Goal: Task Accomplishment & Management: Manage account settings

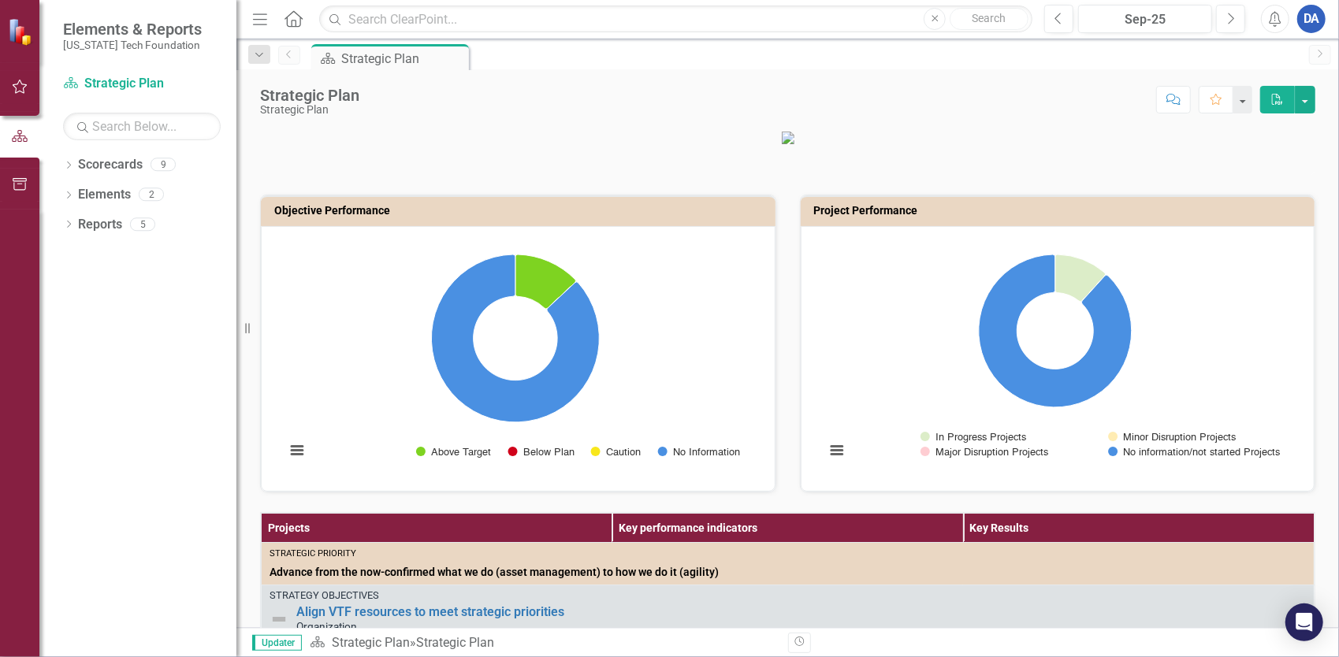
click at [23, 84] on icon "button" at bounding box center [20, 86] width 17 height 13
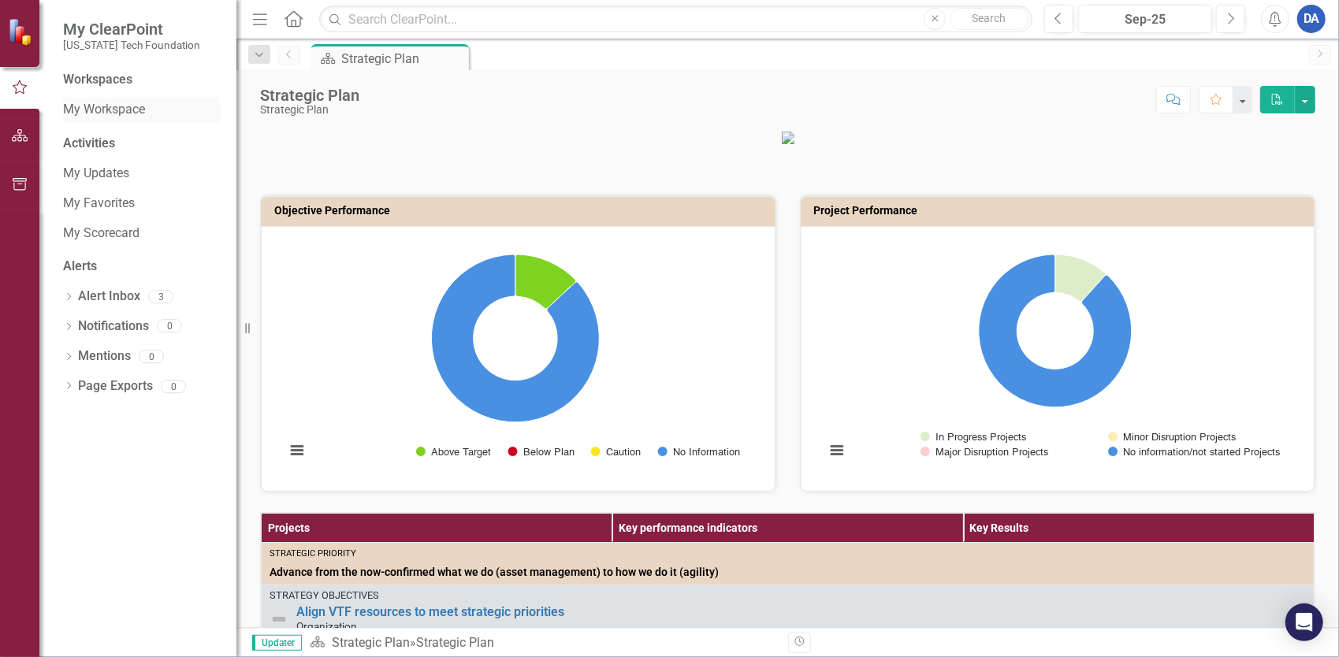
click at [124, 112] on link "My Workspace" at bounding box center [142, 110] width 158 height 18
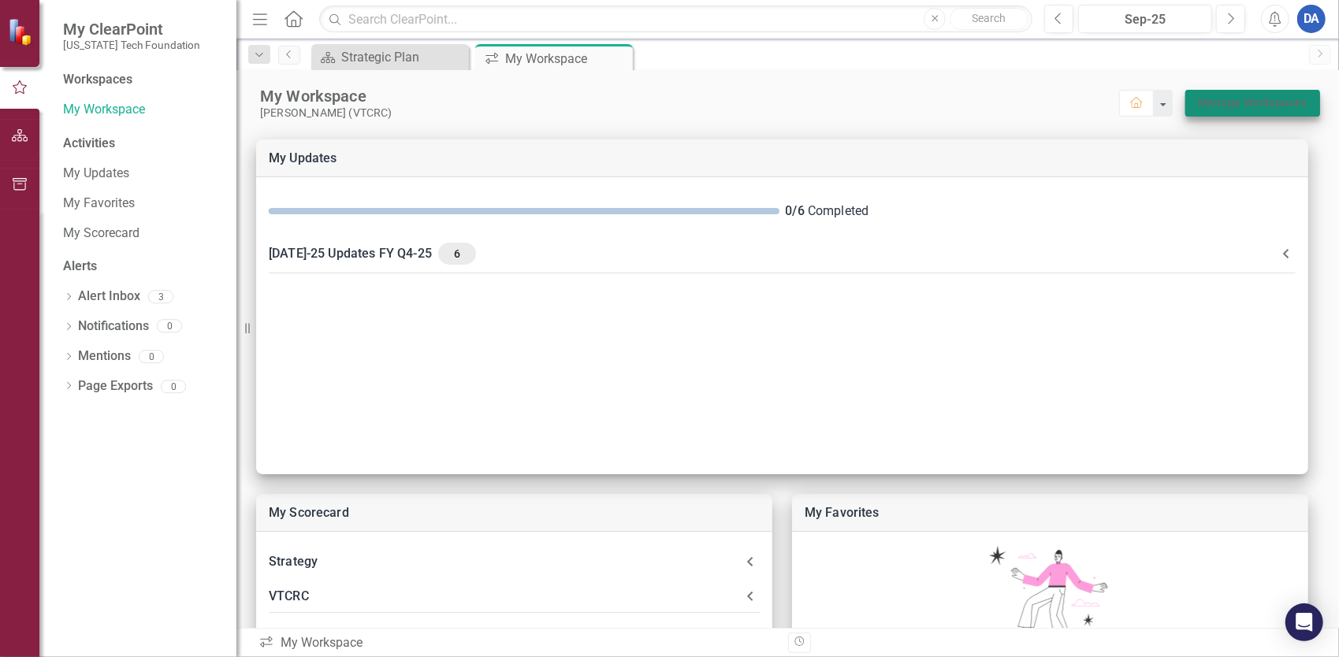
click at [1228, 98] on link "Manage Workspaces" at bounding box center [1253, 103] width 110 height 20
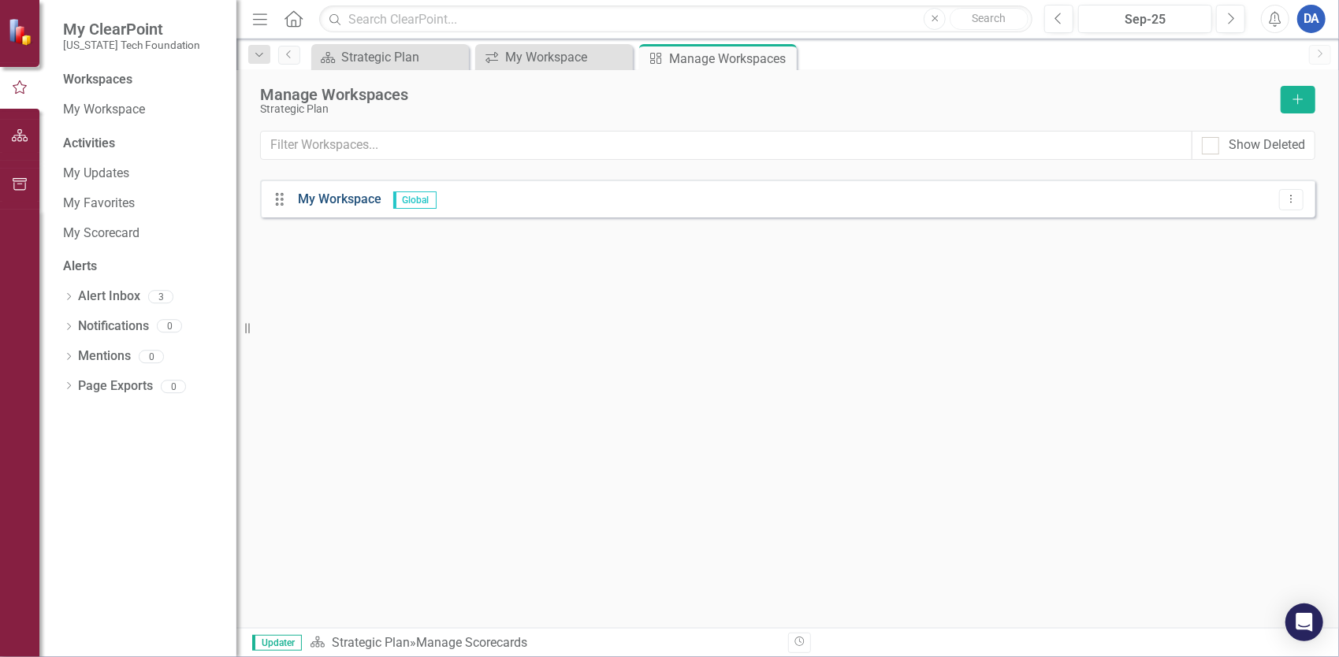
click at [336, 195] on link "My Workspace" at bounding box center [340, 198] width 84 height 15
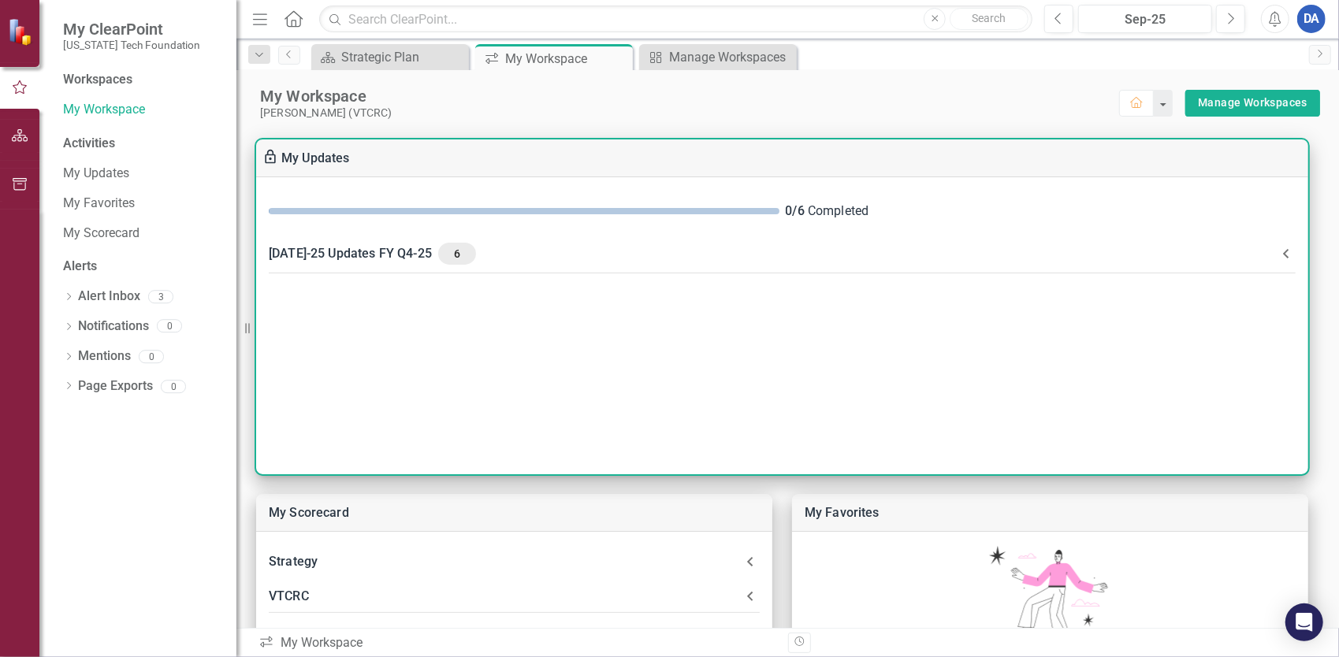
click at [444, 254] on span "6" at bounding box center [456, 254] width 25 height 14
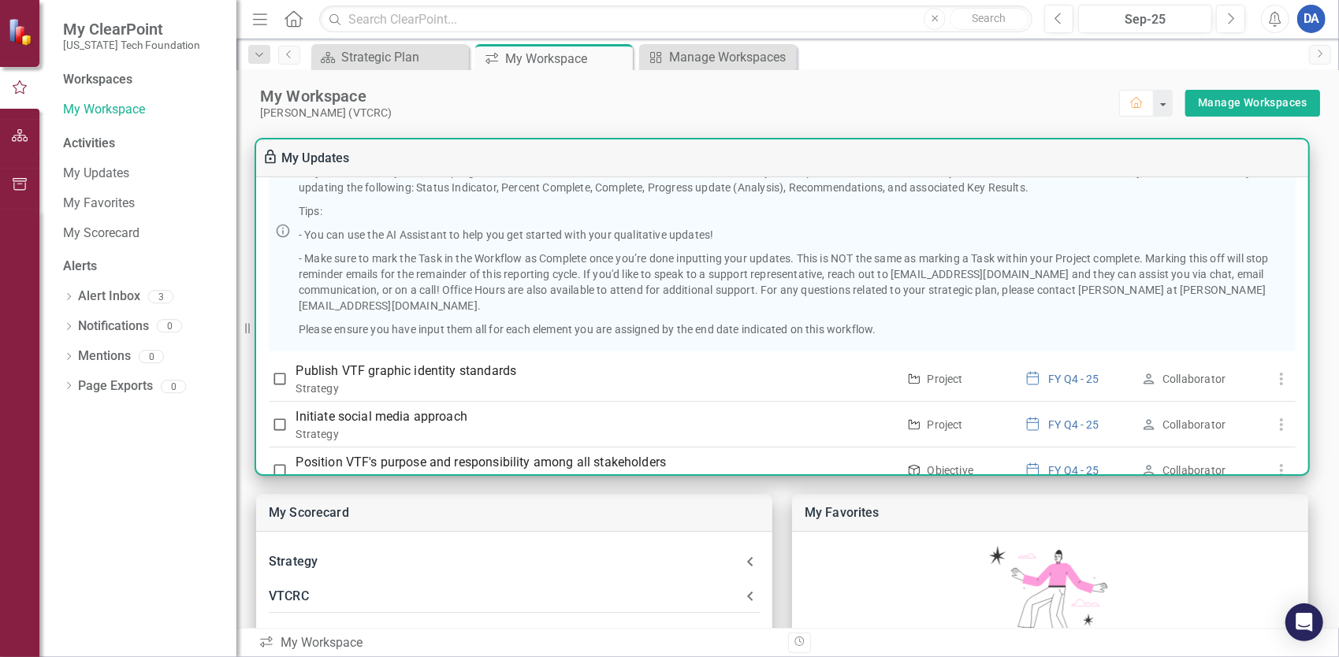
scroll to position [315, 0]
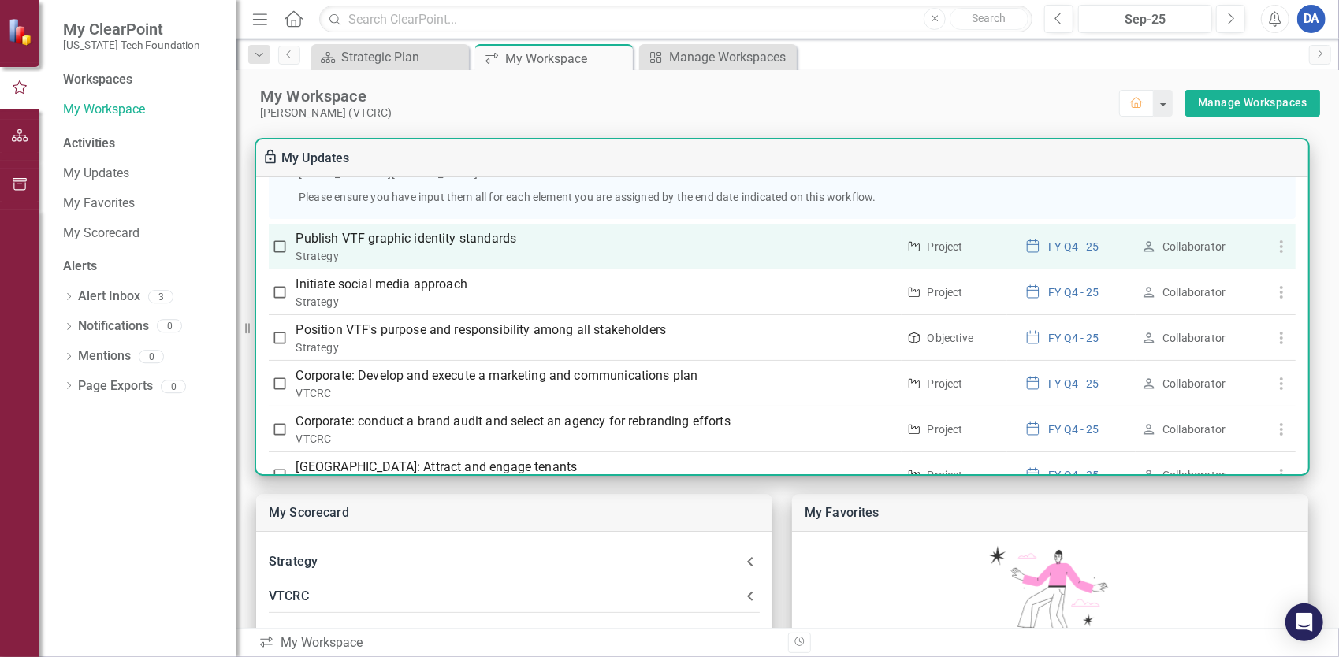
click at [674, 229] on p "Publish VTF graphic identity standards" at bounding box center [596, 238] width 600 height 19
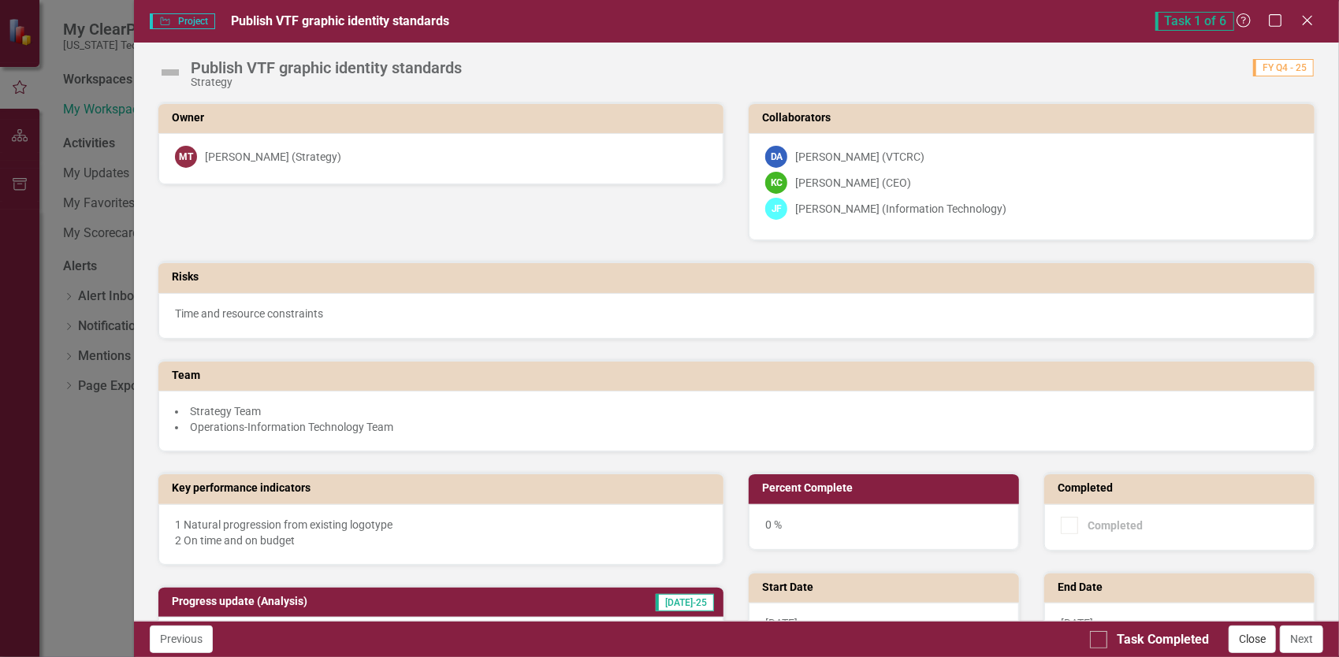
click at [1243, 642] on button "Close" at bounding box center [1251, 640] width 47 height 28
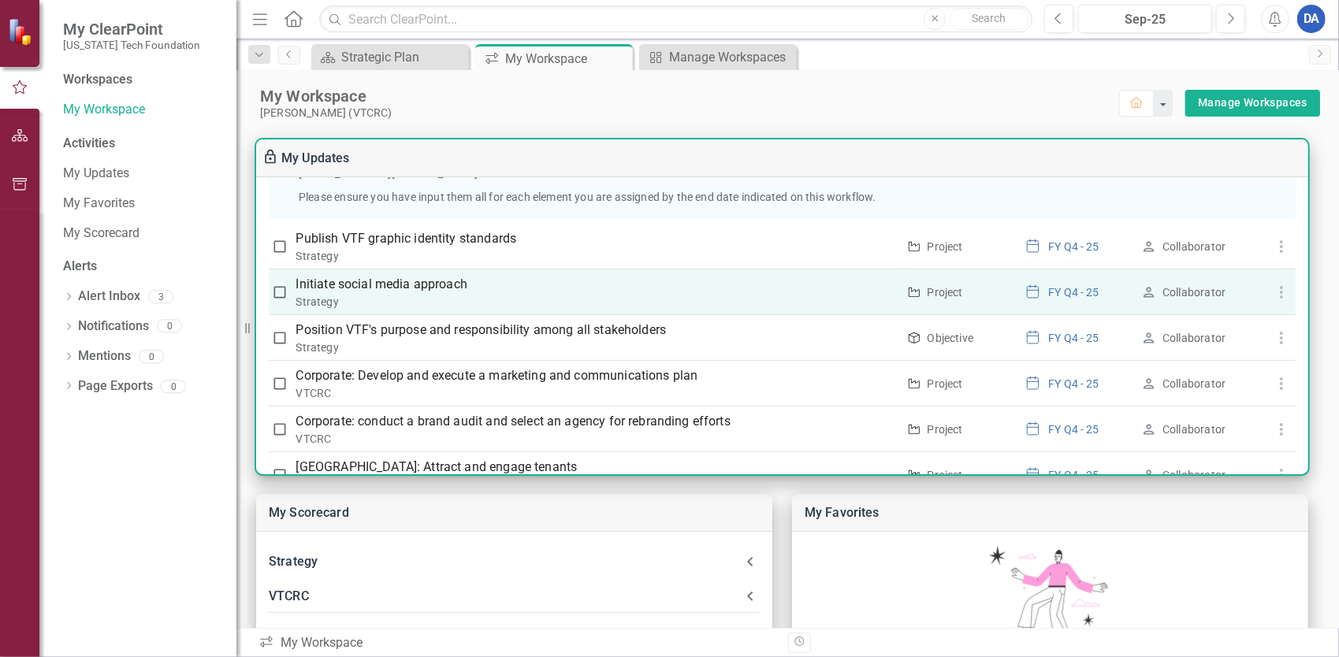
click at [366, 275] on p "Initiate social media approach" at bounding box center [596, 284] width 600 height 19
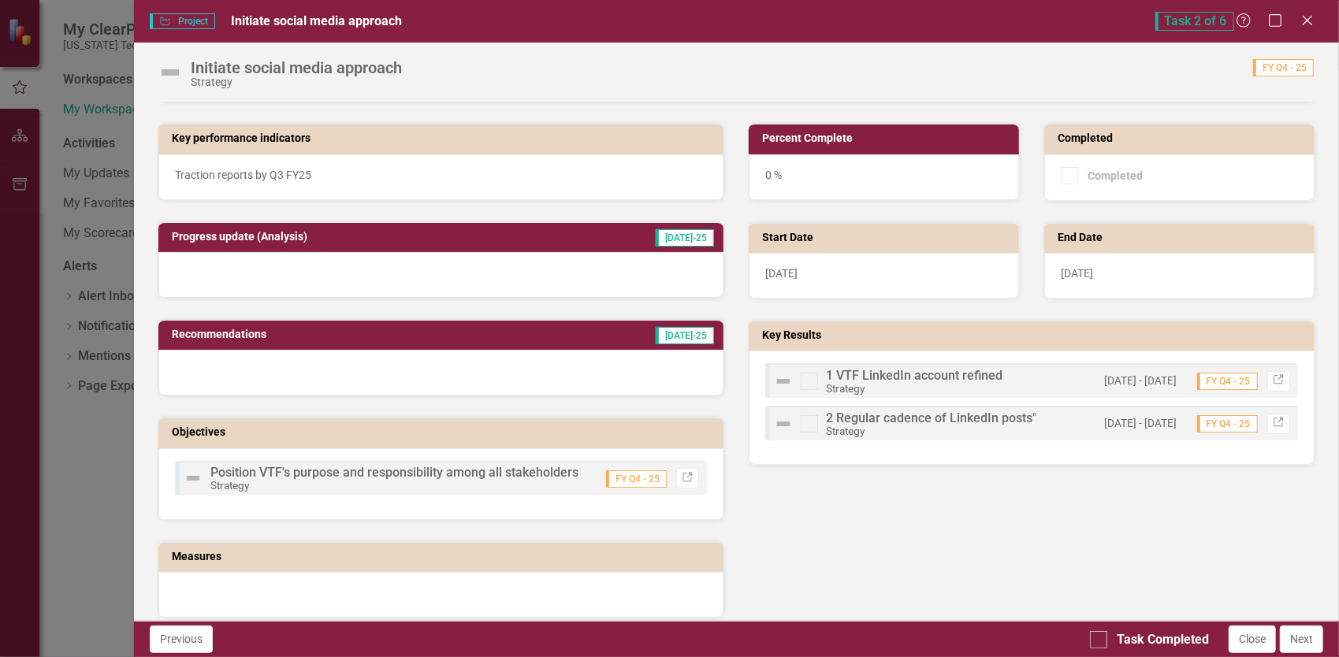
scroll to position [394, 0]
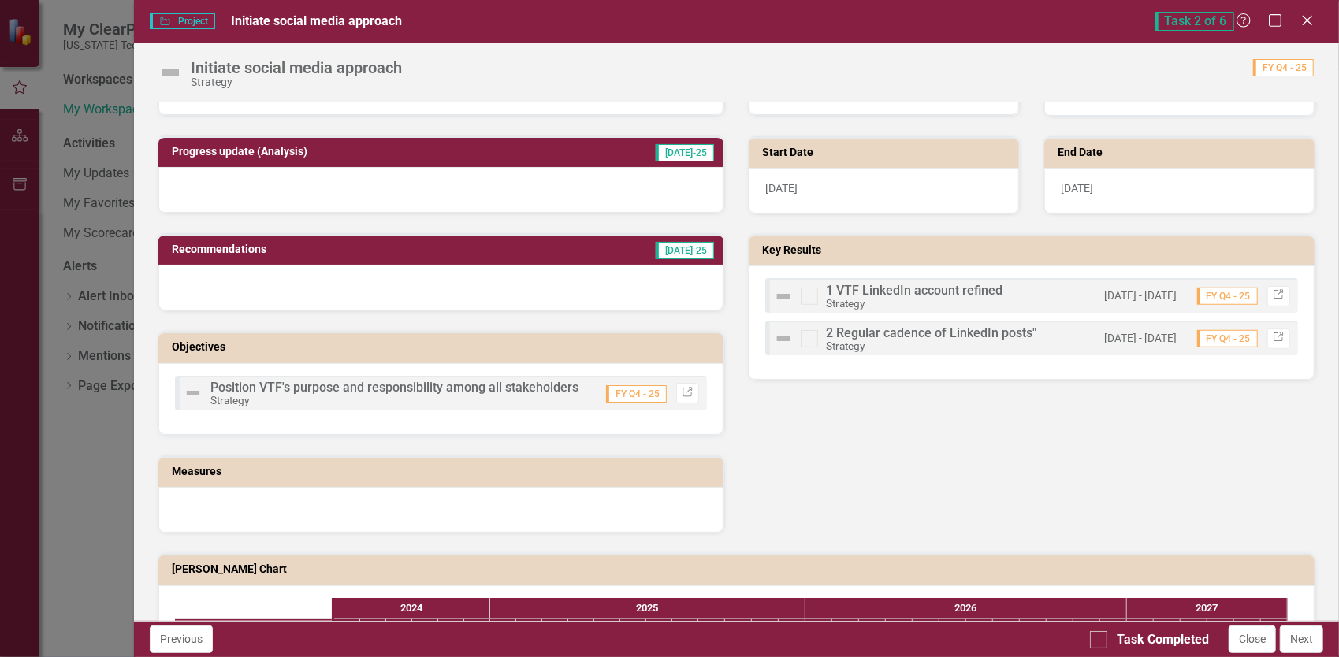
click at [1009, 452] on div "Key performance indicators Traction reports by Q3 FY25 Progress update (Analysi…" at bounding box center [736, 275] width 1181 height 516
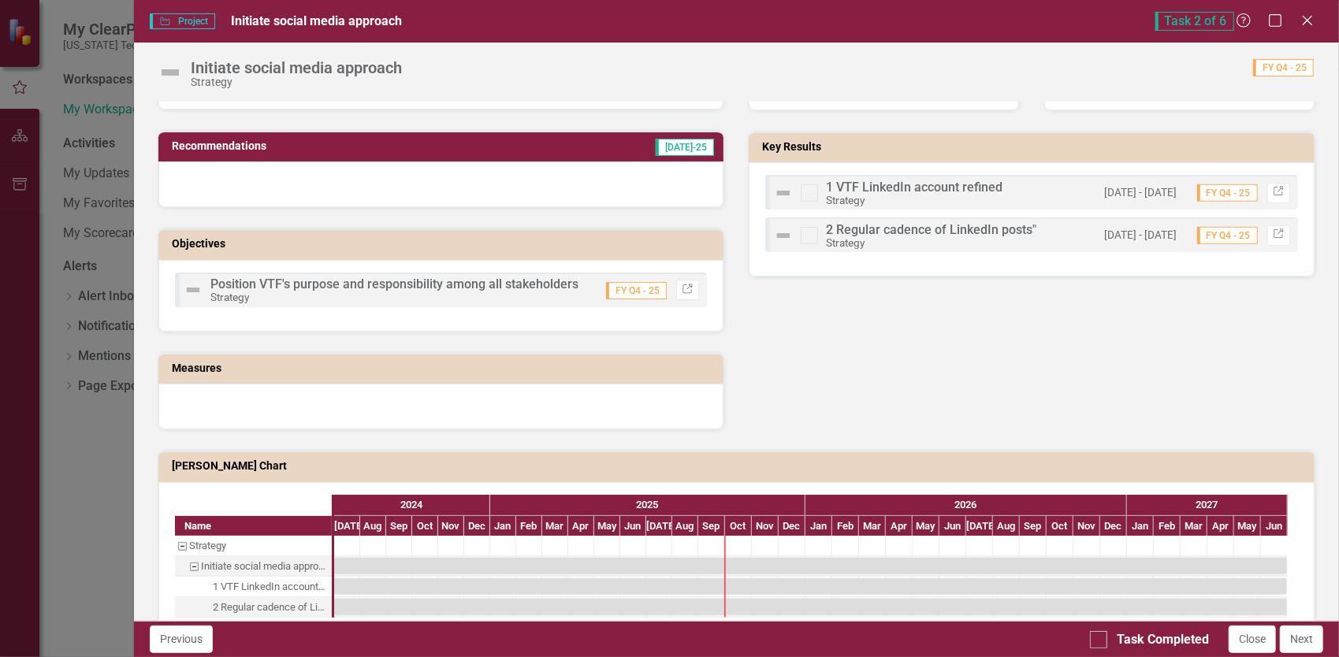
scroll to position [315, 0]
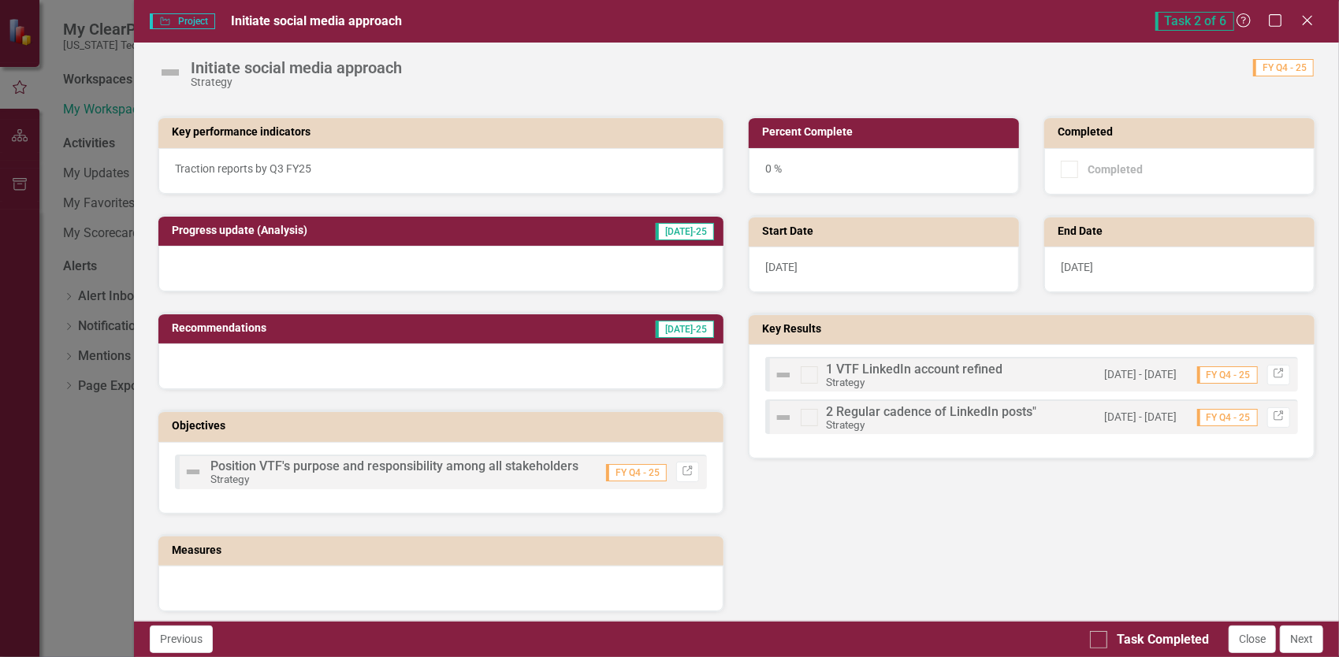
click at [893, 367] on span "1 VTF LinkedIn account refined" at bounding box center [914, 369] width 176 height 15
click at [913, 418] on div "2 Regular cadence of LinkedIn posts" Strategy" at bounding box center [931, 418] width 210 height 25
click at [487, 459] on span "Position VTF's purpose and responsibility among all stakeholders" at bounding box center [394, 466] width 368 height 15
click at [687, 470] on icon "Link" at bounding box center [688, 471] width 12 height 9
click at [1313, 16] on icon "Close" at bounding box center [1307, 20] width 20 height 15
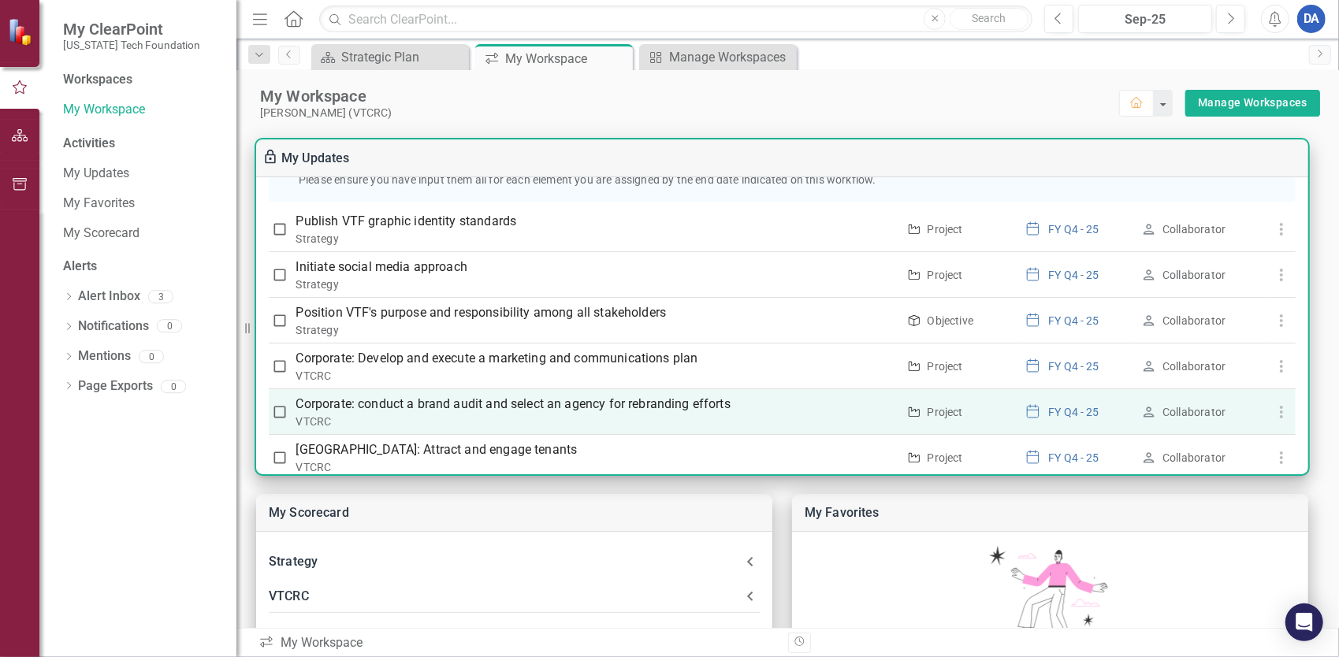
scroll to position [347, 0]
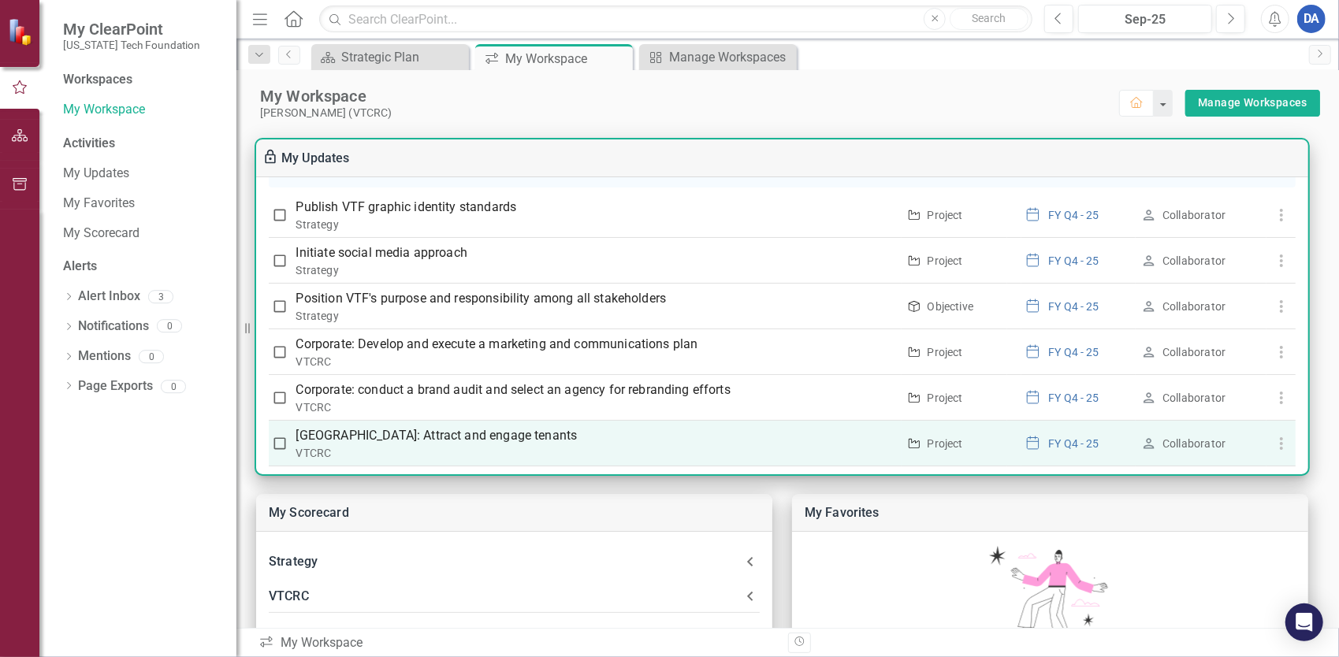
click at [447, 426] on p "[GEOGRAPHIC_DATA]: Attract and engage tenants" at bounding box center [596, 435] width 600 height 19
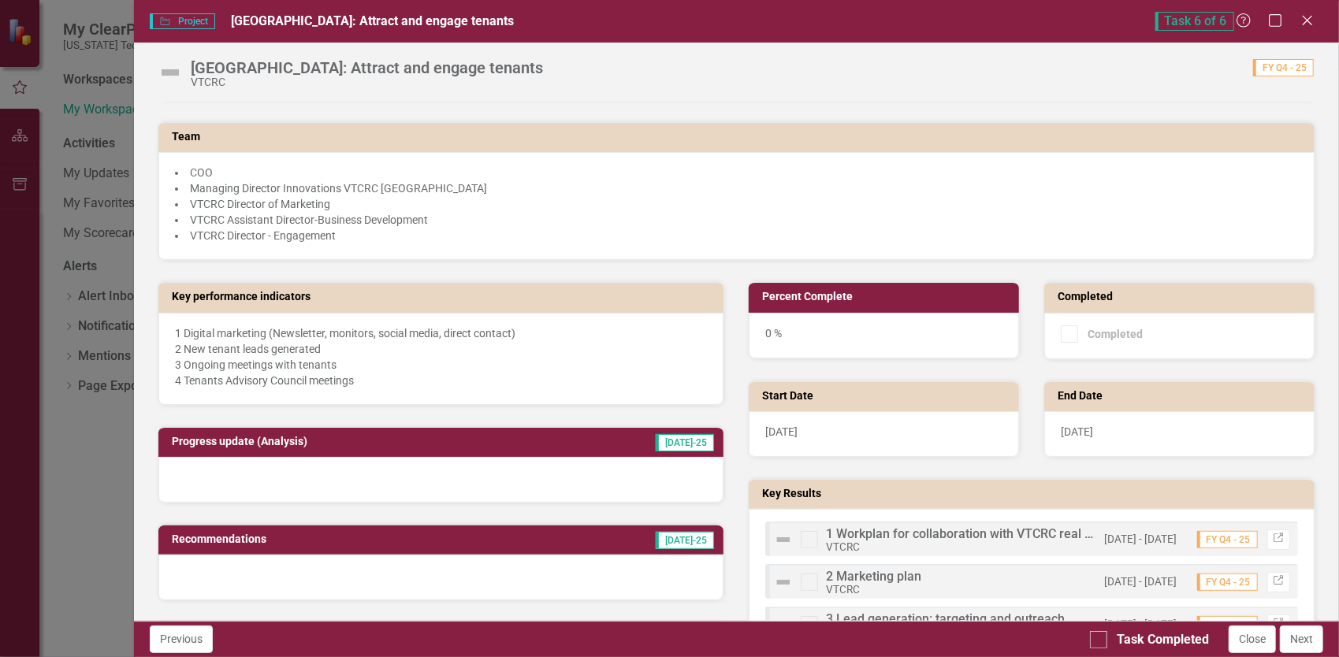
scroll to position [315, 0]
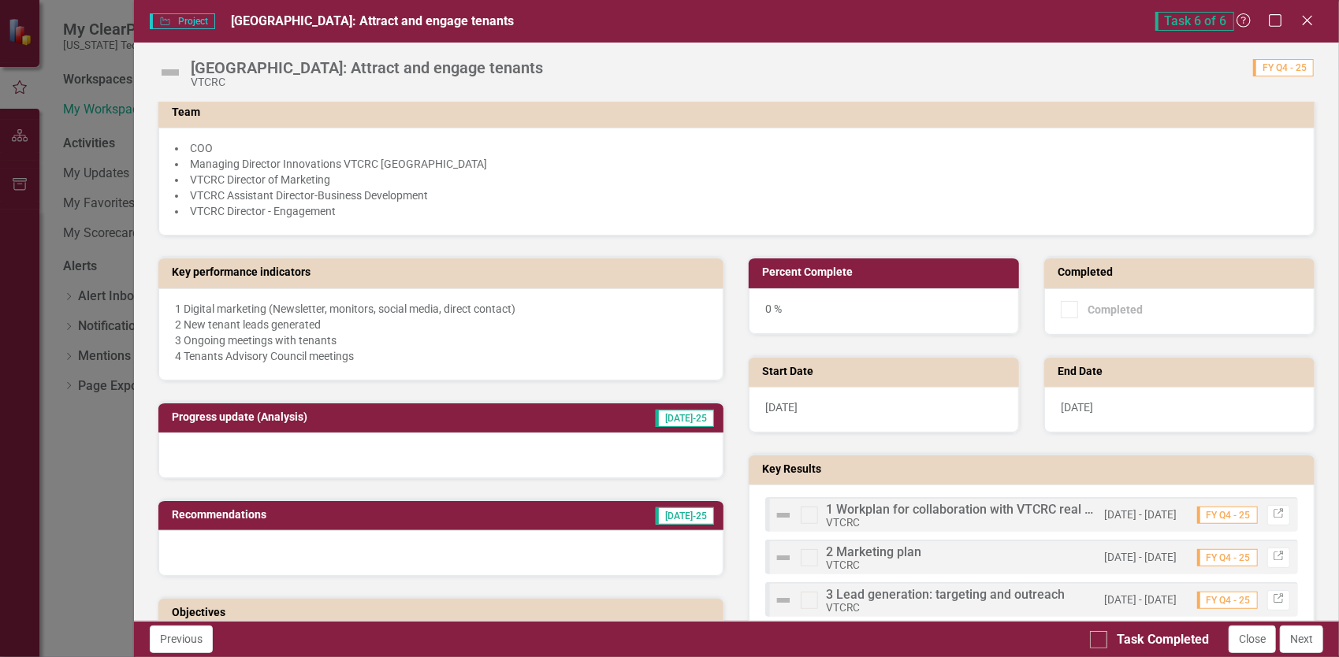
drag, startPoint x: 361, startPoint y: 350, endPoint x: 167, endPoint y: 325, distance: 195.5
click at [167, 325] on div "1 Digital marketing (Newsletter, monitors, social media, direct contact) 2 New …" at bounding box center [441, 334] width 566 height 92
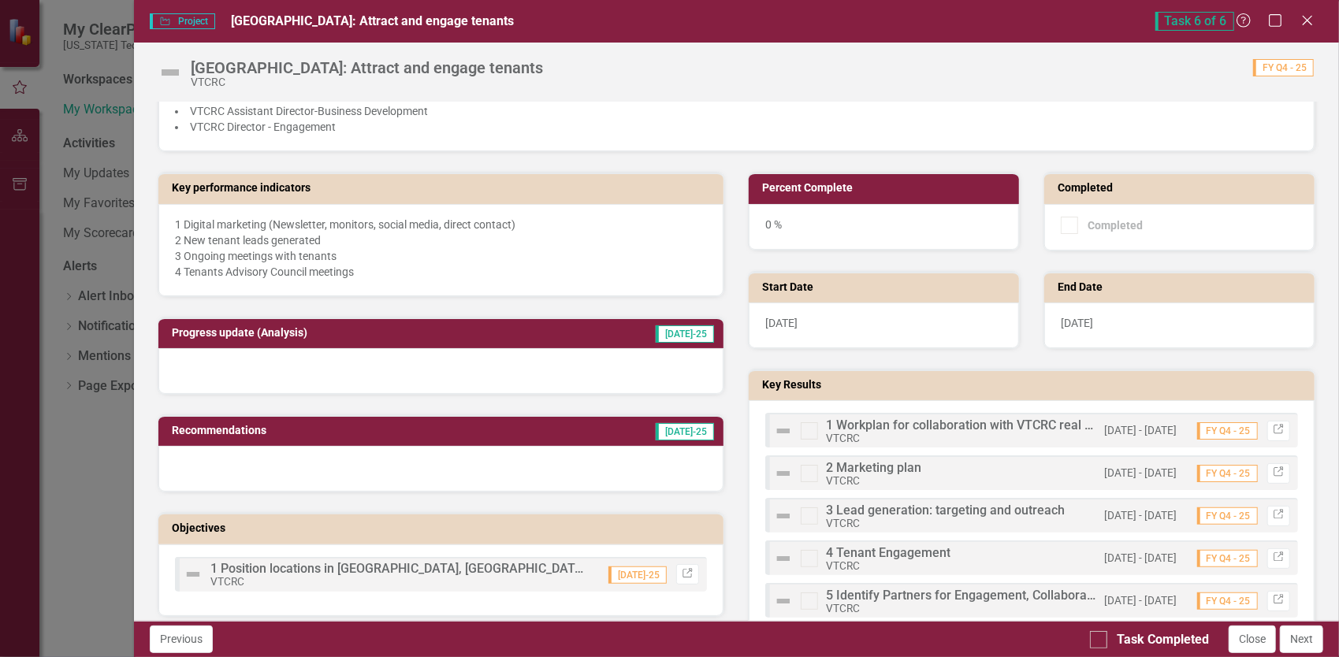
scroll to position [473, 0]
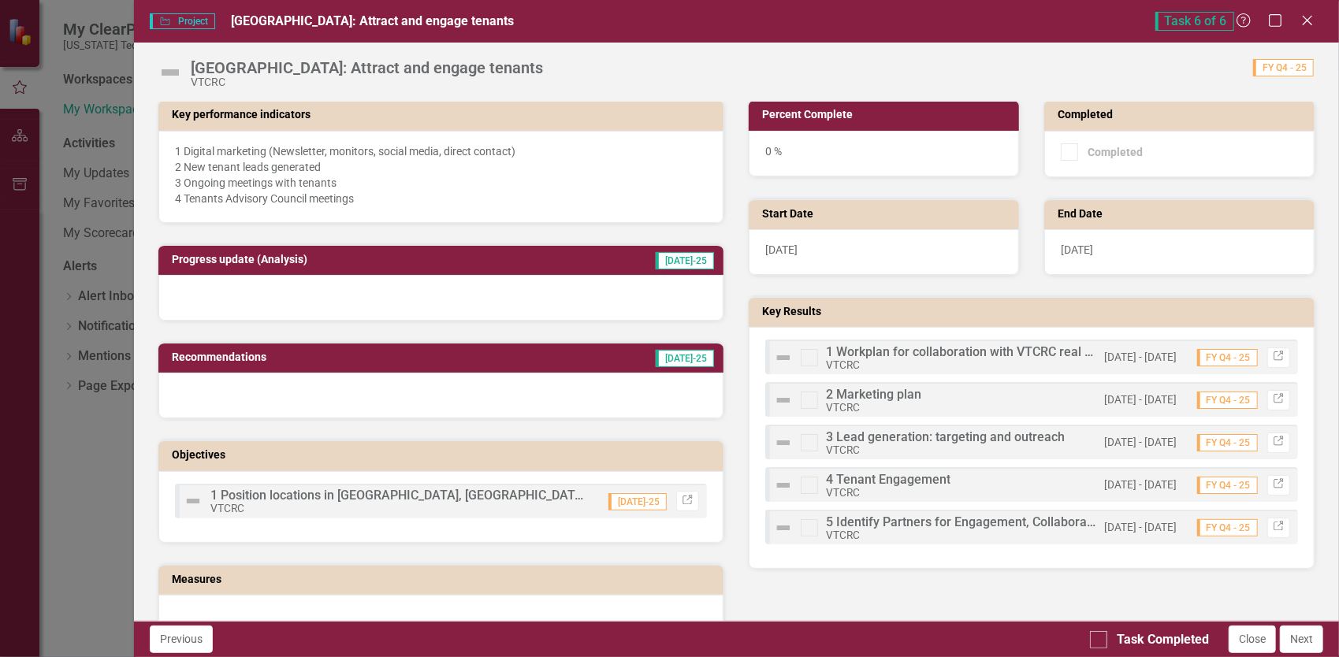
click at [901, 433] on span "3 Lead generation: targeting and outreach" at bounding box center [945, 436] width 239 height 15
click at [1267, 390] on link "Link" at bounding box center [1278, 400] width 23 height 20
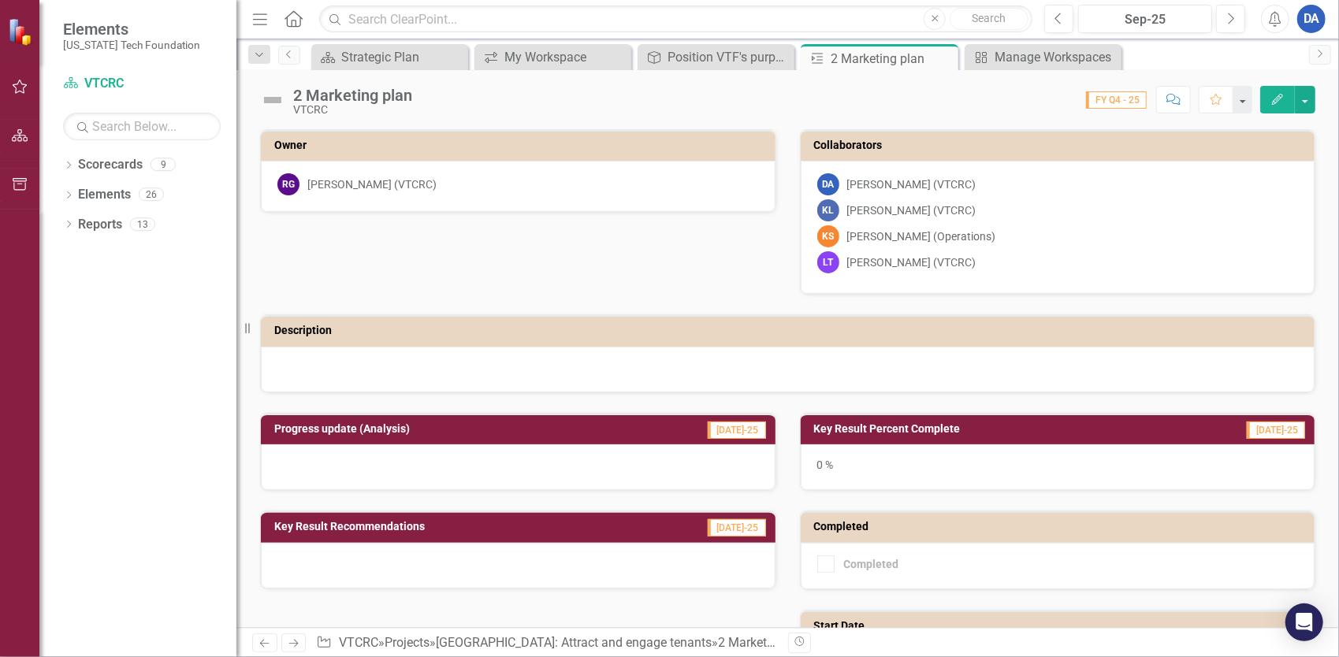
click at [1283, 99] on icon "Edit" at bounding box center [1277, 99] width 14 height 11
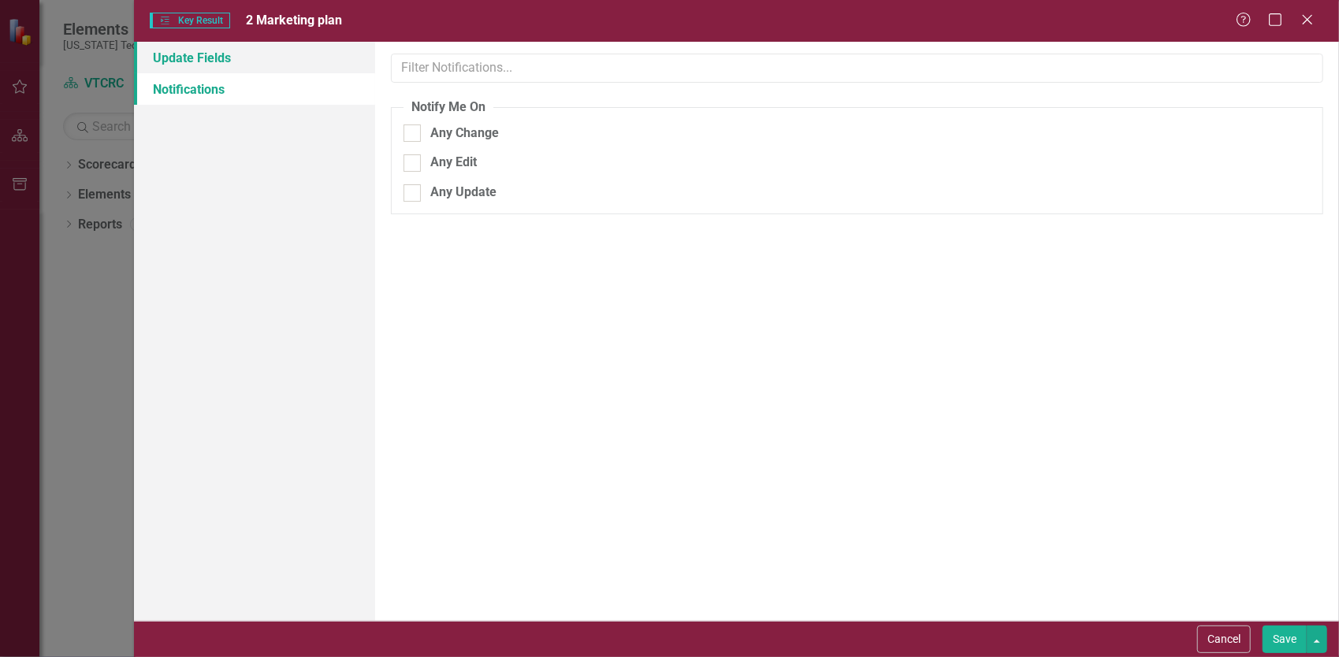
click at [190, 62] on link "Update Fields" at bounding box center [254, 58] width 241 height 32
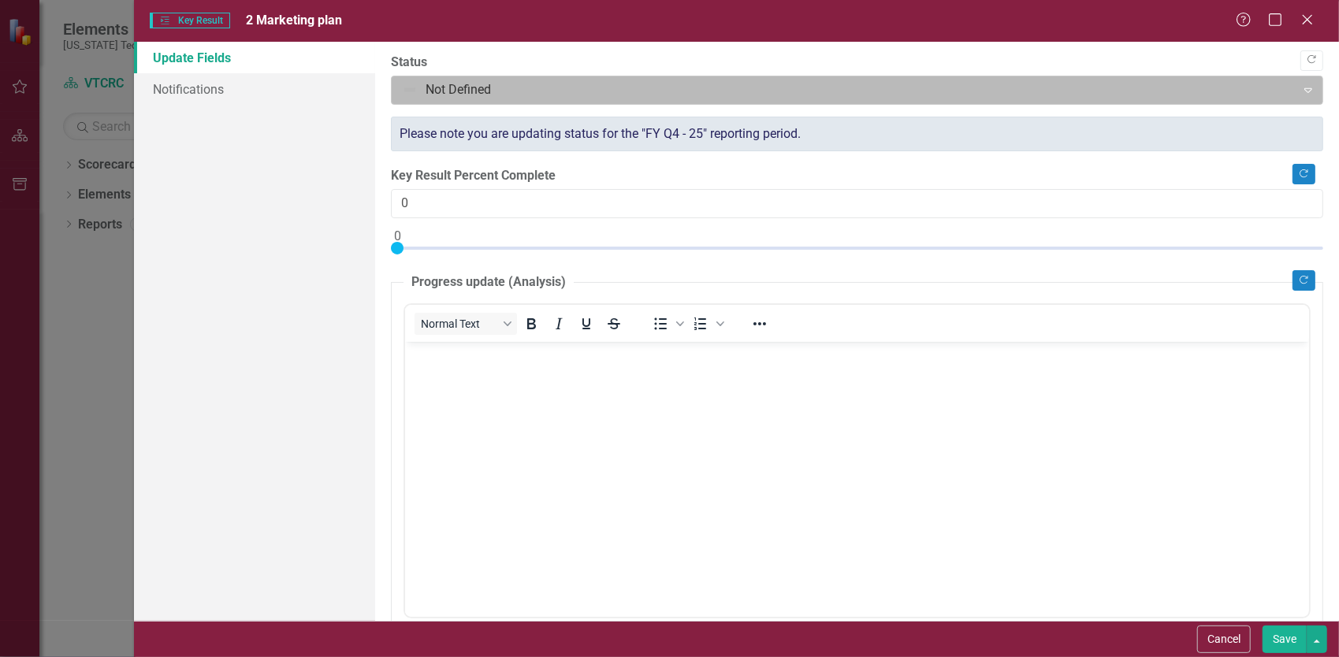
click at [438, 77] on div "Not Defined" at bounding box center [844, 90] width 900 height 28
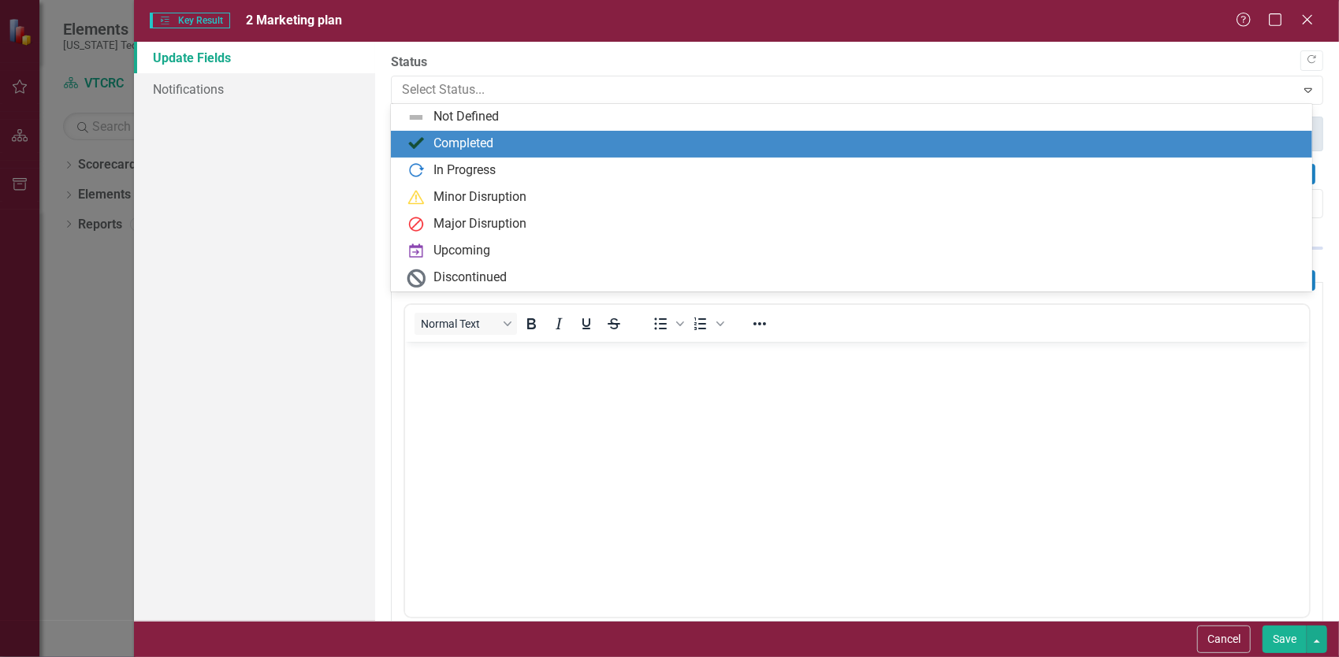
click at [455, 136] on div "Completed" at bounding box center [463, 144] width 60 height 18
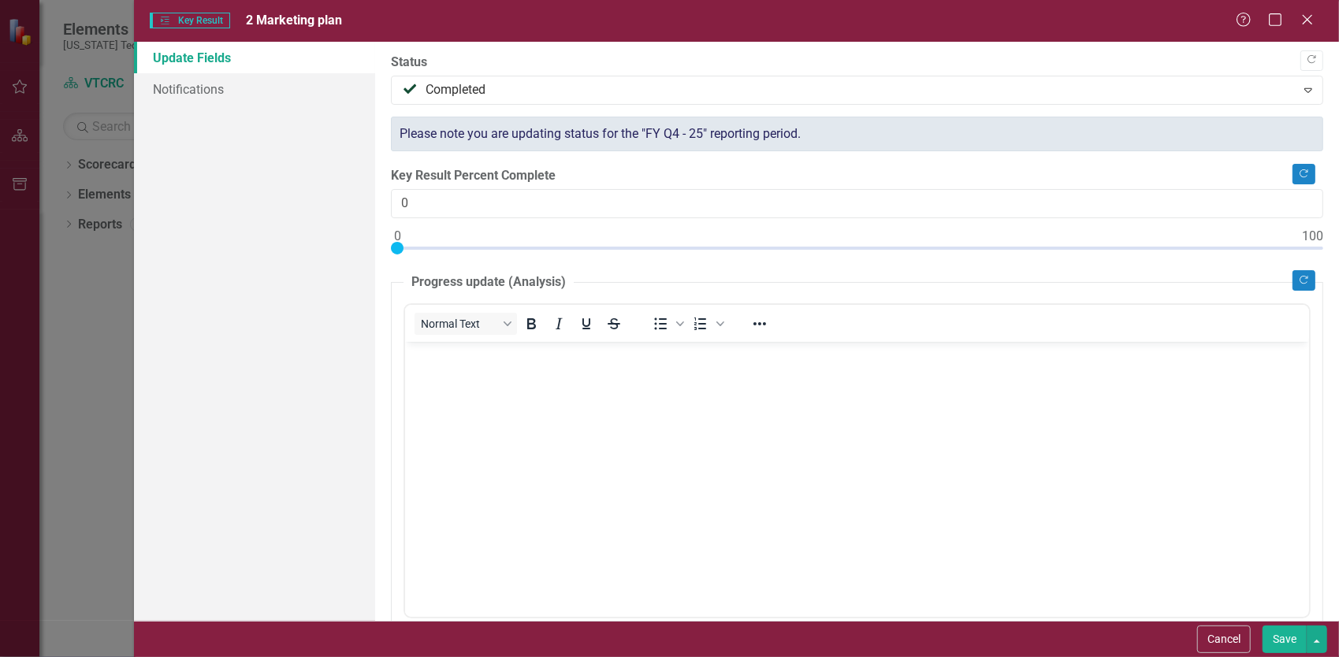
click at [537, 539] on body "Rich Text Area. Press ALT-0 for help." at bounding box center [856, 459] width 904 height 236
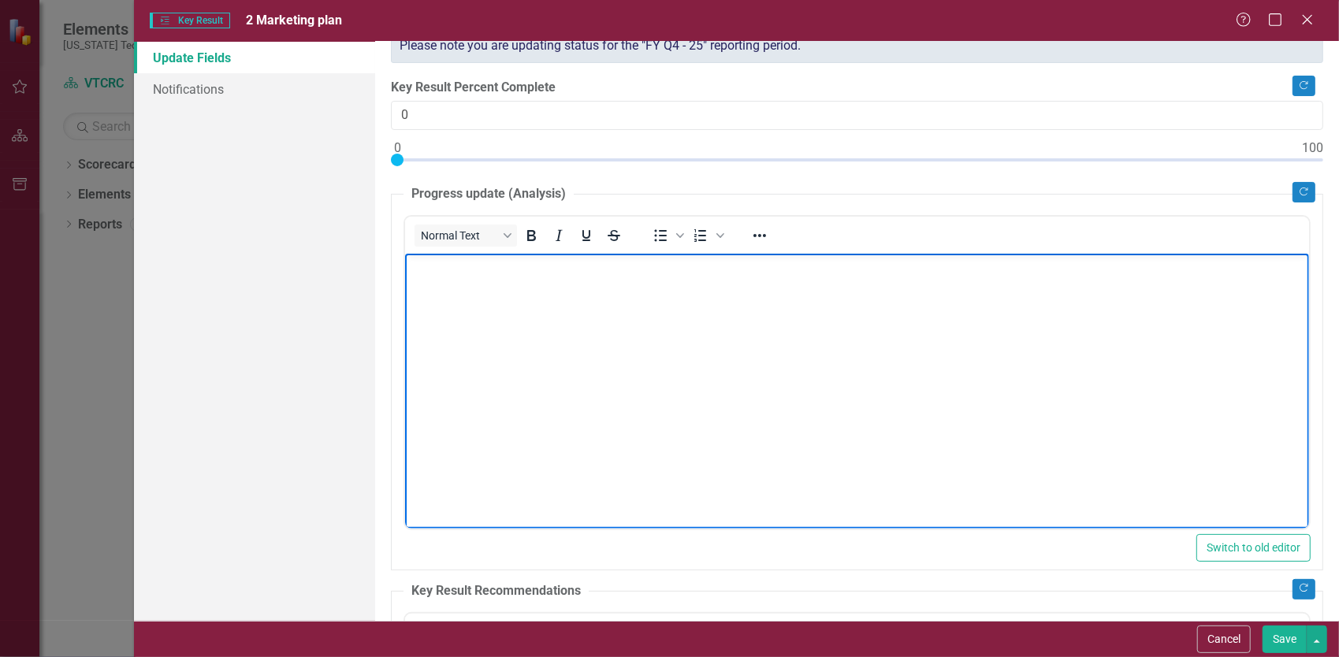
scroll to position [158, 0]
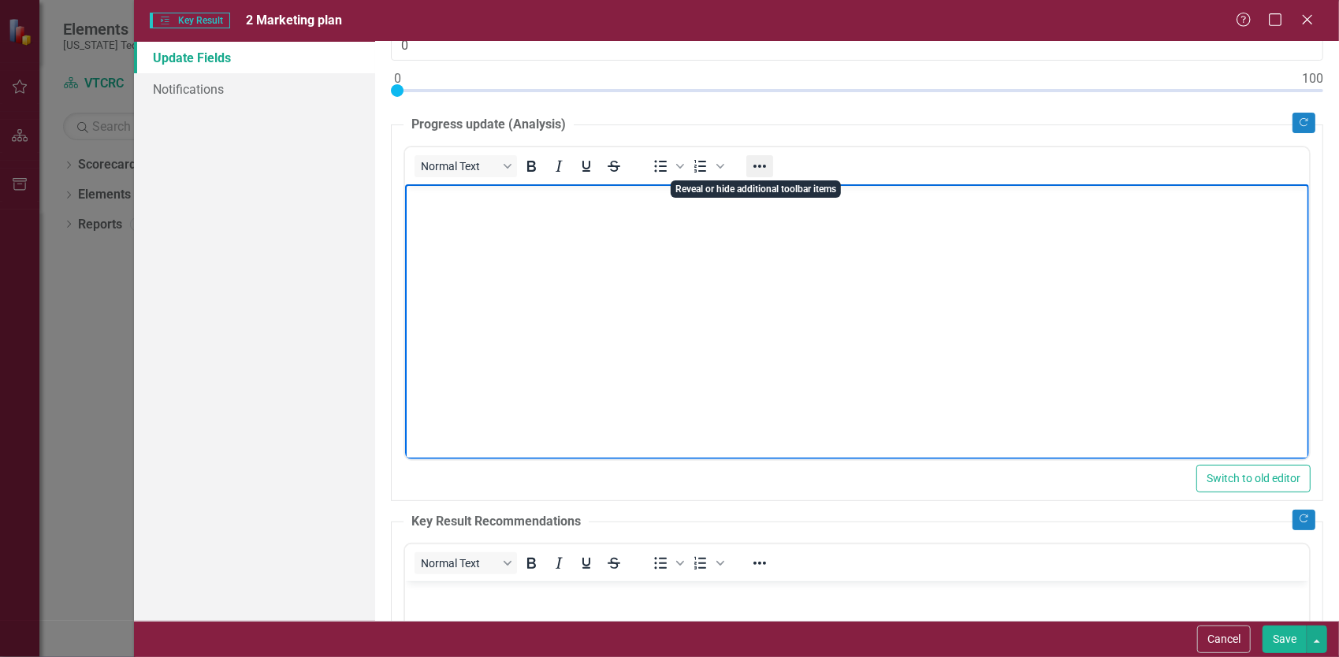
click at [760, 164] on icon "Reveal or hide additional toolbar items" at bounding box center [759, 166] width 19 height 19
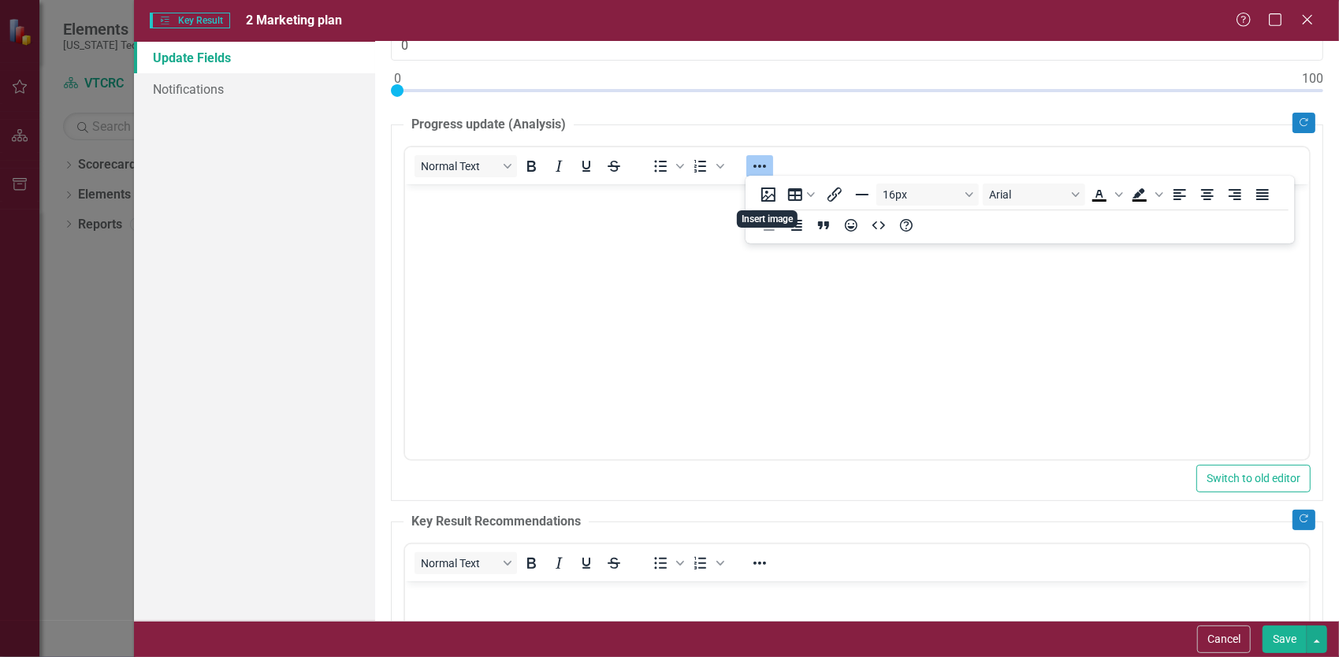
click at [583, 381] on body "Rich Text Area. Press ALT-0 for help." at bounding box center [856, 302] width 904 height 236
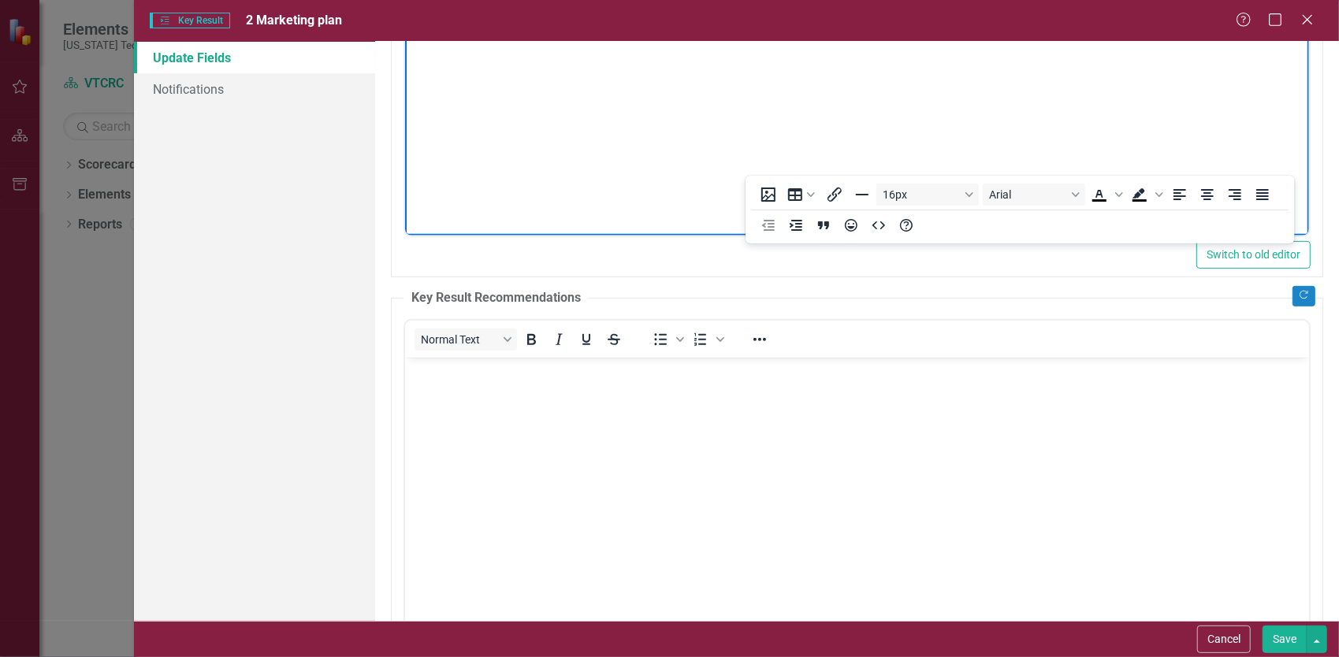
scroll to position [298, 0]
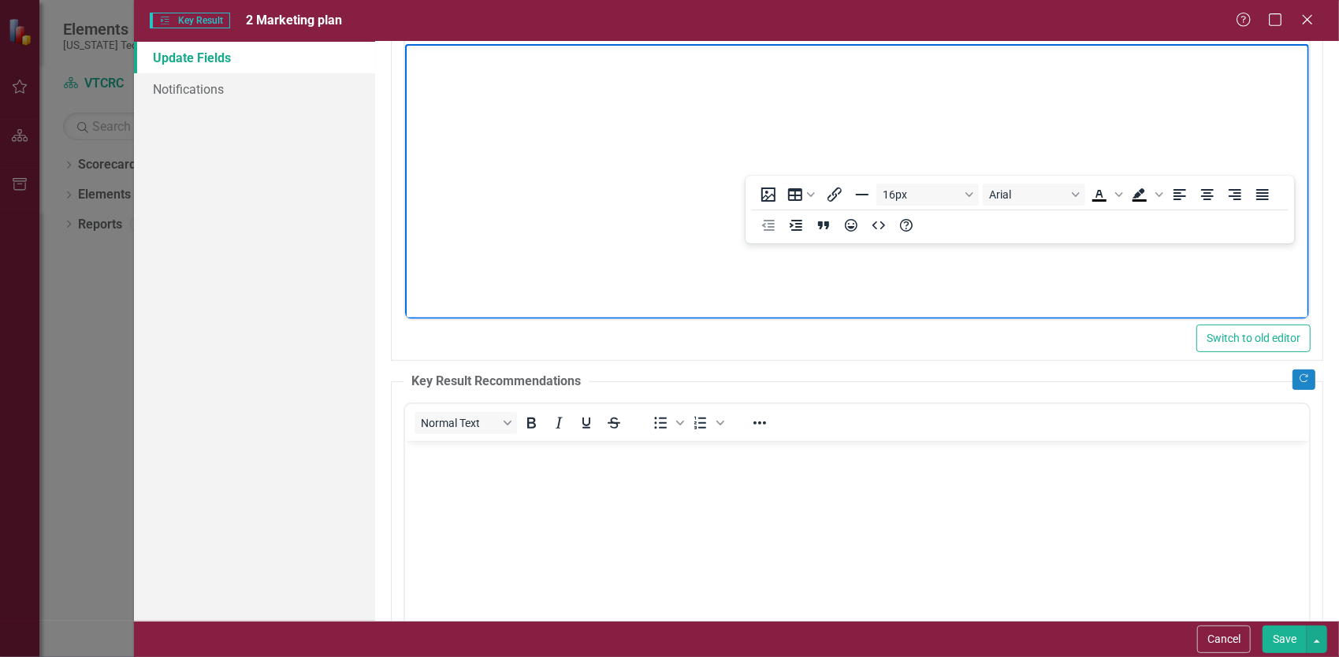
click at [566, 248] on body "Rich Text Area. Press ALT-0 for help." at bounding box center [856, 161] width 904 height 236
click at [610, 240] on body "Rich Text Area. Press ALT-0 for help." at bounding box center [856, 161] width 904 height 236
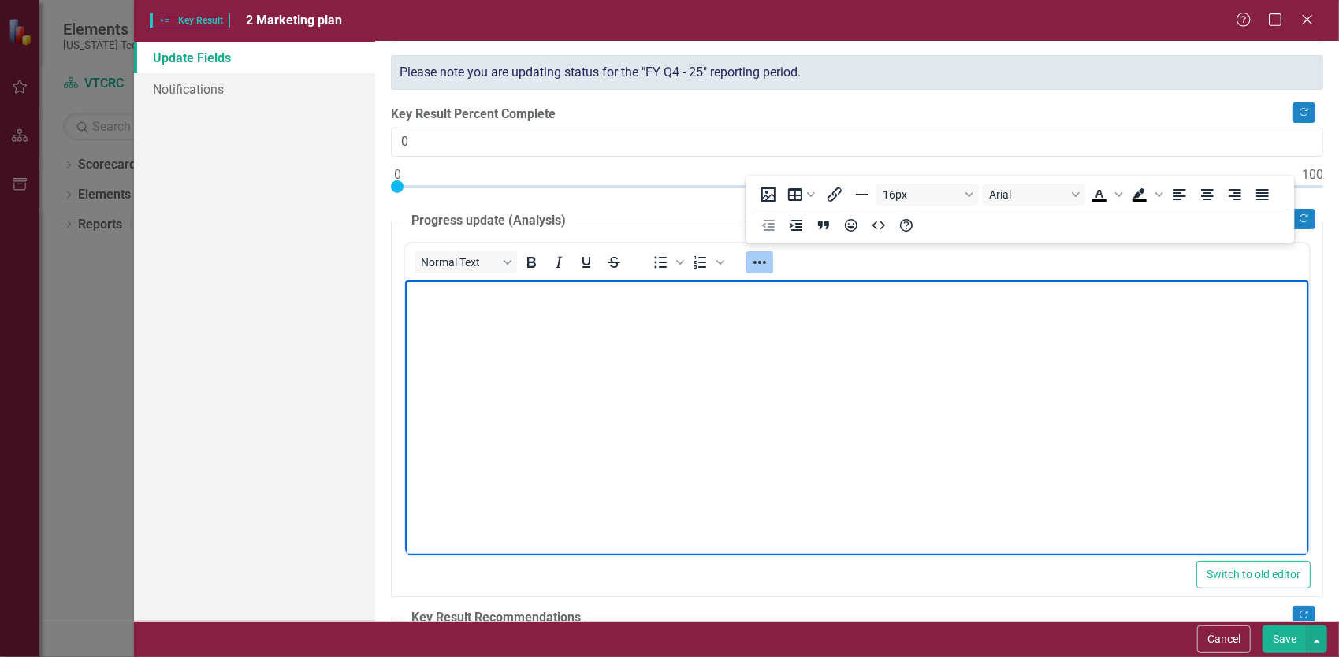
click at [689, 406] on body "Rich Text Area. Press ALT-0 for help." at bounding box center [856, 398] width 904 height 236
click at [749, 332] on body "Rich Text Area. Press ALT-0 for help." at bounding box center [856, 398] width 904 height 236
click at [719, 336] on body "Rich Text Area. Press ALT-0 for help." at bounding box center [856, 398] width 904 height 236
click at [1154, 401] on body "Rich Text Area. Press ALT-0 for help." at bounding box center [856, 398] width 904 height 236
click at [1186, 266] on div "Normal Text To open the popup, press Shift+Enter To open the popup, press Shift…" at bounding box center [857, 262] width 904 height 31
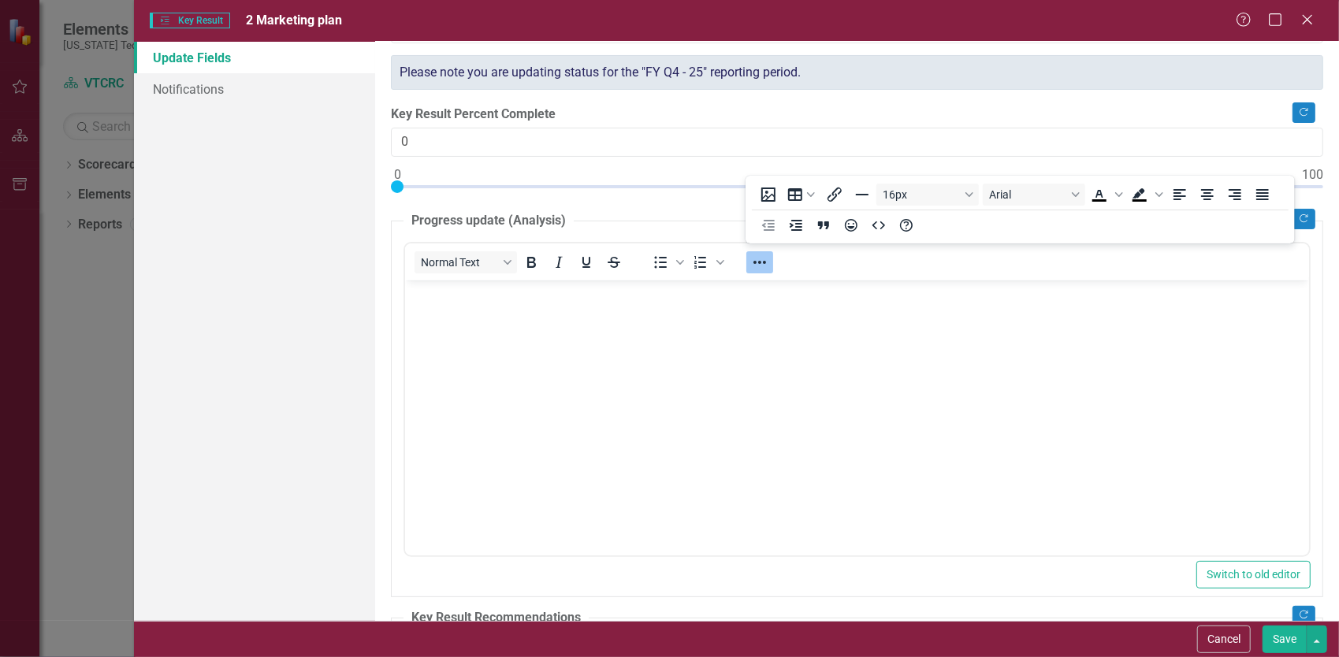
click at [1186, 266] on div "Normal Text To open the popup, press Shift+Enter To open the popup, press Shift…" at bounding box center [857, 262] width 904 height 31
click at [760, 258] on icon "Reveal or hide additional toolbar items" at bounding box center [759, 262] width 19 height 19
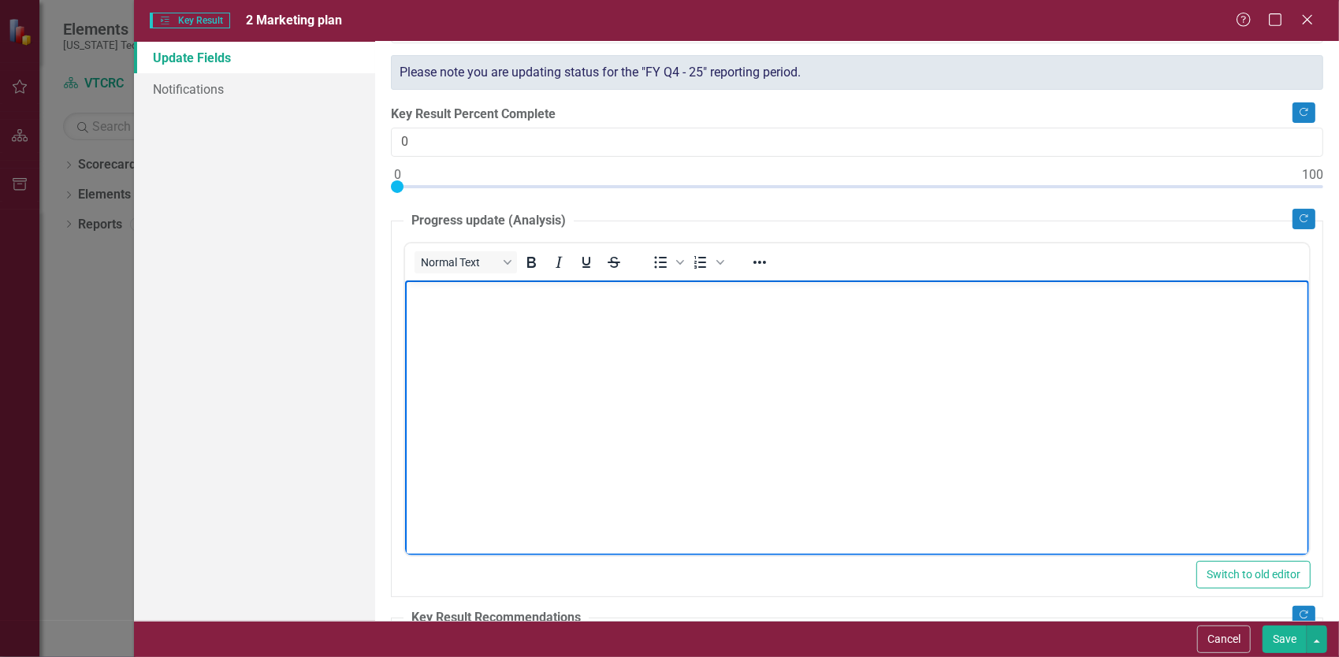
click at [778, 477] on body "Rich Text Area. Press ALT-0 for help." at bounding box center [856, 398] width 904 height 236
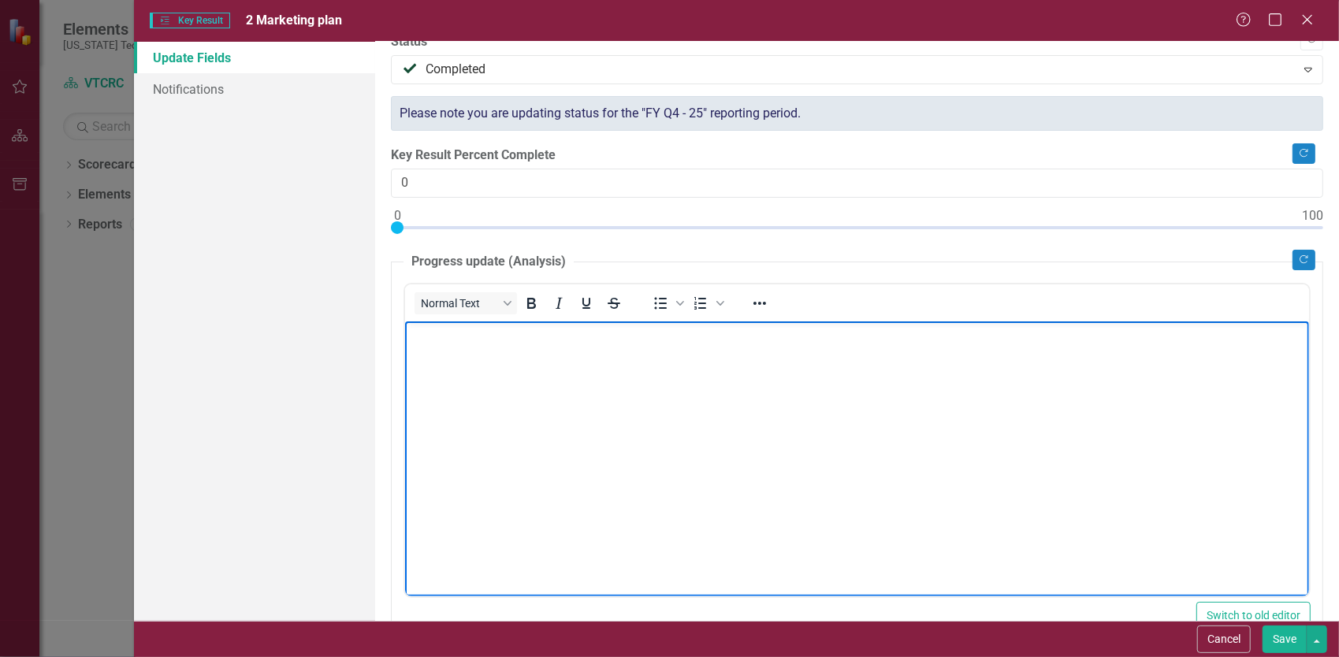
scroll to position [0, 0]
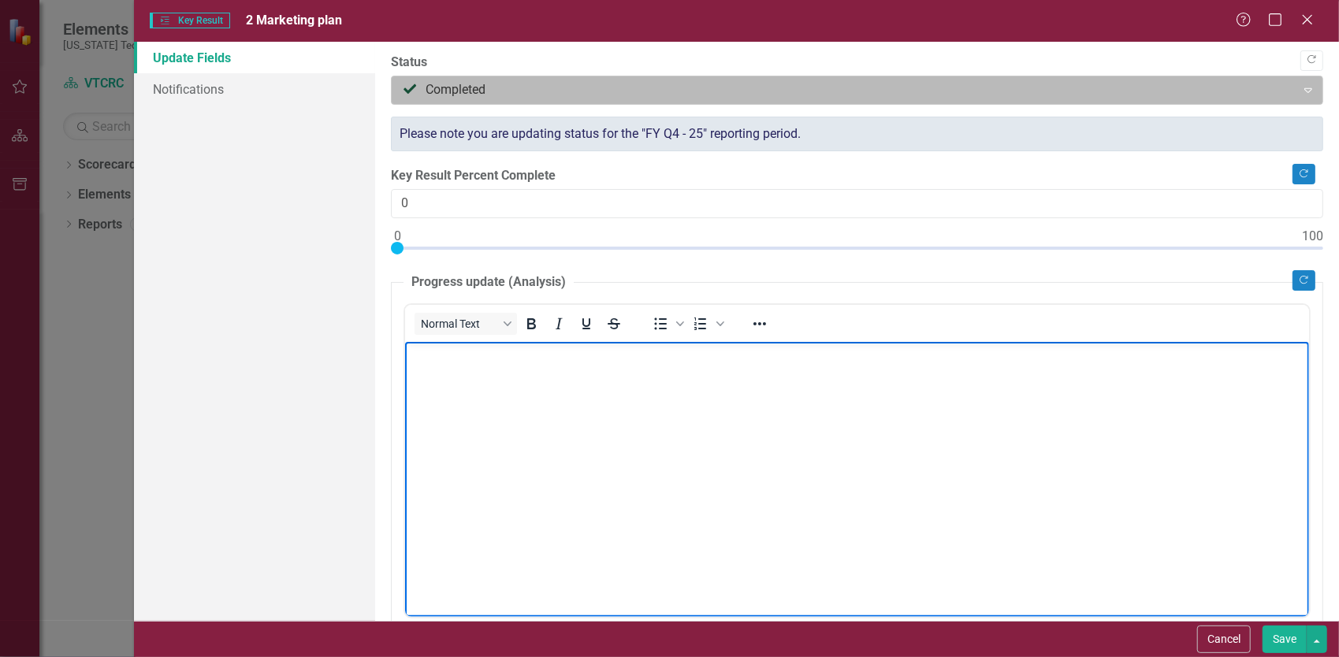
click at [489, 95] on div at bounding box center [844, 90] width 884 height 21
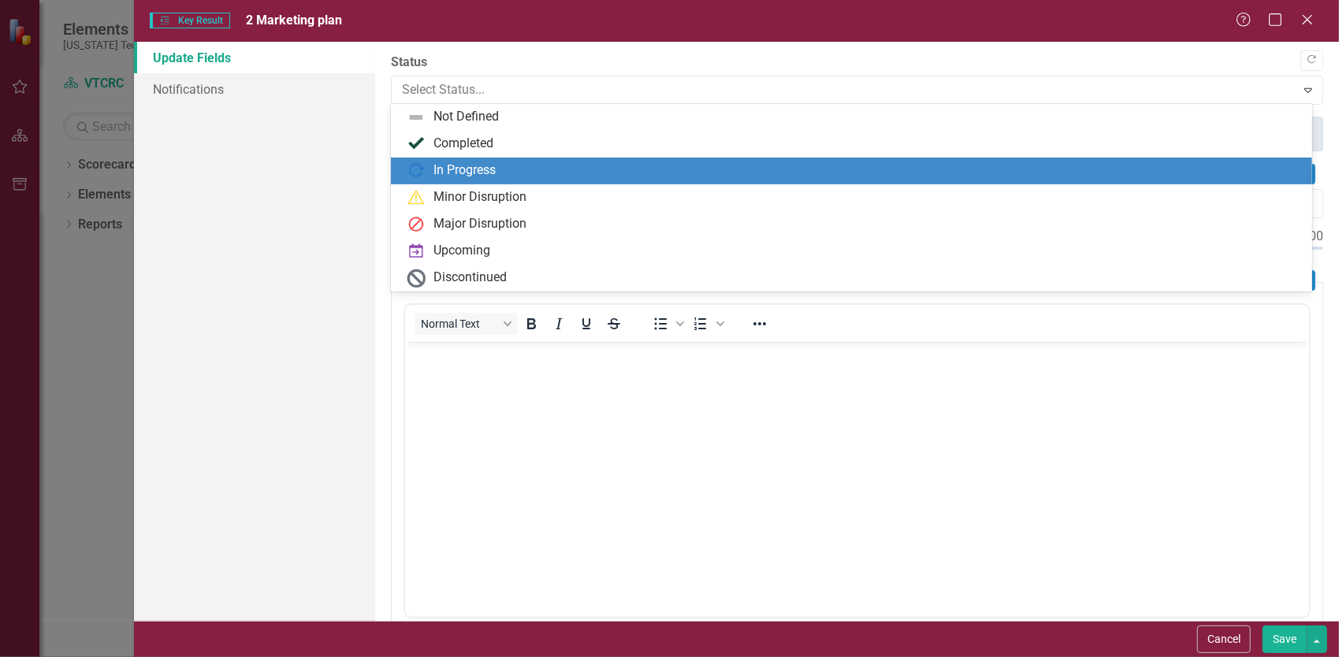
click at [482, 163] on div "In Progress" at bounding box center [464, 171] width 62 height 18
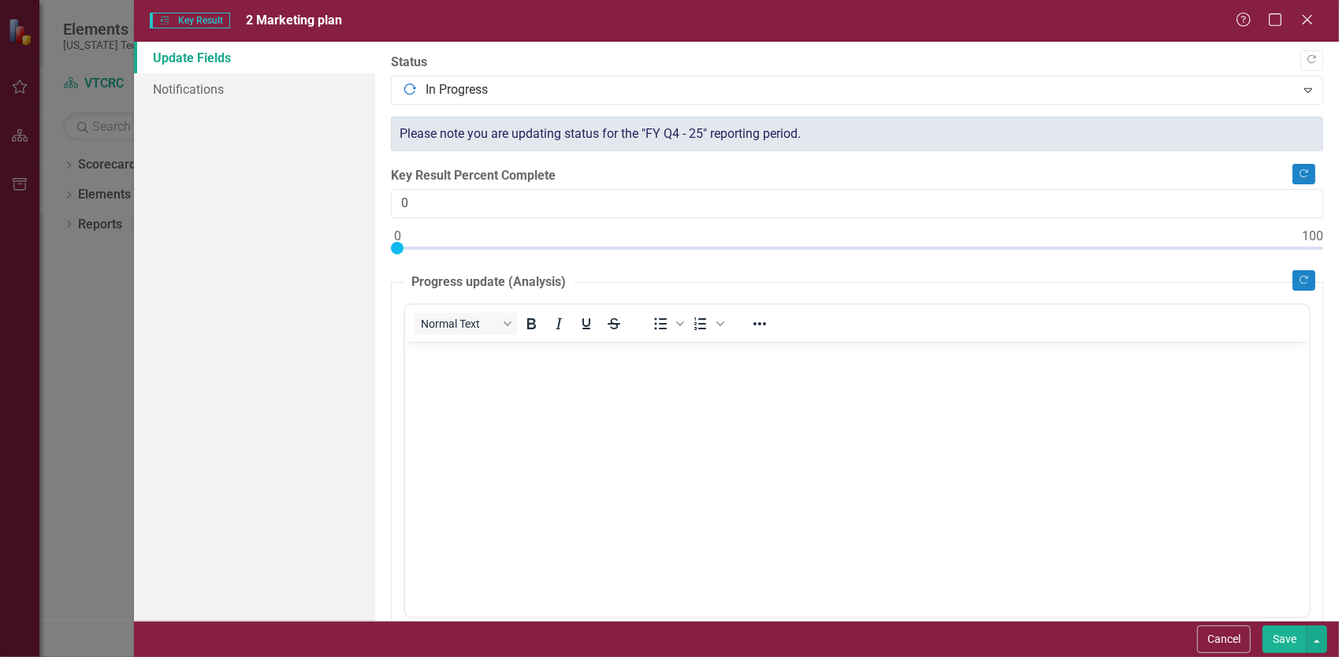
click at [580, 463] on body "Rich Text Area. Press ALT-0 for help." at bounding box center [856, 459] width 904 height 236
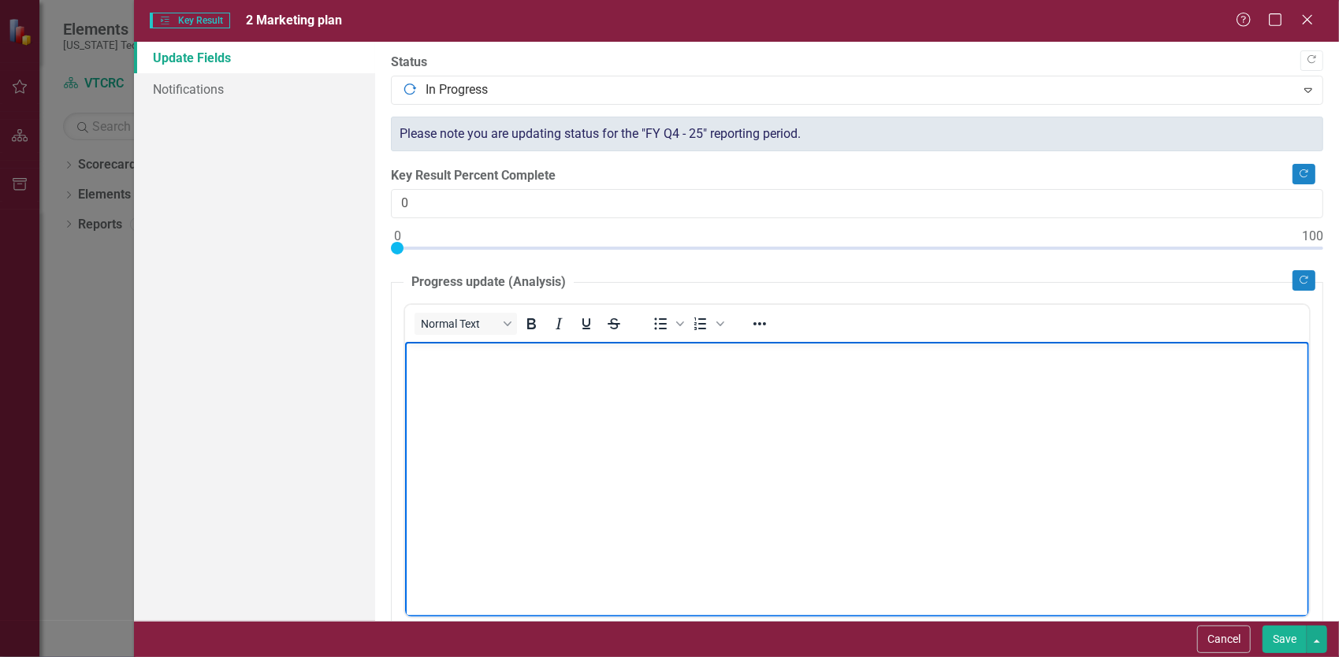
click at [686, 499] on body "Rich Text Area. Press ALT-0 for help." at bounding box center [856, 459] width 904 height 236
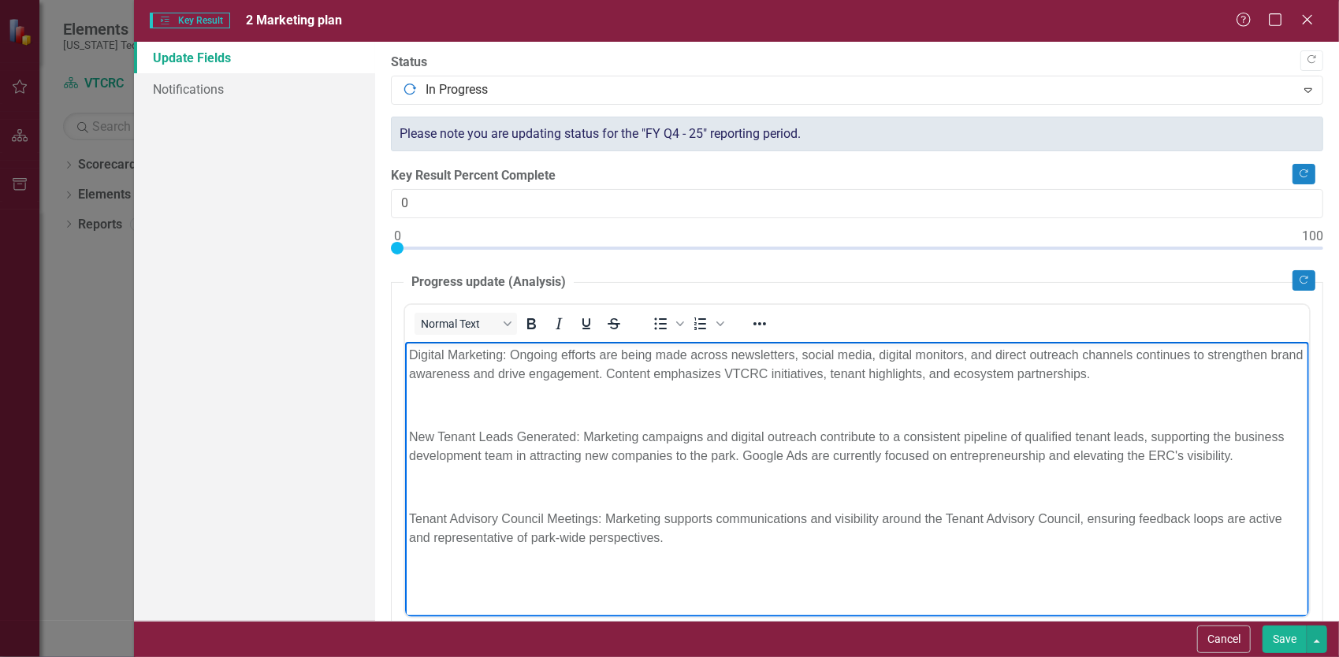
click at [521, 384] on body "Digital Marketing: Ongoing efforts are being made across newsletters, social me…" at bounding box center [856, 459] width 904 height 236
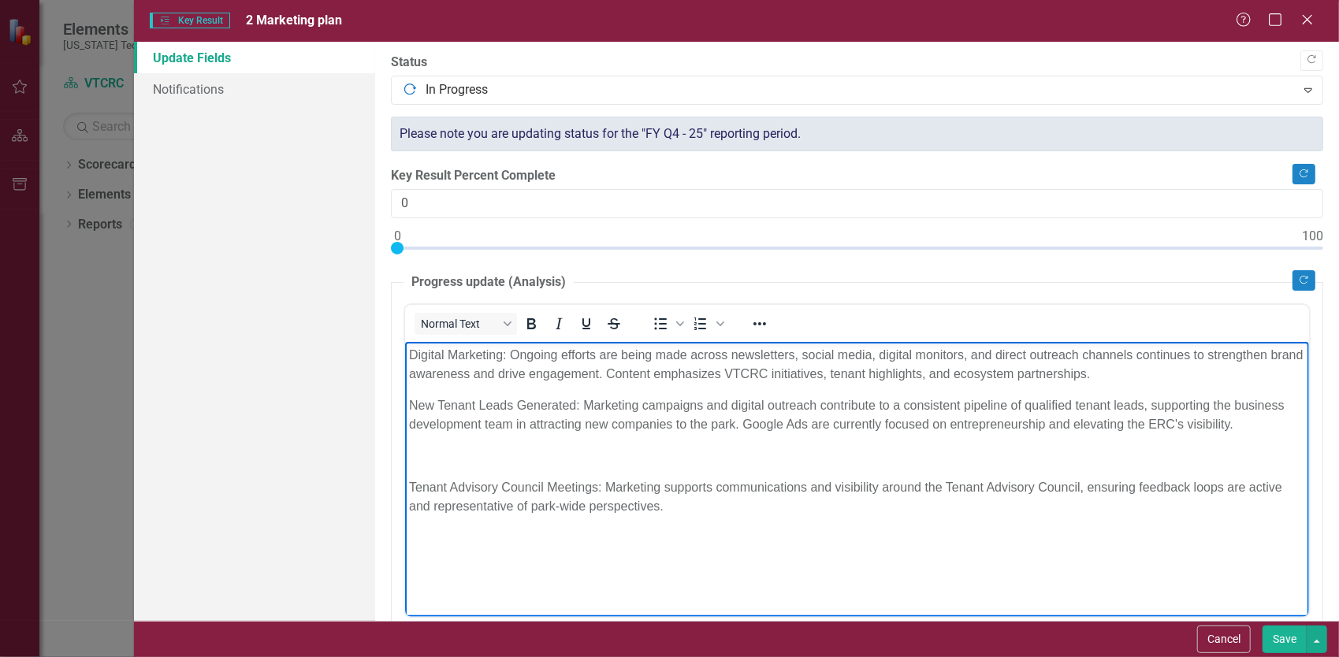
click at [448, 455] on p "Rich Text Area. Press ALT-0 for help." at bounding box center [856, 455] width 896 height 19
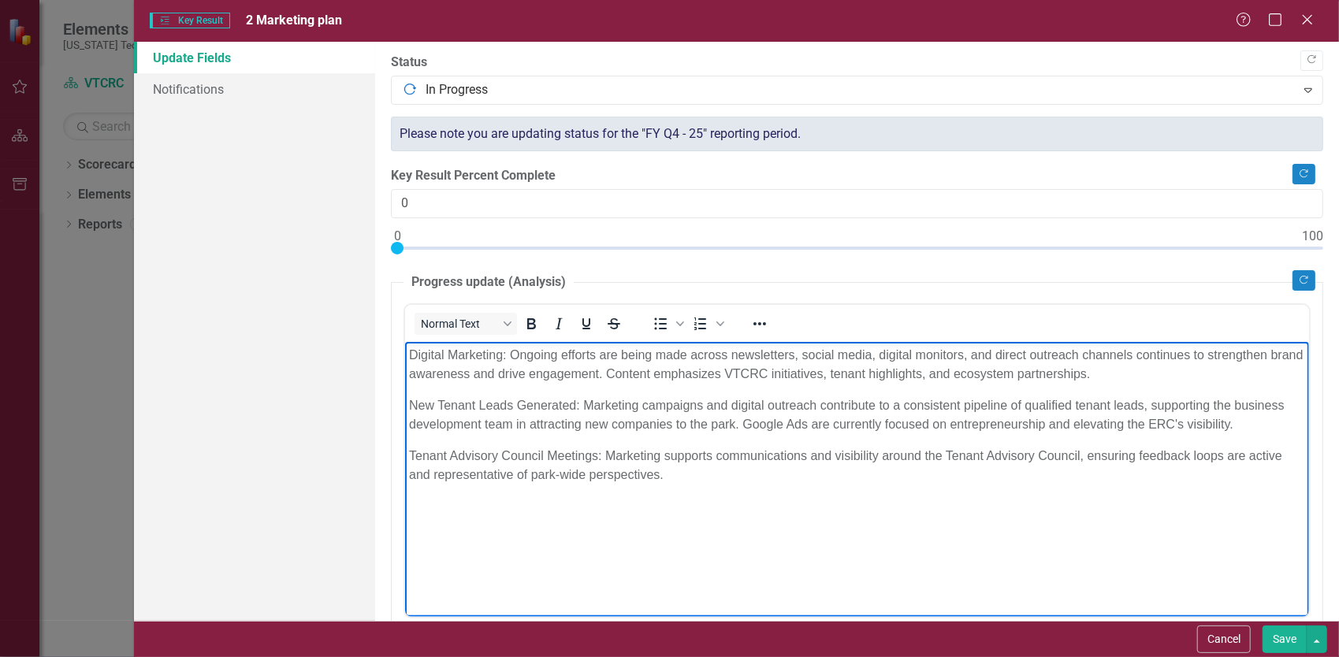
click at [581, 432] on p "New Tenant Leads Generated: Marketing campaigns and digital outreach contribute…" at bounding box center [856, 415] width 896 height 38
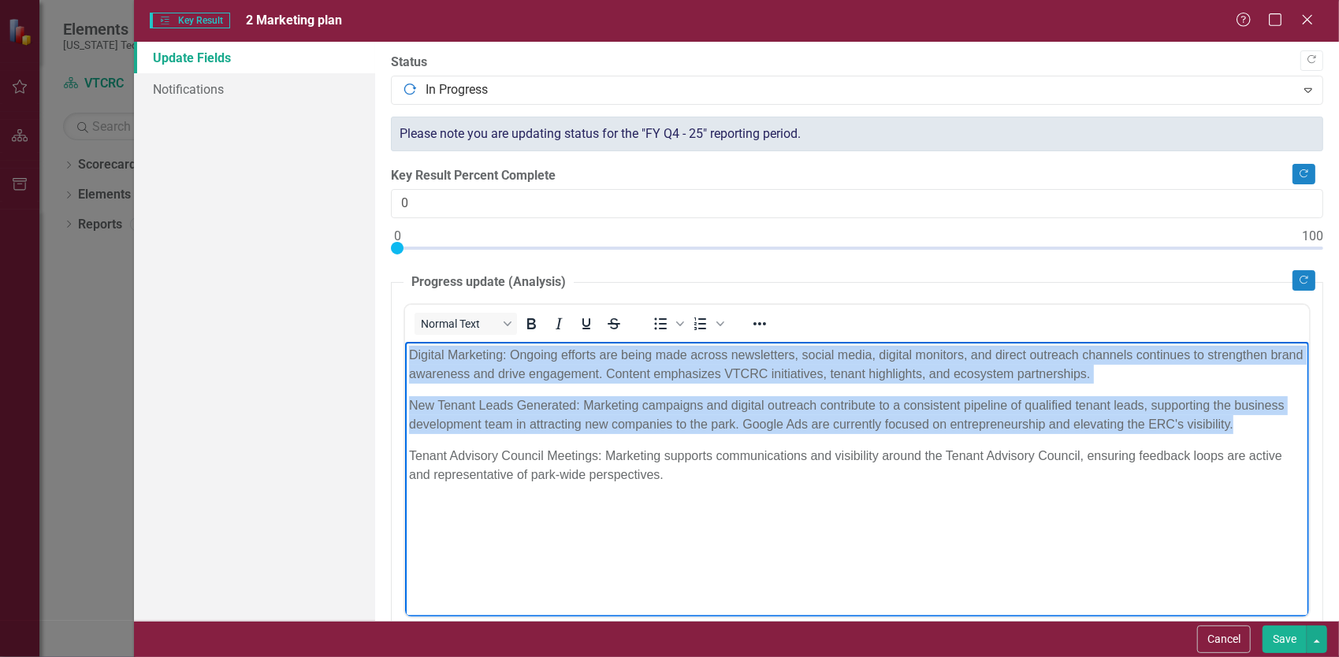
copy body "Digital Marketing: Ongoing efforts are being made across newsletters, social me…"
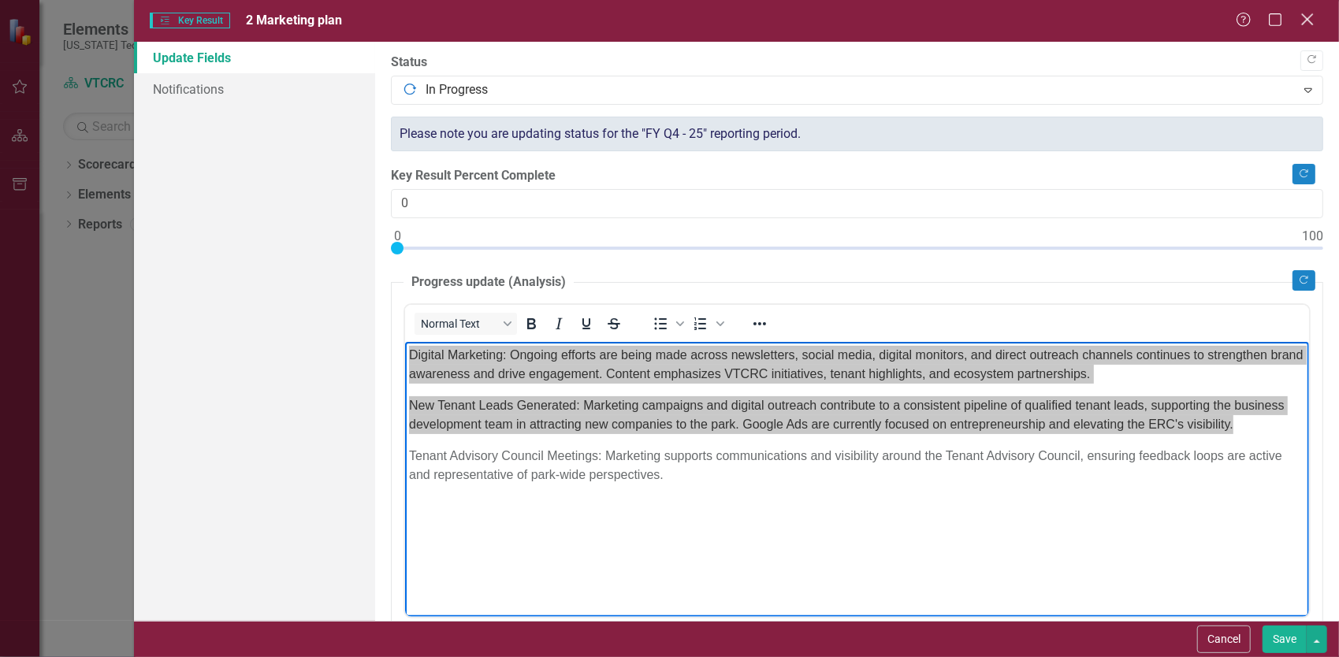
click at [1311, 16] on icon at bounding box center [1307, 19] width 12 height 12
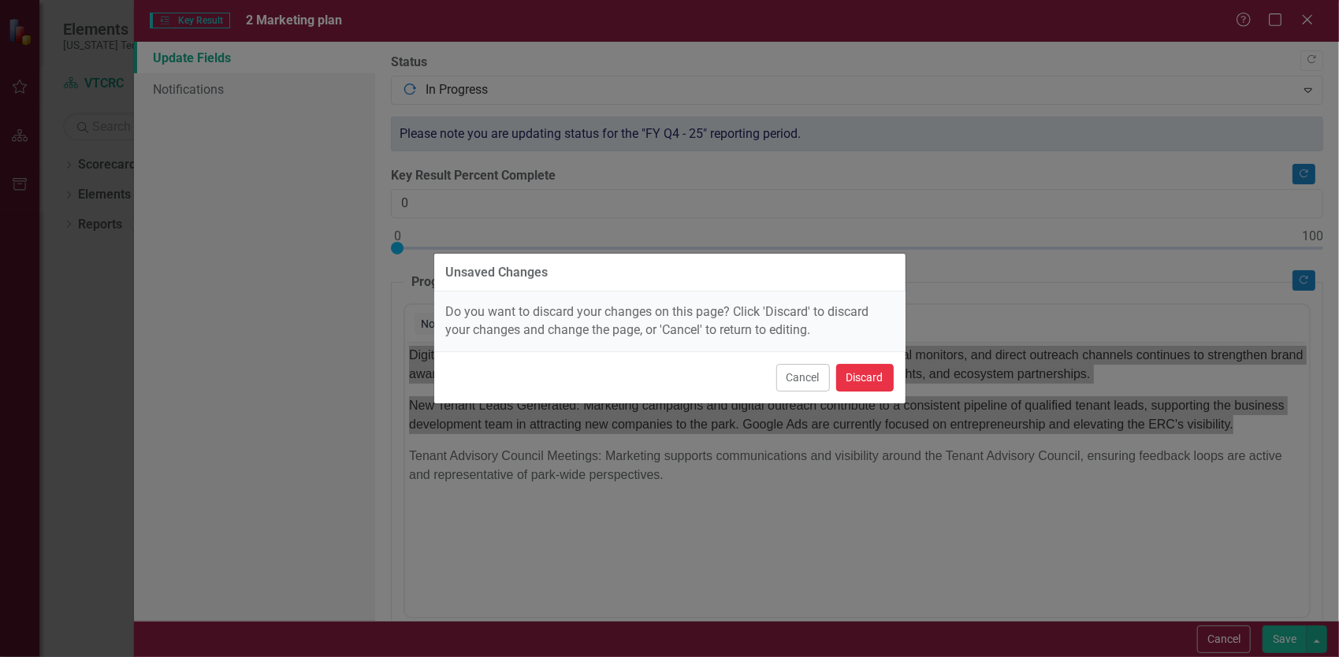
click at [867, 377] on button "Discard" at bounding box center [865, 378] width 58 height 28
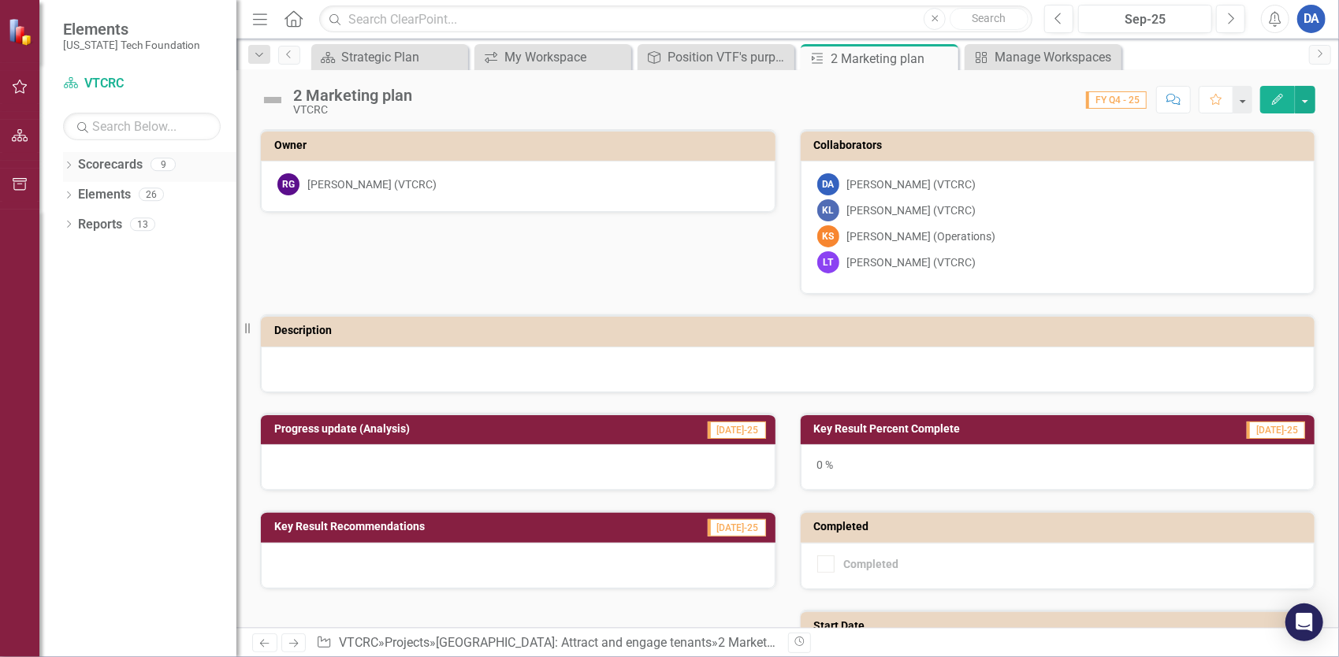
click at [92, 167] on link "Scorecards" at bounding box center [110, 165] width 65 height 18
click at [65, 160] on div "Dropdown" at bounding box center [68, 166] width 11 height 13
click at [111, 199] on link "Strategic Plan" at bounding box center [162, 195] width 150 height 18
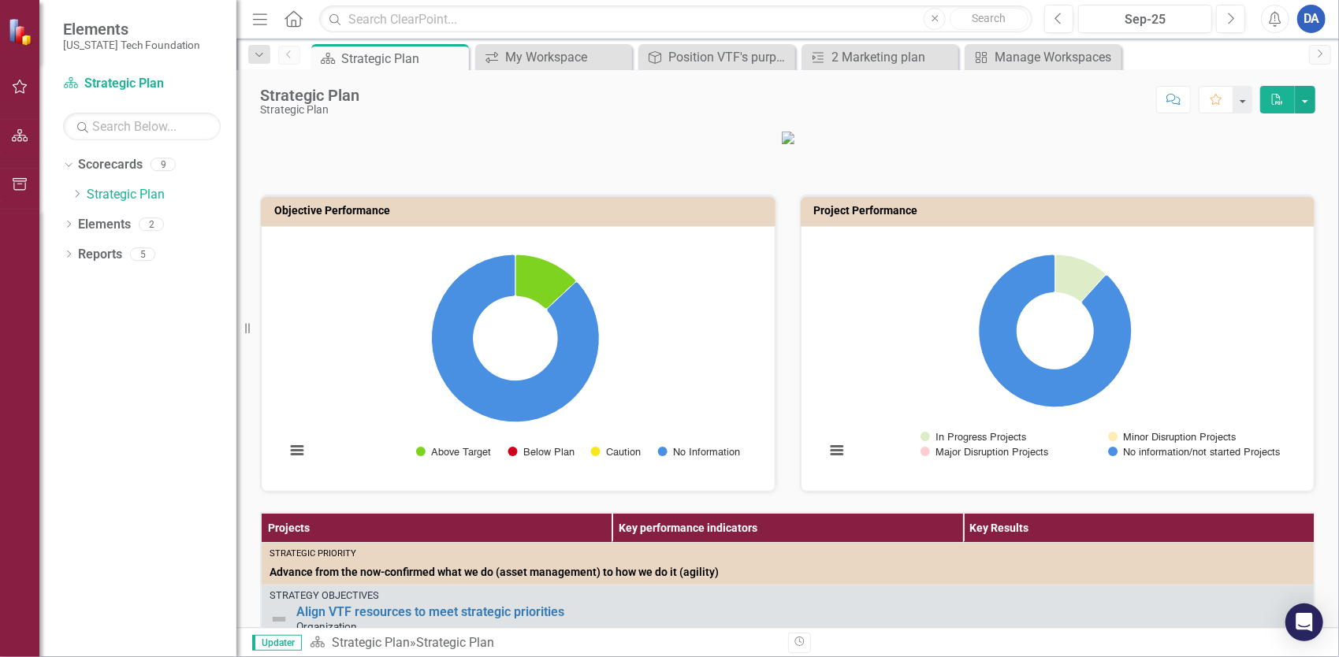
click at [18, 90] on icon "button" at bounding box center [20, 86] width 17 height 13
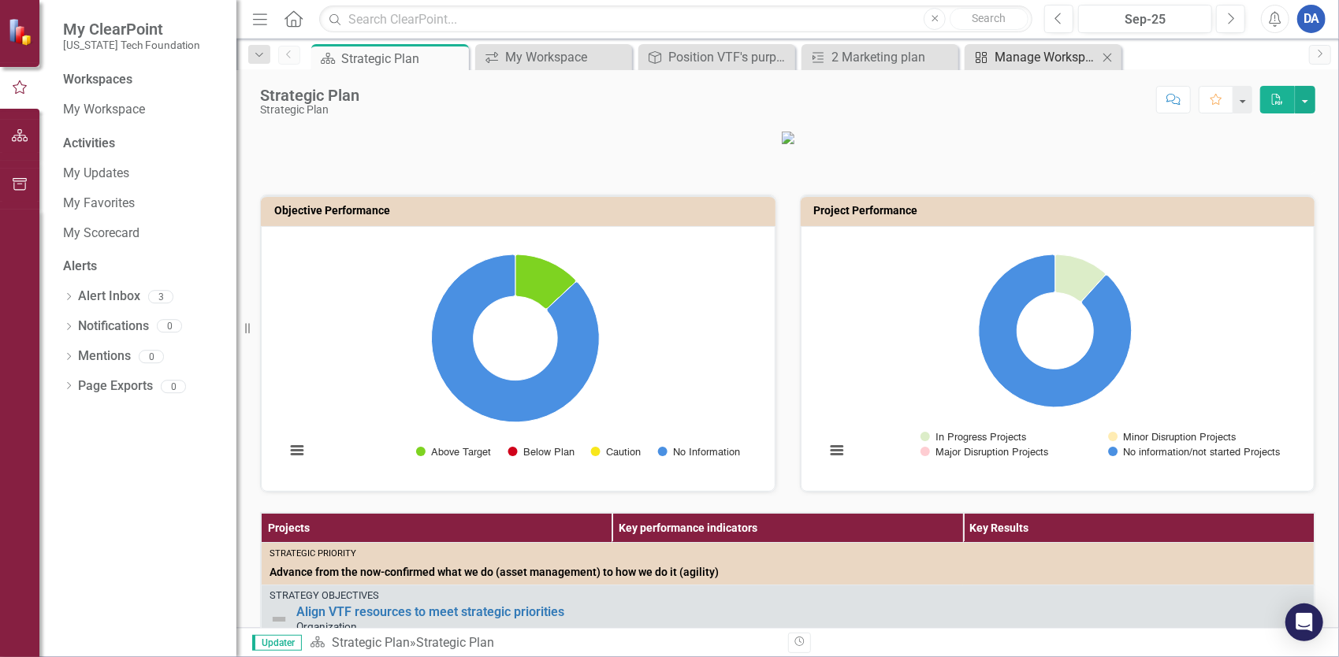
click at [1035, 47] on div "Manage Workspaces" at bounding box center [1045, 57] width 103 height 20
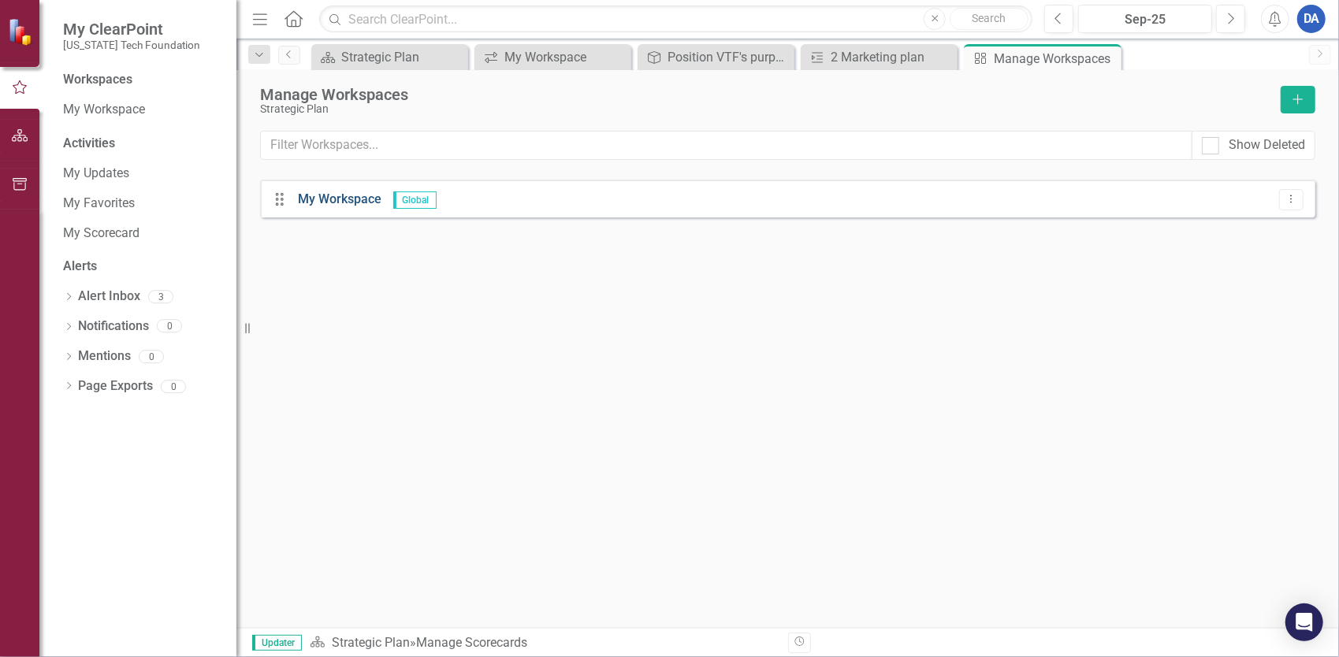
click at [306, 192] on link "My Workspace" at bounding box center [340, 198] width 84 height 15
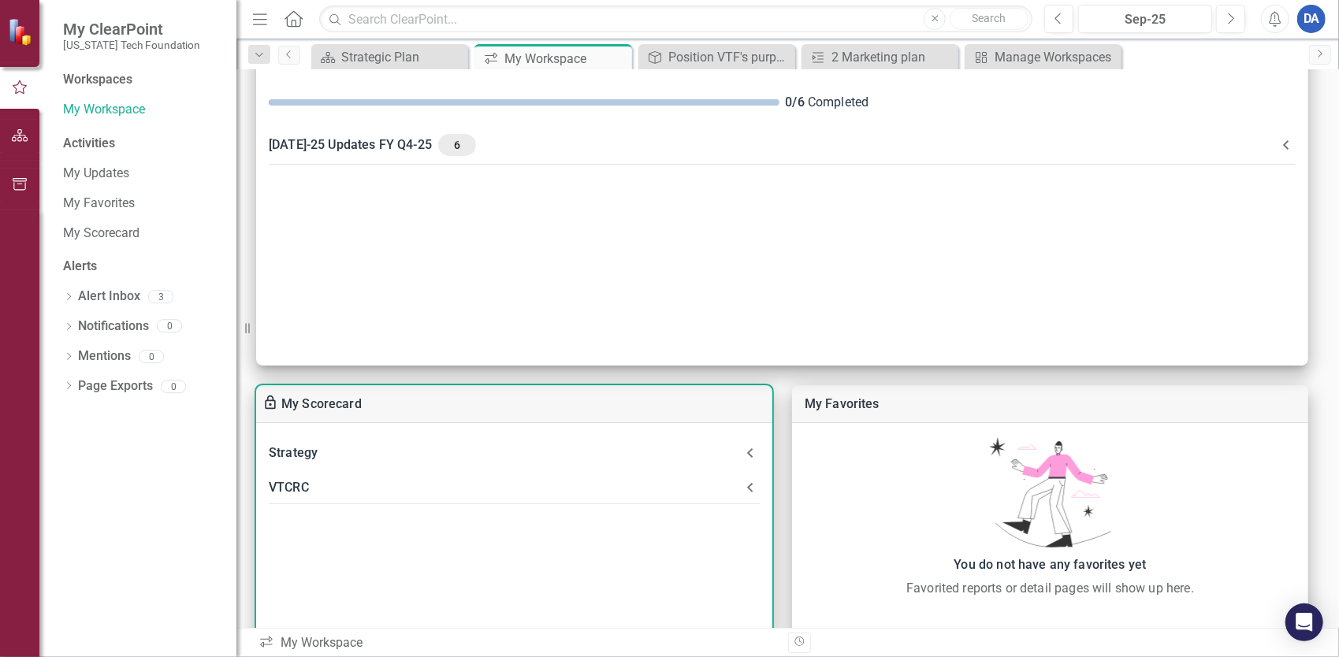
scroll to position [79, 0]
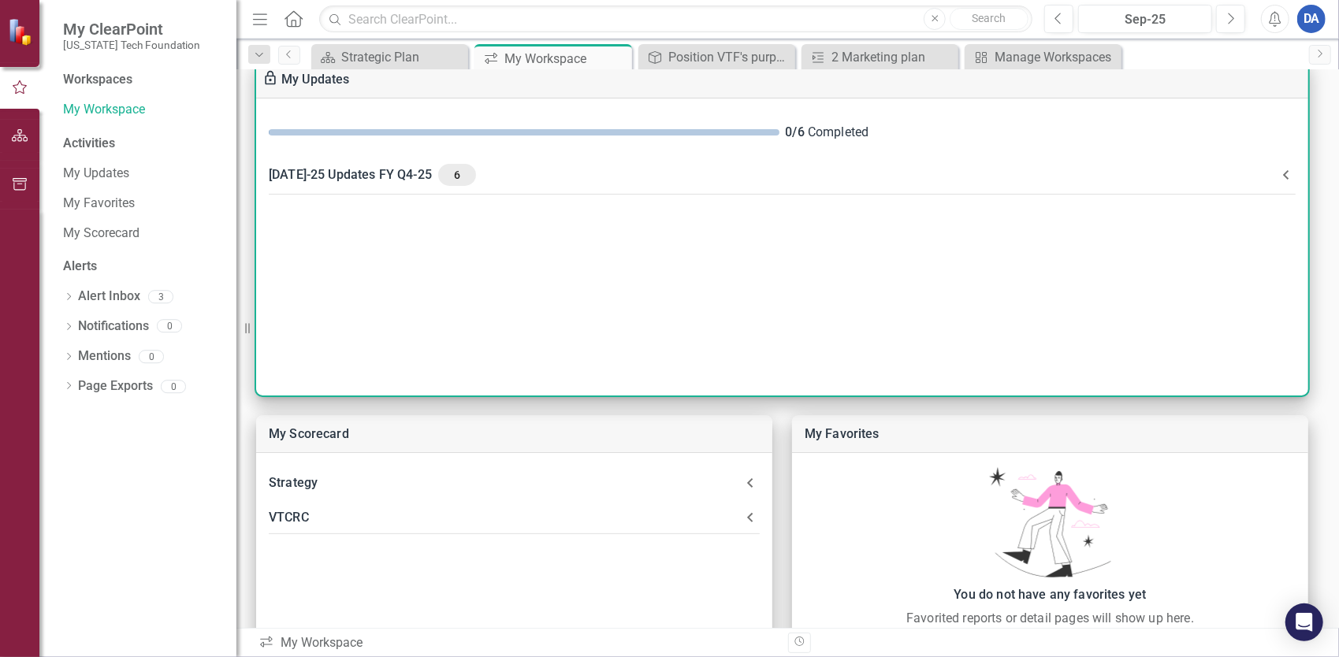
click at [328, 173] on div "[DATE]-25 Updates FY Q4-25 6" at bounding box center [773, 175] width 1008 height 22
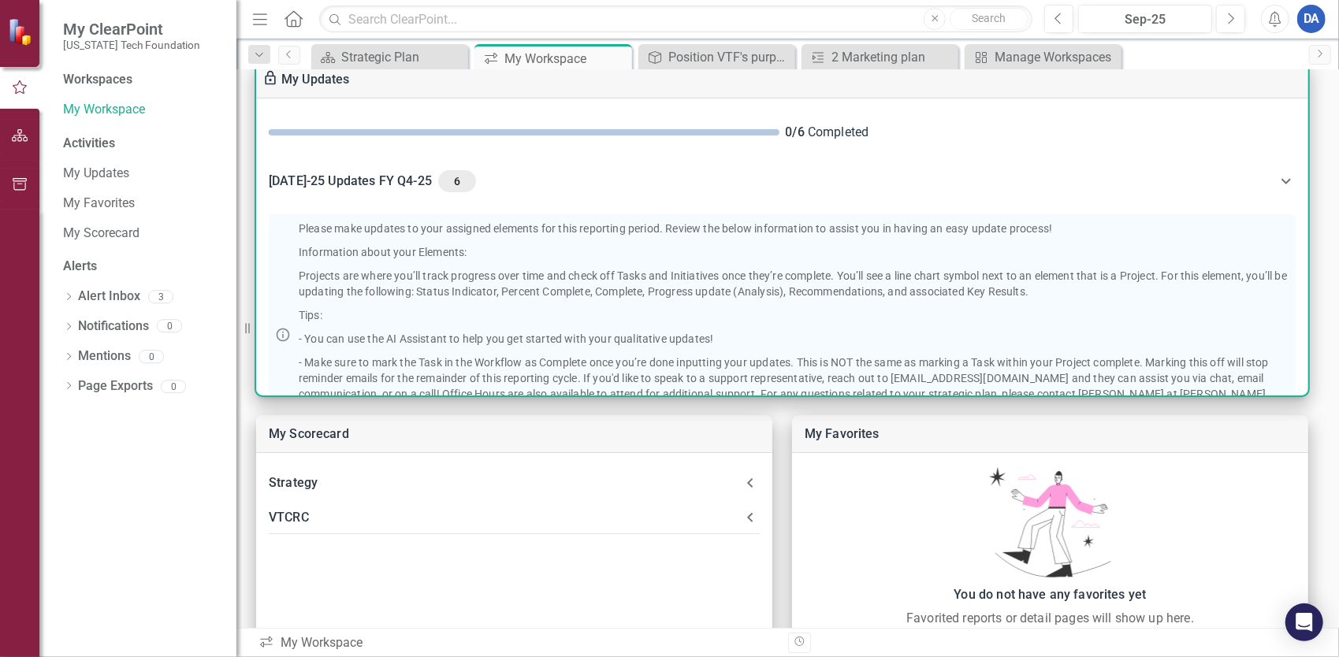
scroll to position [347, 0]
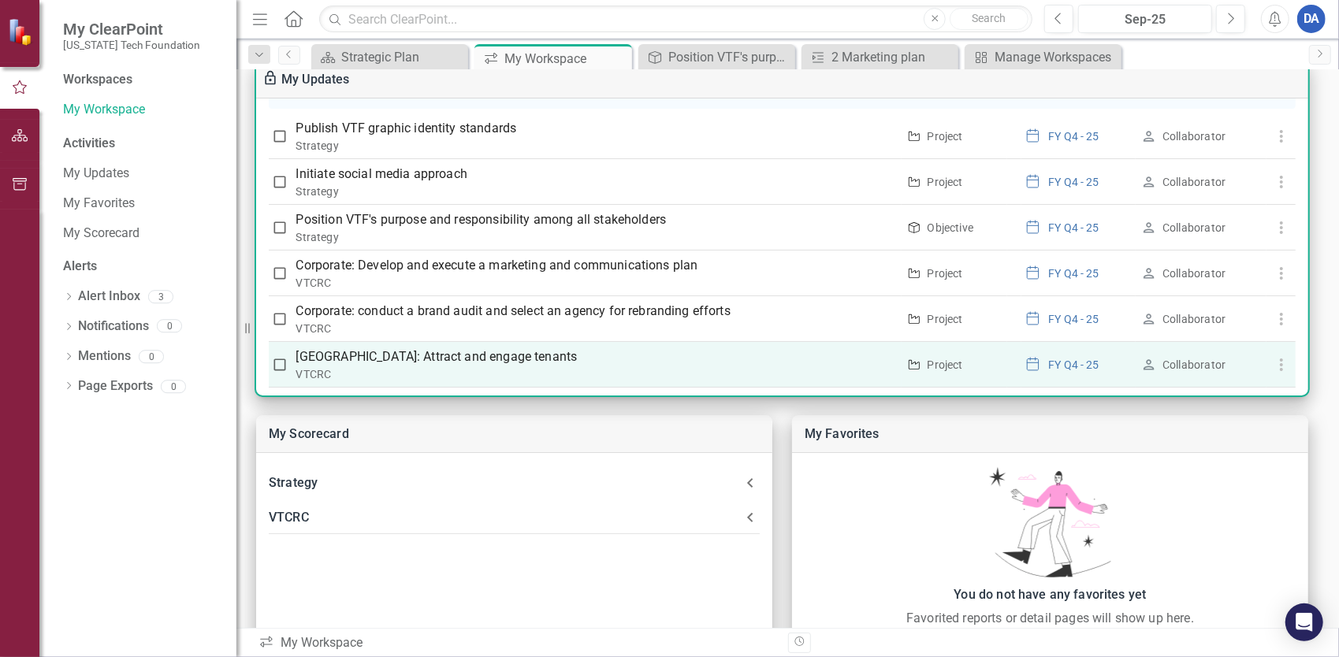
click at [470, 347] on p "[GEOGRAPHIC_DATA]: Attract and engage tenants" at bounding box center [596, 356] width 600 height 19
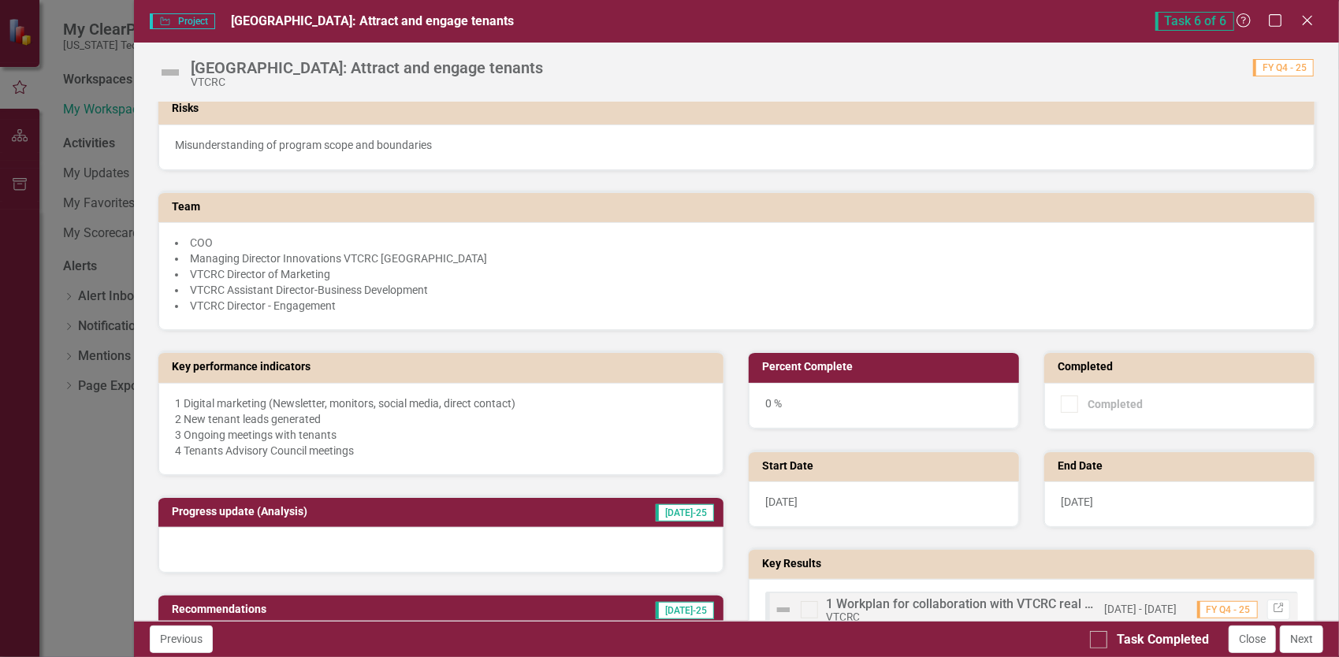
scroll to position [473, 0]
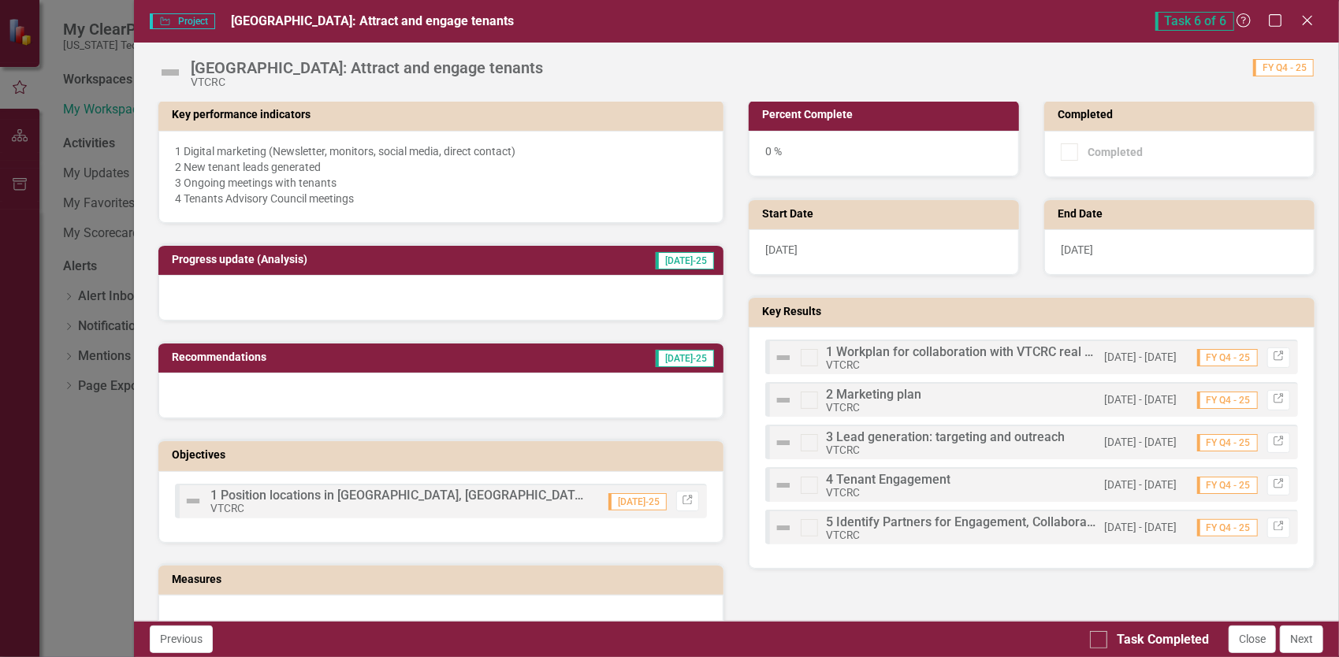
click at [883, 354] on span "1 Workplan for collaboration with VTCRC real estate team members" at bounding box center [1018, 351] width 384 height 15
click at [882, 396] on span "2 Marketing plan" at bounding box center [873, 394] width 95 height 15
click at [1272, 396] on icon "Link" at bounding box center [1278, 399] width 12 height 9
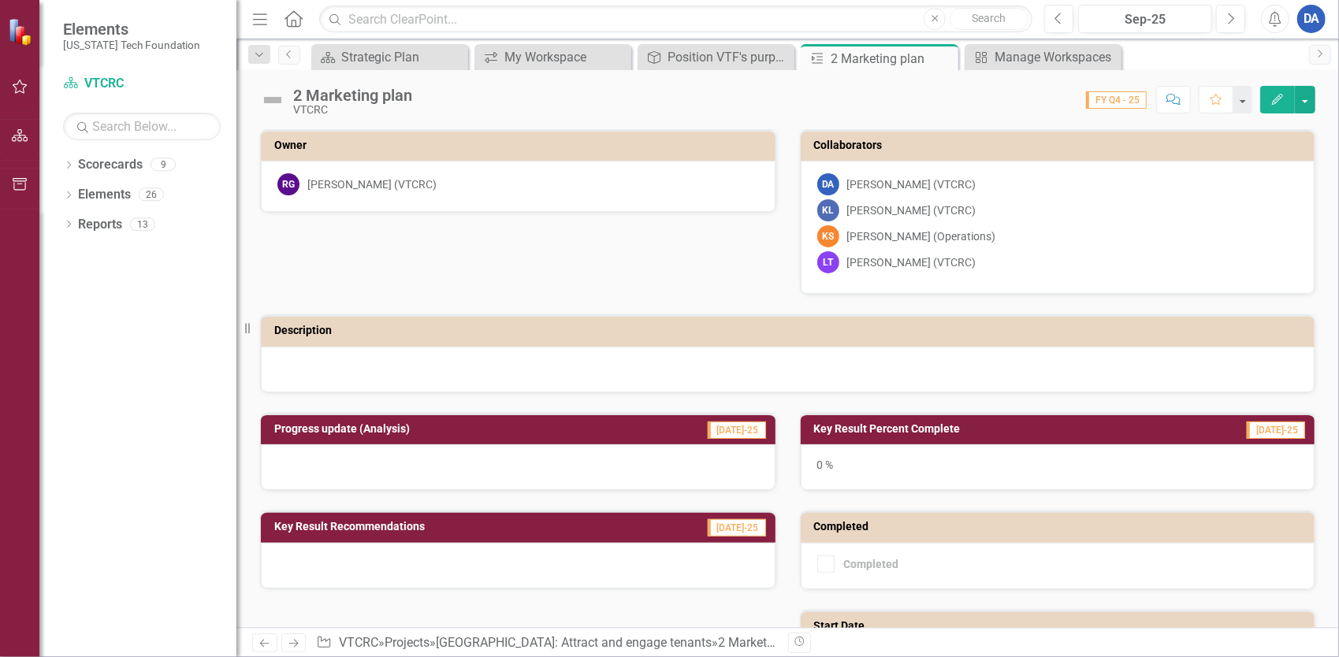
click at [1271, 90] on button "Edit" at bounding box center [1277, 100] width 35 height 28
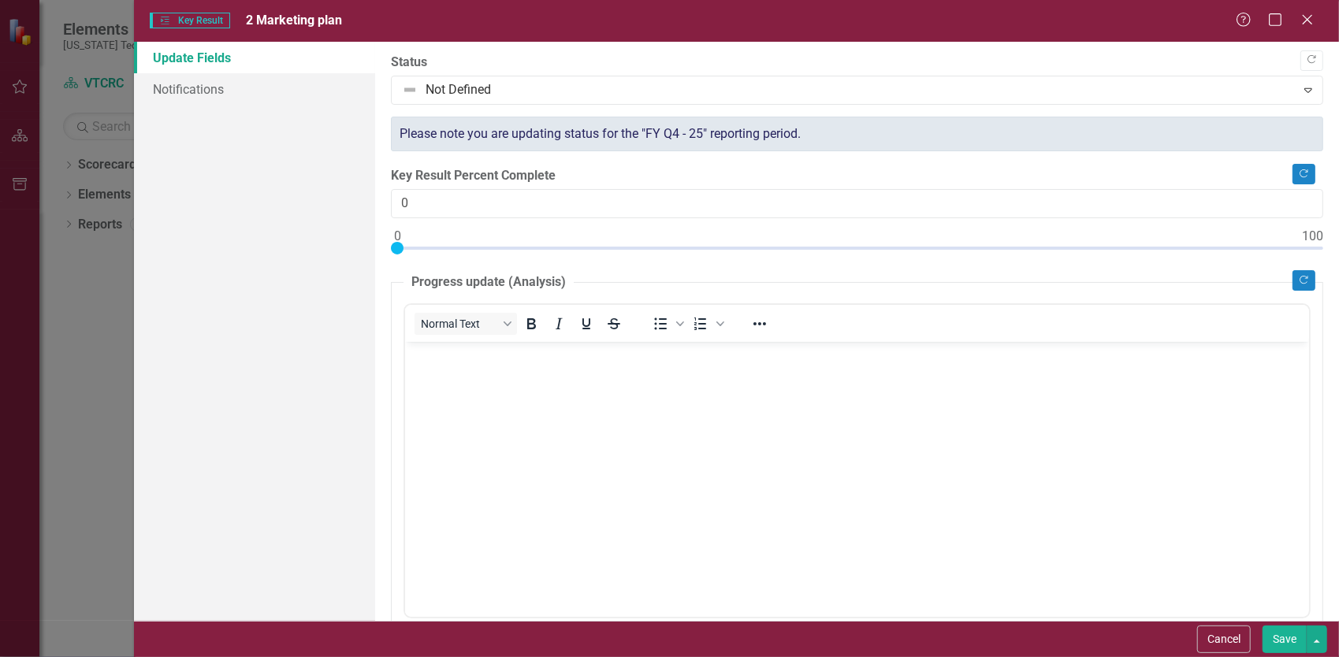
click at [726, 511] on body "Rich Text Area. Press ALT-0 for help." at bounding box center [856, 459] width 904 height 236
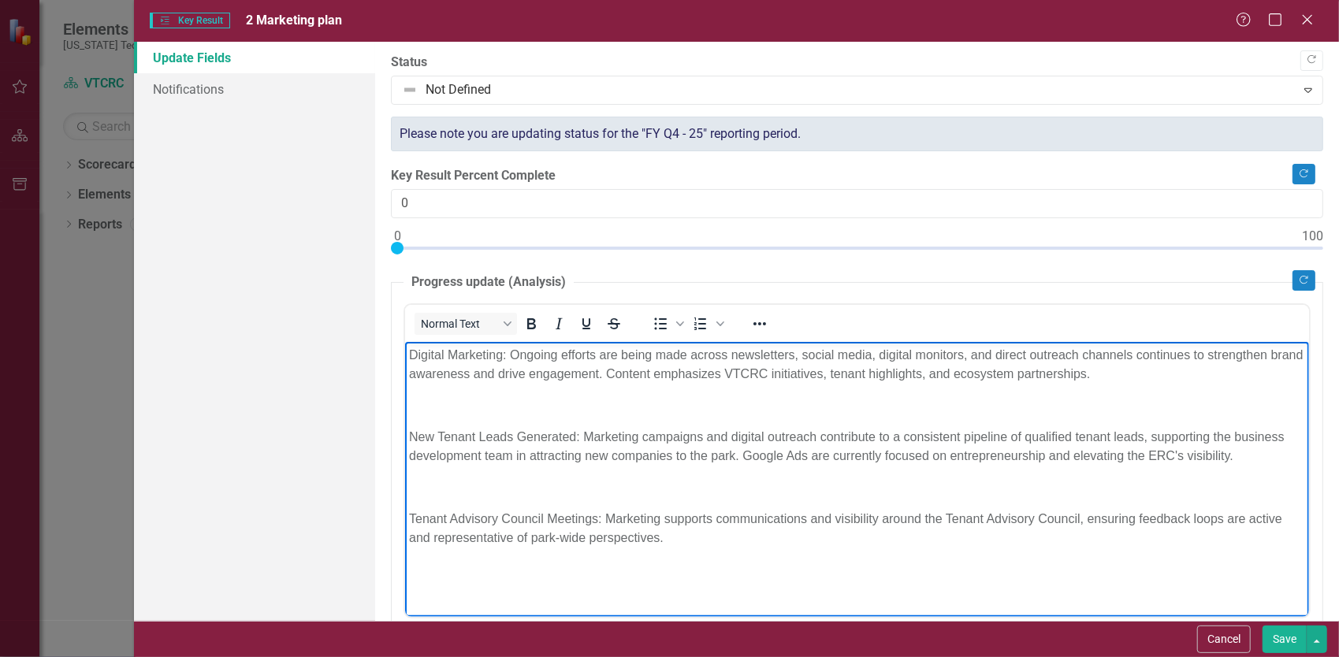
click at [455, 414] on body "Digital Marketing: Ongoing efforts are being made across newsletters, social me…" at bounding box center [856, 459] width 904 height 236
click at [461, 404] on p "Rich Text Area. Press ALT-0 for help." at bounding box center [856, 405] width 896 height 19
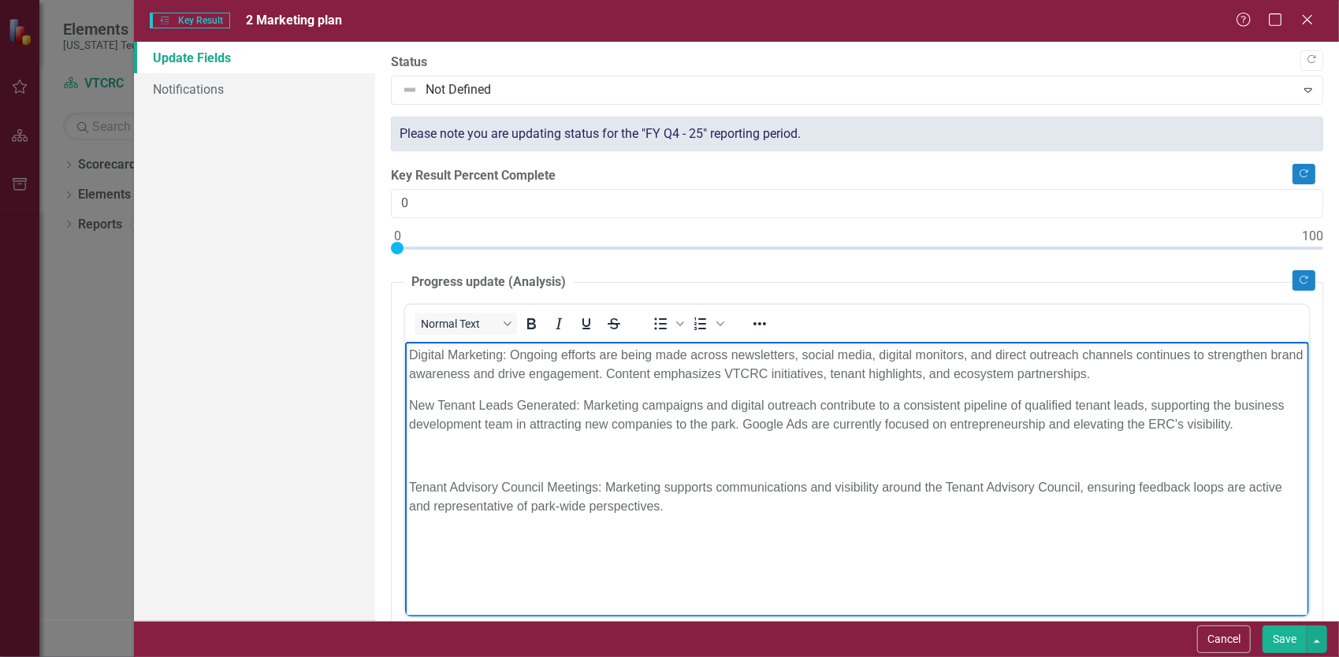
click at [470, 456] on p "Rich Text Area. Press ALT-0 for help." at bounding box center [856, 455] width 896 height 19
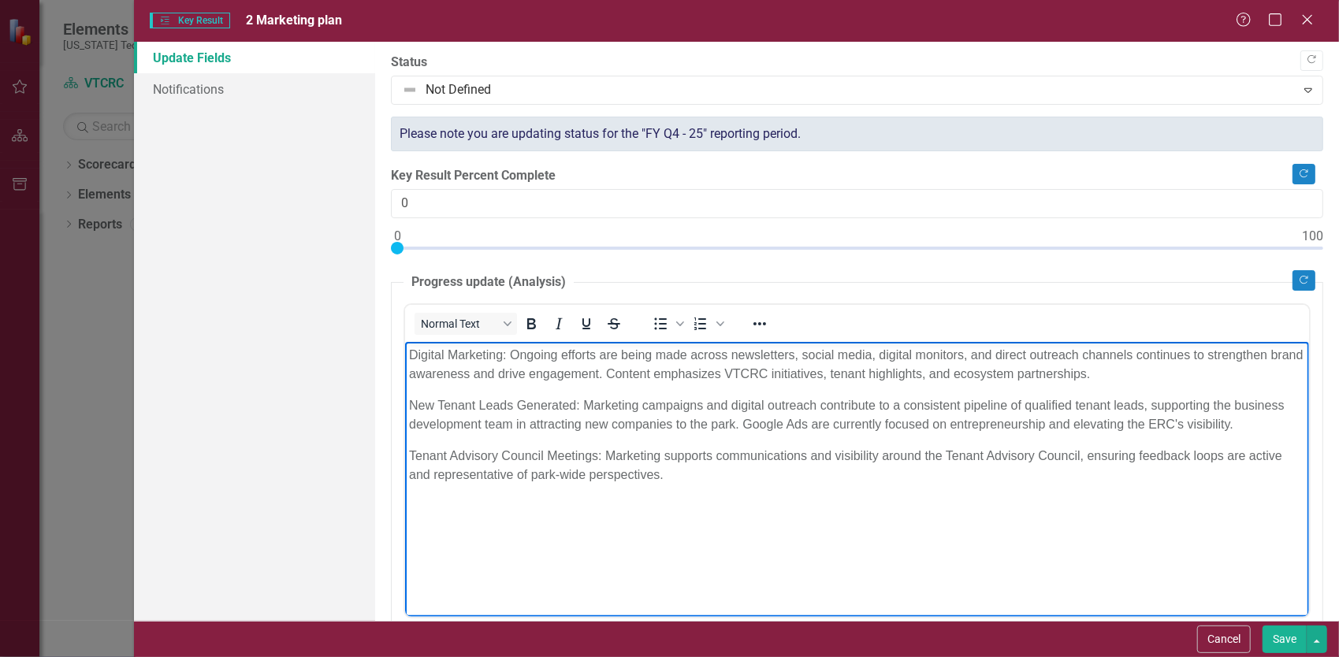
click at [408, 348] on p "Digital Marketing: Ongoing efforts are being made across newsletters, social me…" at bounding box center [856, 364] width 896 height 38
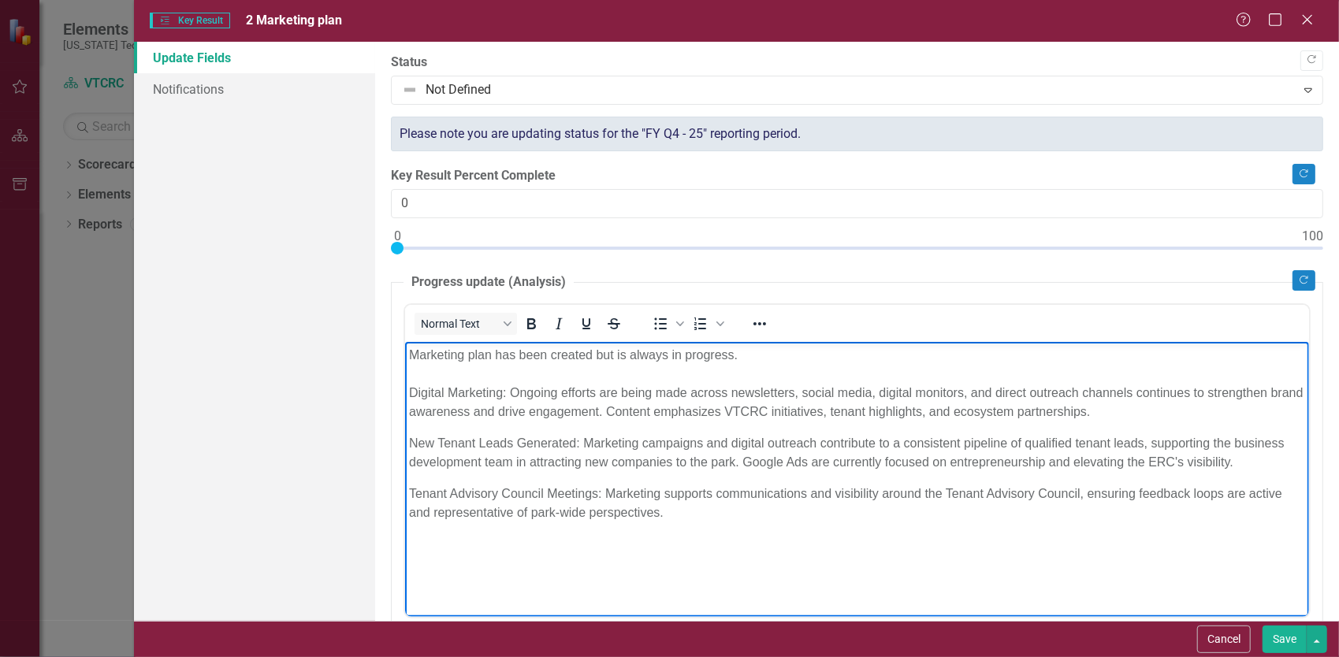
click at [752, 507] on p "Tenant Advisory Council Meetings: Marketing supports communications and visibil…" at bounding box center [856, 503] width 896 height 38
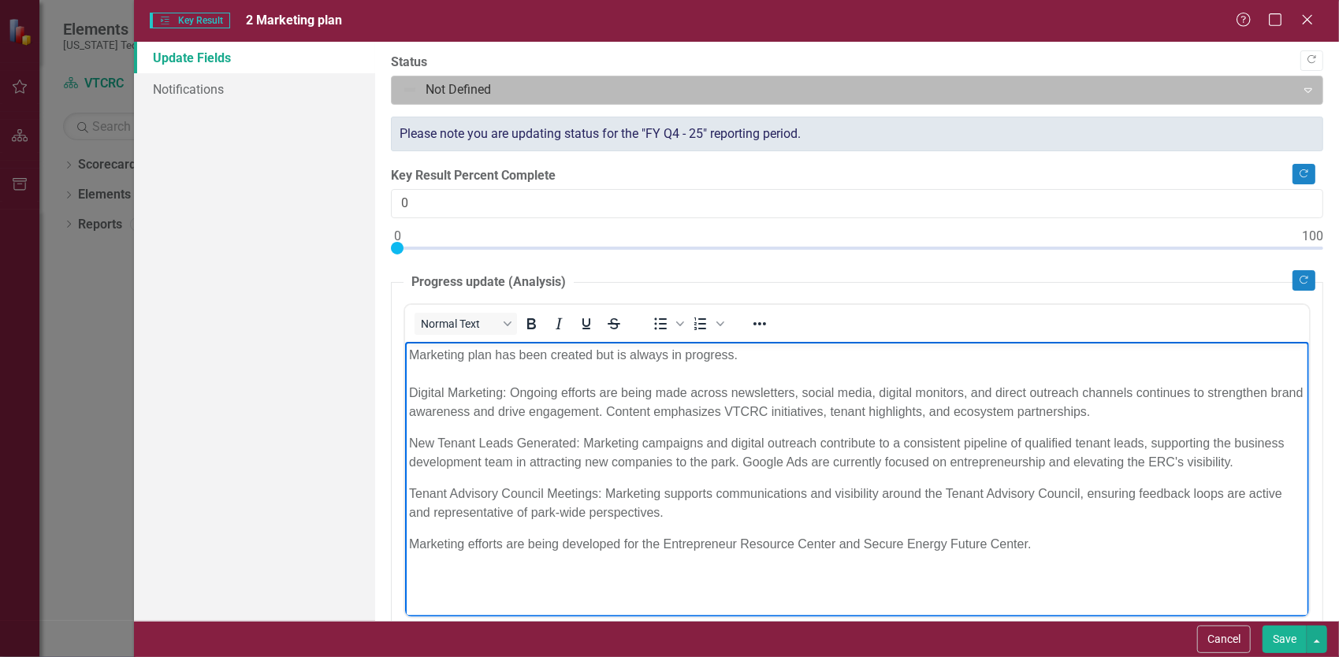
click at [578, 87] on div at bounding box center [844, 90] width 884 height 21
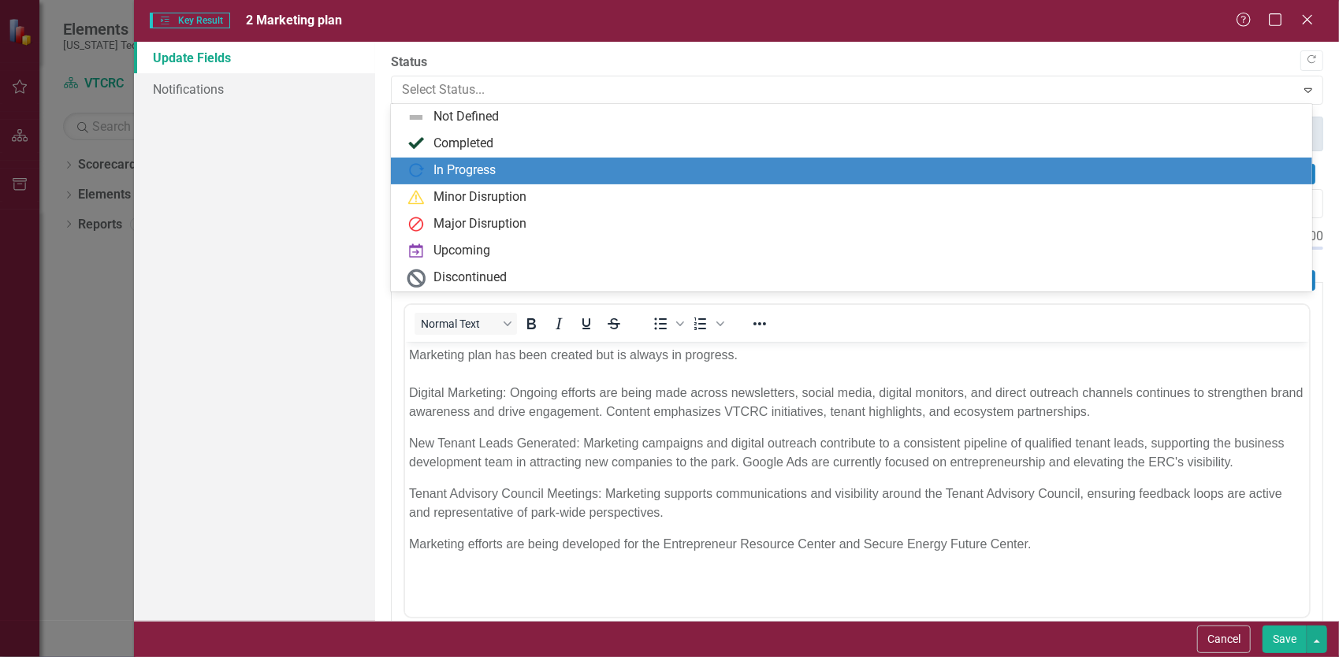
click at [550, 163] on div "In Progress" at bounding box center [855, 171] width 896 height 19
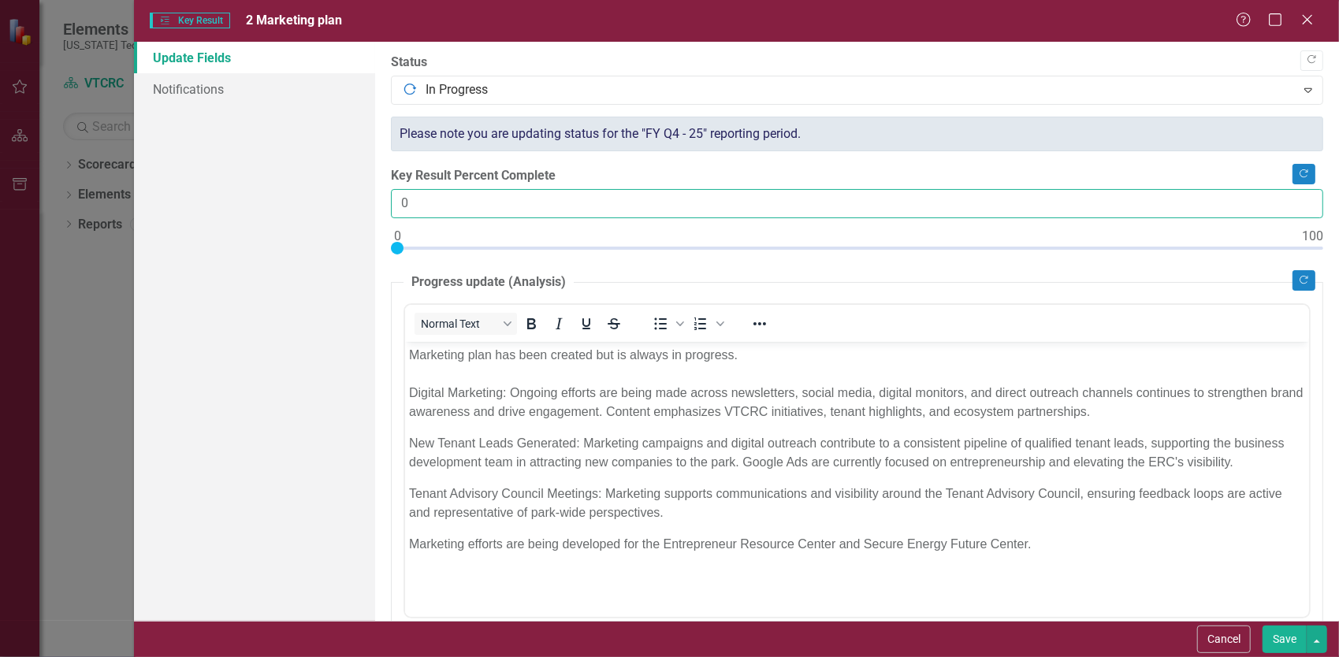
drag, startPoint x: 424, startPoint y: 199, endPoint x: 323, endPoint y: 195, distance: 100.9
click at [323, 195] on div "Update Fields Notifications "Update" fields in ClearPoint are the fields that c…" at bounding box center [736, 331] width 1205 height 579
type input "50"
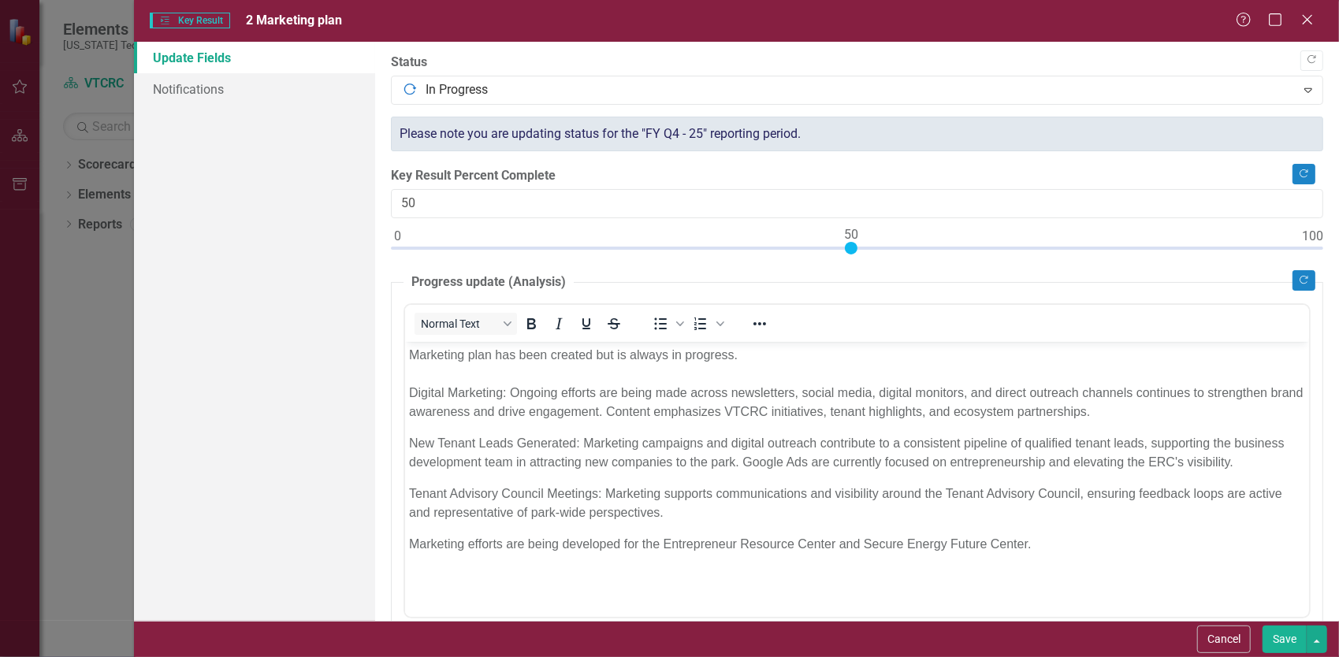
click at [1139, 538] on p "Marketing efforts are being developed for the Entrepreneur Resource Center and …" at bounding box center [856, 543] width 896 height 19
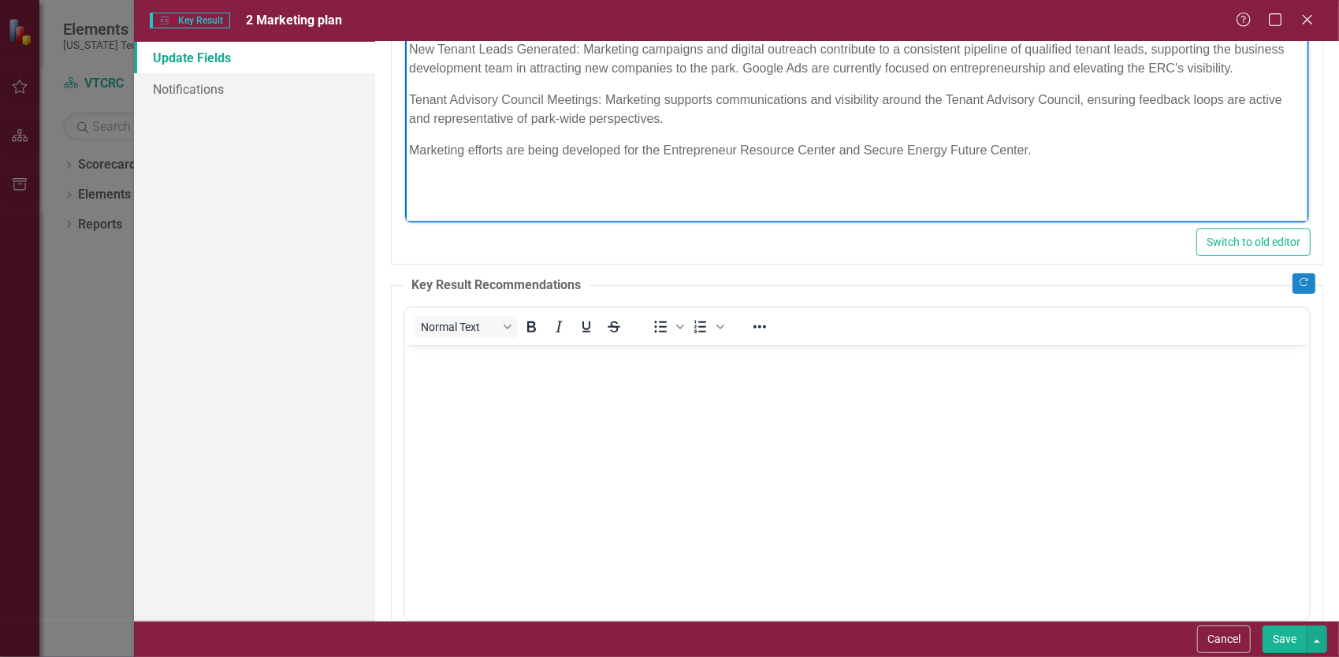
scroll to position [455, 0]
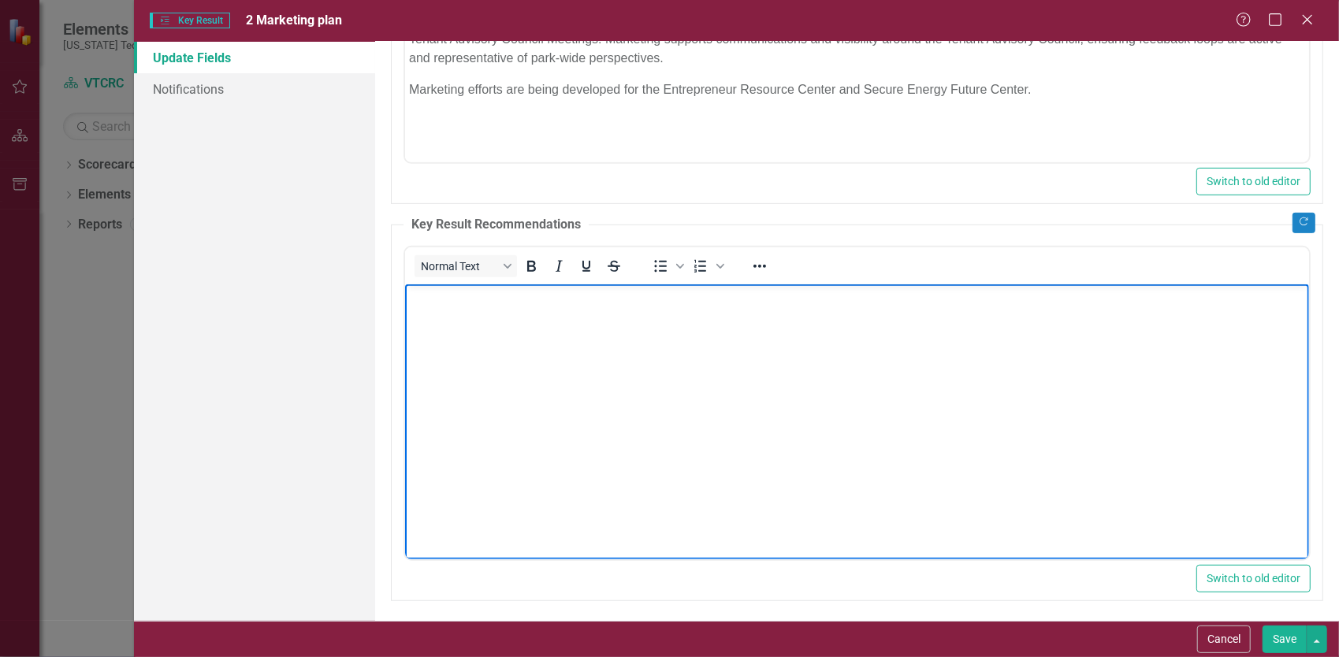
click at [854, 401] on body "Rich Text Area. Press ALT-0 for help." at bounding box center [856, 402] width 904 height 236
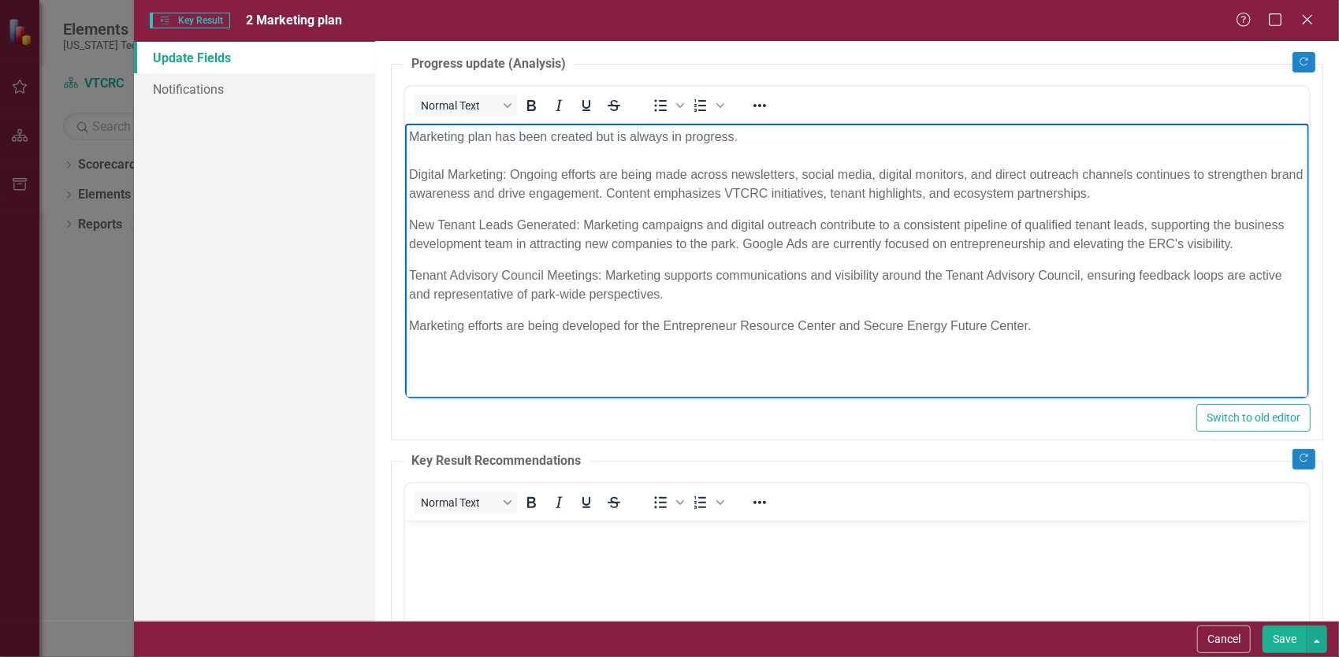
click at [648, 225] on p "New Tenant Leads Generated: Marketing campaigns and digital outreach contribute…" at bounding box center [856, 234] width 896 height 38
click at [685, 205] on body "Marketing plan has been created but is always in progress. Digital Marketing: O…" at bounding box center [856, 241] width 904 height 236
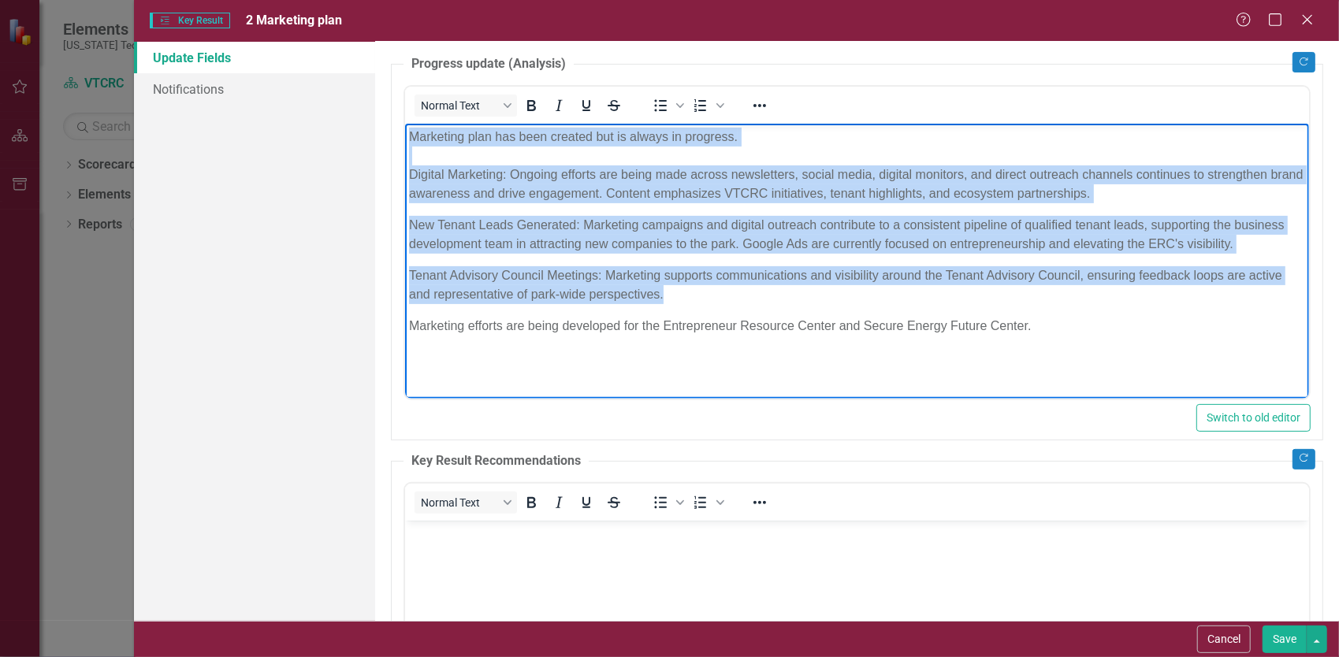
copy body "Marketing plan has been created but is always in progress. Digital Marketing: O…"
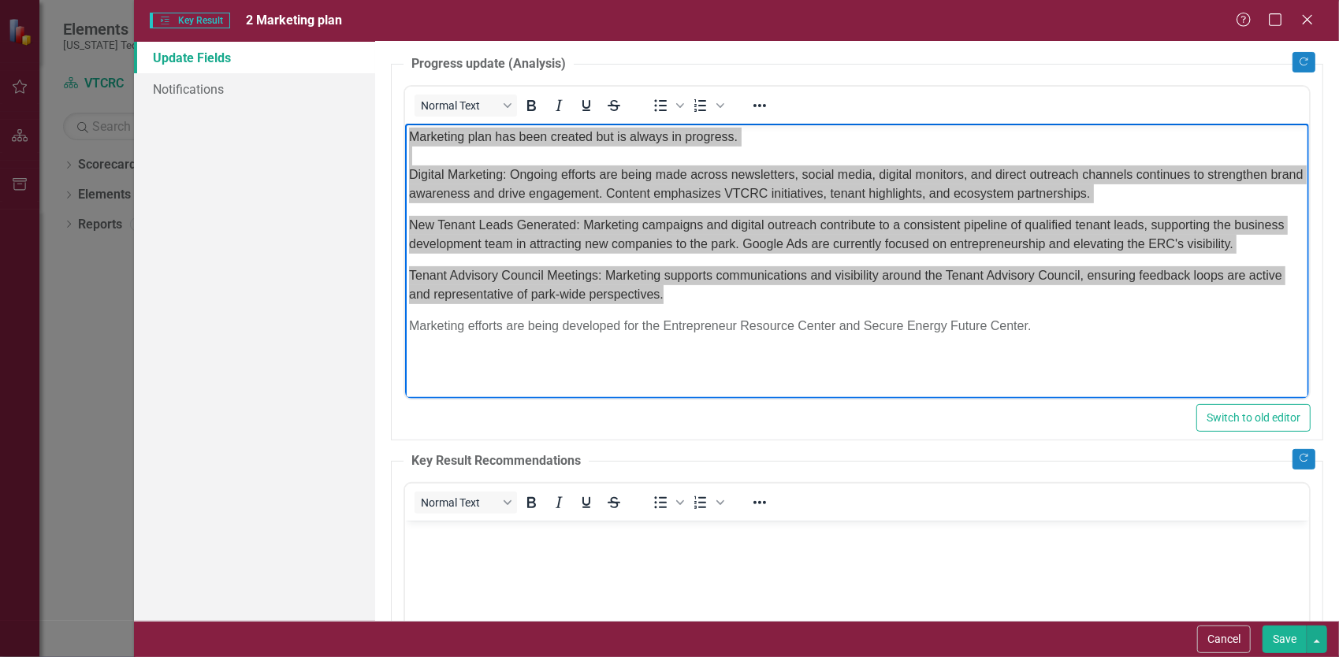
click at [654, 581] on body "Rich Text Area. Press ALT-0 for help." at bounding box center [856, 638] width 904 height 236
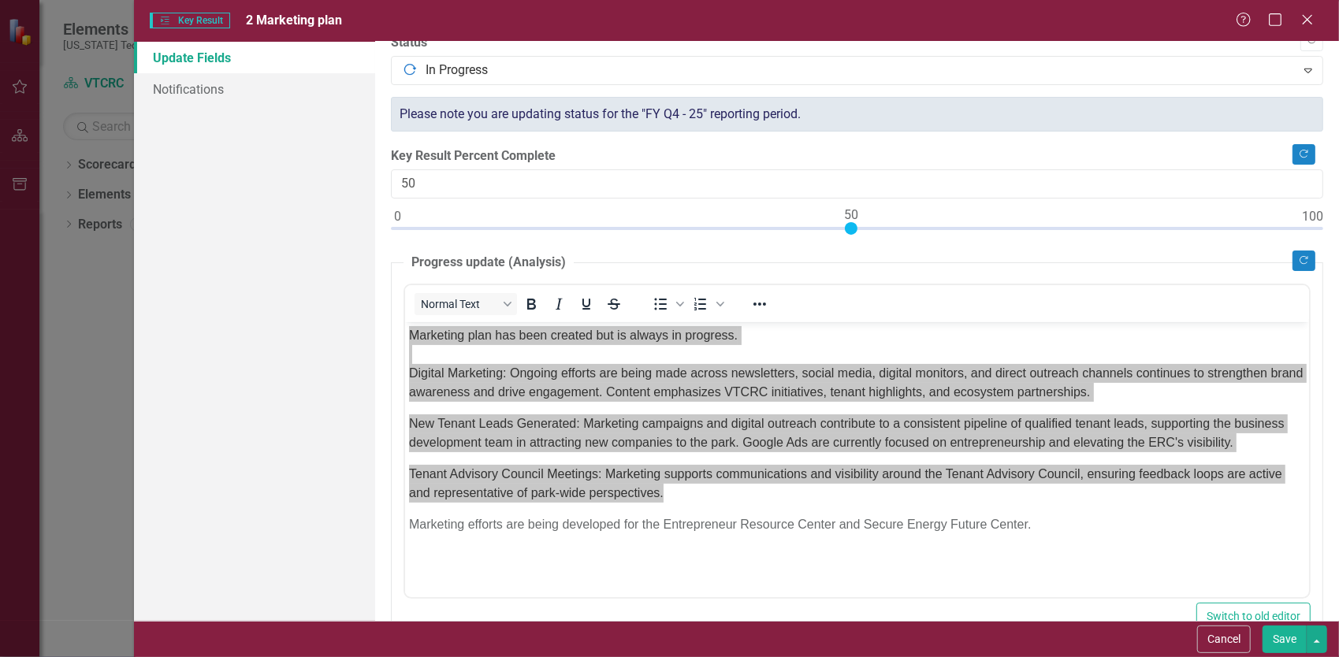
scroll to position [0, 0]
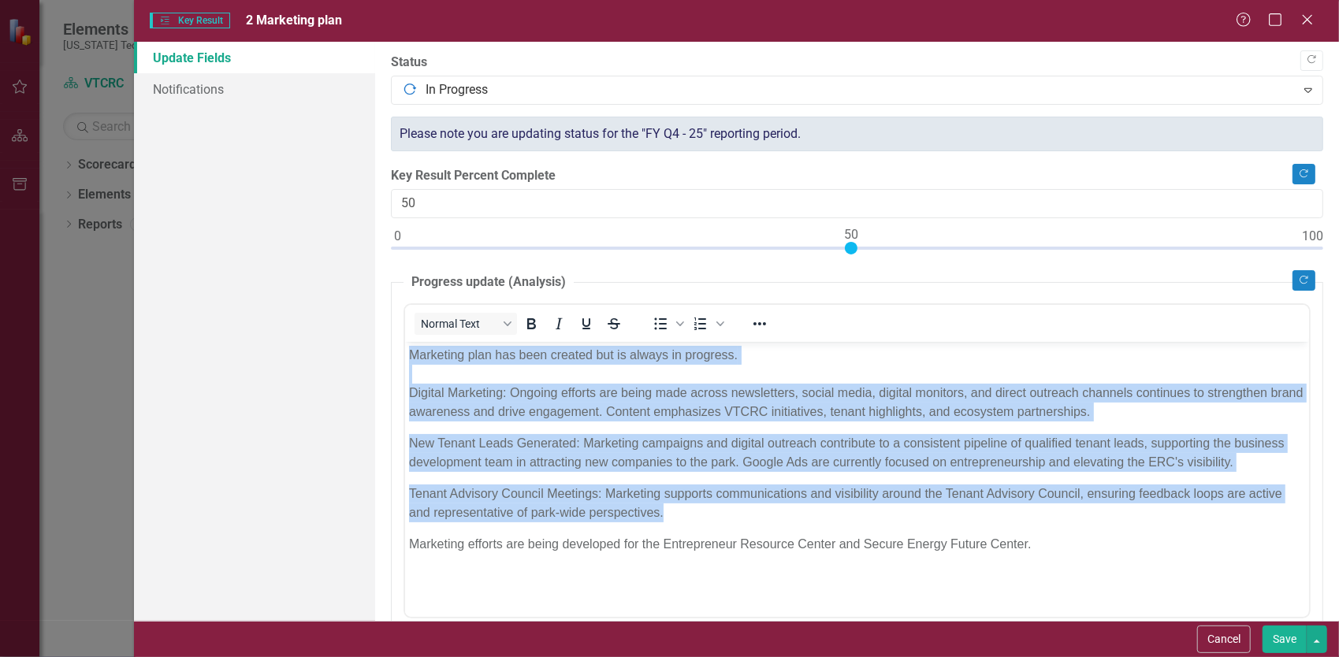
click at [595, 423] on body "Marketing plan has been created but is always in progress. Digital Marketing: O…" at bounding box center [856, 459] width 904 height 236
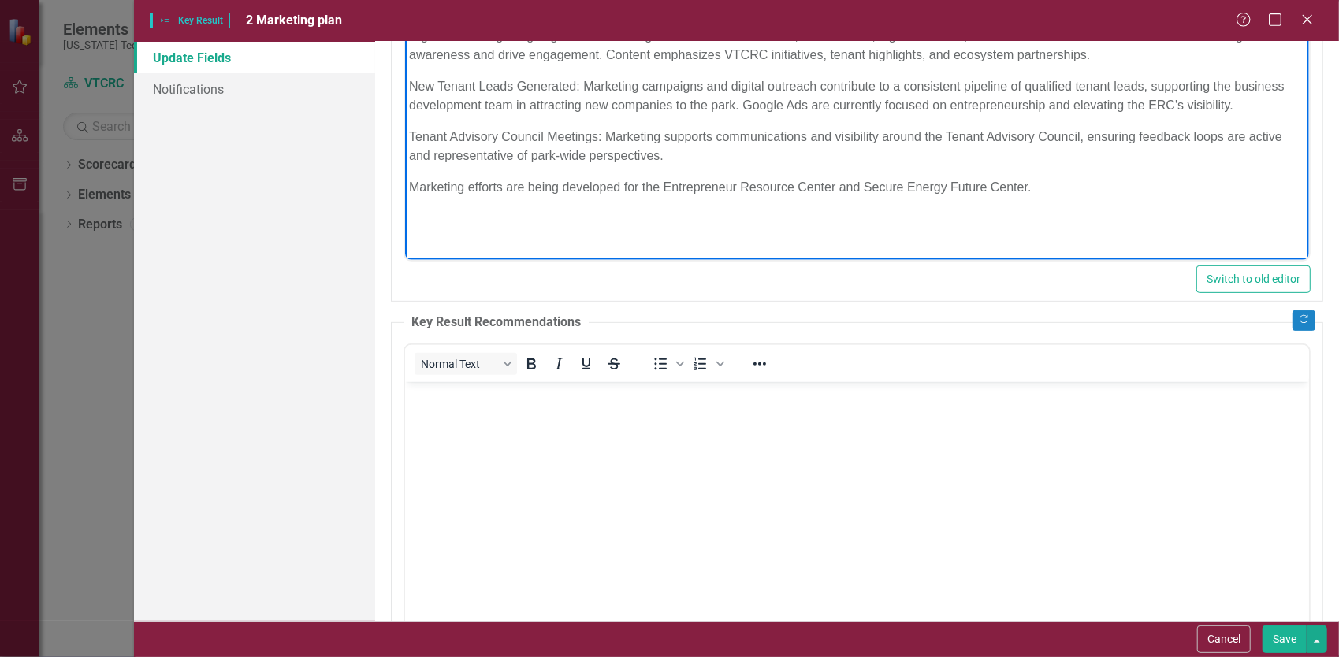
scroll to position [455, 0]
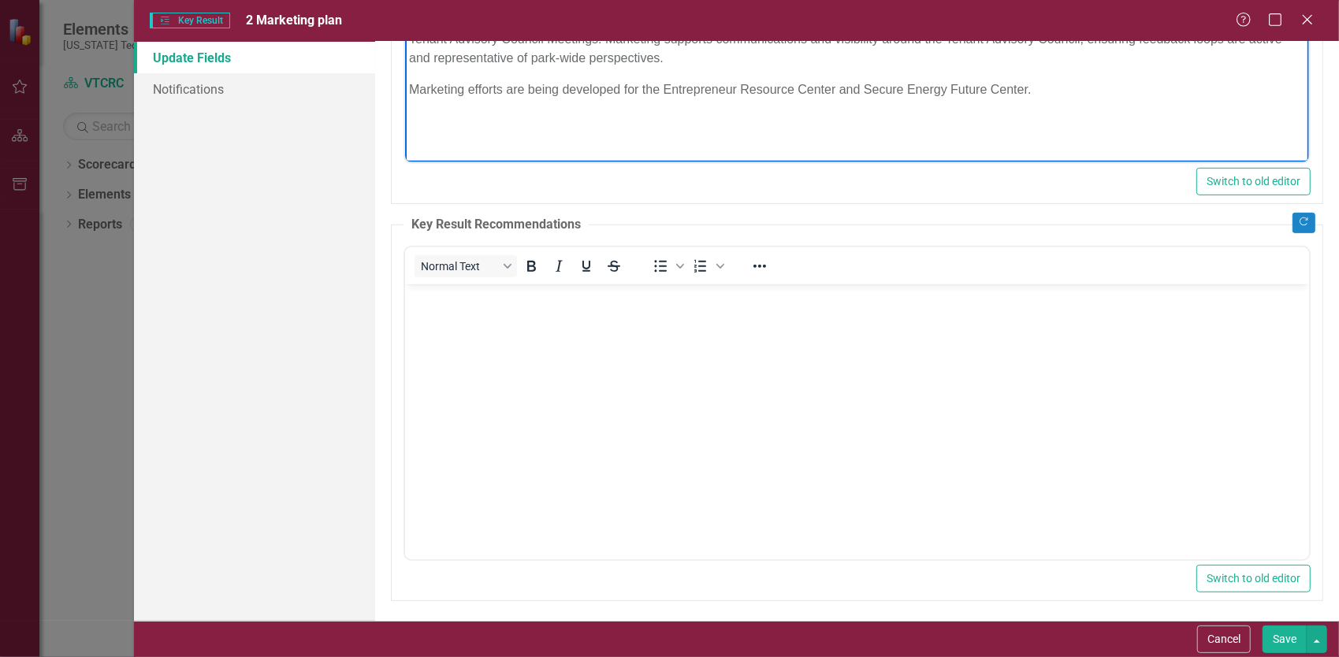
click at [677, 388] on body "Rich Text Area. Press ALT-0 for help." at bounding box center [856, 402] width 904 height 236
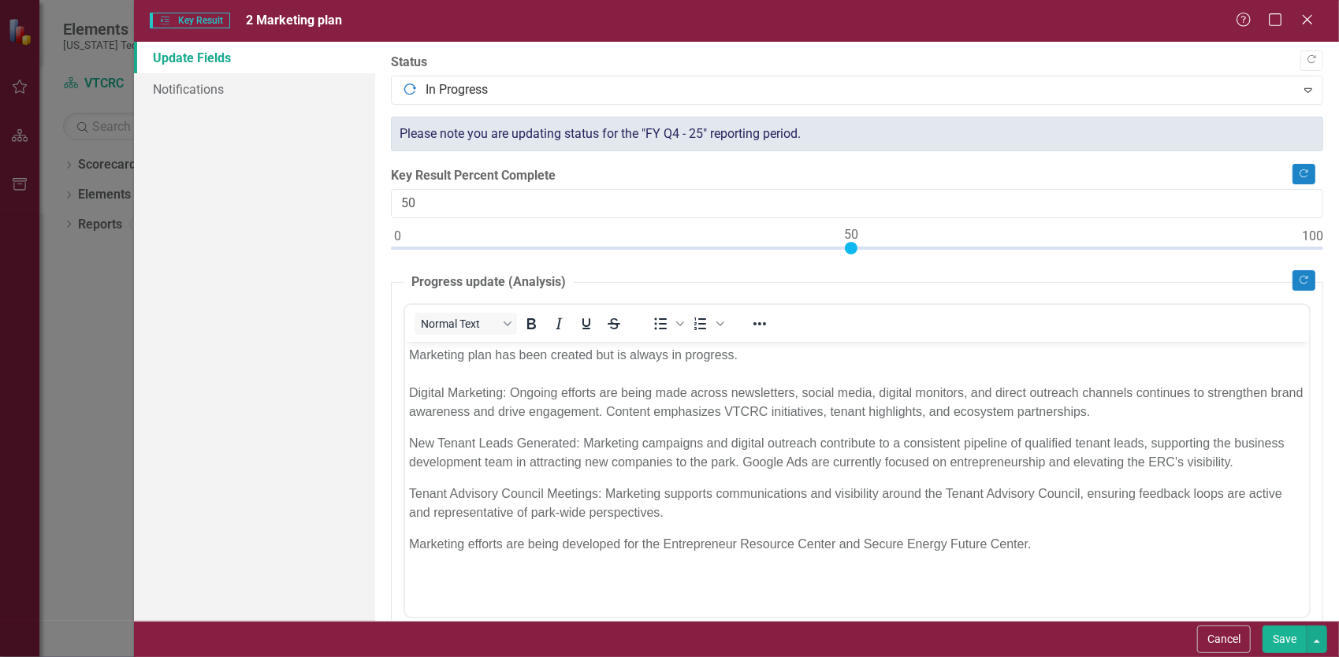
scroll to position [394, 0]
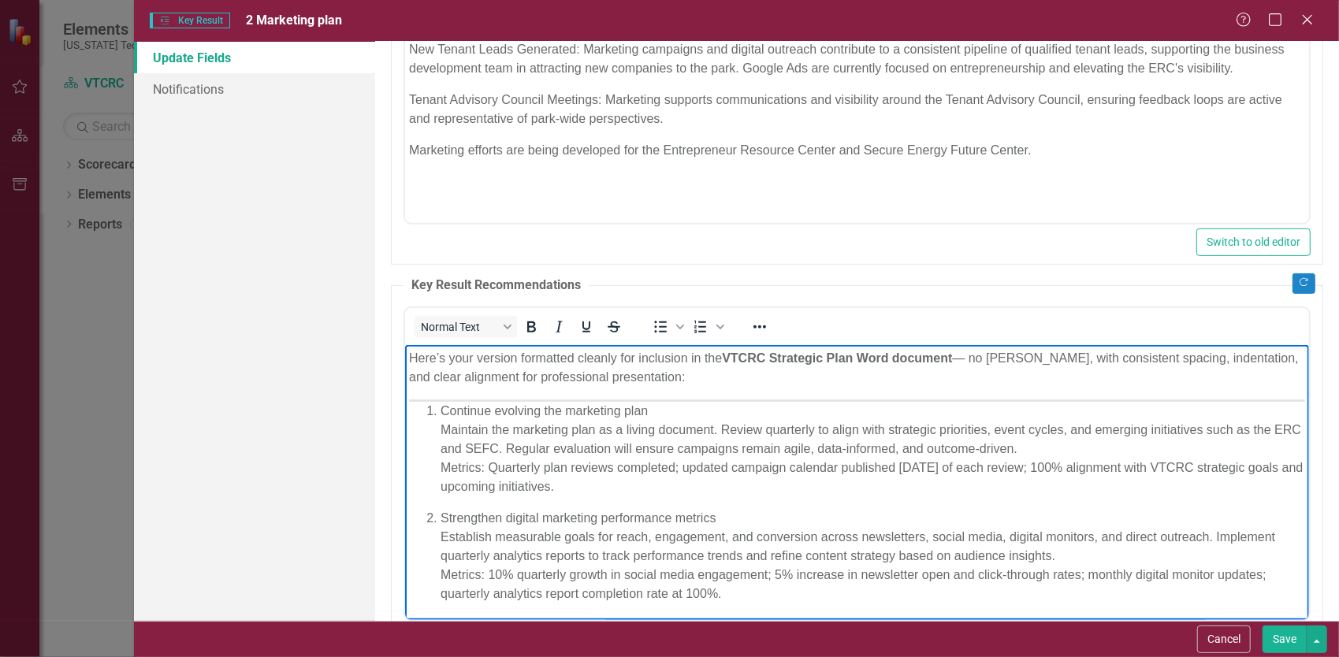
click at [444, 407] on p "Continue evolving the marketing plan Maintain the marketing plan as a living do…" at bounding box center [872, 448] width 864 height 95
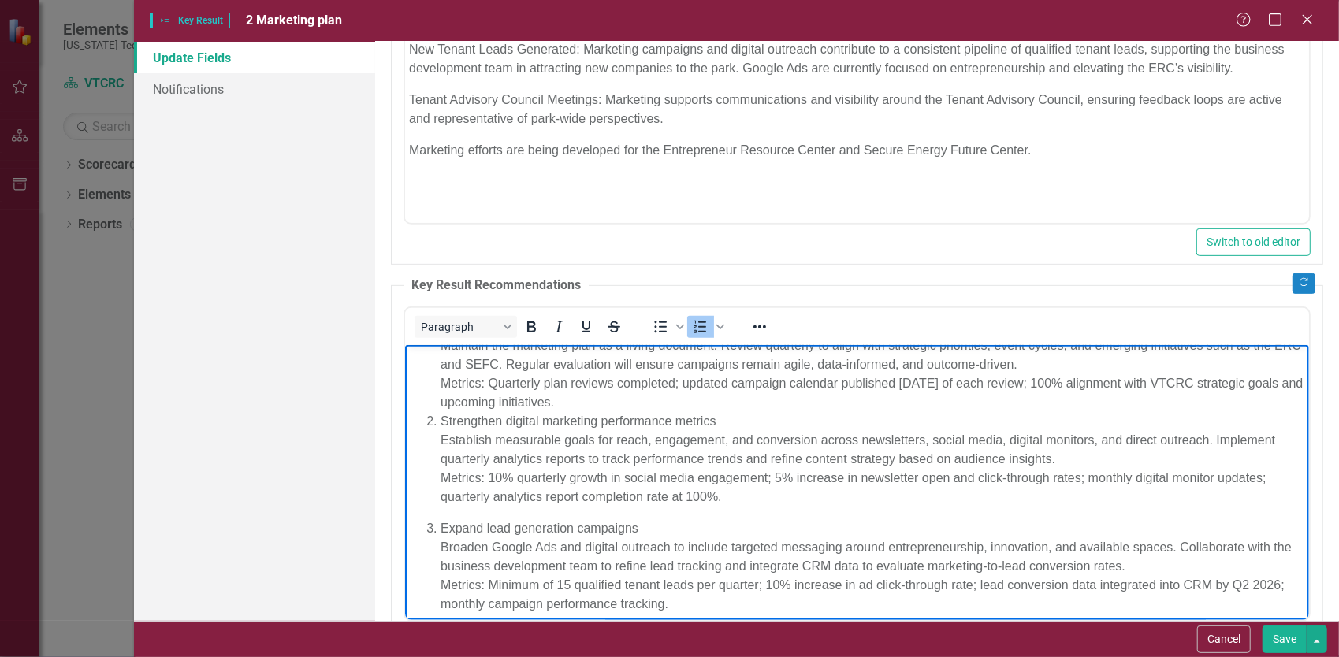
scroll to position [0, 0]
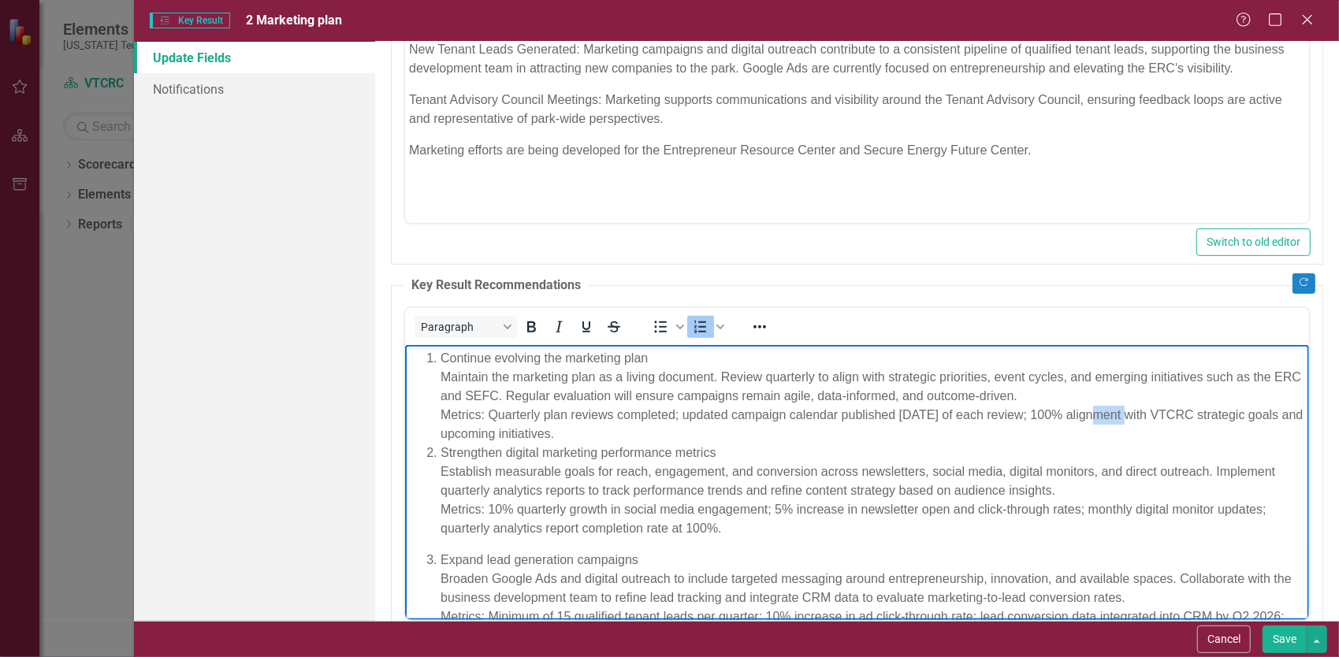
drag, startPoint x: 1120, startPoint y: 414, endPoint x: 1086, endPoint y: 414, distance: 34.7
click at [1086, 414] on li "Continue evolving the marketing plan Maintain the marketing plan as a living do…" at bounding box center [872, 395] width 864 height 95
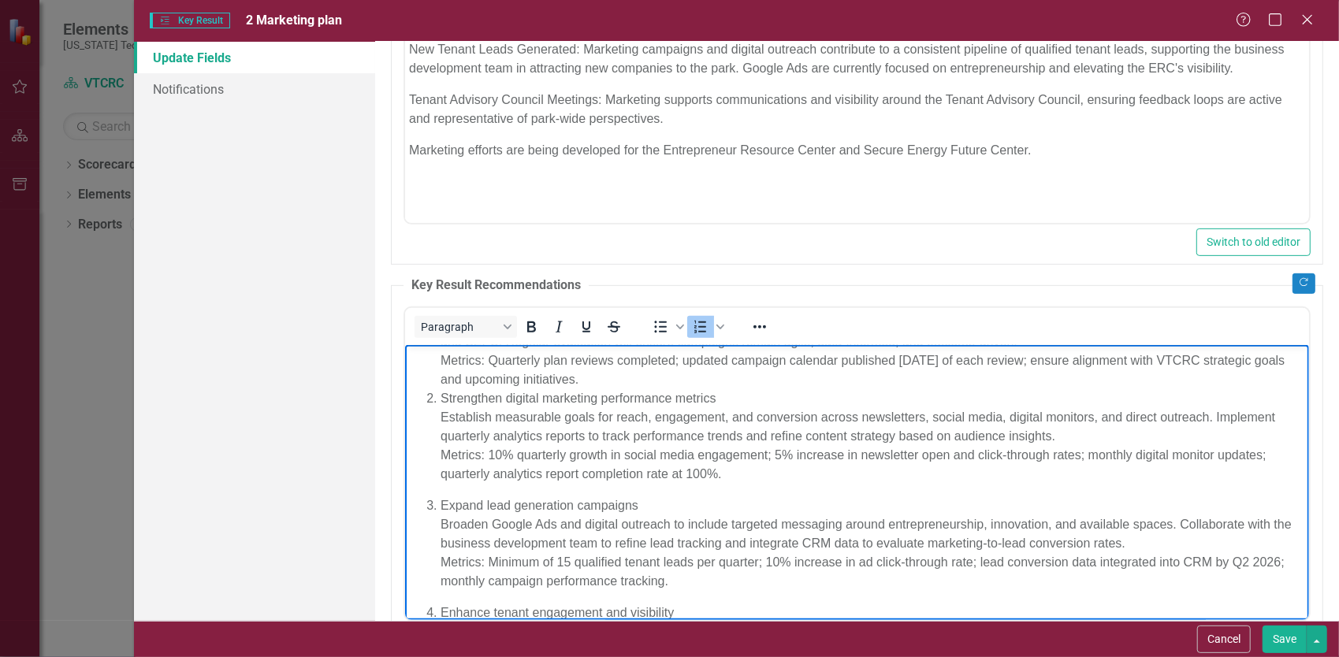
scroll to position [79, 0]
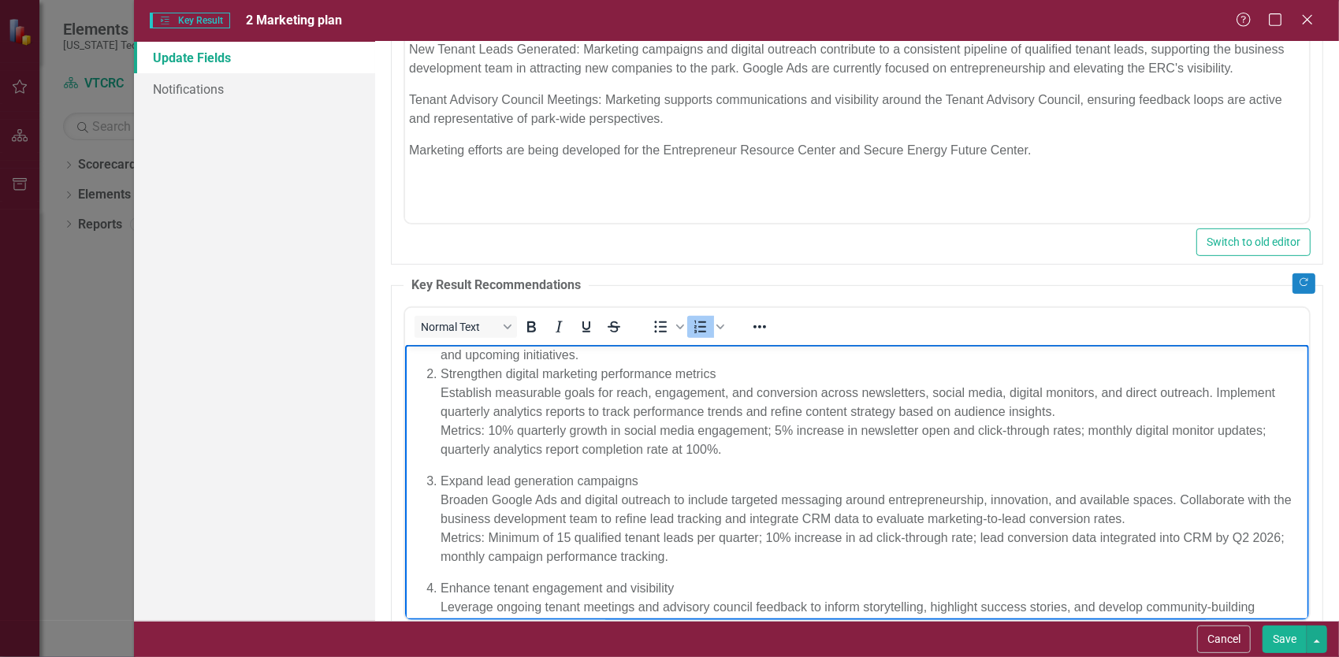
click at [491, 463] on ol "Continue evolving the marketing plan Maintain the marketing plan as a living do…" at bounding box center [856, 524] width 896 height 511
click at [678, 348] on li "Continue evolving the marketing plan Maintain the marketing plan as a living do…" at bounding box center [872, 316] width 864 height 95
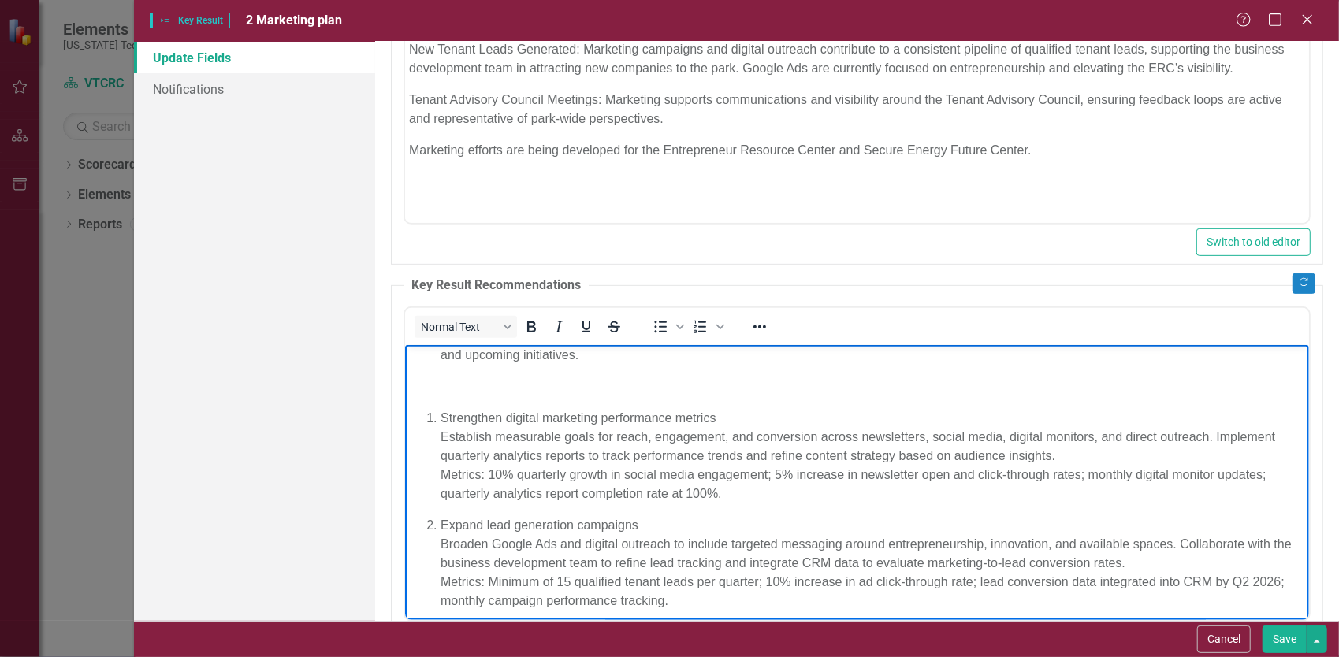
click at [449, 399] on body "Continue evolving the marketing plan Maintain the marketing plan as a living do…" at bounding box center [856, 570] width 904 height 609
click at [433, 379] on p "Rich Text Area. Press ALT-0 for help." at bounding box center [856, 386] width 896 height 19
click at [439, 368] on body "Continue evolving the marketing plan Maintain the marketing plan as a living do…" at bounding box center [856, 570] width 904 height 609
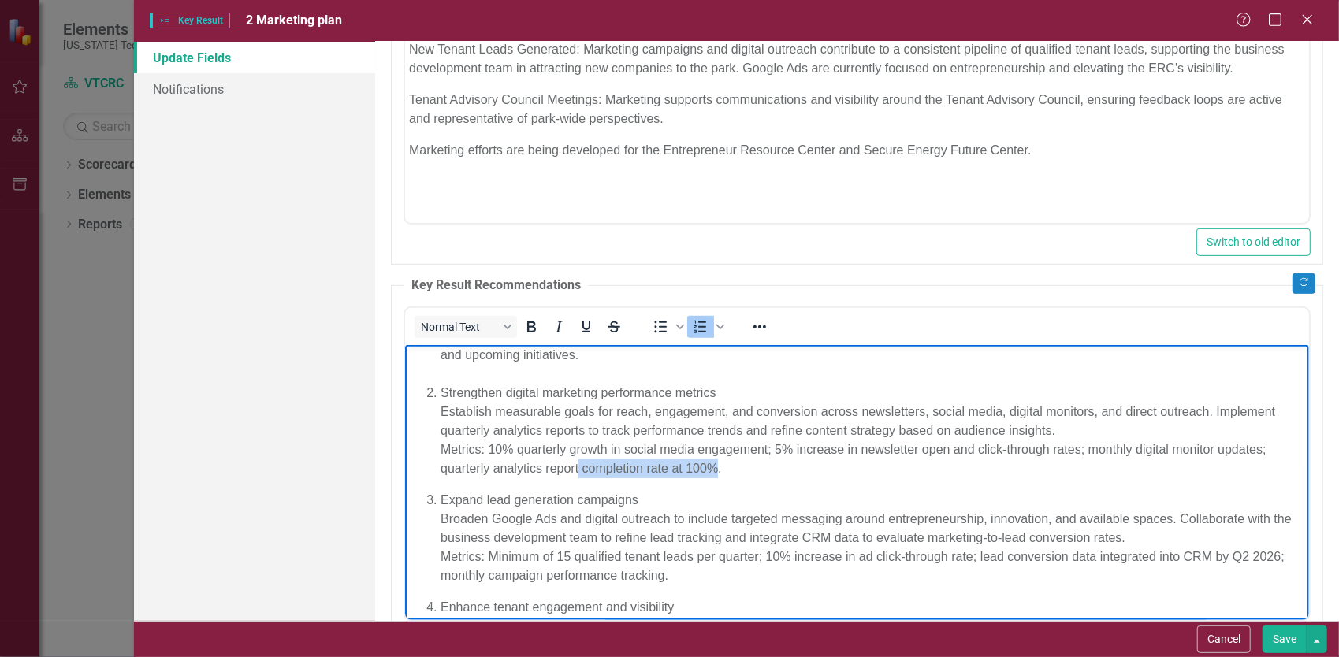
drag, startPoint x: 716, startPoint y: 466, endPoint x: 578, endPoint y: 466, distance: 138.7
click at [578, 466] on p "Strengthen digital marketing performance metrics Establish measurable goals for…" at bounding box center [872, 430] width 864 height 95
drag, startPoint x: 1267, startPoint y: 448, endPoint x: 1089, endPoint y: 452, distance: 178.1
click at [1089, 452] on p "Strengthen digital marketing performance metrics Establish measurable goals for…" at bounding box center [872, 430] width 864 height 95
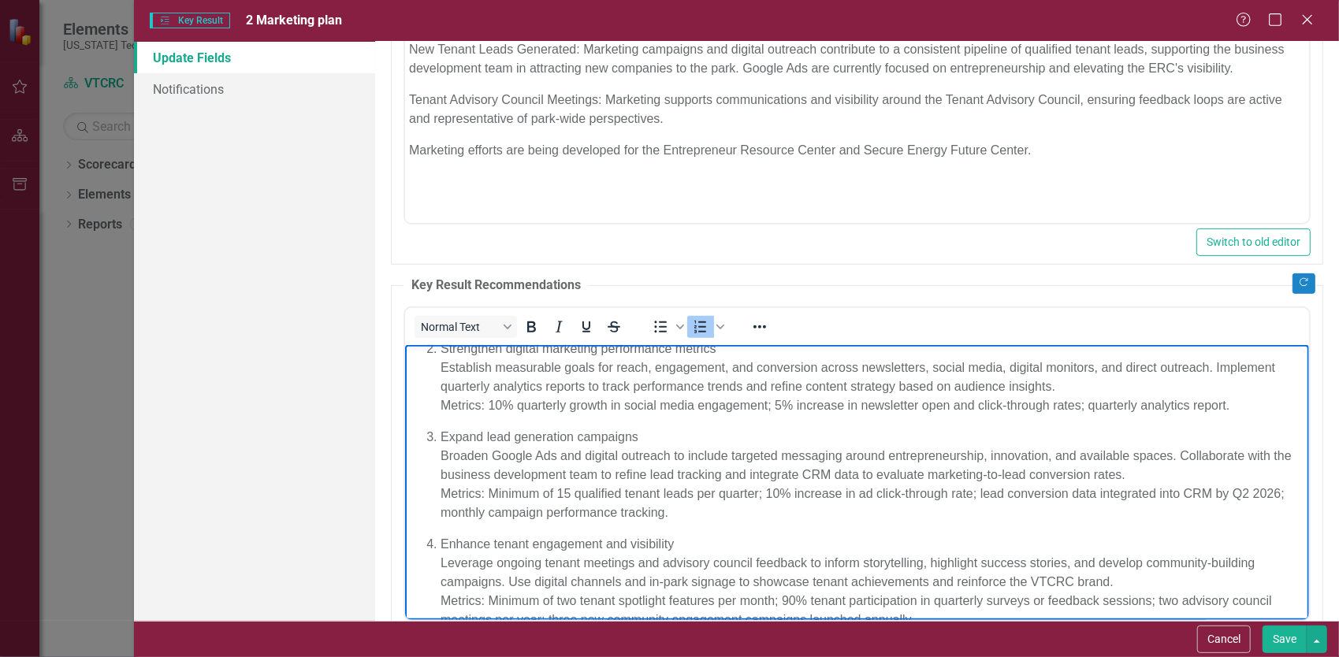
scroll to position [158, 0]
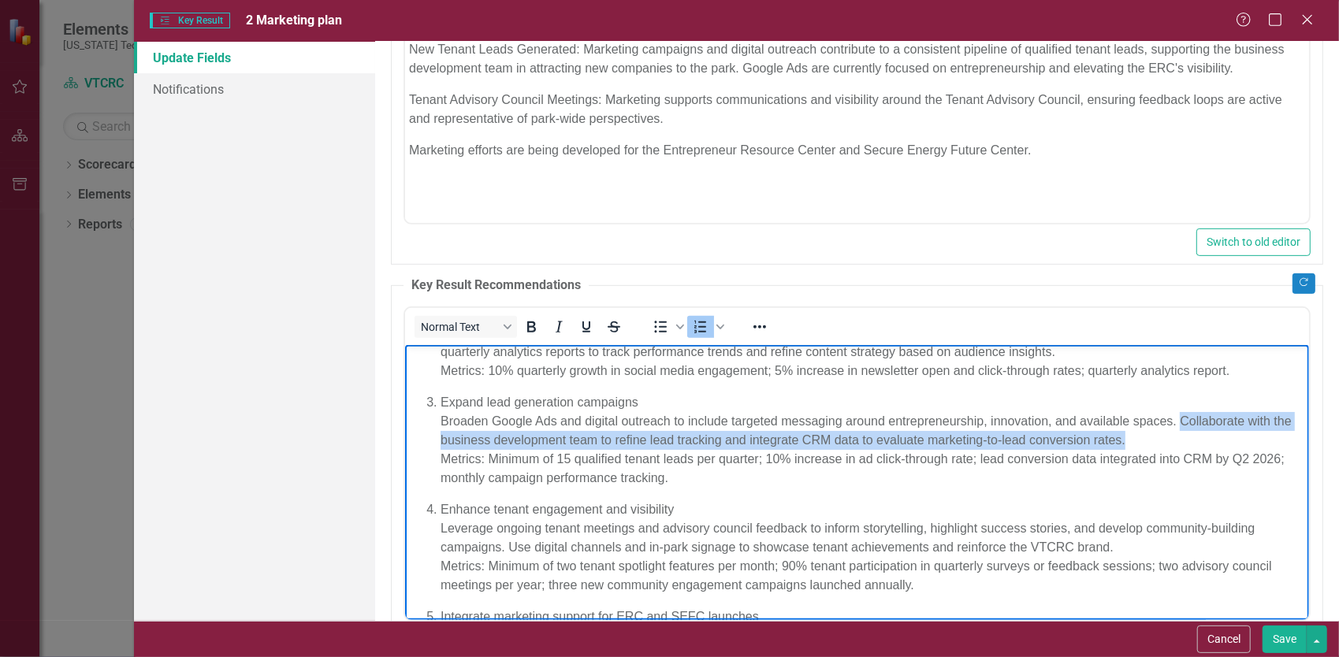
click at [1177, 429] on p "Expand lead generation campaigns Broaden Google Ads and digital outreach to inc…" at bounding box center [872, 439] width 864 height 95
click at [760, 441] on p "Expand lead generation campaigns Broaden Google Ads and digital outreach to inc…" at bounding box center [872, 439] width 864 height 95
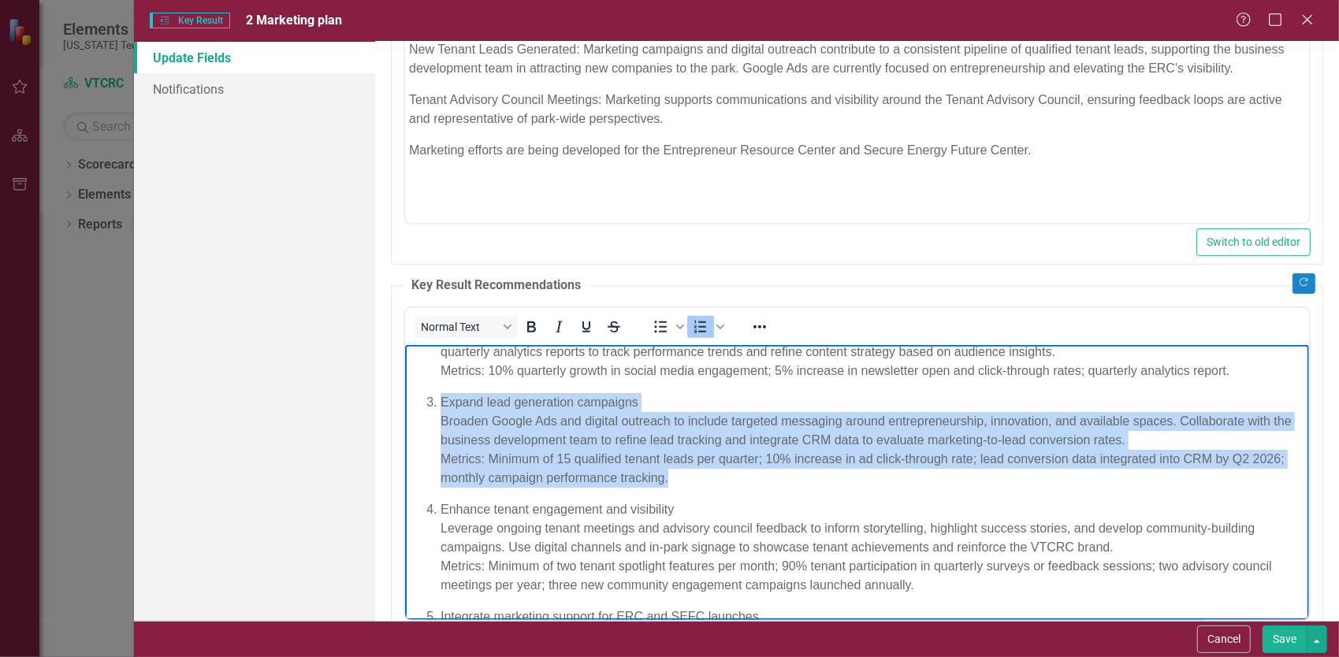
drag, startPoint x: 722, startPoint y: 474, endPoint x: 356, endPoint y: 385, distance: 376.5
click at [404, 385] on html "Continue evolving the marketing plan Maintain the marketing plan as a living do…" at bounding box center [856, 469] width 904 height 565
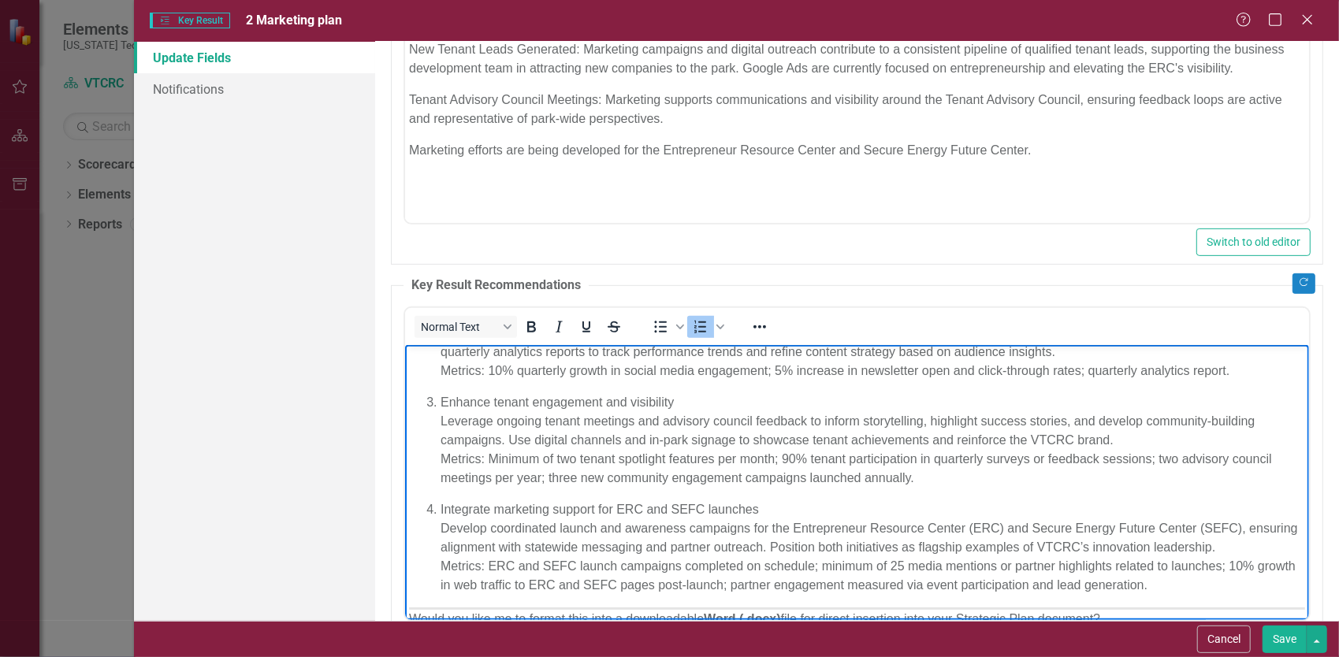
click at [631, 421] on p "Enhance tenant engagement and visibility Leverage ongoing tenant meetings and a…" at bounding box center [872, 439] width 864 height 95
click at [793, 455] on p "Enhance tenant engagement and visibility Leverage ongoing business development …" at bounding box center [872, 439] width 864 height 95
click at [1168, 459] on p "Enhance tenant engagement and visibility Leverage ongoing business development …" at bounding box center [872, 439] width 864 height 95
click at [1065, 474] on p "Enhance tenant engagement and visibility Leverage ongoing business development …" at bounding box center [872, 439] width 864 height 95
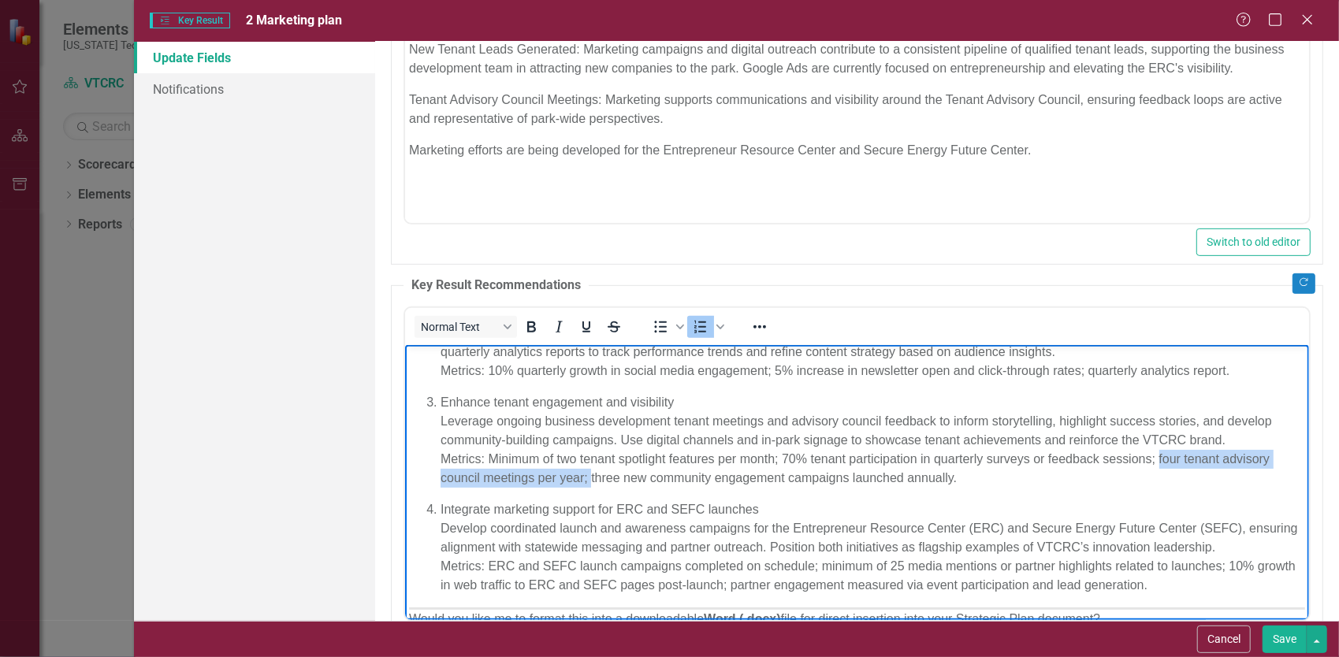
drag, startPoint x: 588, startPoint y: 476, endPoint x: 1157, endPoint y: 458, distance: 569.9
click at [1157, 458] on p "Enhance tenant engagement and visibility Leverage ongoing business development …" at bounding box center [872, 439] width 864 height 95
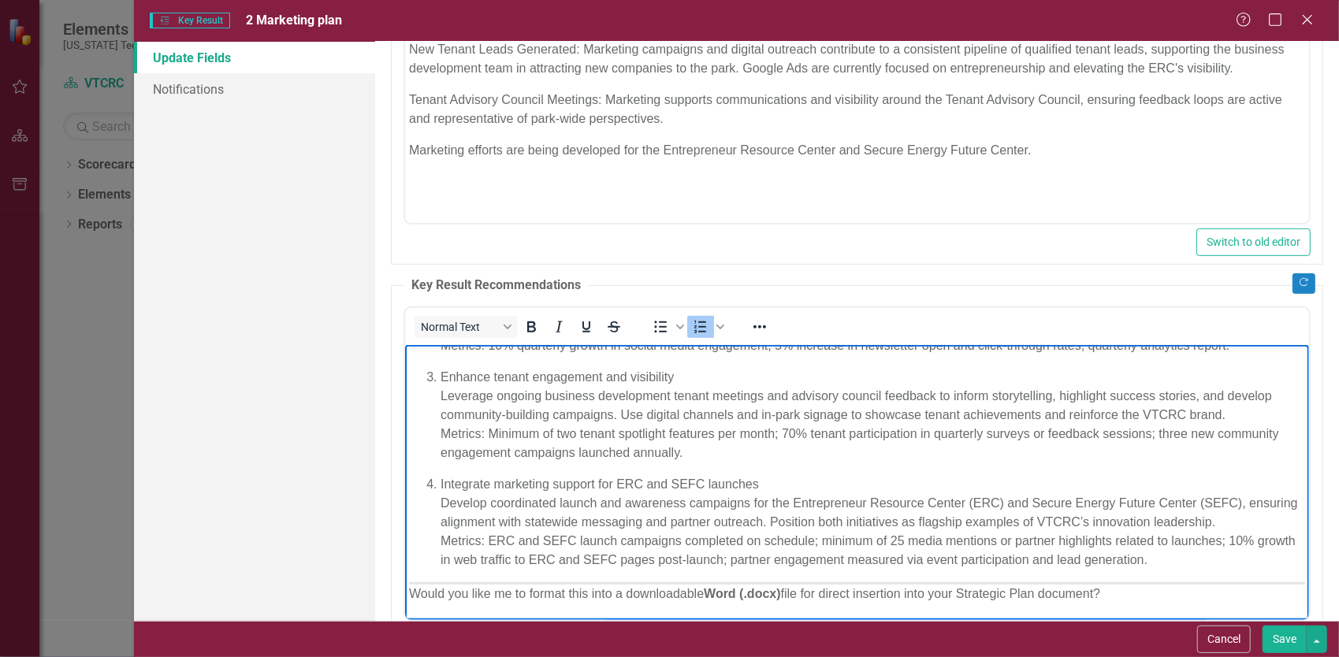
scroll to position [455, 0]
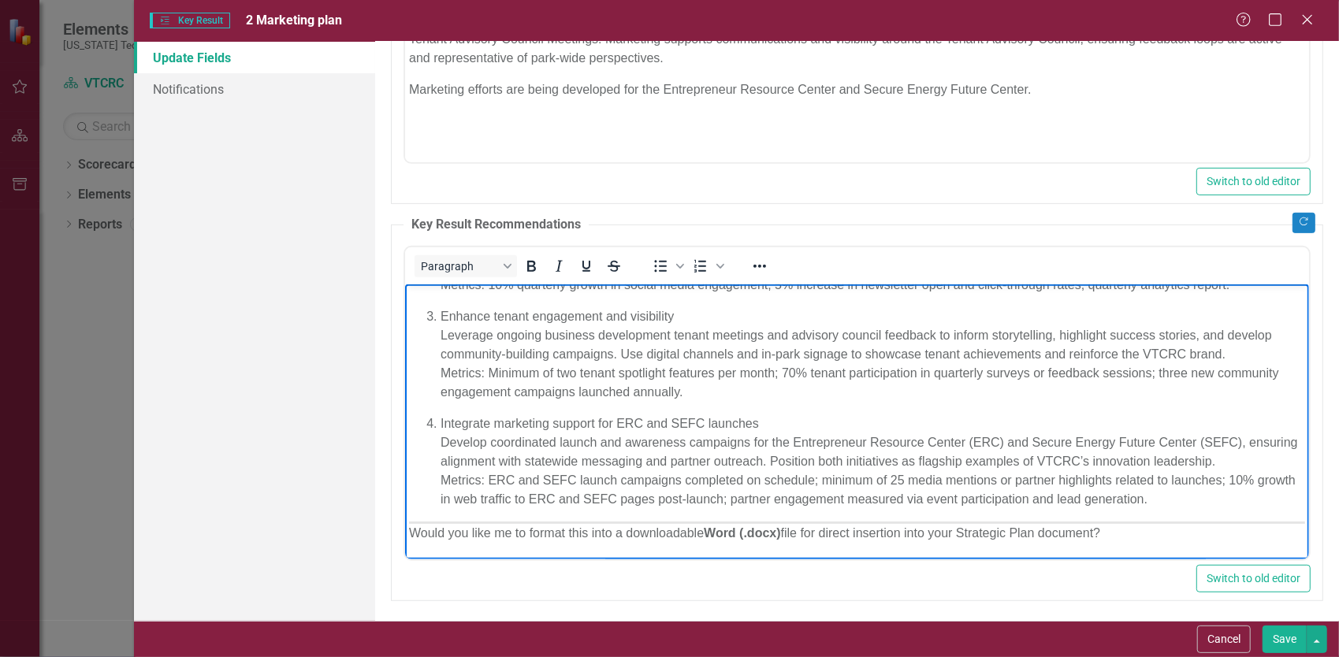
drag, startPoint x: 407, startPoint y: 519, endPoint x: 1183, endPoint y: 546, distance: 777.3
click at [1183, 546] on body "Continue evolving the marketing plan Maintain the marketing plan as a living do…" at bounding box center [856, 330] width 904 height 458
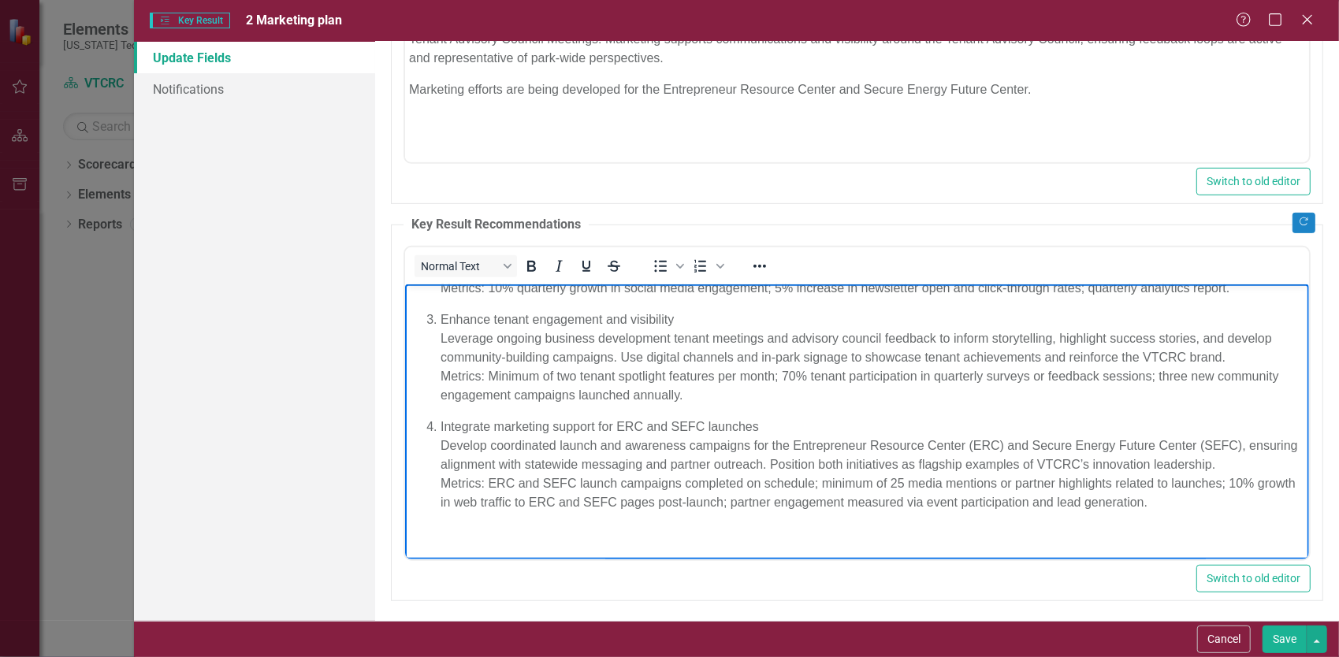
scroll to position [148, 0]
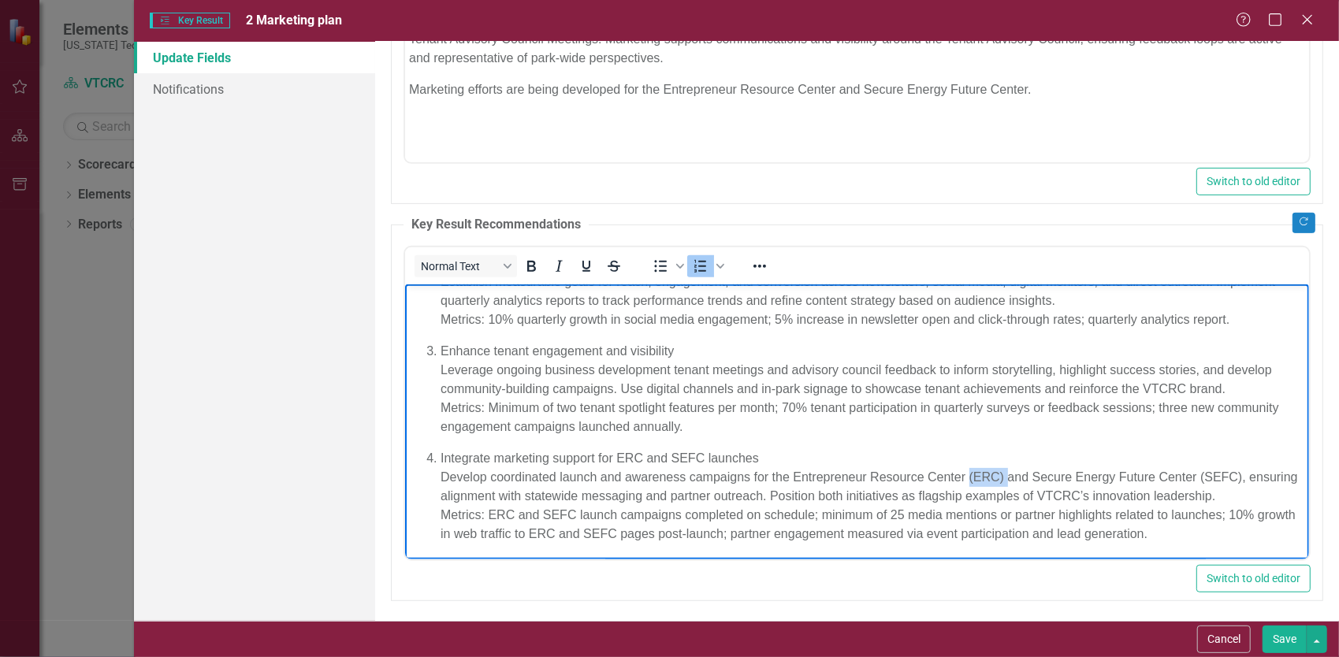
drag, startPoint x: 1006, startPoint y: 477, endPoint x: 968, endPoint y: 477, distance: 38.6
click at [968, 477] on p "Integrate marketing support for ERC and SEFC launches Develop coordinated launc…" at bounding box center [872, 495] width 864 height 95
drag, startPoint x: 1201, startPoint y: 475, endPoint x: 1157, endPoint y: 480, distance: 44.4
click at [1157, 480] on p "Integrate marketing support for ERC and SEFC launches Develop coordinated launc…" at bounding box center [872, 495] width 864 height 95
click at [507, 492] on p "Integrate marketing support for ERC and SEFC launches Develop coordinated launc…" at bounding box center [872, 495] width 864 height 95
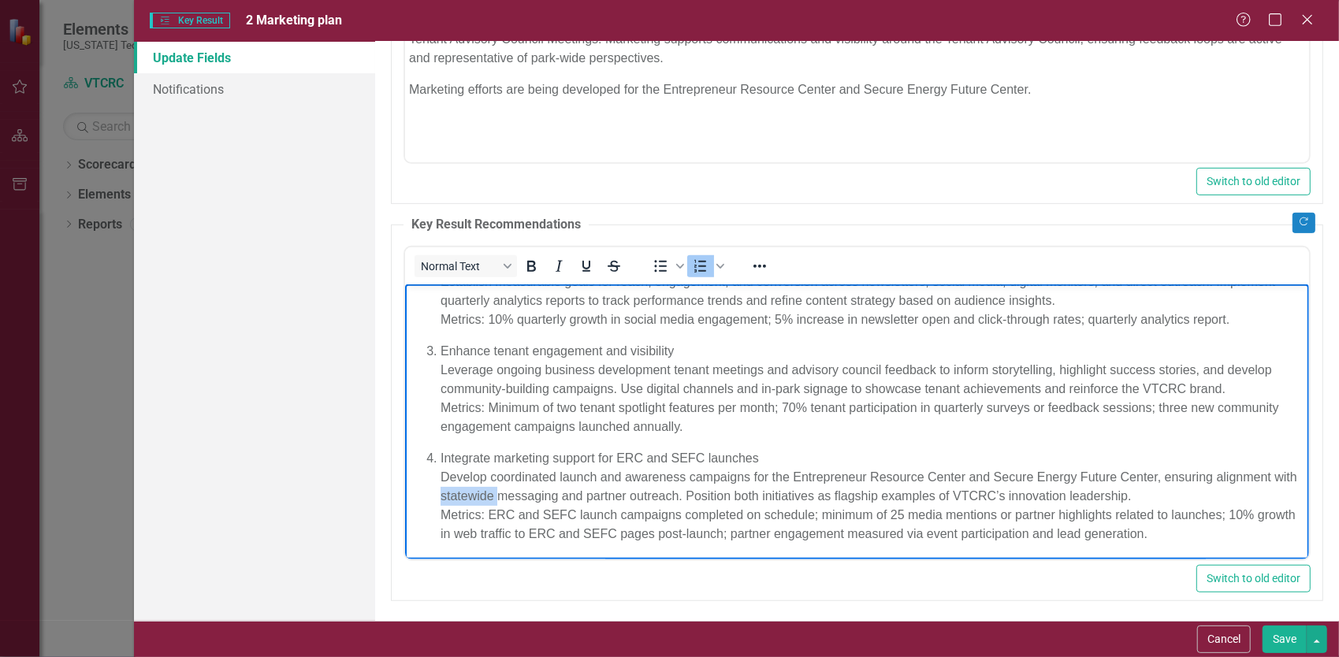
click at [507, 492] on p "Integrate marketing support for ERC and SEFC launches Develop coordinated launc…" at bounding box center [872, 495] width 864 height 95
drag, startPoint x: 1160, startPoint y: 489, endPoint x: 958, endPoint y: 493, distance: 201.7
click at [958, 493] on p "Integrate marketing support for ERC and SEFC launches Develop coordinated launc…" at bounding box center [872, 495] width 864 height 95
click at [753, 508] on p "Integrate marketing support for ERC and SEFC launches Develop coordinated launc…" at bounding box center [872, 495] width 864 height 95
click at [1283, 644] on button "Save" at bounding box center [1284, 640] width 44 height 28
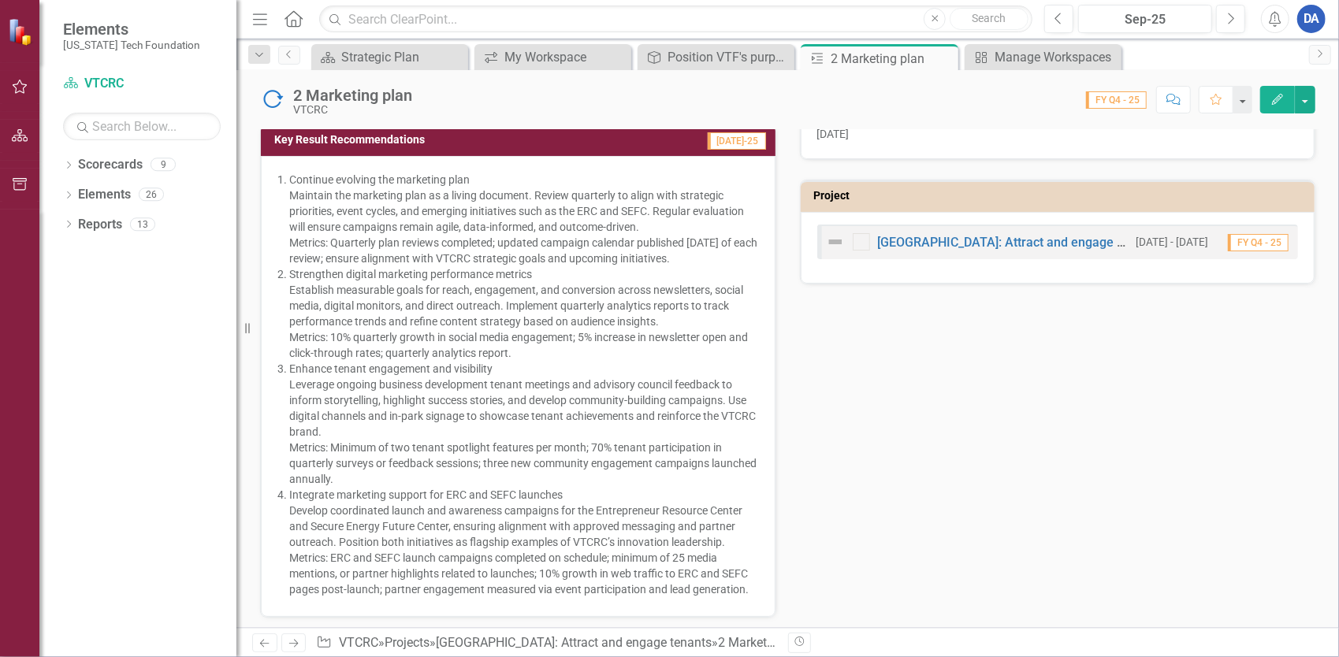
scroll to position [389, 0]
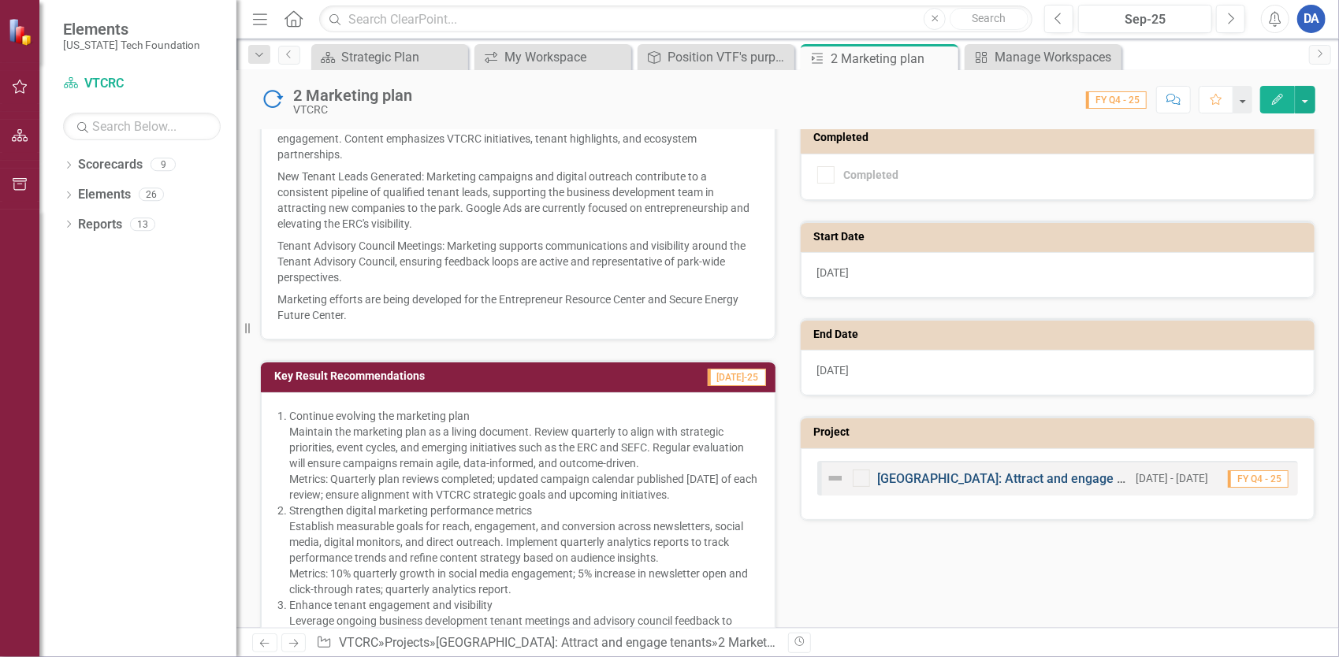
click at [958, 474] on link "[GEOGRAPHIC_DATA]: Attract and engage tenants" at bounding box center [1019, 478] width 282 height 15
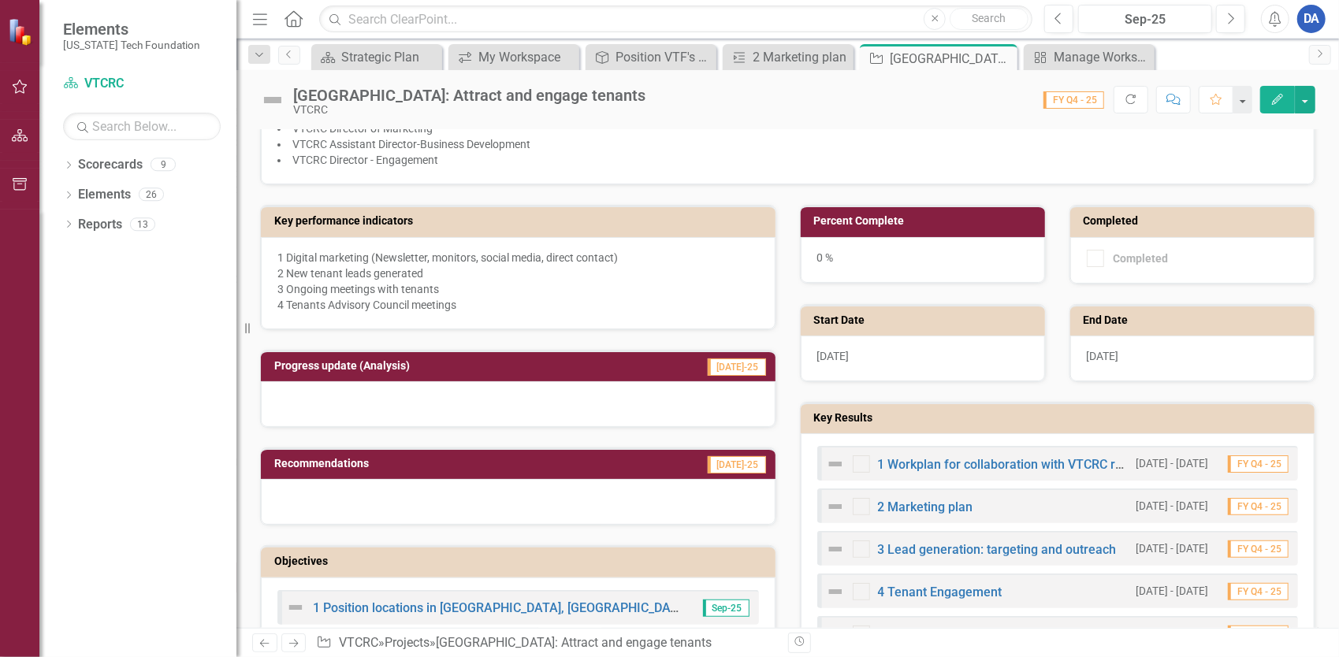
scroll to position [473, 0]
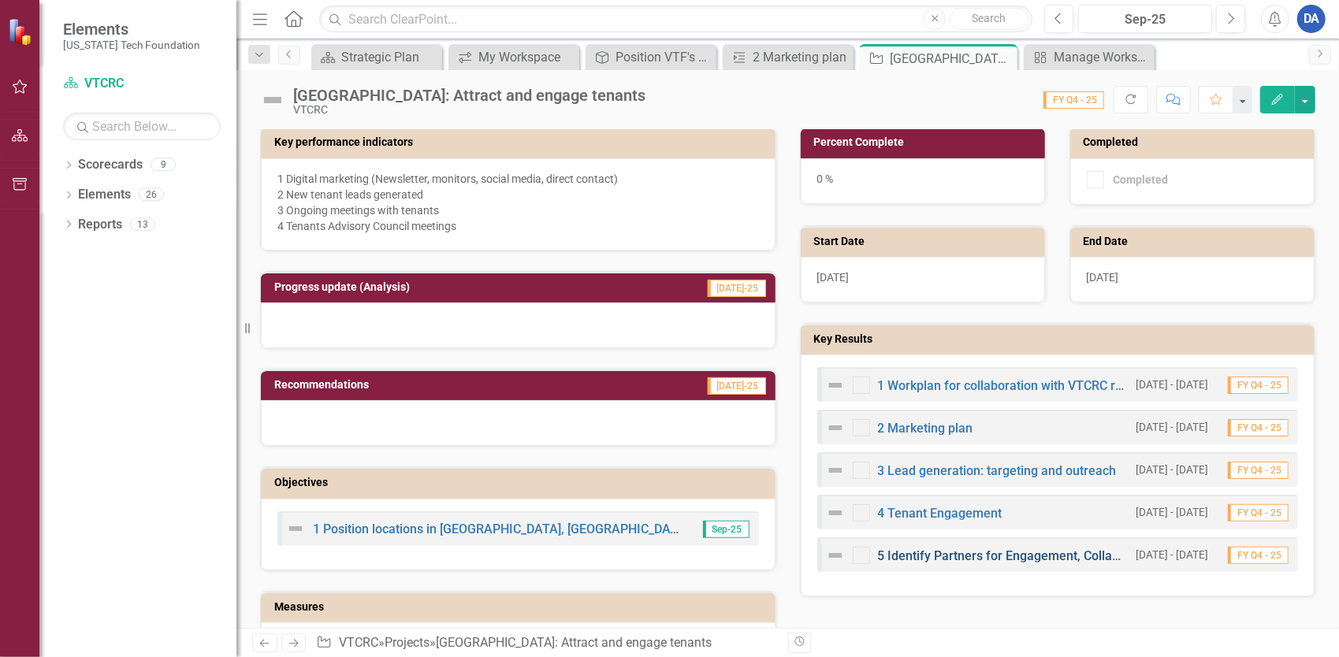
click at [918, 550] on link "5 Identify Partners for Engagement, Collaboration, and Development" at bounding box center [1072, 555] width 388 height 15
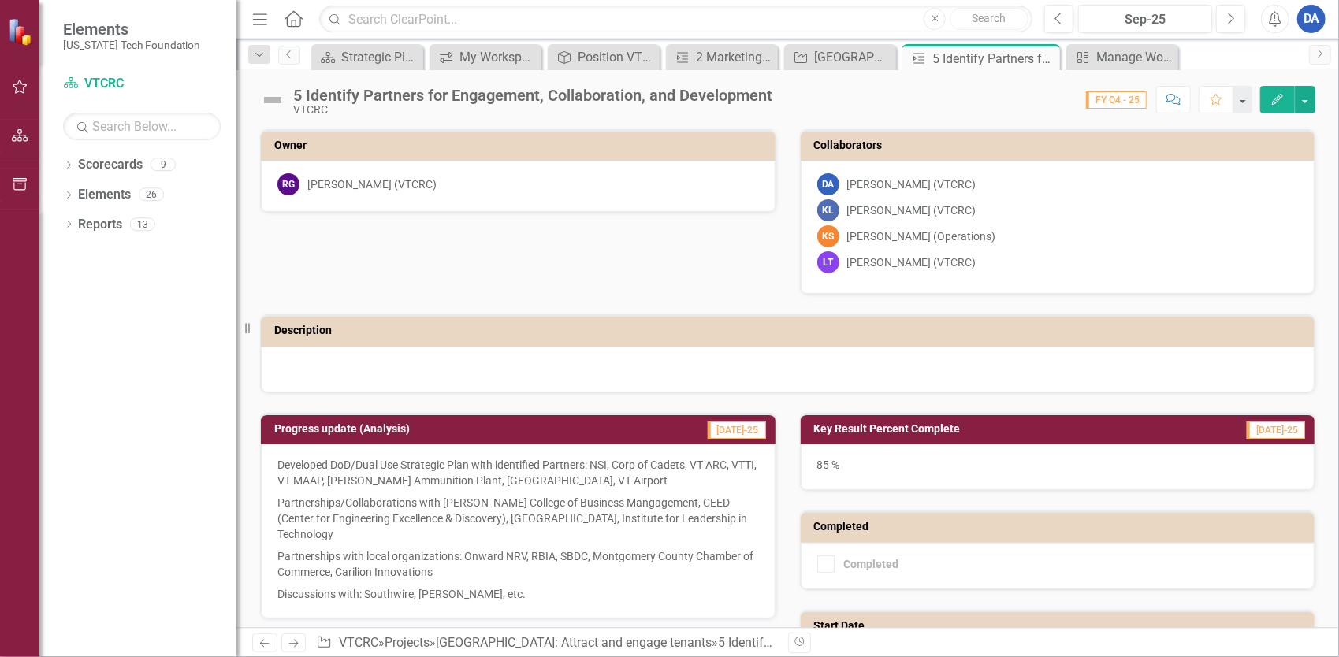
click at [723, 90] on div "5 Identify Partners for Engagement, Collaboration, and Development" at bounding box center [532, 95] width 479 height 17
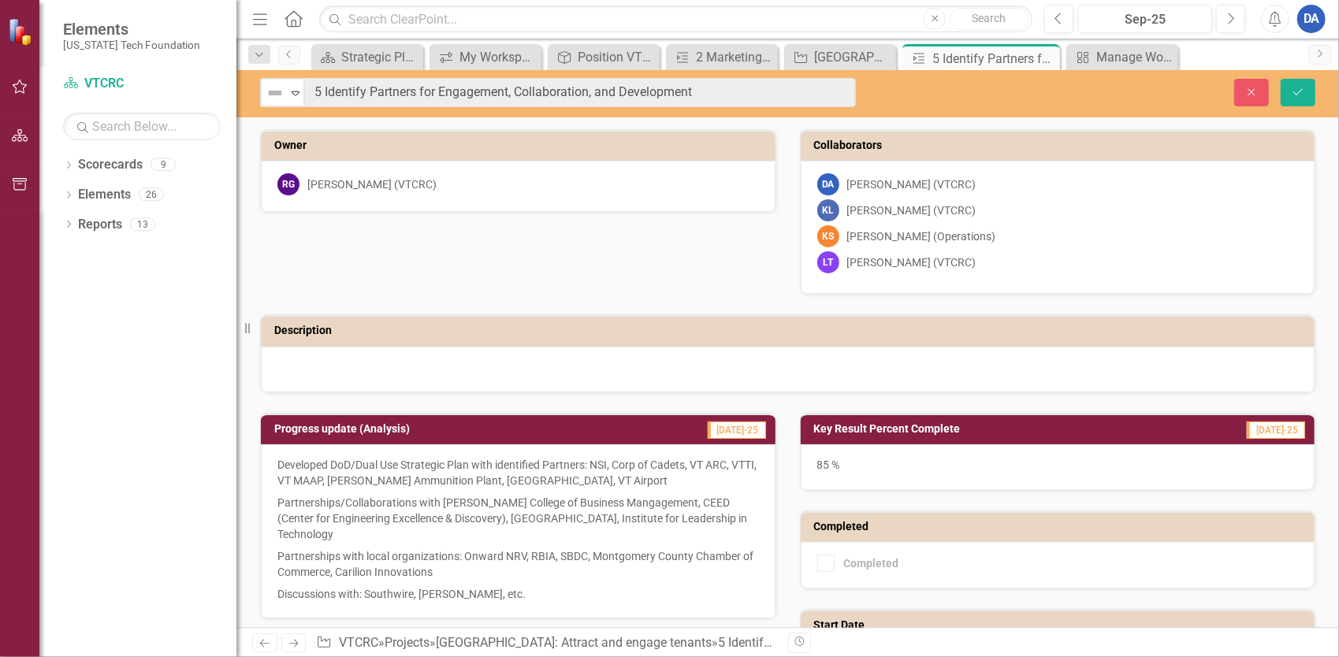
click at [439, 276] on div "Owner RG Richard Gibson (VTCRC) Collaborators DA Danielle Akers (VTCRC) KL Kell…" at bounding box center [787, 252] width 1079 height 284
click at [788, 269] on div "Collaborators DA Danielle Akers (VTCRC) KL Kellen Larkin (VTCRC) KS Ken Smith (…" at bounding box center [1058, 202] width 540 height 185
click at [1253, 94] on icon "Close" at bounding box center [1251, 92] width 14 height 11
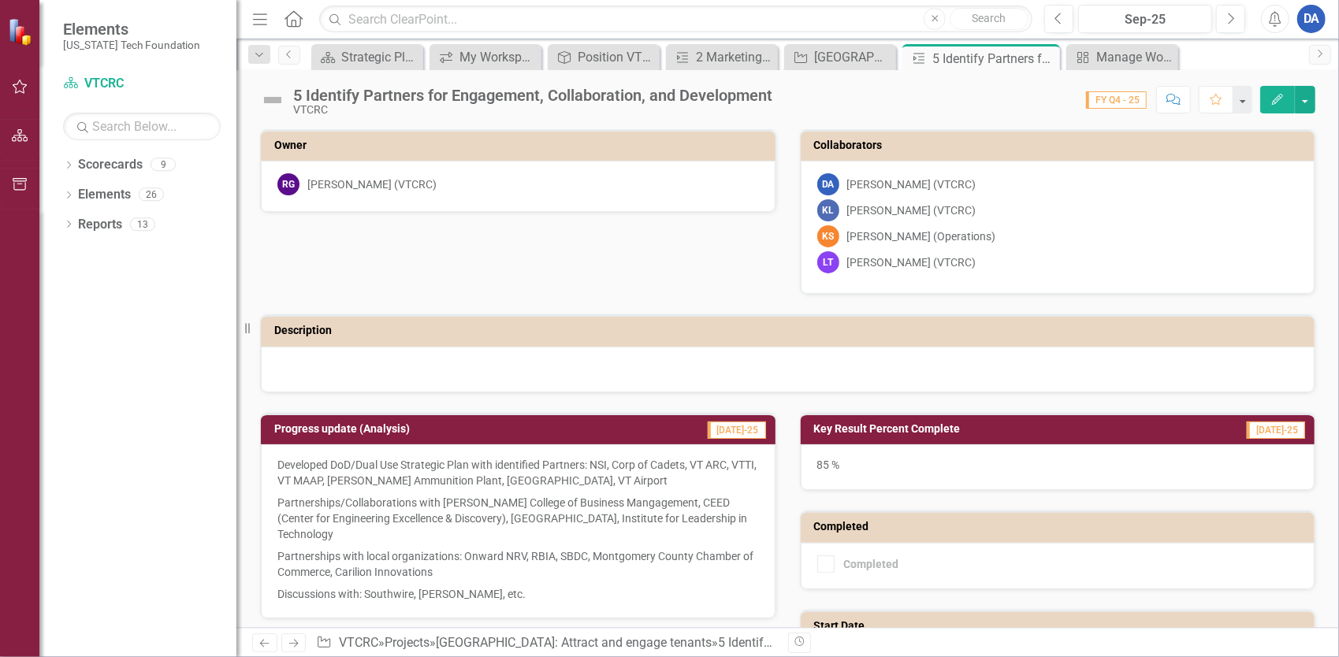
click at [1275, 97] on icon "Edit" at bounding box center [1277, 99] width 14 height 11
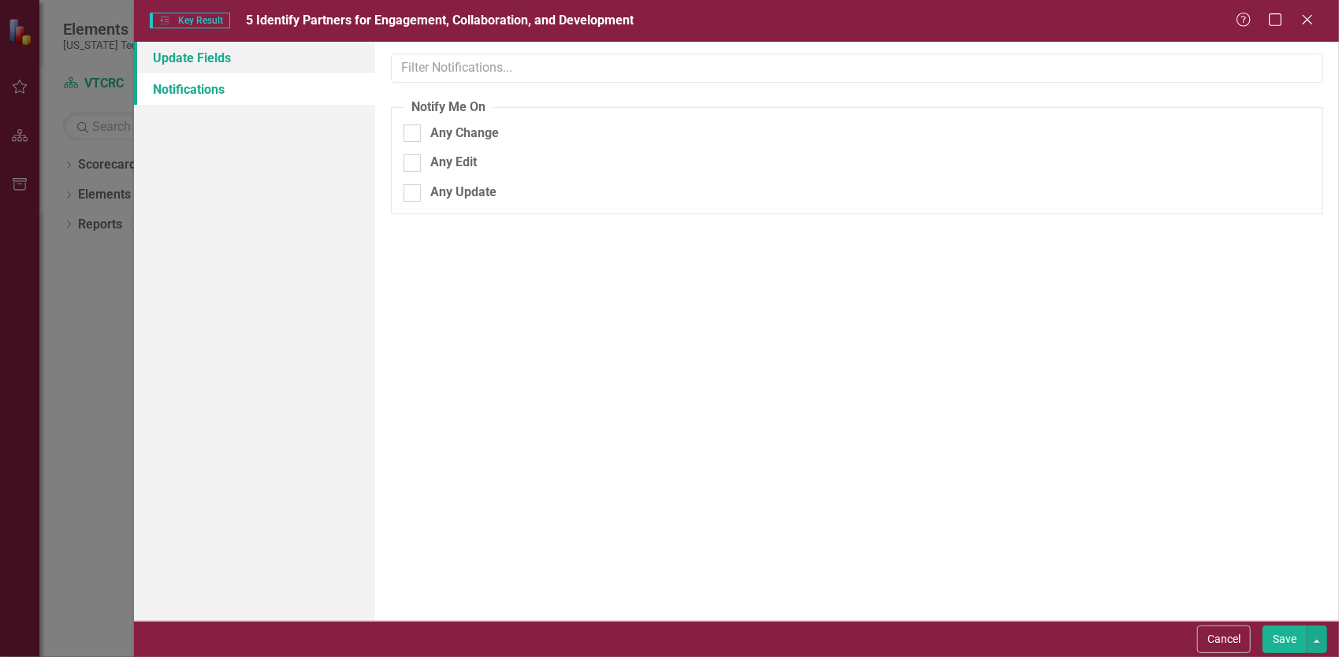
click at [192, 50] on link "Update Fields" at bounding box center [254, 58] width 241 height 32
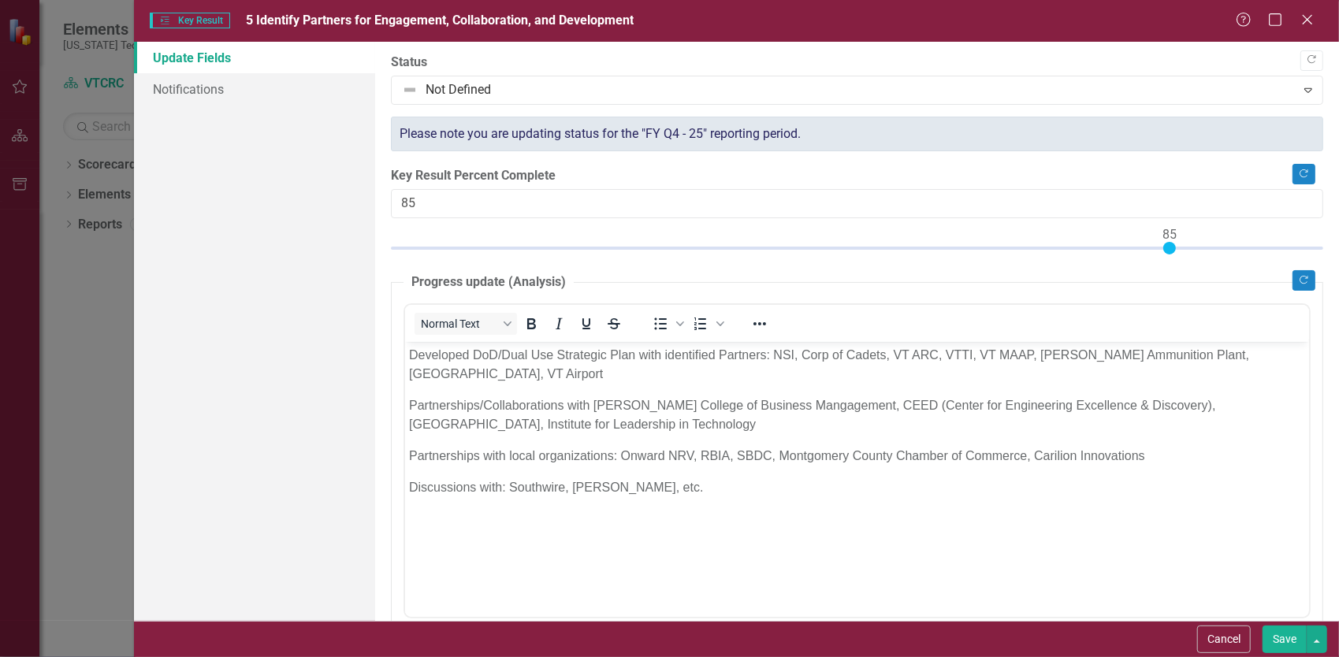
click at [979, 518] on body "Developed DoD/Dual Use Strategic Plan with identified Partners: NSI, Corp of Ca…" at bounding box center [856, 459] width 904 height 236
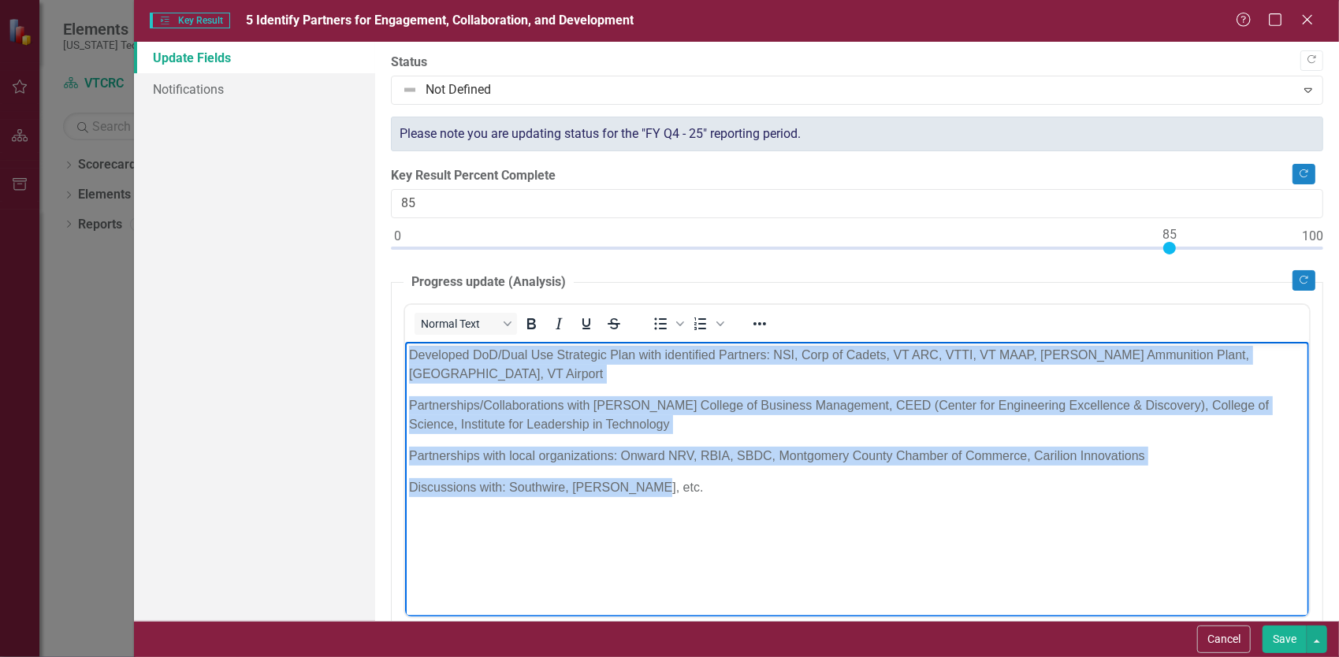
drag, startPoint x: 744, startPoint y: 464, endPoint x: 756, endPoint y: 649, distance: 185.5
click at [404, 341] on html "Developed DoD/Dual Use Strategic Plan with identified Partners: NSI, Corp of Ca…" at bounding box center [856, 459] width 904 height 236
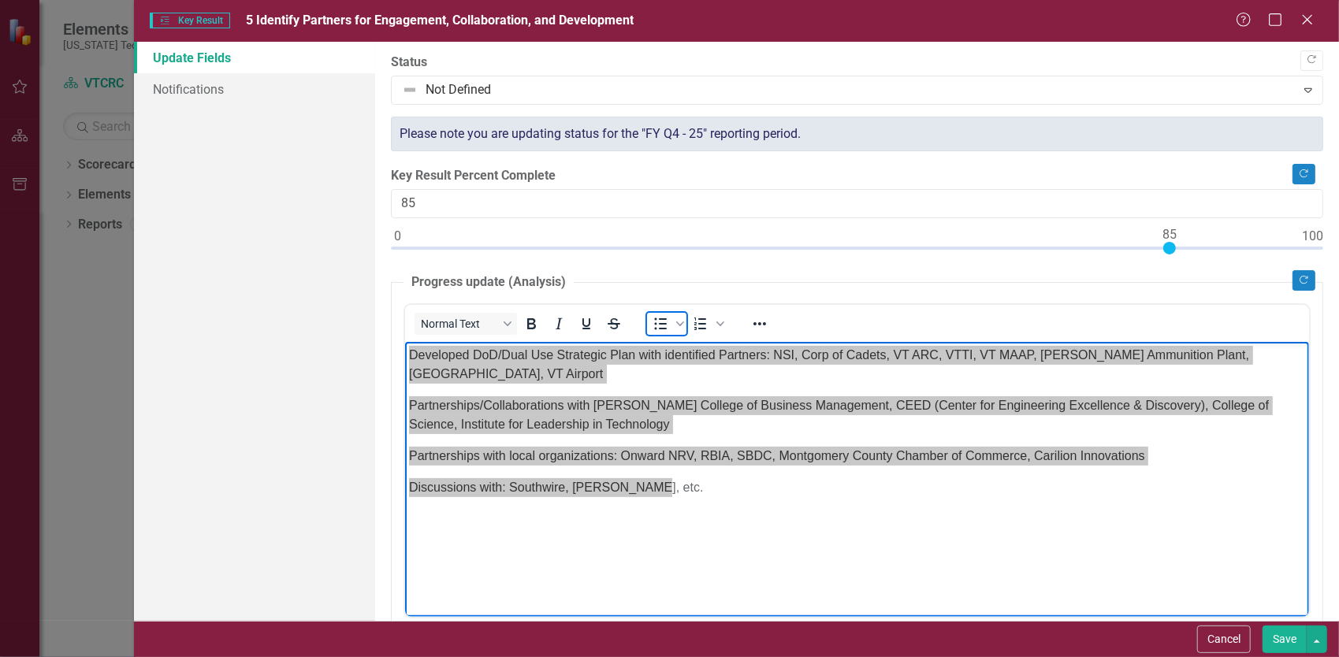
click at [660, 324] on icon "Bullet list" at bounding box center [660, 323] width 19 height 19
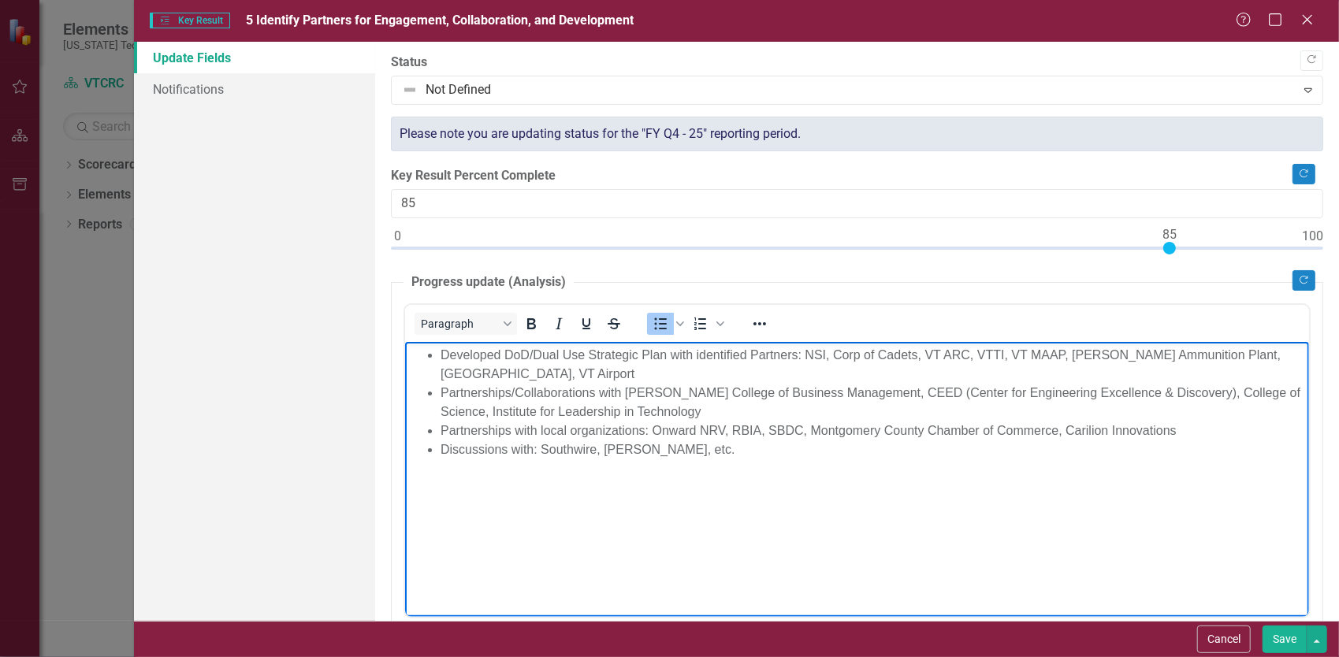
click at [700, 458] on li "Discussions with: Southwire, Claros, etc." at bounding box center [872, 449] width 864 height 19
click at [689, 499] on body "Developed DoD/Dual Use Strategic Plan with identified Partners: NSI, Corp of Ca…" at bounding box center [856, 459] width 904 height 236
click at [449, 540] on body "Developed DoD/Dual Use Strategic Plan with identified Partners: NSI, Corp of Ca…" at bounding box center [856, 459] width 904 height 236
click at [477, 514] on p "Marketing:" at bounding box center [856, 512] width 896 height 19
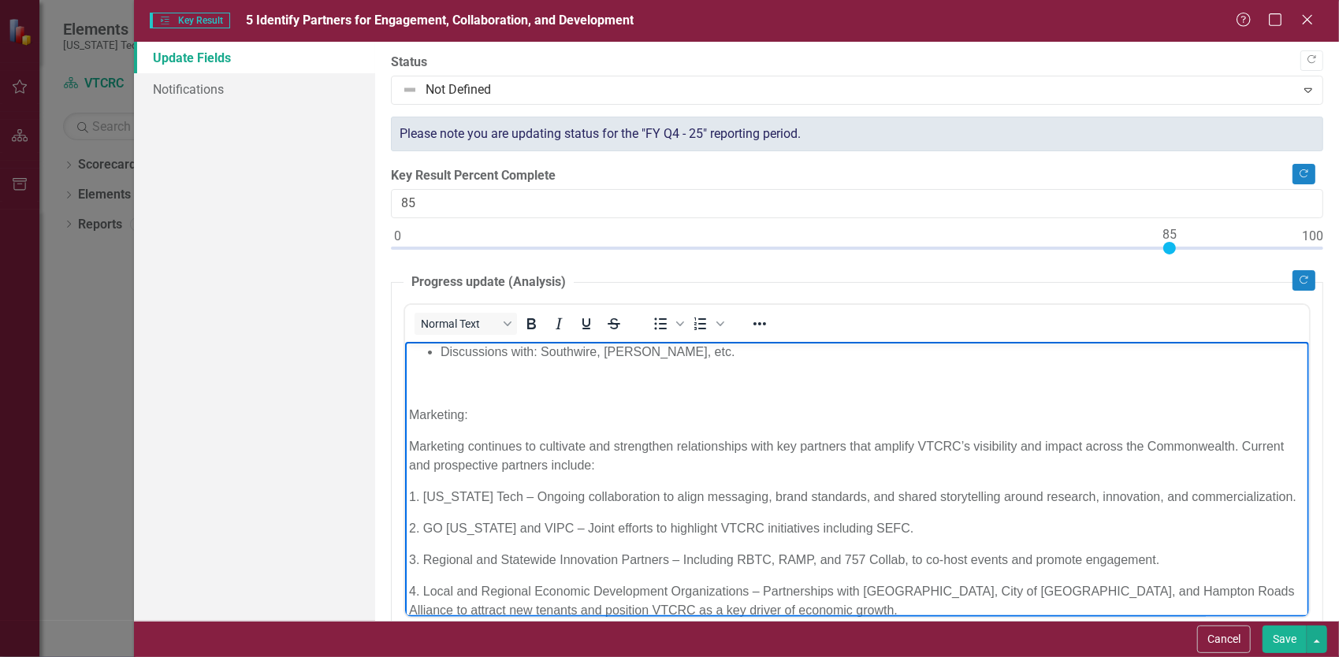
click at [466, 480] on body "Developed DoD/Dual Use Strategic Plan with identified Partners: NSI, Corp of Ca…" at bounding box center [856, 439] width 904 height 392
click at [459, 510] on body "Developed DoD/Dual Use Strategic Plan with identified Partners: NSI, Corp of Ca…" at bounding box center [856, 439] width 904 height 392
click at [438, 523] on p "2. GO Virginia and VIPC – Joint efforts to highlight VTCRC initiatives includin…" at bounding box center [856, 527] width 896 height 19
click at [421, 526] on p "2. GO Virginia and VIPC – Joint efforts to highlight VTCRC initiatives includin…" at bounding box center [856, 527] width 896 height 19
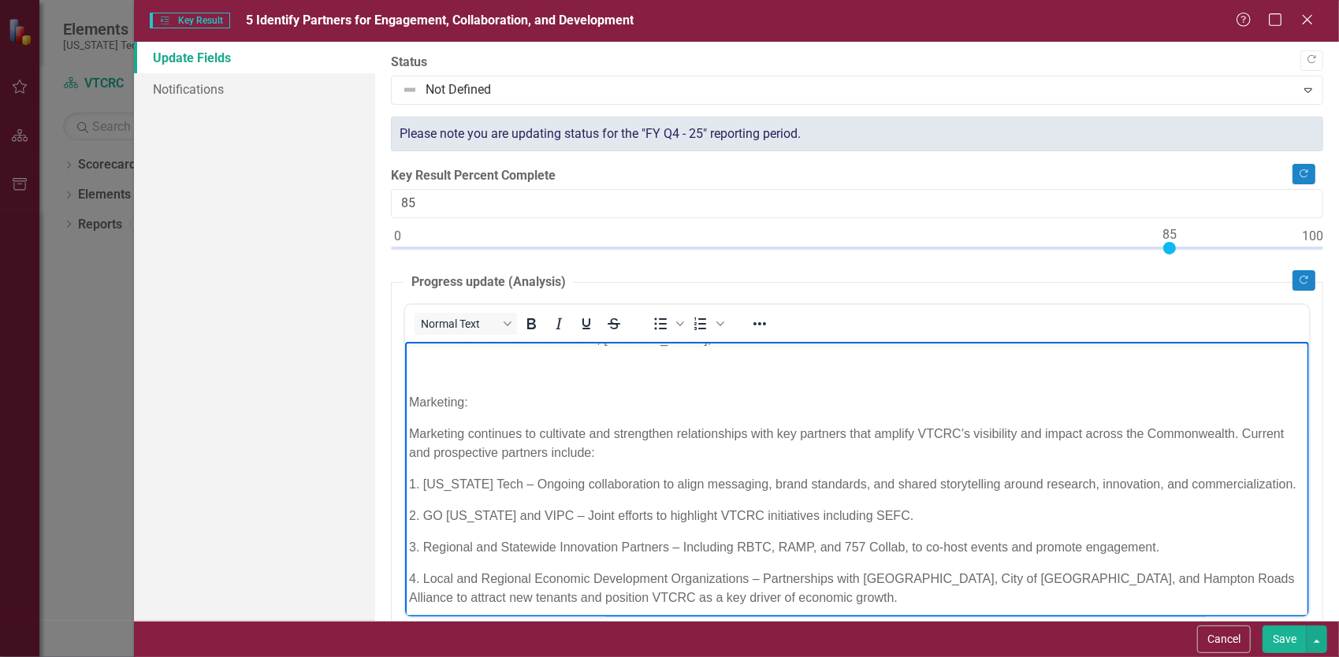
scroll to position [117, 0]
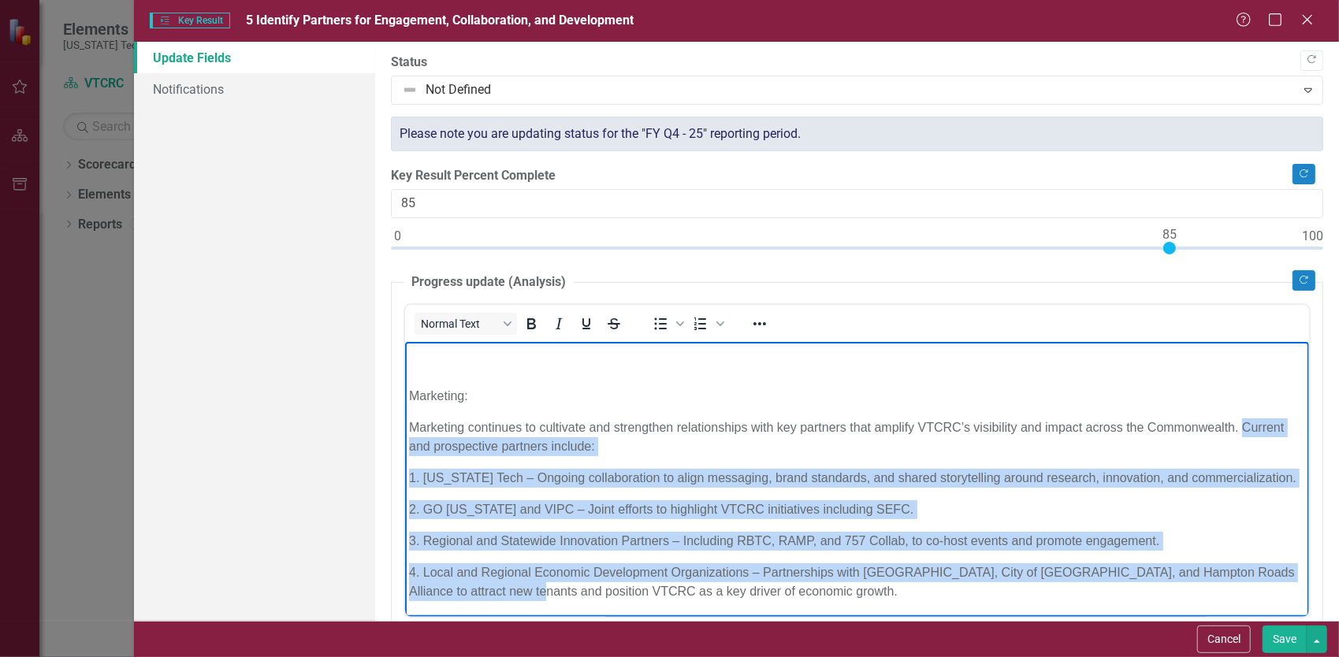
drag, startPoint x: 526, startPoint y: 590, endPoint x: 404, endPoint y: 437, distance: 195.7
click at [404, 437] on body "Developed DoD/Dual Use Strategic Plan with identified Partners: NSI, Corp of Ca…" at bounding box center [856, 421] width 904 height 392
click at [754, 314] on icon "Reveal or hide additional toolbar items" at bounding box center [759, 323] width 19 height 19
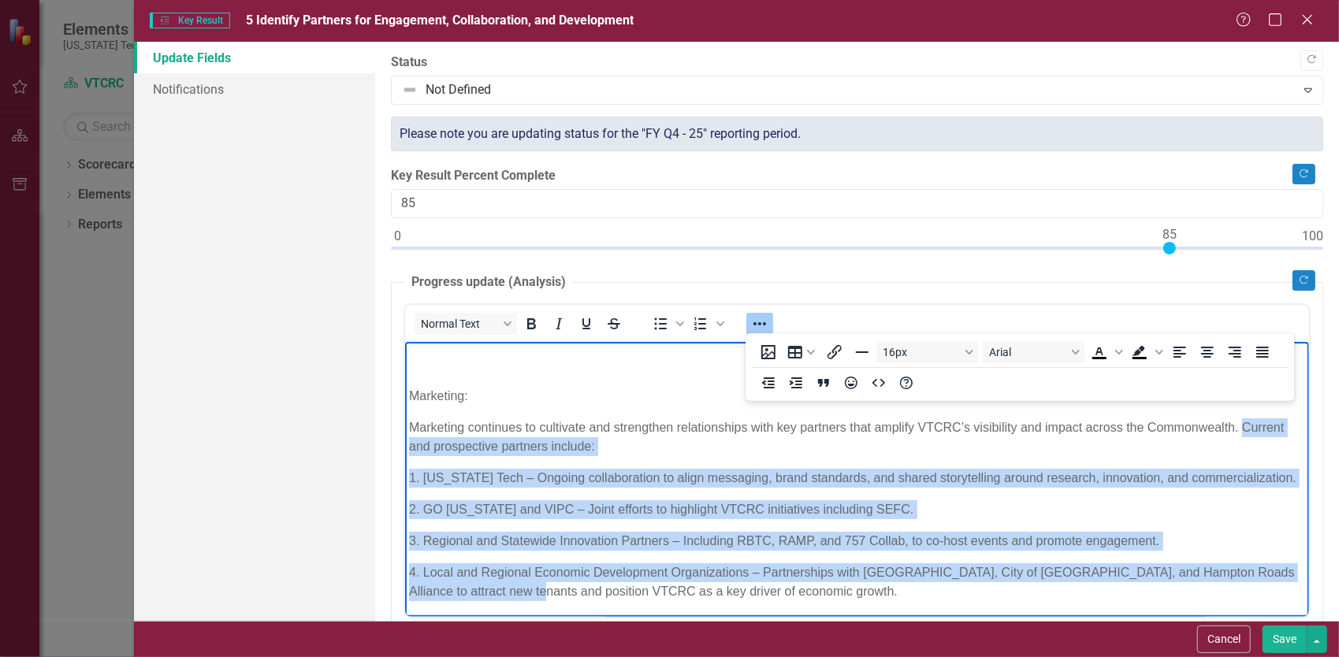
click at [755, 522] on body "Developed DoD/Dual Use Strategic Plan with identified Partners: NSI, Corp of Ca…" at bounding box center [856, 421] width 904 height 392
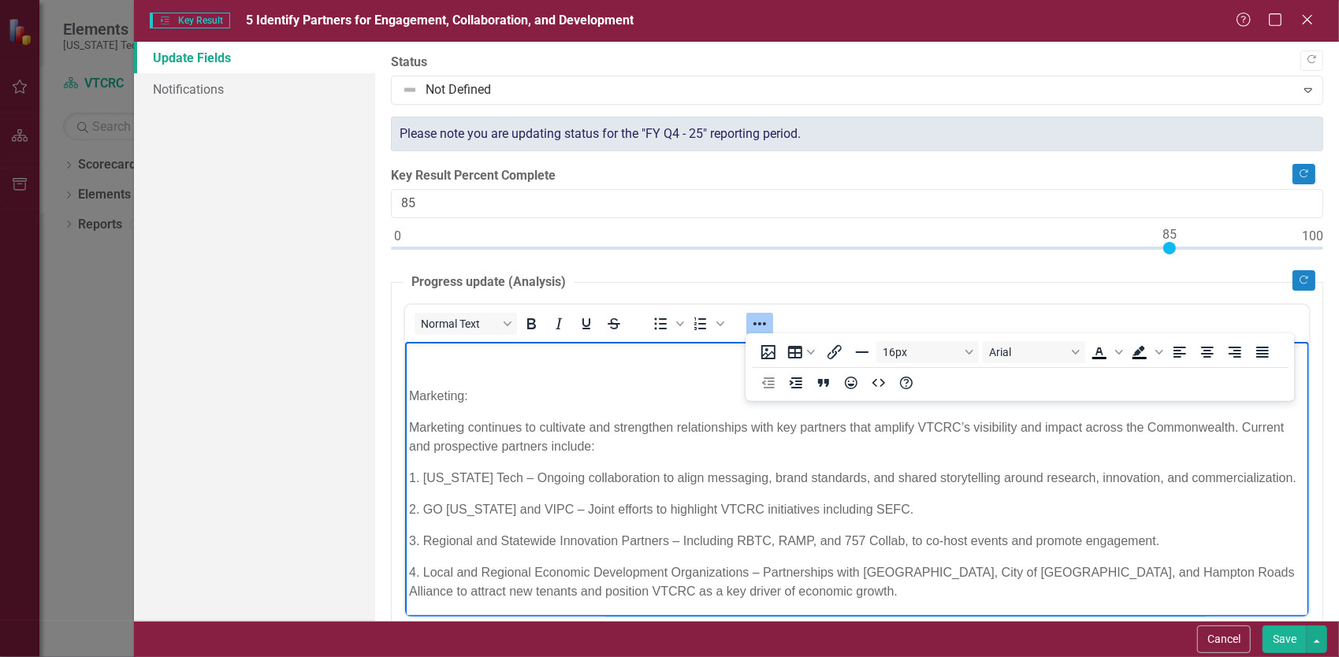
click at [500, 481] on p "1. Virginia Tech – Ongoing collaboration to align messaging, brand standards, a…" at bounding box center [856, 477] width 896 height 19
click at [427, 475] on p "1. Virginia Tech – Ongoing collaboration to align messaging, brand standards, a…" at bounding box center [856, 477] width 896 height 19
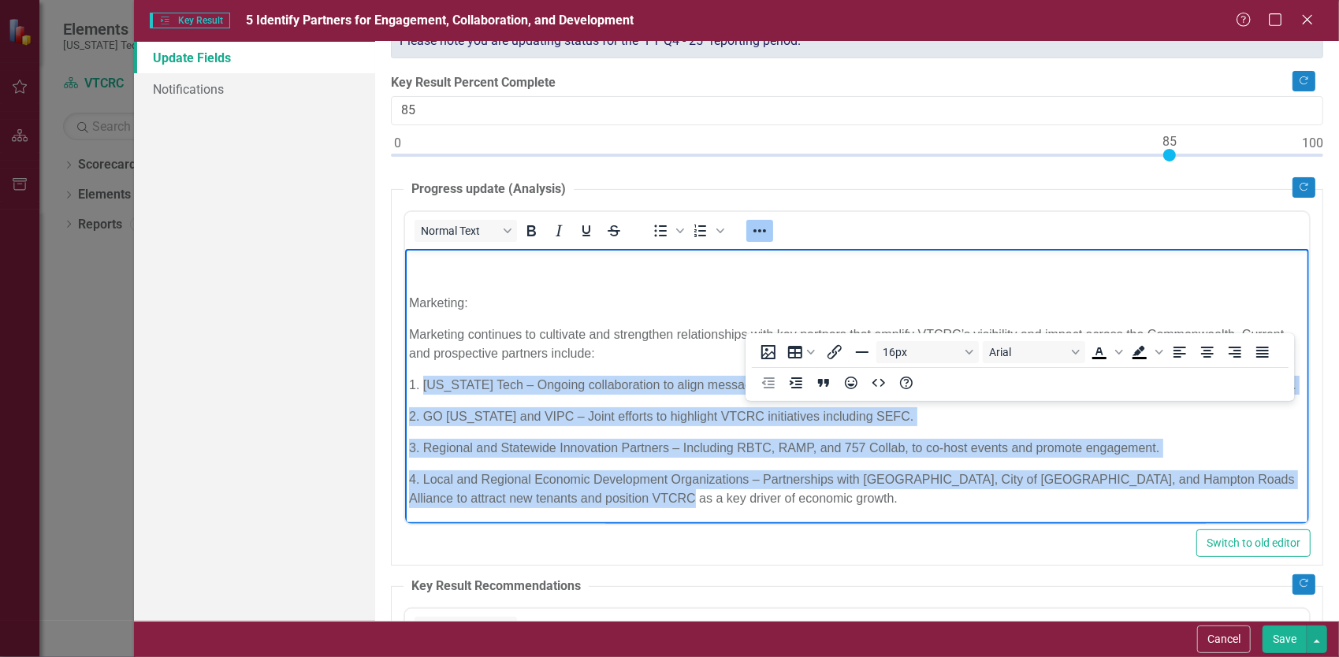
scroll to position [158, 0]
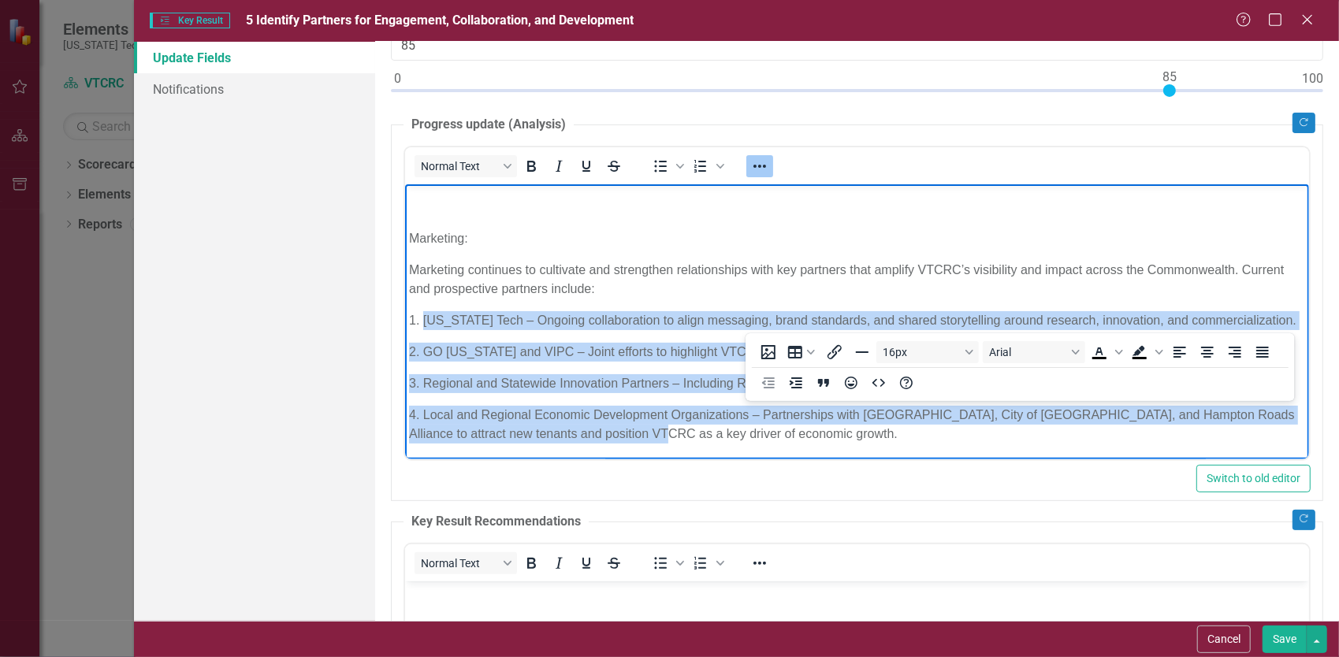
drag, startPoint x: 422, startPoint y: 318, endPoint x: 655, endPoint y: 451, distance: 268.3
click at [655, 451] on body "Developed DoD/Dual Use Strategic Plan with identified Partners: NSI, Corp of Ca…" at bounding box center [856, 263] width 904 height 392
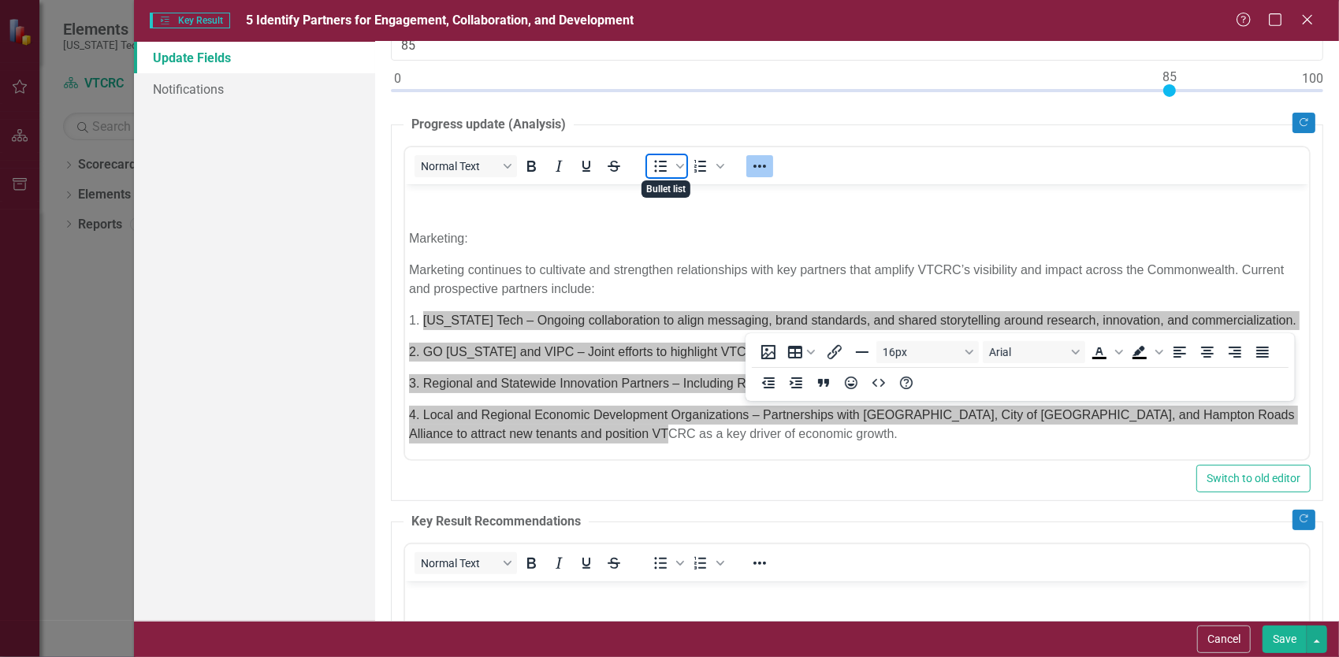
click at [652, 163] on icon "Bullet list" at bounding box center [660, 166] width 19 height 19
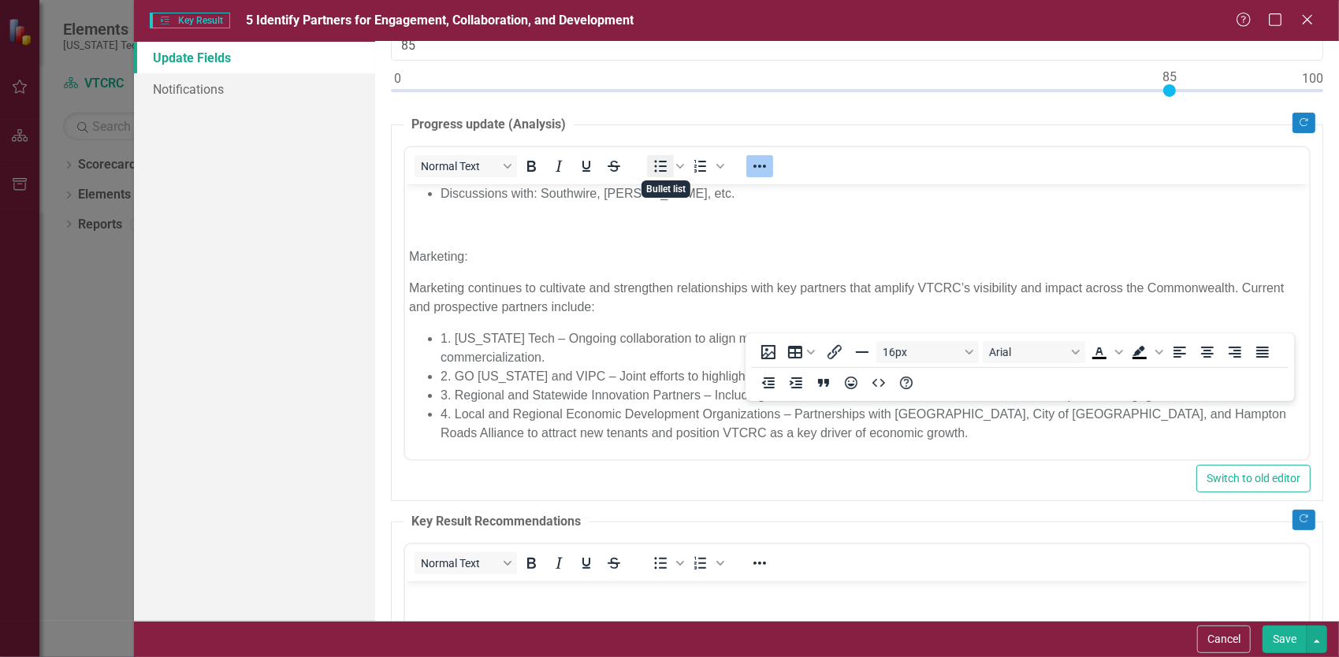
scroll to position [98, 0]
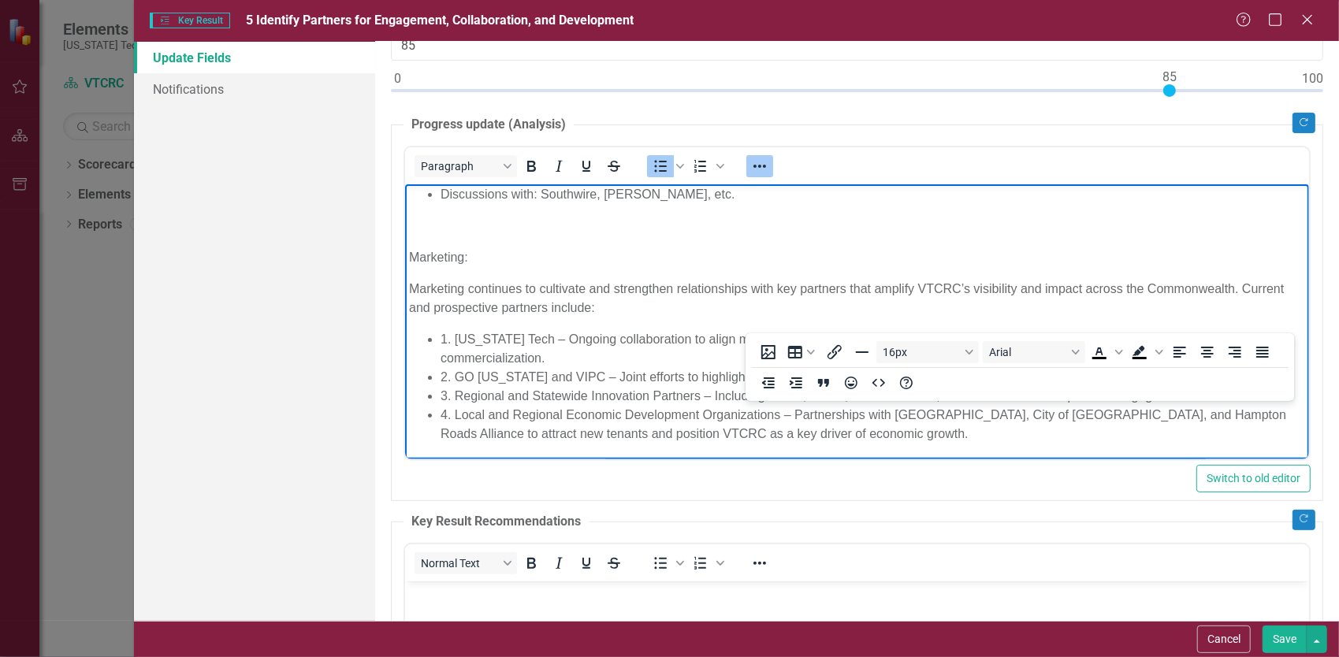
click at [484, 355] on li "1. Virginia Tech – Ongoing collaboration to align messaging, brand standards, a…" at bounding box center [872, 348] width 864 height 38
click at [452, 335] on li "1. Virginia Tech – Ongoing collaboration to align messaging, brand standards, a…" at bounding box center [872, 348] width 864 height 38
click at [454, 374] on li "2. GO Virginia and VIPC – Joint efforts to highlight VTCRC initiatives includin…" at bounding box center [872, 376] width 864 height 19
click at [454, 391] on li "3. Regional and Statewide Innovation Partners – Including RBTC, RAMP, and 757 C…" at bounding box center [872, 395] width 864 height 19
click at [452, 415] on li "4. Local and Regional Economic Development Organizations – Partnerships with Mo…" at bounding box center [872, 424] width 864 height 38
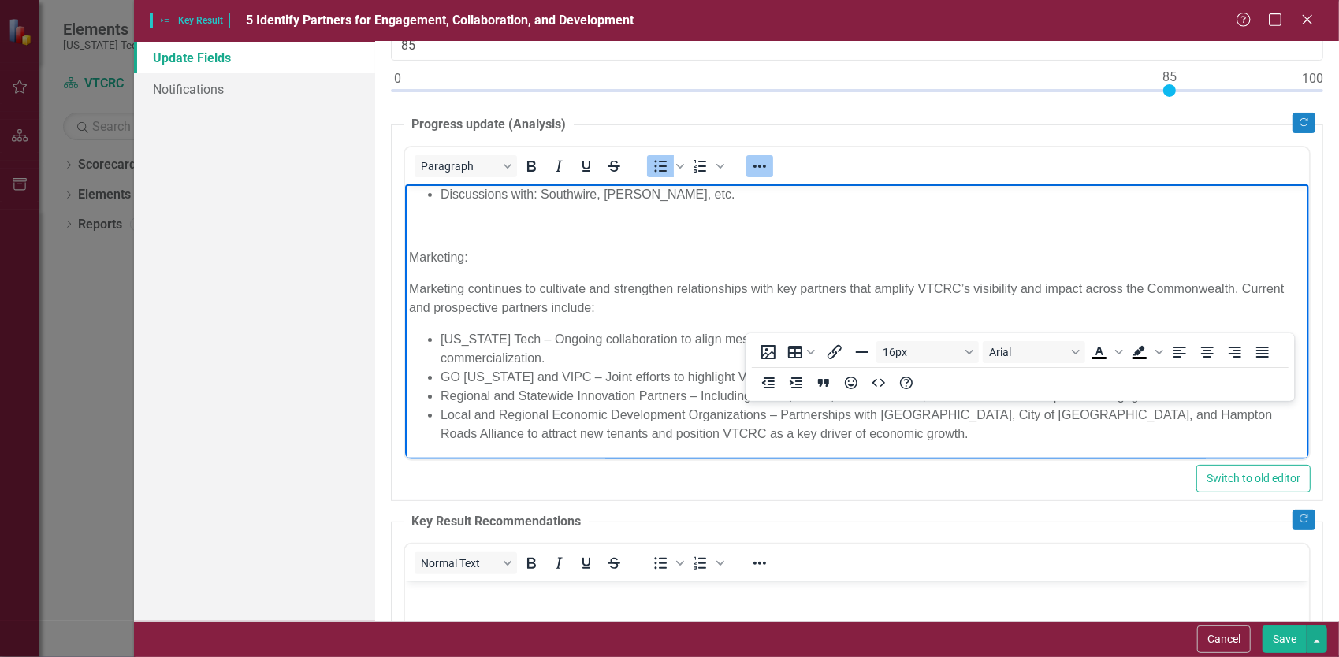
click at [454, 325] on body "Developed DoD/Dual Use Strategic Plan with identified Partners: NSI, Corp of Ca…" at bounding box center [856, 272] width 904 height 373
click at [459, 317] on body "Developed DoD/Dual Use Strategic Plan with identified Partners: NSI, Corp of Ca…" at bounding box center [856, 272] width 904 height 373
click at [455, 316] on p "Marketing continues to cultivate and strengthen relationships with key partners…" at bounding box center [856, 298] width 896 height 38
click at [656, 313] on p "Marketing continues to cultivate and strengthen relationships with key partners…" at bounding box center [856, 298] width 896 height 38
click at [500, 294] on p "Marketing continues to cultivate and strengthen relationships with key partners…" at bounding box center [856, 298] width 896 height 38
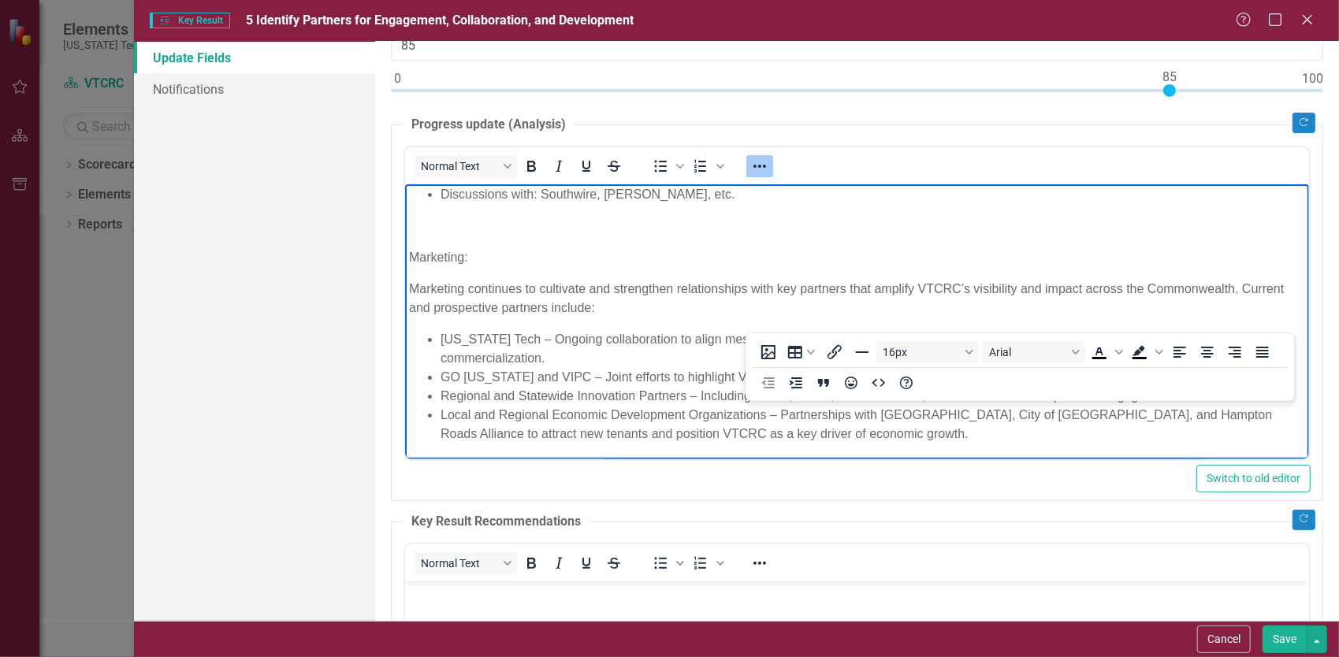
click at [420, 270] on body "Developed DoD/Dual Use Strategic Plan with identified Partners: NSI, Corp of Ca…" at bounding box center [856, 272] width 904 height 373
drag, startPoint x: 483, startPoint y: 257, endPoint x: 391, endPoint y: 250, distance: 92.5
click at [404, 250] on html "Developed DoD/Dual Use Strategic Plan with identified Partners: NSI, Corp of Ca…" at bounding box center [856, 272] width 904 height 373
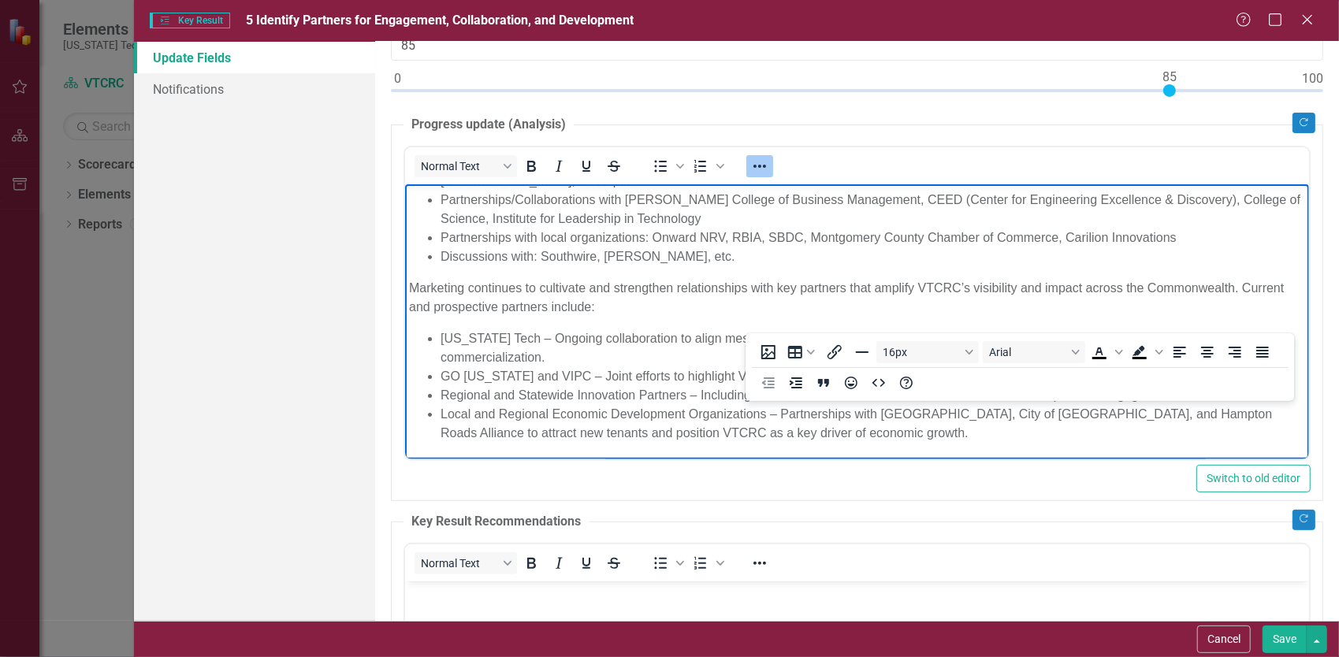
scroll to position [35, 0]
click at [678, 309] on p "Marketing continues to cultivate and strengthen relationships with key partners…" at bounding box center [856, 298] width 896 height 38
click at [756, 167] on icon "Reveal or hide additional toolbar items" at bounding box center [759, 166] width 19 height 19
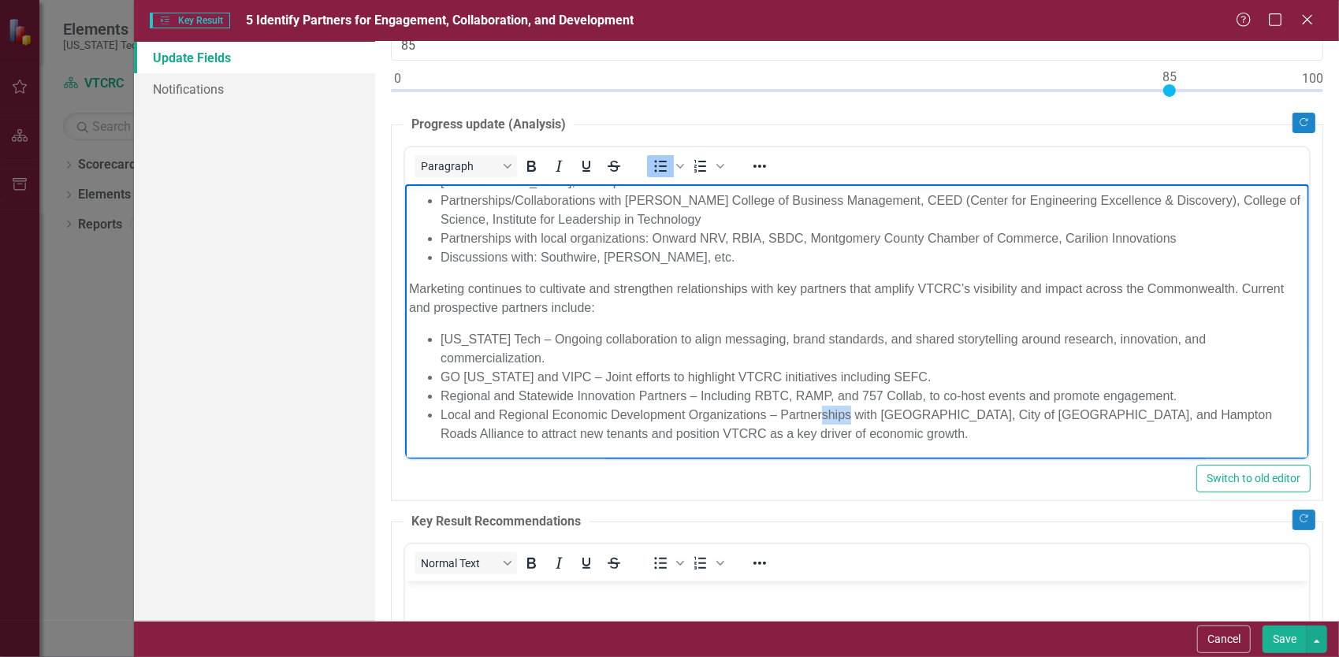
drag, startPoint x: 850, startPoint y: 415, endPoint x: 819, endPoint y: 415, distance: 30.7
click at [819, 415] on li "Local and Regional Economic Development Organizations – Partnerships with Montg…" at bounding box center [872, 424] width 864 height 38
click at [975, 414] on li "Local and Regional Economic Development Organizations – Partner with Montgomery…" at bounding box center [872, 424] width 864 height 38
click at [544, 433] on li "Local and Regional Economic Development Organizations – Partner with Montgomery…" at bounding box center [872, 424] width 864 height 38
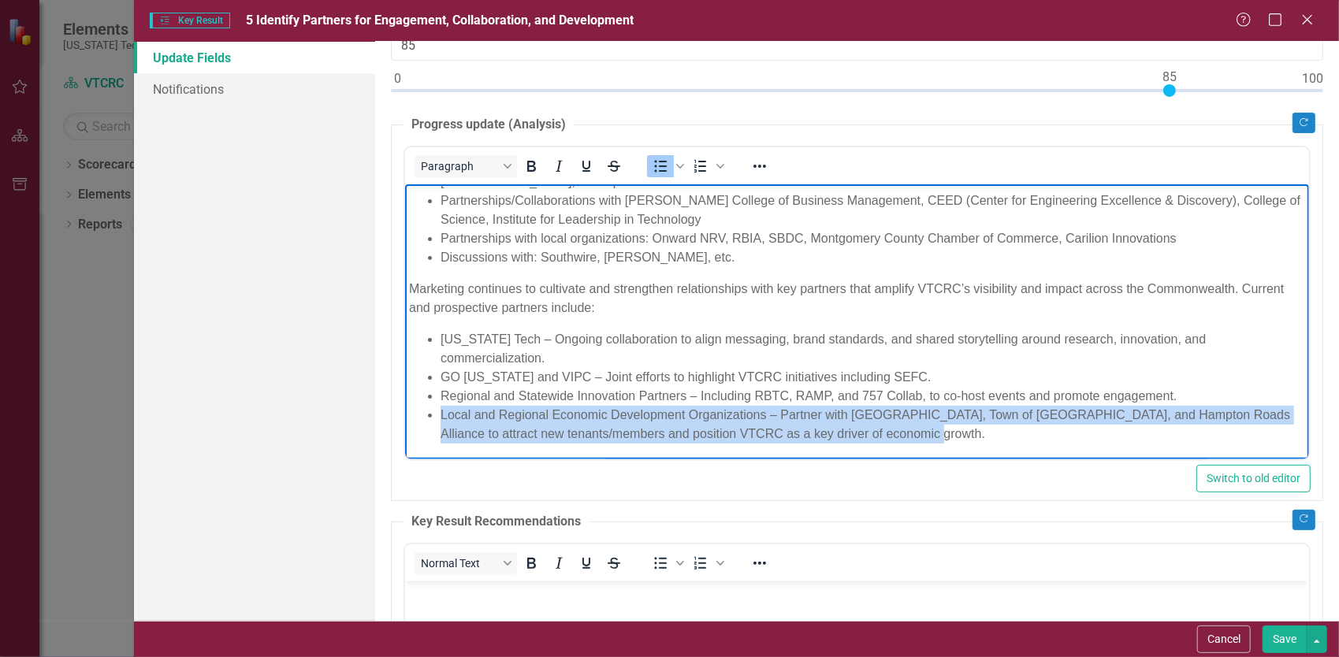
drag, startPoint x: 934, startPoint y: 434, endPoint x: 420, endPoint y: 410, distance: 515.1
click at [420, 410] on ul "Virginia Tech – Ongoing collaboration to align messaging, brand standards, and …" at bounding box center [856, 385] width 896 height 113
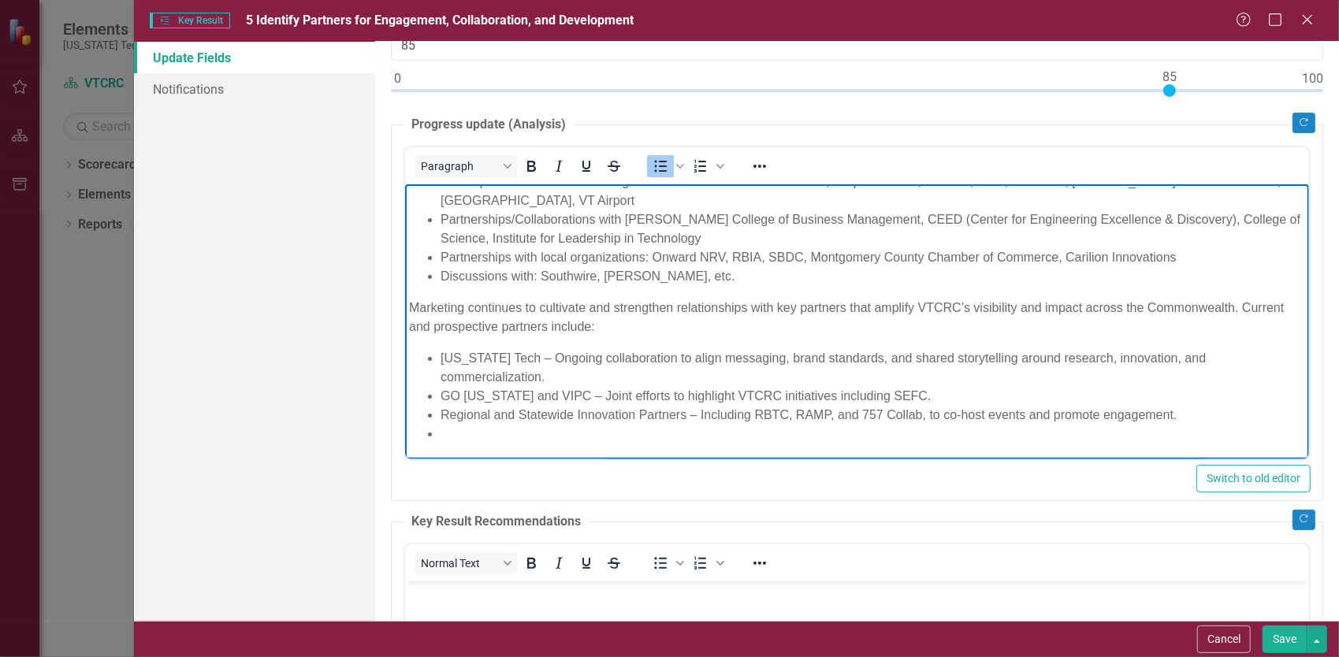
scroll to position [0, 0]
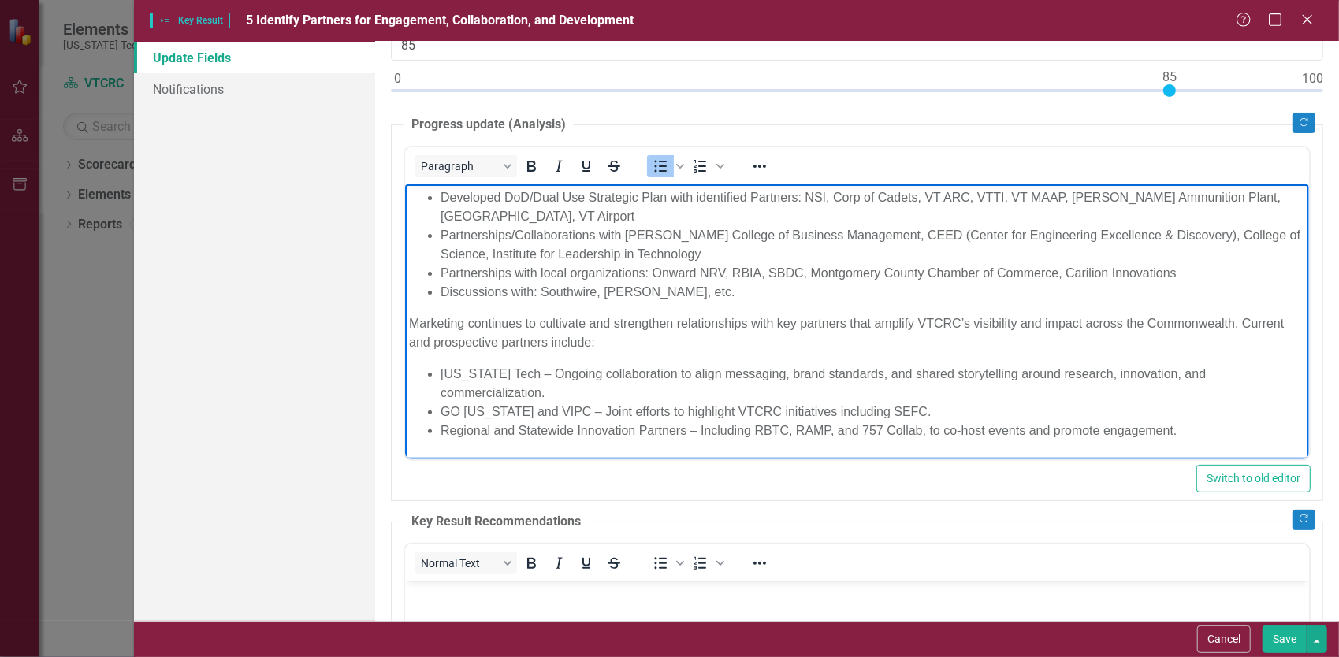
drag, startPoint x: 525, startPoint y: 407, endPoint x: 535, endPoint y: 411, distance: 11.0
click at [525, 421] on li "Regional and Statewide Innovation Partners – Including RBTC, RAMP, and 757 Coll…" at bounding box center [872, 430] width 864 height 19
click at [755, 421] on li "Regional and Statewide Innovation Partners – Including RBTC, RAMP, and 757 Coll…" at bounding box center [872, 430] width 864 height 19
click at [1227, 421] on li "Regional and Statewide Innovation Partners – Including RBIA (RBTC and RAMP), SB…" at bounding box center [872, 440] width 864 height 38
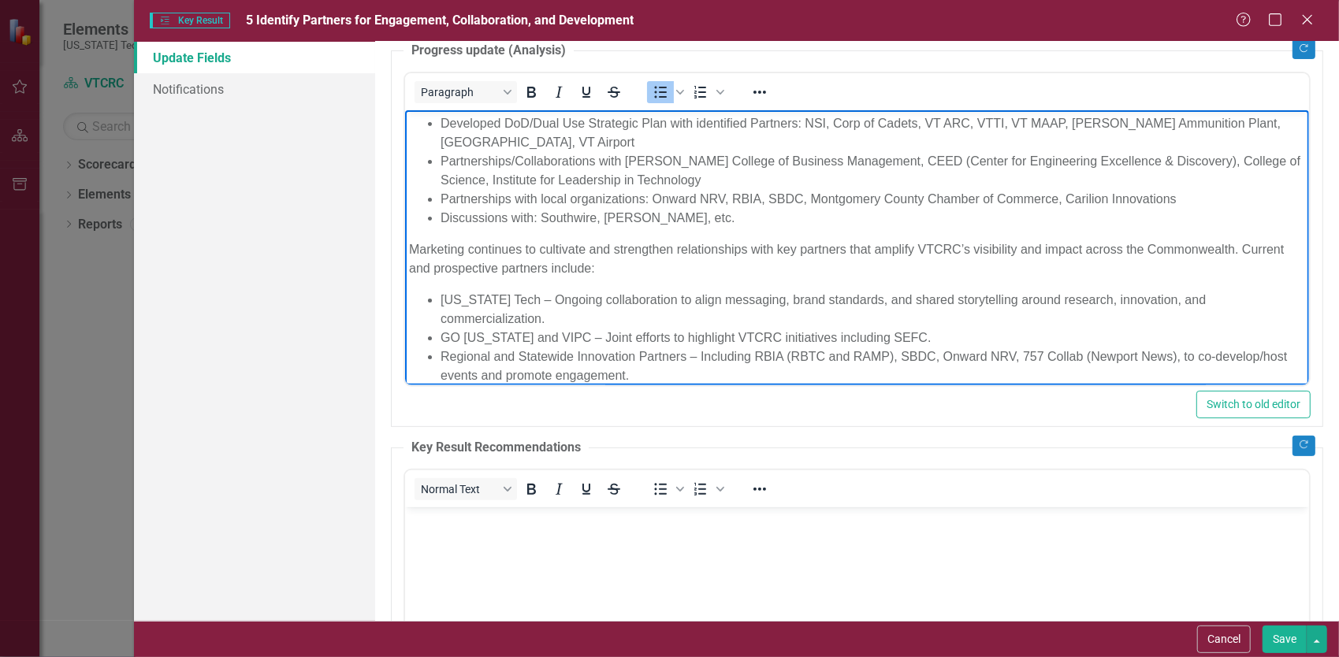
scroll to position [315, 0]
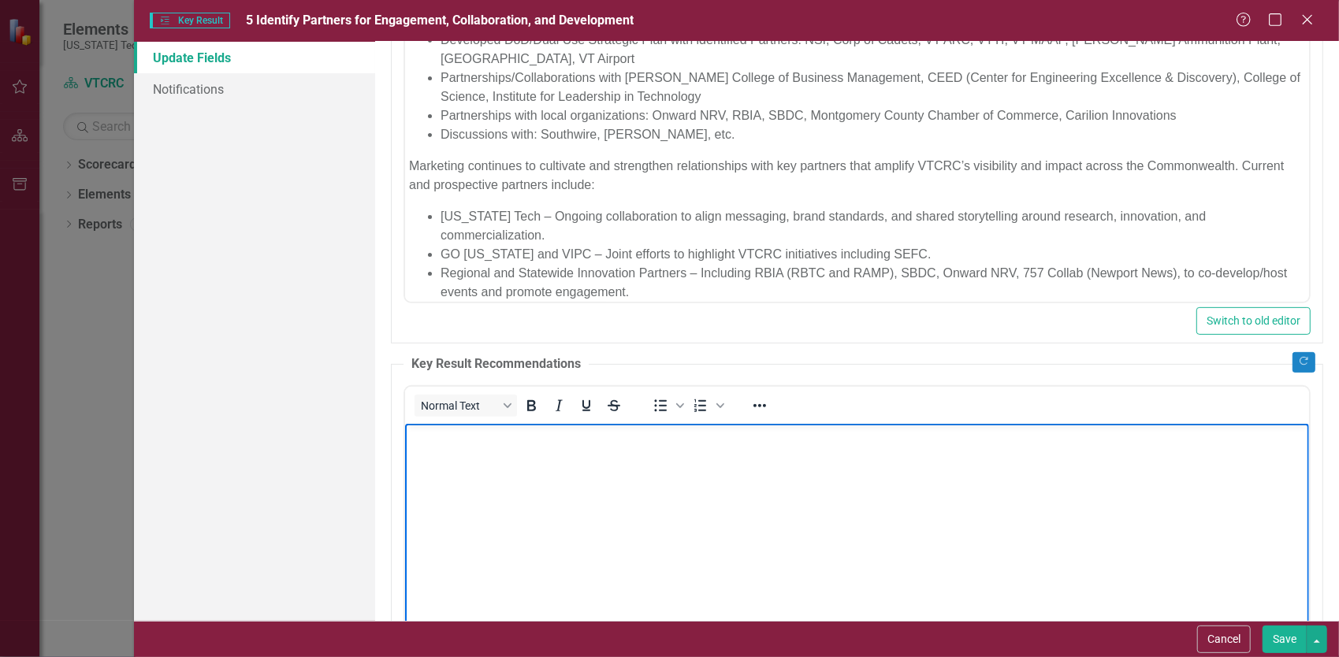
click at [743, 506] on body "Rich Text Area. Press ALT-0 for help." at bounding box center [856, 541] width 904 height 236
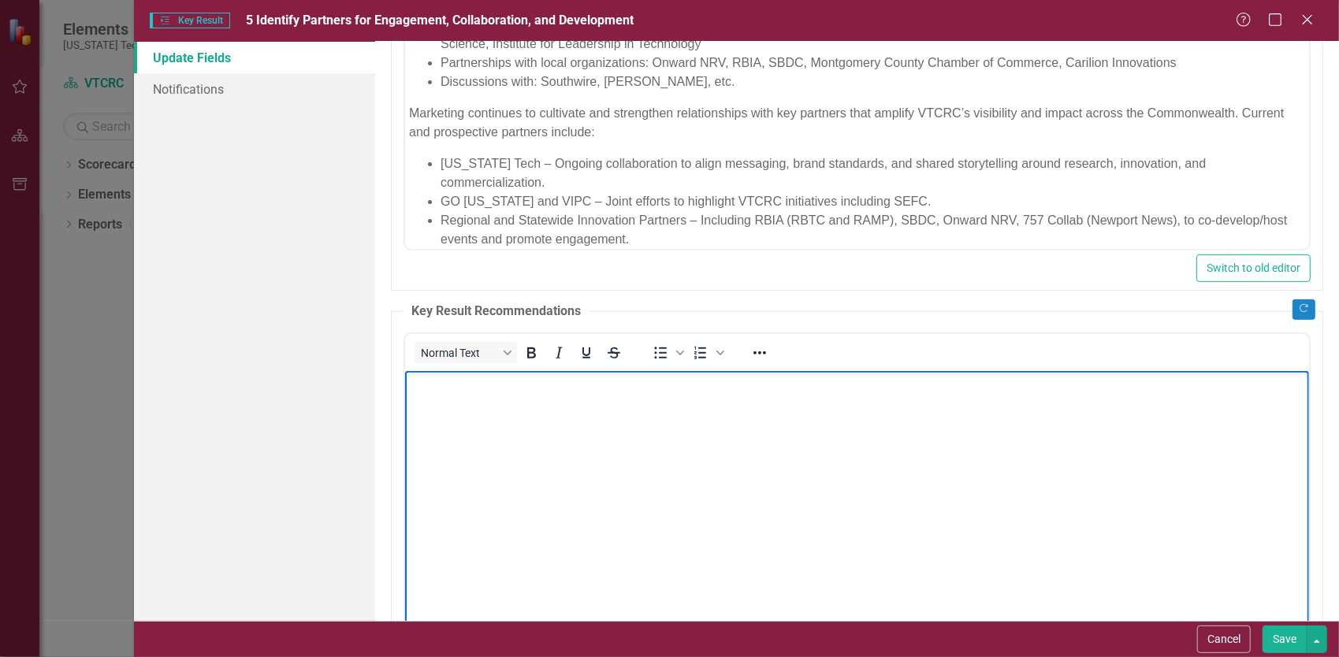
scroll to position [455, 0]
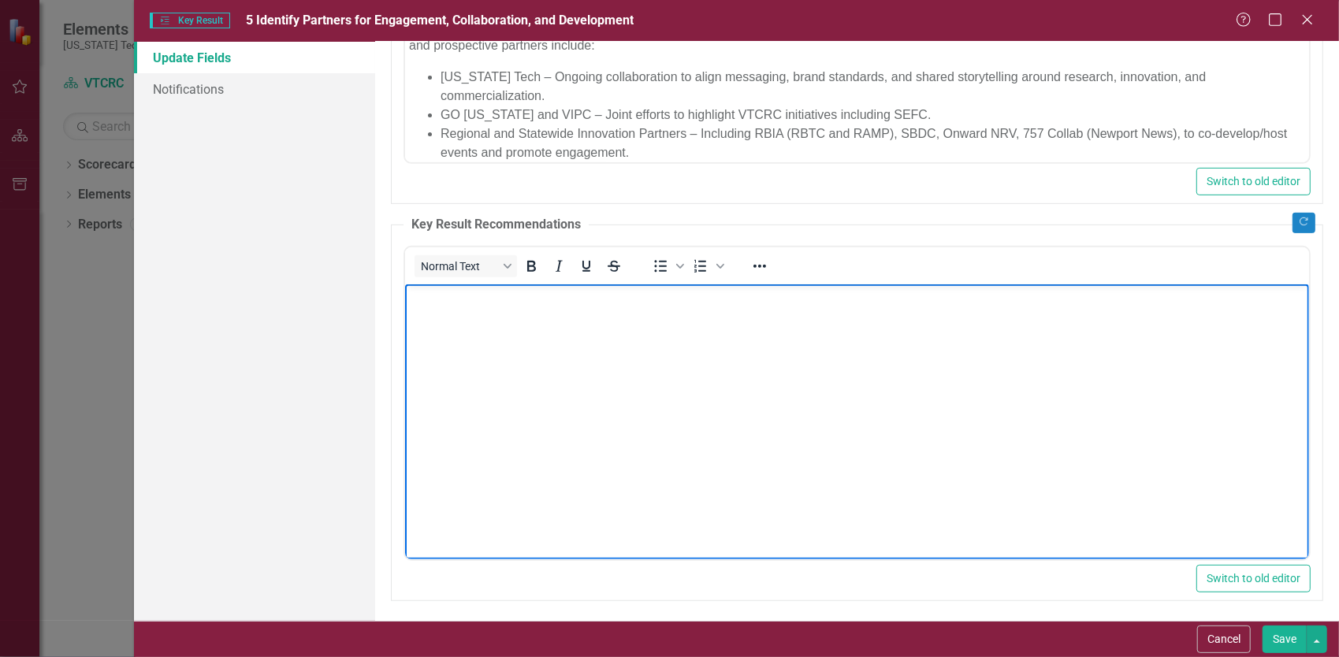
click at [830, 453] on body "Rich Text Area. Press ALT-0 for help." at bounding box center [856, 402] width 904 height 236
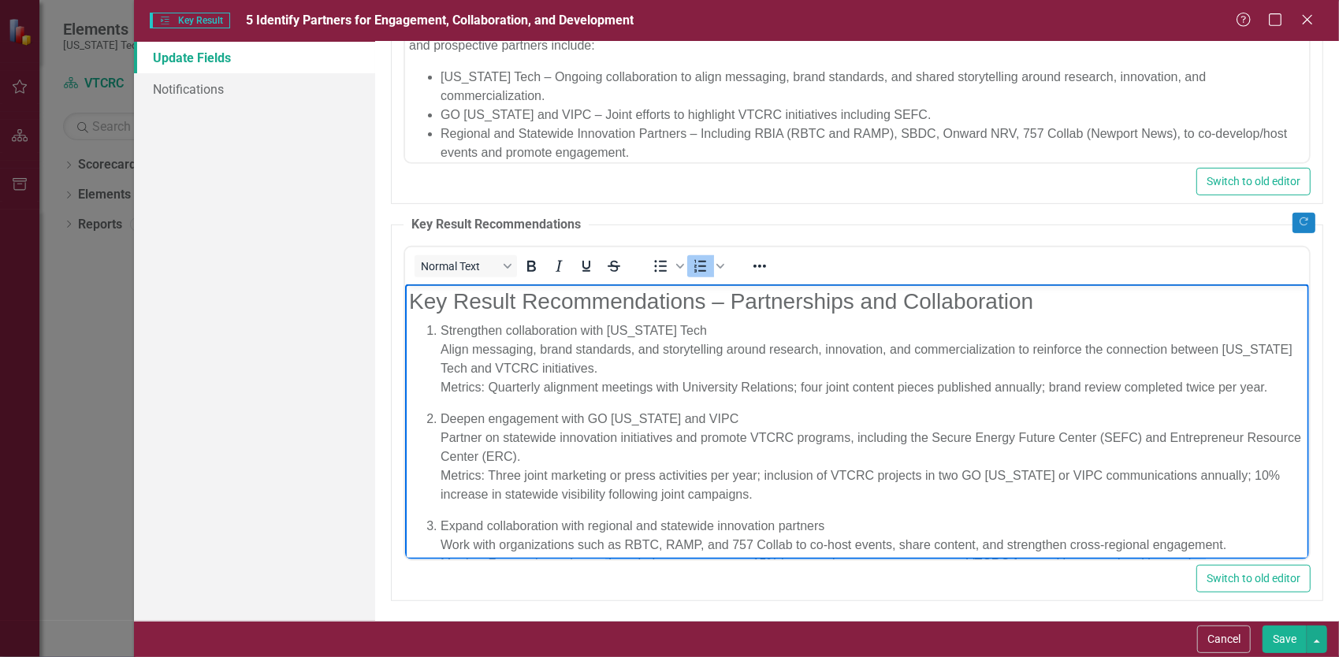
scroll to position [0, 0]
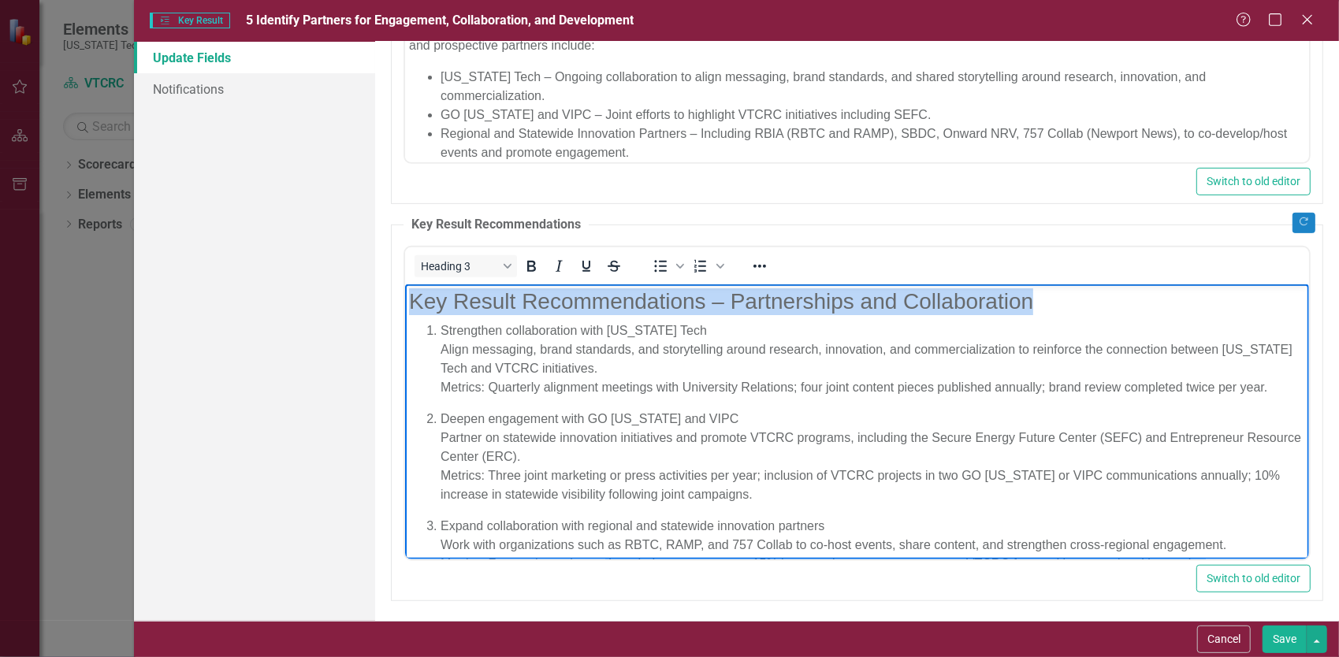
drag, startPoint x: 1054, startPoint y: 294, endPoint x: 328, endPoint y: 293, distance: 726.5
click at [404, 293] on html "Key Result Recommendations – Partnerships and Collaboration Strengthen collabor…" at bounding box center [856, 500] width 904 height 432
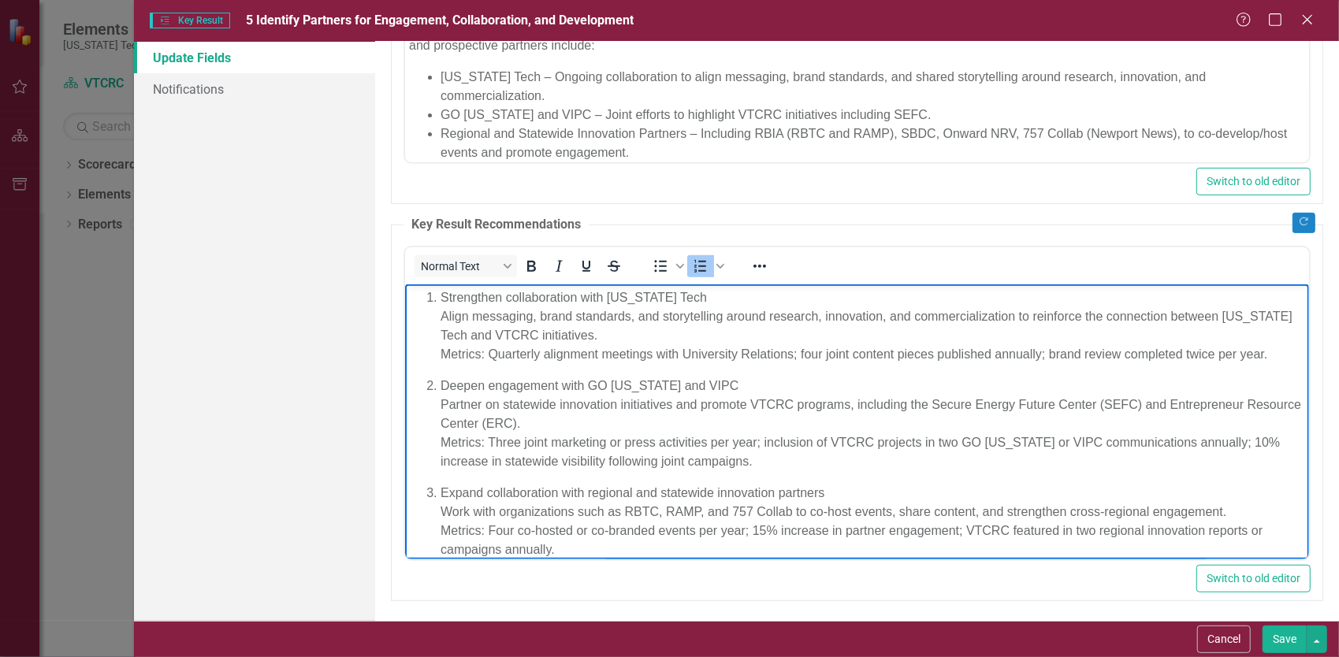
click at [437, 316] on ol "Strengthen collaboration with Virginia Tech Align messaging, brand standards, a…" at bounding box center [856, 477] width 896 height 378
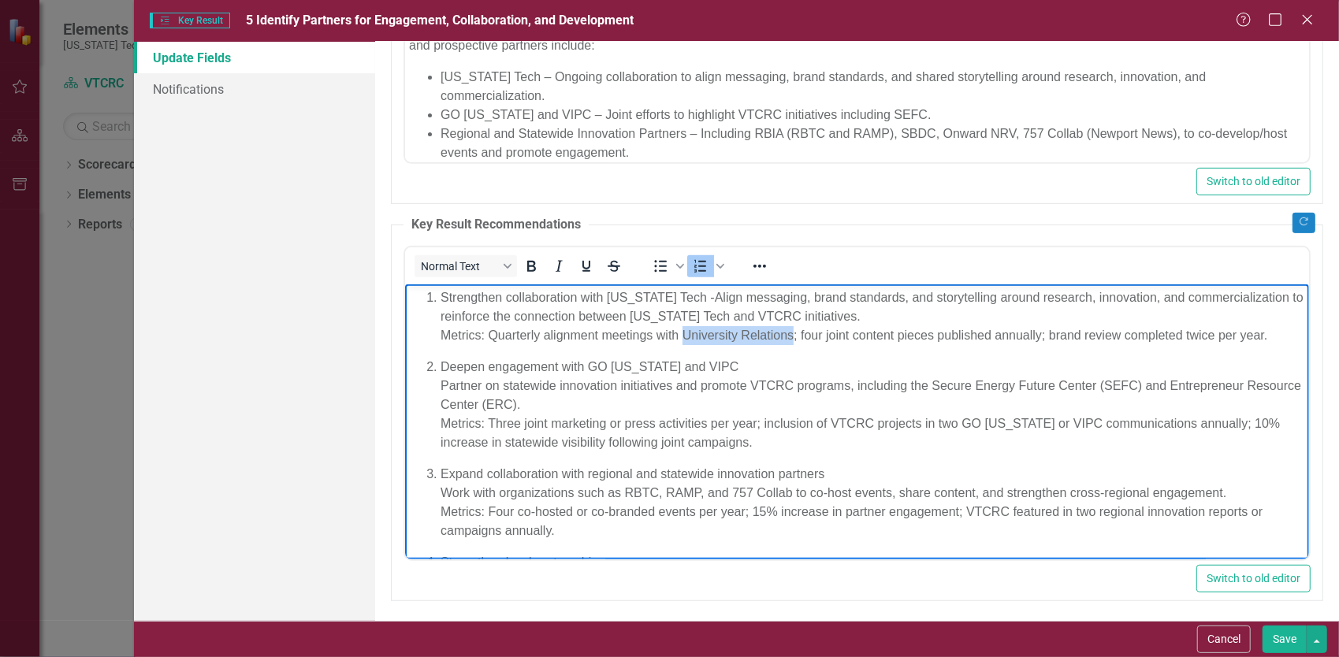
drag, startPoint x: 793, startPoint y: 335, endPoint x: 681, endPoint y: 338, distance: 111.9
click at [681, 338] on p "Strengthen collaboration with Virginia Tech - Align messaging, brand standards,…" at bounding box center [872, 316] width 864 height 57
click at [784, 338] on p "Strengthen collaboration with Virginia Tech - Align messaging, brand standards,…" at bounding box center [872, 316] width 864 height 57
click at [1224, 335] on p "Strengthen collaboration with Virginia Tech - Align messaging, brand standards,…" at bounding box center [872, 316] width 864 height 57
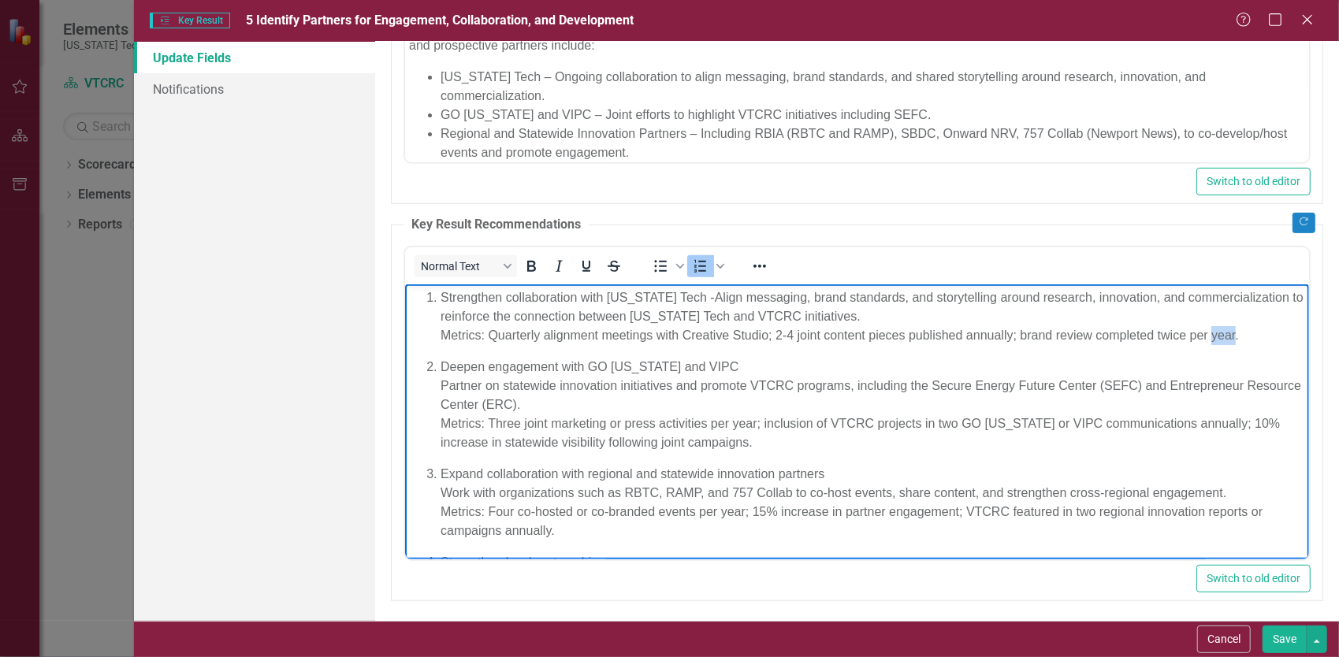
click at [1224, 335] on p "Strengthen collaboration with Virginia Tech - Align messaging, brand standards,…" at bounding box center [872, 316] width 864 height 57
drag, startPoint x: 775, startPoint y: 330, endPoint x: 489, endPoint y: 332, distance: 286.0
click at [489, 332] on p "Strengthen collaboration with Virginia Tech - Align messaging, brand standards,…" at bounding box center [872, 316] width 864 height 57
click at [725, 333] on p "Strengthen collaboration with Virginia Tech - Align messaging, brand standards,…" at bounding box center [872, 316] width 864 height 57
click at [968, 329] on p "Strengthen collaboration with Virginia Tech - Align messaging, brand standards,…" at bounding box center [872, 316] width 864 height 57
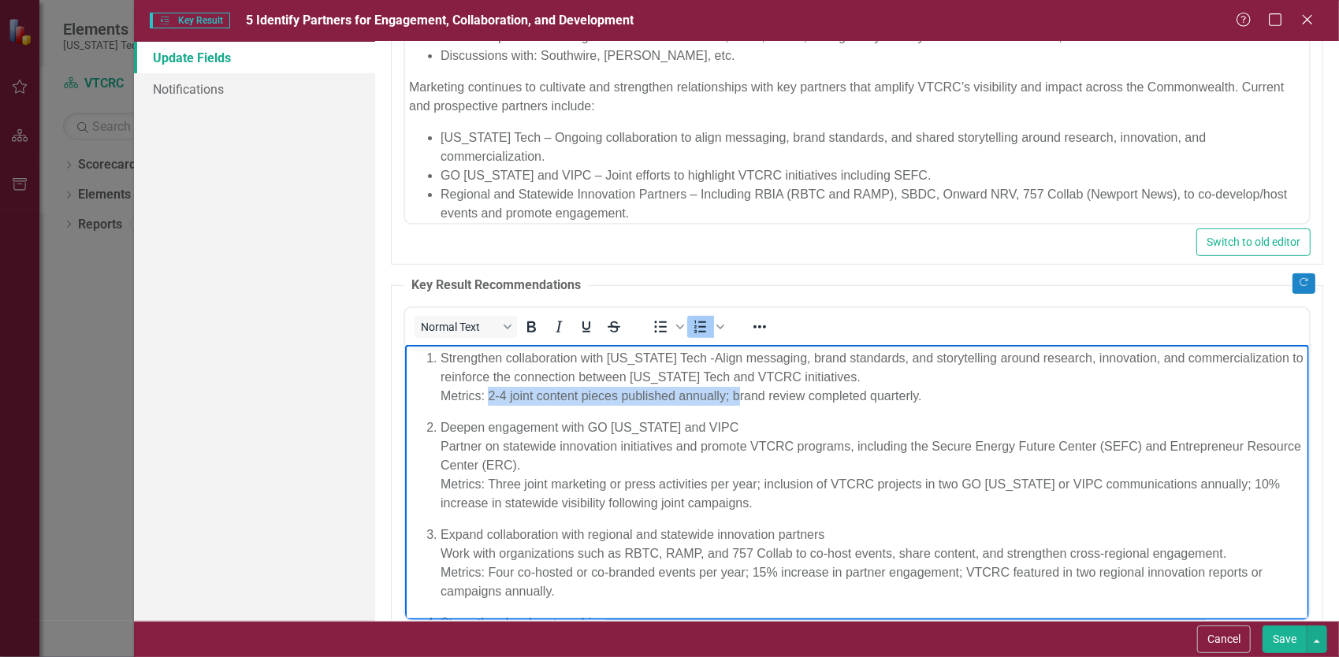
drag, startPoint x: 737, startPoint y: 396, endPoint x: 486, endPoint y: 394, distance: 250.6
click at [486, 394] on p "Strengthen collaboration with Virginia Tech - Align messaging, brand standards,…" at bounding box center [872, 376] width 864 height 57
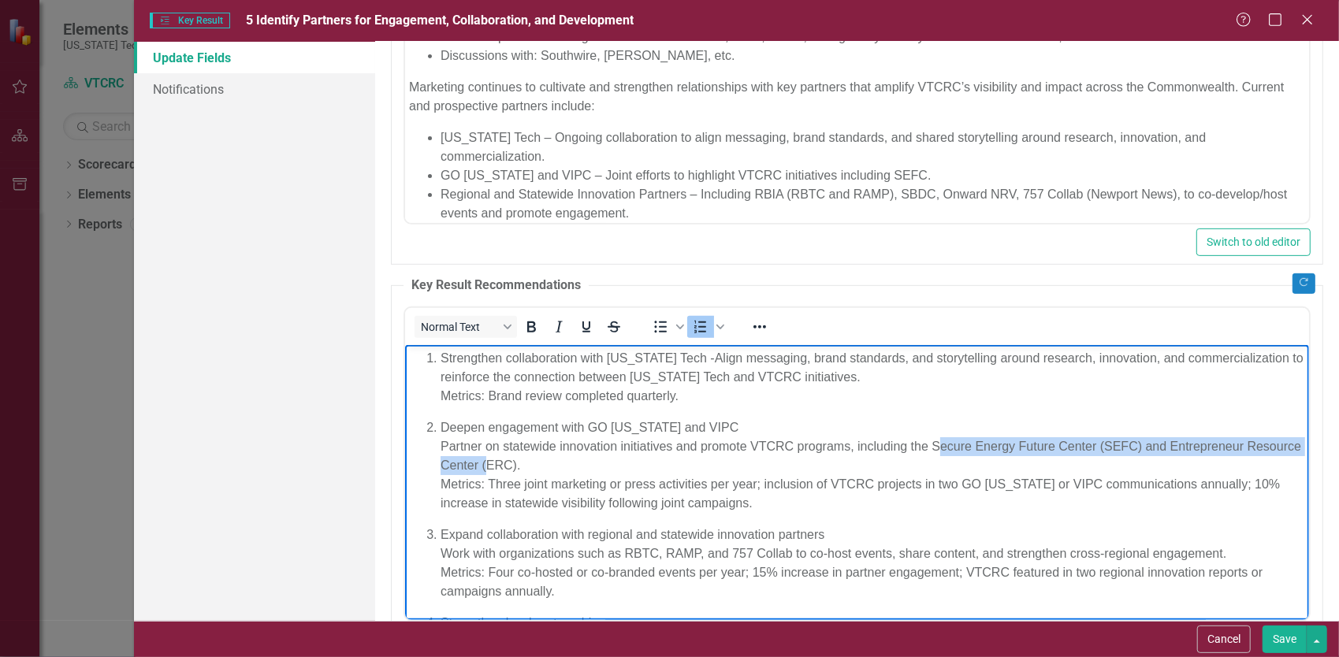
drag, startPoint x: 542, startPoint y: 463, endPoint x: 934, endPoint y: 440, distance: 393.1
click at [934, 440] on p "Deepen engagement with GO Virginia and VIPC Partner on statewide innovation ini…" at bounding box center [872, 465] width 864 height 95
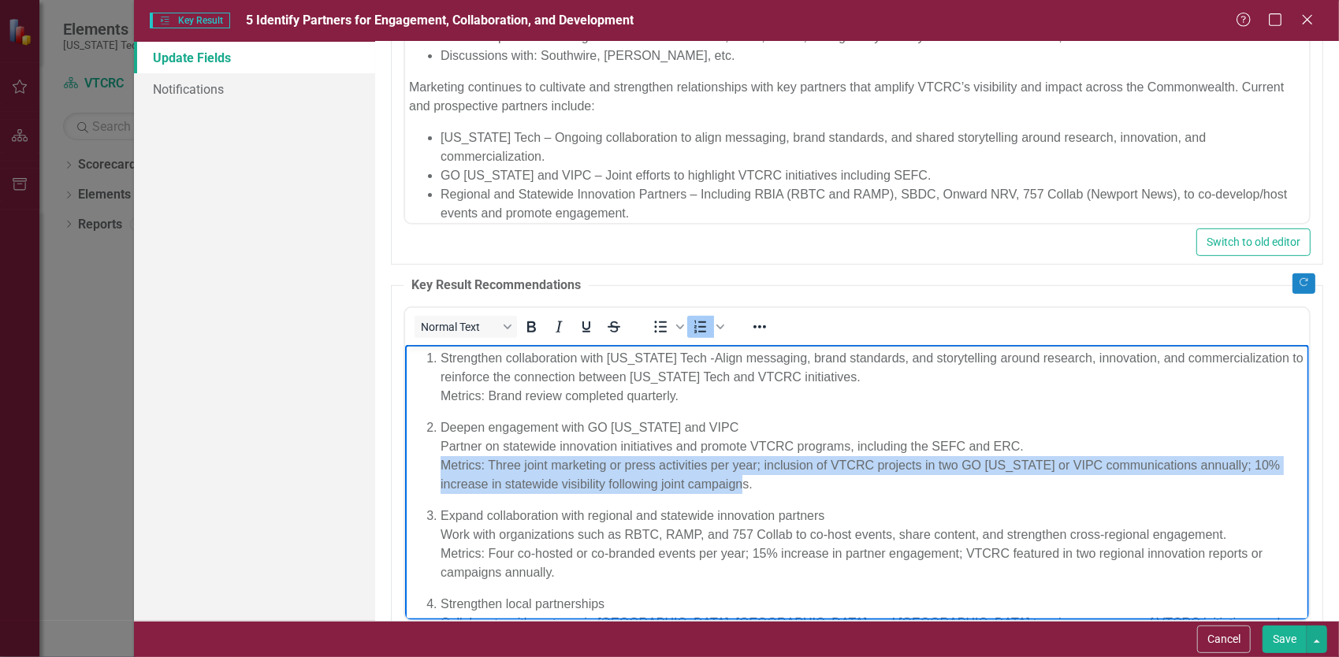
drag, startPoint x: 857, startPoint y: 484, endPoint x: 369, endPoint y: 473, distance: 488.6
click at [404, 473] on html "Strengthen collaboration with Virginia Tech - Align messaging, brand standards,…" at bounding box center [856, 524] width 904 height 361
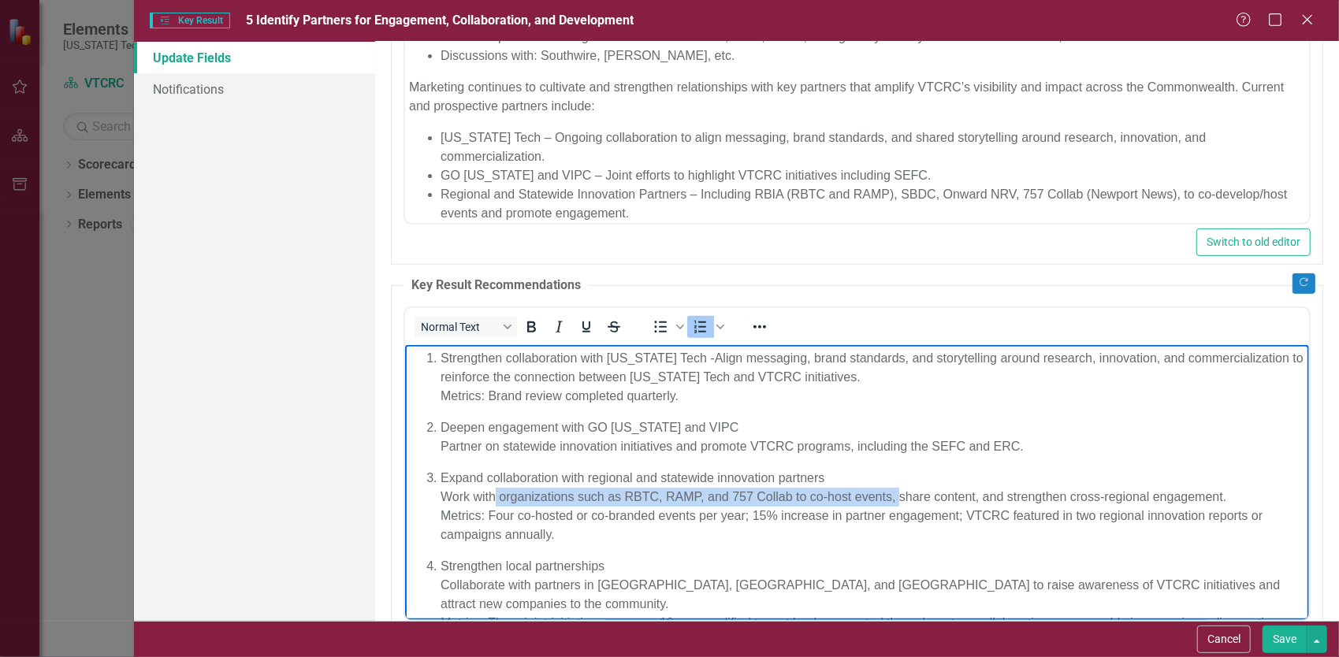
drag, startPoint x: 896, startPoint y: 496, endPoint x: 494, endPoint y: 503, distance: 401.9
click at [494, 503] on p "Expand collaboration with regional and statewide innovation partners Work with …" at bounding box center [872, 506] width 864 height 76
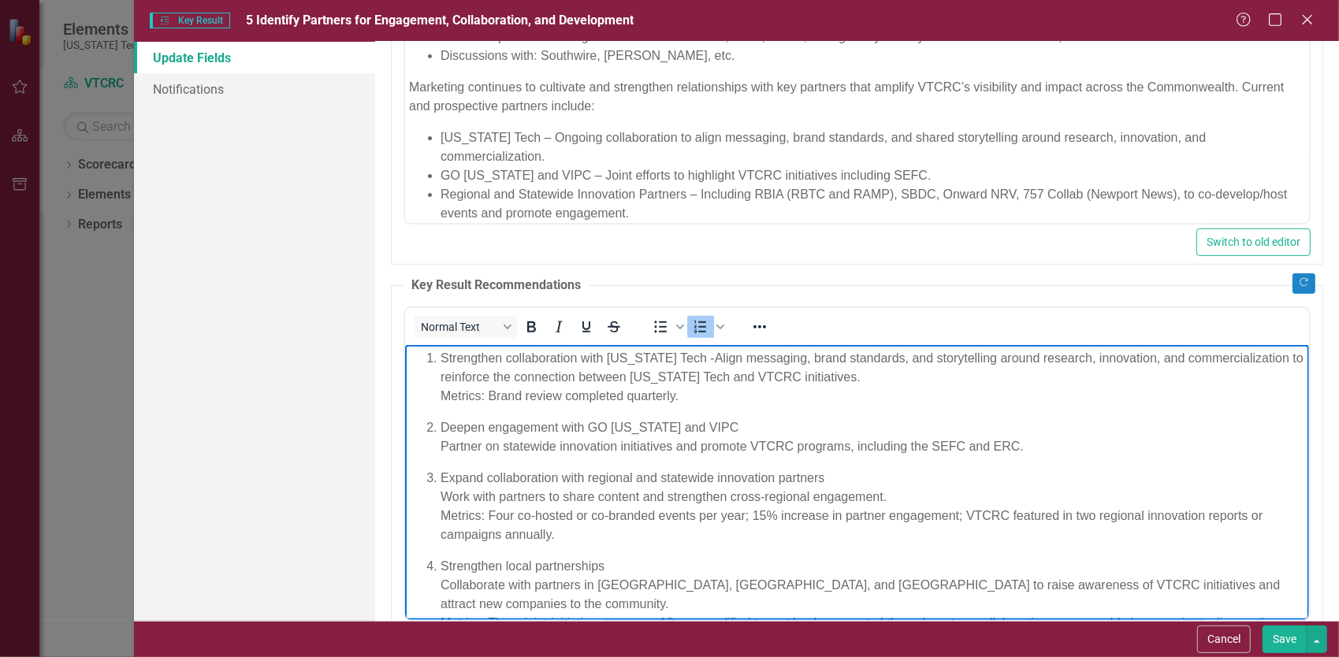
click at [778, 493] on p "Expand collaboration with regional and statewide innovation partners Work with …" at bounding box center [872, 506] width 864 height 76
click at [766, 515] on p "Expand collaboration with regional and statewide innovation partners Work with …" at bounding box center [872, 506] width 864 height 76
click at [957, 515] on p "Expand collaboration with regional and statewide innovation partners Work with …" at bounding box center [872, 506] width 864 height 76
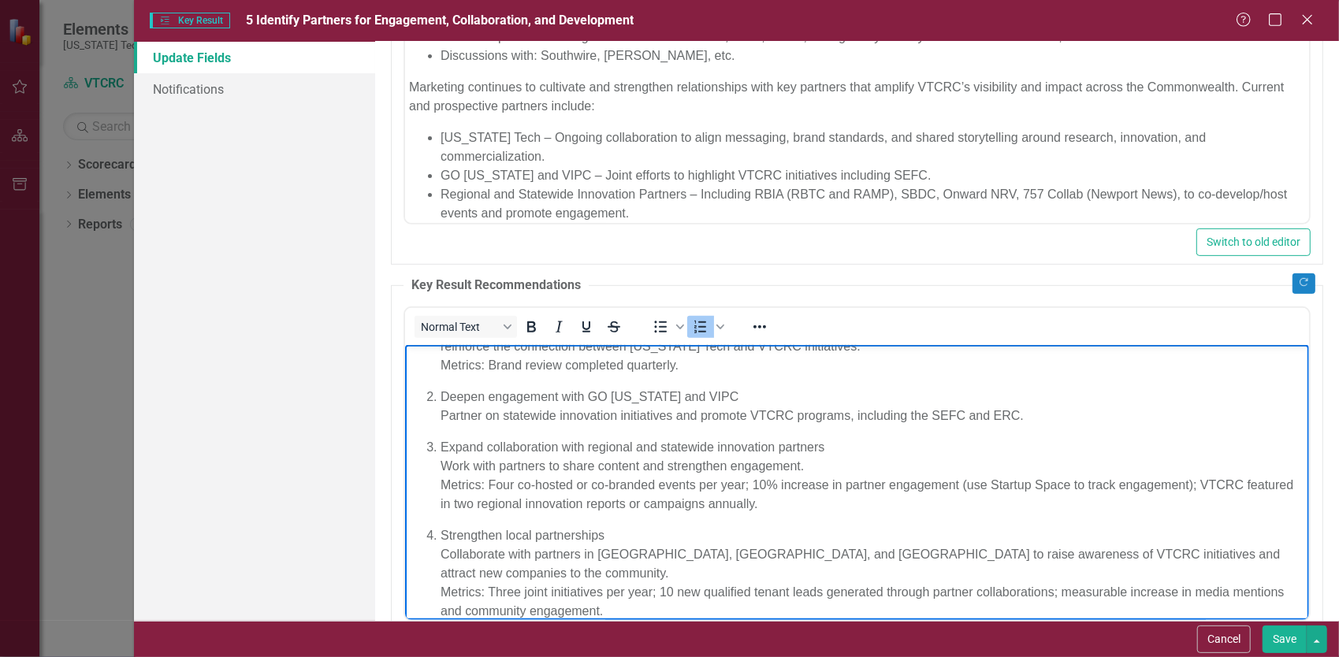
scroll to position [47, 0]
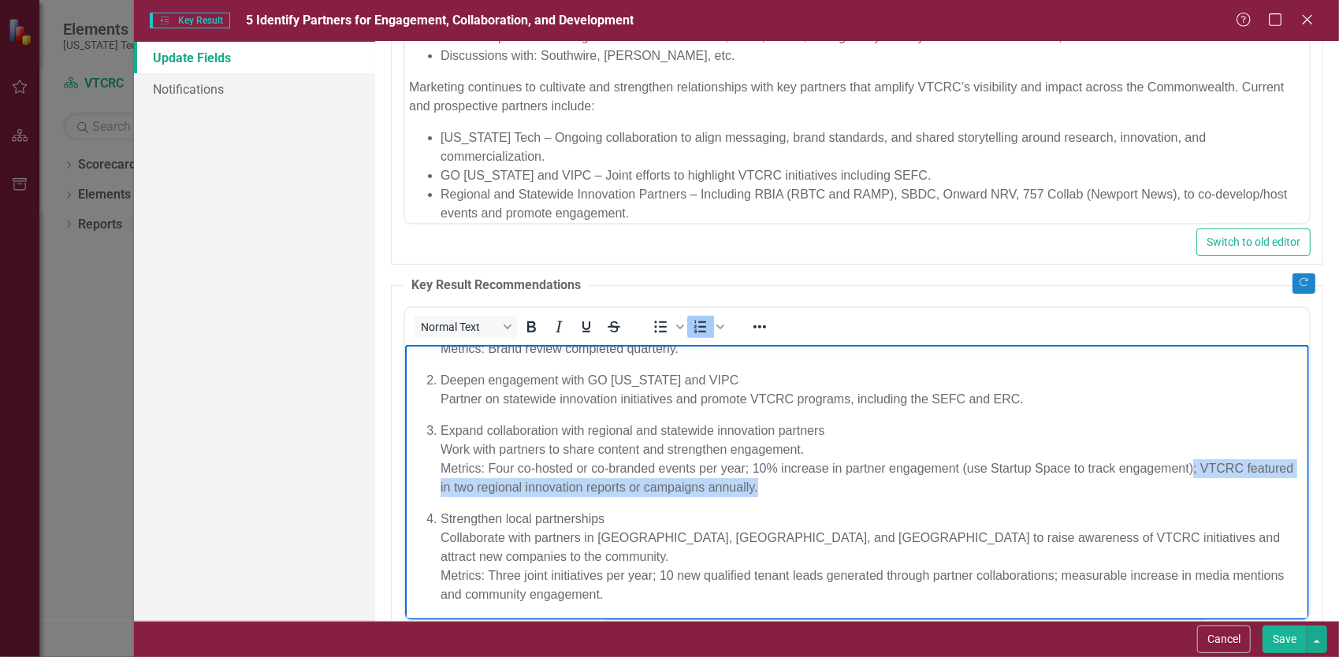
drag, startPoint x: 1235, startPoint y: 490, endPoint x: 1192, endPoint y: 470, distance: 47.9
click at [1192, 470] on p "Expand collaboration with regional and statewide innovation partners Work with …" at bounding box center [872, 459] width 864 height 76
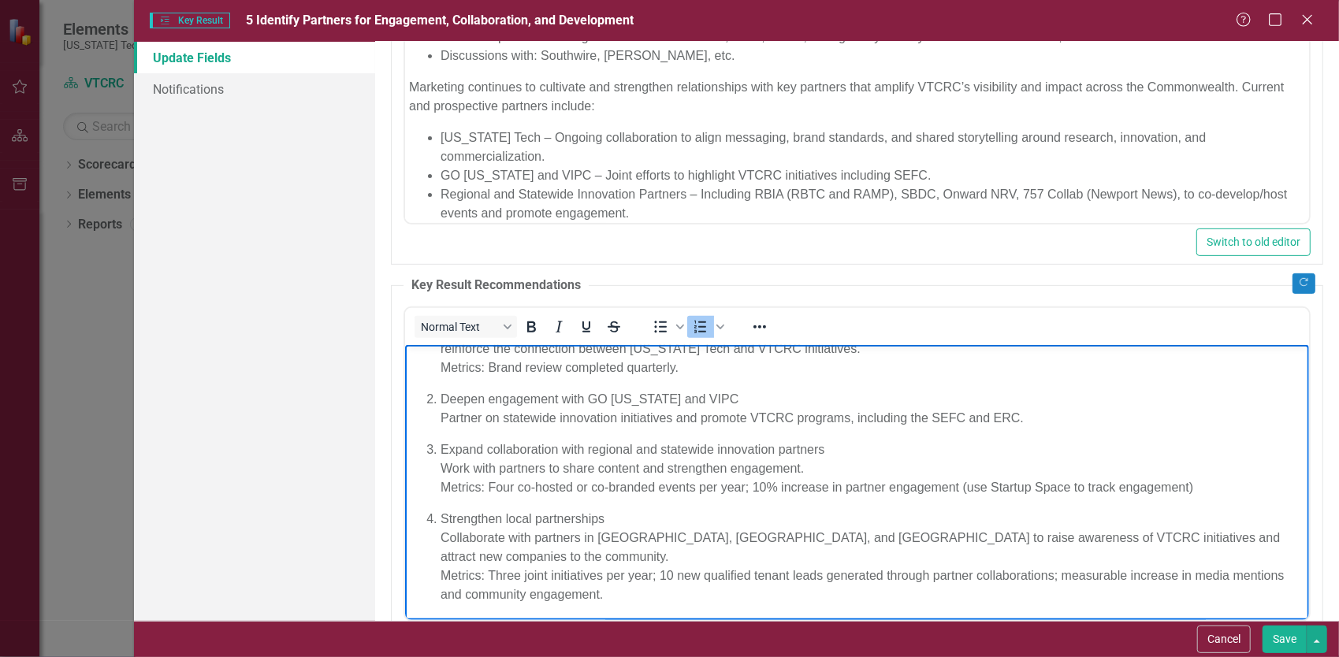
scroll to position [455, 0]
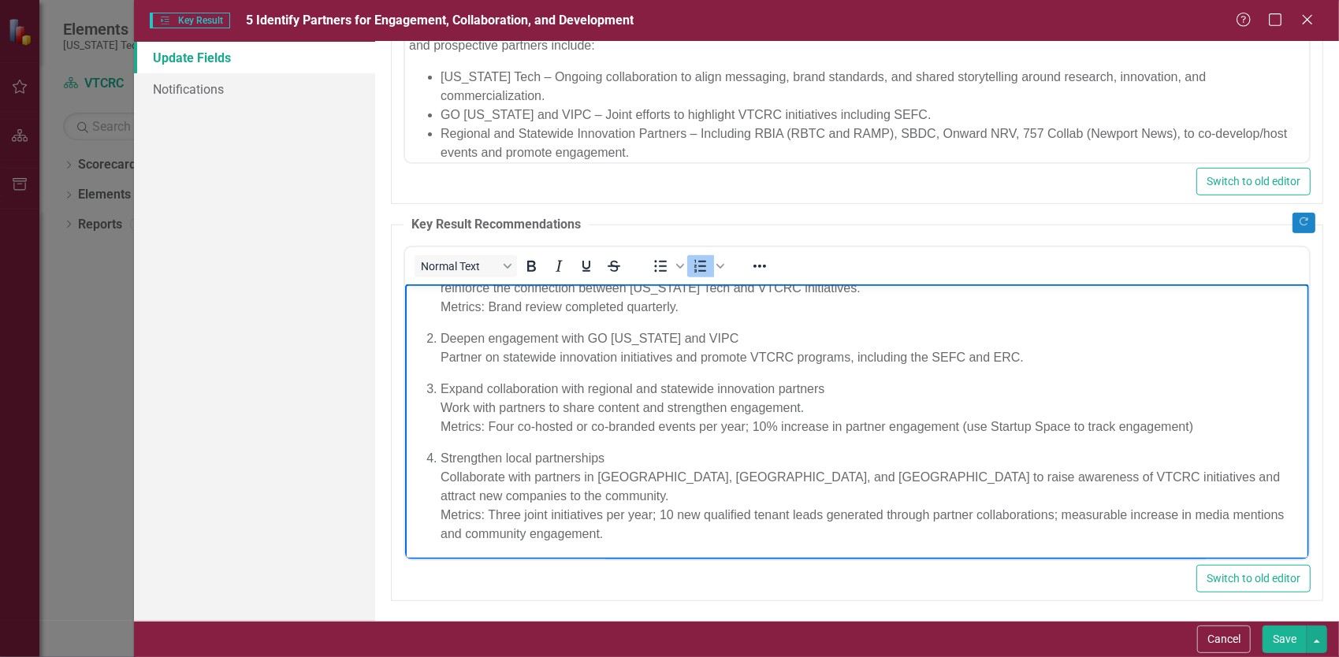
click at [496, 510] on p "Strengthen local partnerships Collaborate with partners in Blacksburg, Montgome…" at bounding box center [872, 495] width 864 height 95
drag, startPoint x: 1051, startPoint y: 518, endPoint x: 645, endPoint y: 515, distance: 405.8
click at [645, 515] on p "Strengthen local partnerships Collaborate with partners in Blacksburg, Montgome…" at bounding box center [872, 495] width 864 height 95
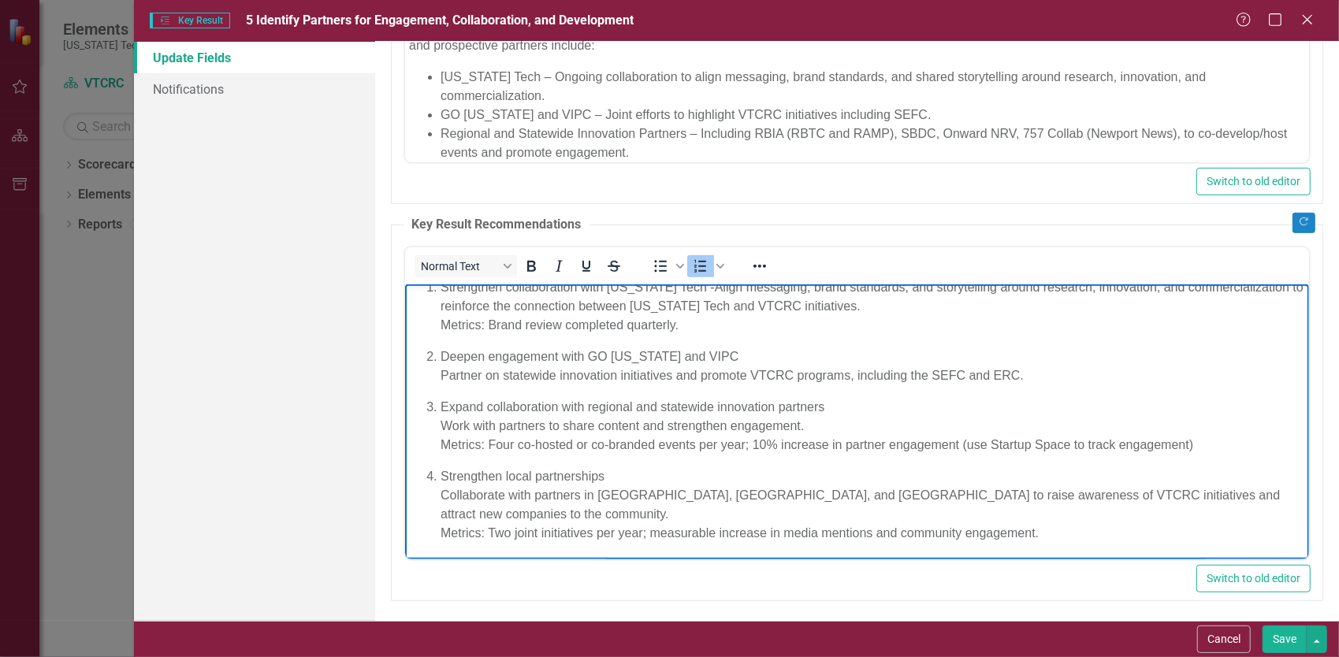
scroll to position [9, 0]
click at [1083, 521] on p "Strengthen local partnerships Collaborate with partners in Blacksburg, Montgome…" at bounding box center [872, 505] width 864 height 76
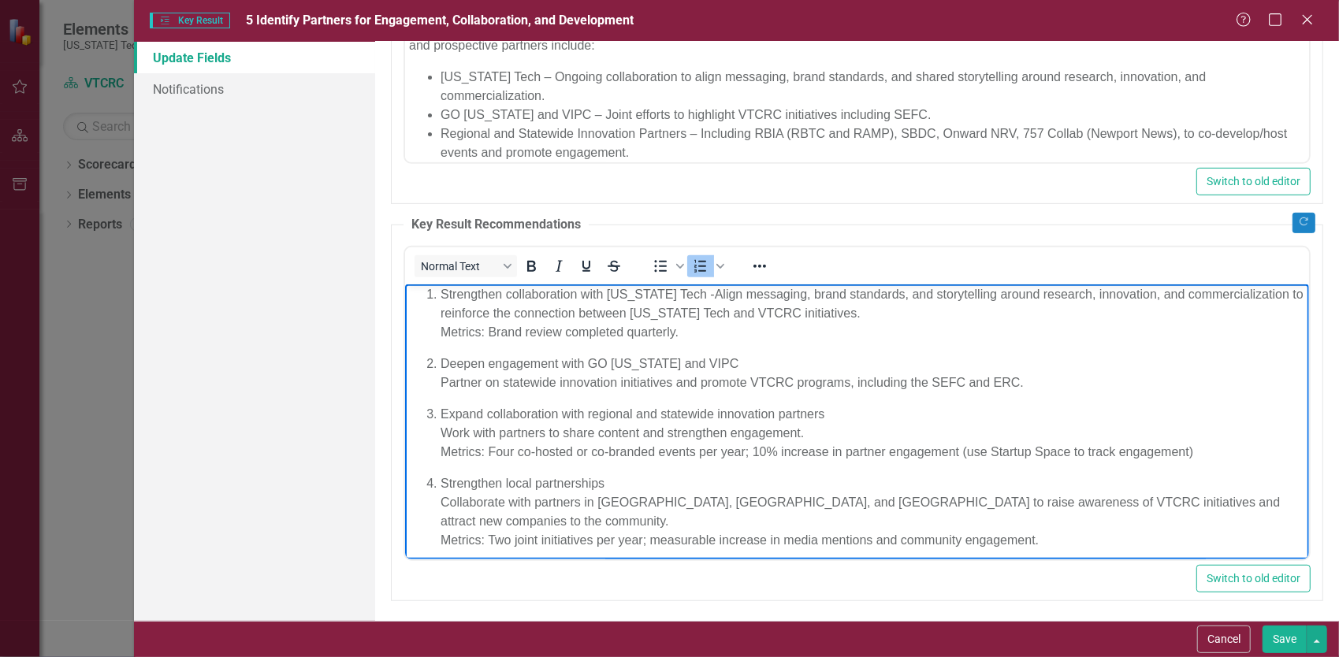
scroll to position [0, 0]
click at [1280, 636] on button "Save" at bounding box center [1284, 640] width 44 height 28
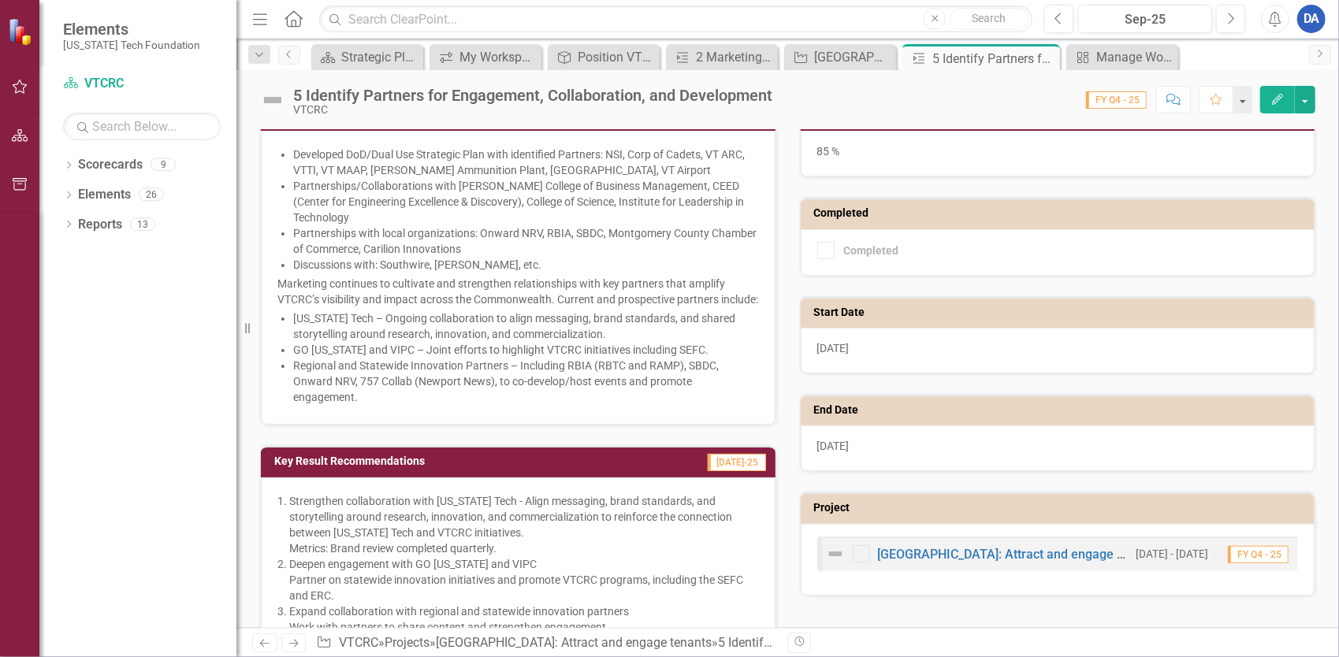
scroll to position [236, 0]
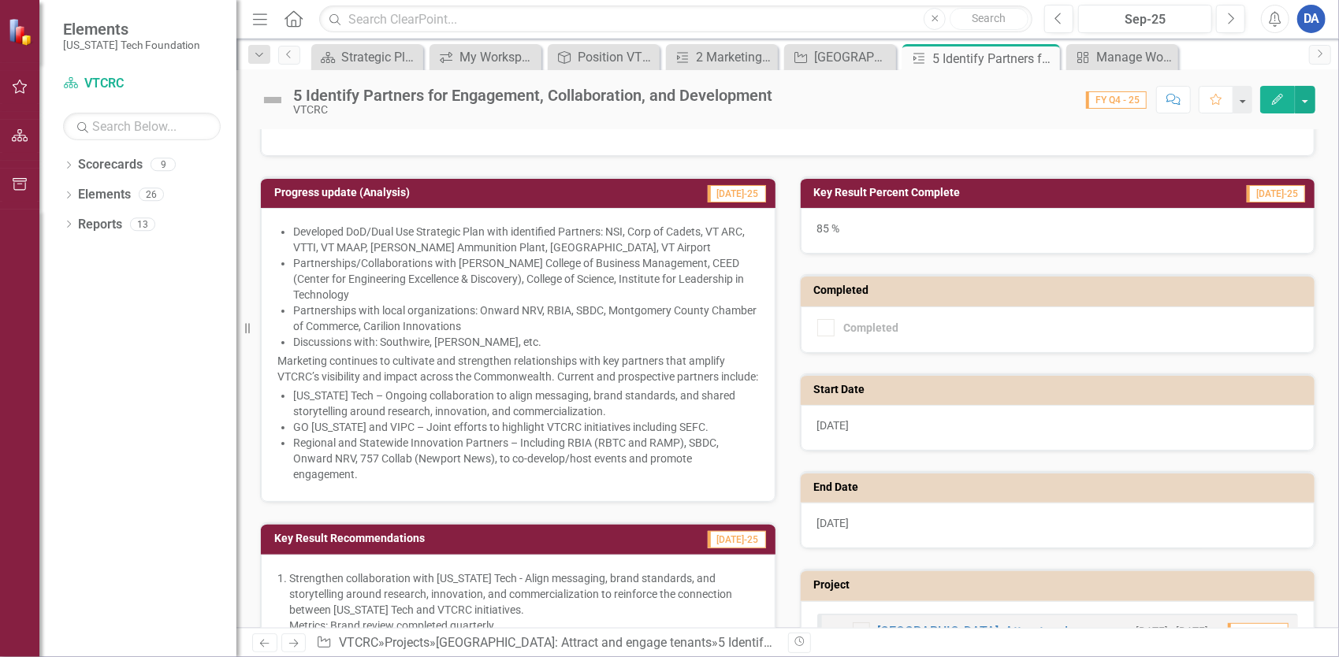
click at [1270, 96] on button "Edit" at bounding box center [1277, 100] width 35 height 28
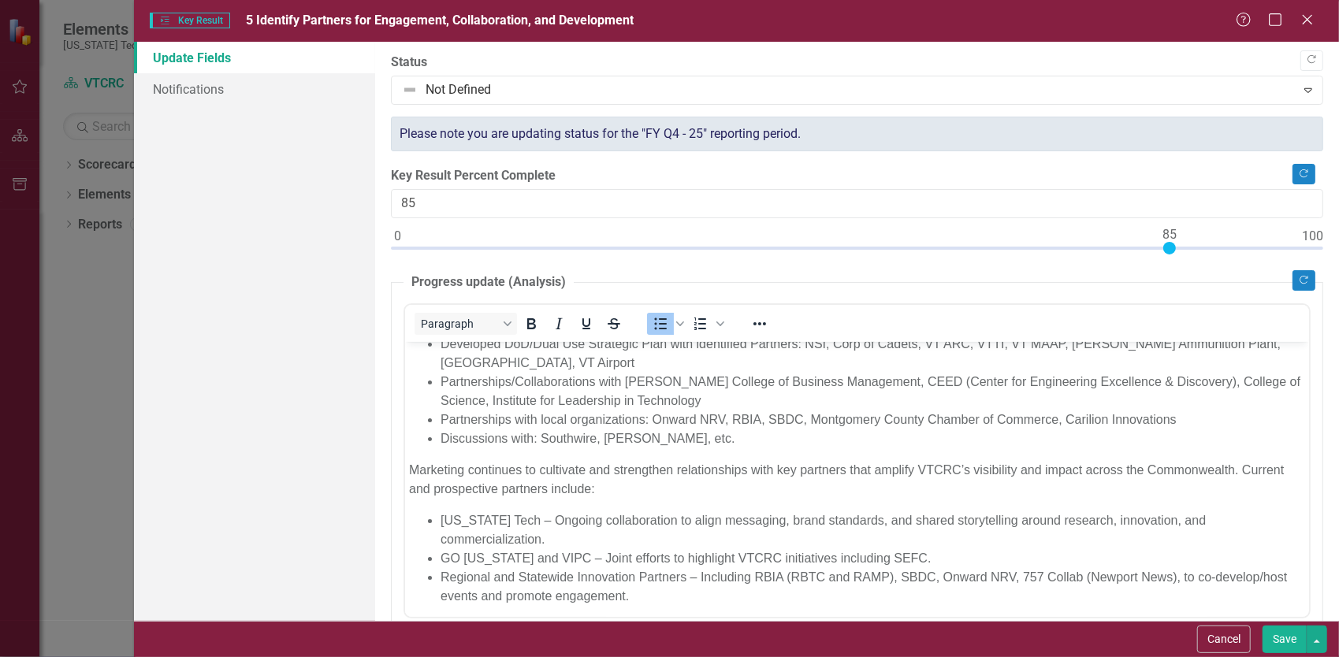
scroll to position [16, 0]
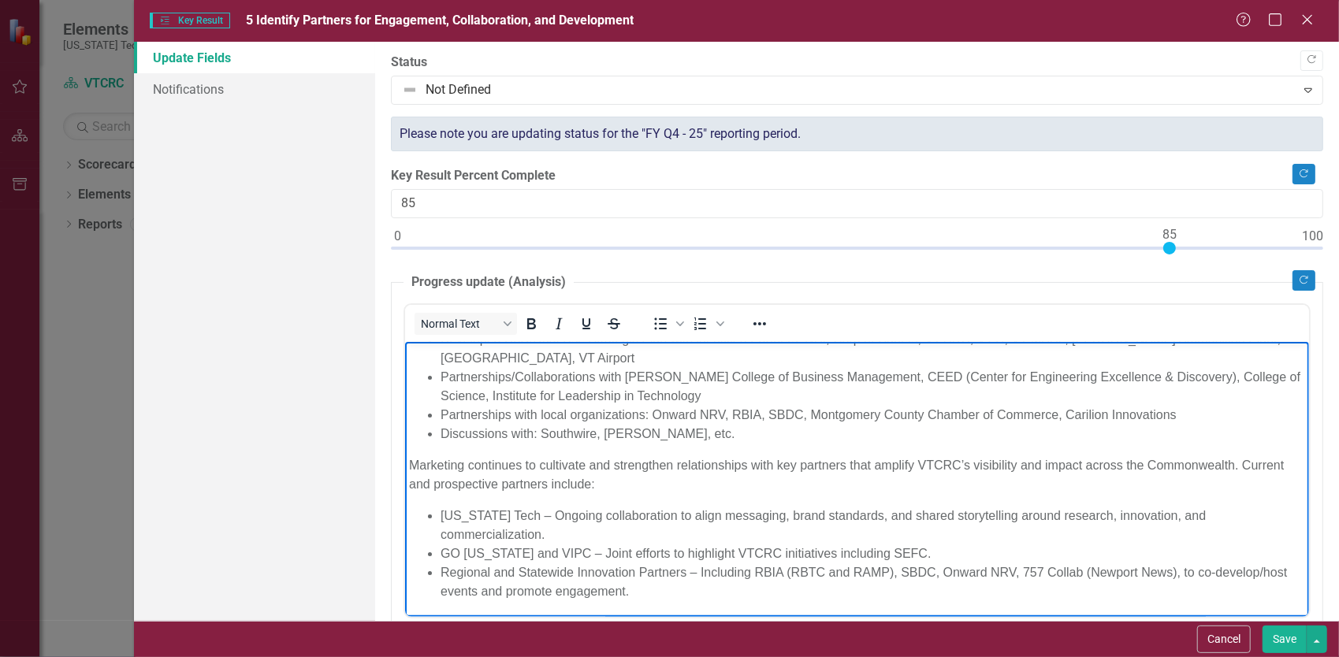
click at [581, 449] on body "Developed DoD/Dual Use Strategic Plan with identified Partners: NSI, Corp of Ca…" at bounding box center [856, 471] width 904 height 292
click at [581, 466] on p "Marketing continues to cultivate and strengthen relationships with key partners…" at bounding box center [856, 474] width 896 height 38
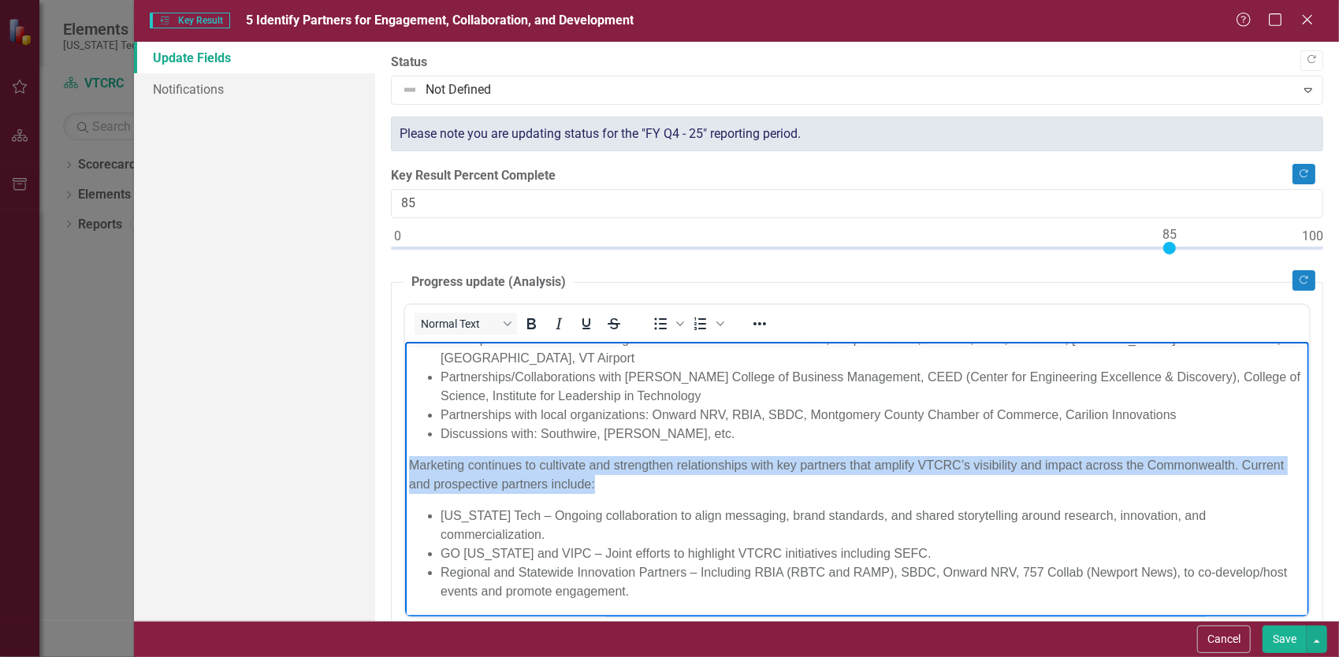
click at [581, 466] on p "Marketing continues to cultivate and strengthen relationships with key partners…" at bounding box center [856, 474] width 896 height 38
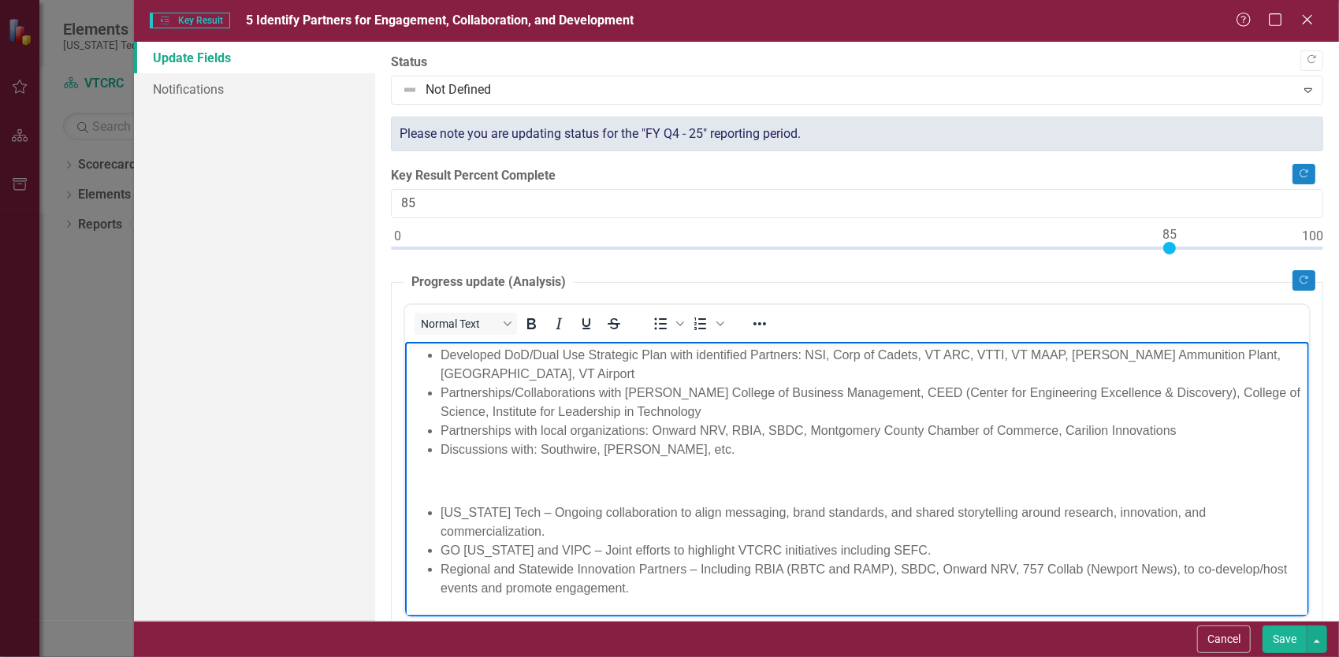
scroll to position [0, 0]
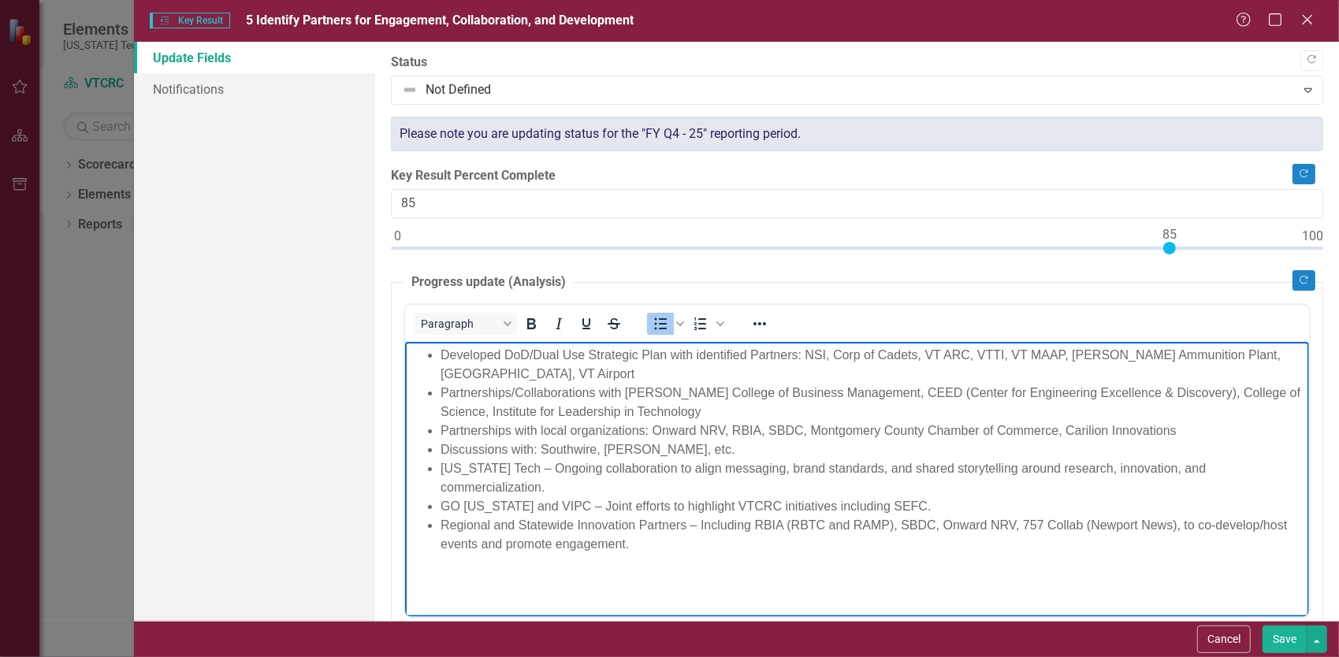
click at [909, 515] on li "Regional and Statewide Innovation Partners – Including RBIA (RBTC and RAMP), SB…" at bounding box center [872, 534] width 864 height 38
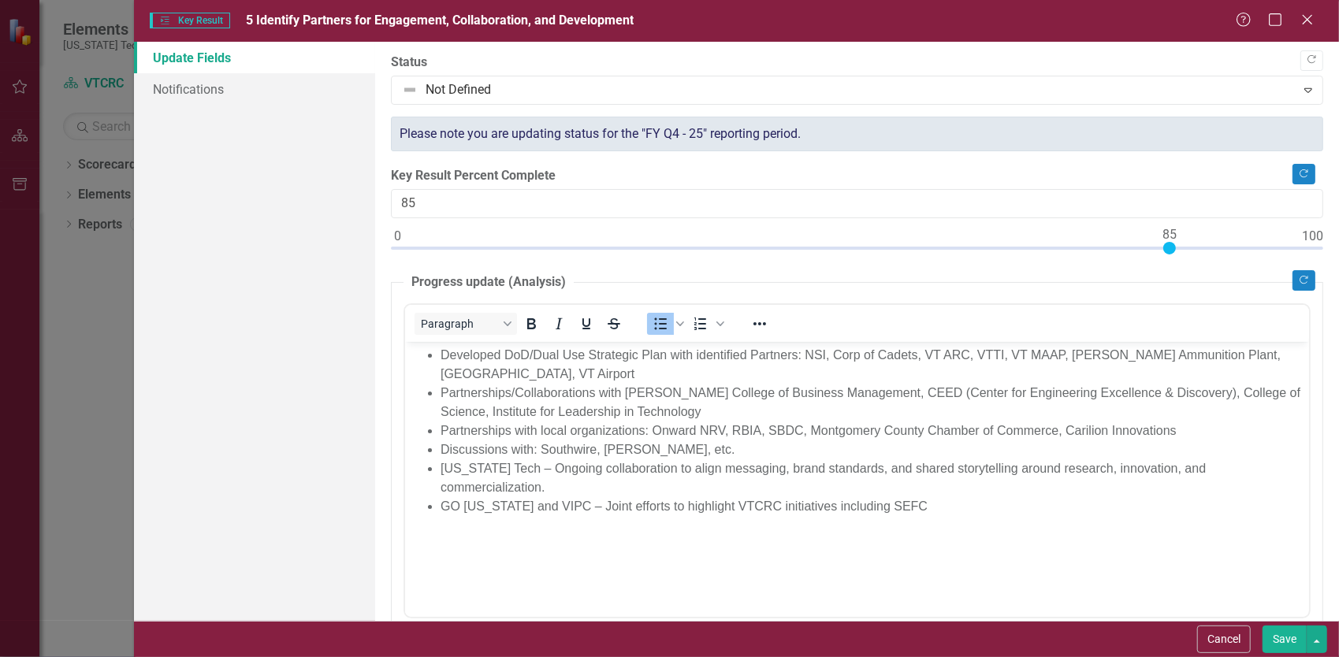
click at [1276, 630] on button "Save" at bounding box center [1284, 640] width 44 height 28
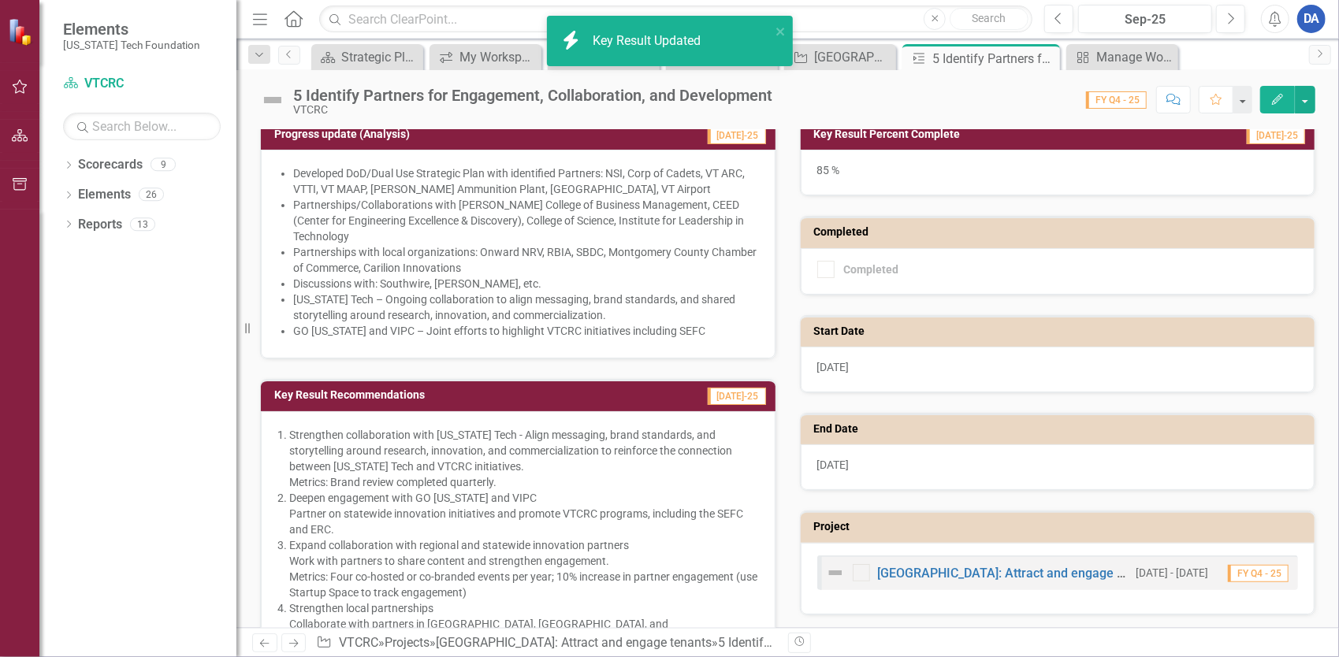
scroll to position [377, 0]
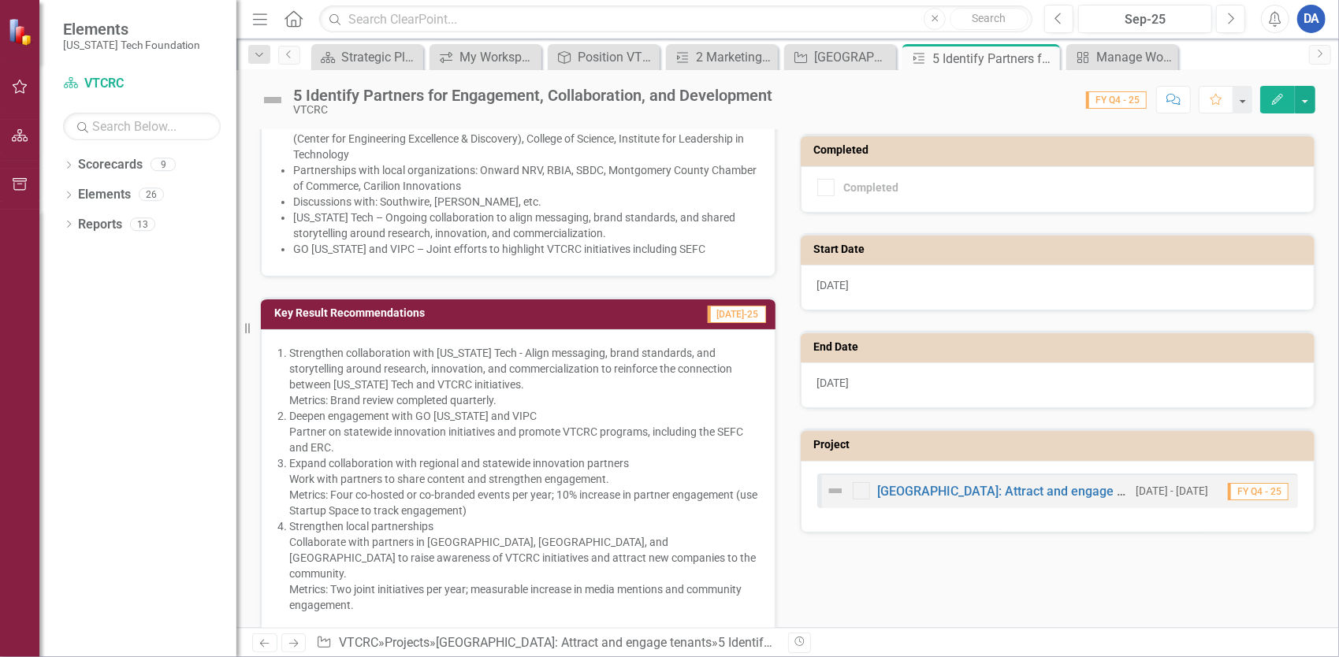
click at [1270, 98] on button "Edit" at bounding box center [1277, 100] width 35 height 28
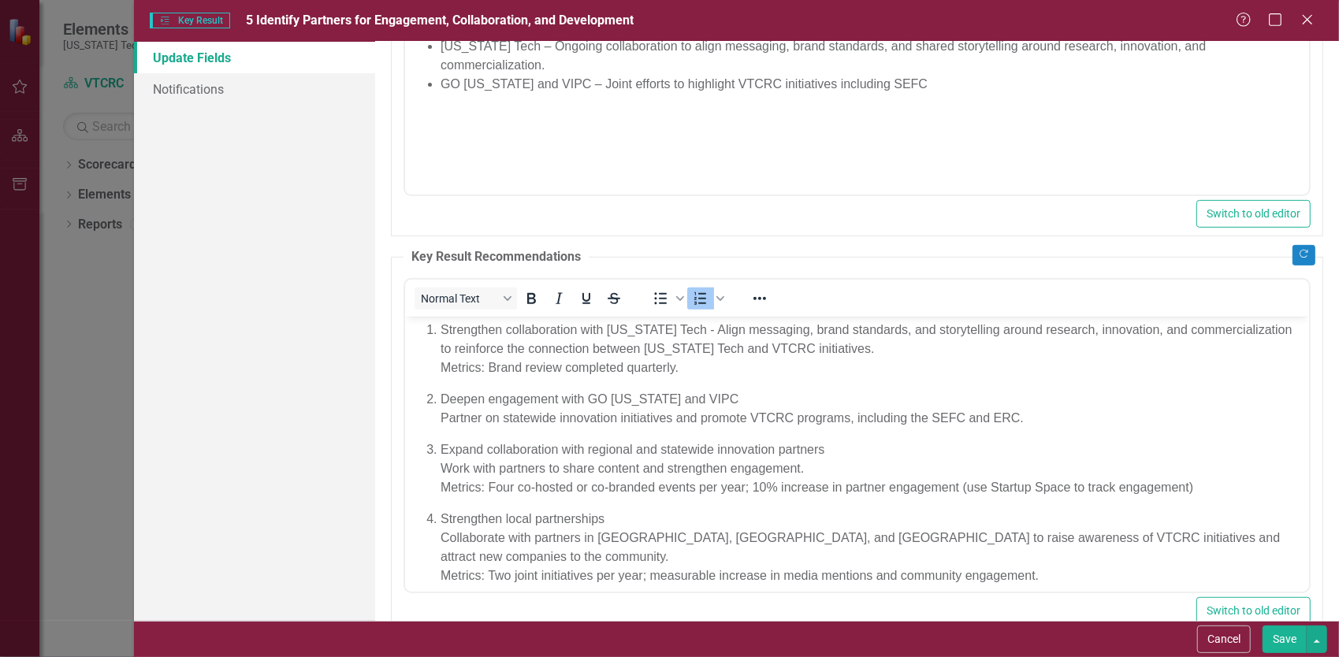
scroll to position [455, 0]
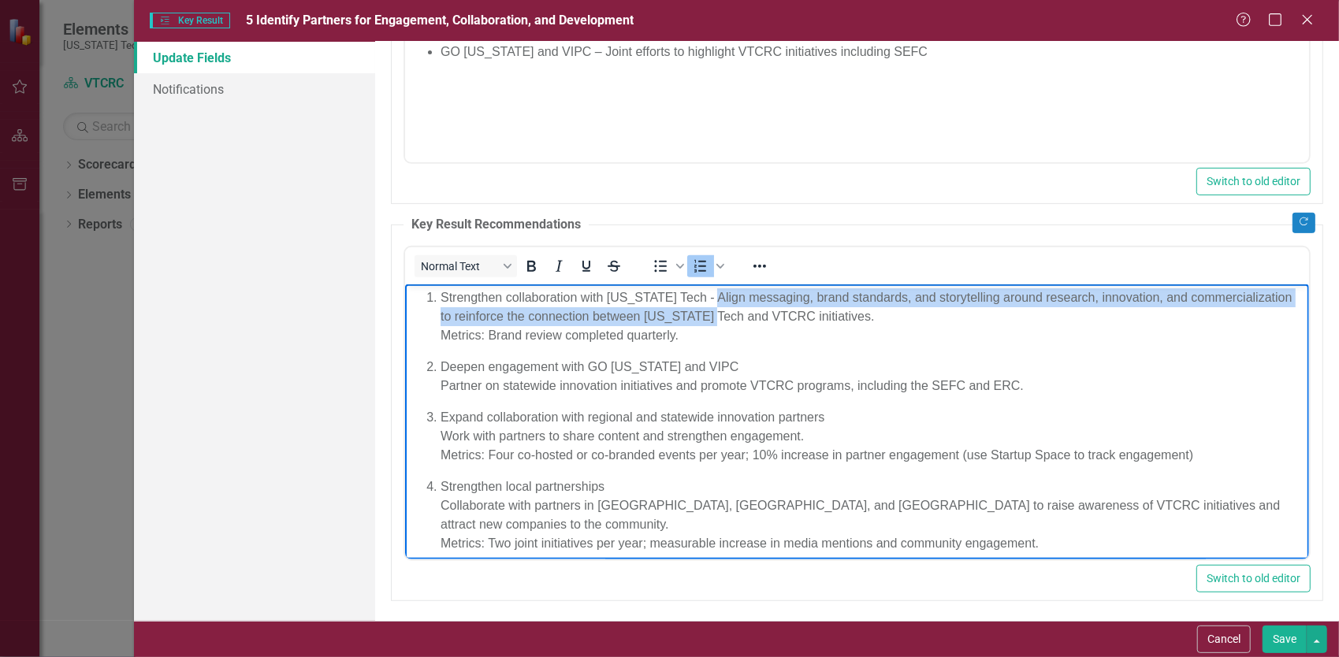
click at [700, 306] on p "Strengthen collaboration with Virginia Tech - Align messaging, brand standards,…" at bounding box center [872, 316] width 864 height 57
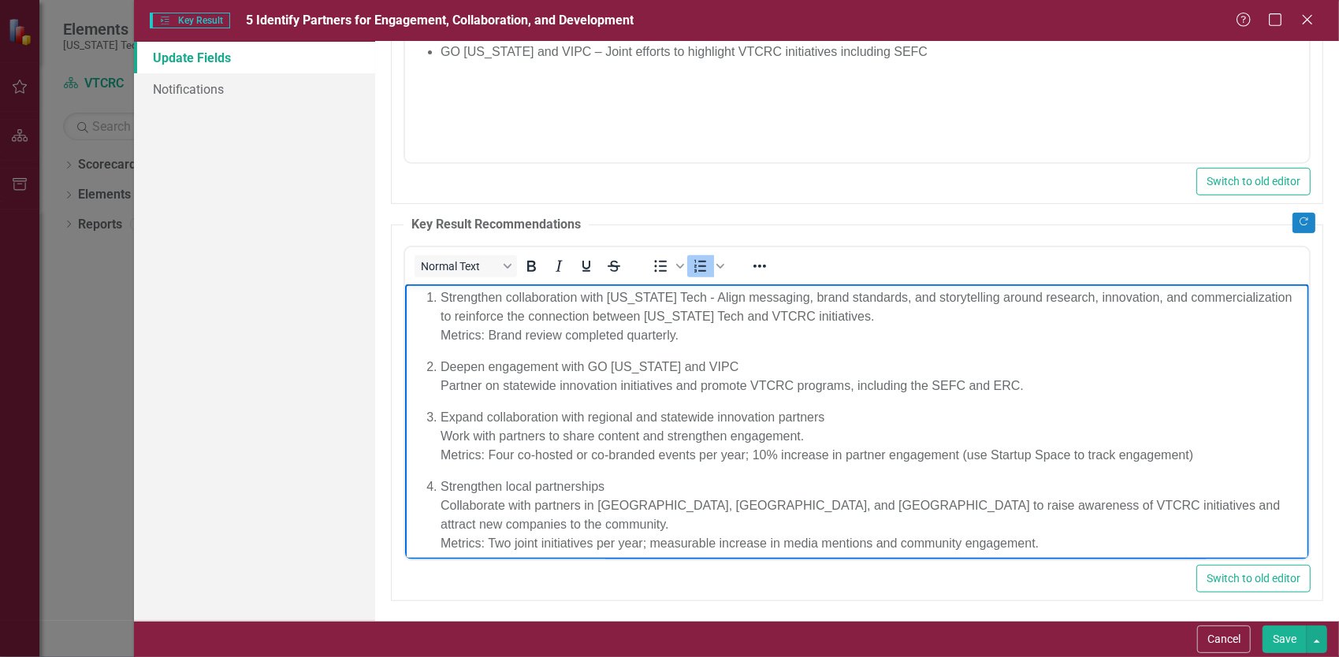
click at [762, 329] on p "Strengthen collaboration with Virginia Tech - Align messaging, brand standards,…" at bounding box center [872, 316] width 864 height 57
drag, startPoint x: 687, startPoint y: 297, endPoint x: 440, endPoint y: 295, distance: 247.4
click at [440, 295] on p "Strengthen collaboration with Virginia Tech - Align messaging, brand standards,…" at bounding box center [872, 316] width 864 height 57
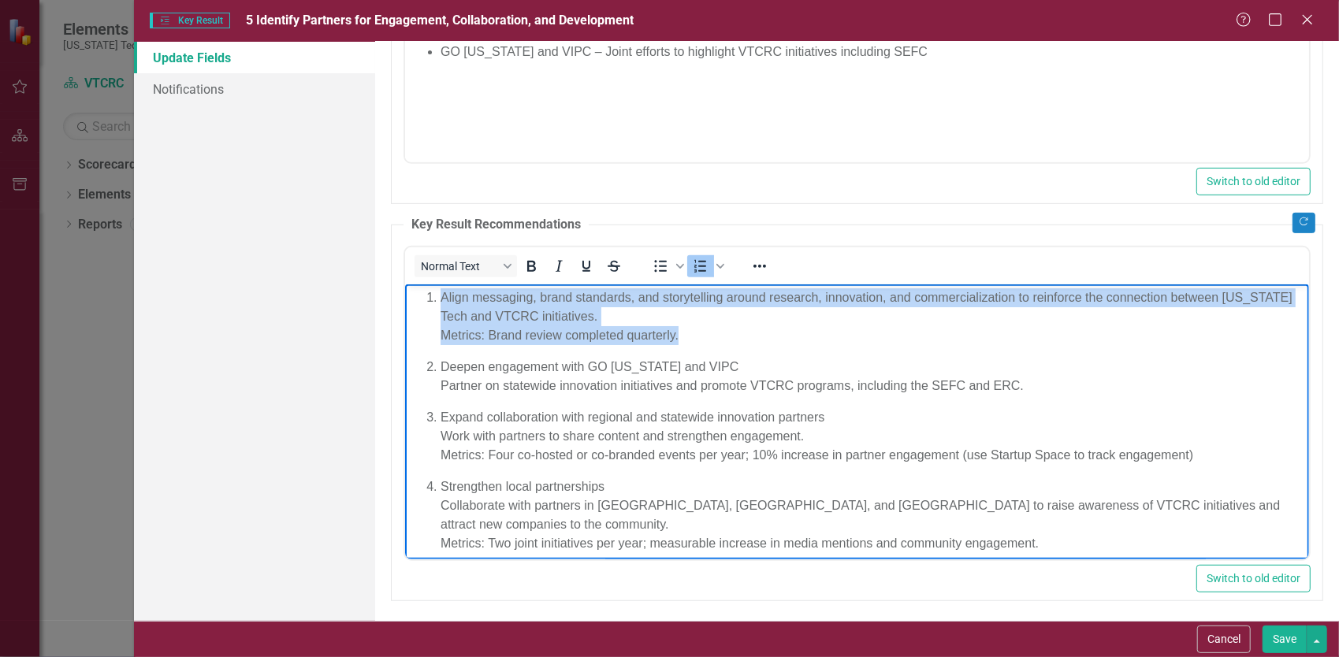
drag, startPoint x: 745, startPoint y: 336, endPoint x: 271, endPoint y: 243, distance: 483.4
click at [404, 284] on html "Align messaging, brand standards, and storytelling around research, innovation,…" at bounding box center [856, 426] width 904 height 285
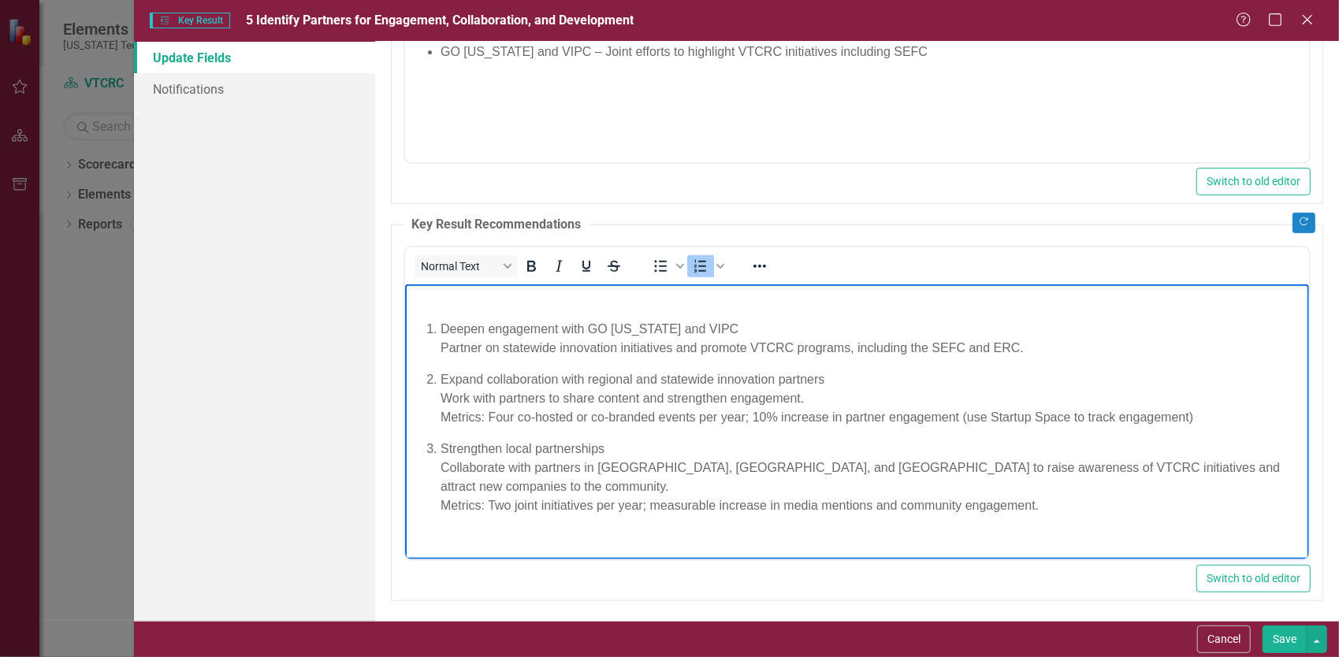
click at [441, 330] on p "Deepen engagement with GO Virginia and VIPC Partner on statewide innovation ini…" at bounding box center [872, 338] width 864 height 38
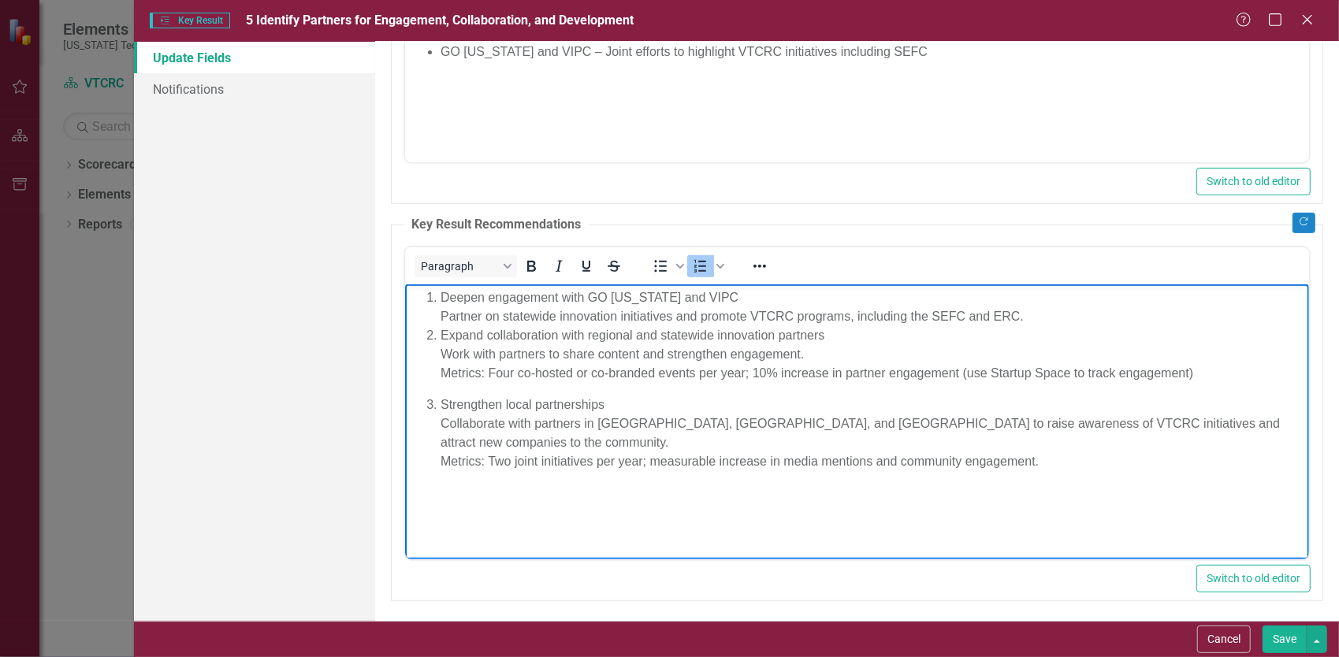
click at [440, 310] on li "Deepen engagement with GO Virginia and VIPC Partner on statewide innovation ini…" at bounding box center [872, 307] width 864 height 38
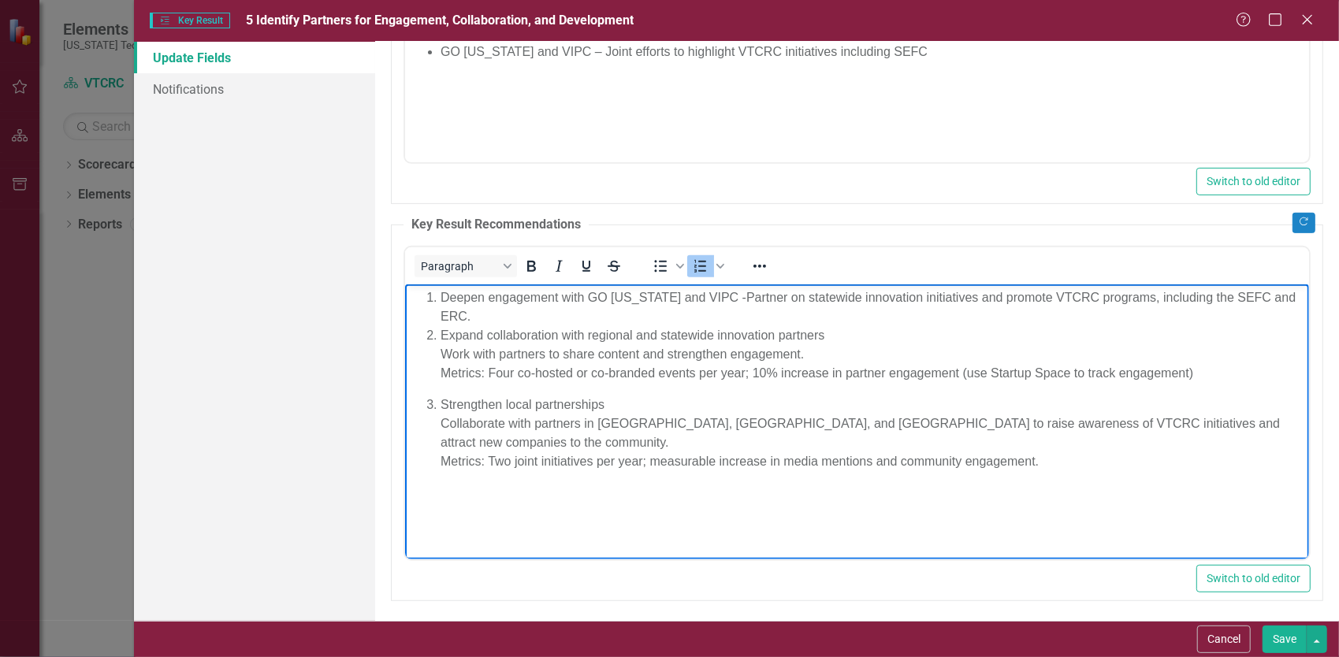
click at [438, 353] on ol "Deepen engagement with GO Virginia and VIPC - Partner on statewide innovation i…" at bounding box center [856, 379] width 896 height 183
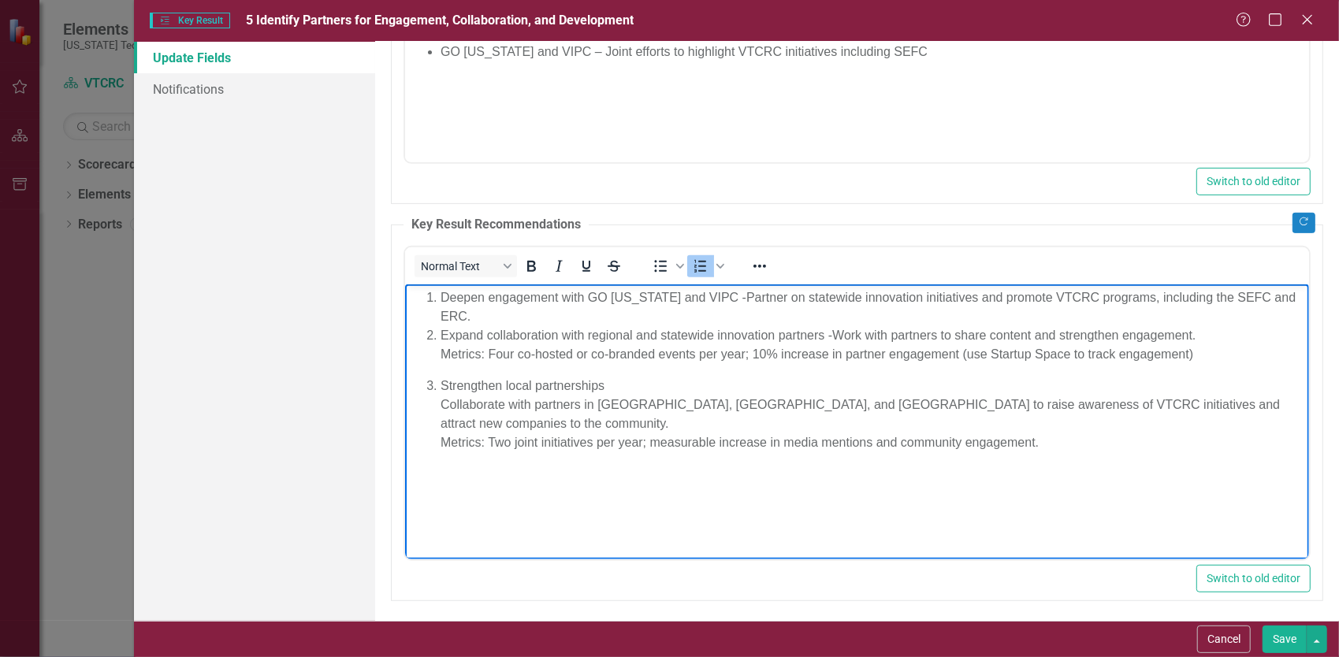
click at [441, 400] on p "Strengthen local partnerships Collaborate with partners in Blacksburg, Montgome…" at bounding box center [872, 414] width 864 height 76
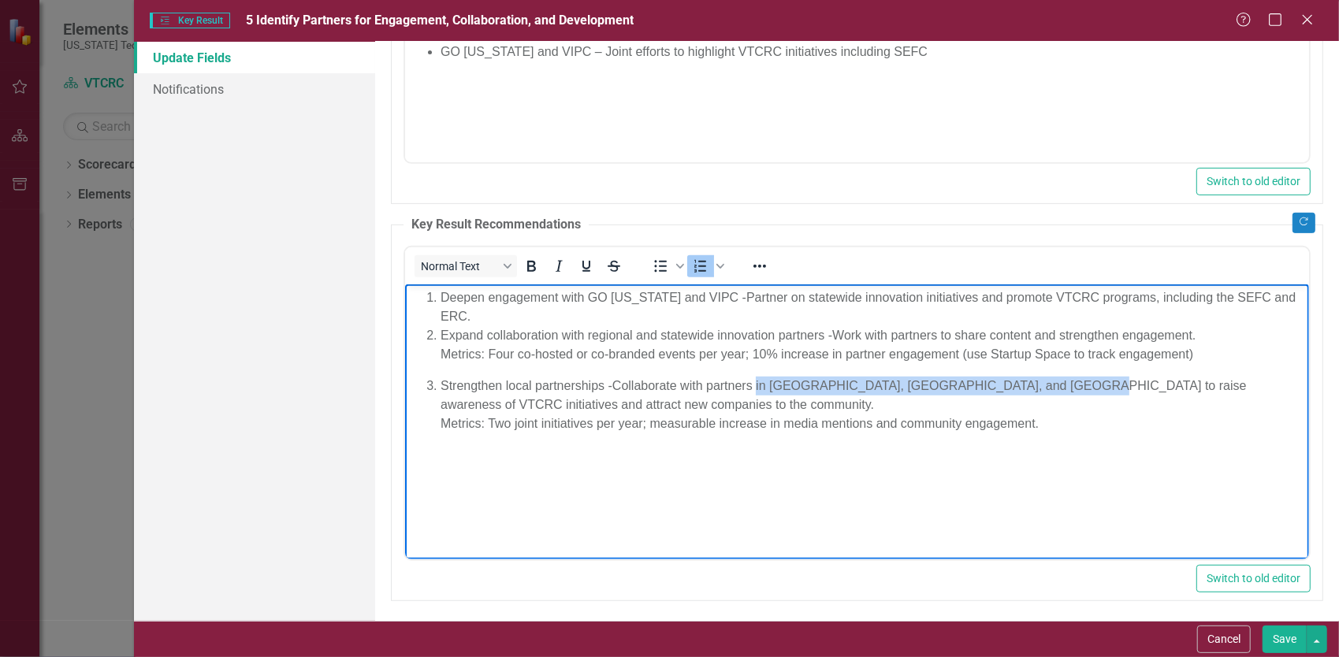
drag, startPoint x: 1079, startPoint y: 385, endPoint x: 756, endPoint y: 387, distance: 323.0
click at [756, 387] on p "Strengthen local partnerships - Collaborate with partners in Blacksburg, Montgo…" at bounding box center [872, 404] width 864 height 57
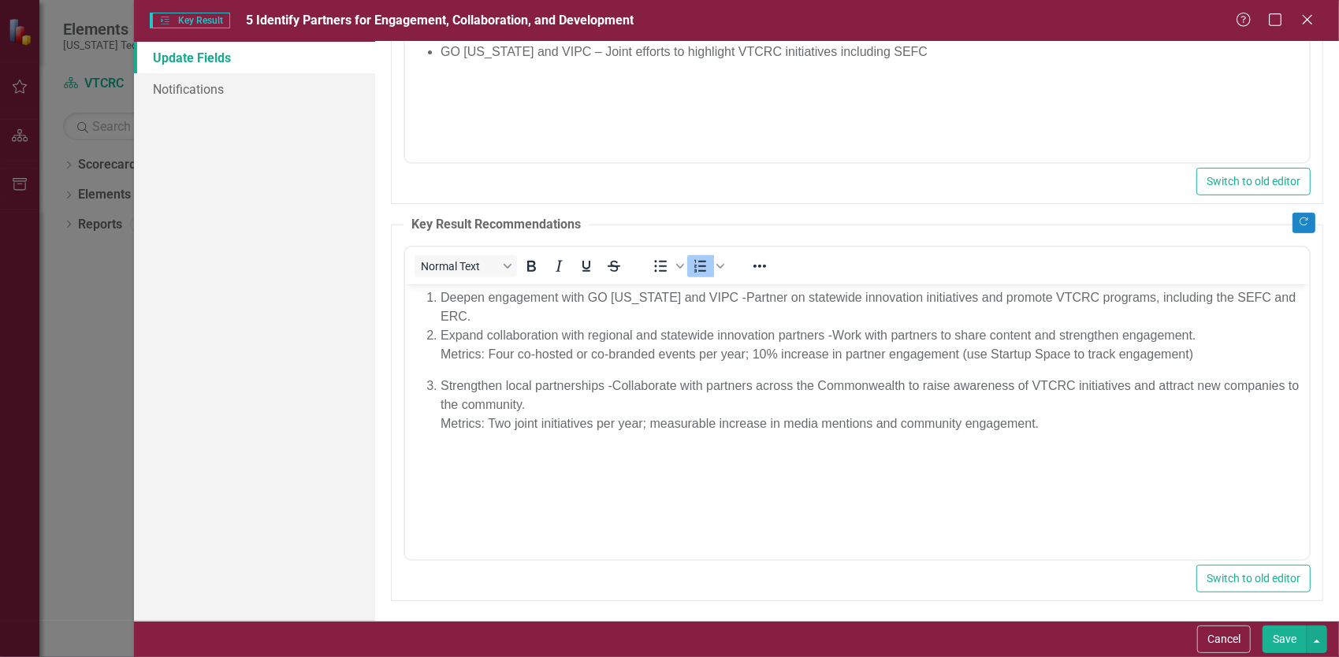
click at [1287, 641] on button "Save" at bounding box center [1284, 640] width 44 height 28
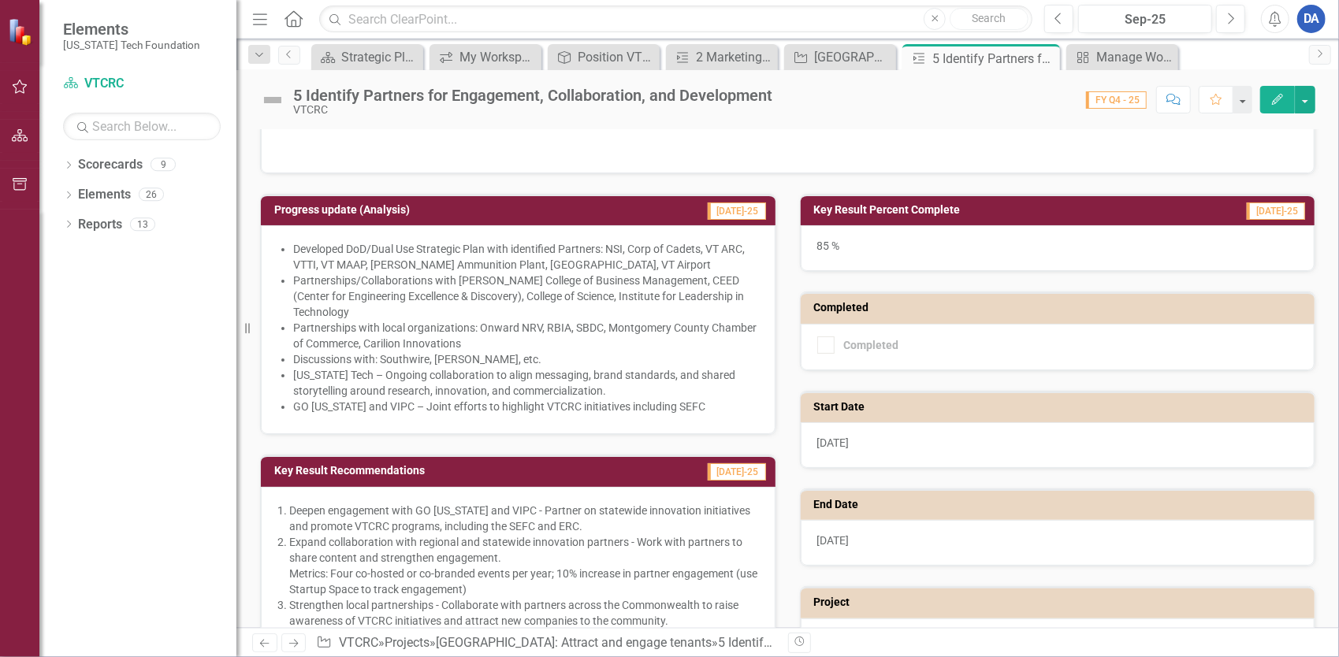
scroll to position [292, 0]
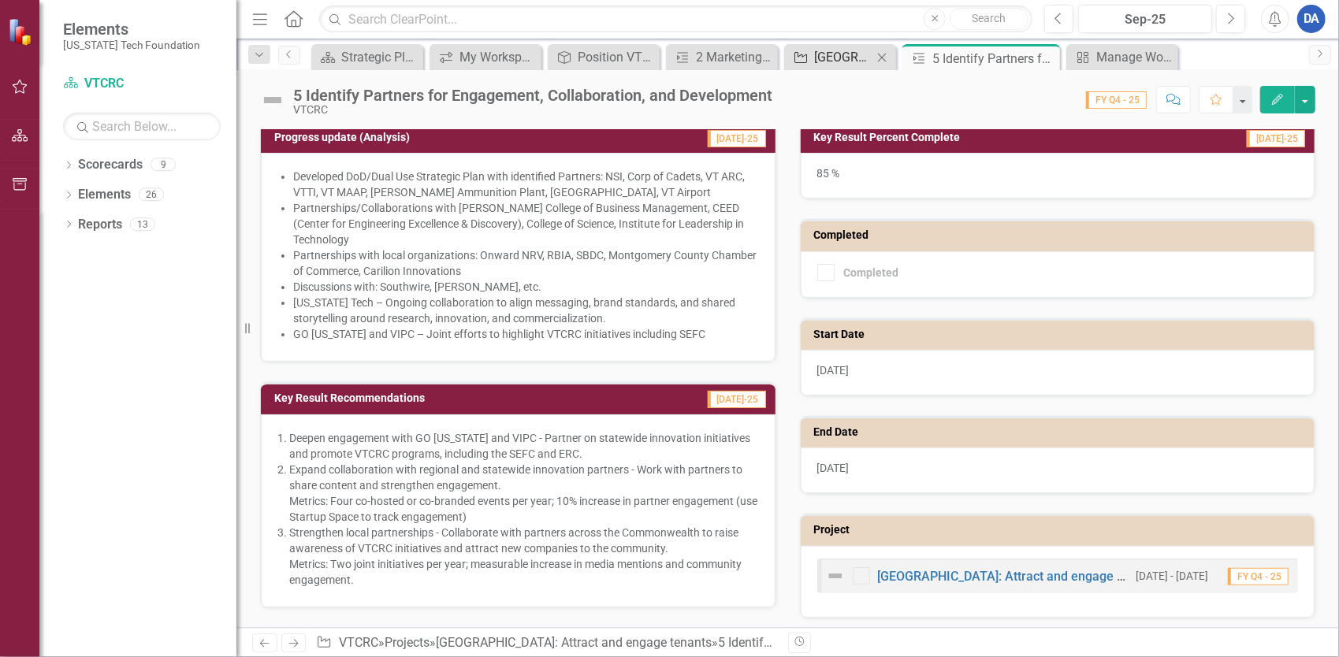
click at [839, 61] on div "[GEOGRAPHIC_DATA]: Attract and engage tenants" at bounding box center [843, 57] width 58 height 20
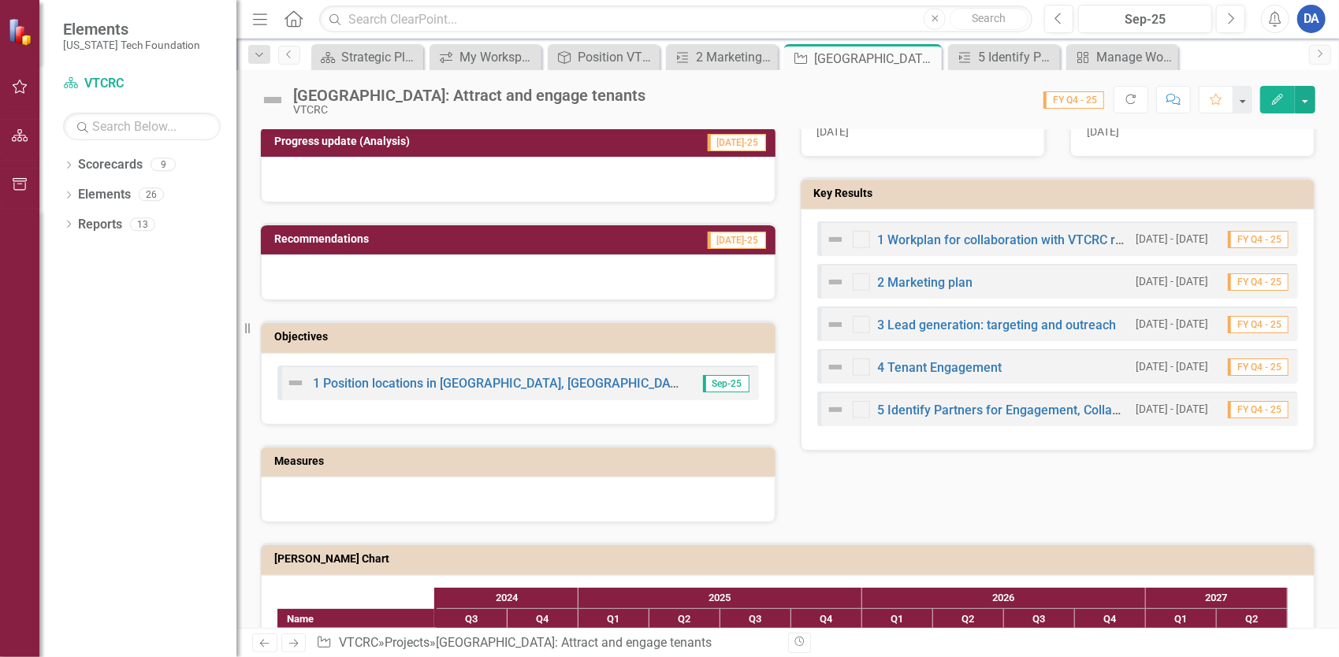
scroll to position [585, 0]
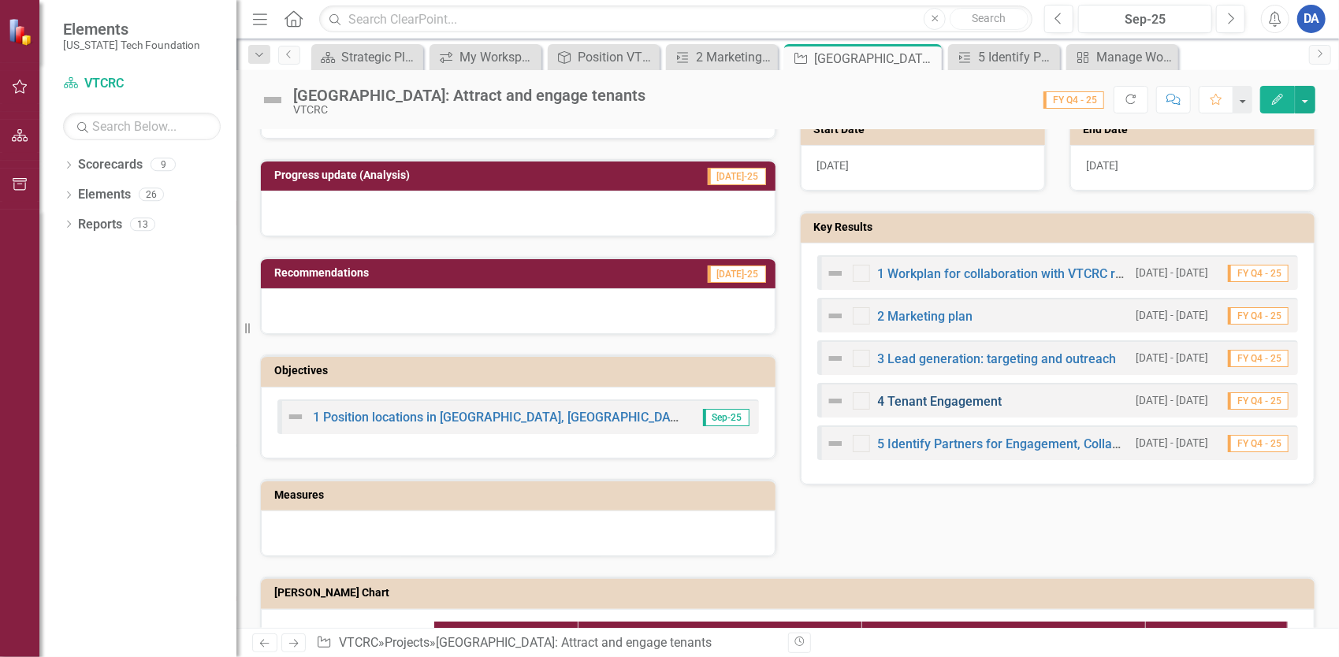
click at [916, 396] on link "4 Tenant Engagement" at bounding box center [940, 401] width 124 height 15
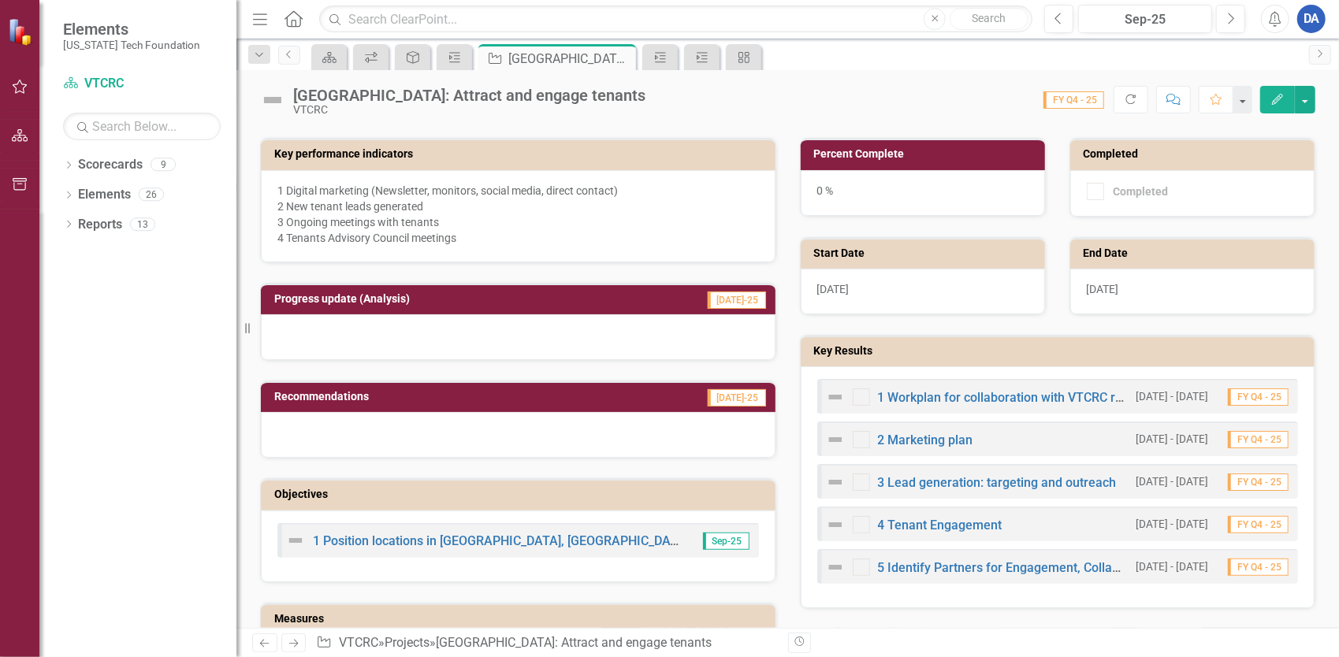
scroll to position [552, 0]
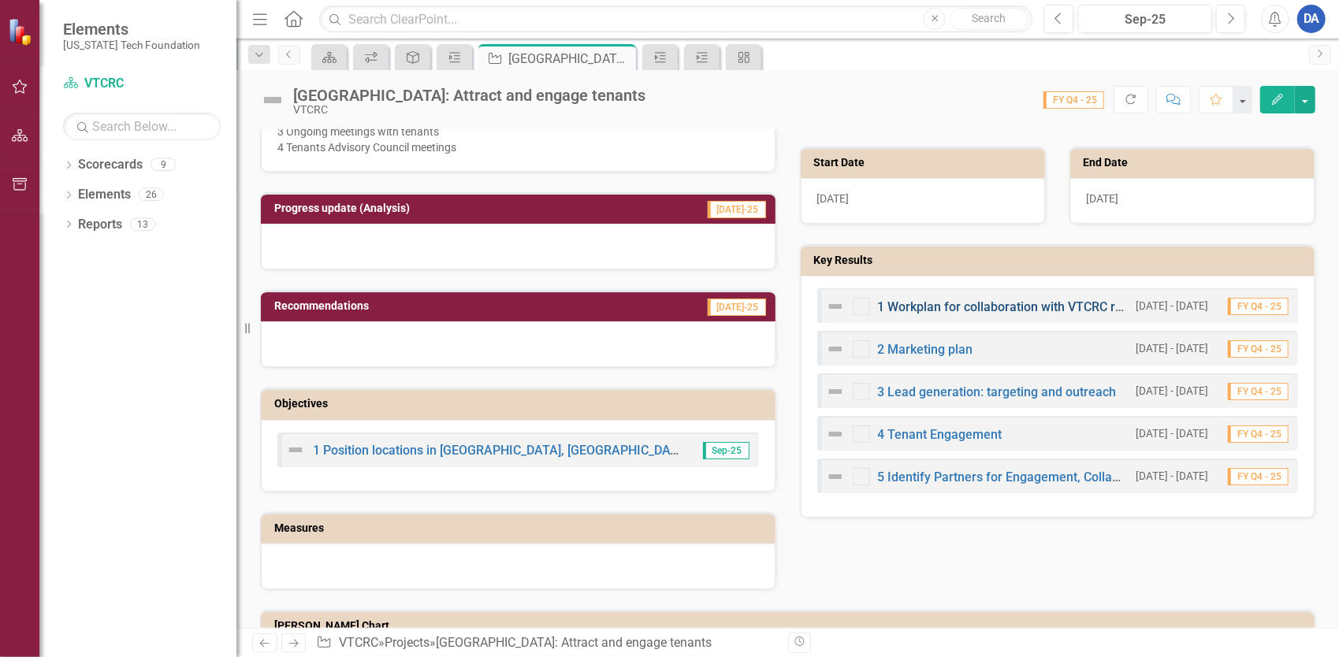
click at [963, 299] on link "1 Workplan for collaboration with VTCRC real estate team members" at bounding box center [1070, 306] width 384 height 15
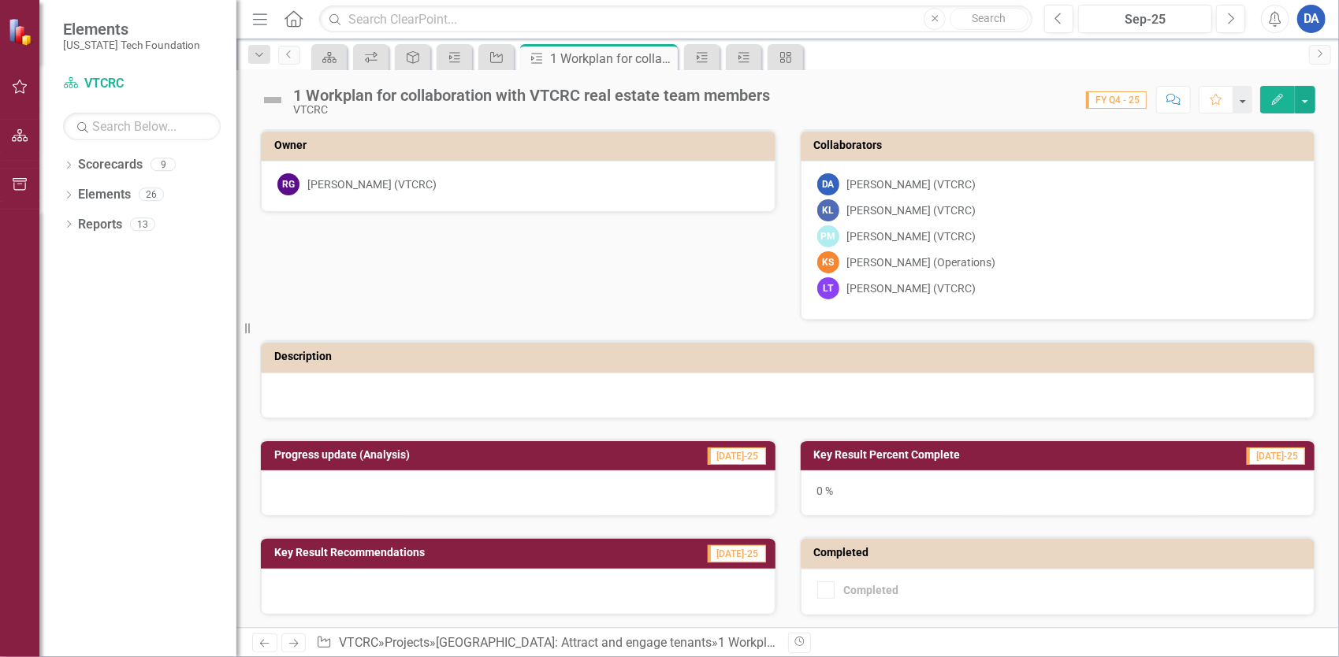
click at [1275, 98] on icon "Edit" at bounding box center [1277, 99] width 14 height 11
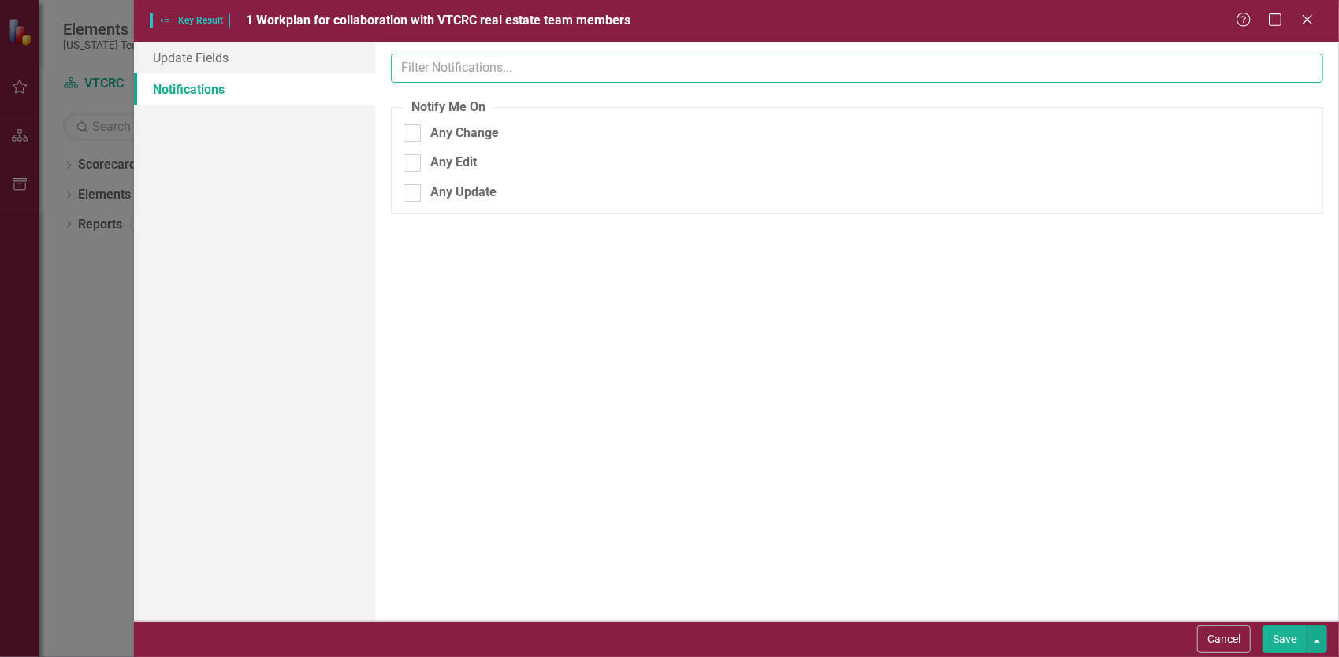
click at [464, 69] on input "text" at bounding box center [857, 68] width 932 height 29
click at [243, 56] on link "Update Fields" at bounding box center [254, 58] width 241 height 32
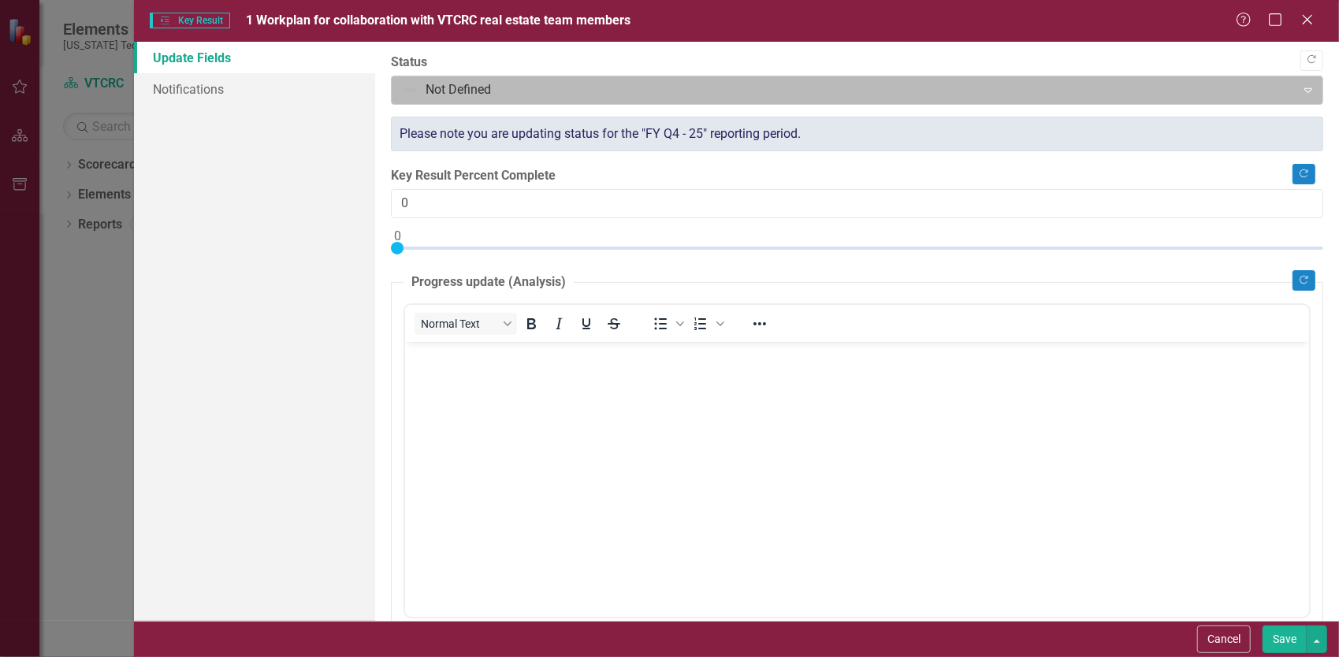
click at [438, 91] on div at bounding box center [844, 90] width 884 height 21
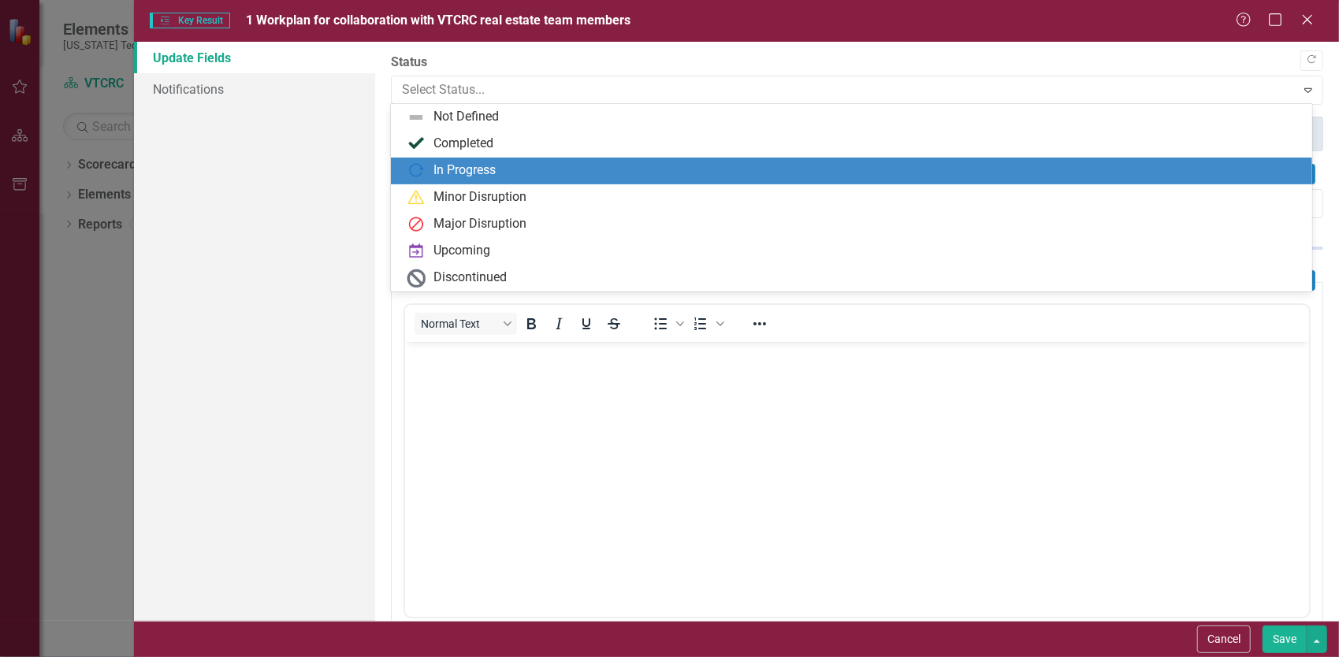
click at [452, 169] on div "In Progress" at bounding box center [464, 171] width 62 height 18
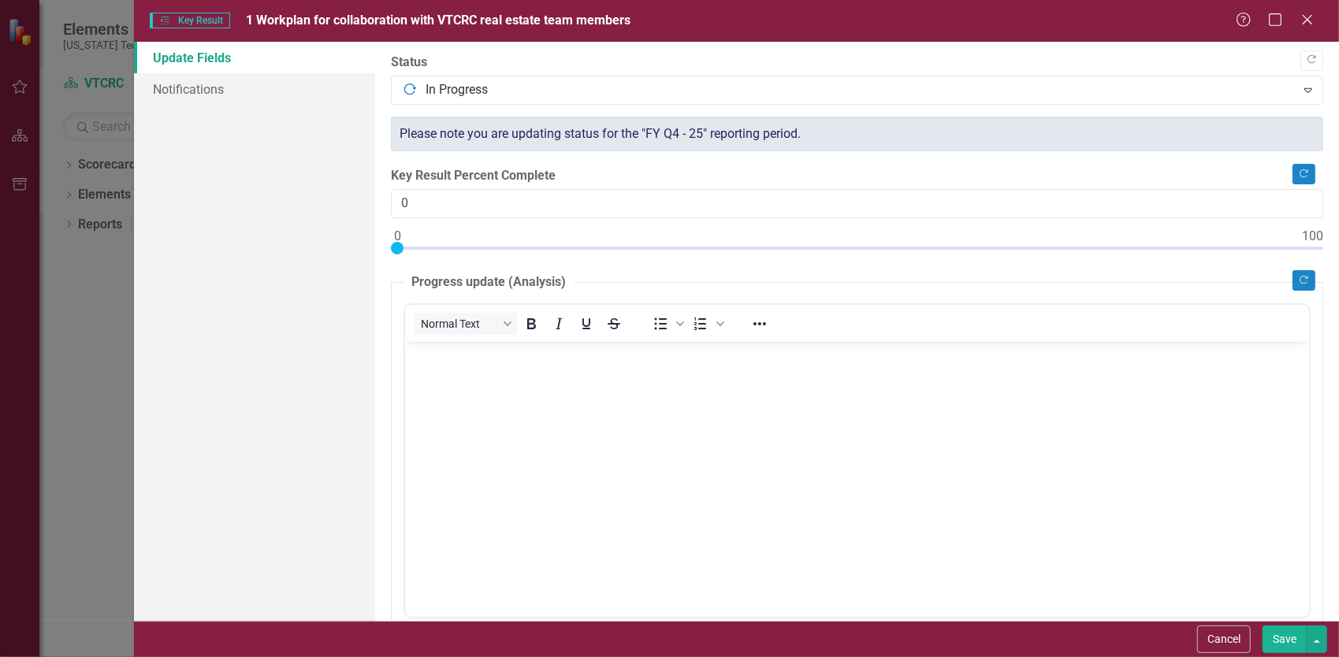
click at [654, 476] on body "Rich Text Area. Press ALT-0 for help." at bounding box center [856, 459] width 904 height 236
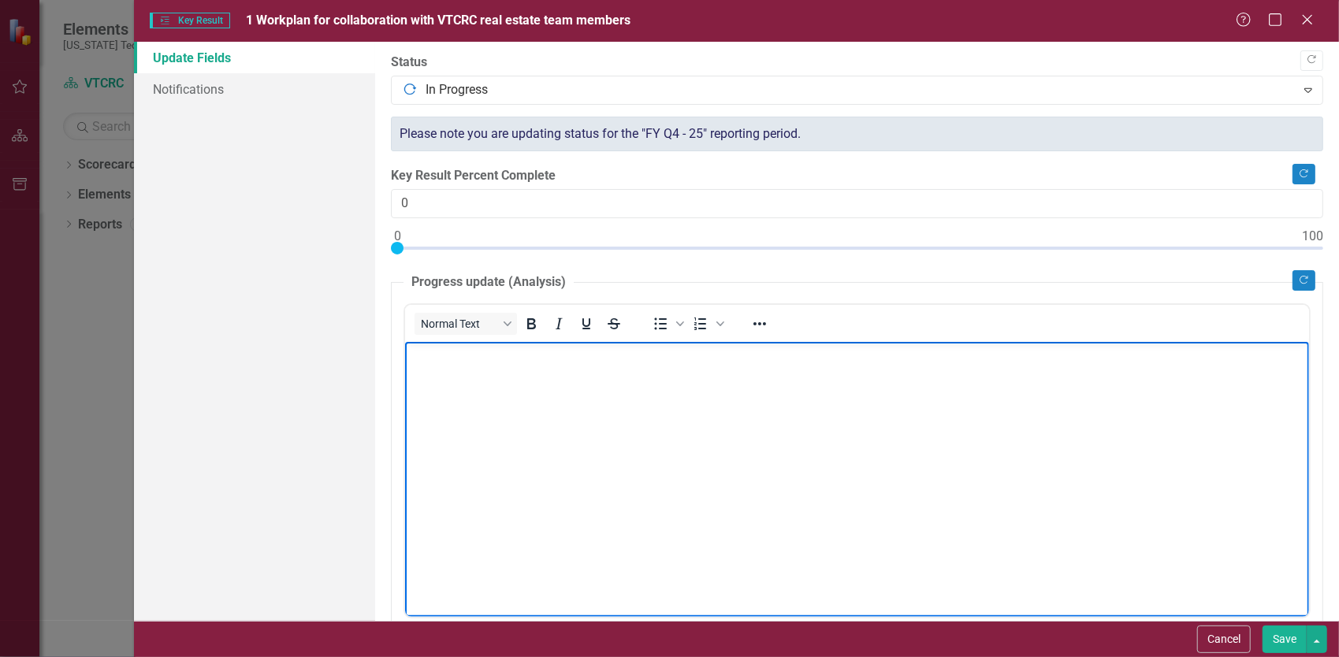
click at [840, 199] on input "0" at bounding box center [857, 203] width 932 height 29
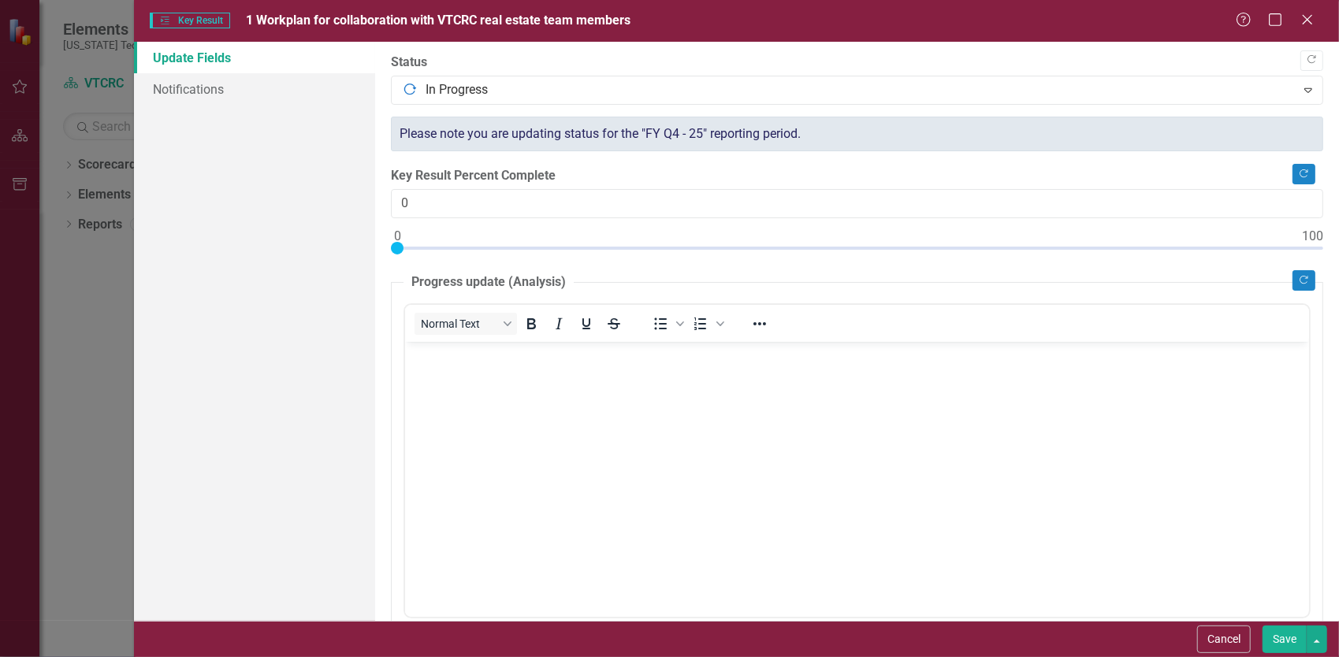
drag, startPoint x: 1228, startPoint y: 203, endPoint x: 274, endPoint y: 192, distance: 953.4
click at [275, 193] on div "Update Fields Notifications "Update" fields in ClearPoint are the fields that c…" at bounding box center [736, 331] width 1205 height 579
type input "75"
click at [764, 456] on body "Rich Text Area. Press ALT-0 for help." at bounding box center [856, 459] width 904 height 236
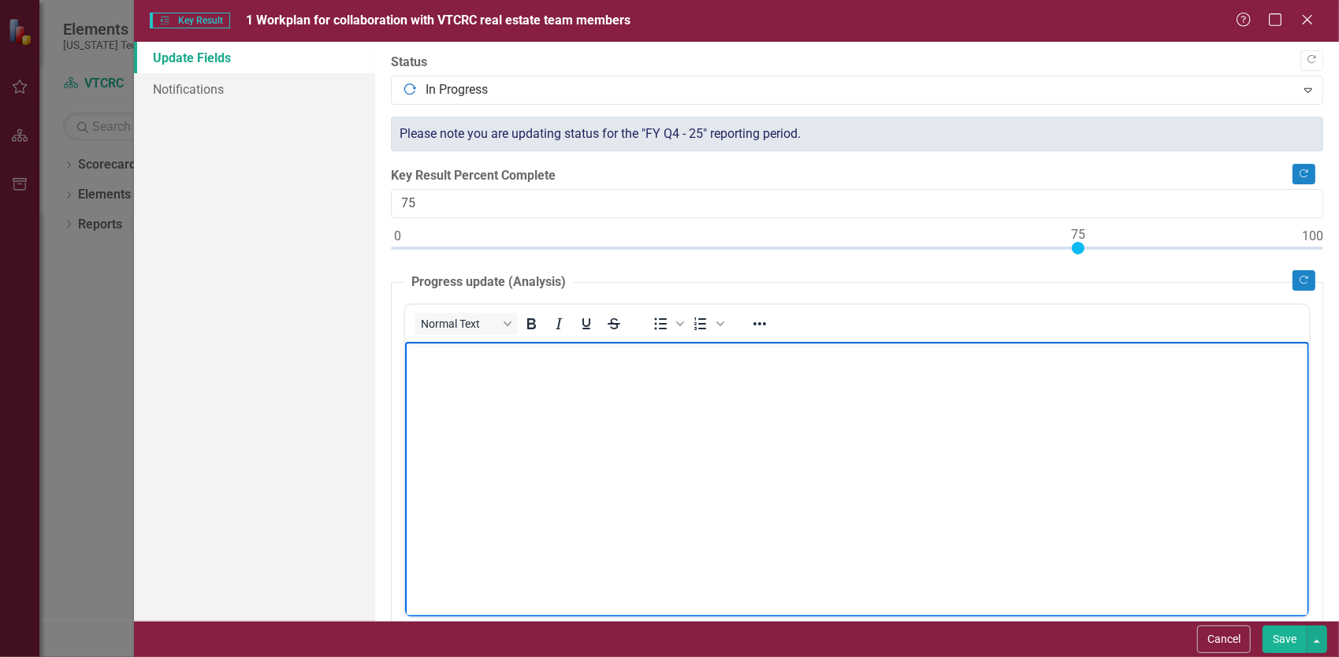
click at [791, 405] on body "Rich Text Area. Press ALT-0 for help." at bounding box center [856, 459] width 904 height 236
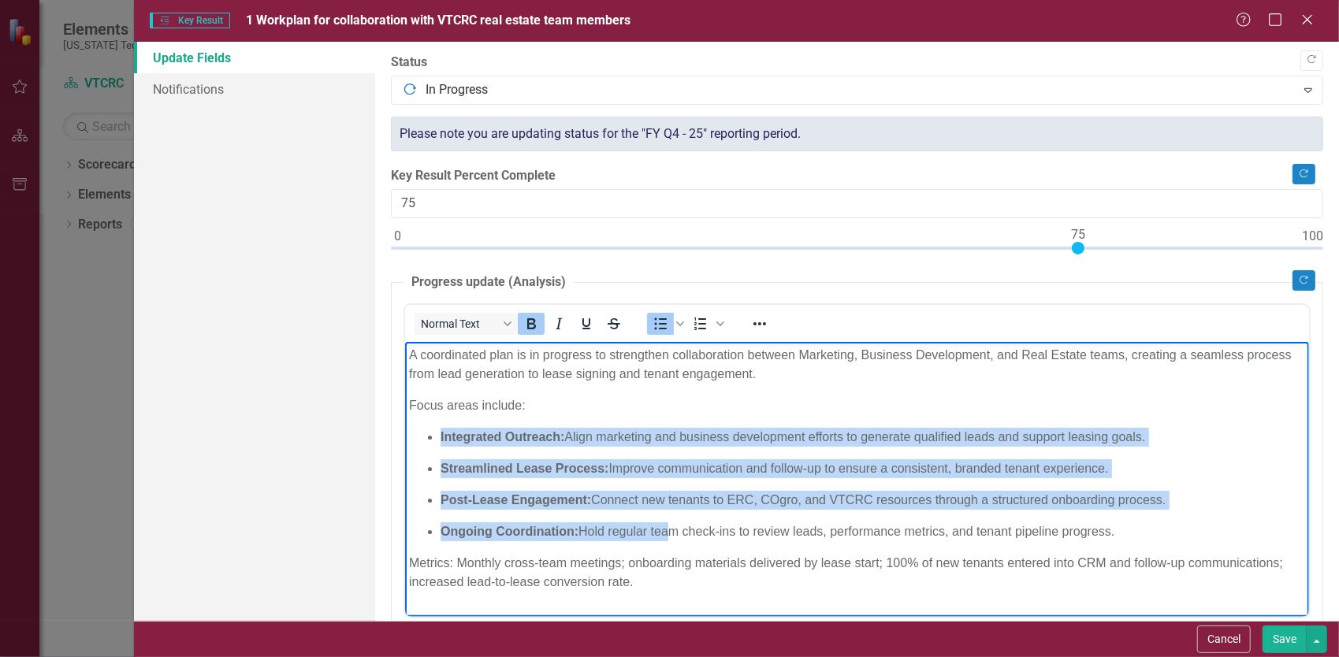
drag, startPoint x: 661, startPoint y: 530, endPoint x: 409, endPoint y: 429, distance: 271.6
click at [409, 429] on ul "Integrated Outreach: Align marketing and business development efforts to genera…" at bounding box center [856, 483] width 896 height 113
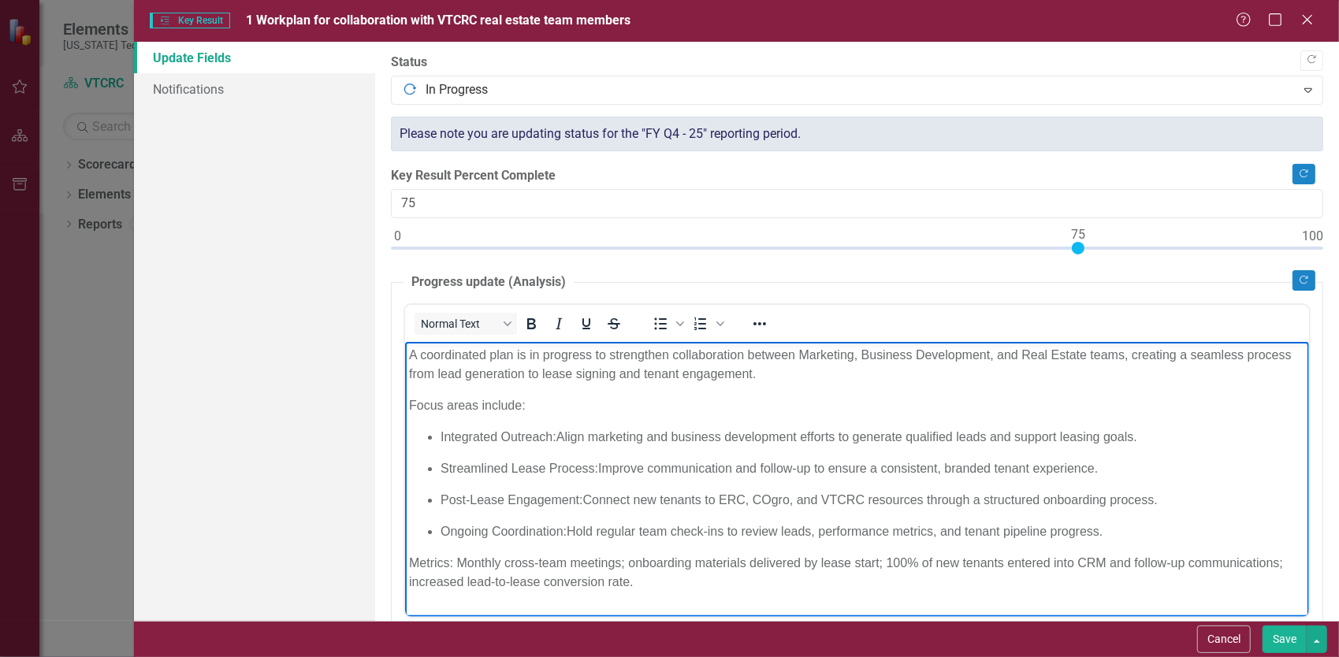
click at [682, 399] on p "Focus areas include:" at bounding box center [856, 405] width 896 height 19
click at [990, 532] on p "Ongoing Coordination: Hold regular team check-ins to review leads, performance …" at bounding box center [872, 531] width 864 height 19
click at [699, 511] on ul "Integrated Outreach: Align marketing and business development efforts to genera…" at bounding box center [856, 483] width 896 height 113
drag, startPoint x: 941, startPoint y: 500, endPoint x: 919, endPoint y: 500, distance: 22.1
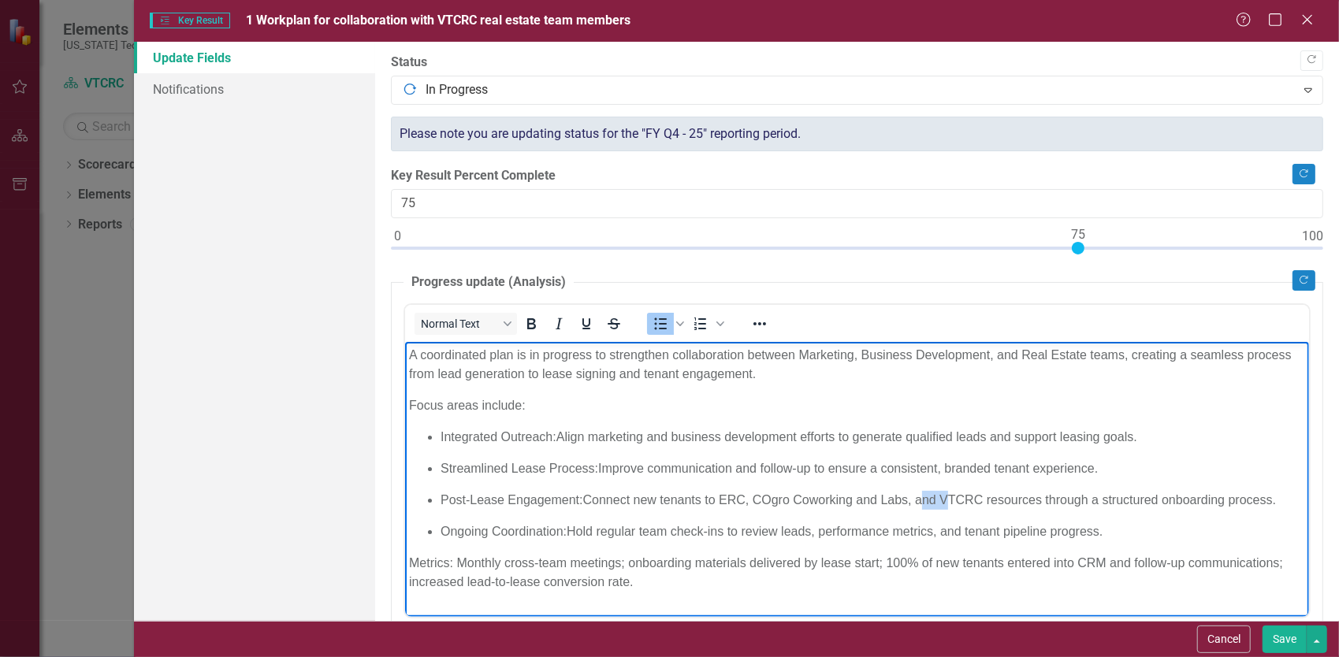
click at [919, 500] on p "Post-Lease Engagement: Connect new tenants to ERC, COgro Coworking and Labs, an…" at bounding box center [872, 499] width 864 height 19
click at [709, 412] on p "Focus areas include:" at bounding box center [856, 405] width 896 height 19
click at [626, 469] on p "Streamlined Lease Process: Improve communication and follow-up to ensure a cons…" at bounding box center [872, 468] width 864 height 19
click at [614, 467] on p "Streamlined Lease Process: Bolster communication and follow-up to ensure a cons…" at bounding box center [872, 468] width 864 height 19
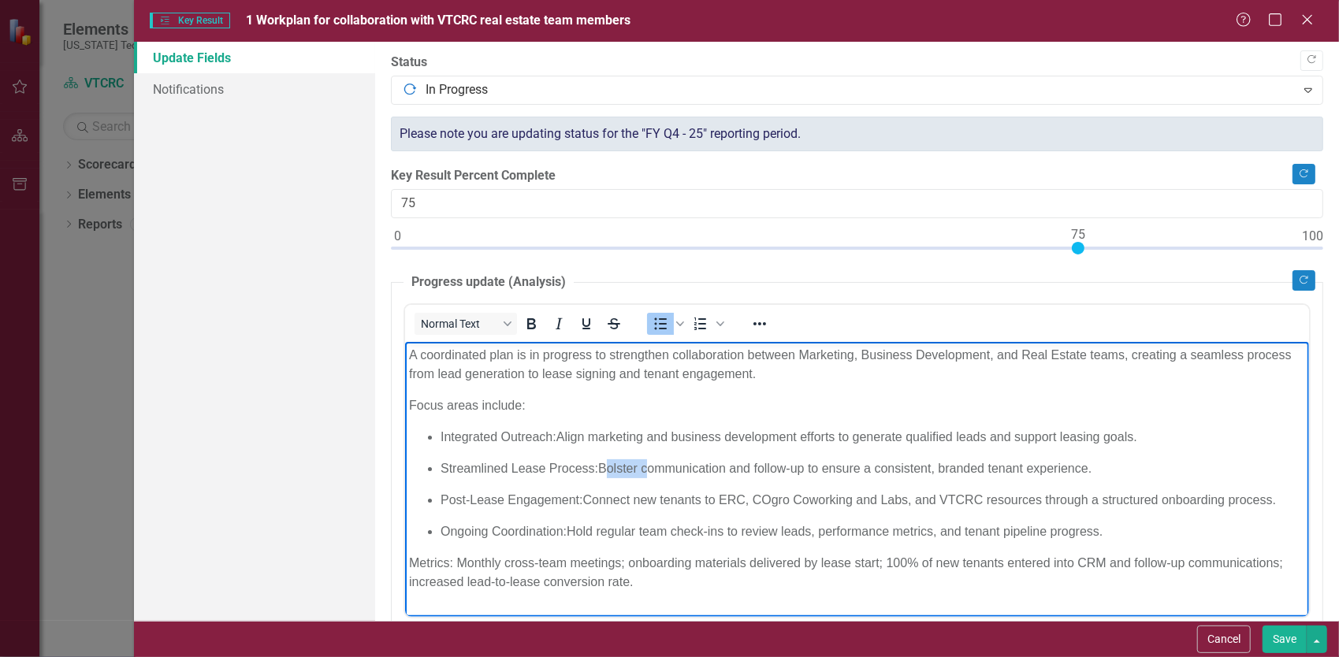
click at [614, 467] on p "Streamlined Lease Process: Bolster communication and follow-up to ensure a cons…" at bounding box center [872, 468] width 864 height 19
click at [1065, 466] on p "Streamlined Lease Process: Connect marketing, business development, and real es…" at bounding box center [872, 468] width 864 height 19
click at [765, 440] on p "Integrated Outreach: Align marketing and business development efforts to genera…" at bounding box center [872, 436] width 864 height 19
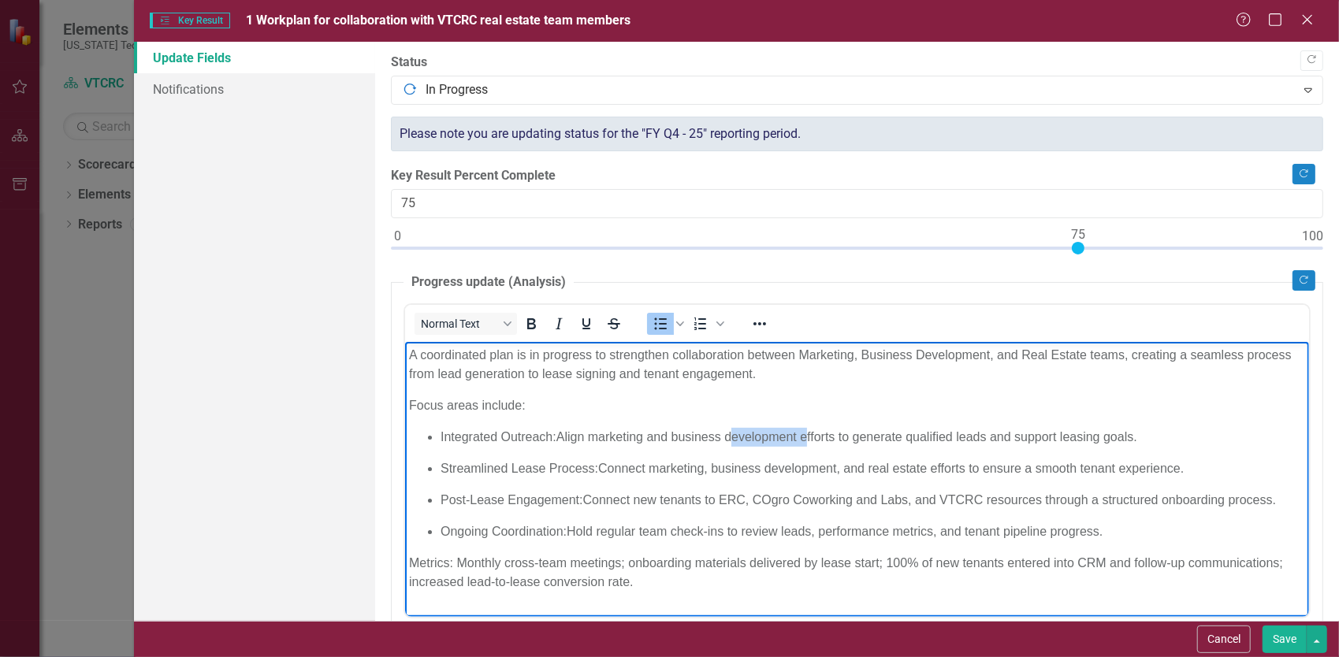
click at [765, 440] on p "Integrated Outreach: Align marketing and business development efforts to genera…" at bounding box center [872, 436] width 864 height 19
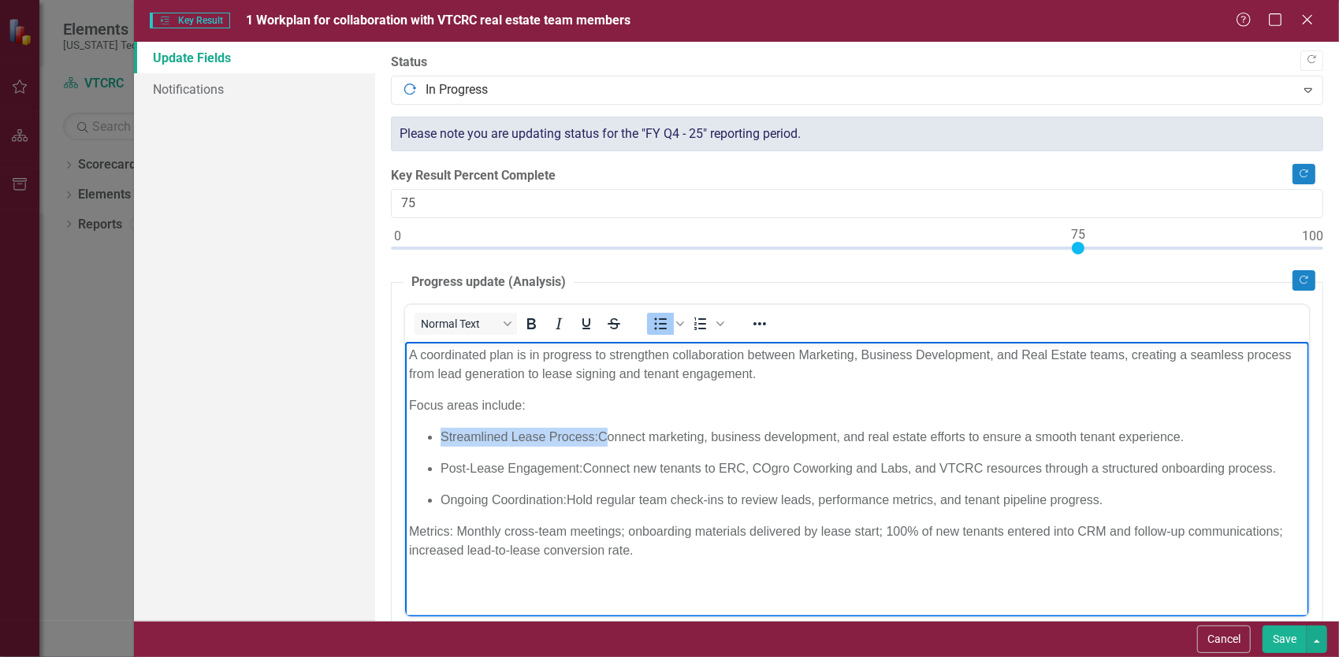
drag, startPoint x: 600, startPoint y: 437, endPoint x: 440, endPoint y: 435, distance: 160.7
click at [440, 435] on p "Streamlined Lease Process: Connect marketing, business development, and real es…" at bounding box center [872, 436] width 864 height 19
drag, startPoint x: 585, startPoint y: 467, endPoint x: 438, endPoint y: 463, distance: 147.4
click at [437, 464] on ul "Connect marketing, business development, and real estate efforts to ensure a sm…" at bounding box center [856, 468] width 896 height 82
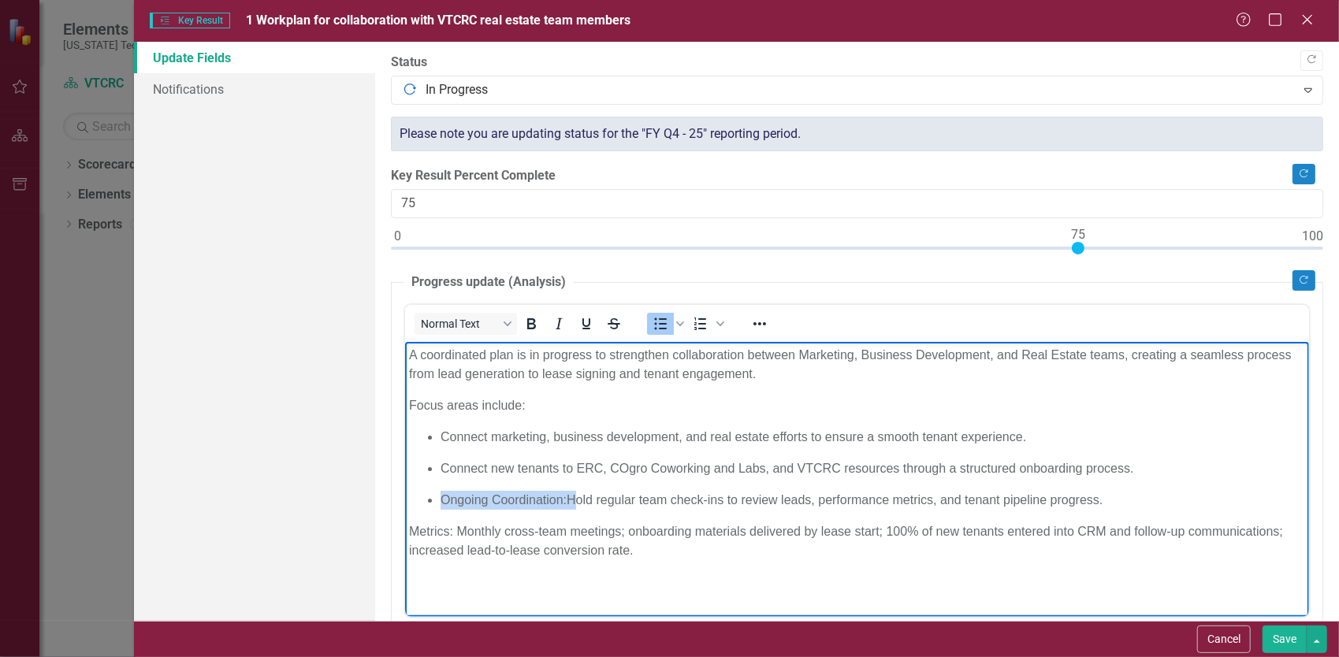
drag, startPoint x: 568, startPoint y: 500, endPoint x: 440, endPoint y: 500, distance: 127.6
click at [440, 500] on p "Ongoing Coordination: Hold regular team check-ins to review leads, performance …" at bounding box center [872, 499] width 864 height 19
click at [717, 495] on p "Hold regular team check-ins to review leads, performance metrics, and tenant pi…" at bounding box center [872, 499] width 864 height 19
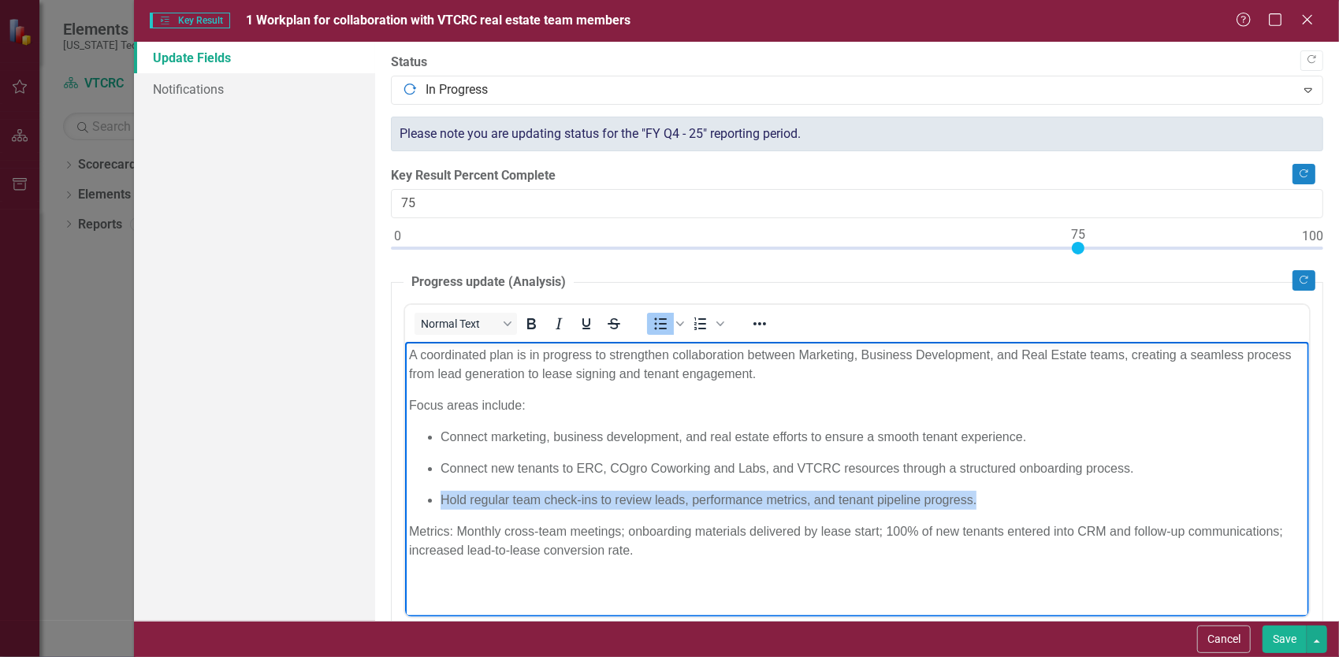
click at [717, 495] on p "Hold regular team check-ins to review leads, performance metrics, and tenant pi…" at bounding box center [872, 499] width 864 height 19
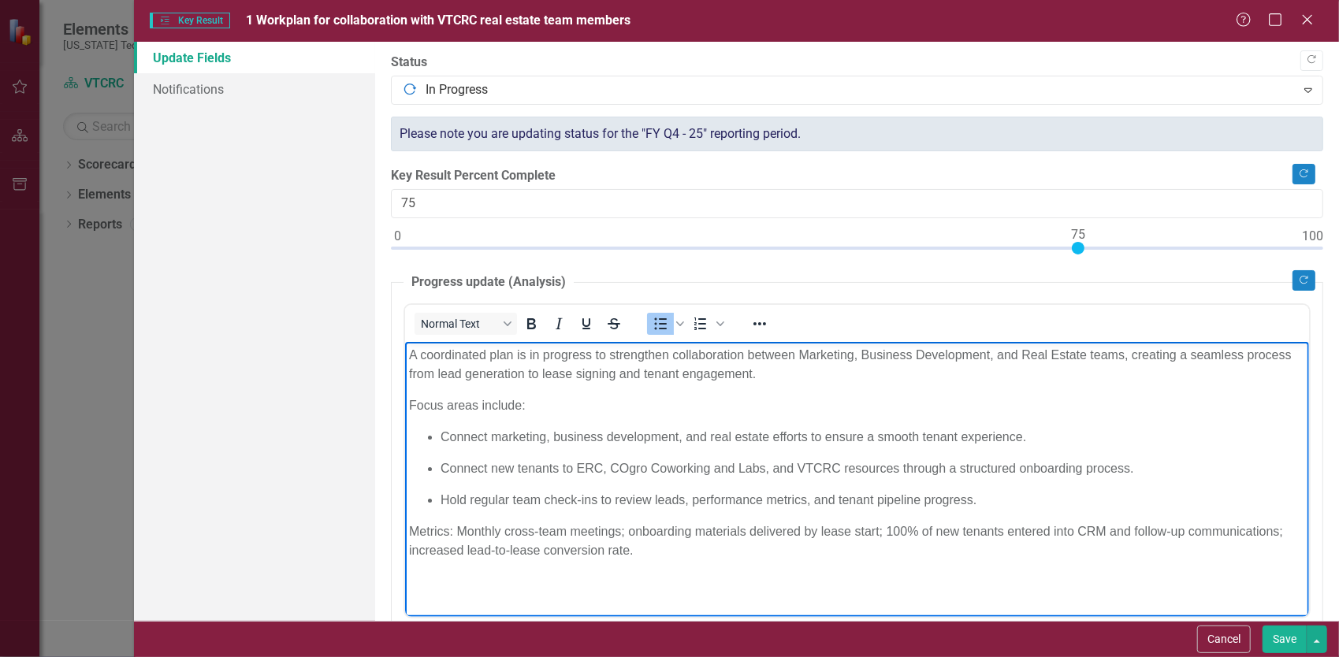
click at [1033, 515] on body "A coordinated plan is in progress to strengthen collaboration between Marketing…" at bounding box center [856, 459] width 904 height 236
click at [466, 441] on p "Connect marketing, business development, and real estate efforts to ensure a sm…" at bounding box center [872, 436] width 864 height 19
click at [441, 437] on p "Align marketing, business development, and real estate efforts to ensure a smoo…" at bounding box center [872, 436] width 864 height 19
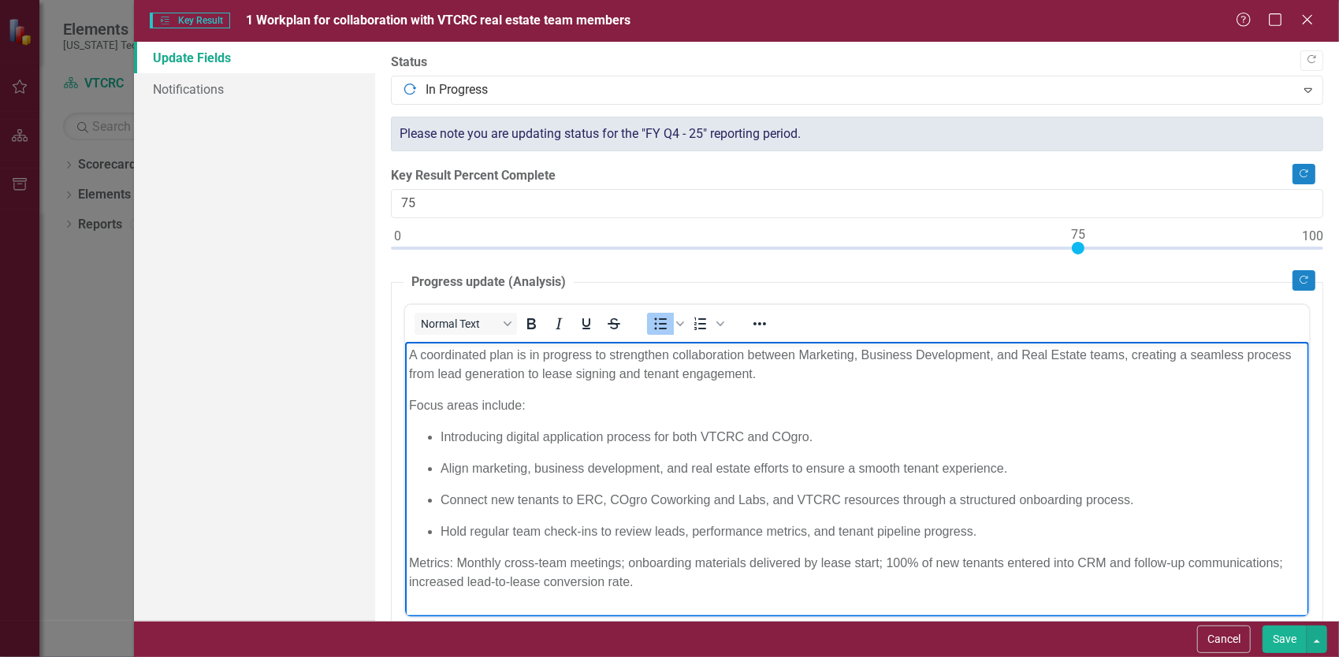
scroll to position [236, 0]
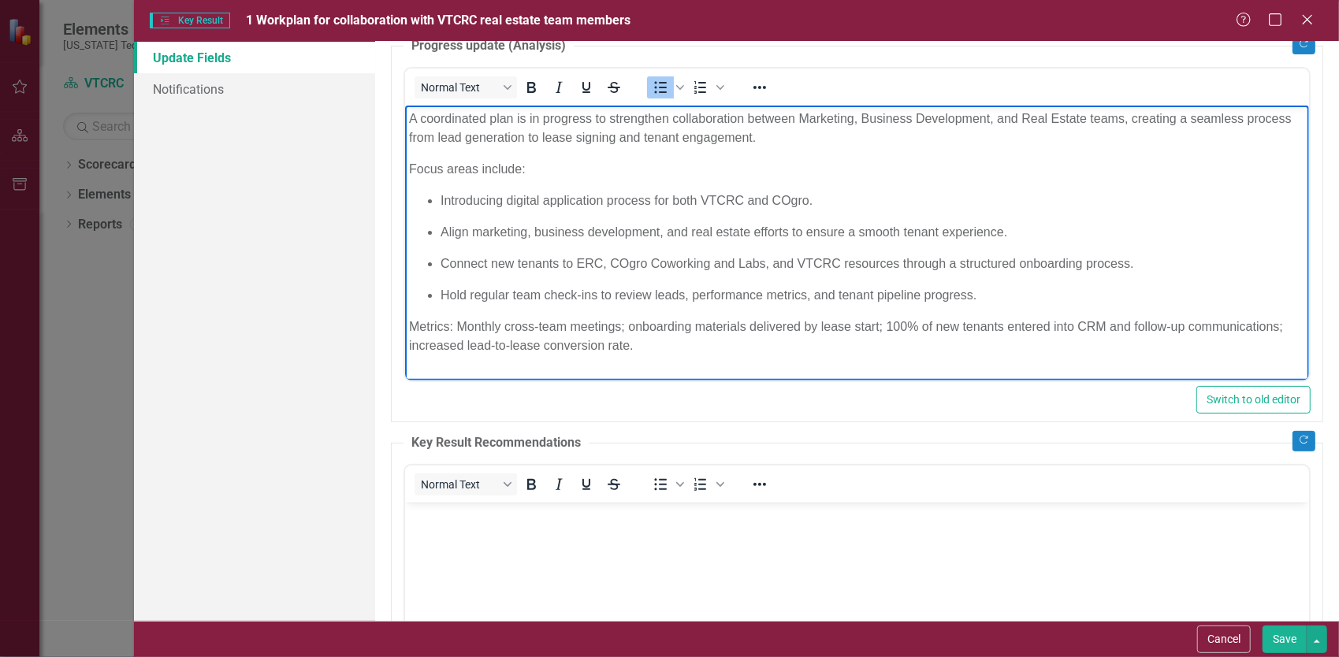
click at [1031, 341] on p "Metrics: Monthly cross-team meetings; onboarding materials delivered by lease s…" at bounding box center [856, 336] width 896 height 38
click at [1169, 311] on body "A coordinated plan is in progress to strengthen collaboration between Marketing…" at bounding box center [856, 238] width 904 height 266
click at [1278, 329] on p "Metrics: Monthly cross-team meetings; onboarding materials delivered by lease s…" at bounding box center [856, 336] width 896 height 38
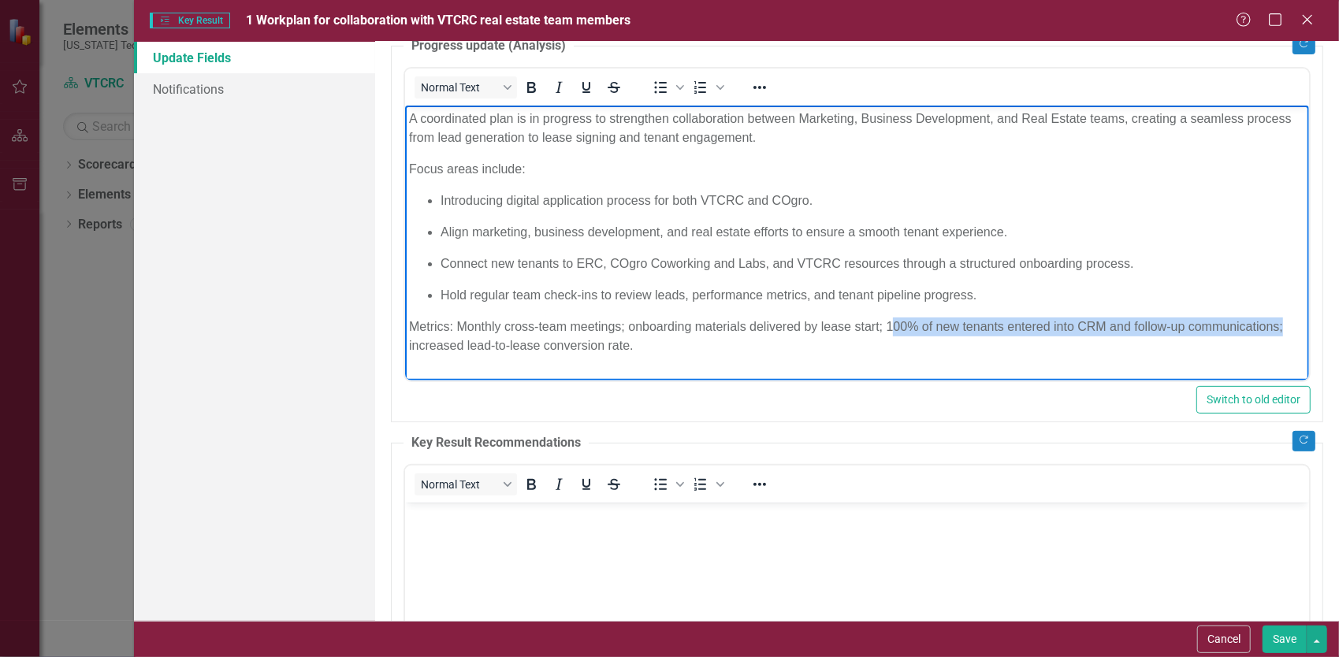
drag, startPoint x: 1282, startPoint y: 327, endPoint x: 890, endPoint y: 324, distance: 392.4
click at [890, 324] on p "Metrics: Monthly cross-team meetings; onboarding materials delivered by lease s…" at bounding box center [856, 336] width 896 height 38
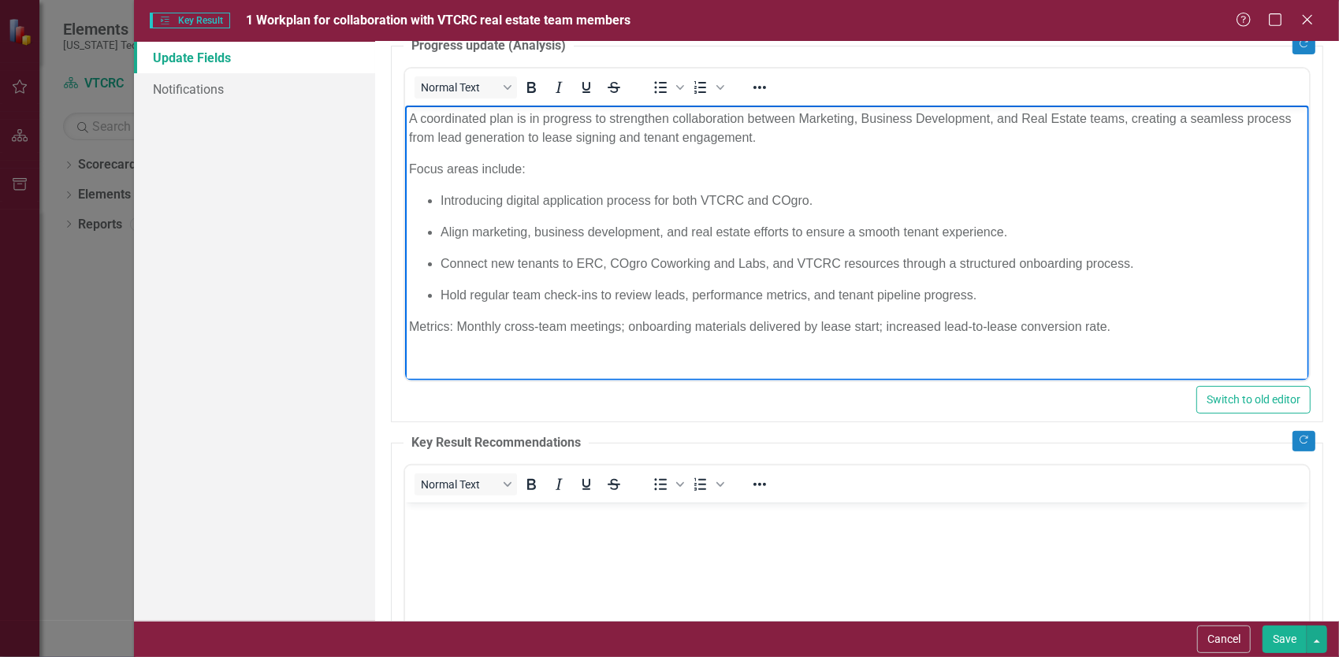
click at [1067, 294] on p "Hold regular team check-ins to review leads, performance metrics, and tenant pi…" at bounding box center [872, 294] width 864 height 19
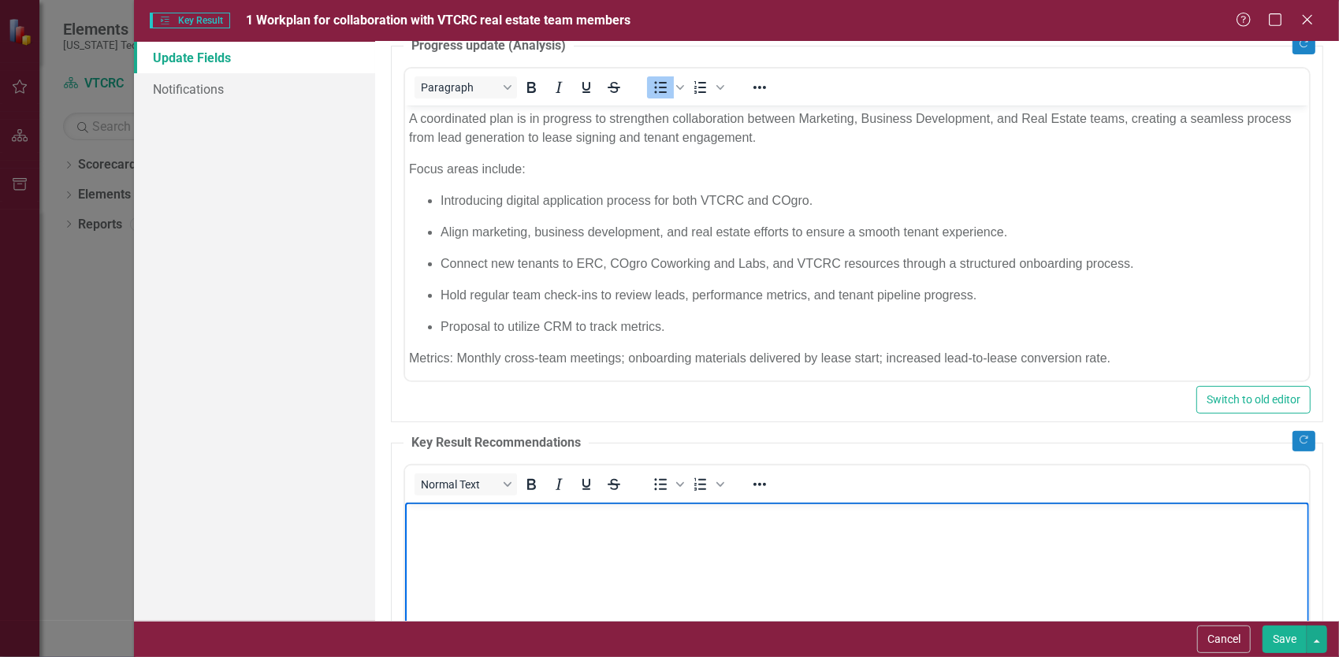
click at [689, 564] on body "Rich Text Area. Press ALT-0 for help." at bounding box center [856, 620] width 904 height 236
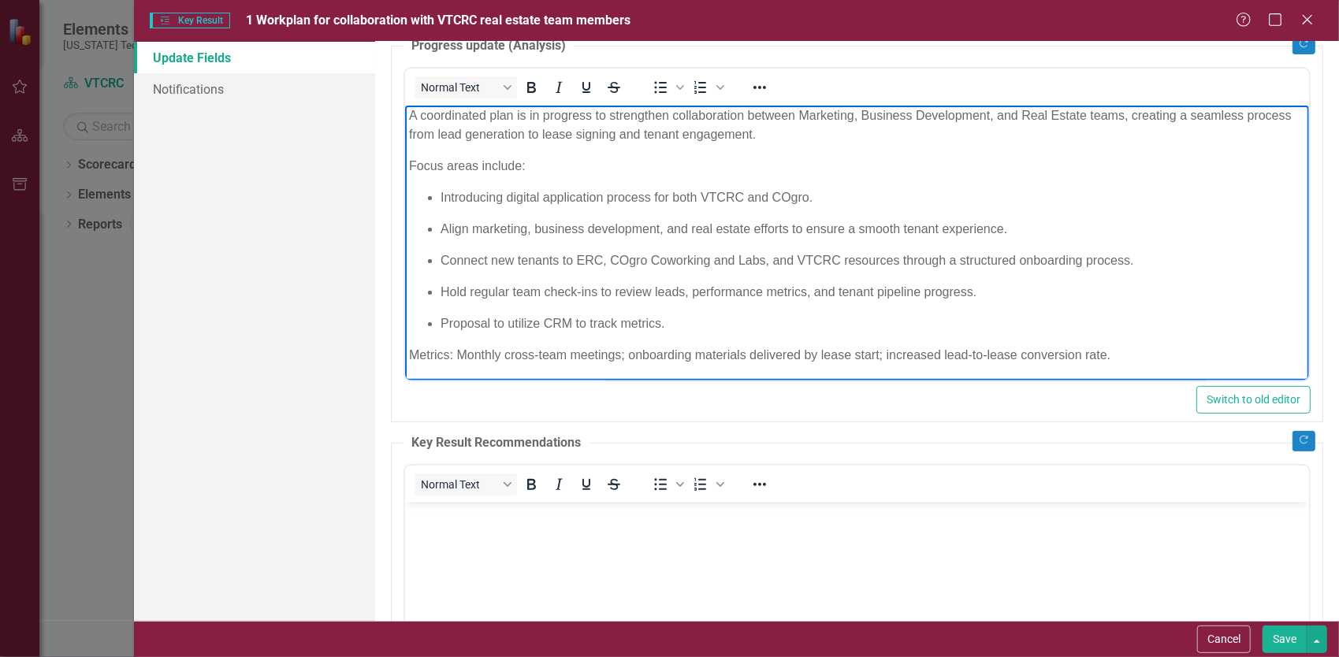
click at [407, 160] on body "A coordinated plan is in progress to strengthen collaboration between Marketing…" at bounding box center [856, 241] width 904 height 279
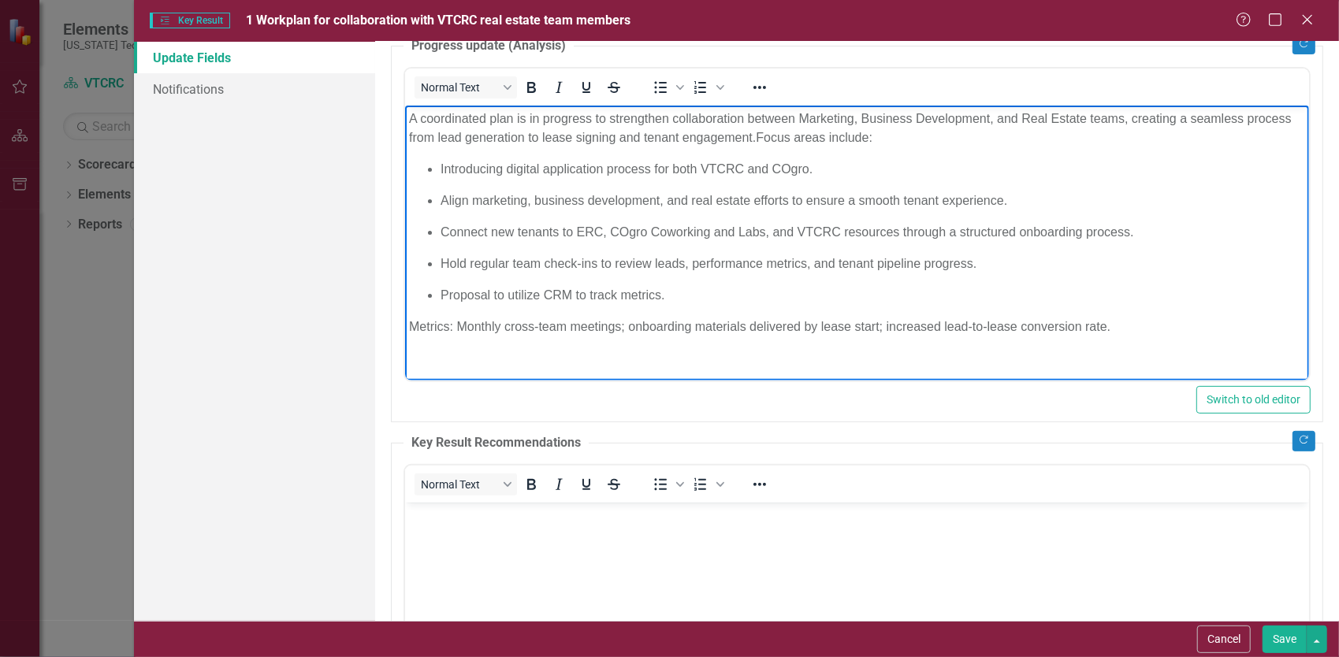
click at [860, 322] on p "Metrics: Monthly cross-team meetings; onboarding materials delivered by lease s…" at bounding box center [856, 326] width 896 height 19
click at [578, 553] on body "Rich Text Area. Press ALT-0 for help." at bounding box center [856, 620] width 904 height 236
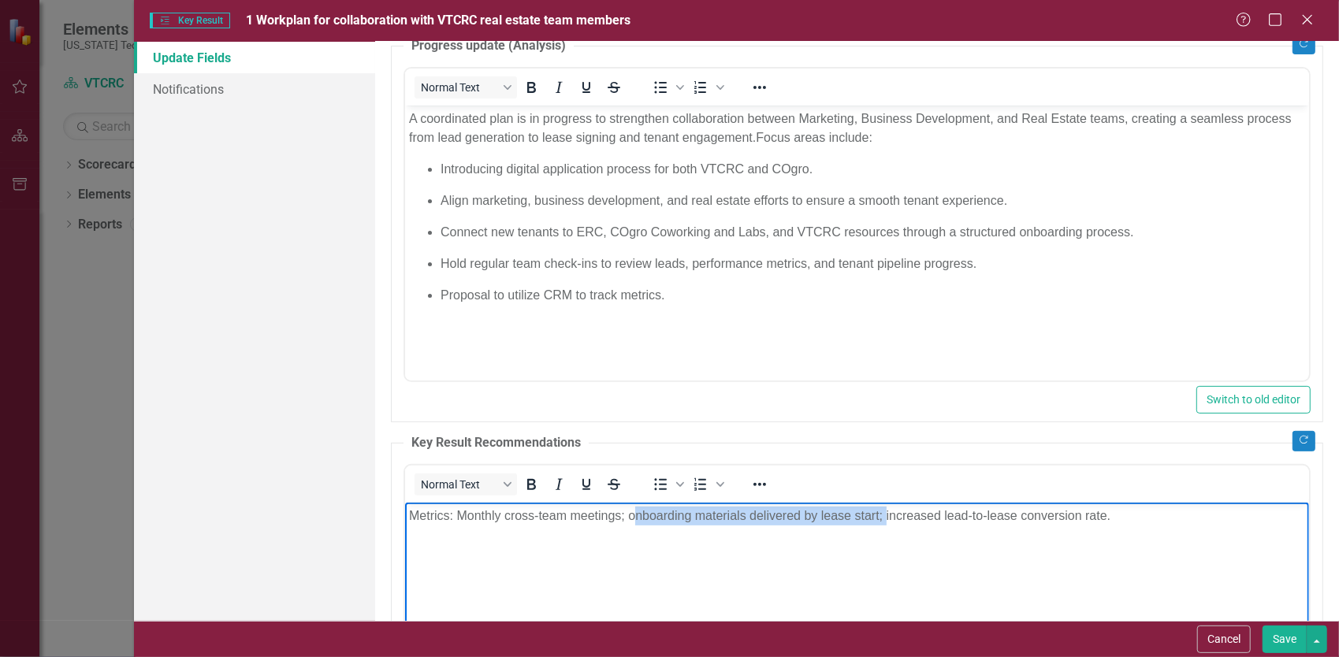
drag, startPoint x: 883, startPoint y: 514, endPoint x: 636, endPoint y: 509, distance: 247.5
click at [636, 509] on p "Metrics: Monthly cross-team meetings; onboarding materials delivered by lease s…" at bounding box center [856, 515] width 896 height 19
click at [879, 548] on body "Metrics: Monthly cross-team meetings; onboarding materials delivered by lease s…" at bounding box center [856, 620] width 904 height 236
drag, startPoint x: 878, startPoint y: 514, endPoint x: 628, endPoint y: 514, distance: 249.8
click at [628, 514] on p "Metrics: Monthly cross-team meetings; onboarding materials delivered by lease s…" at bounding box center [856, 515] width 896 height 19
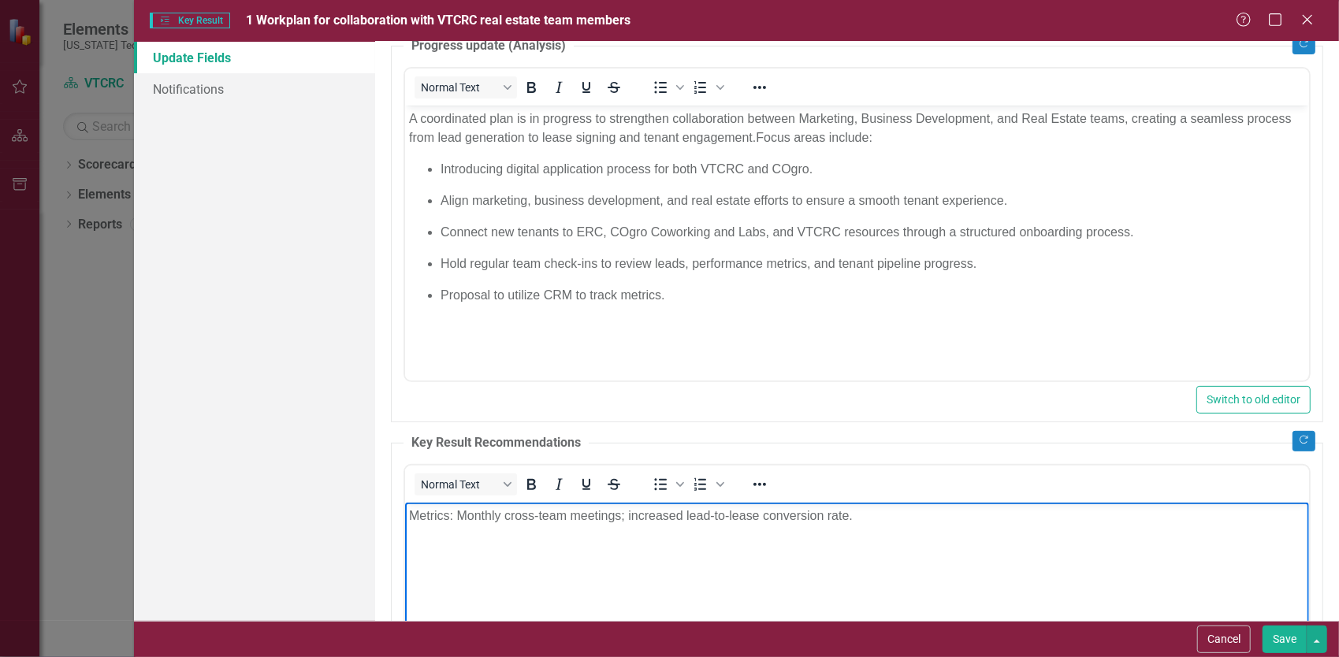
scroll to position [394, 0]
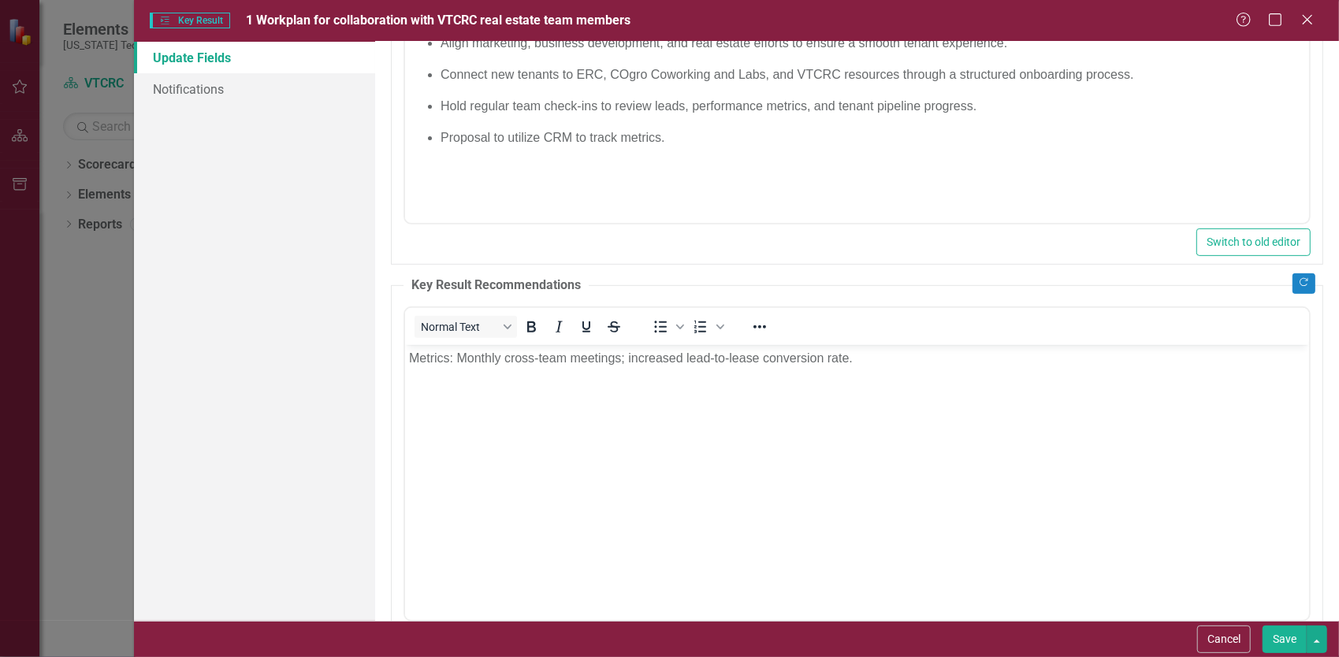
click at [1293, 648] on button "Save" at bounding box center [1284, 640] width 44 height 28
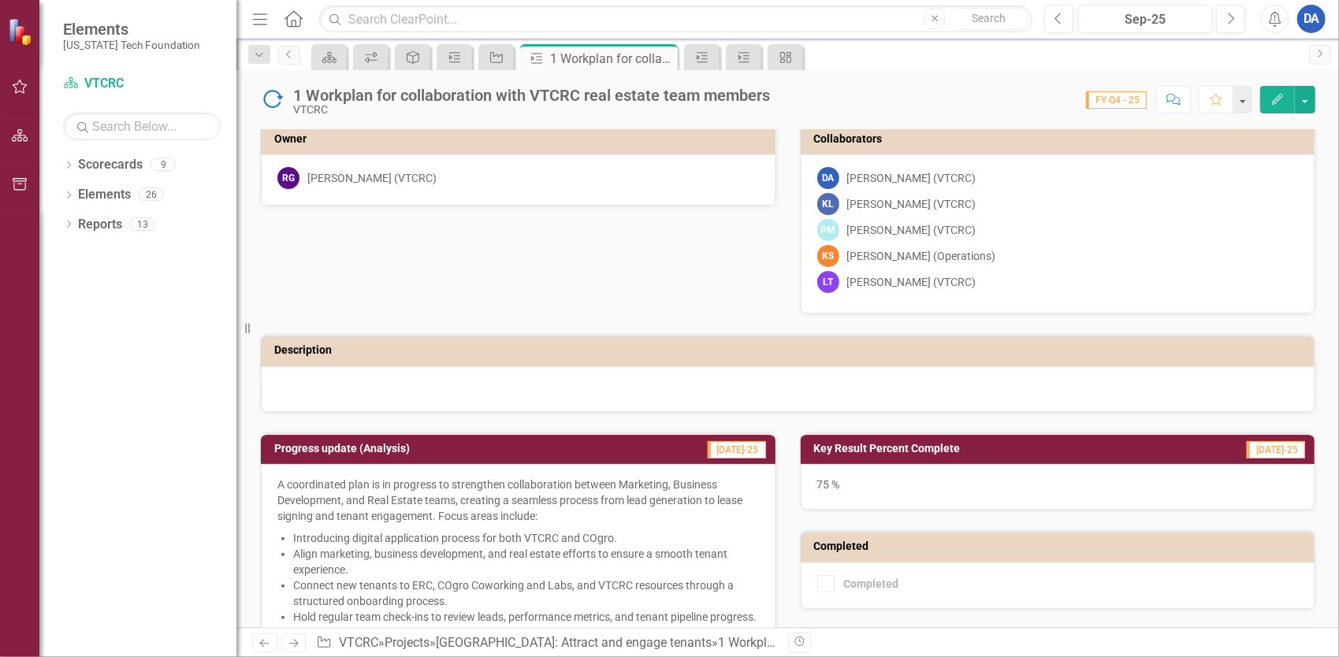
scroll to position [0, 0]
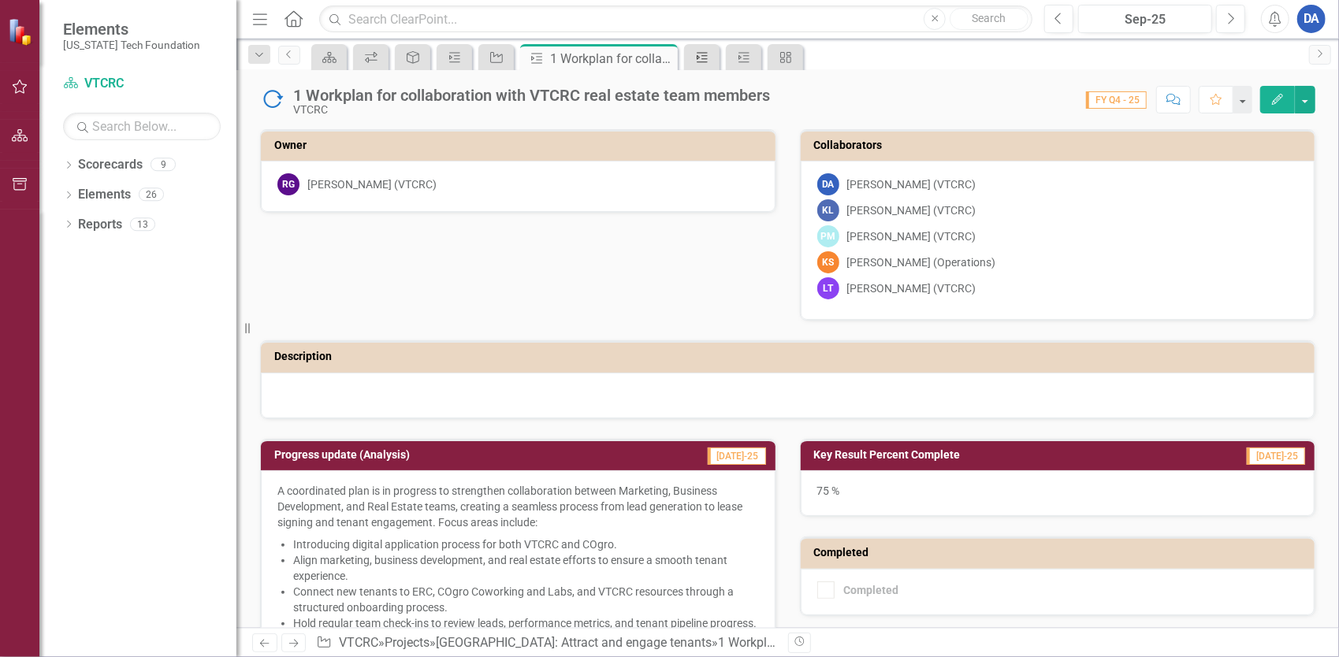
click at [700, 58] on icon "Key Result" at bounding box center [702, 57] width 16 height 13
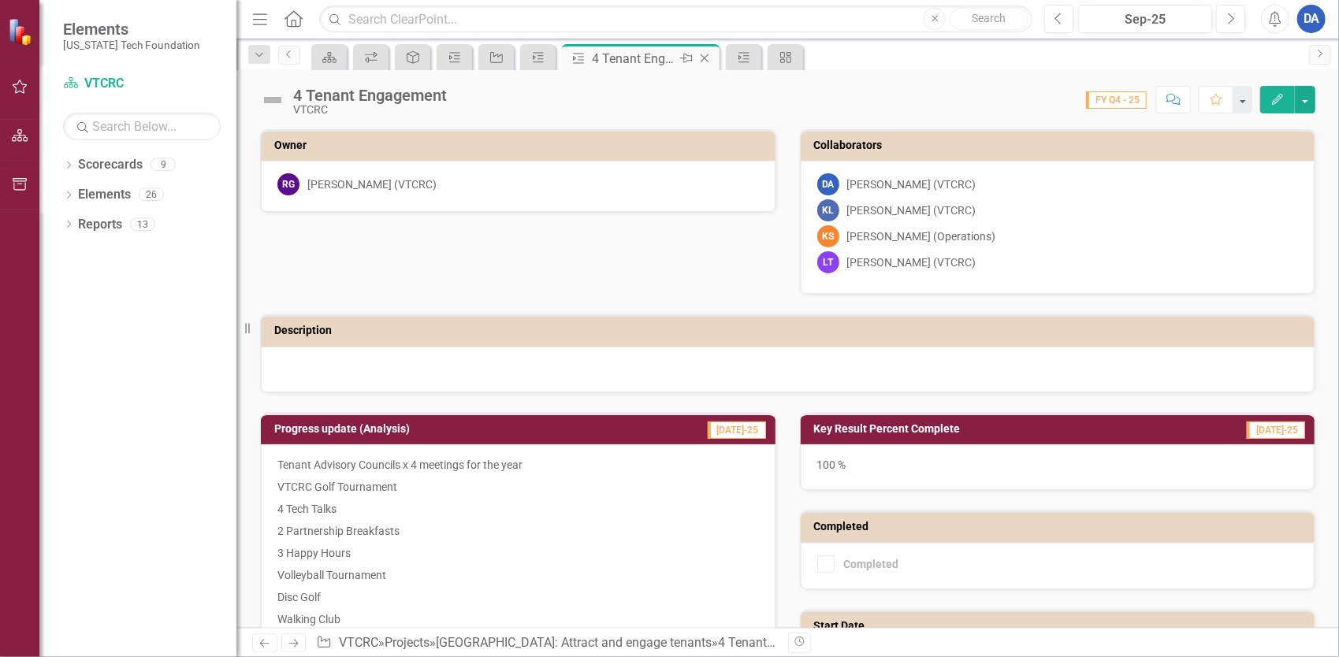
click at [704, 58] on icon at bounding box center [704, 58] width 9 height 9
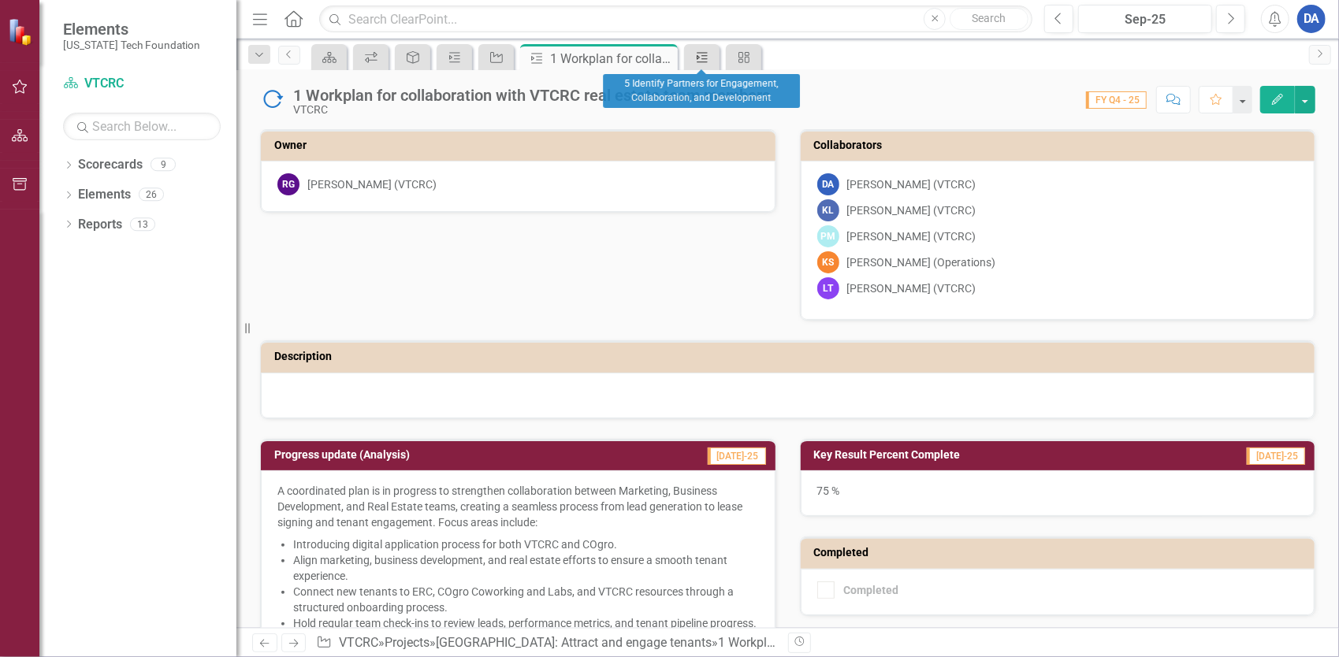
click at [704, 58] on icon at bounding box center [702, 57] width 11 height 10
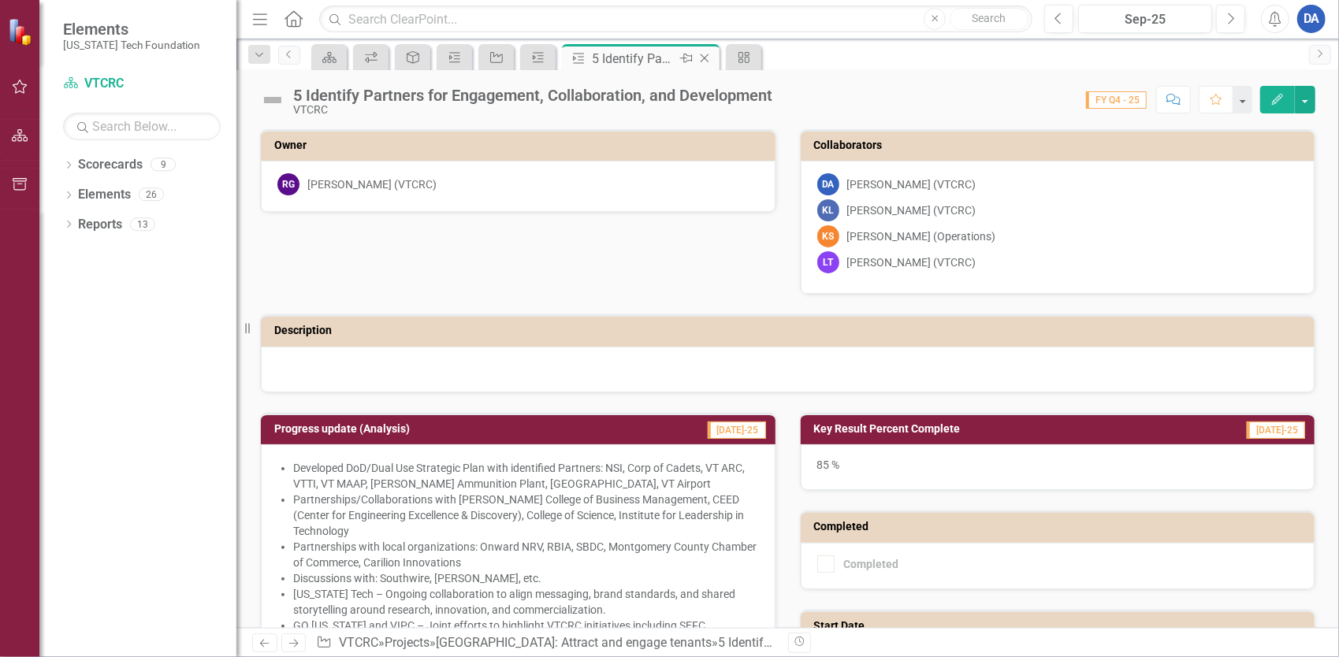
click at [704, 58] on icon at bounding box center [704, 58] width 9 height 9
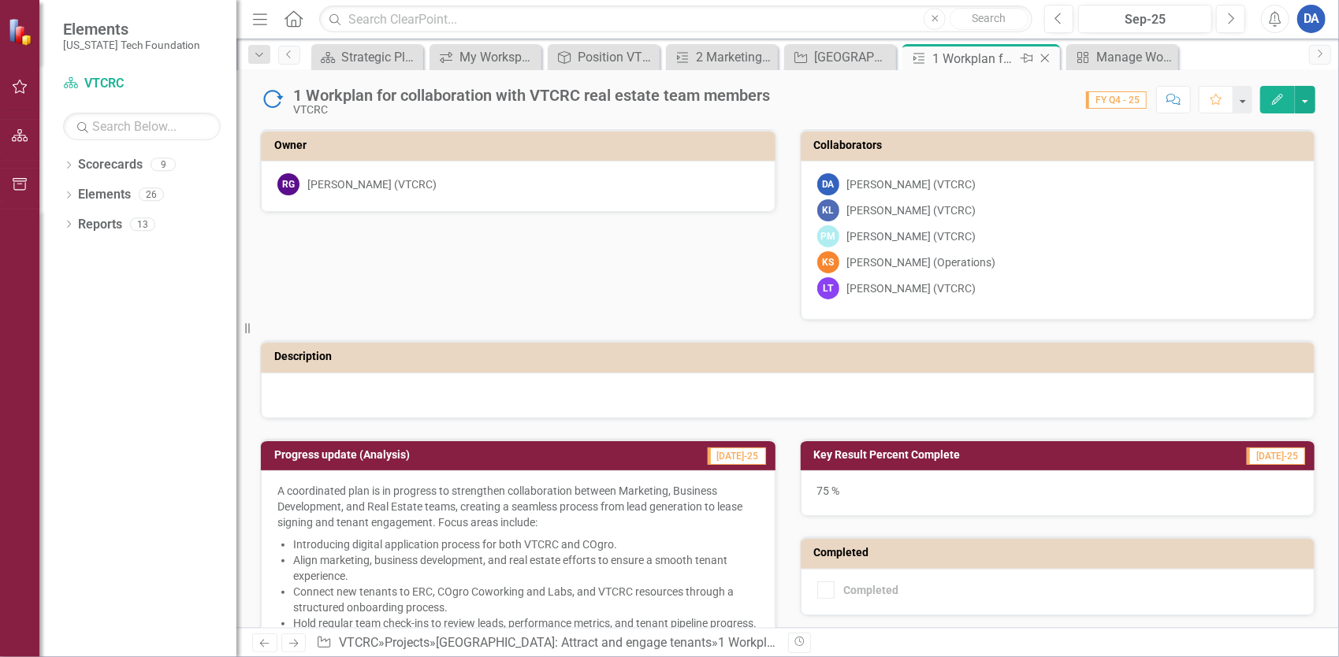
click at [1000, 62] on div "1 Workplan for collaboration with VTCRC real estate team members" at bounding box center [974, 59] width 84 height 20
click at [1046, 58] on icon at bounding box center [1045, 58] width 9 height 9
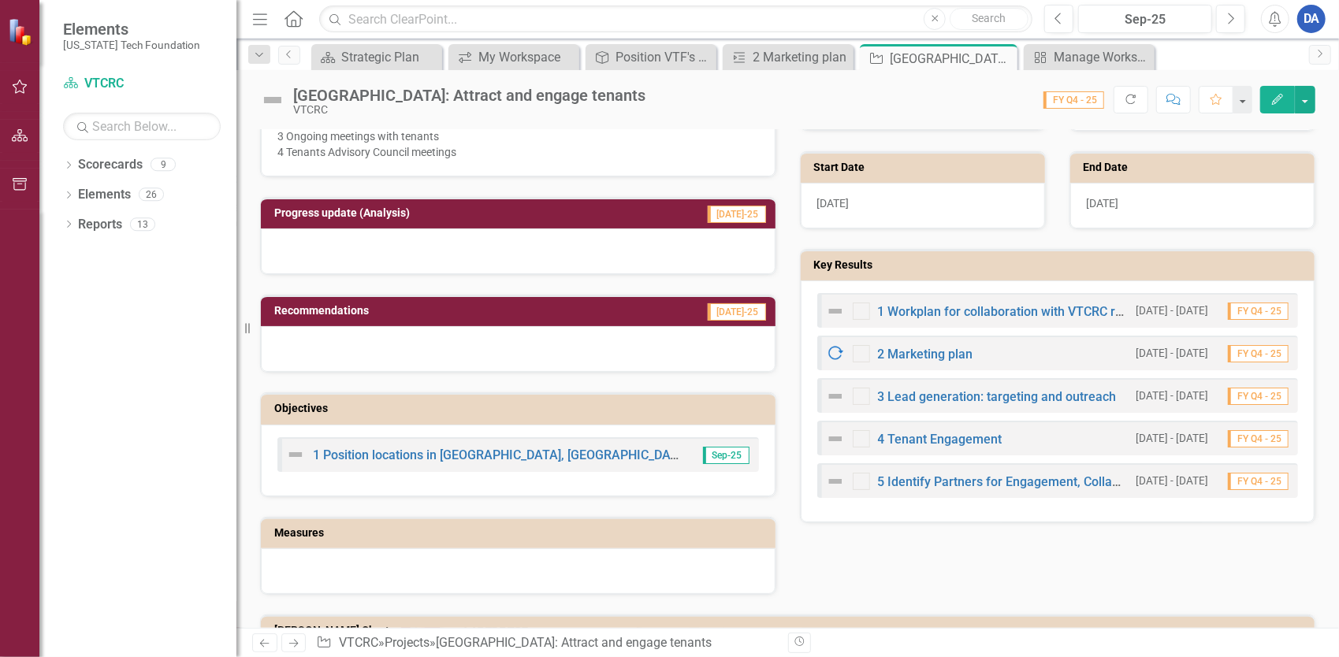
scroll to position [552, 0]
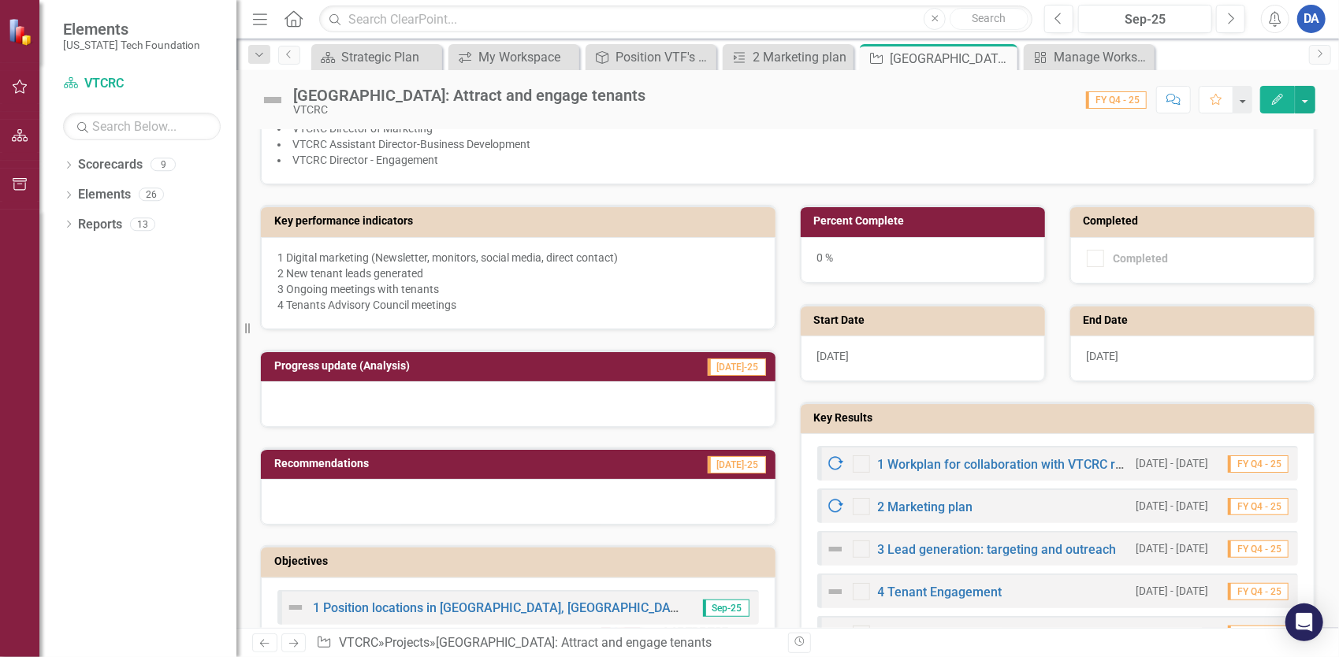
scroll to position [552, 0]
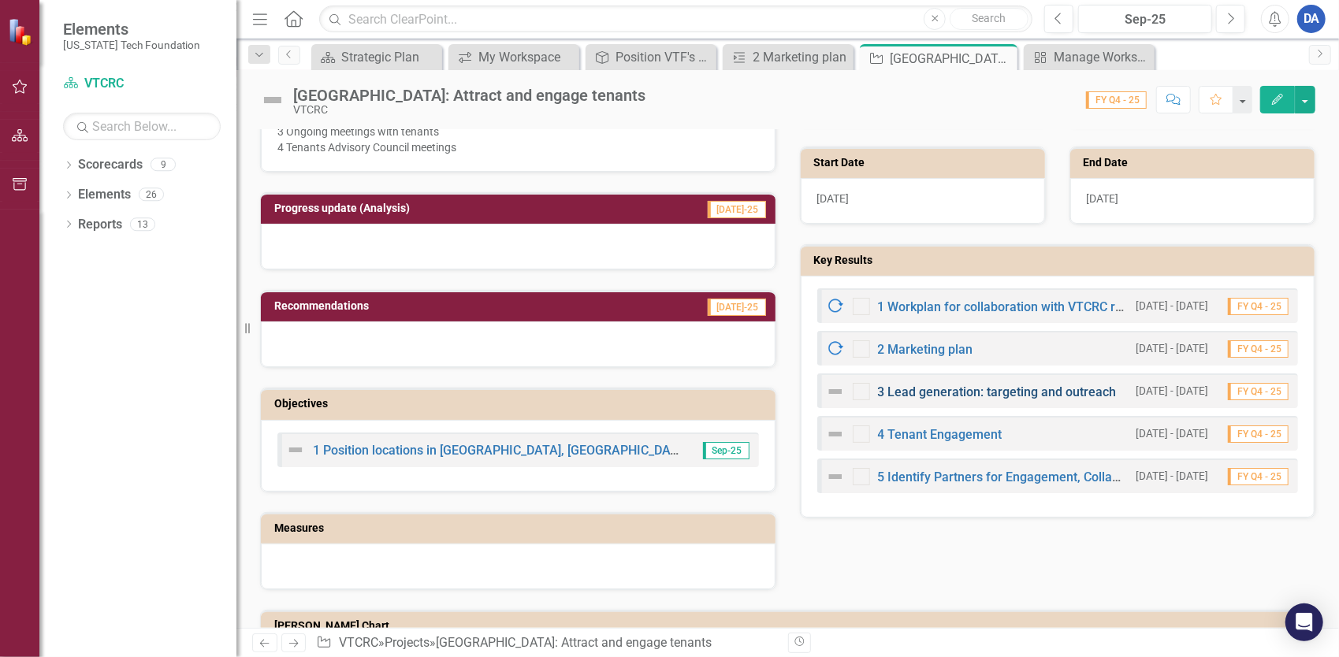
click at [941, 392] on link "3 Lead generation: targeting and outreach" at bounding box center [997, 392] width 239 height 15
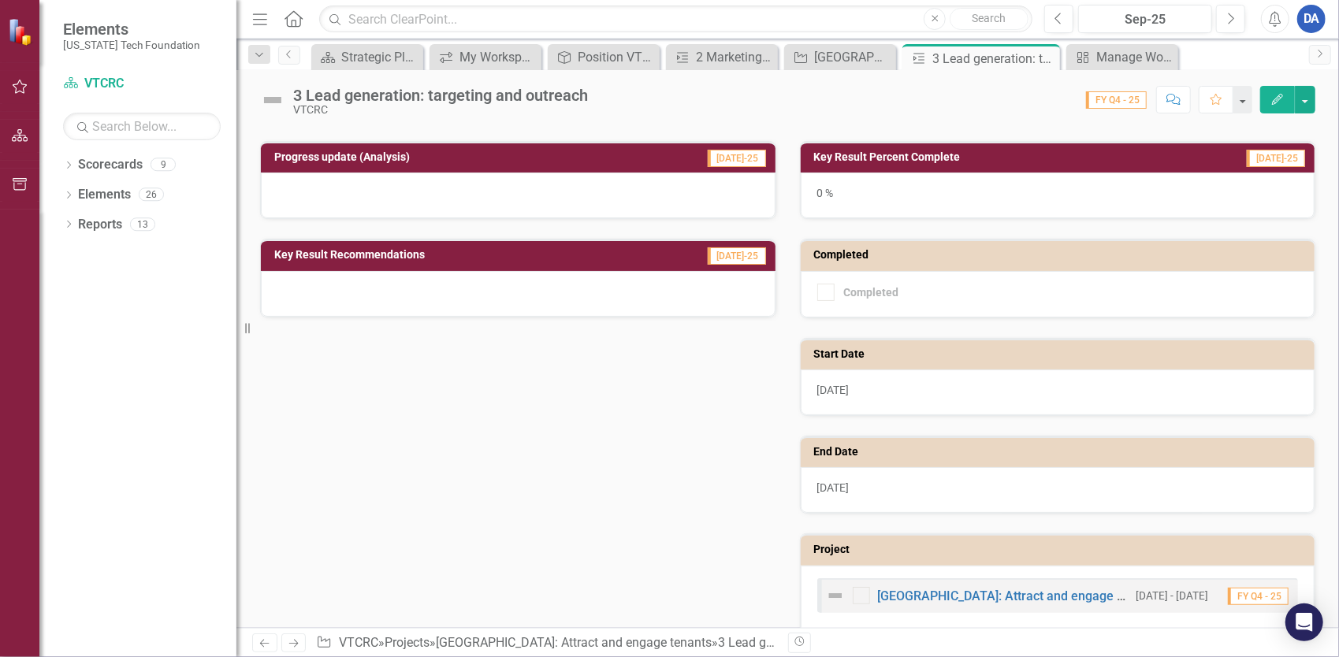
scroll to position [292, 0]
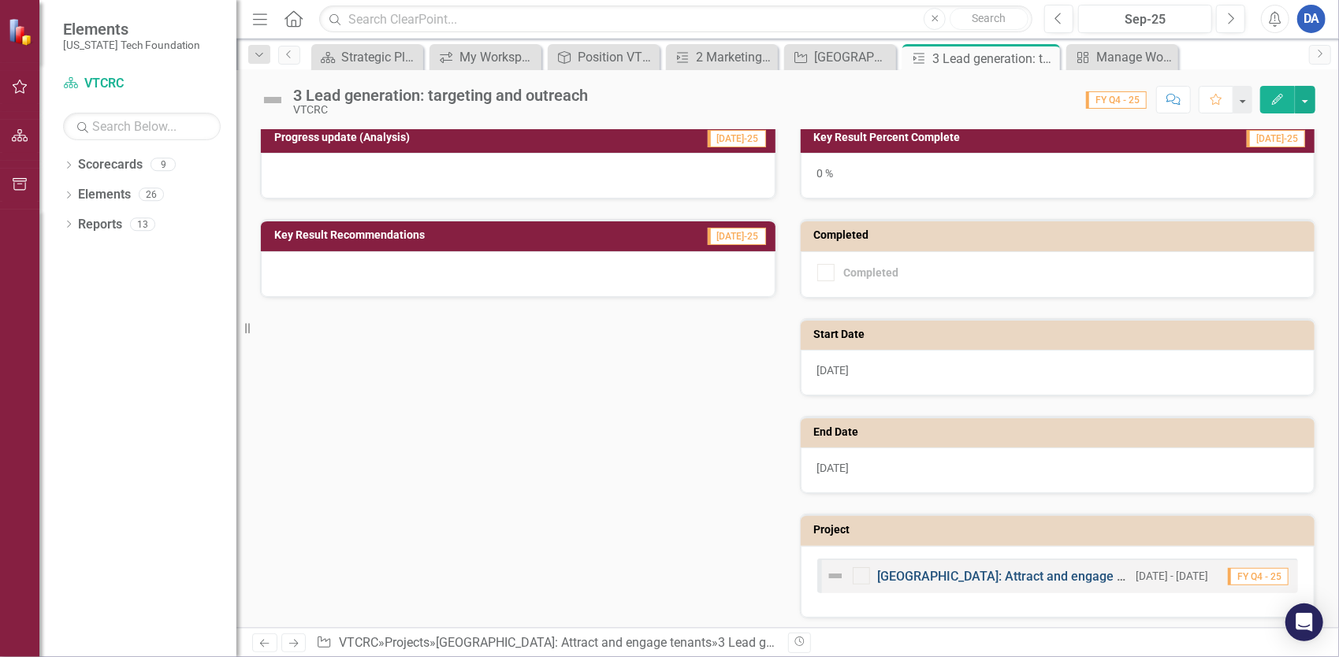
click at [1013, 578] on link "[GEOGRAPHIC_DATA]: Attract and engage tenants" at bounding box center [1019, 576] width 282 height 15
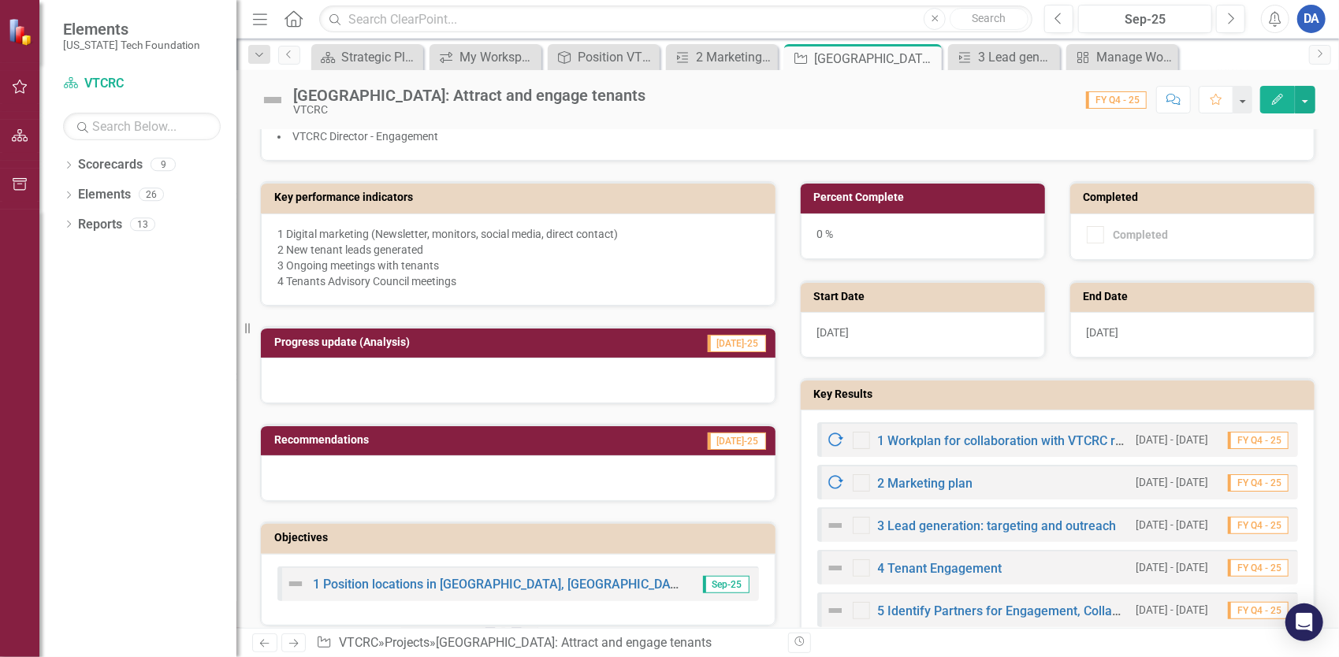
scroll to position [394, 0]
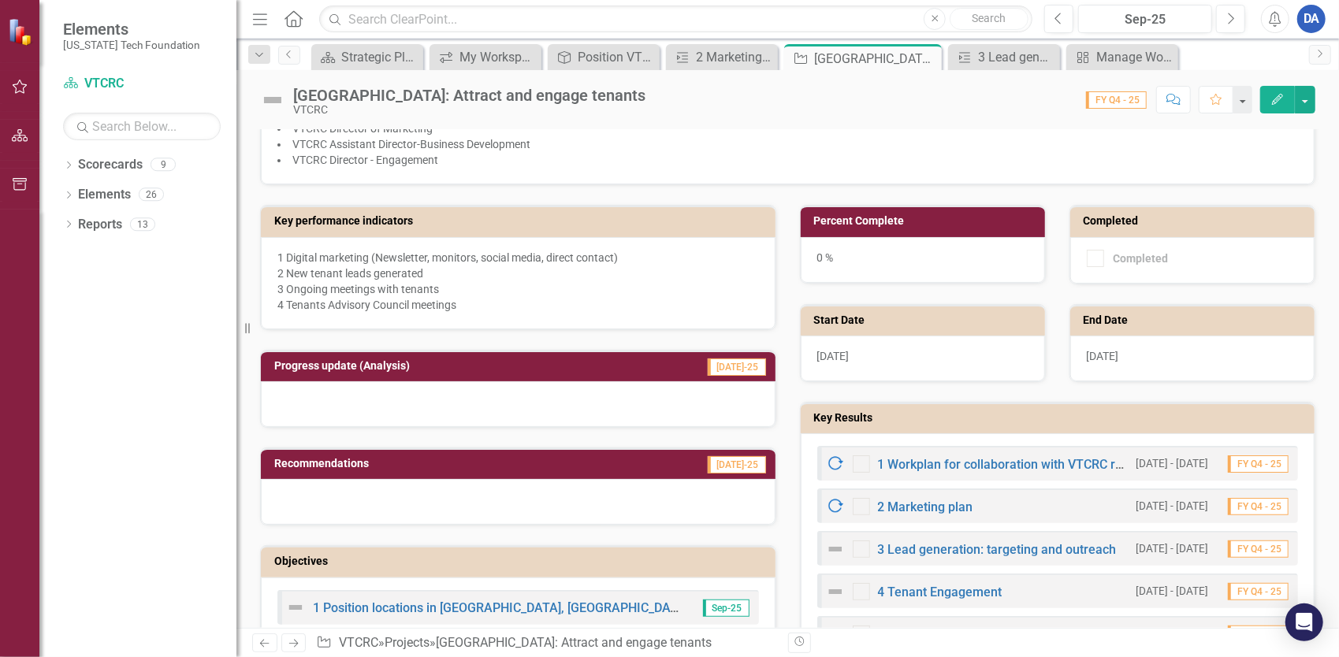
click at [1273, 102] on icon "button" at bounding box center [1277, 99] width 11 height 11
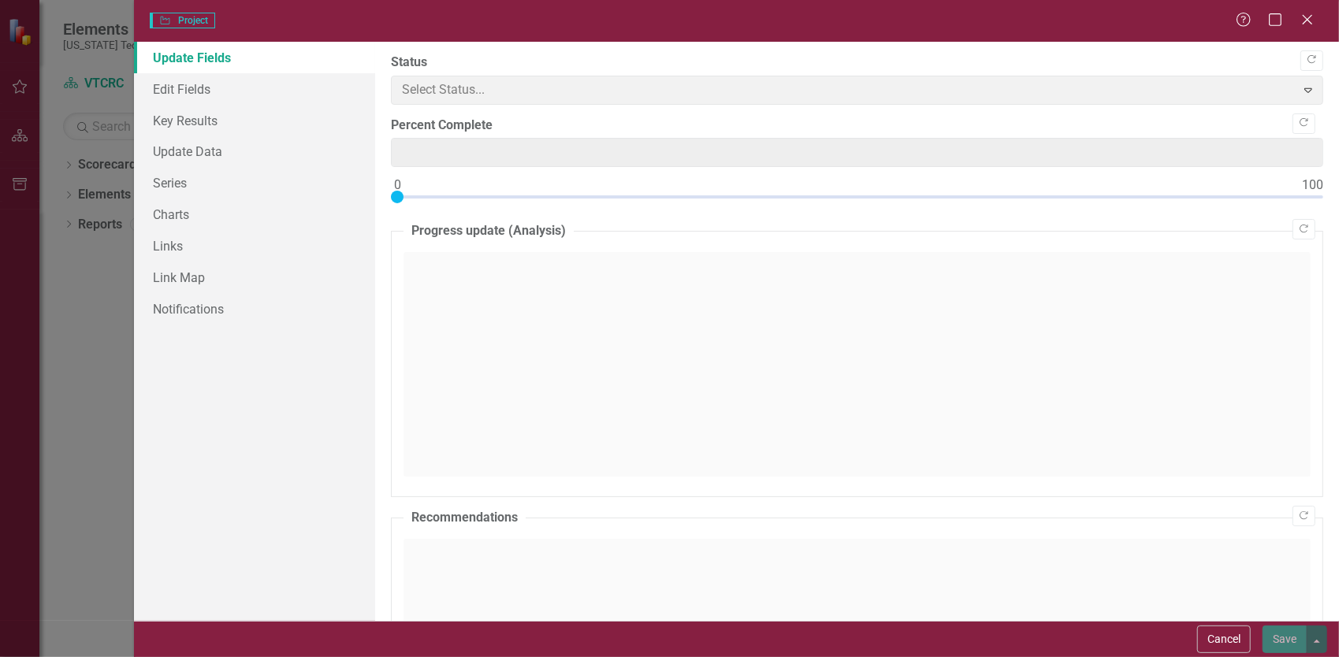
type input "0"
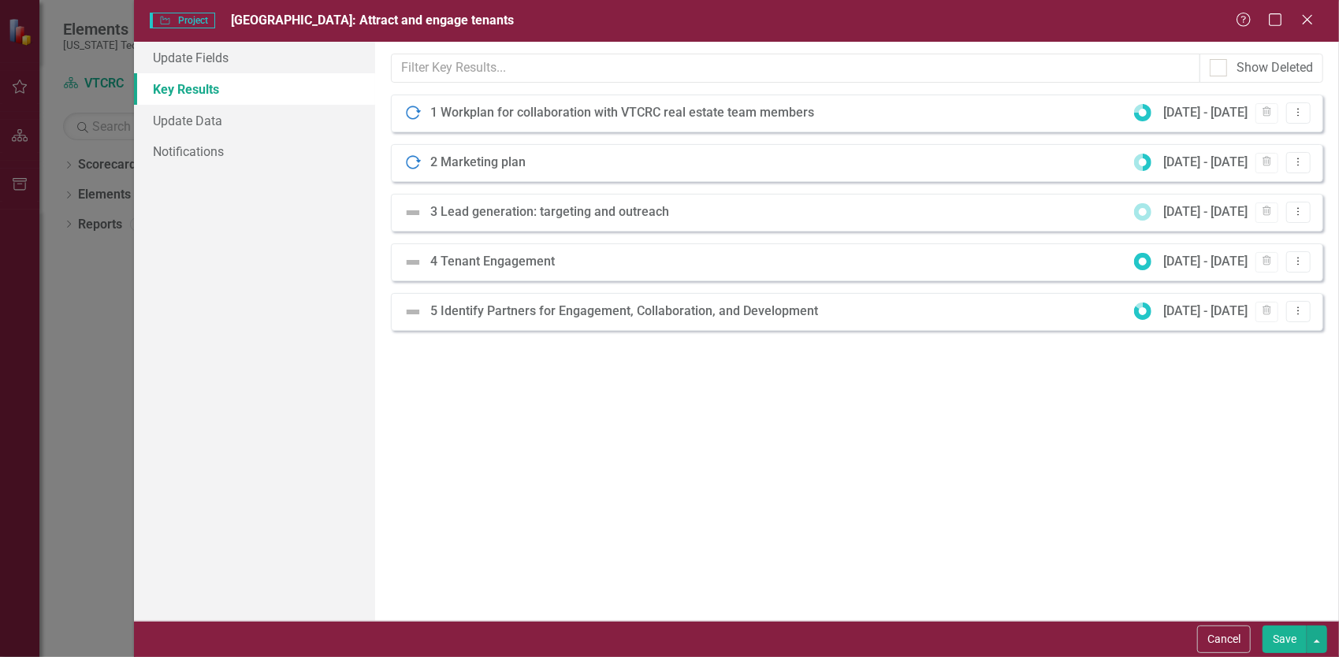
scroll to position [0, 0]
click at [547, 214] on div "3 Lead generation: targeting and outreach" at bounding box center [553, 212] width 247 height 18
click at [440, 220] on div "3 Lead generation: targeting and outreach" at bounding box center [553, 212] width 247 height 18
click at [191, 61] on link "Update Fields" at bounding box center [254, 58] width 241 height 32
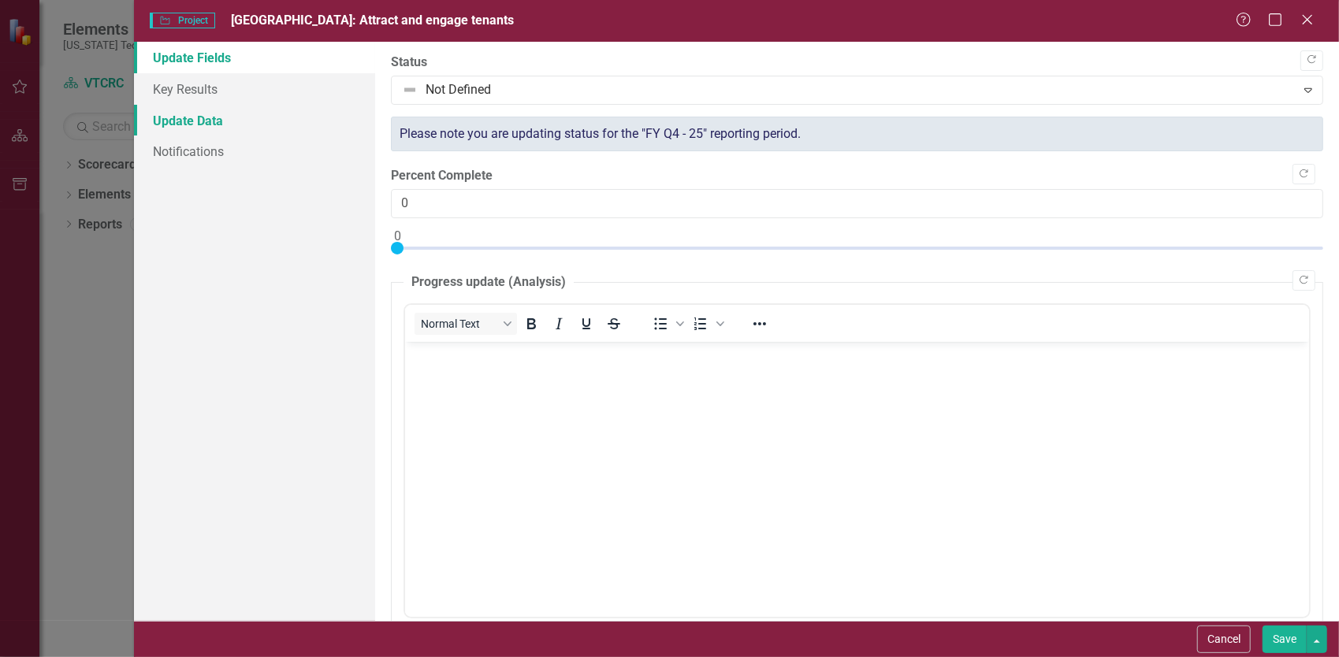
click at [189, 120] on link "Update Data" at bounding box center [254, 121] width 241 height 32
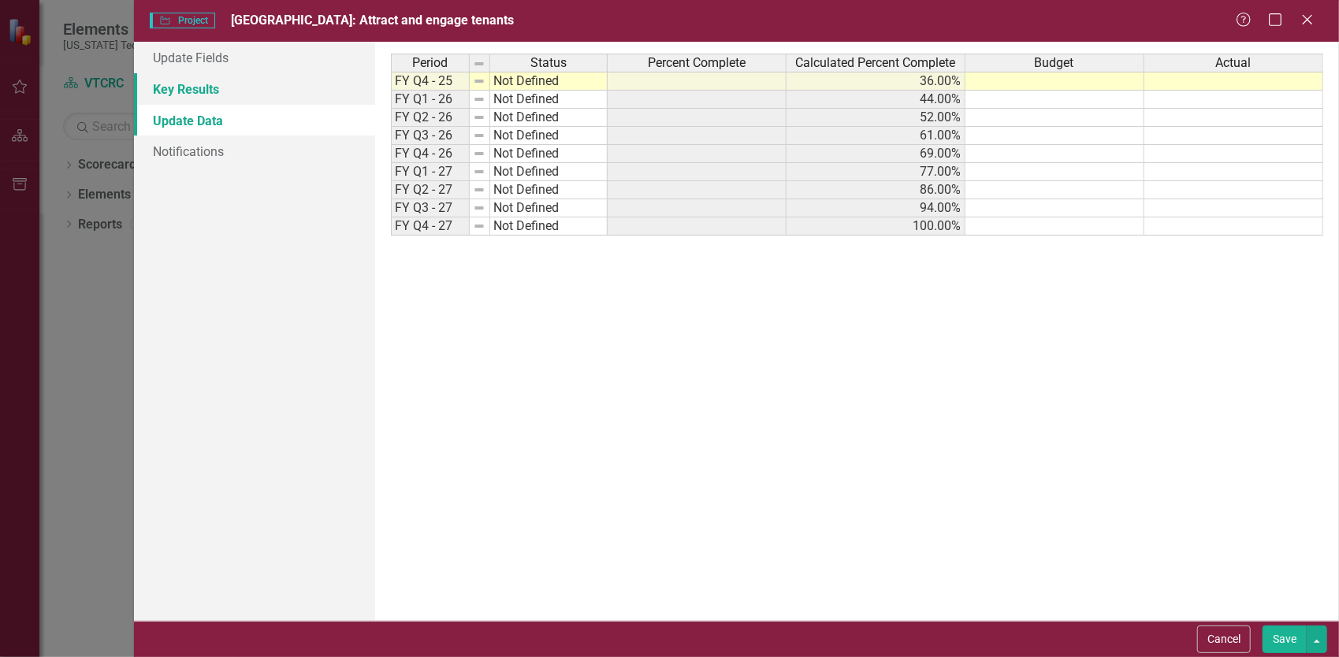
click at [187, 95] on link "Key Results" at bounding box center [254, 89] width 241 height 32
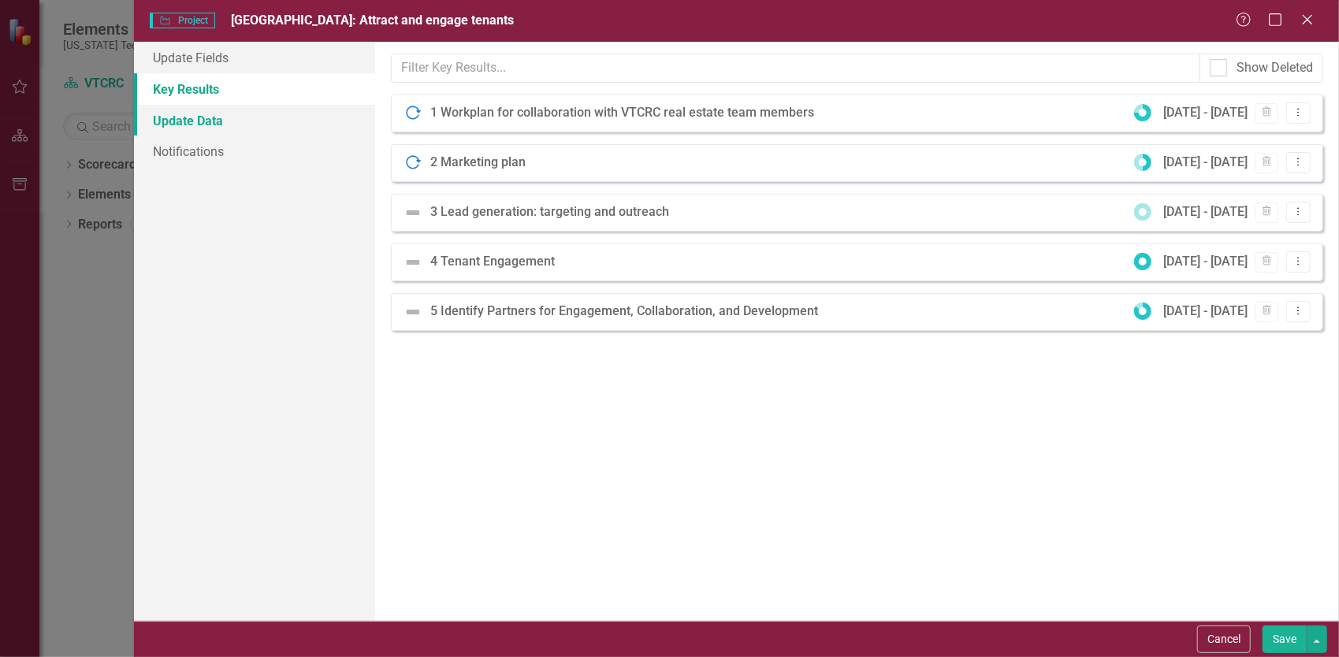
click at [186, 128] on link "Update Data" at bounding box center [254, 121] width 241 height 32
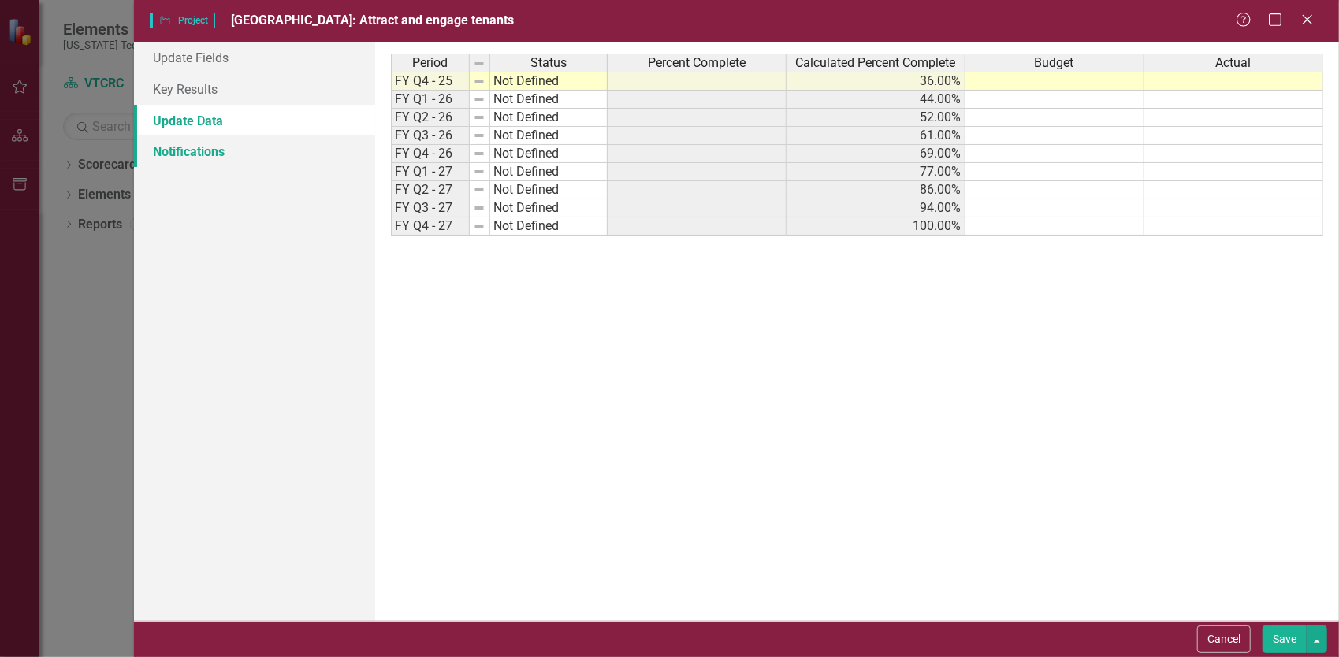
click at [212, 146] on link "Notifications" at bounding box center [254, 152] width 241 height 32
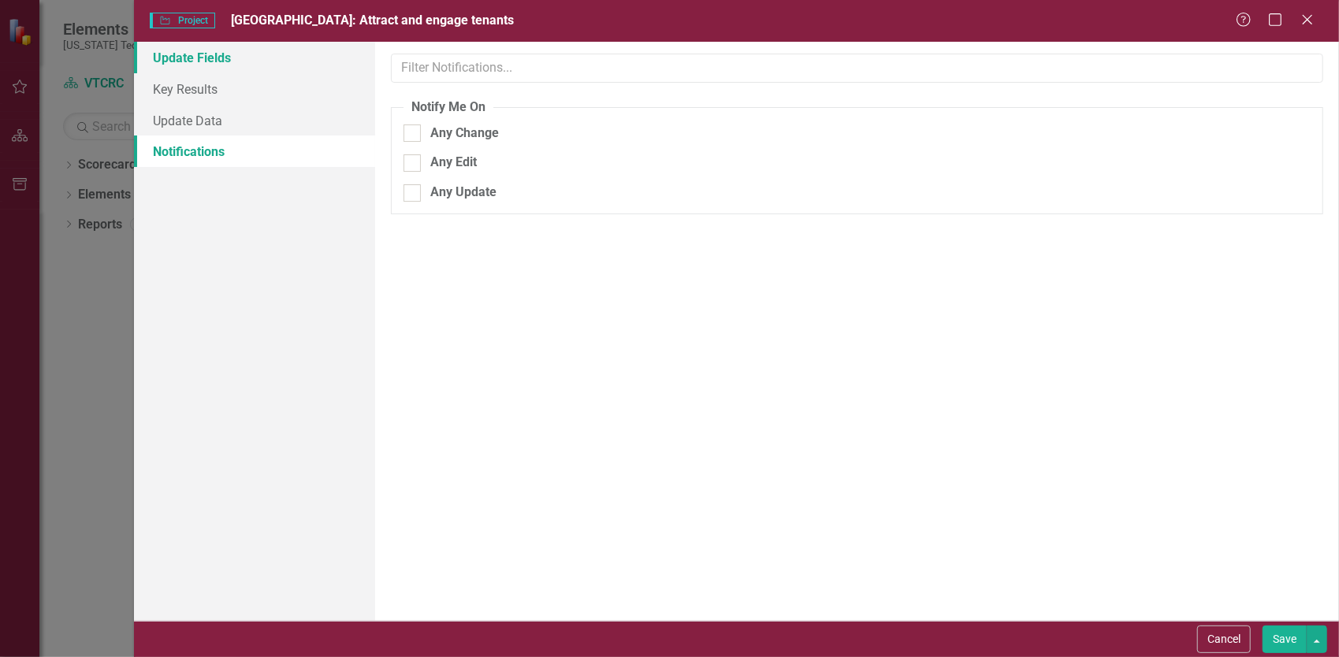
click at [217, 63] on link "Update Fields" at bounding box center [254, 58] width 241 height 32
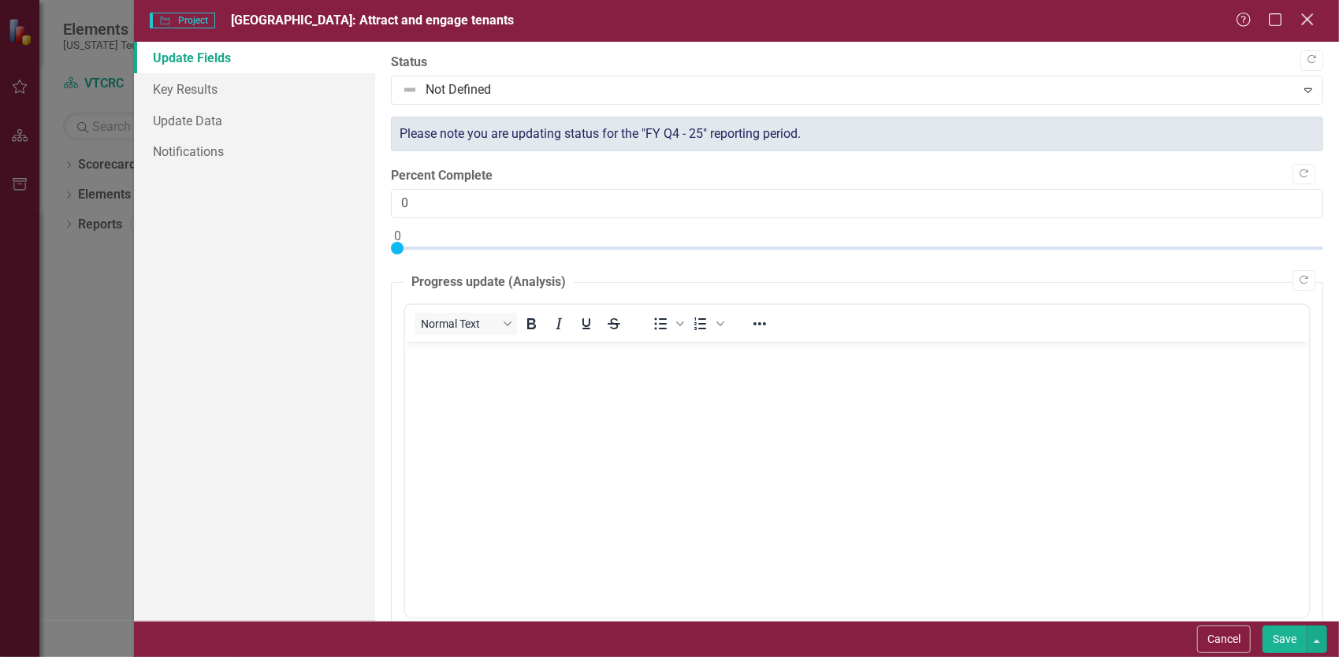
click at [1304, 22] on icon "Close" at bounding box center [1307, 19] width 20 height 15
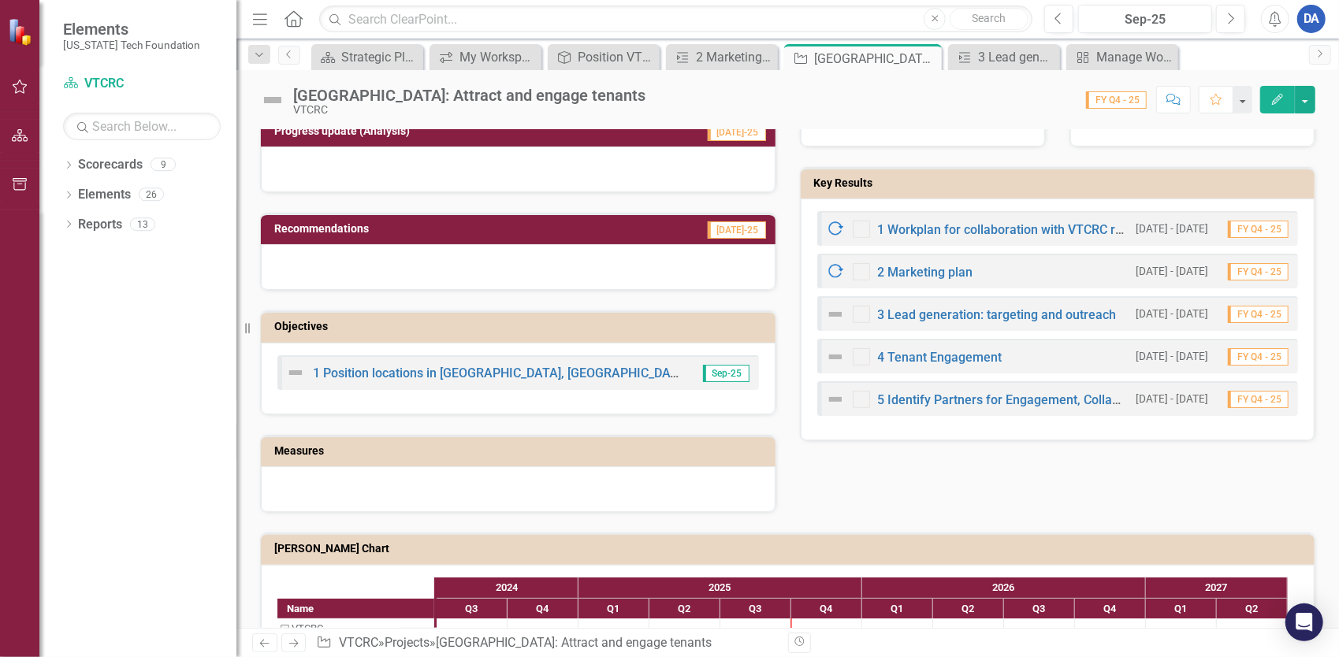
scroll to position [630, 0]
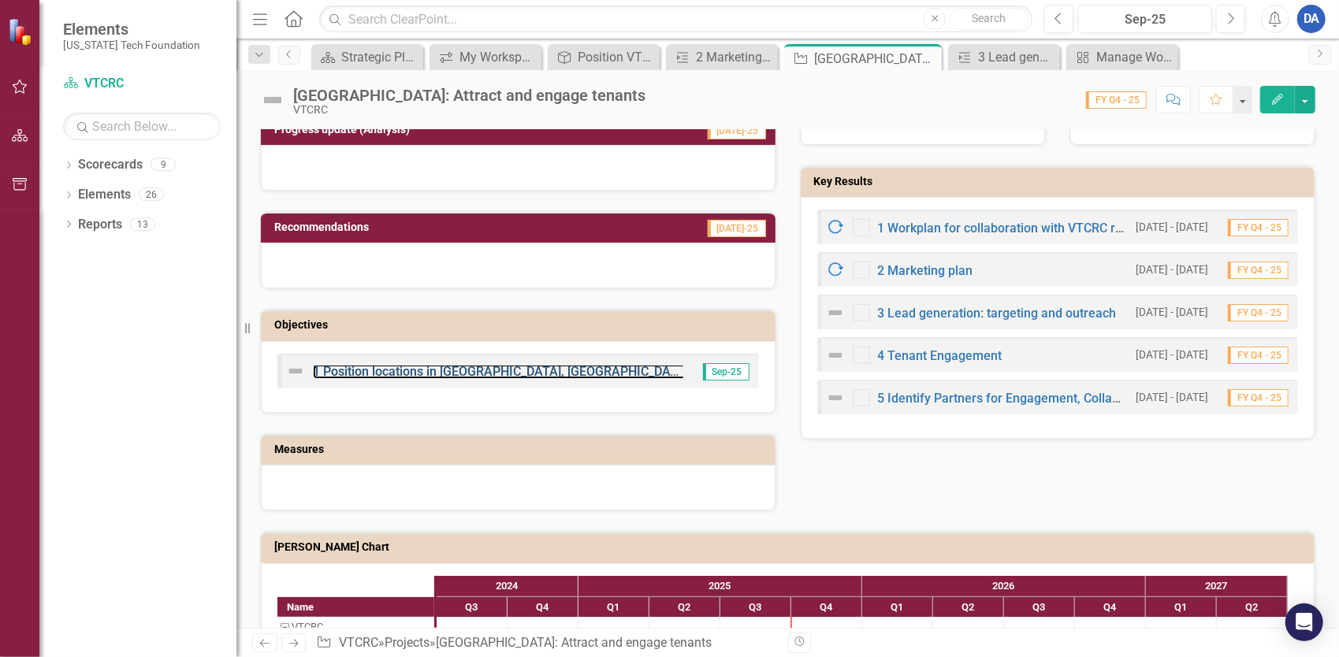
click at [544, 364] on link "1 Position locations in [GEOGRAPHIC_DATA], [GEOGRAPHIC_DATA], [GEOGRAPHIC_DATA]…" at bounding box center [849, 371] width 1072 height 15
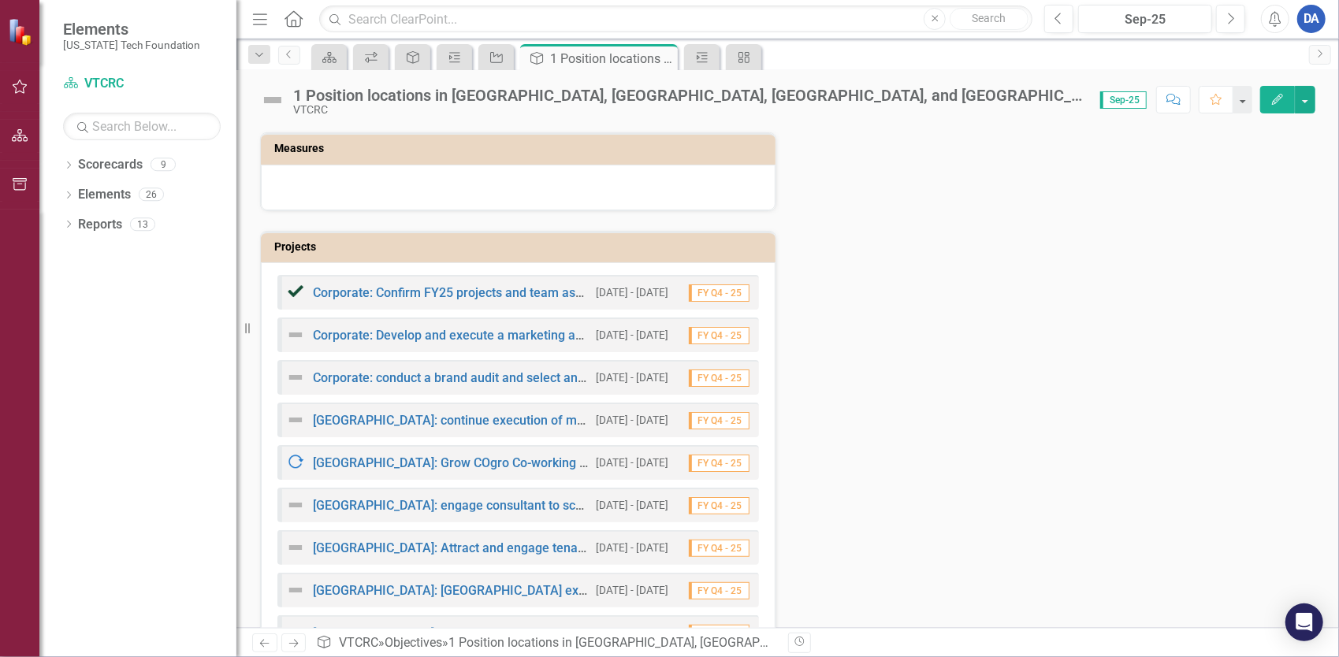
scroll to position [315, 0]
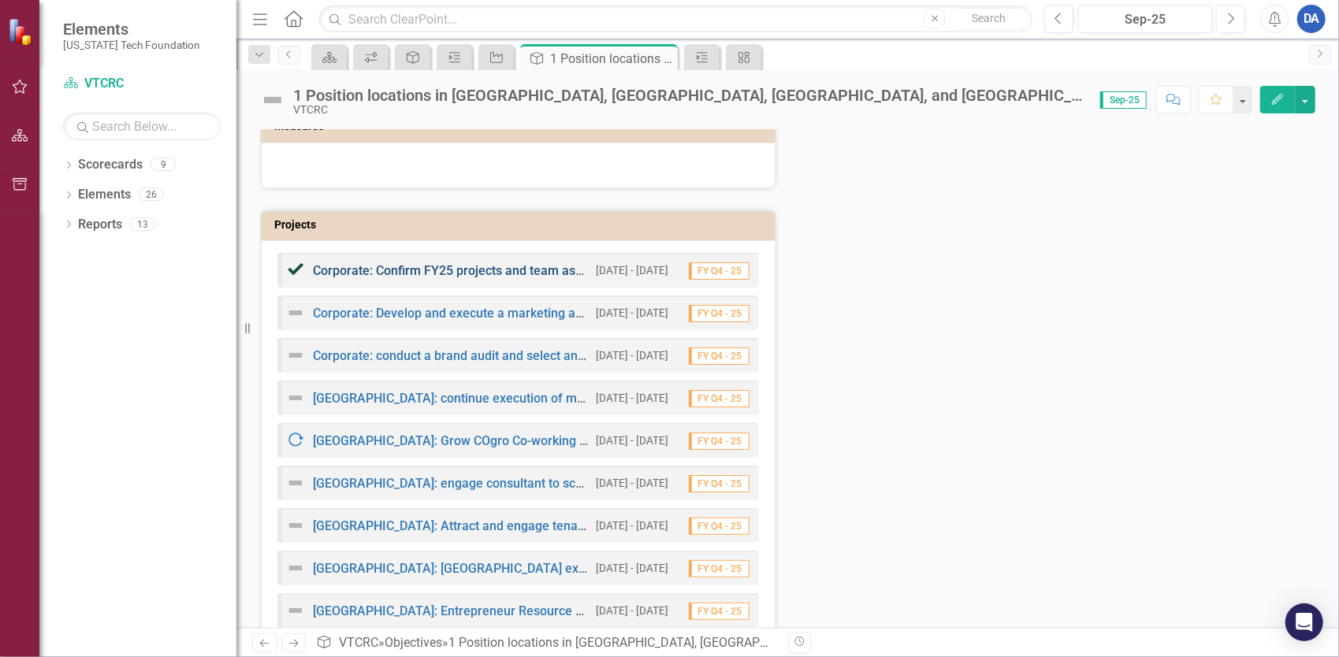
click at [440, 271] on link "Corporate: Confirm FY25 projects and team assignments Blacksburg-centered innov…" at bounding box center [626, 270] width 627 height 15
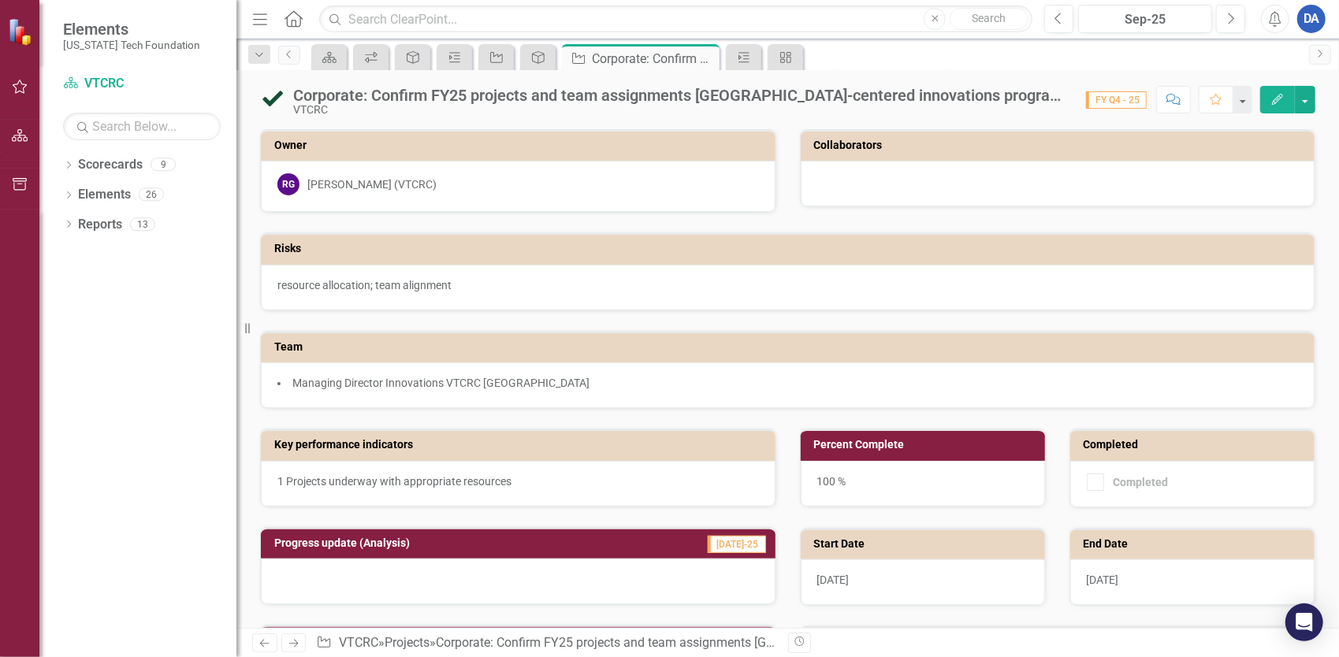
checkbox input "true"
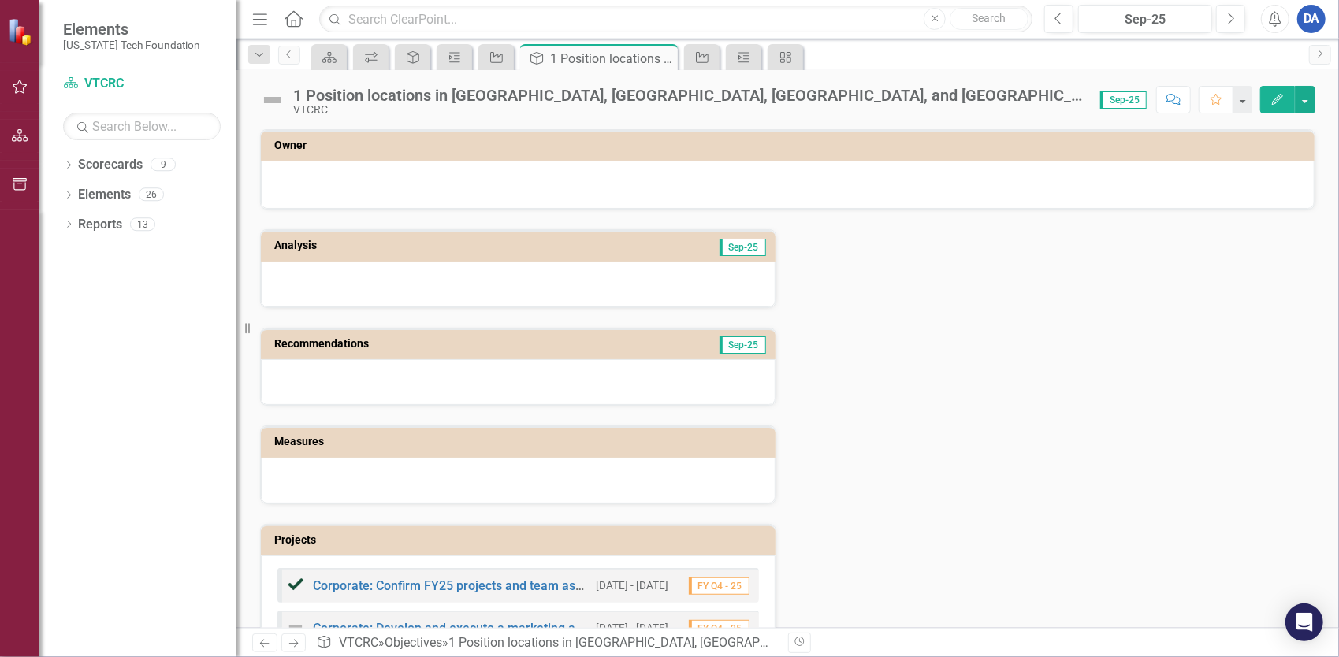
scroll to position [315, 0]
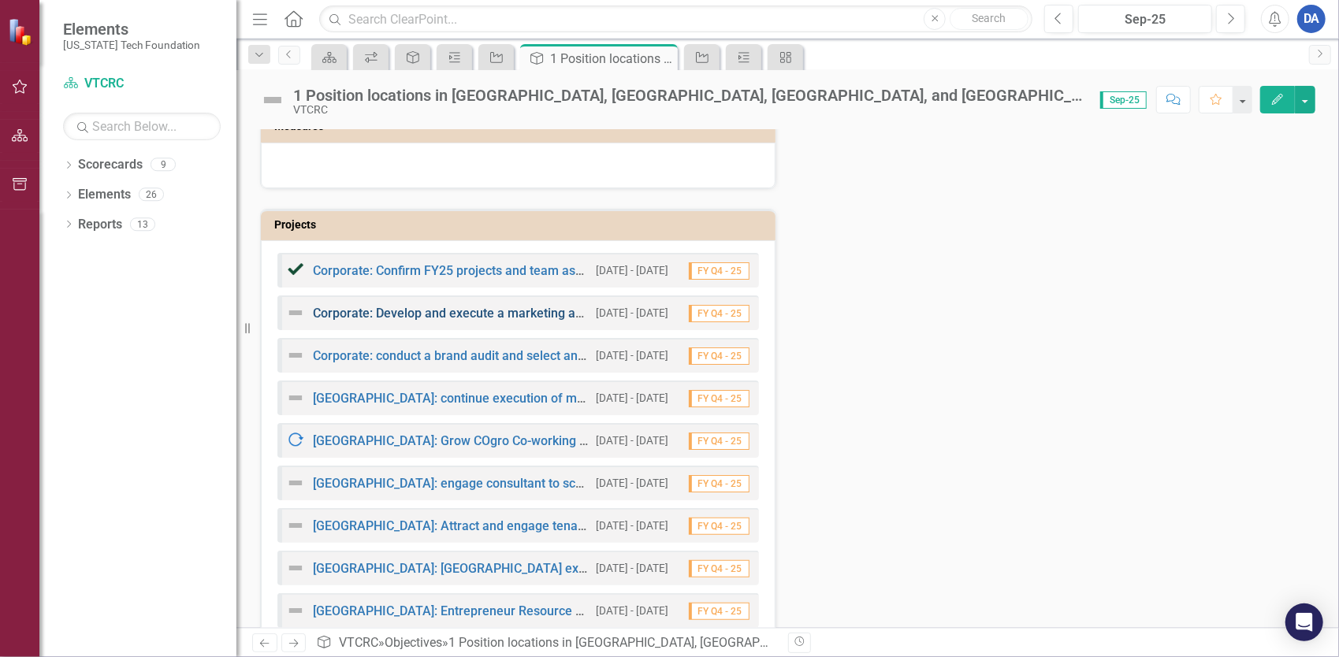
click at [518, 310] on link "Corporate: Develop and execute a marketing and communications plan" at bounding box center [513, 313] width 401 height 15
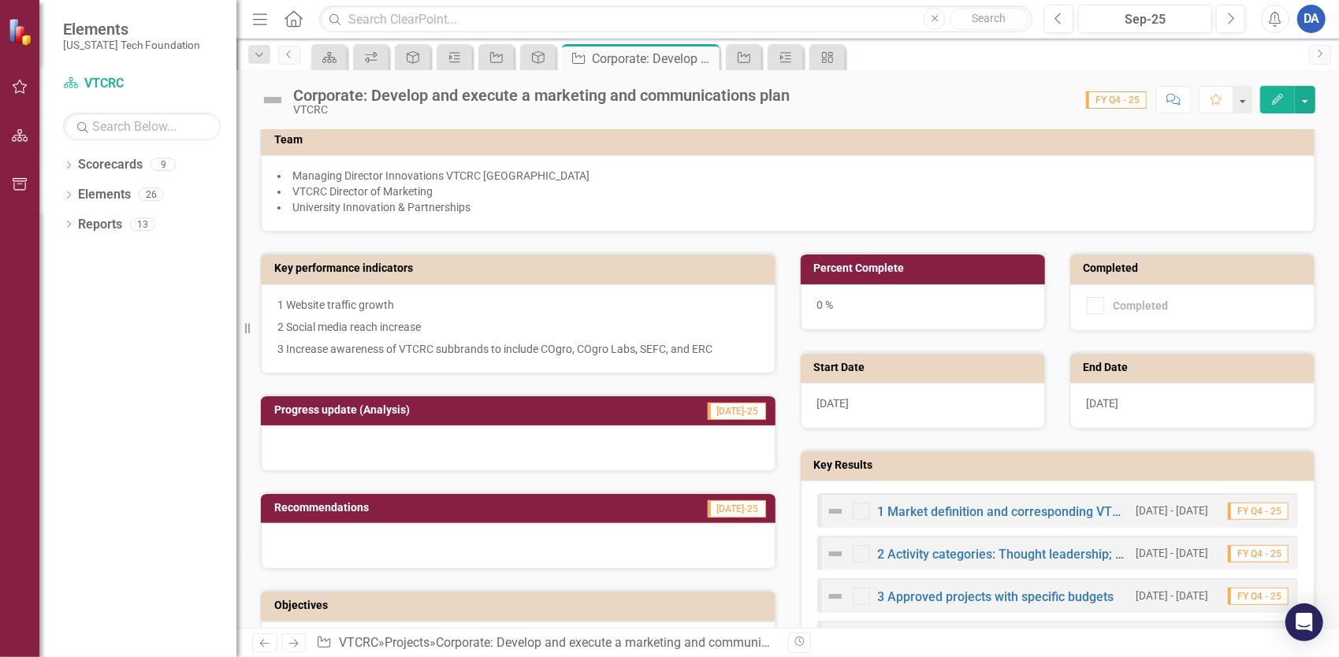
scroll to position [236, 0]
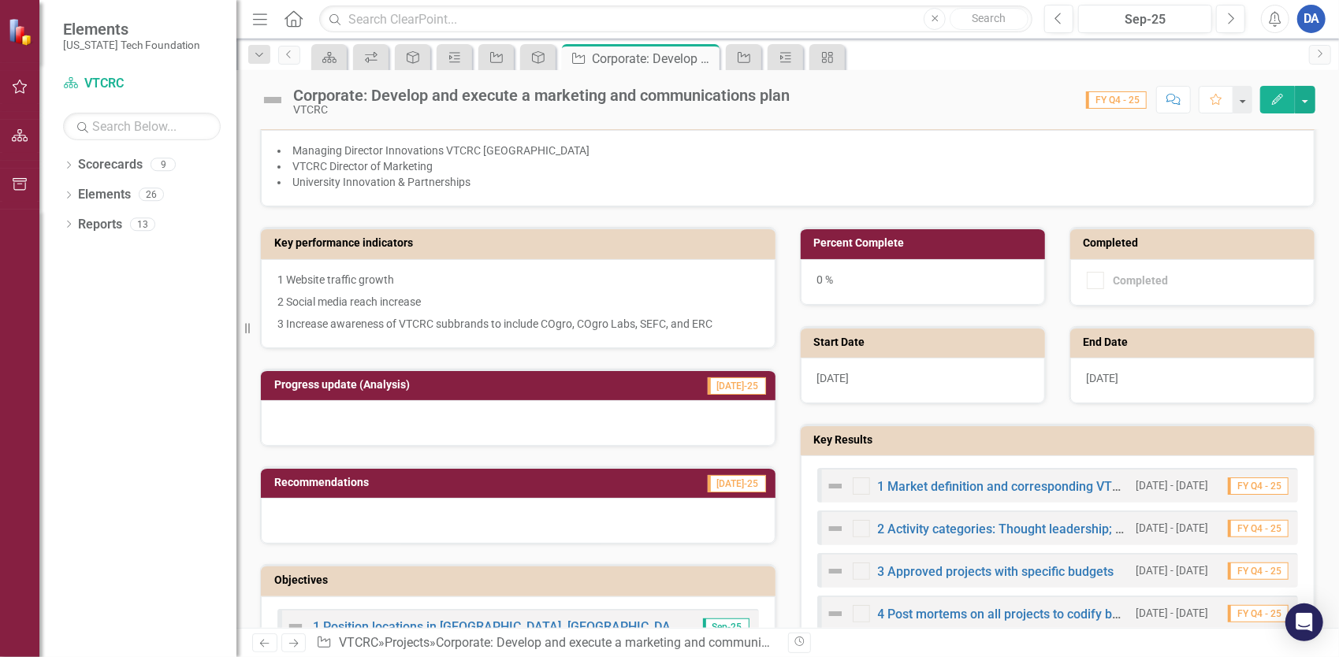
click at [1174, 175] on li "University Innovation & Partnerships" at bounding box center [787, 182] width 1020 height 16
click at [1259, 86] on div "Edit" at bounding box center [1283, 100] width 63 height 28
click at [1276, 104] on icon "Edit" at bounding box center [1277, 99] width 14 height 11
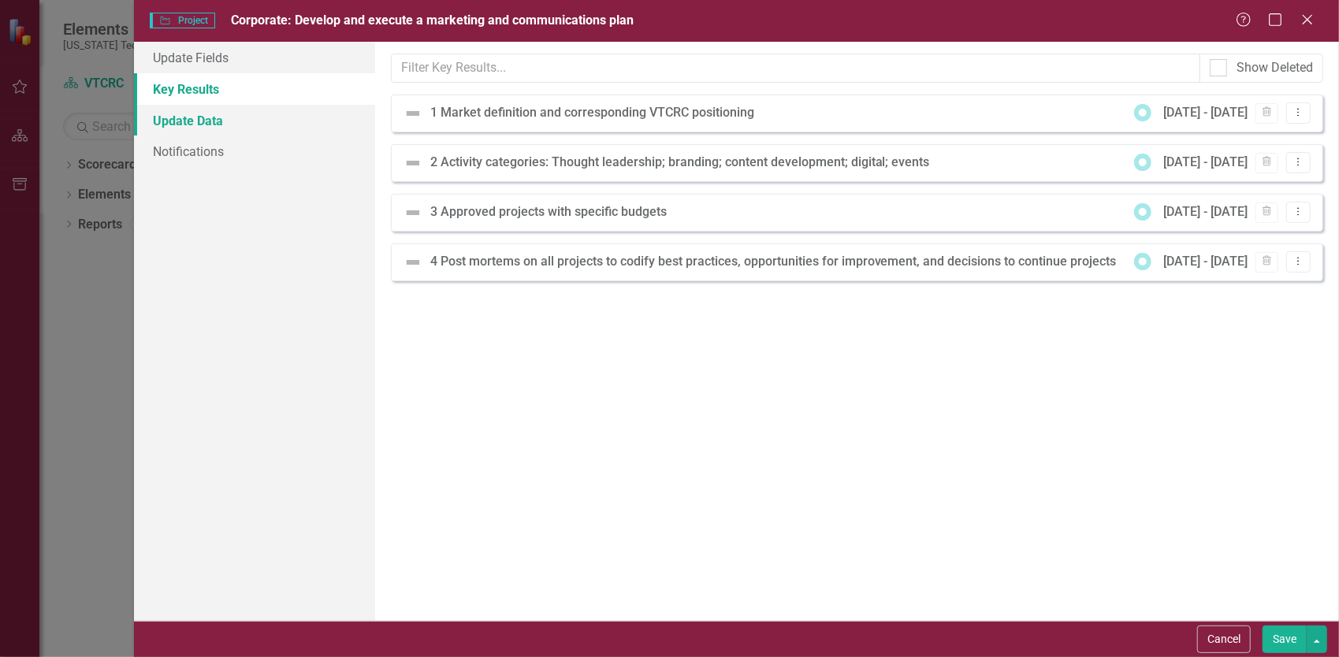
scroll to position [0, 0]
click at [548, 115] on div "1 Market definition and corresponding VTCRC positioning" at bounding box center [596, 113] width 332 height 18
click at [206, 61] on link "Update Fields" at bounding box center [254, 58] width 241 height 32
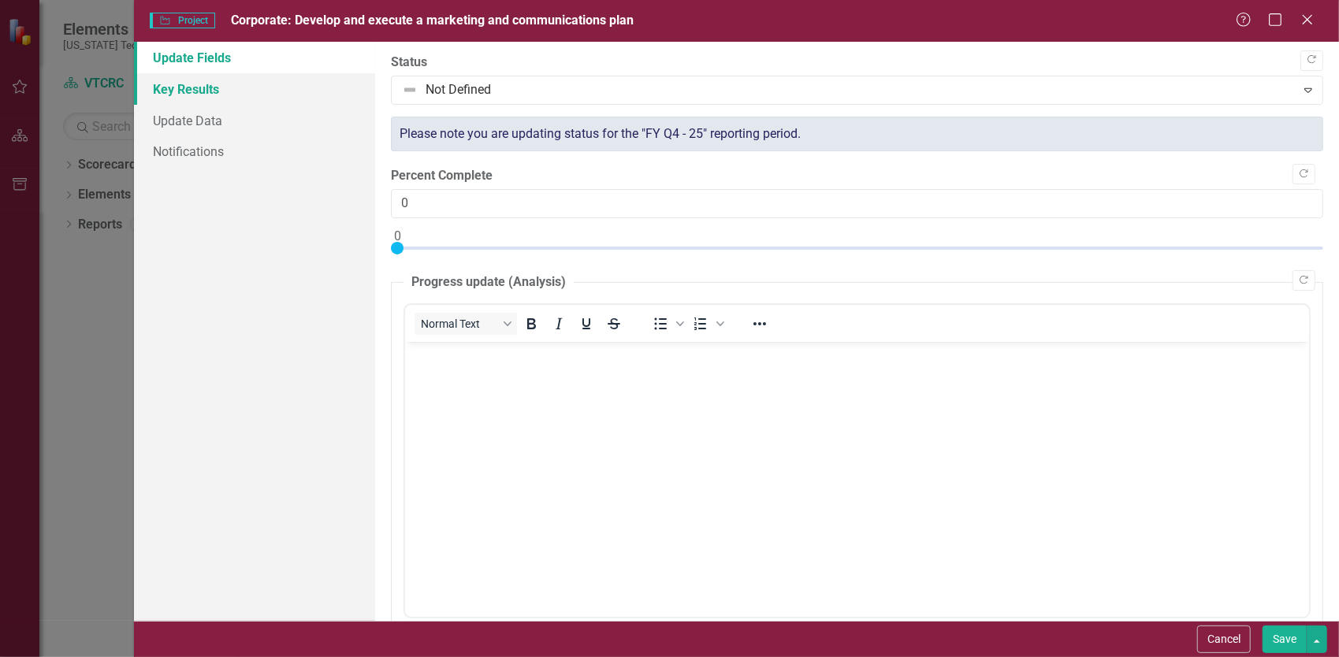
click at [205, 91] on link "Key Results" at bounding box center [254, 89] width 241 height 32
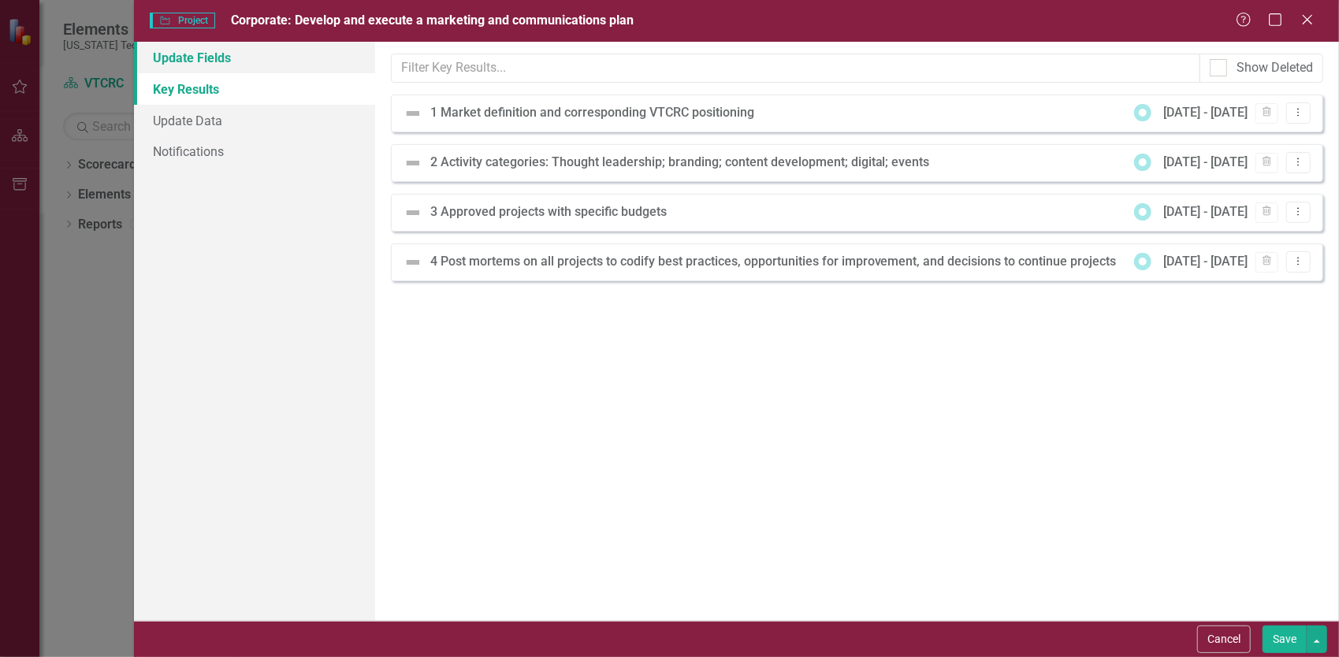
click at [191, 59] on link "Update Fields" at bounding box center [254, 58] width 241 height 32
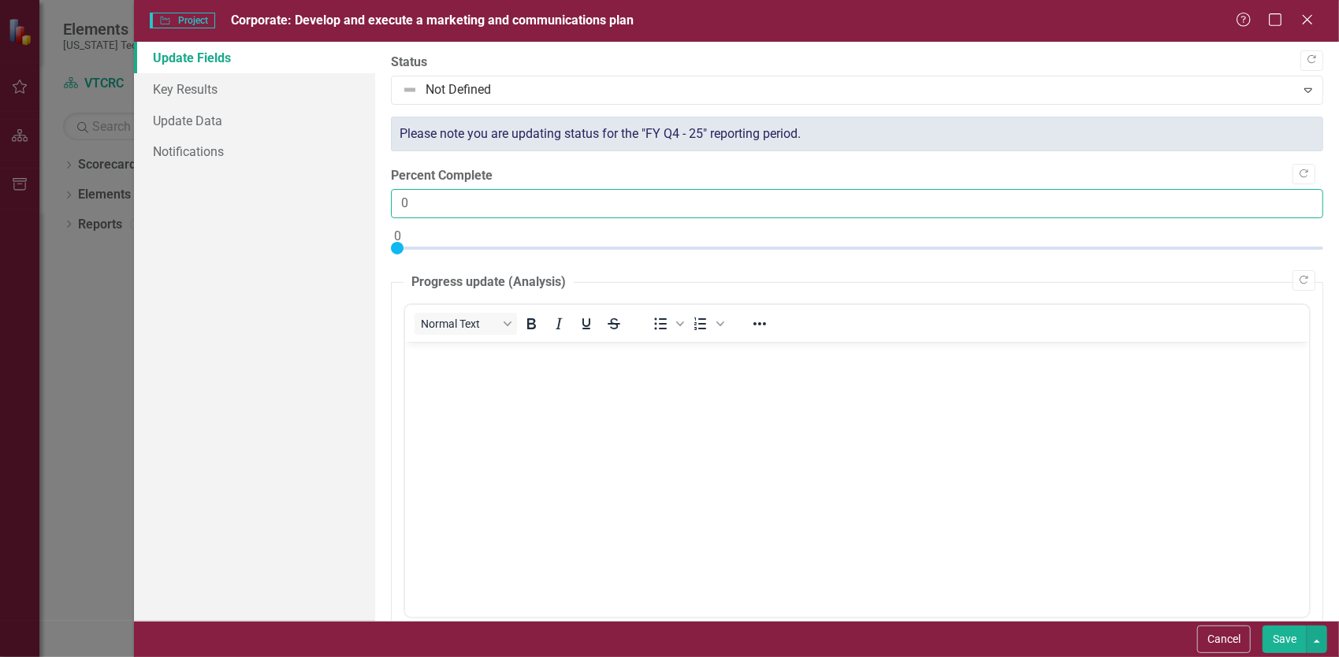
drag, startPoint x: 446, startPoint y: 205, endPoint x: 58, endPoint y: 179, distance: 389.3
click at [65, 180] on div "Project Project Corporate: Develop and execute a marketing and communications p…" at bounding box center [669, 328] width 1339 height 657
type input "50"
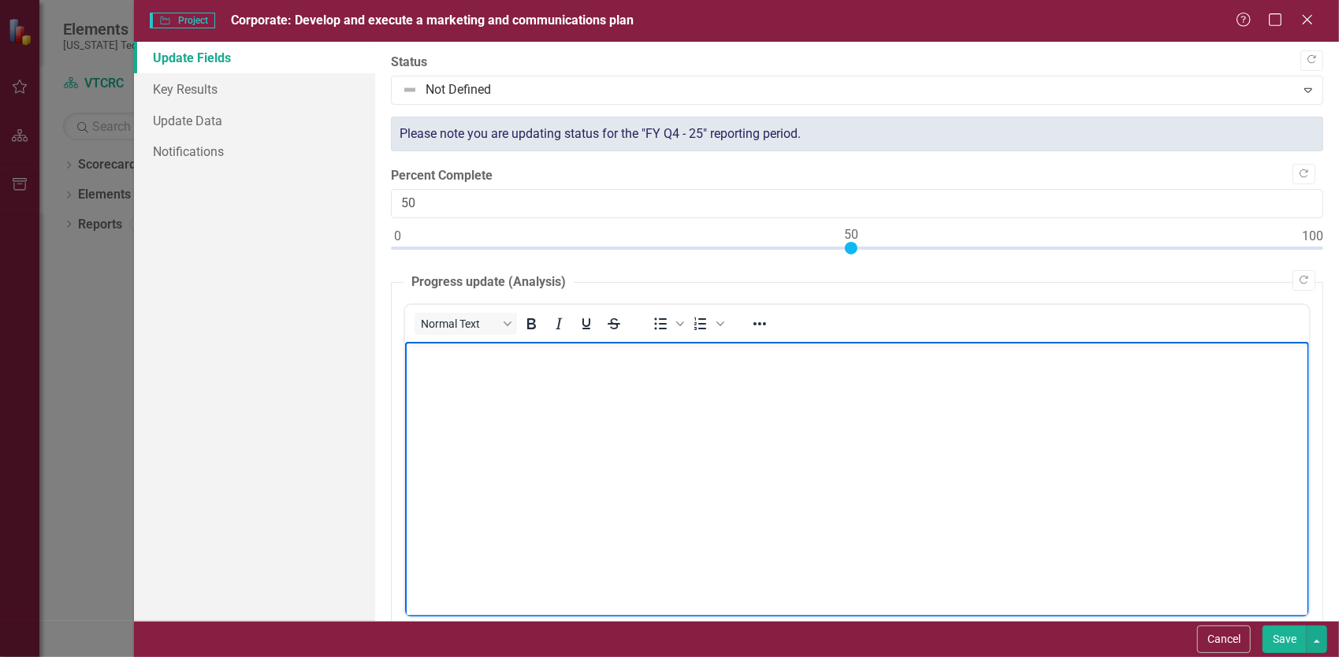
click at [721, 425] on body "Rich Text Area. Press ALT-0 for help." at bounding box center [856, 459] width 904 height 236
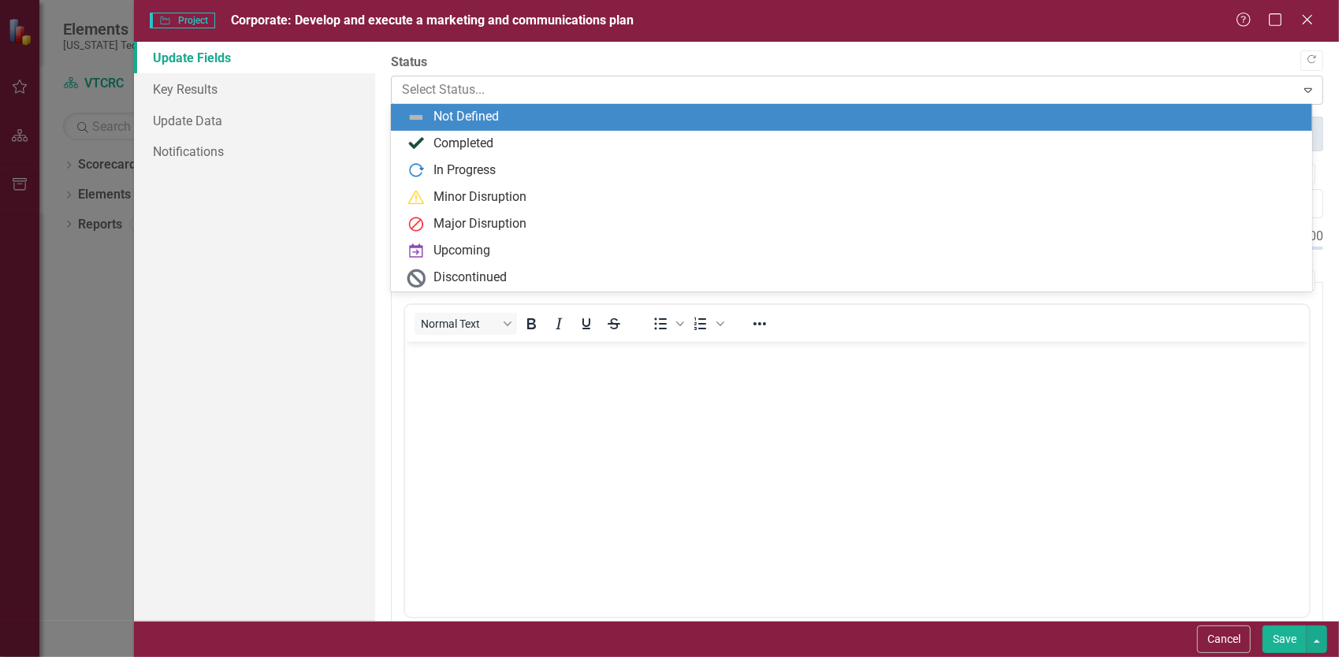
click at [531, 91] on div at bounding box center [844, 90] width 884 height 21
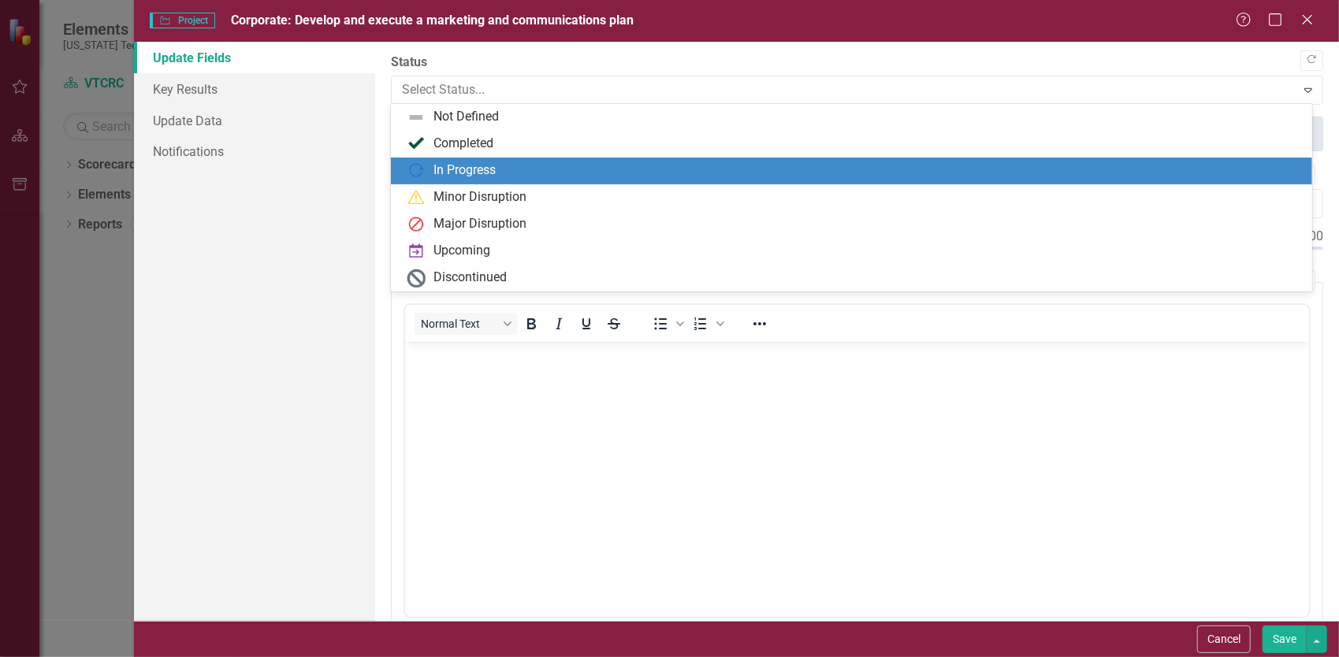
click at [488, 174] on div "In Progress" at bounding box center [464, 171] width 62 height 18
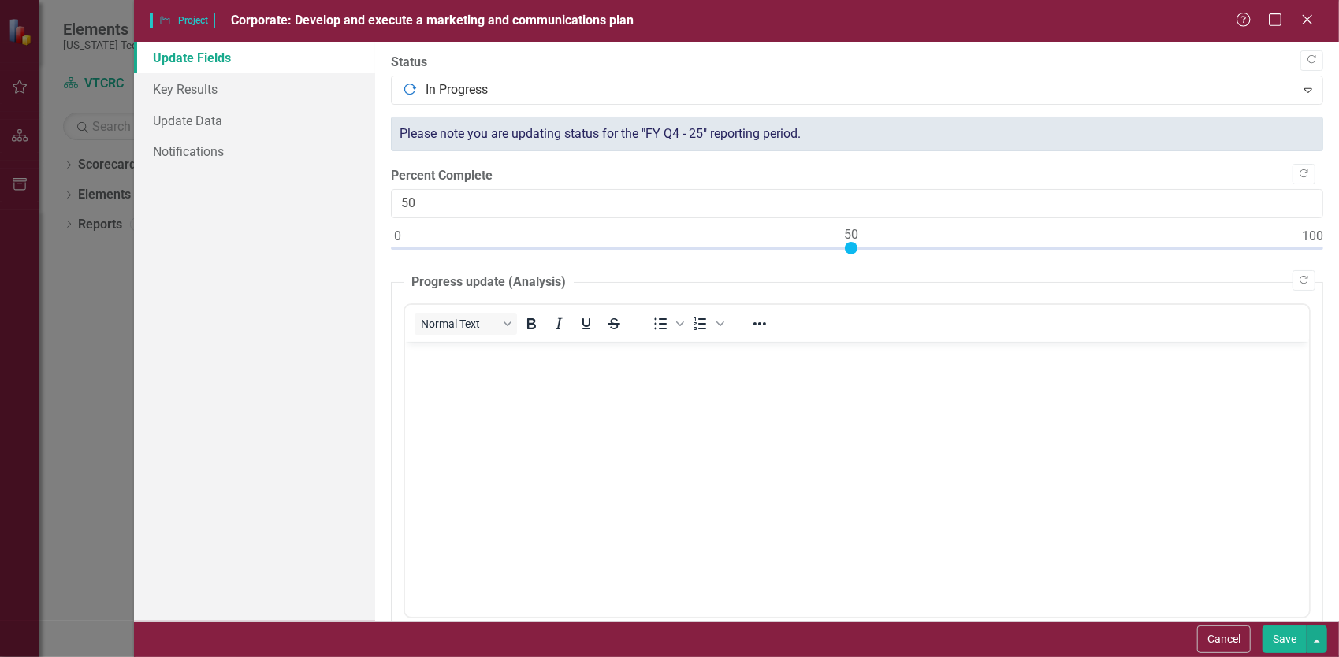
click at [619, 489] on body "Rich Text Area. Press ALT-0 for help." at bounding box center [856, 459] width 904 height 236
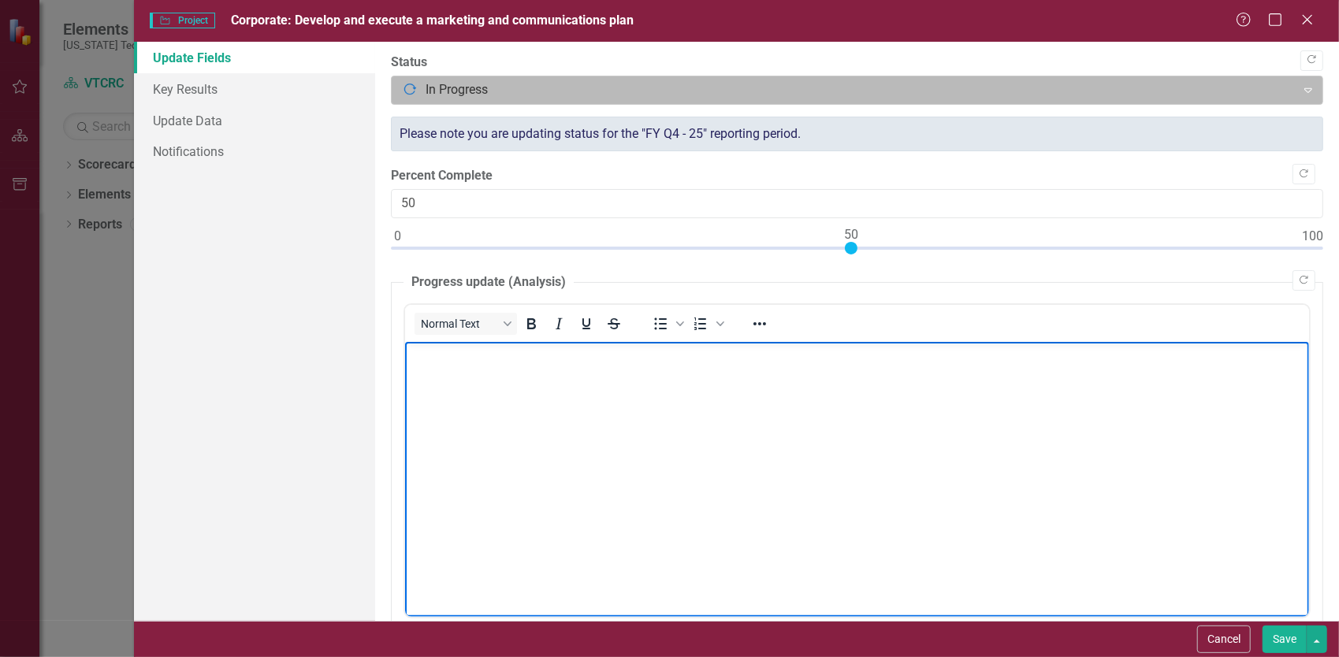
click at [487, 77] on div "In Progress" at bounding box center [844, 90] width 900 height 28
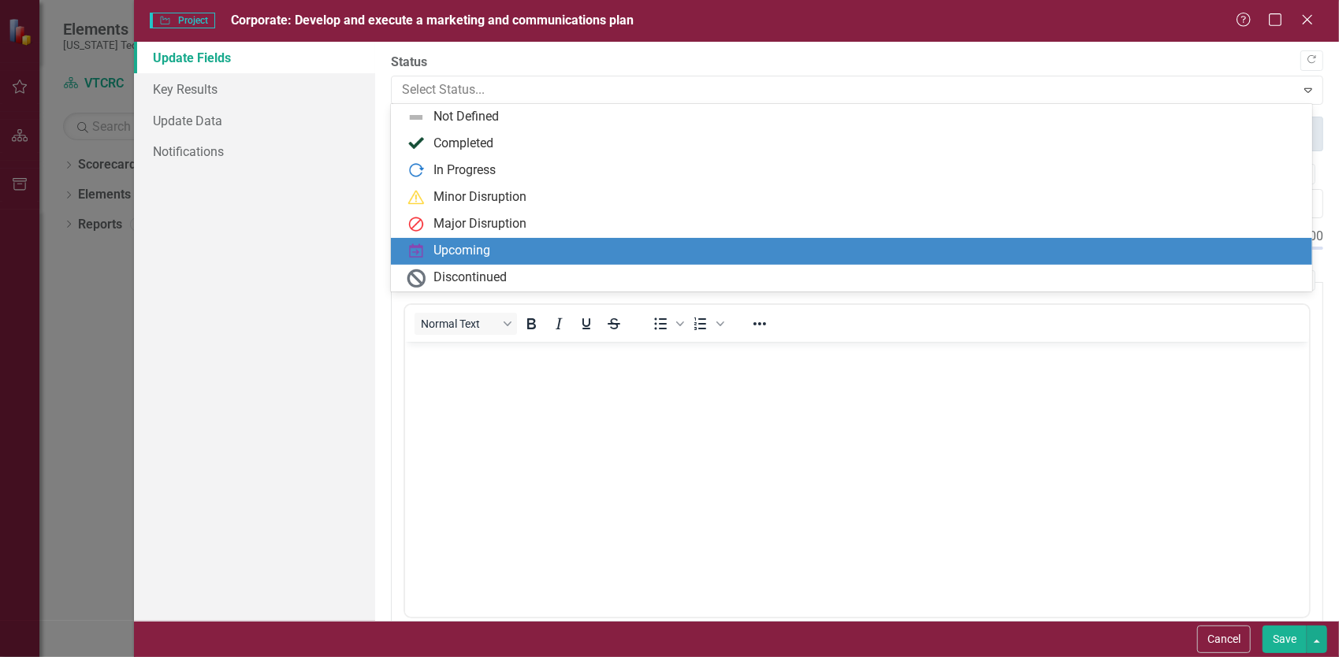
click at [548, 479] on body "Rich Text Area. Press ALT-0 for help." at bounding box center [856, 459] width 904 height 236
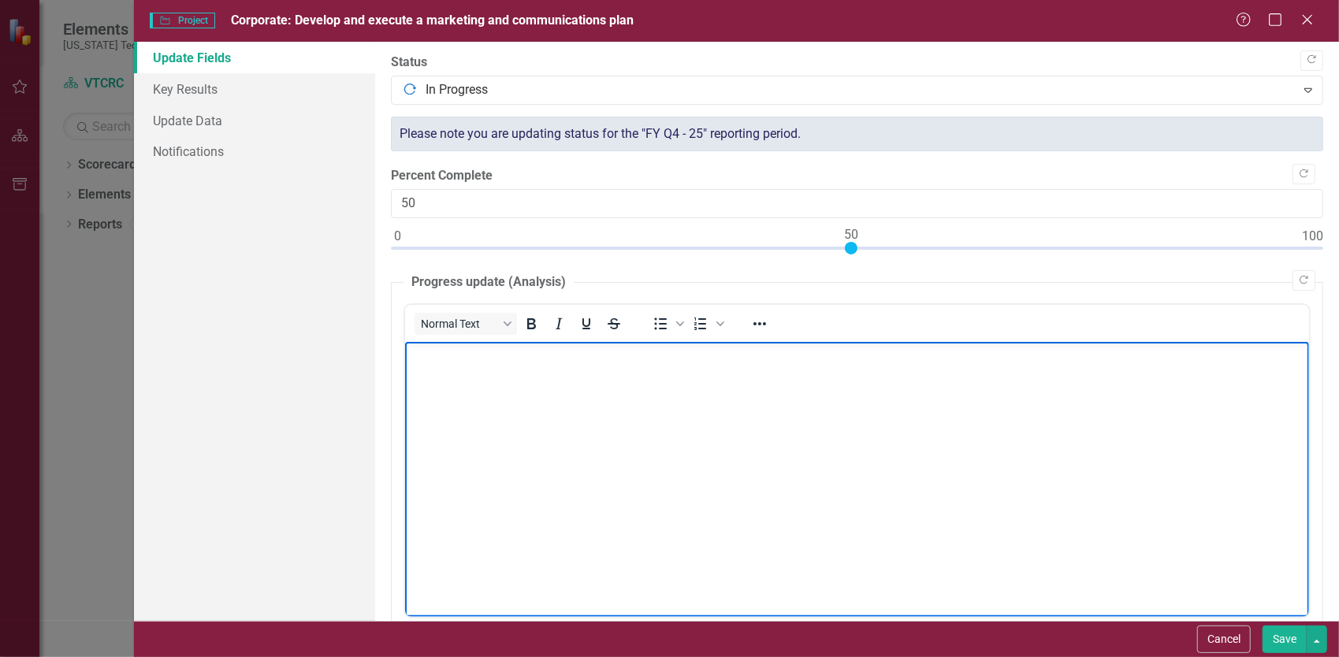
click at [808, 399] on body "Rich Text Area. Press ALT-0 for help." at bounding box center [856, 459] width 904 height 236
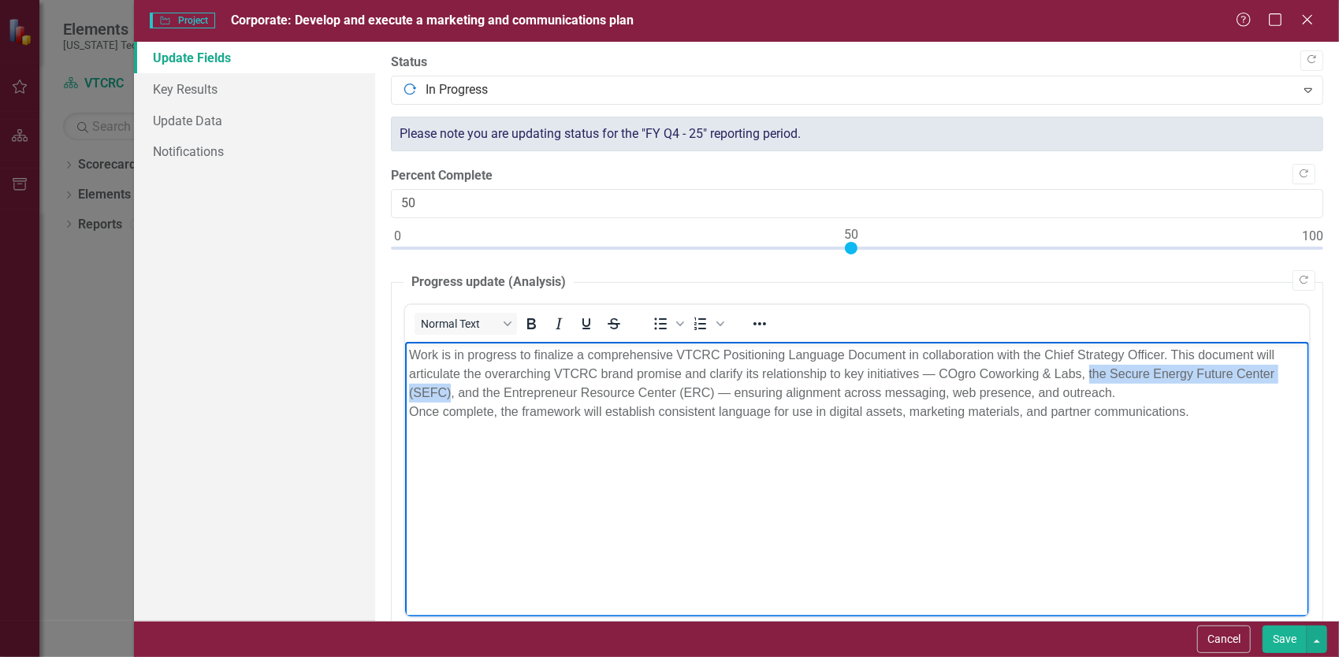
drag, startPoint x: 450, startPoint y: 390, endPoint x: 1086, endPoint y: 380, distance: 635.9
click at [1086, 380] on p "Work is in progress to finalize a comprehensive VTCRC Positioning Language Docu…" at bounding box center [856, 383] width 896 height 76
drag, startPoint x: 542, startPoint y: 391, endPoint x: 1149, endPoint y: 371, distance: 607.0
click at [1149, 371] on p "Work is in progress to finalize a comprehensive VTCRC Positioning Language Docu…" at bounding box center [856, 383] width 896 height 76
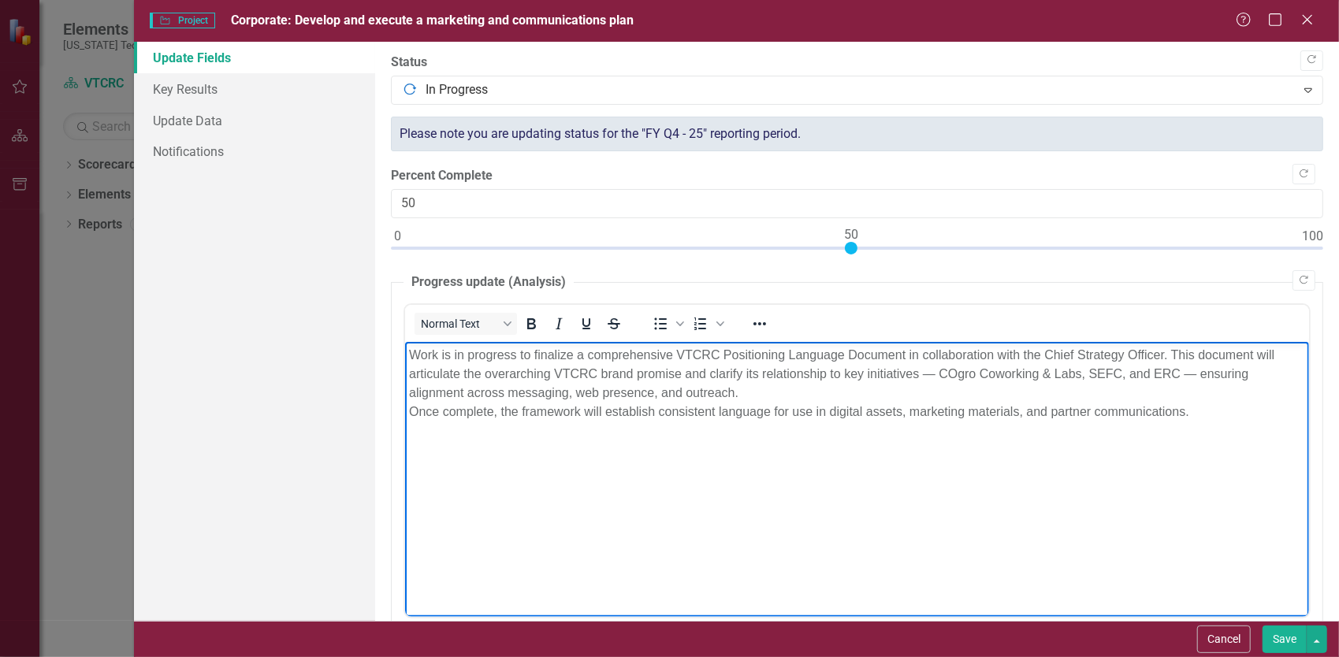
click at [1202, 374] on p "Work is in progress to finalize a comprehensive VTCRC Positioning Language Docu…" at bounding box center [856, 383] width 896 height 76
drag, startPoint x: 938, startPoint y: 368, endPoint x: 919, endPoint y: 373, distance: 19.5
click at [919, 373] on p "Work is in progress to finalize a comprehensive VTCRC Positioning Language Docu…" at bounding box center [856, 383] width 896 height 76
click at [411, 411] on p "Work is in progress to finalize a comprehensive VTCRC Positioning Language Docu…" at bounding box center [856, 383] width 896 height 76
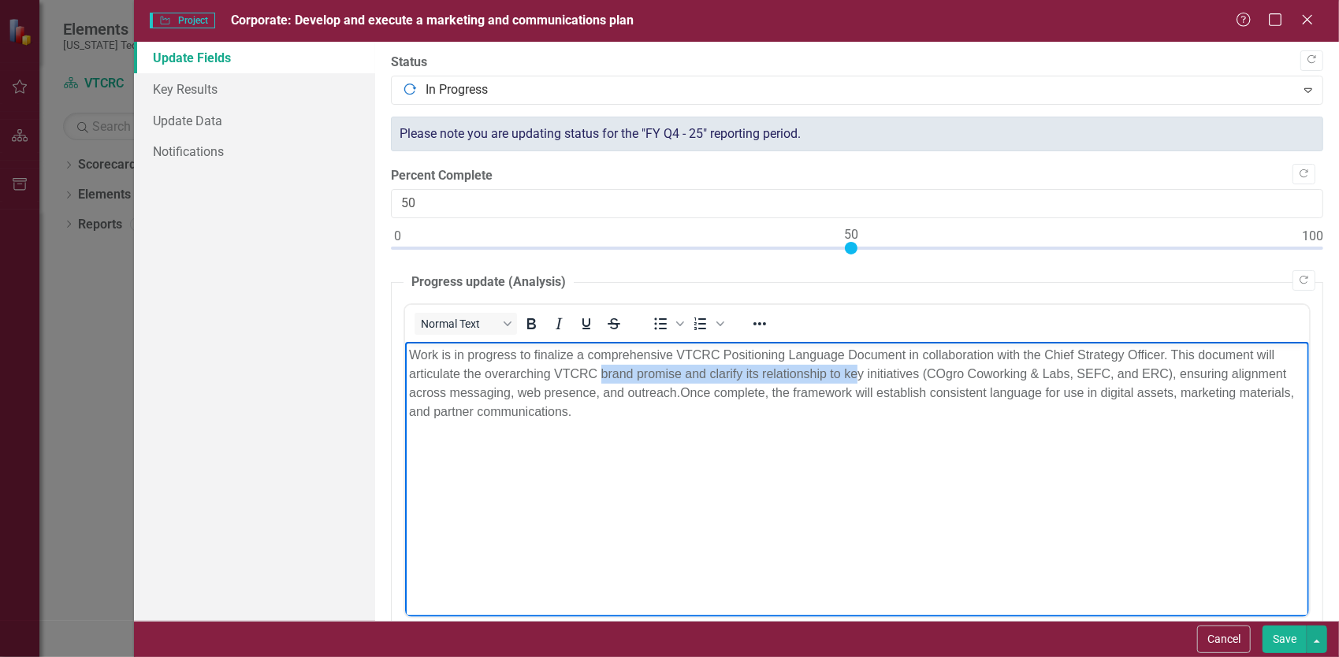
drag, startPoint x: 600, startPoint y: 374, endPoint x: 856, endPoint y: 375, distance: 255.3
click at [856, 375] on p "Work is in progress to finalize a comprehensive VTCRC Positioning Language Docu…" at bounding box center [856, 383] width 896 height 76
click at [929, 466] on body "Work is in progress to finalize a comprehensive VTCRC Positioning Language Docu…" at bounding box center [856, 459] width 904 height 236
drag, startPoint x: 685, startPoint y: 390, endPoint x: 1169, endPoint y: 336, distance: 486.7
click at [1169, 341] on html "Work is in progress to finalize a comprehensive VTCRC Positioning Language Docu…" at bounding box center [856, 459] width 904 height 236
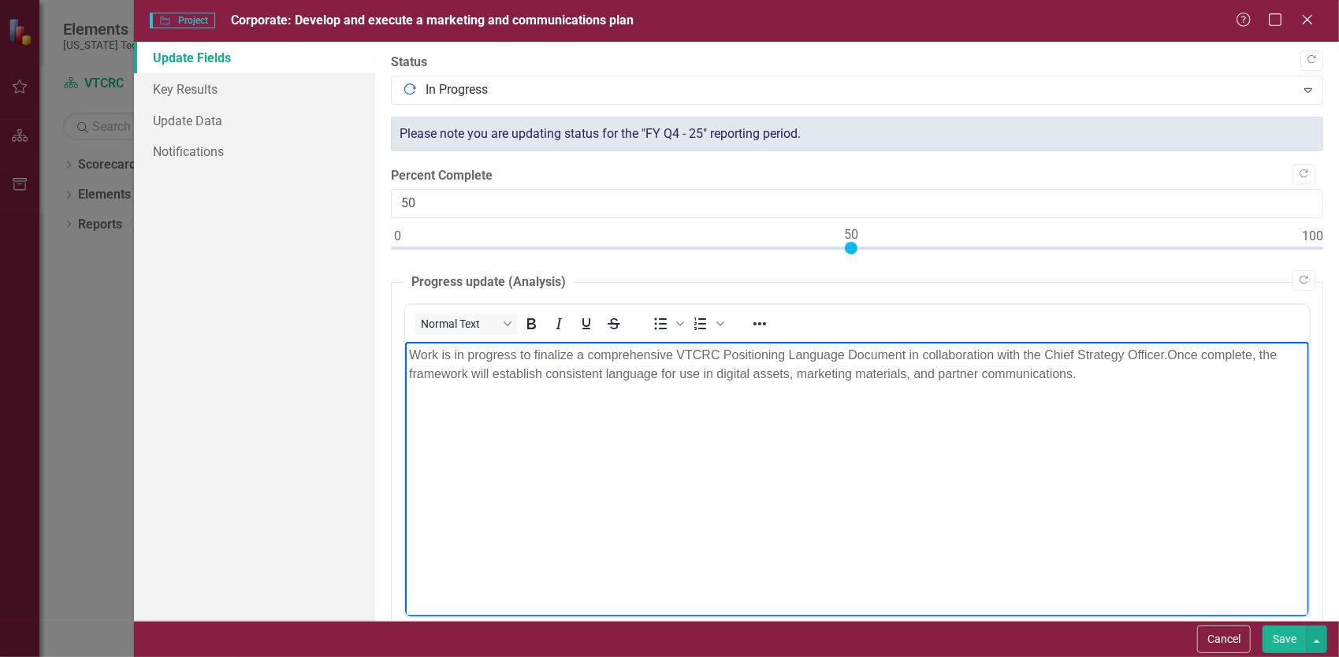
click at [764, 413] on body "Work is in progress to finalize a comprehensive VTCRC Positioning Language Docu…" at bounding box center [856, 459] width 904 height 236
click at [1109, 362] on p "Work is in progress to finalize a comprehensive VTCRC Positioning Language Docu…" at bounding box center [856, 364] width 896 height 38
click at [1098, 387] on body "Work is in progress to finalize a comprehensive VTCRC Positioning Language Docu…" at bounding box center [856, 459] width 904 height 236
click at [700, 445] on body "Work is in progress to finalize a comprehensive VTCRC Positioning Language Docu…" at bounding box center [856, 459] width 904 height 236
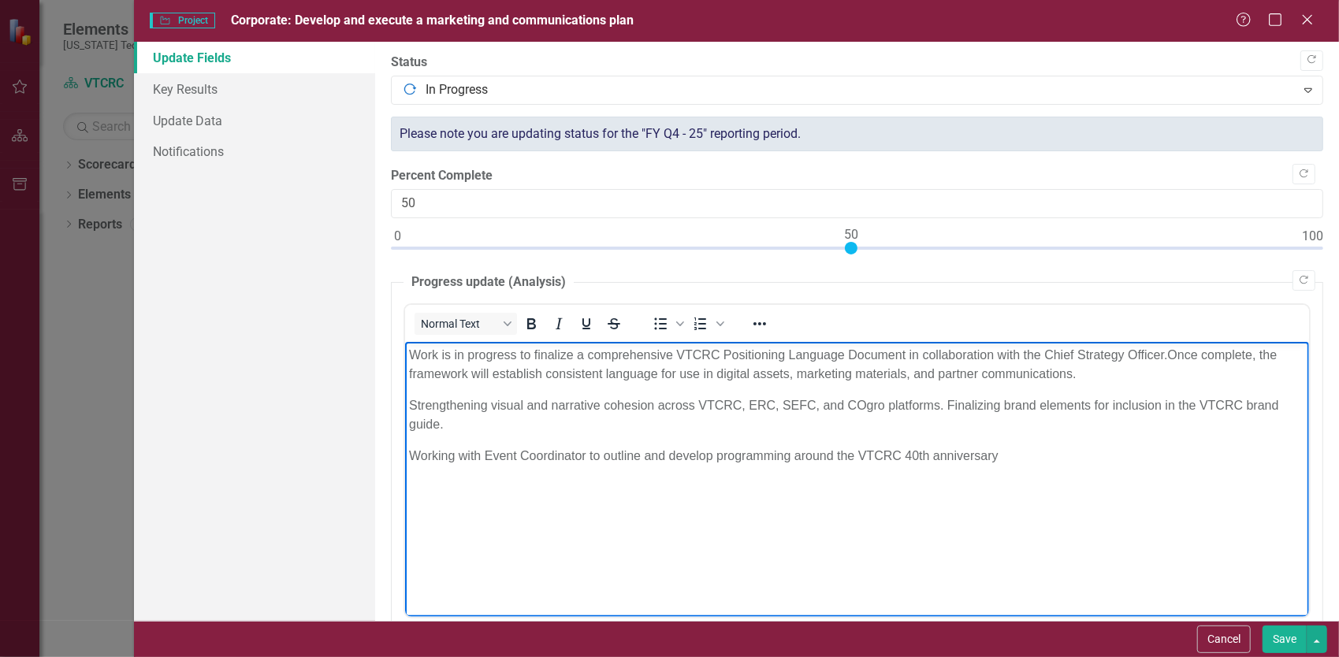
click at [760, 449] on p "Working with Event Coordinator to outline and develop programming around the VT…" at bounding box center [856, 455] width 896 height 19
click at [1003, 451] on p "Working with Event Coordinator to outline and develop plans around the VTCRC 40…" at bounding box center [856, 455] width 896 height 19
click at [739, 492] on p "VTCRC 40th anniversary campaign in progress -" at bounding box center [856, 486] width 896 height 19
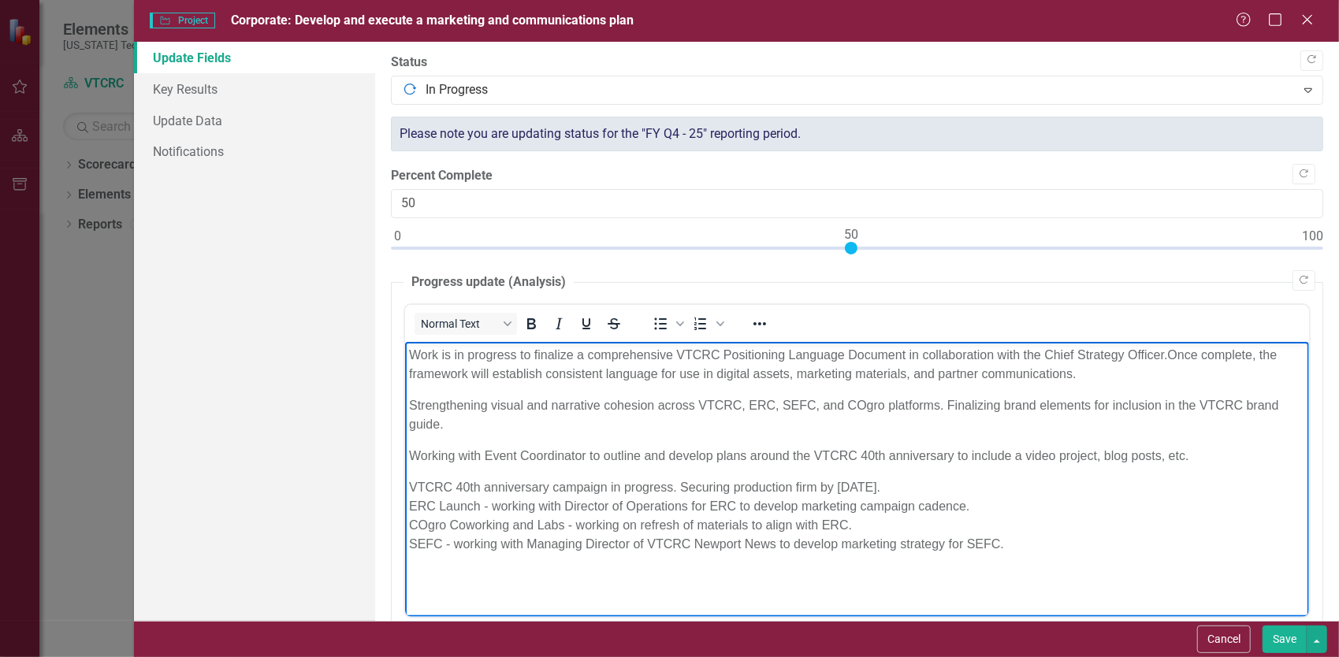
click at [774, 543] on p "VTCRC 40th anniversary campaign in progress. Securing production firm by 10/15/…" at bounding box center [856, 515] width 896 height 76
click at [1141, 541] on p "VTCRC 40th anniversary campaign in progress. Securing production firm by 10/15/…" at bounding box center [856, 515] width 896 height 76
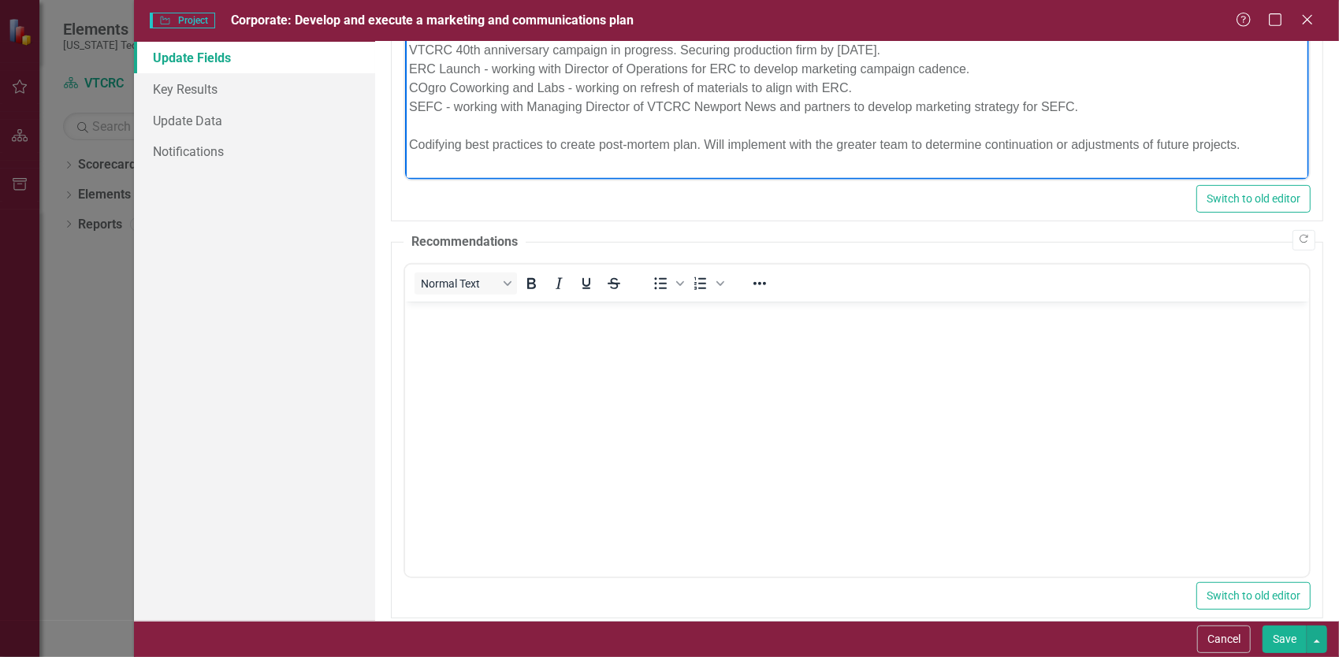
scroll to position [455, 0]
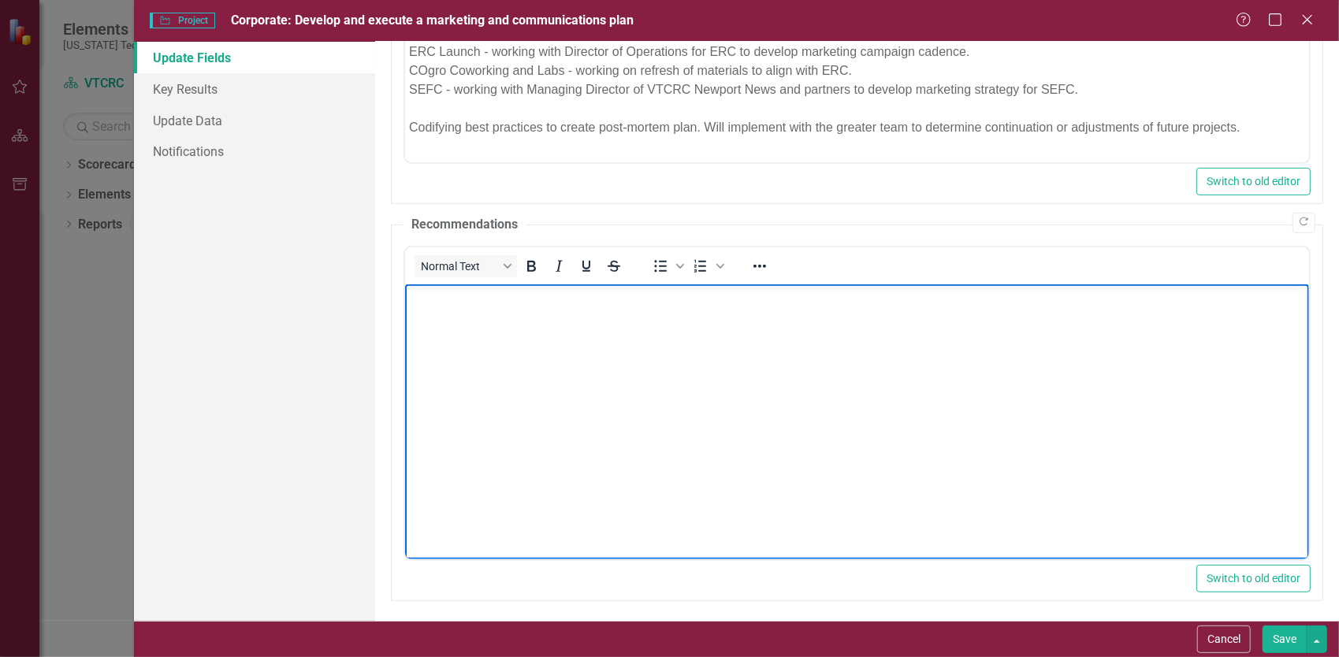
drag, startPoint x: 610, startPoint y: 436, endPoint x: 610, endPoint y: 368, distance: 67.8
click at [610, 368] on body "Rich Text Area. Press ALT-0 for help." at bounding box center [856, 402] width 904 height 236
click at [944, 407] on body "Rich Text Area. Press ALT-0 for help." at bounding box center [856, 402] width 904 height 236
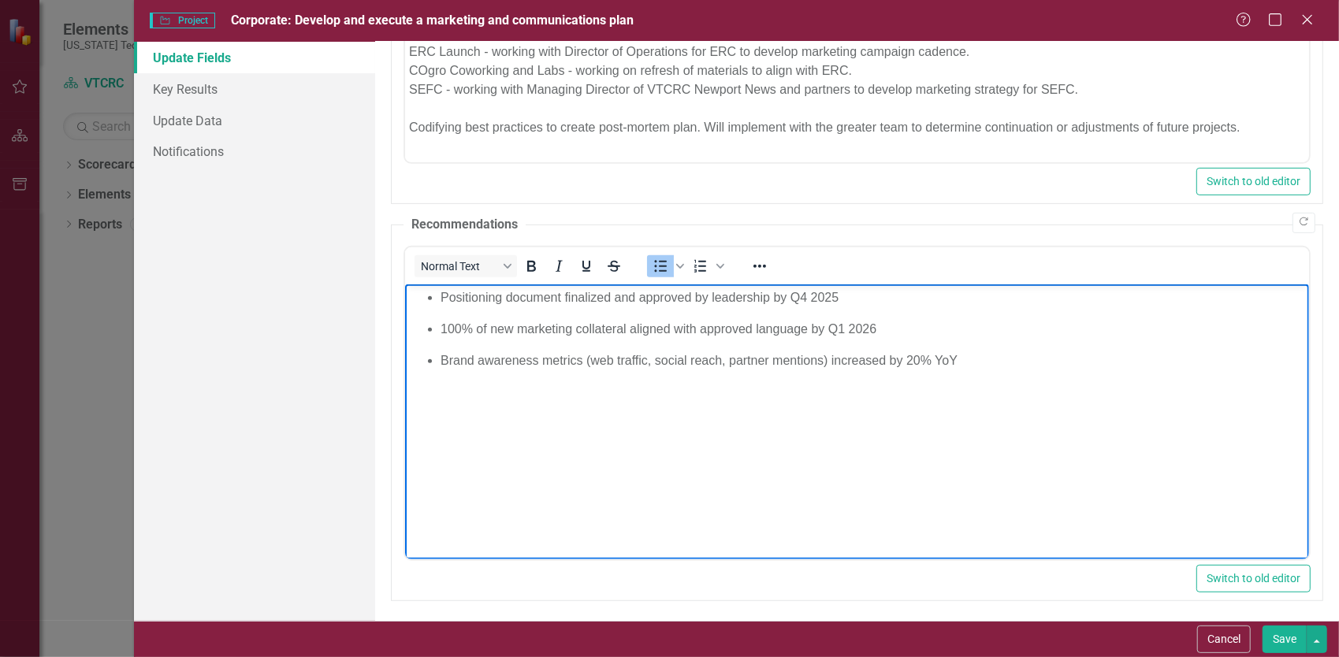
click at [514, 319] on p "100% of new marketing collateral aligned with approved language by Q1 2026" at bounding box center [872, 328] width 864 height 19
drag, startPoint x: 850, startPoint y: 298, endPoint x: 786, endPoint y: 297, distance: 63.8
click at [786, 297] on p "Positioning document finalized and approved by leadership by Q4 2025" at bounding box center [872, 297] width 864 height 19
drag, startPoint x: 976, startPoint y: 359, endPoint x: 907, endPoint y: 359, distance: 69.3
click at [907, 359] on p "Brand awareness metrics (web traffic, social reach, partner mentions) increased…" at bounding box center [872, 360] width 864 height 19
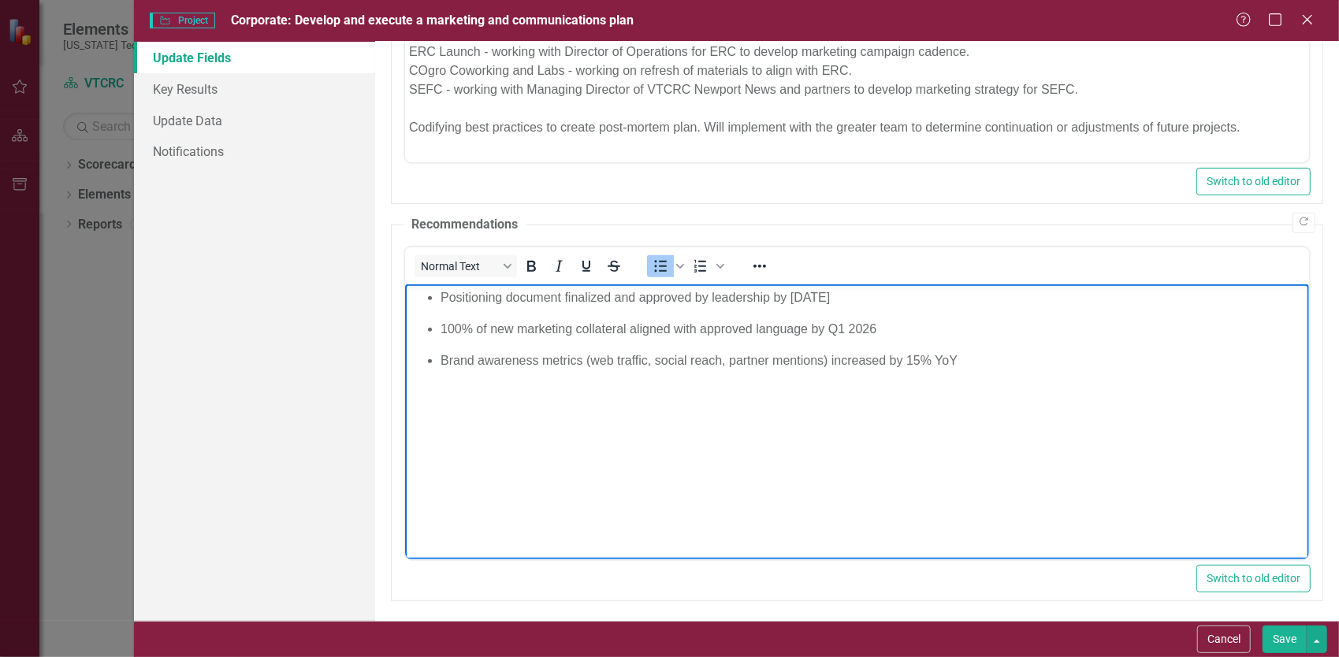
click at [979, 363] on p "Brand awareness metrics (web traffic, social reach, partner mentions) increased…" at bounding box center [872, 360] width 864 height 19
click at [444, 373] on ul "Positioning document finalized and approved by leadership by November 2025 100%…" at bounding box center [856, 354] width 896 height 132
click at [716, 428] on li "15% growth in email newsletter subscribers" at bounding box center [872, 423] width 864 height 19
click at [582, 130] on p "VTCRC 40th anniversary campaign in progress. Securing production firm by 10/15/…" at bounding box center [856, 80] width 896 height 113
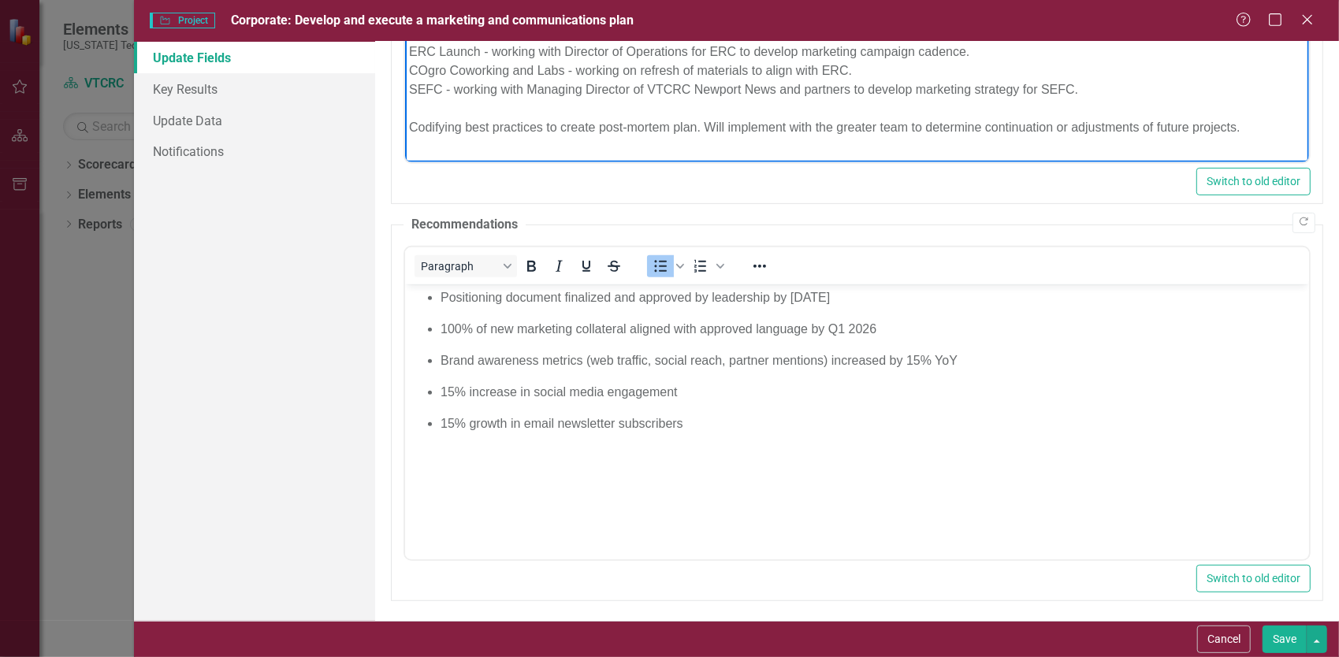
click at [424, 124] on p "VTCRC 40th anniversary campaign in progress. Securing production firm by 10/15/…" at bounding box center [856, 80] width 896 height 113
click at [1278, 635] on button "Save" at bounding box center [1284, 640] width 44 height 28
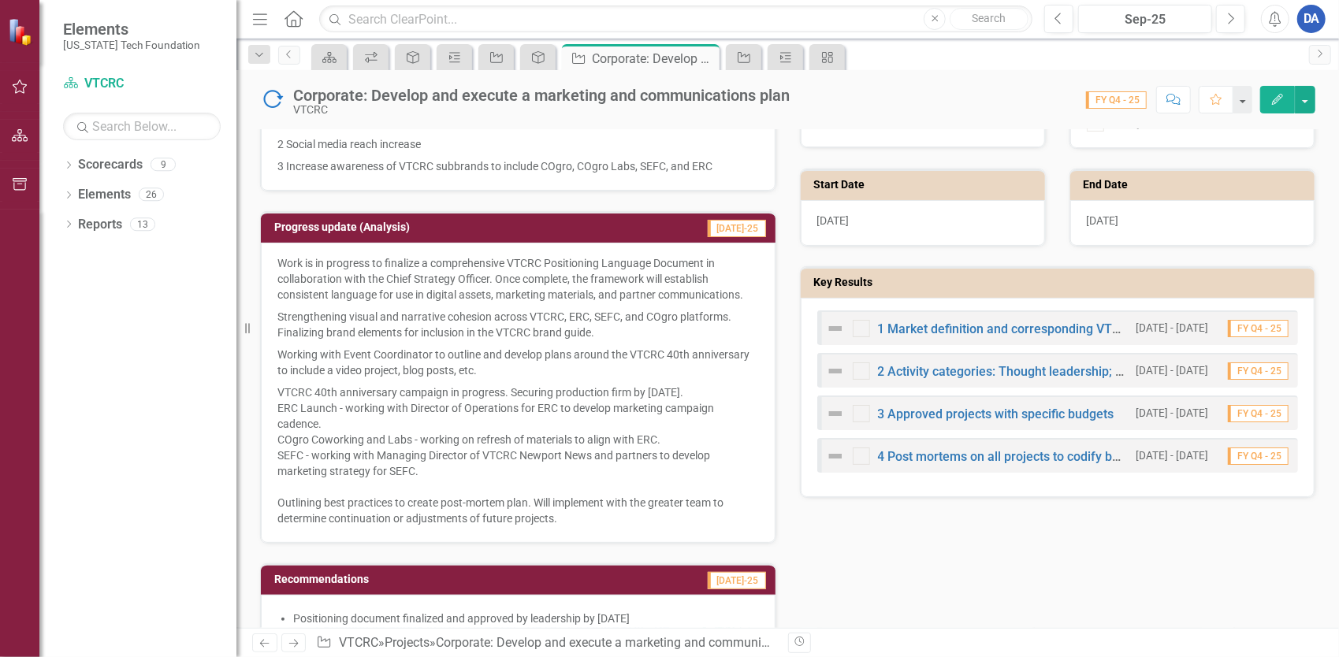
scroll to position [0, 0]
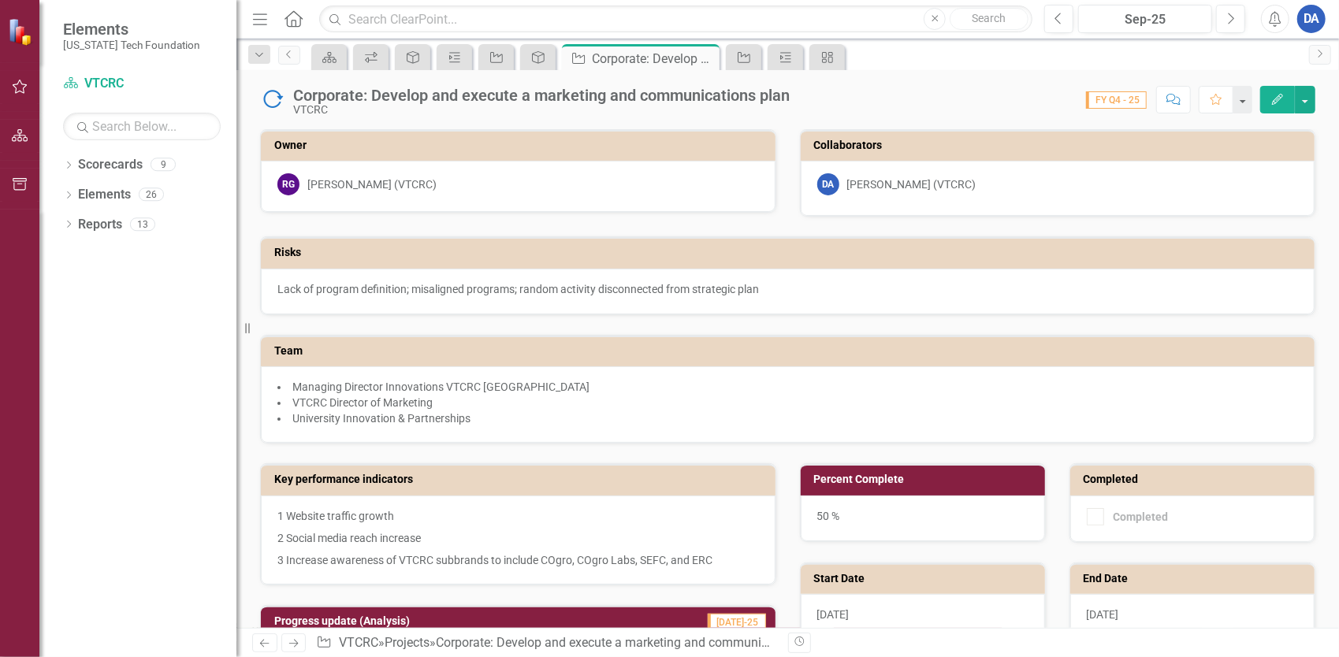
drag, startPoint x: 706, startPoint y: 54, endPoint x: 637, endPoint y: 109, distance: 88.6
click at [0, 0] on icon "Close" at bounding box center [0, 0] width 0 height 0
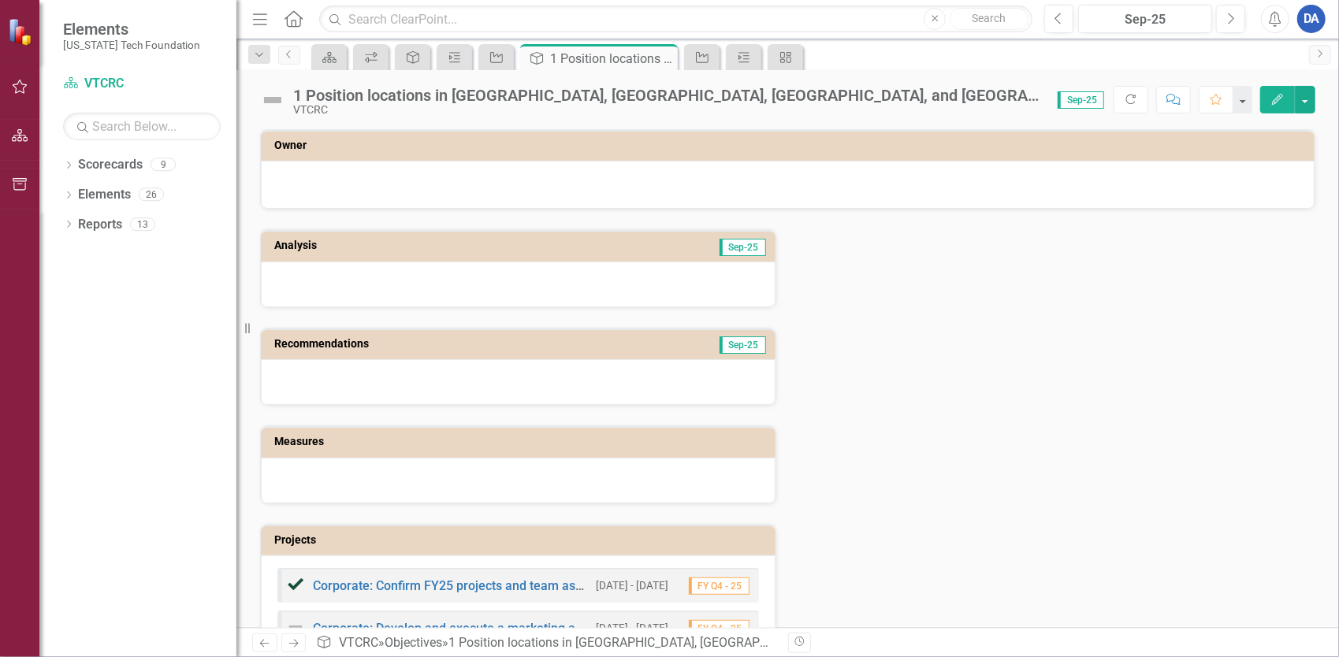
scroll to position [315, 0]
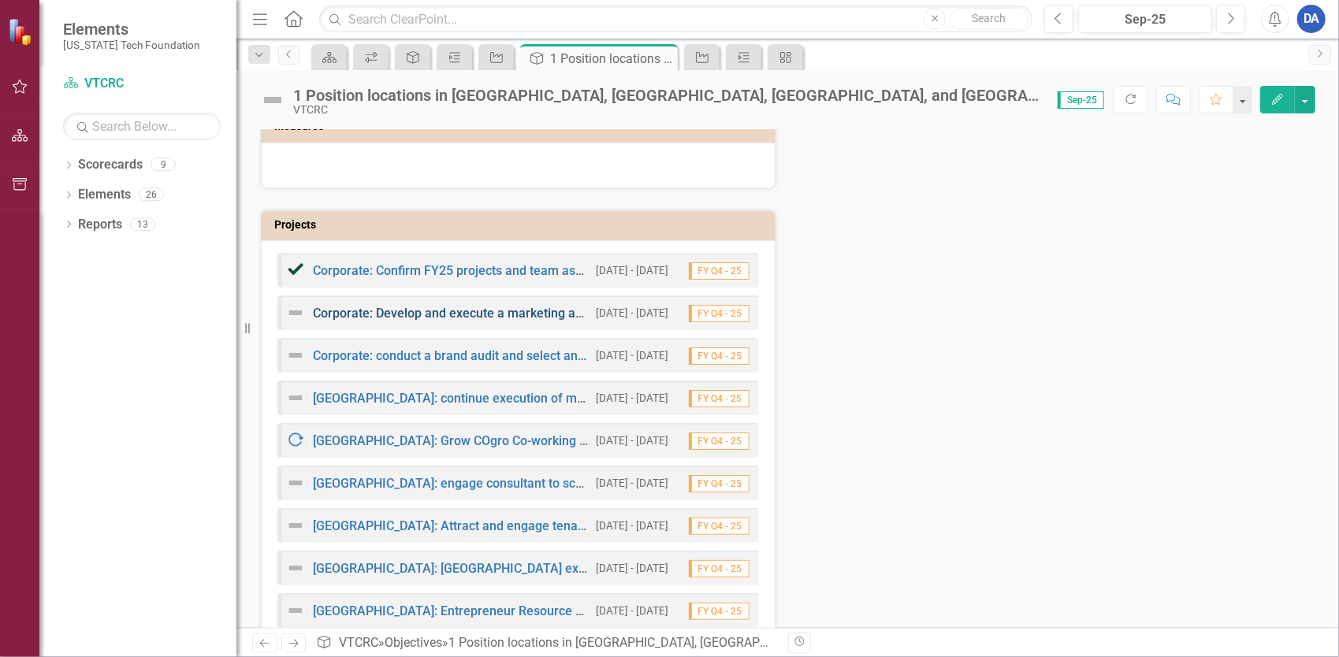
click at [496, 309] on link "Corporate: Develop and execute a marketing and communications plan" at bounding box center [513, 313] width 401 height 15
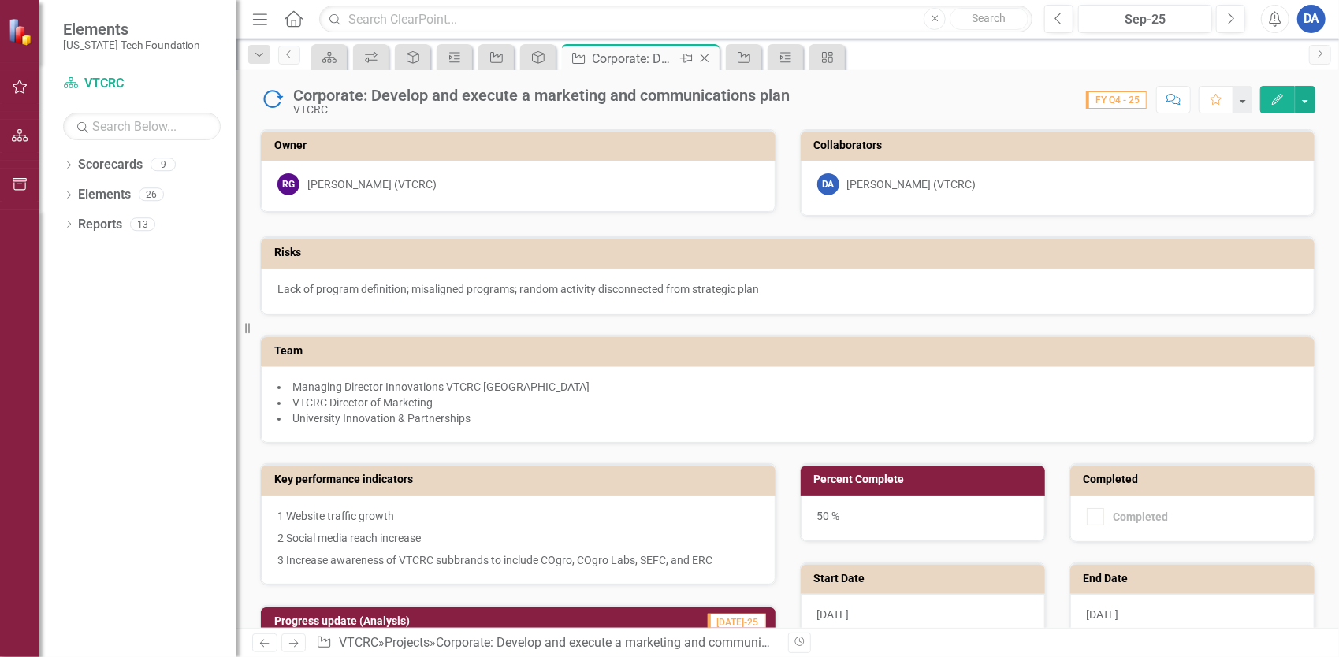
click at [670, 50] on div "Corporate: Develop and execute a marketing and communications plan" at bounding box center [634, 59] width 84 height 20
click at [705, 58] on icon "Close" at bounding box center [705, 58] width 16 height 13
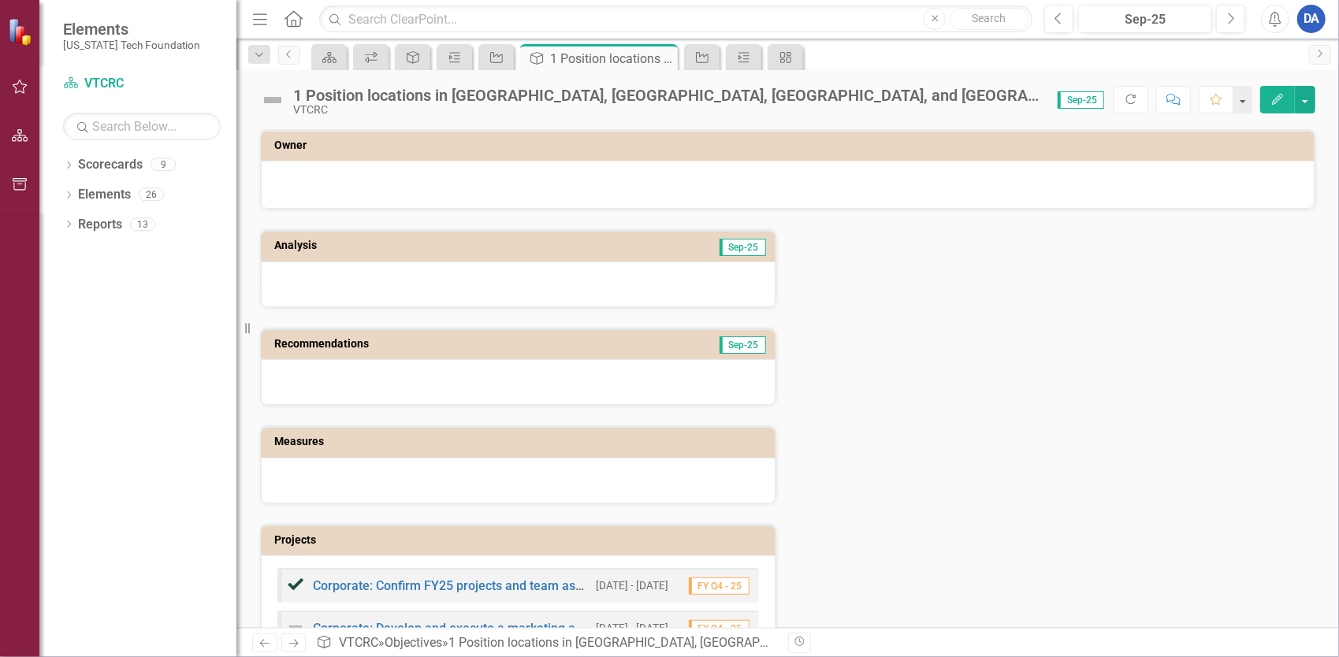
scroll to position [158, 0]
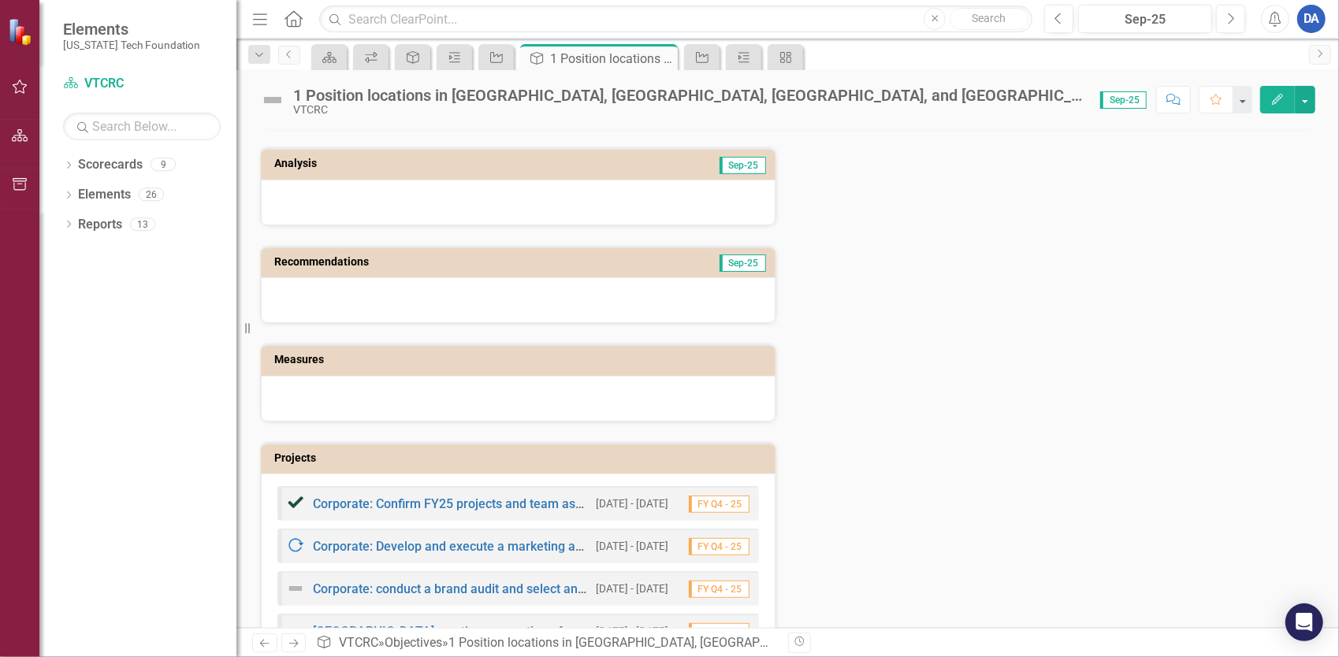
scroll to position [315, 0]
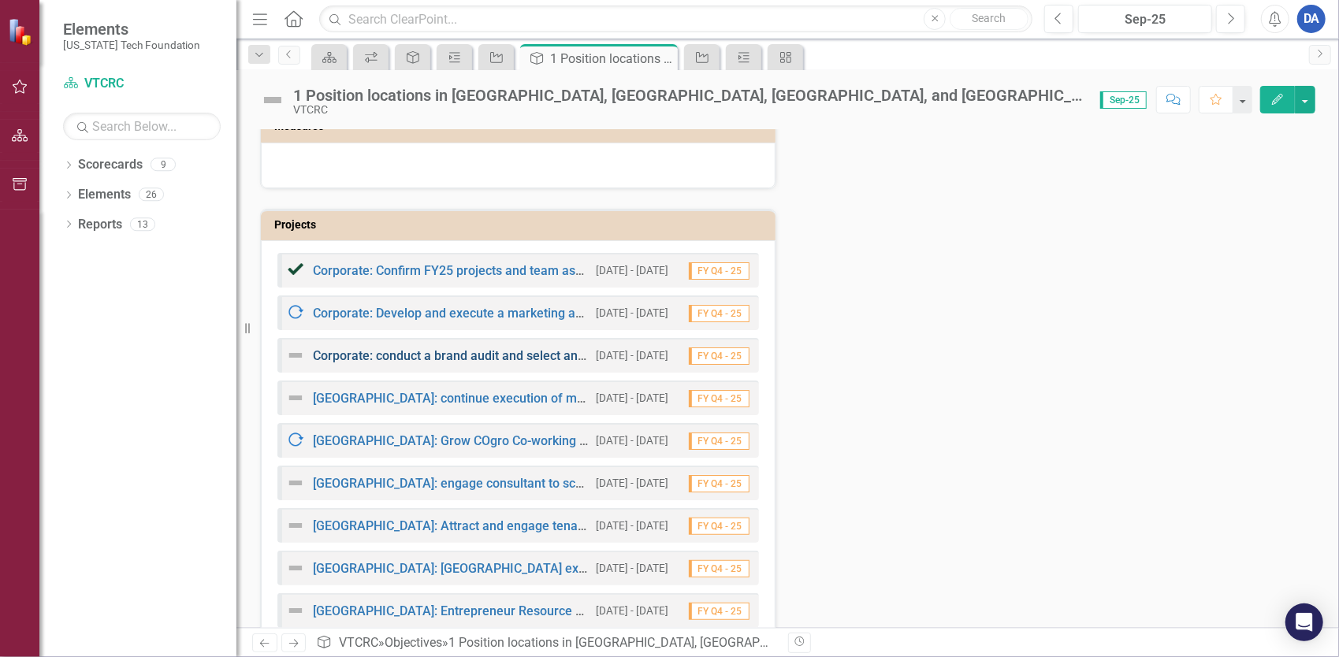
click at [512, 355] on link "Corporate: conduct a brand audit and select an agency for rebranding efforts" at bounding box center [531, 355] width 436 height 15
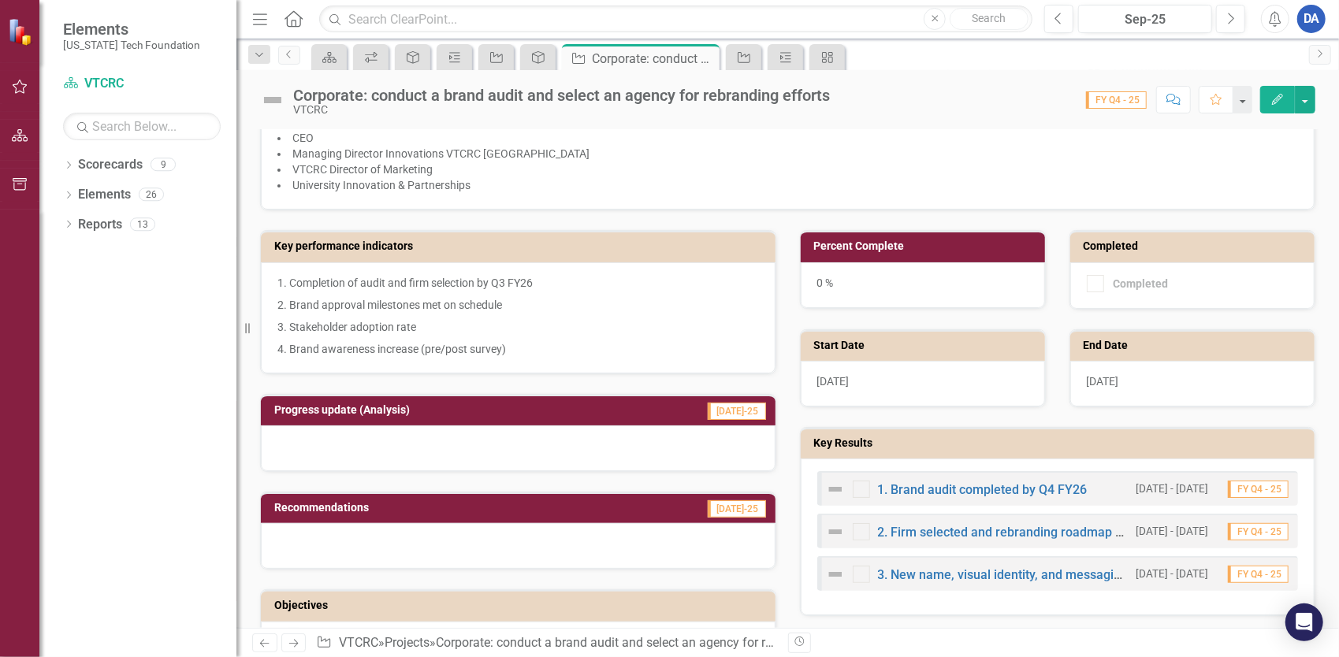
scroll to position [315, 0]
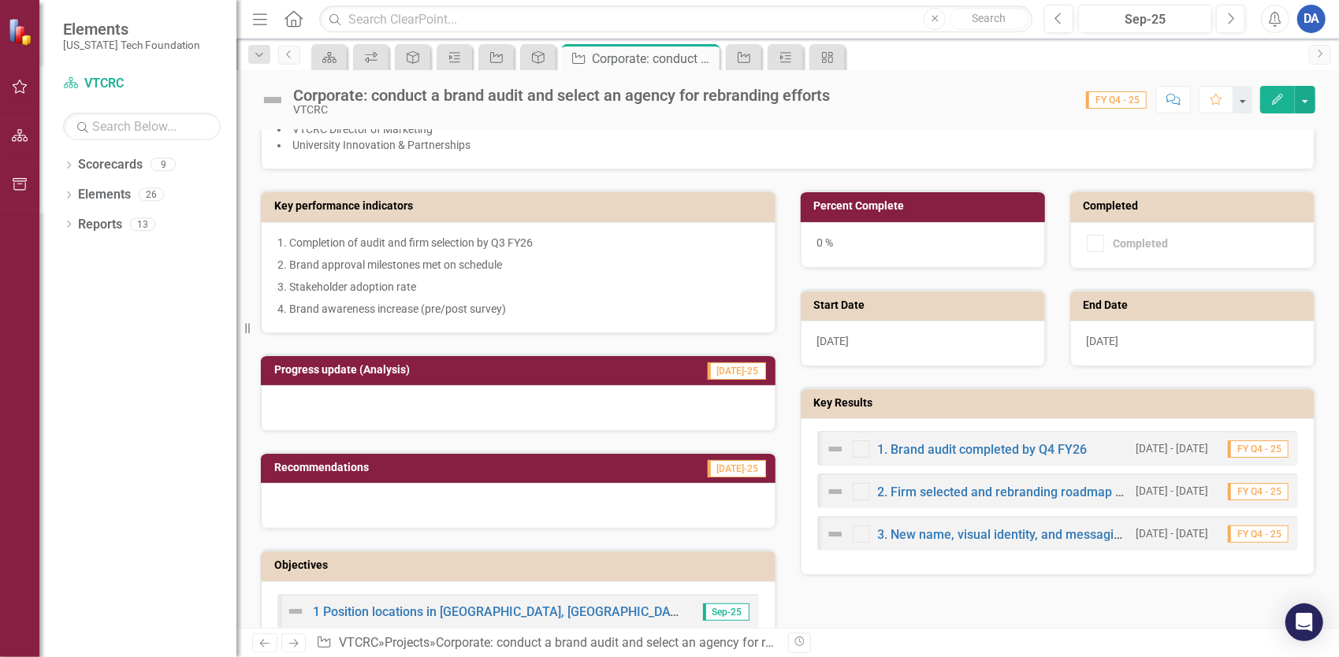
click at [1263, 105] on button "Edit" at bounding box center [1277, 100] width 35 height 28
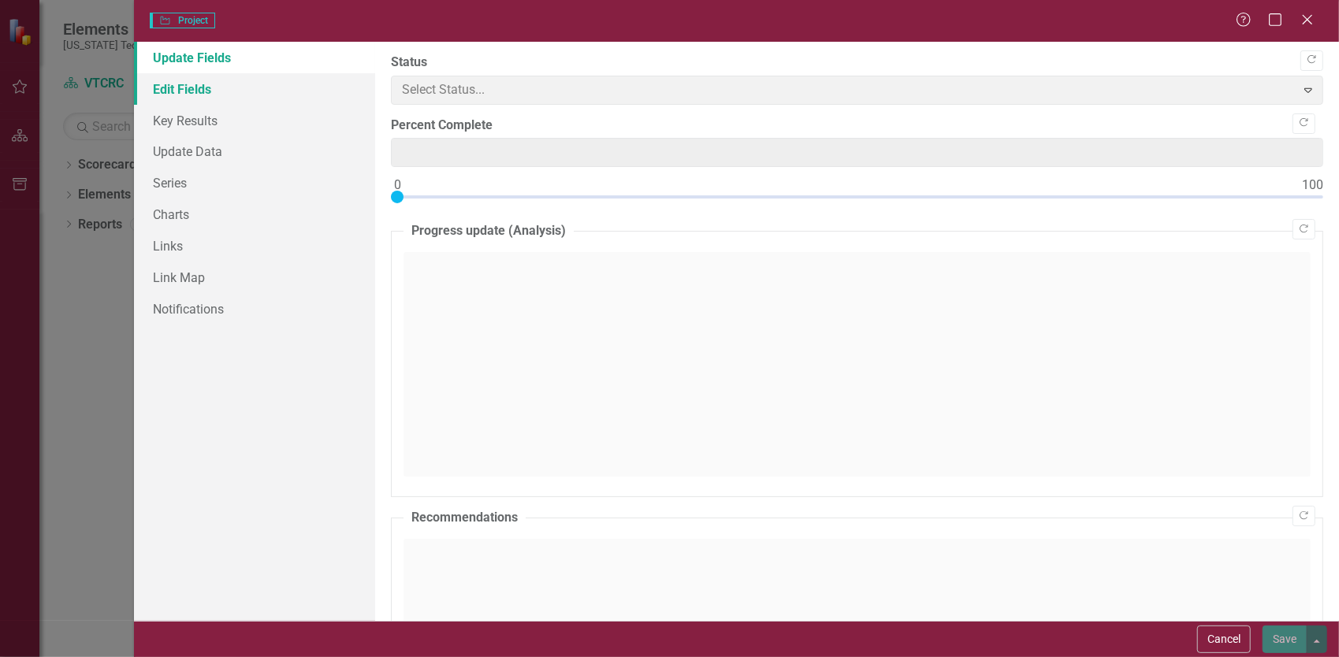
type input "0"
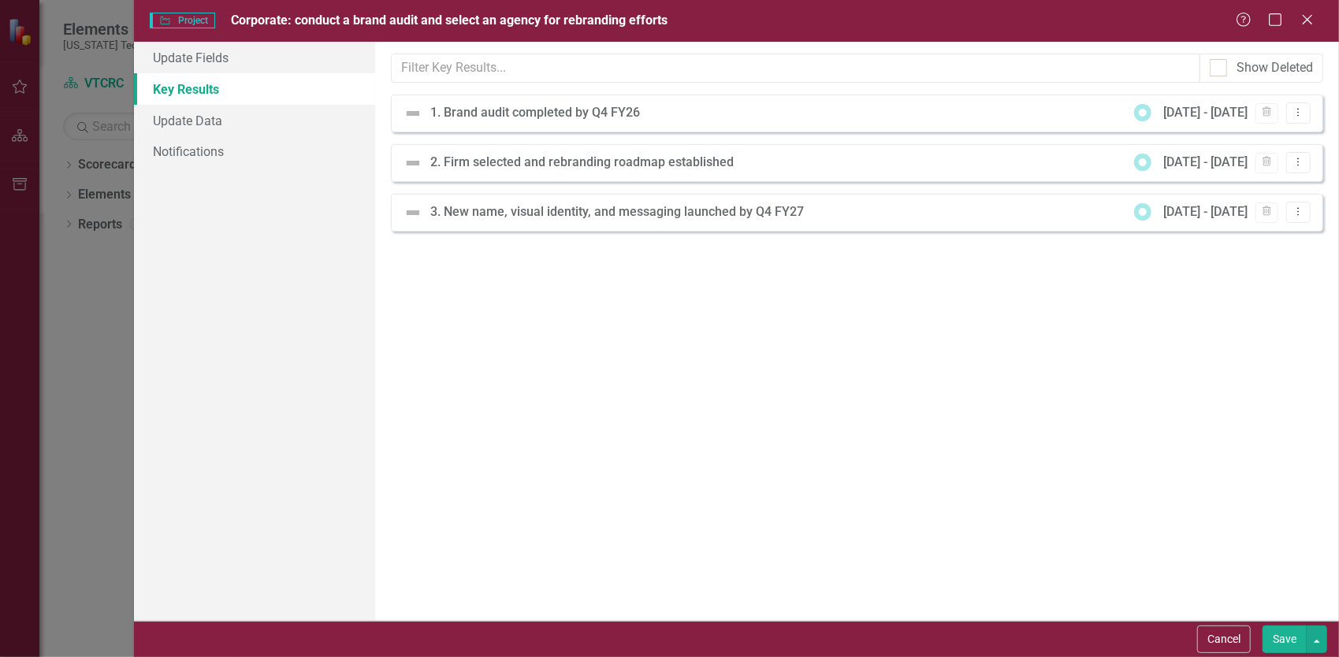
scroll to position [0, 0]
click at [173, 61] on link "Update Fields" at bounding box center [254, 58] width 241 height 32
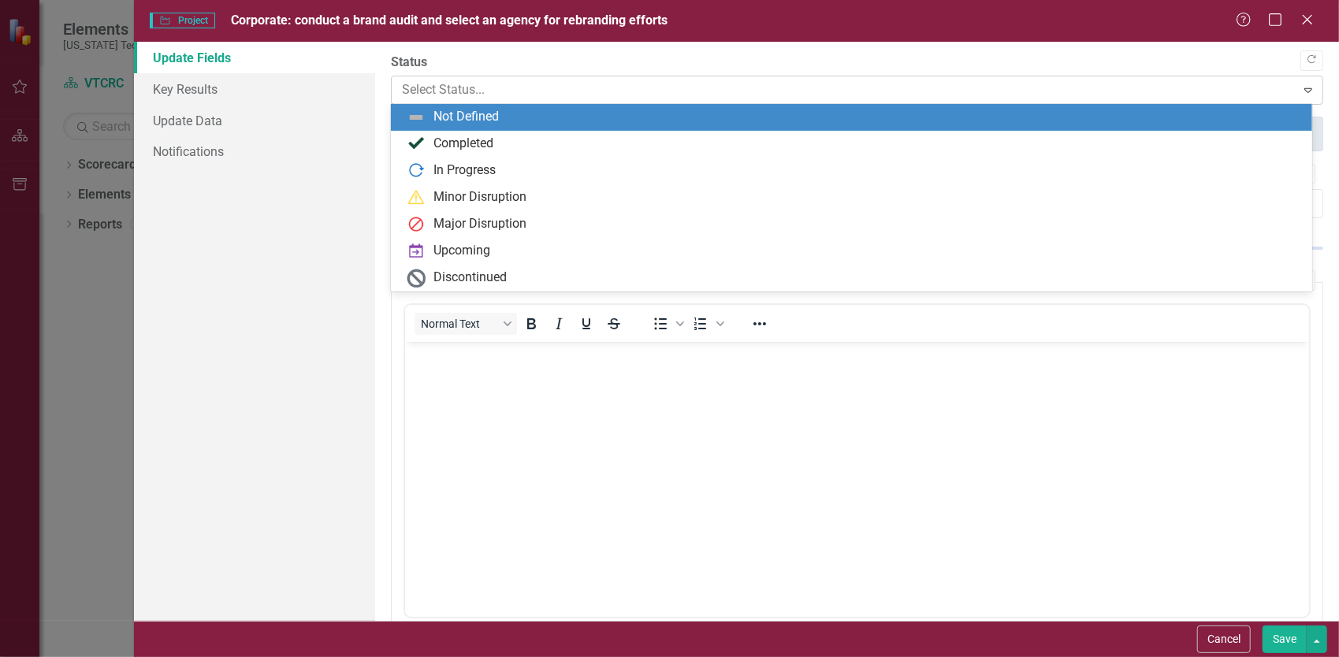
click at [537, 91] on div at bounding box center [844, 90] width 884 height 21
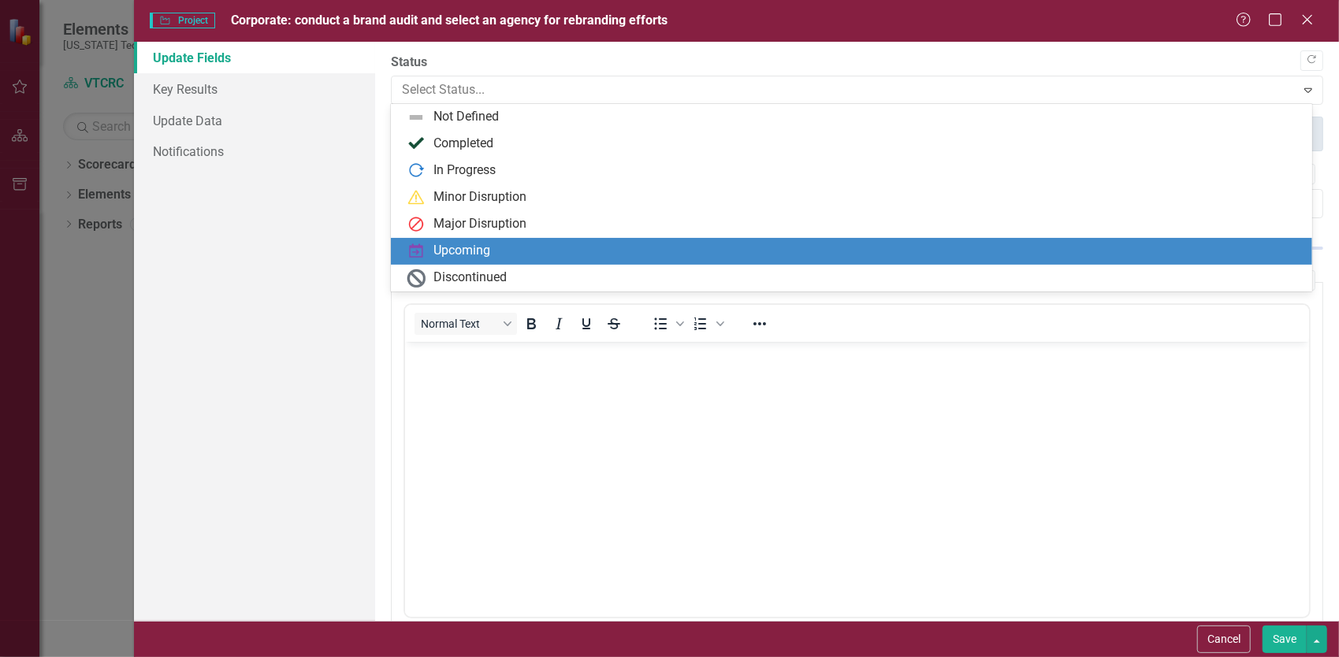
click at [484, 252] on div "Upcoming" at bounding box center [461, 251] width 57 height 18
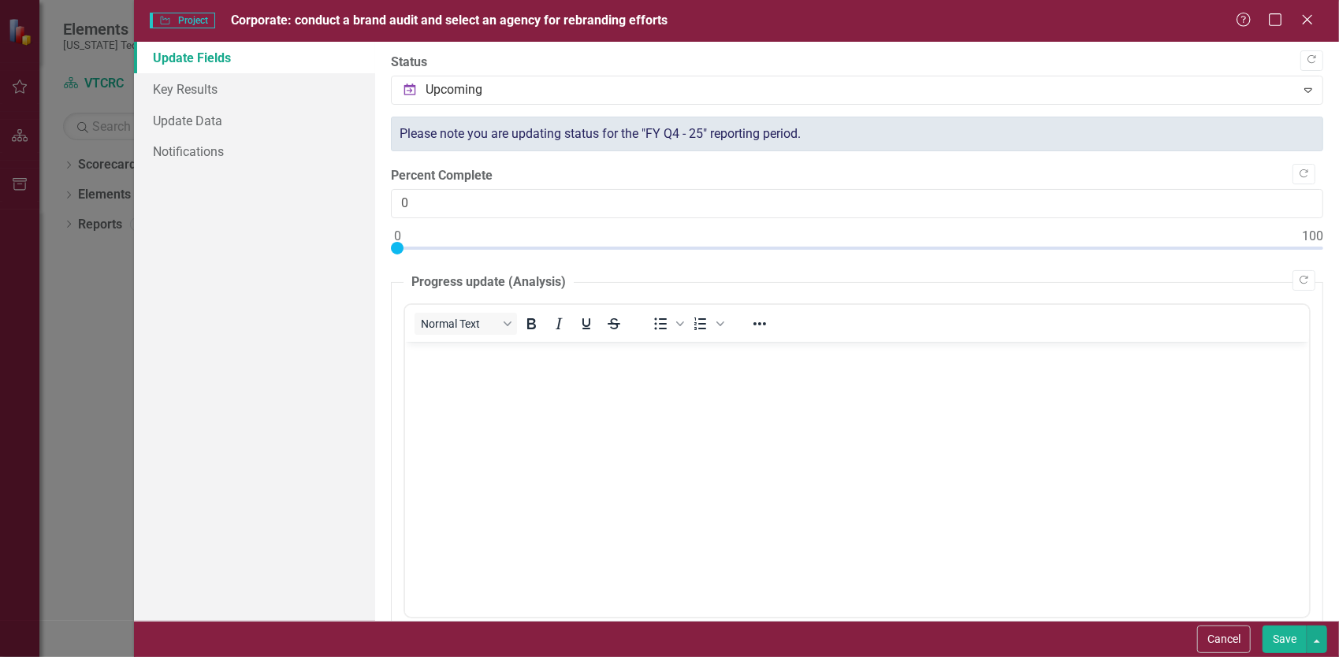
click at [646, 481] on body "Rich Text Area. Press ALT-0 for help." at bounding box center [856, 459] width 904 height 236
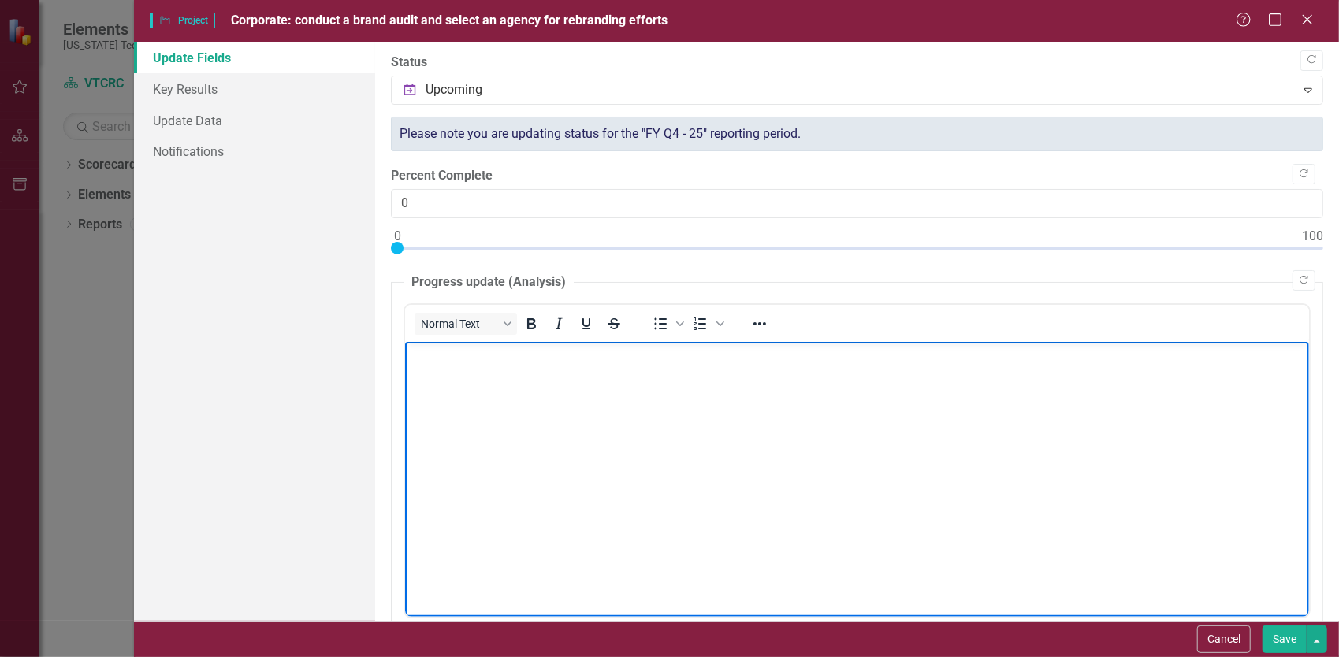
click at [726, 437] on body "Rich Text Area. Press ALT-0 for help." at bounding box center [856, 459] width 904 height 236
click at [1279, 641] on button "Save" at bounding box center [1284, 640] width 44 height 28
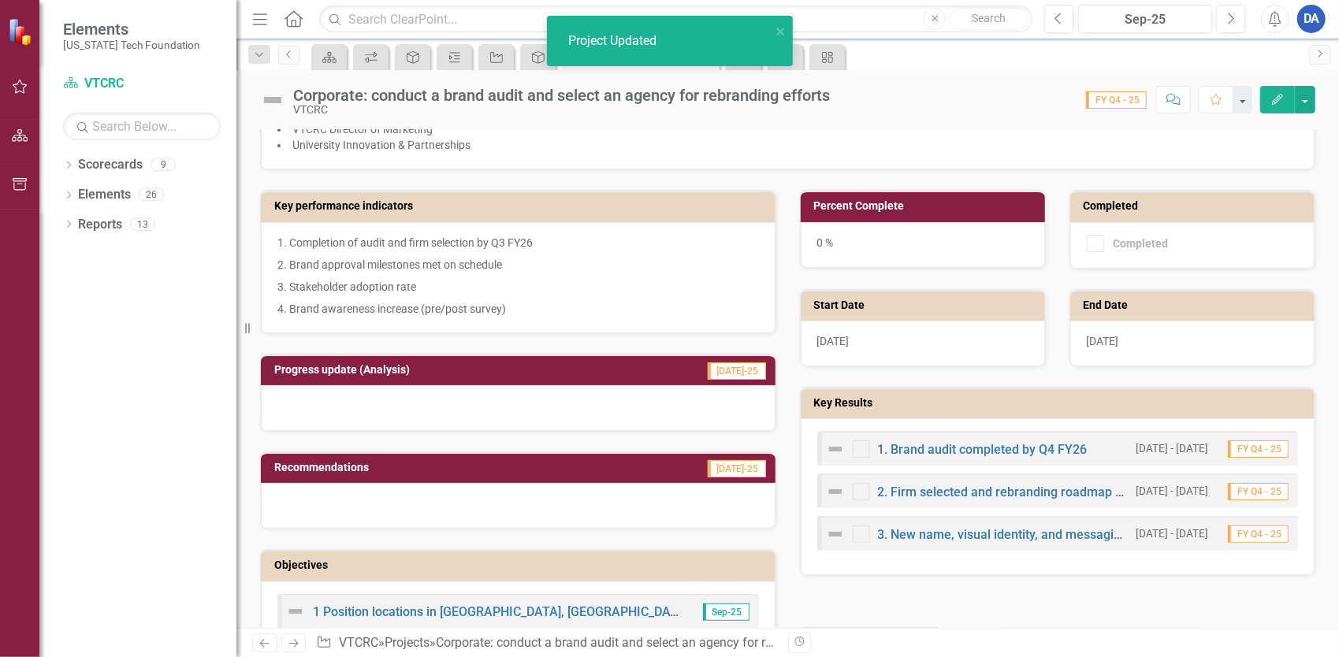
click at [641, 126] on div "Corporate: conduct a brand audit and select an agency for rebranding efforts VT…" at bounding box center [787, 349] width 1102 height 558
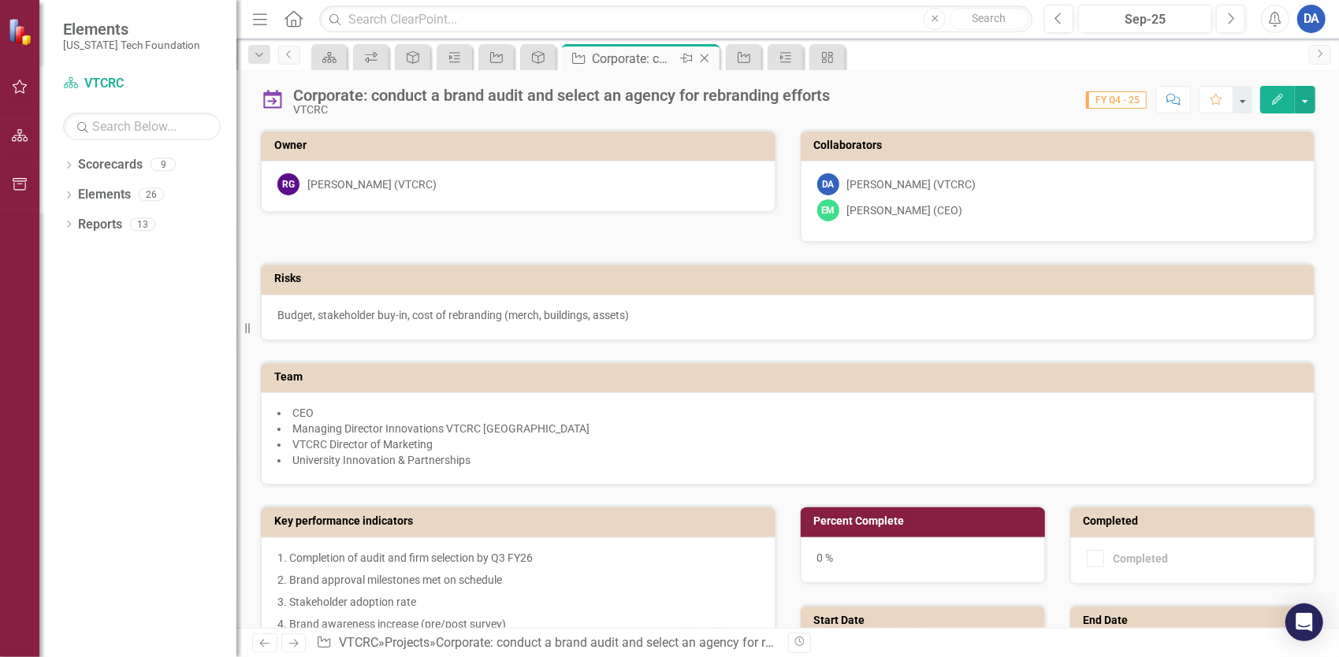
click at [707, 56] on icon "Close" at bounding box center [705, 58] width 16 height 13
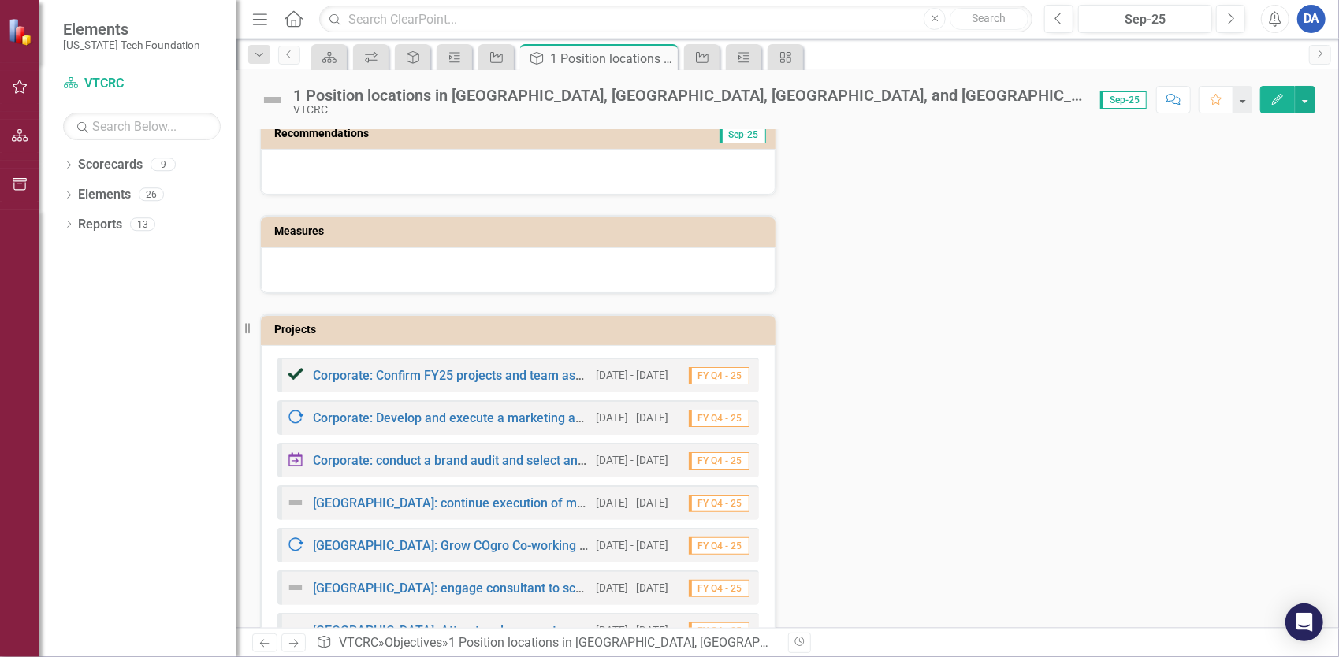
scroll to position [315, 0]
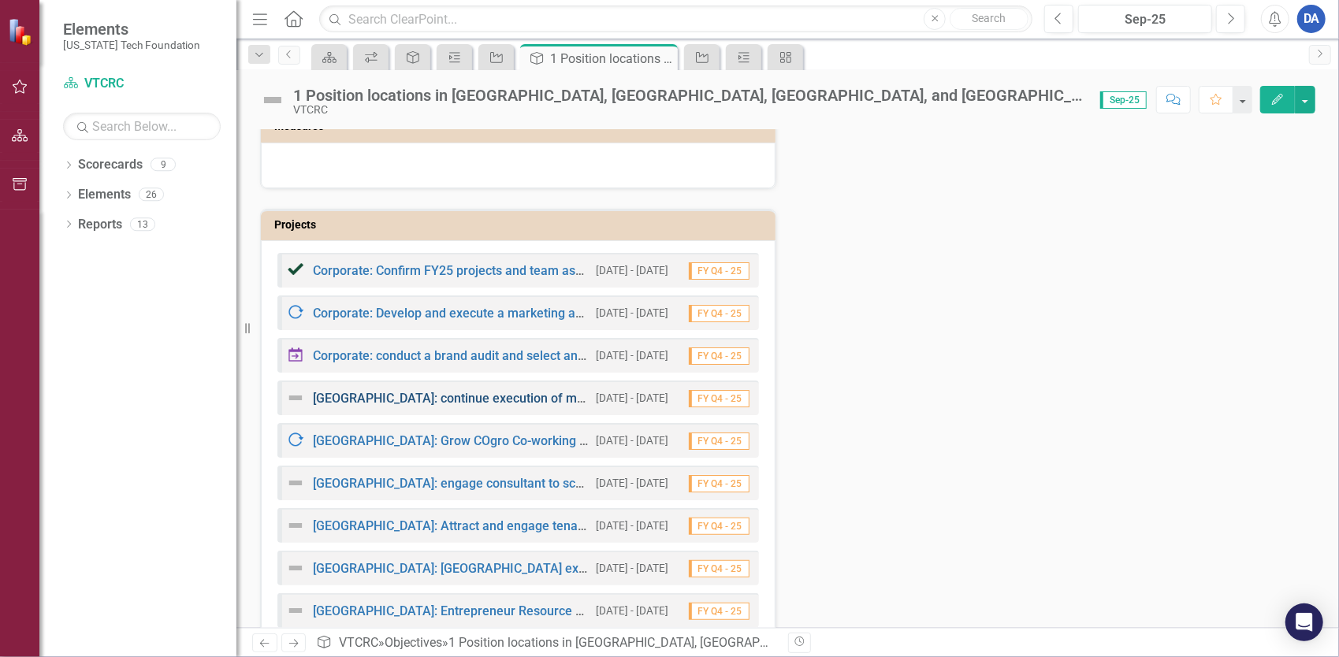
click at [402, 392] on link "[GEOGRAPHIC_DATA]: continue execution of master site plan" at bounding box center [485, 398] width 344 height 15
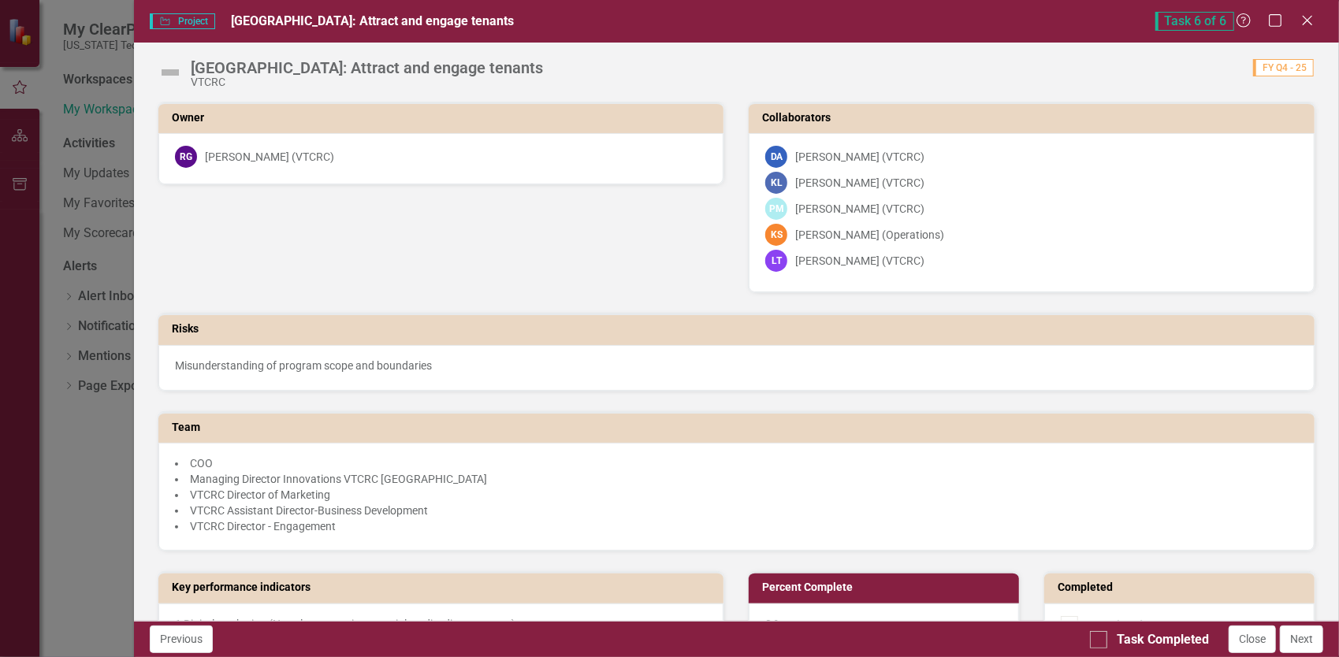
scroll to position [473, 0]
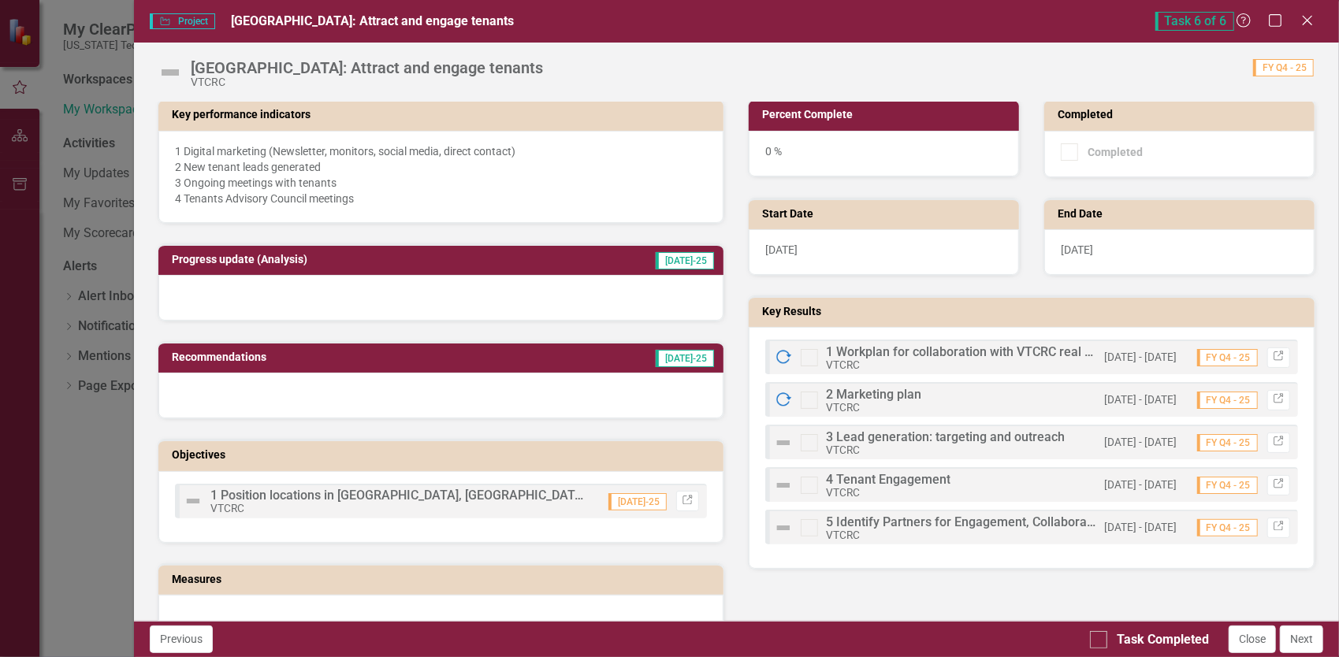
click at [104, 506] on div "Project Project [GEOGRAPHIC_DATA]: Attract and engage tenants Task 6 of 6 Help …" at bounding box center [669, 328] width 1339 height 657
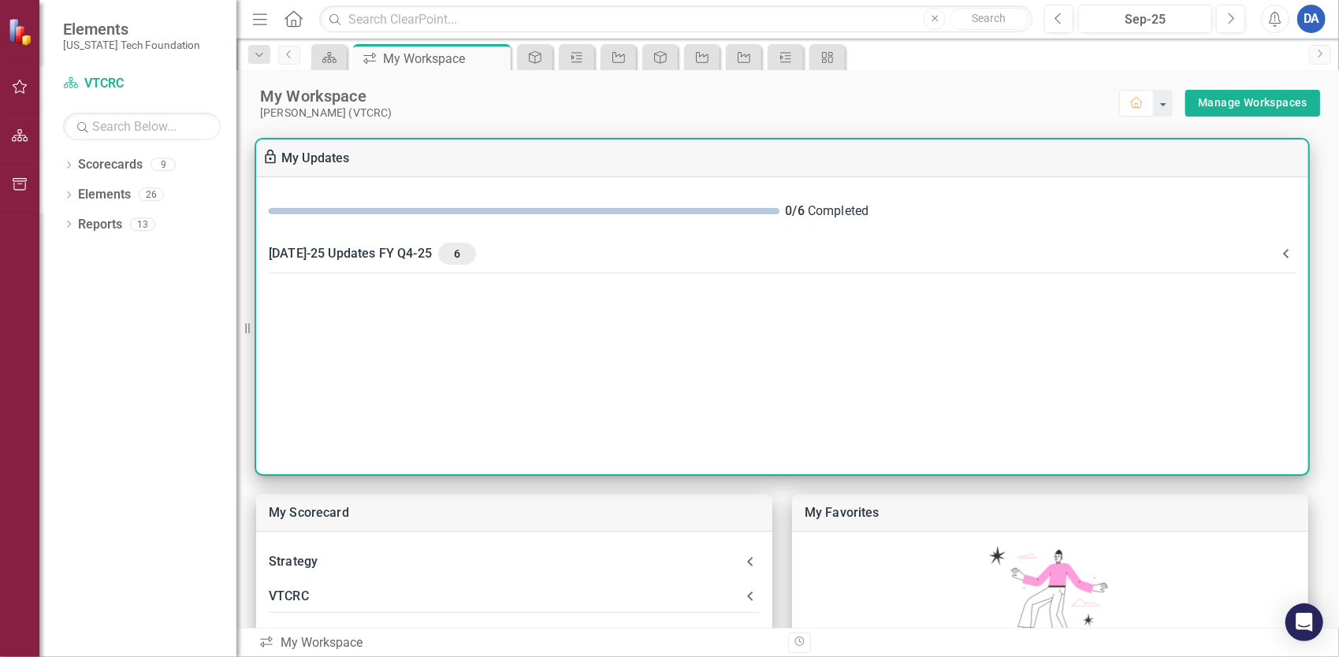
click at [350, 258] on div "[DATE]-25 Updates FY Q4-25 6" at bounding box center [773, 254] width 1008 height 22
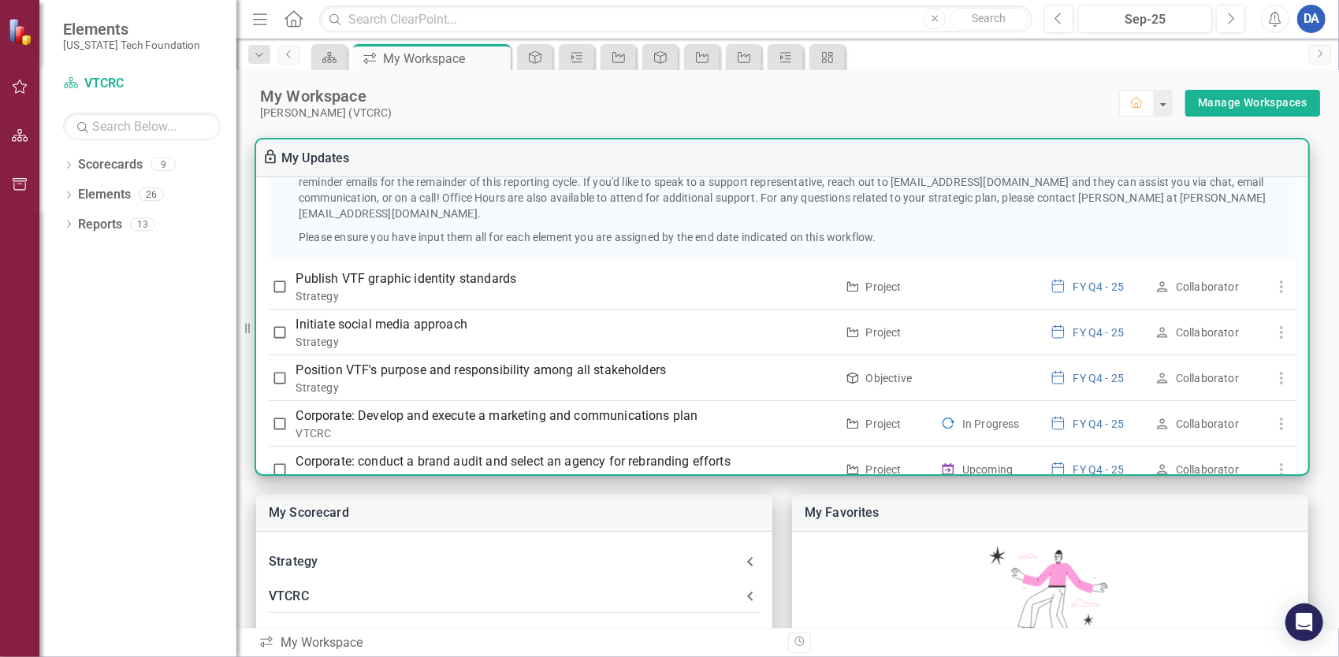
scroll to position [347, 0]
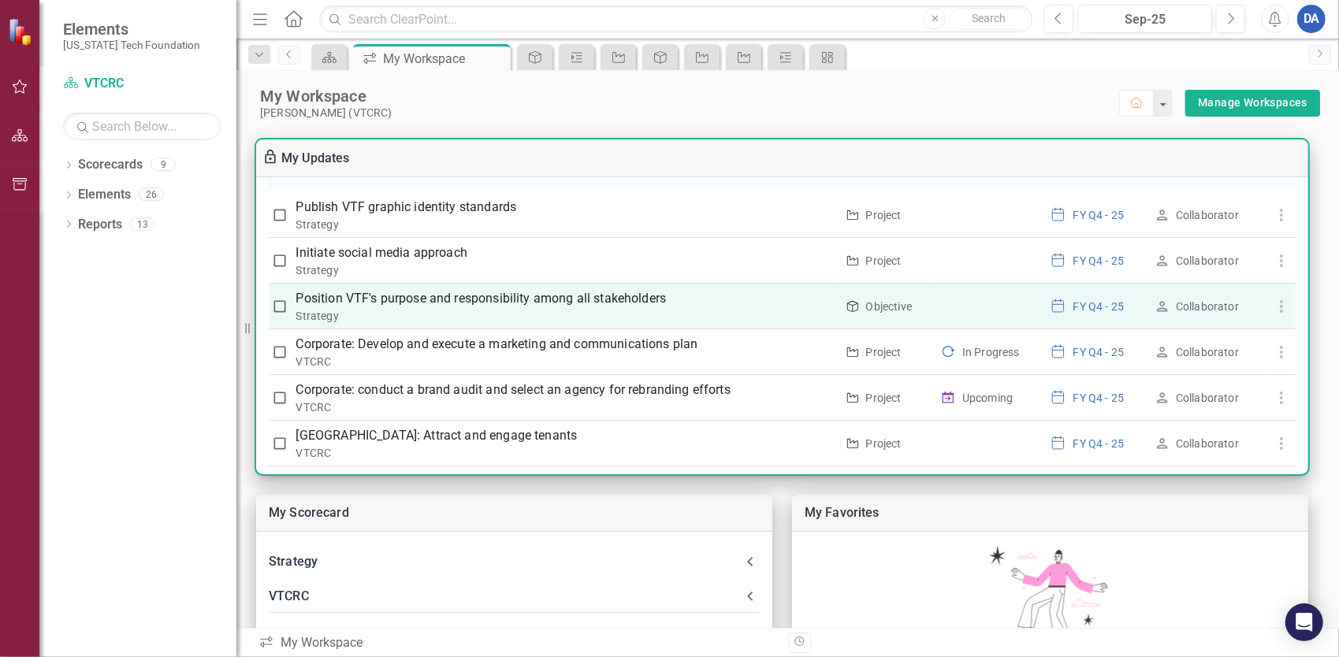
click at [407, 289] on p "Position VTF's purpose and responsibility among all stakeholders" at bounding box center [565, 298] width 539 height 19
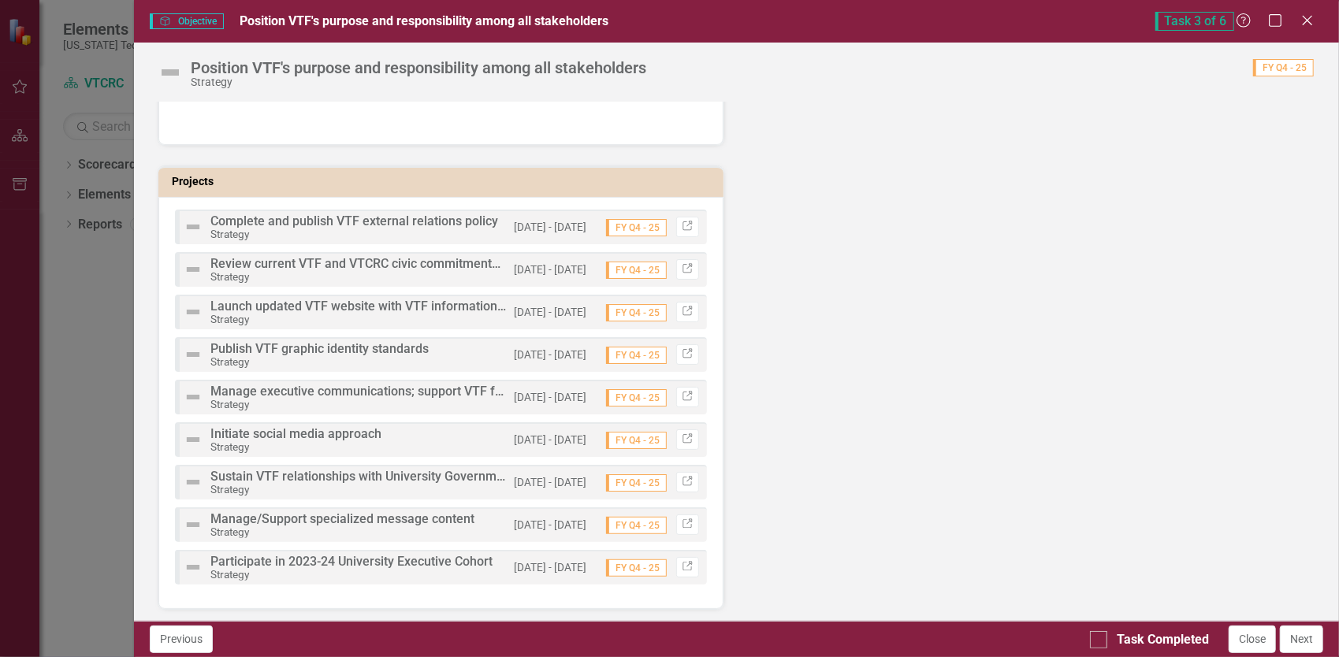
scroll to position [0, 0]
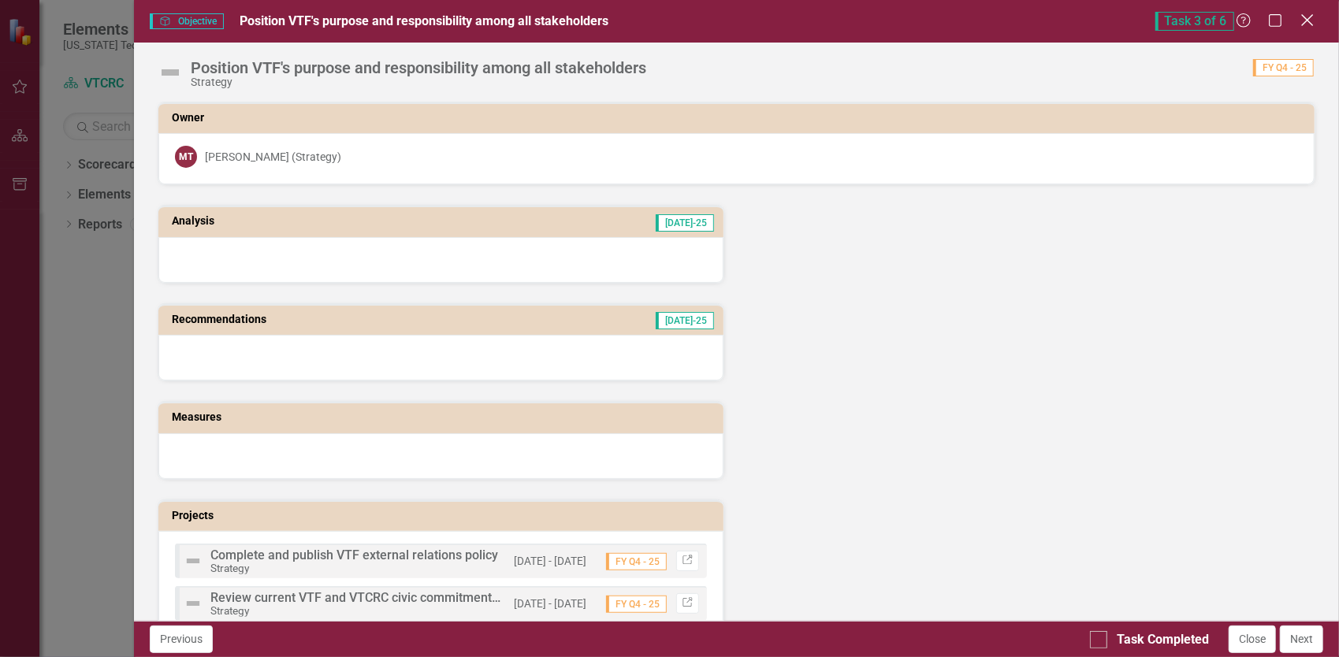
click at [1306, 16] on icon "Close" at bounding box center [1307, 20] width 20 height 15
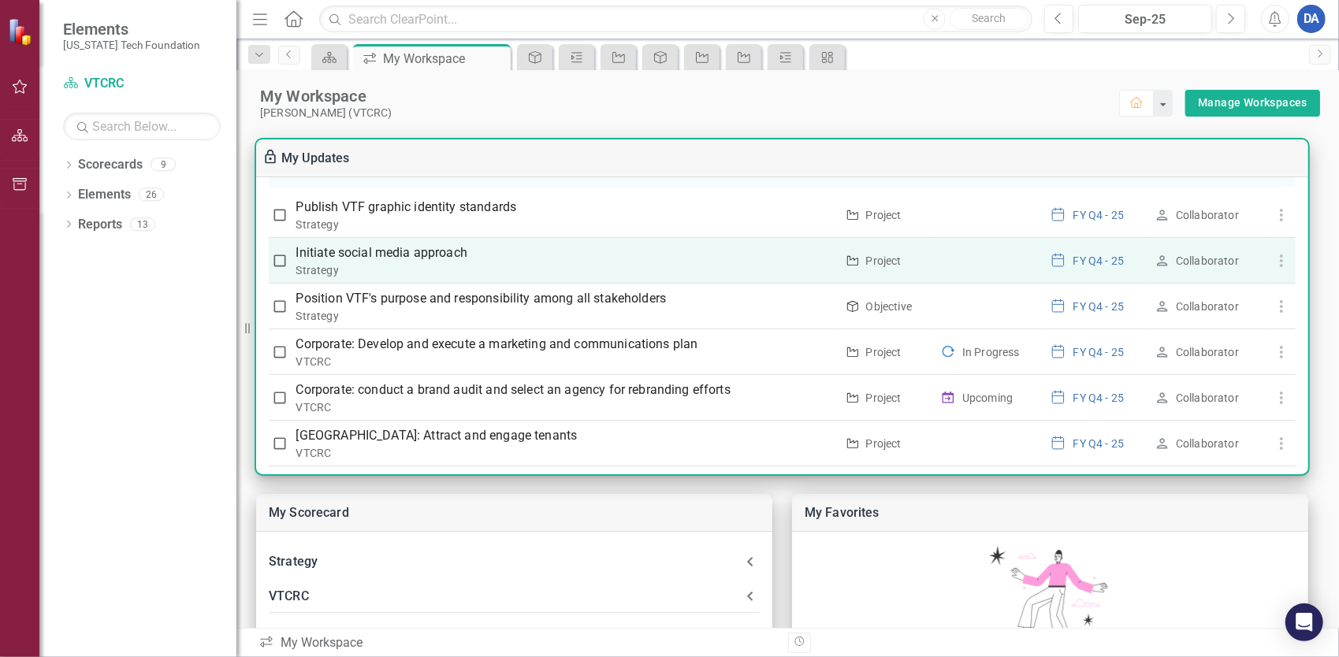
click at [386, 243] on p "Initiate social media approach" at bounding box center [565, 252] width 539 height 19
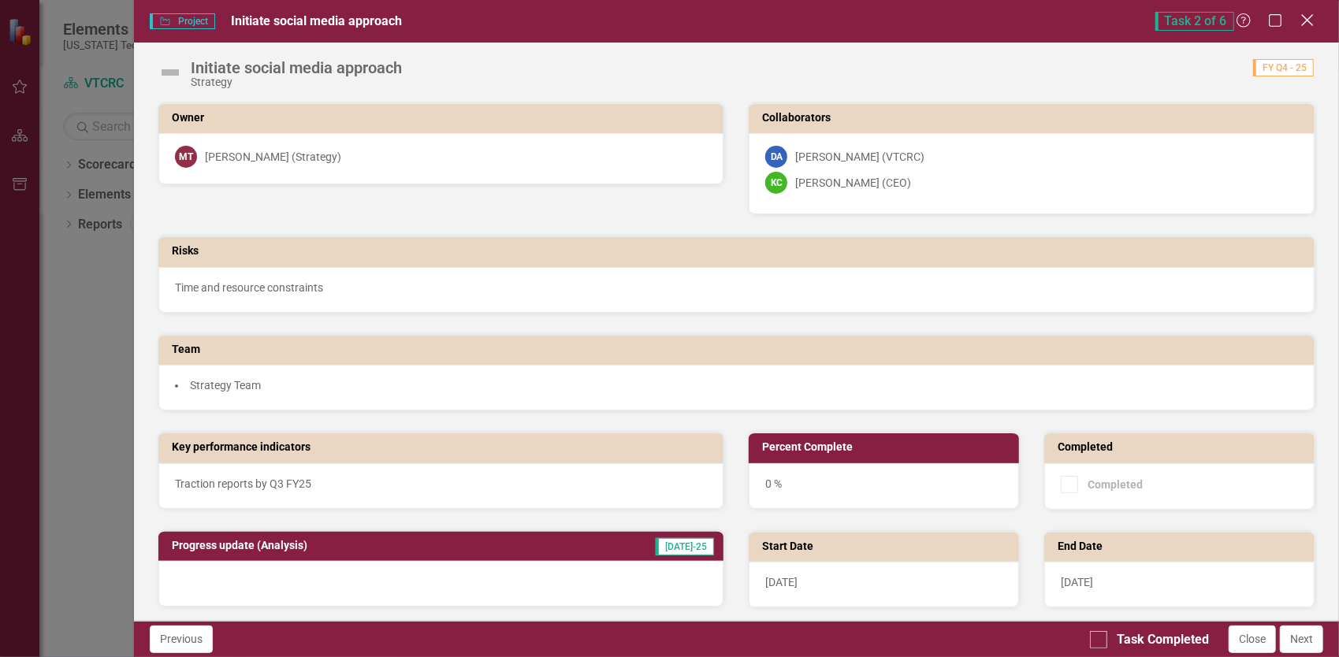
click at [1306, 18] on icon "Close" at bounding box center [1307, 20] width 20 height 15
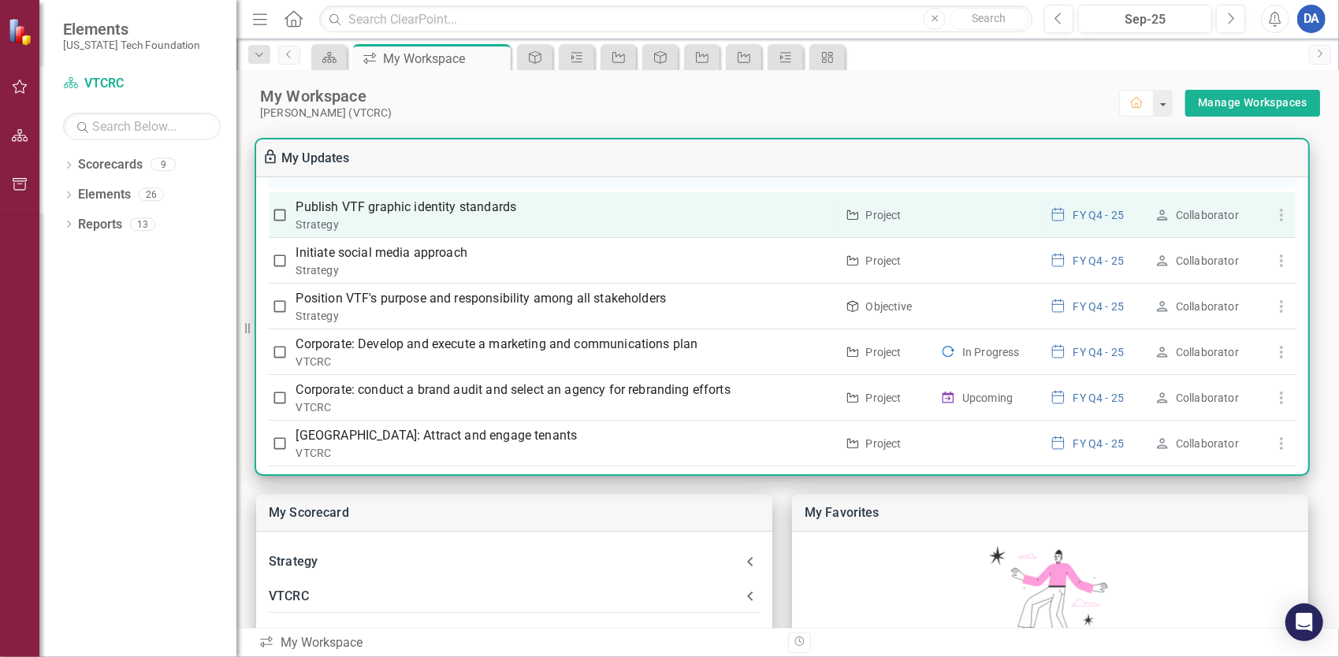
click at [453, 198] on p "Publish VTF graphic identity standards" at bounding box center [565, 207] width 539 height 19
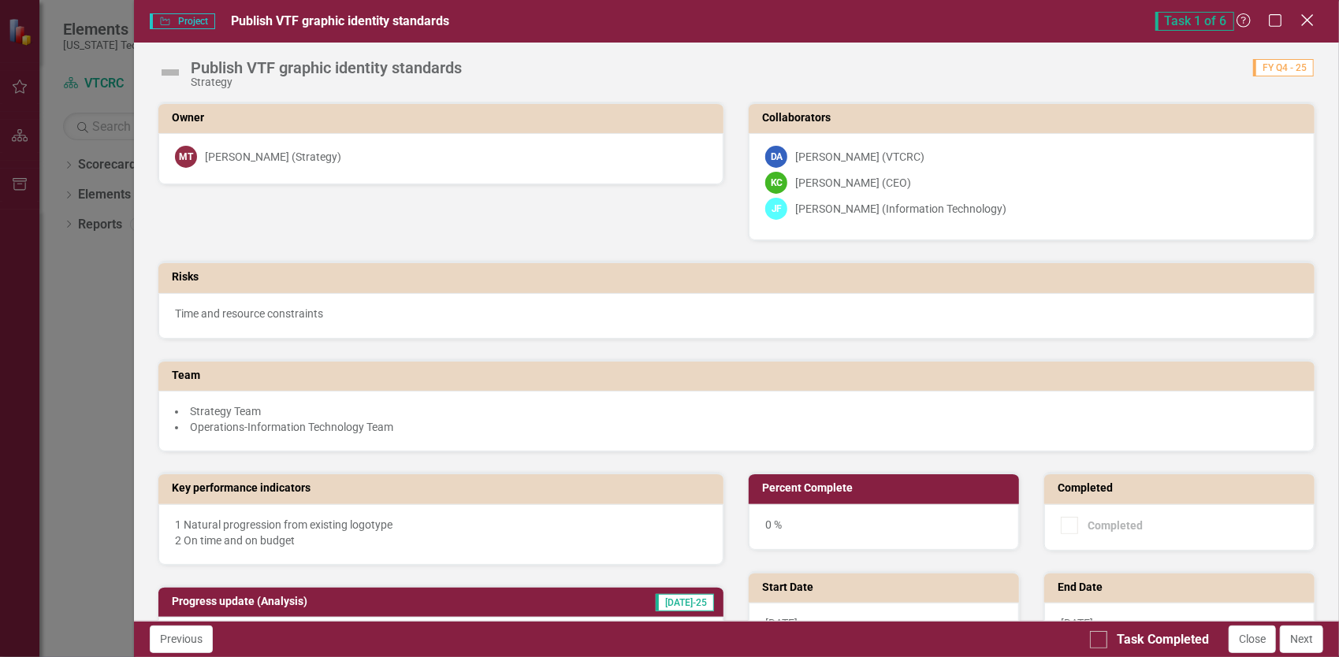
click at [1309, 12] on div "Close" at bounding box center [1307, 21] width 20 height 21
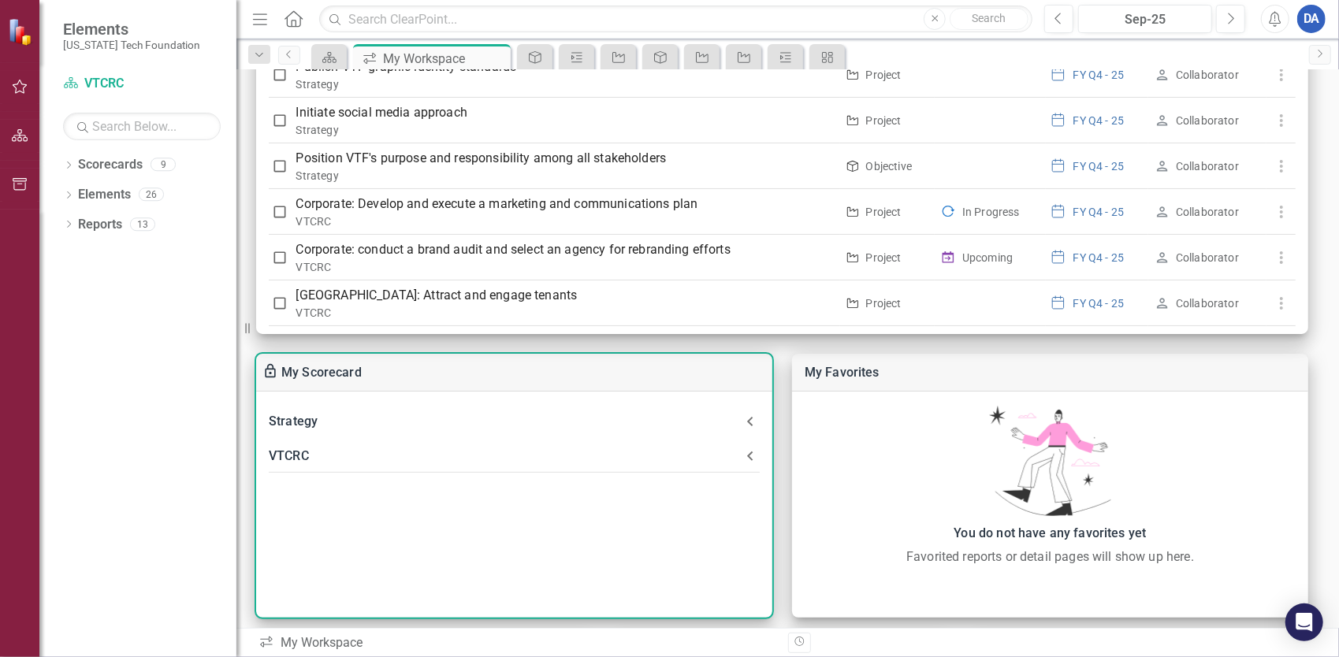
scroll to position [236, 0]
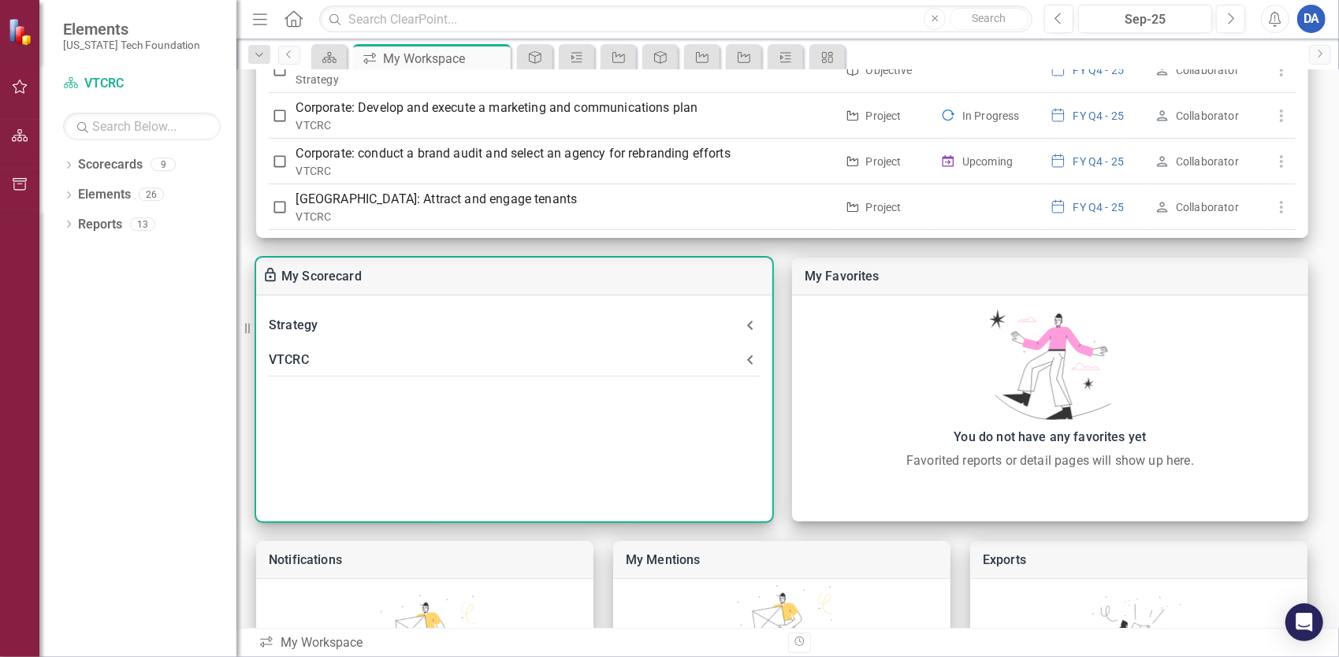
click at [437, 358] on div "VTCRC" at bounding box center [505, 360] width 472 height 22
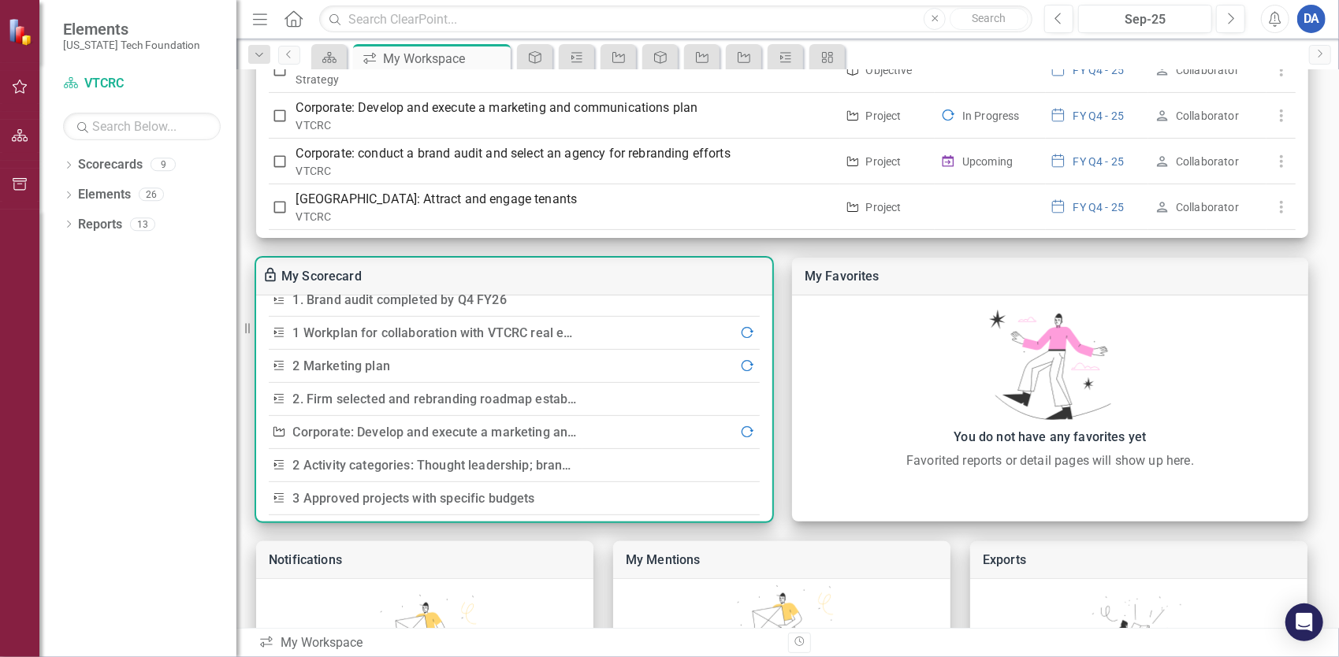
scroll to position [158, 0]
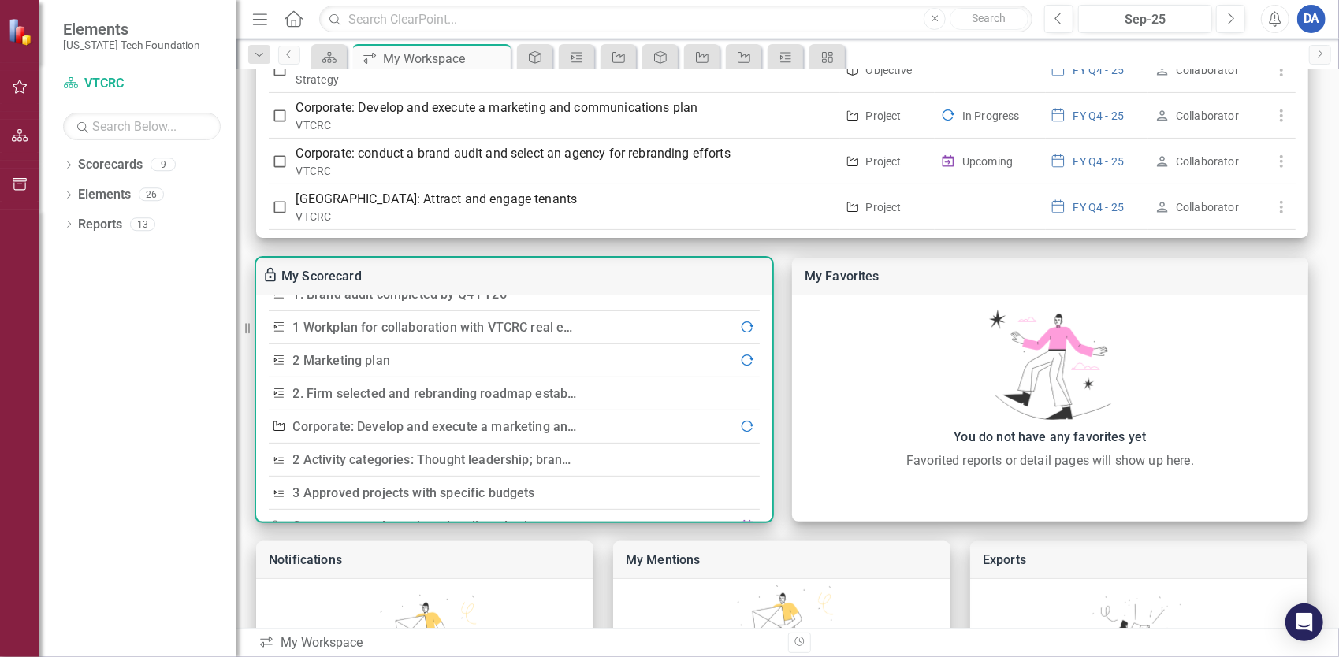
click at [465, 392] on link "2. Firm selected and rebranding roadmap established" at bounding box center [448, 393] width 310 height 15
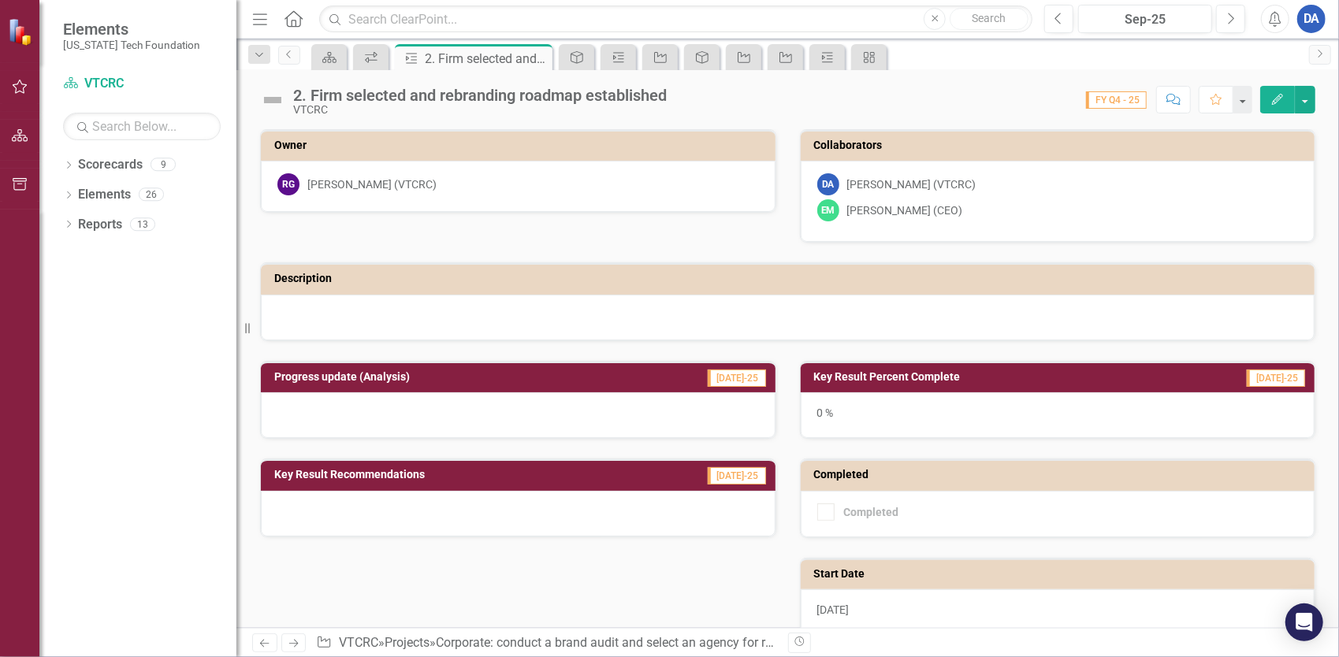
click at [1271, 99] on icon "Edit" at bounding box center [1277, 99] width 14 height 11
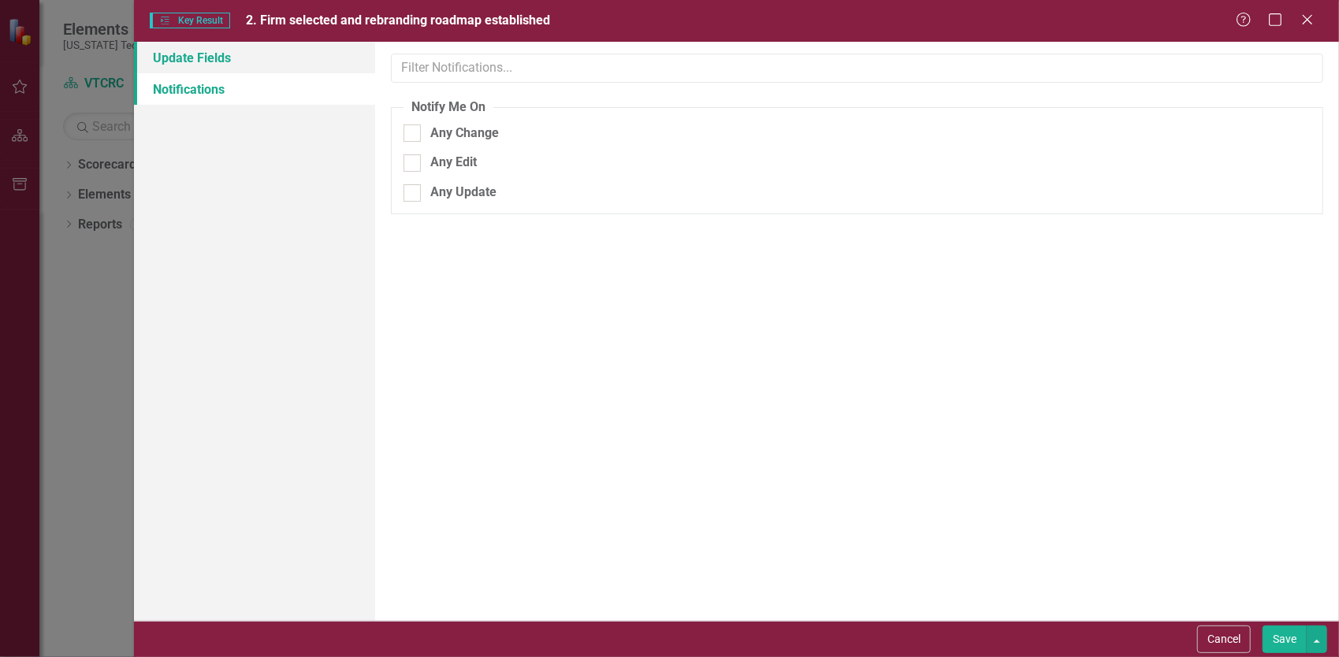
click at [216, 61] on link "Update Fields" at bounding box center [254, 58] width 241 height 32
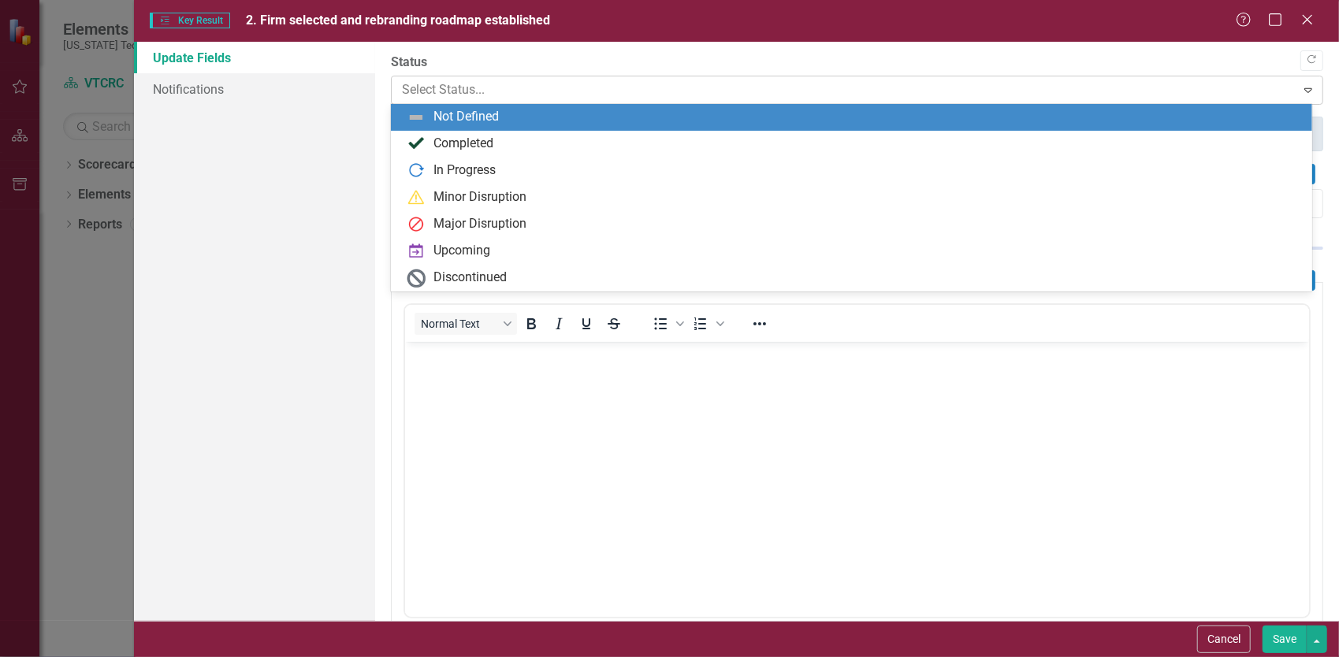
click at [459, 81] on div at bounding box center [844, 90] width 884 height 21
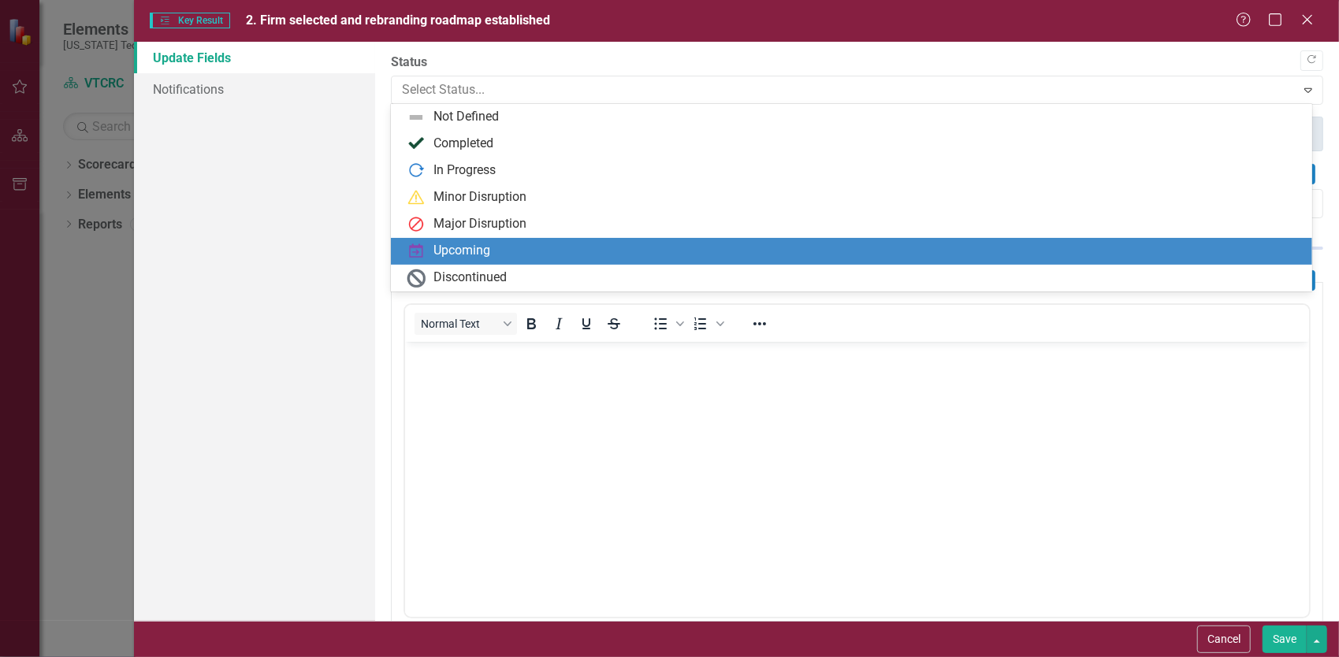
click at [444, 257] on div "Upcoming" at bounding box center [461, 251] width 57 height 18
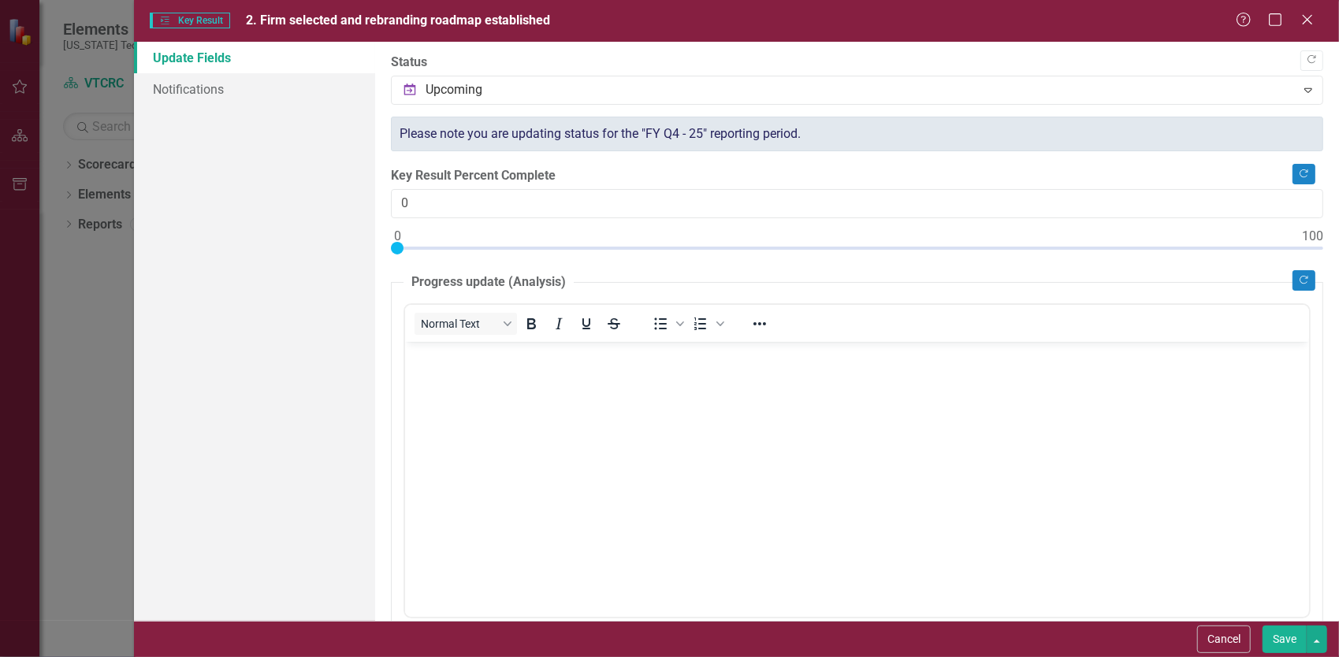
click at [1280, 637] on button "Save" at bounding box center [1284, 640] width 44 height 28
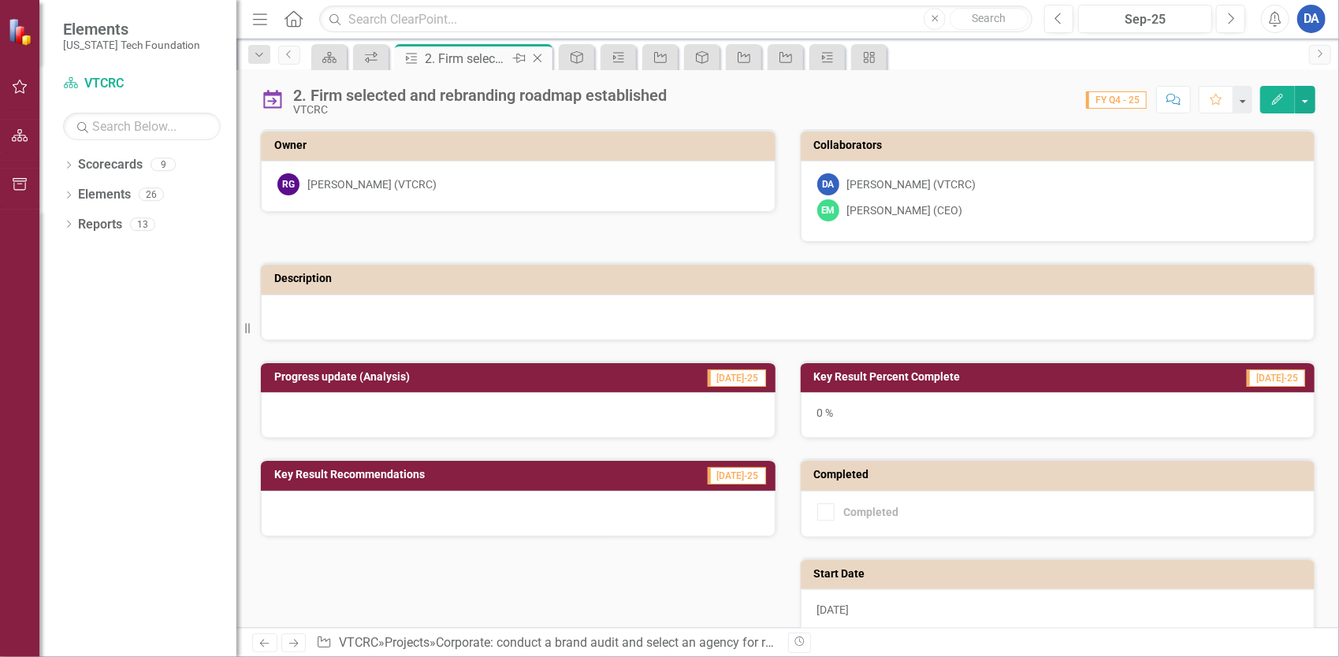
click at [541, 57] on icon "Close" at bounding box center [537, 58] width 16 height 13
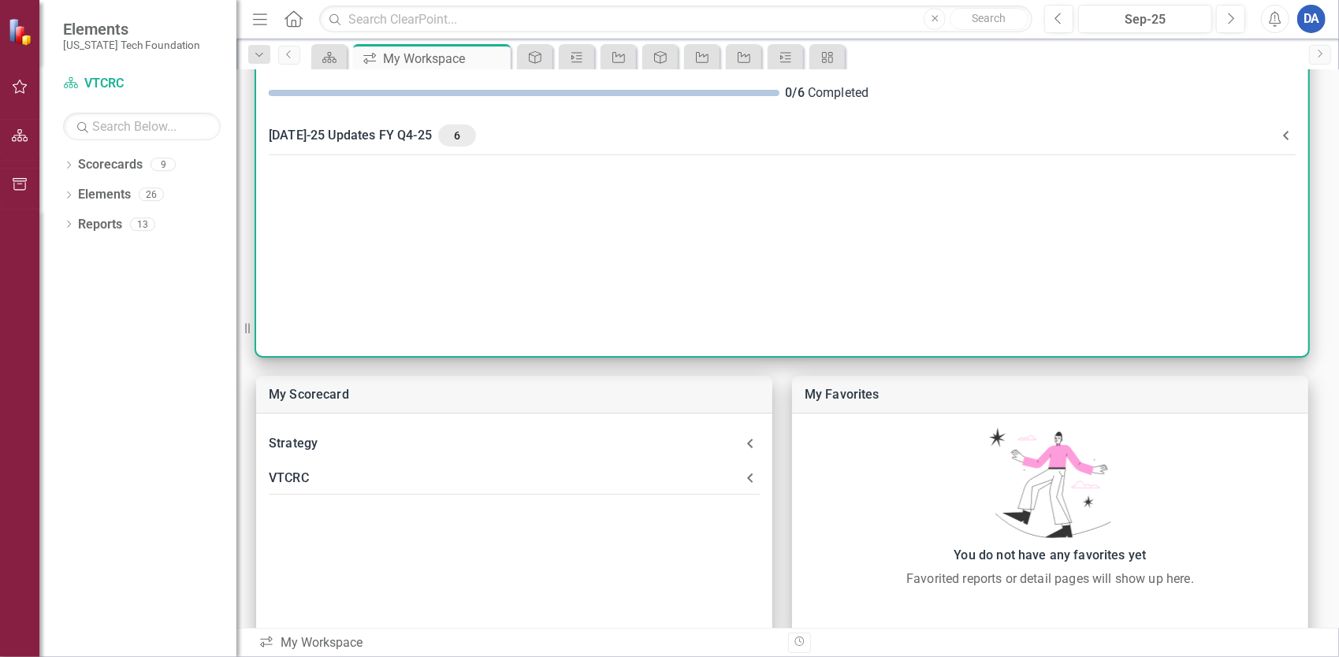
scroll to position [315, 0]
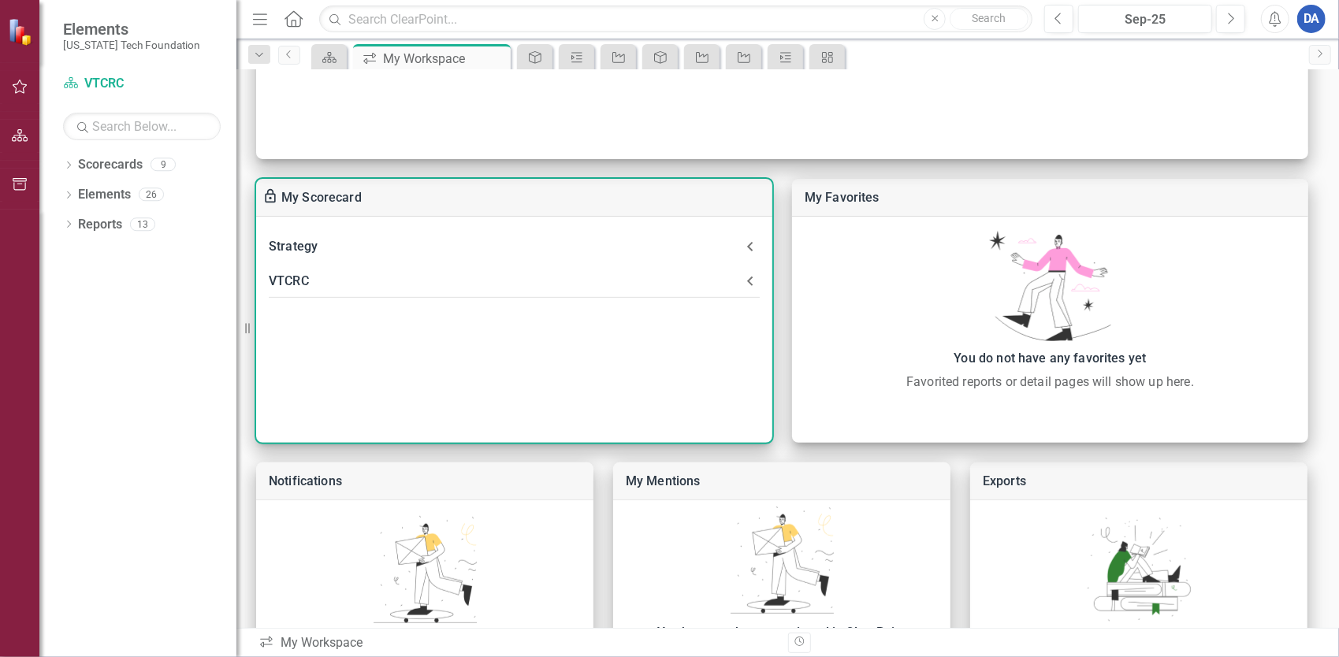
click at [327, 271] on div "VTCRC" at bounding box center [505, 281] width 472 height 22
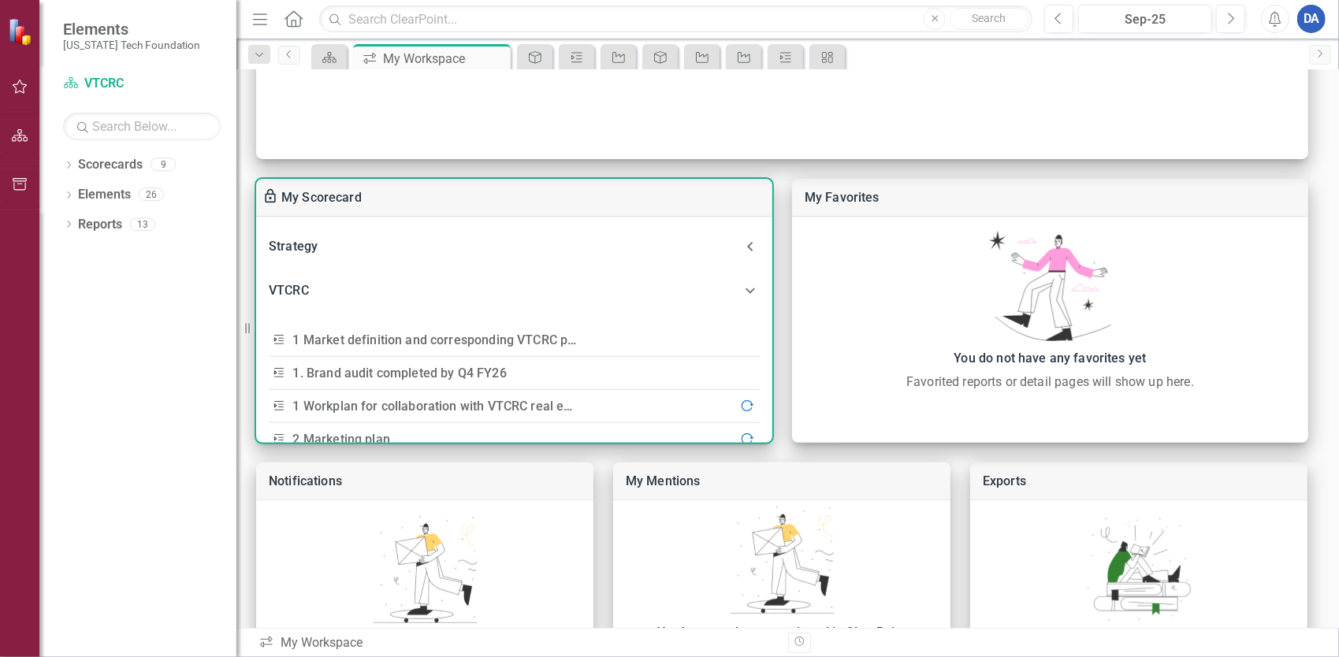
scroll to position [158, 0]
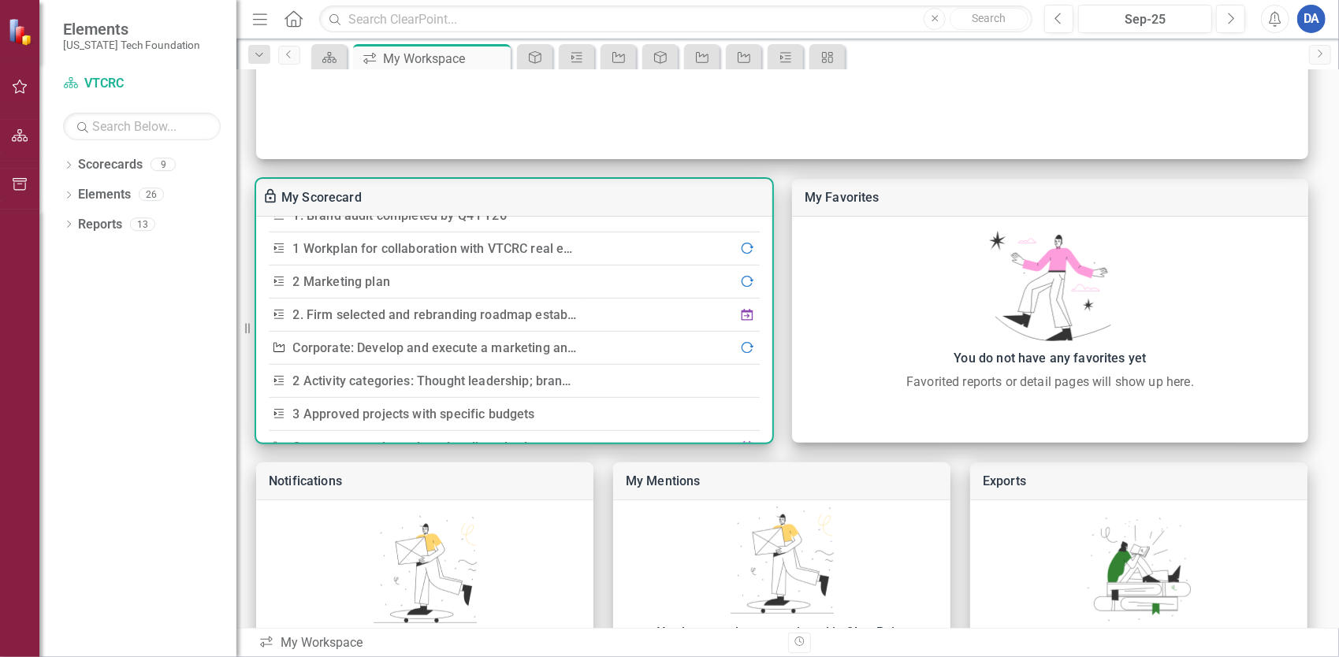
click at [435, 378] on link "2 Activity categories: Thought leadership; branding; content development; digit…" at bounding box center [548, 380] width 510 height 15
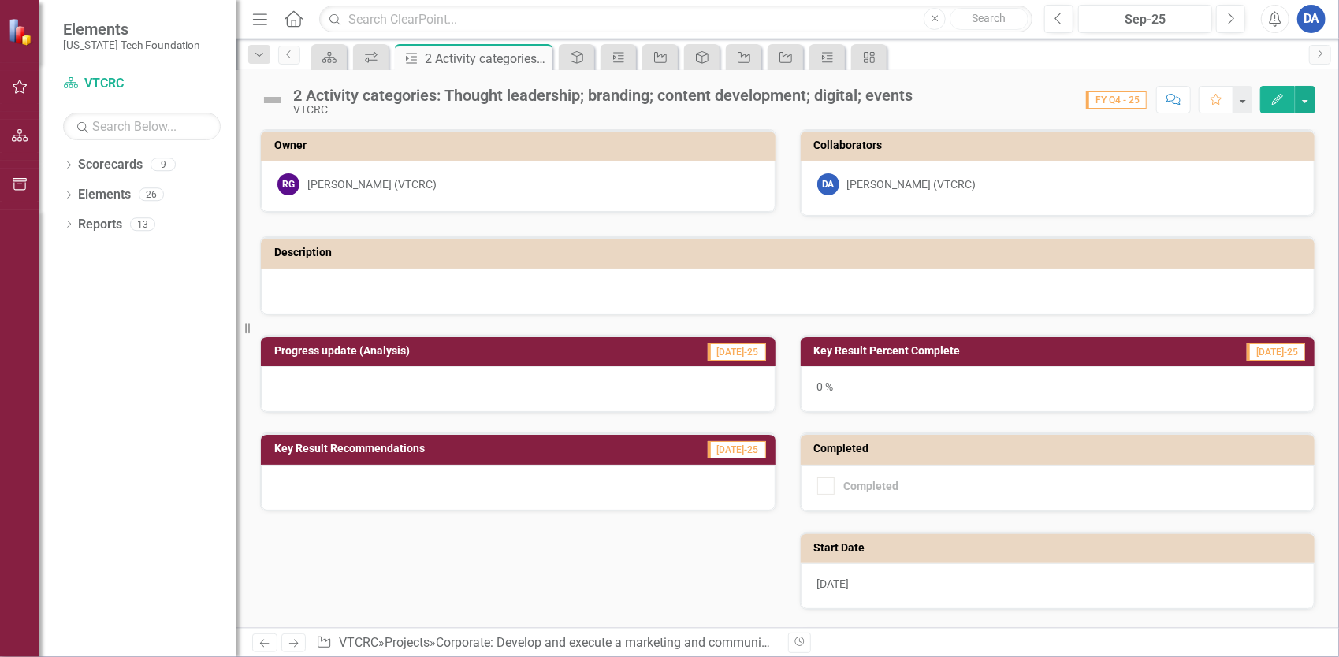
click at [780, 95] on div "2 Activity categories: Thought leadership; branding; content development; digit…" at bounding box center [602, 95] width 619 height 17
click at [369, 58] on icon at bounding box center [371, 57] width 13 height 11
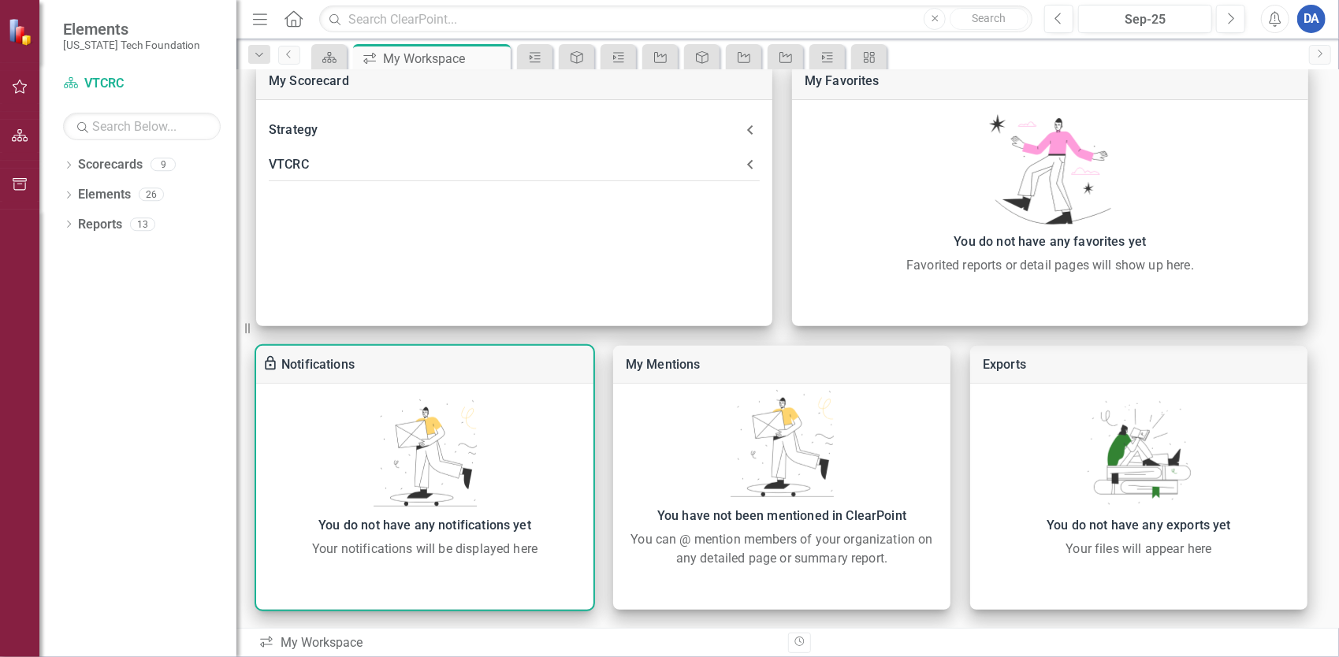
scroll to position [274, 0]
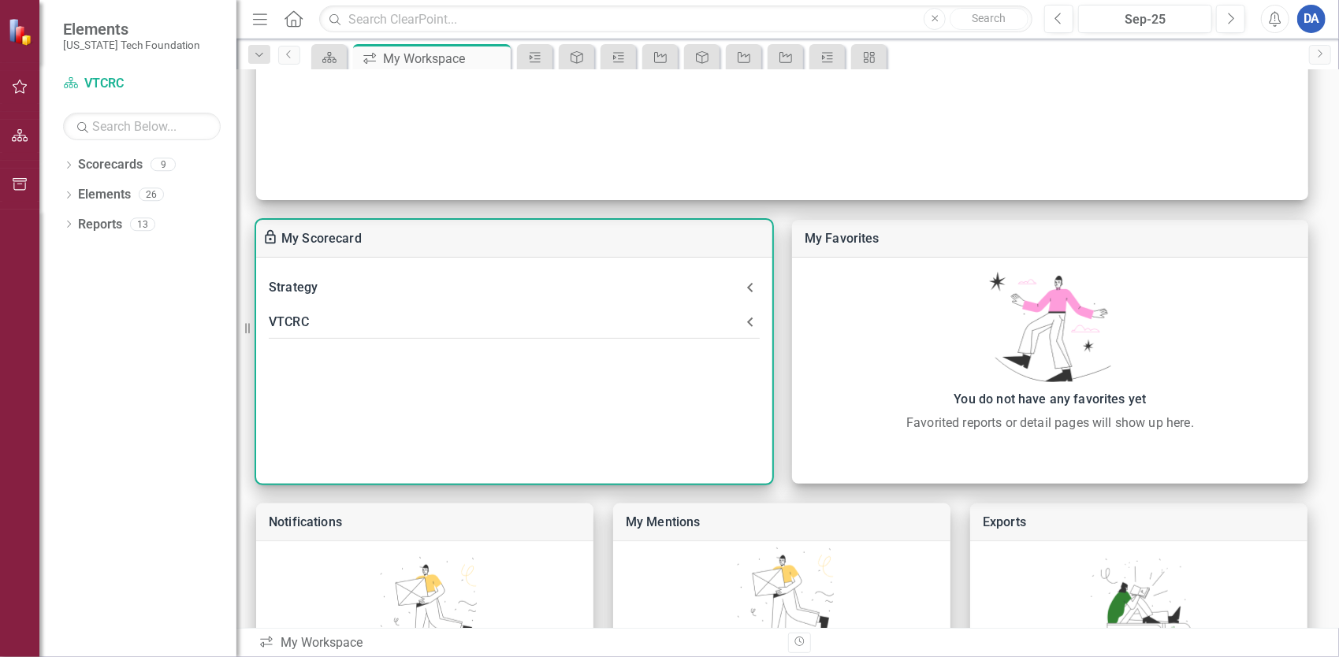
click at [303, 320] on div "VTCRC" at bounding box center [505, 322] width 472 height 22
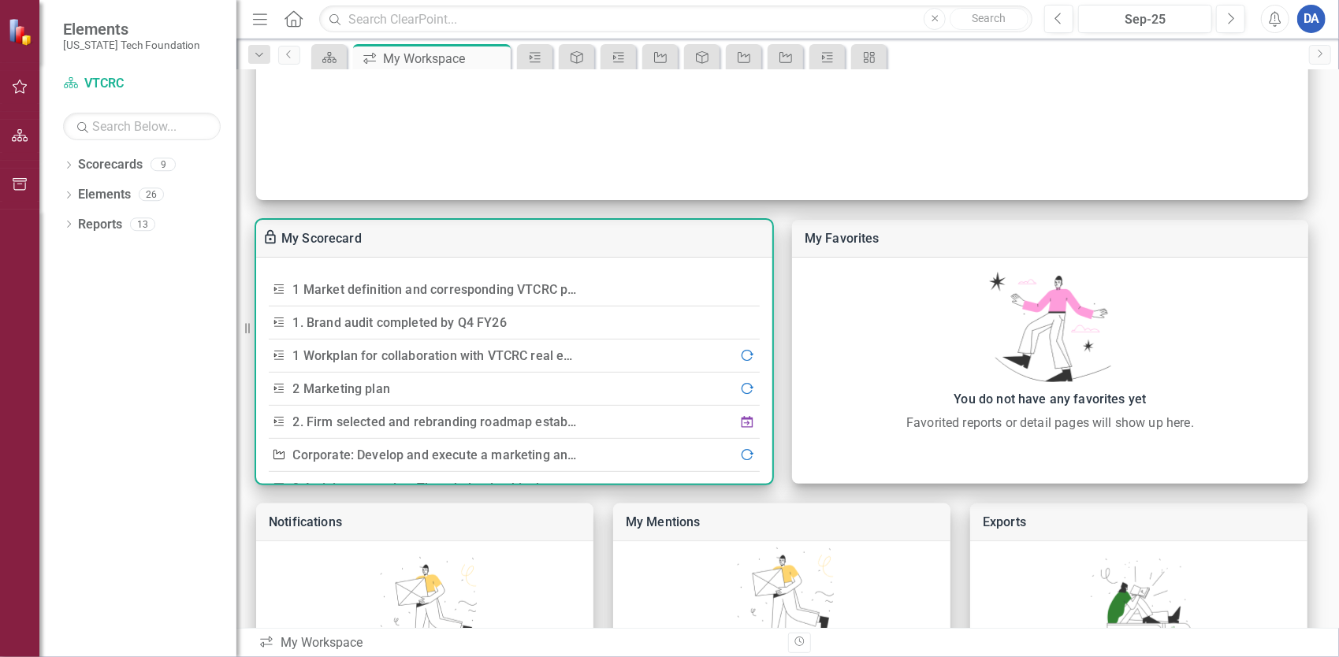
scroll to position [158, 0]
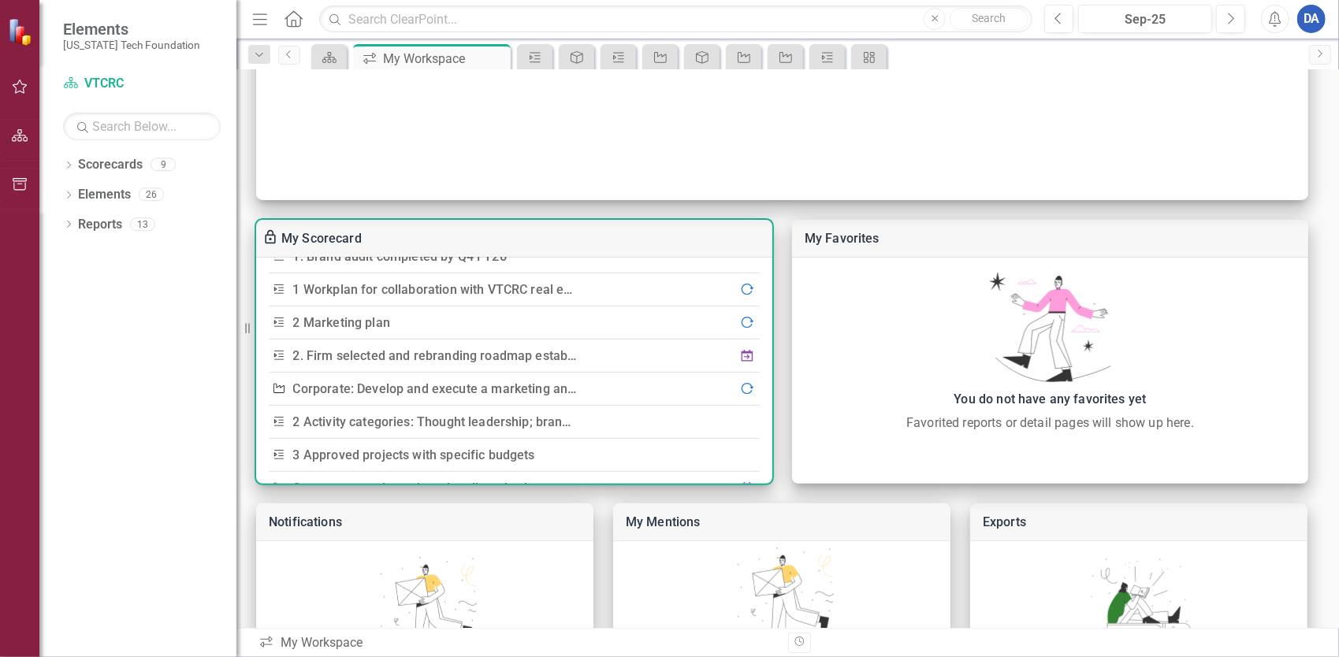
click at [432, 388] on link "Corporate: Develop and execute a marketing and communications plan" at bounding box center [497, 388] width 409 height 15
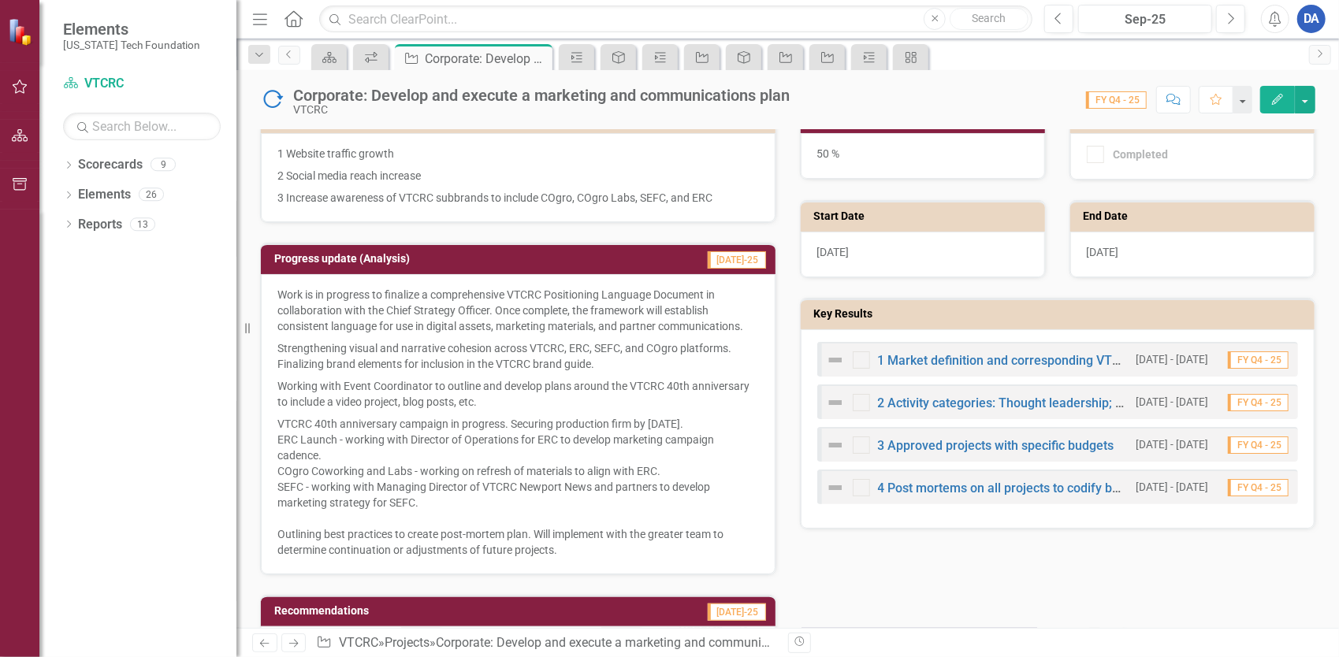
scroll to position [394, 0]
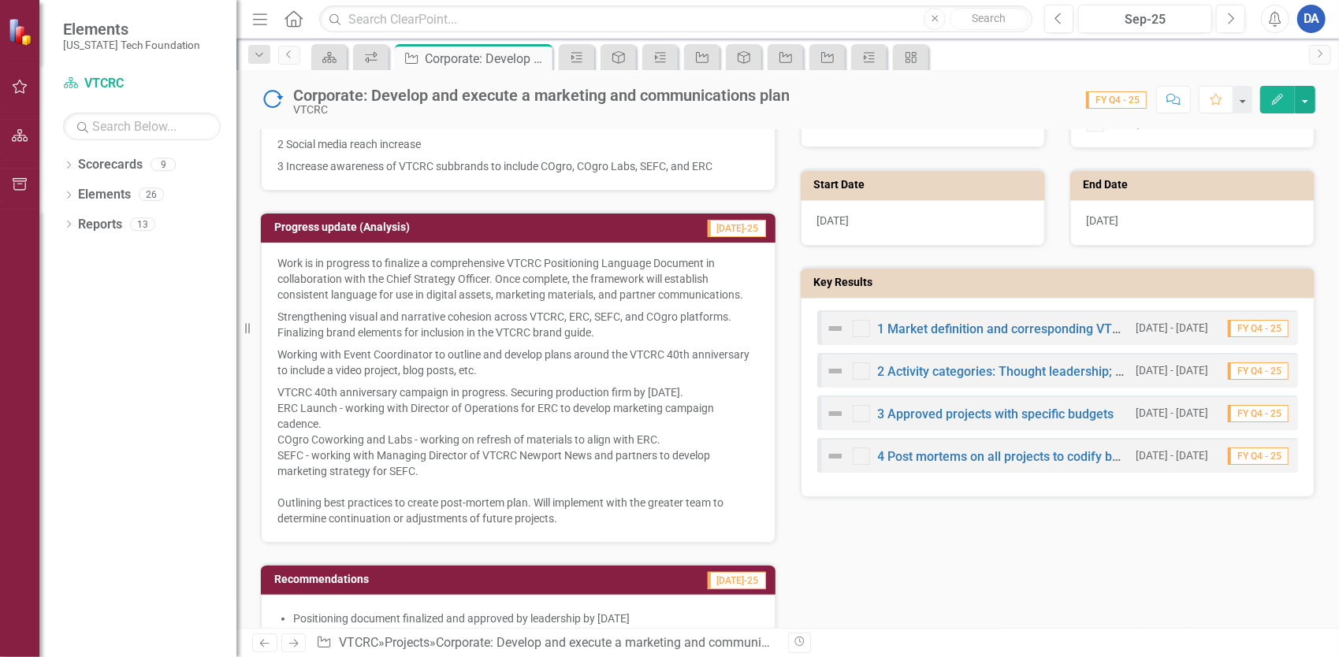
click at [1270, 97] on button "Edit" at bounding box center [1277, 100] width 35 height 28
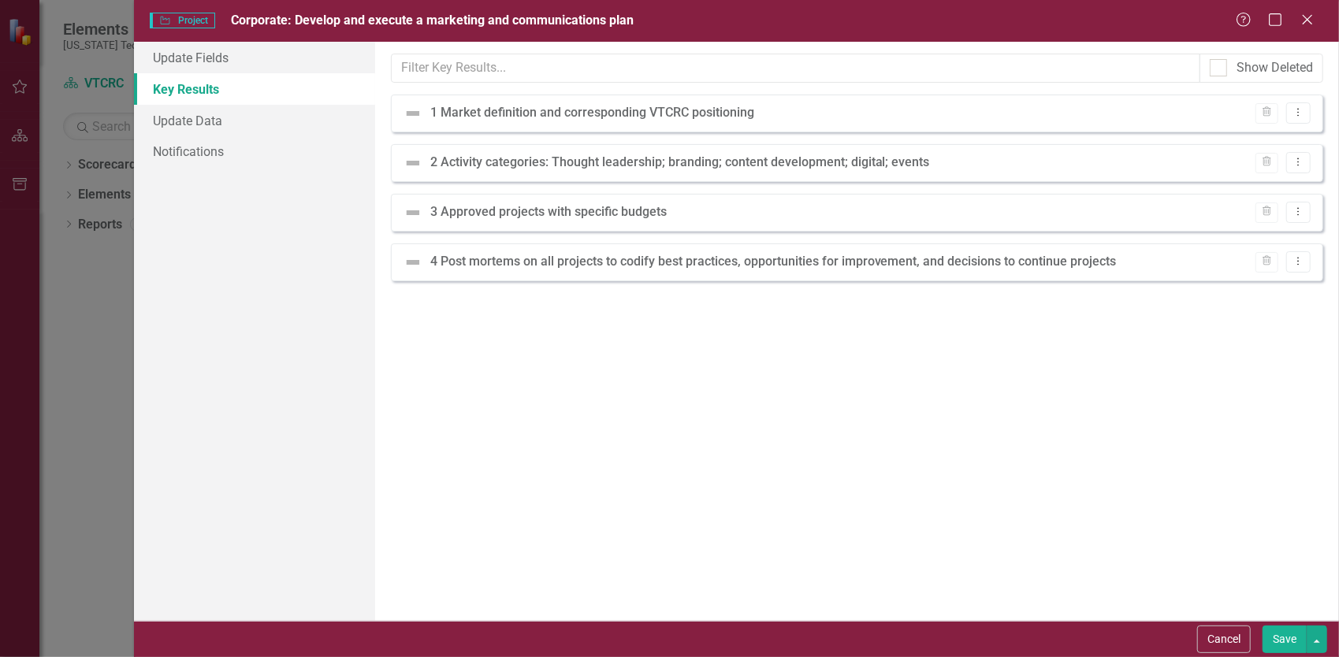
scroll to position [0, 0]
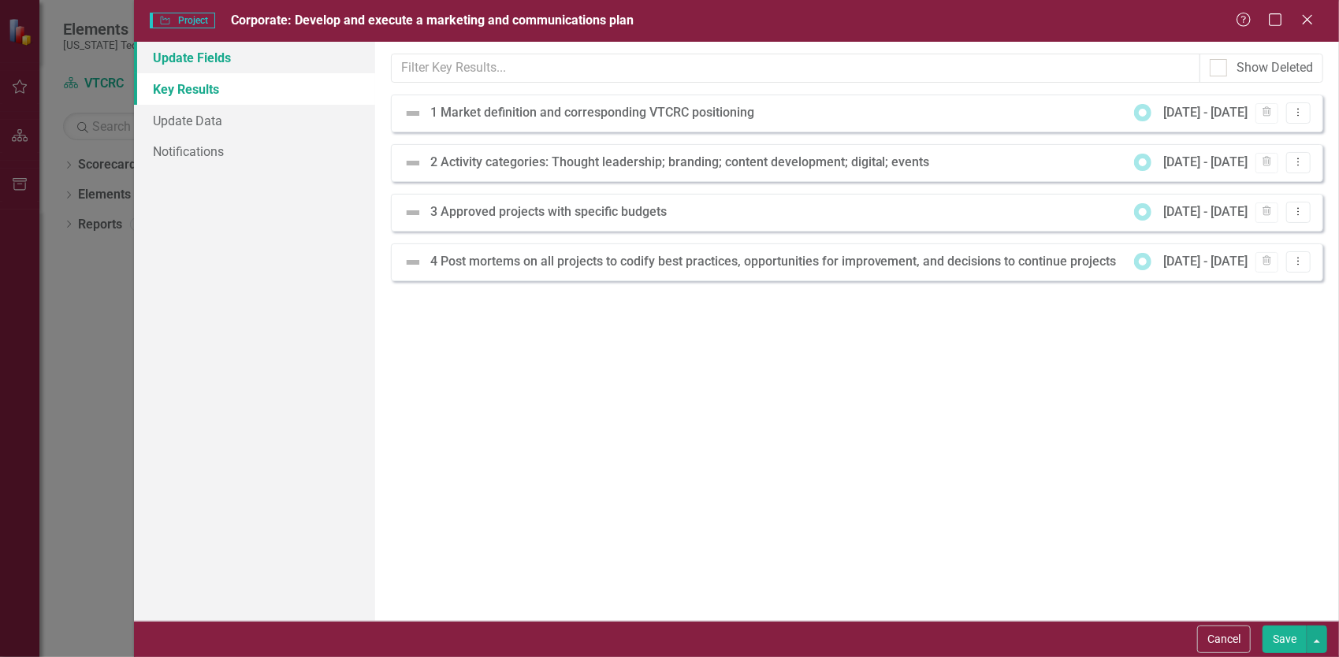
click at [188, 52] on link "Update Fields" at bounding box center [254, 58] width 241 height 32
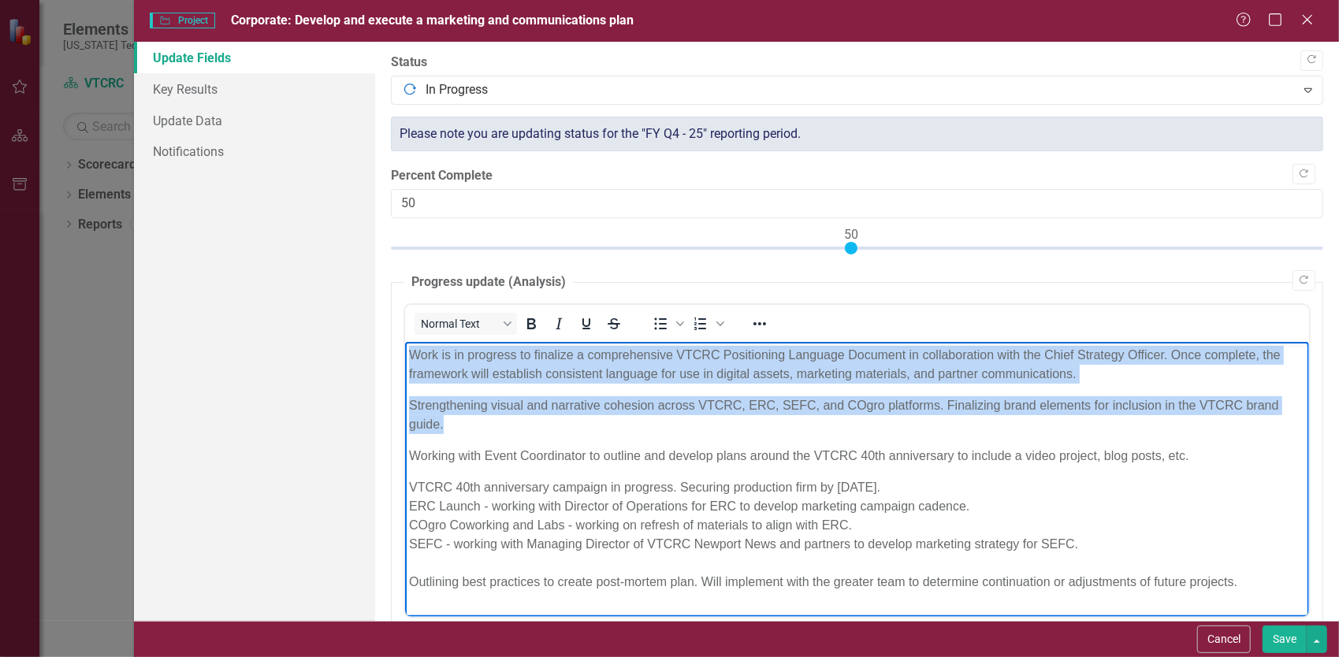
drag, startPoint x: 410, startPoint y: 355, endPoint x: 479, endPoint y: 426, distance: 99.2
click at [479, 426] on body "Work is in progress to finalize a comprehensive VTCRC Positioning Language Docu…" at bounding box center [856, 474] width 904 height 266
copy body "Work is in progress to finalize a comprehensive VTCRC Positioning Language Docu…"
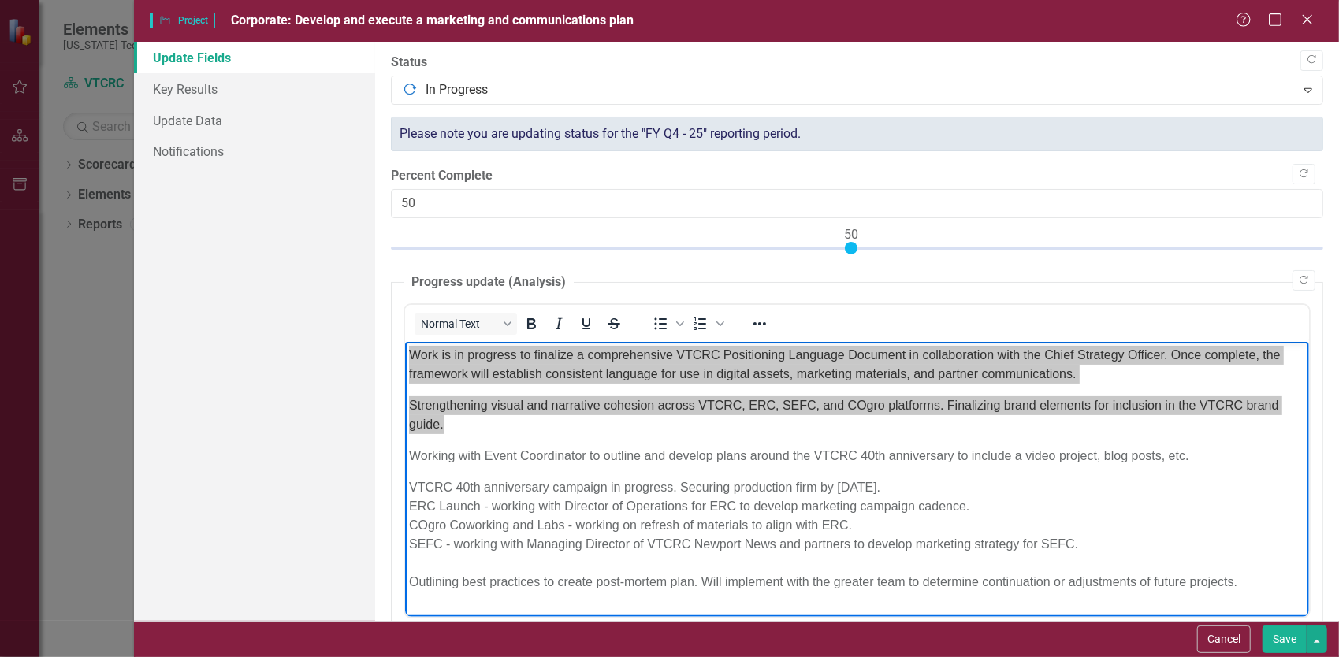
click at [251, 224] on div "Update Fields Key Results Update Data Notifications" at bounding box center [254, 331] width 241 height 579
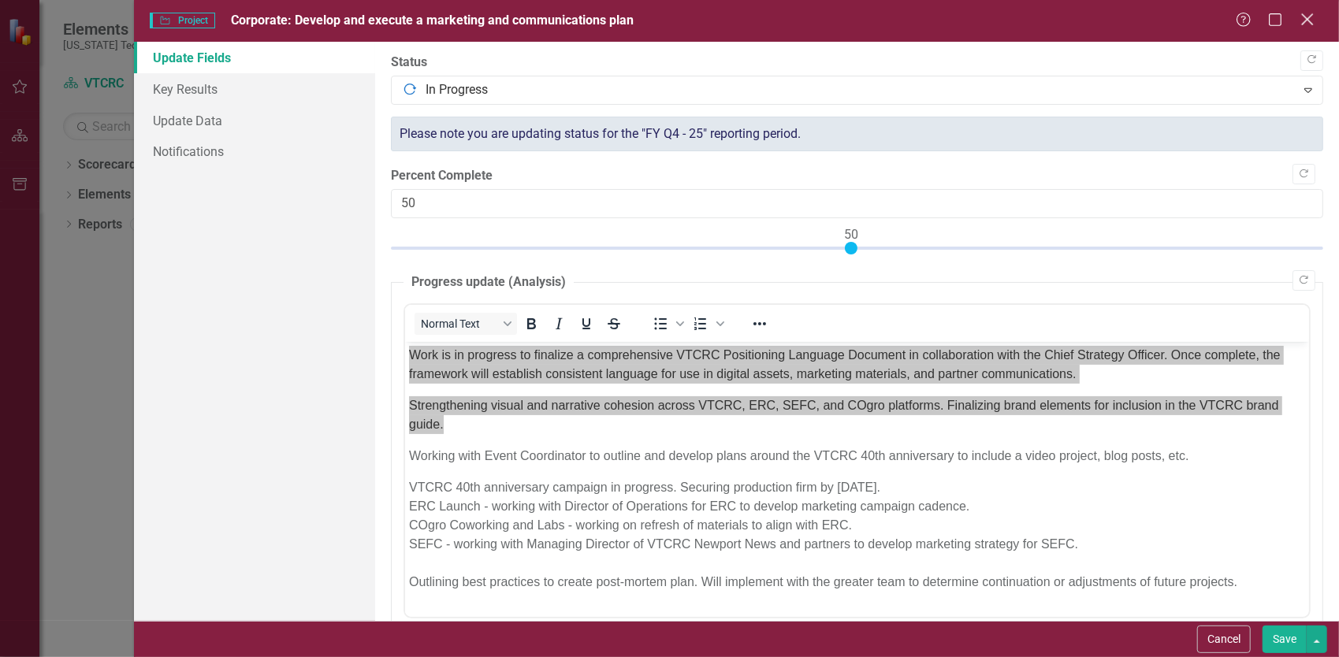
click at [1302, 22] on icon "Close" at bounding box center [1307, 19] width 20 height 15
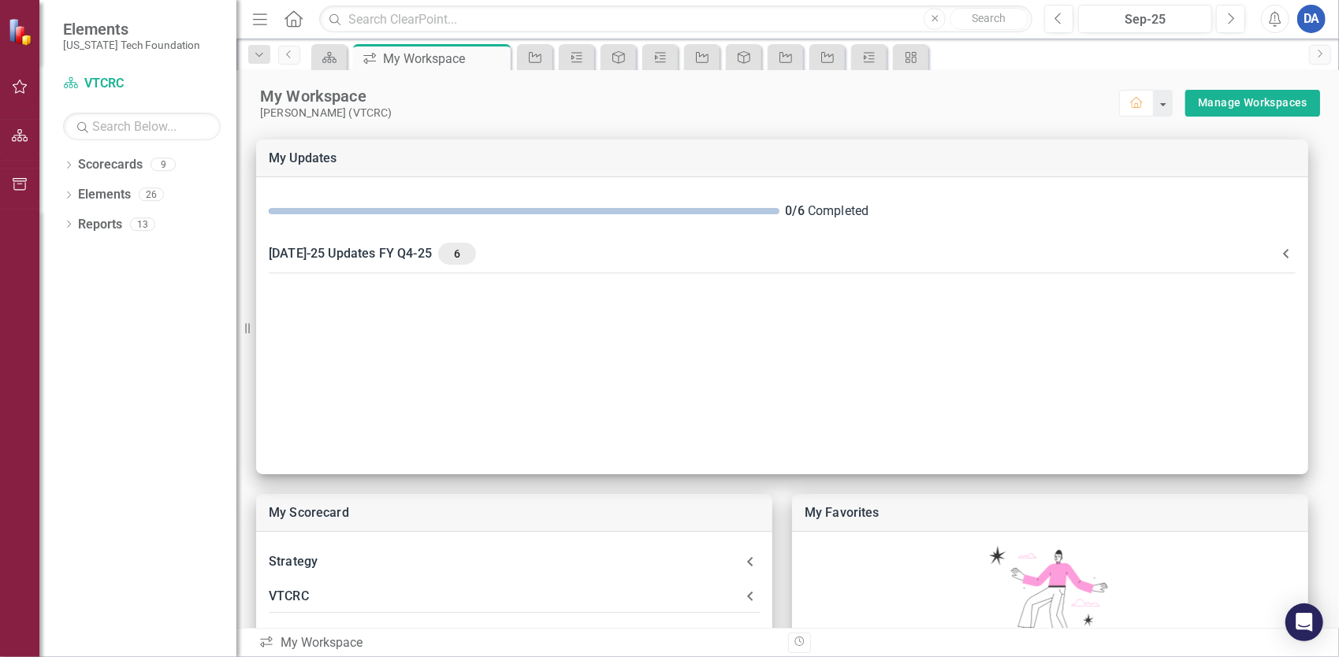
scroll to position [432, 0]
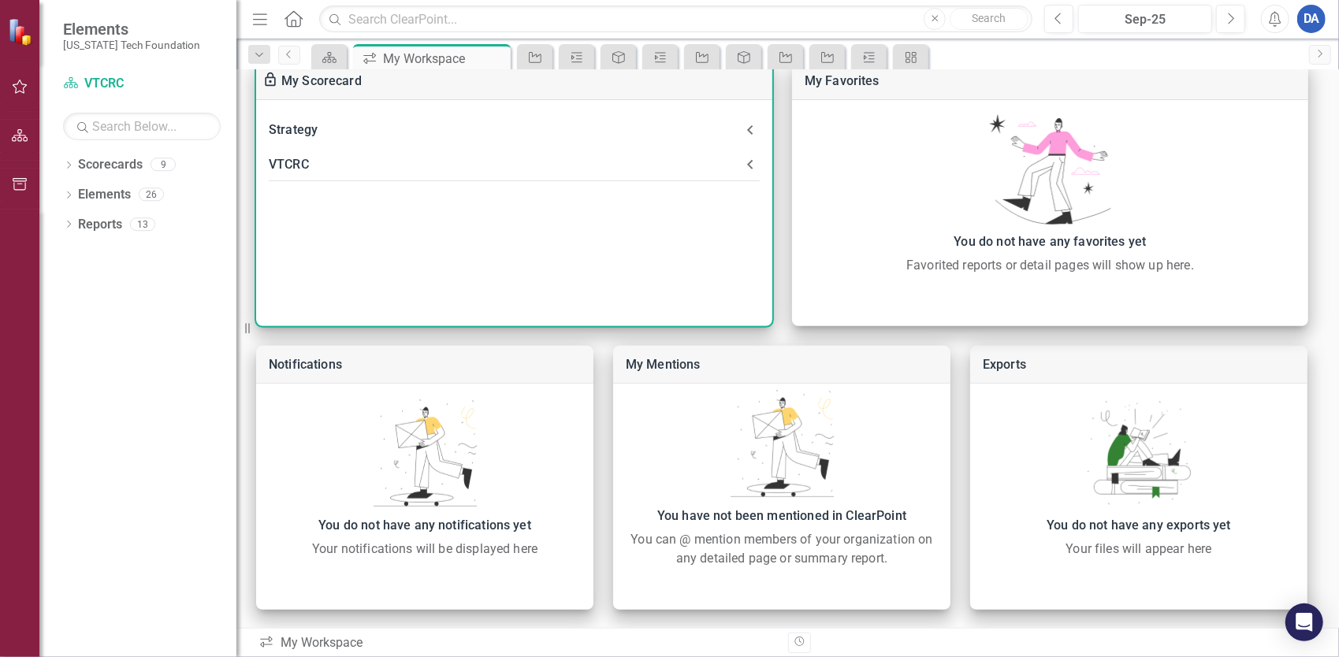
click at [419, 158] on div "VTCRC" at bounding box center [505, 165] width 472 height 22
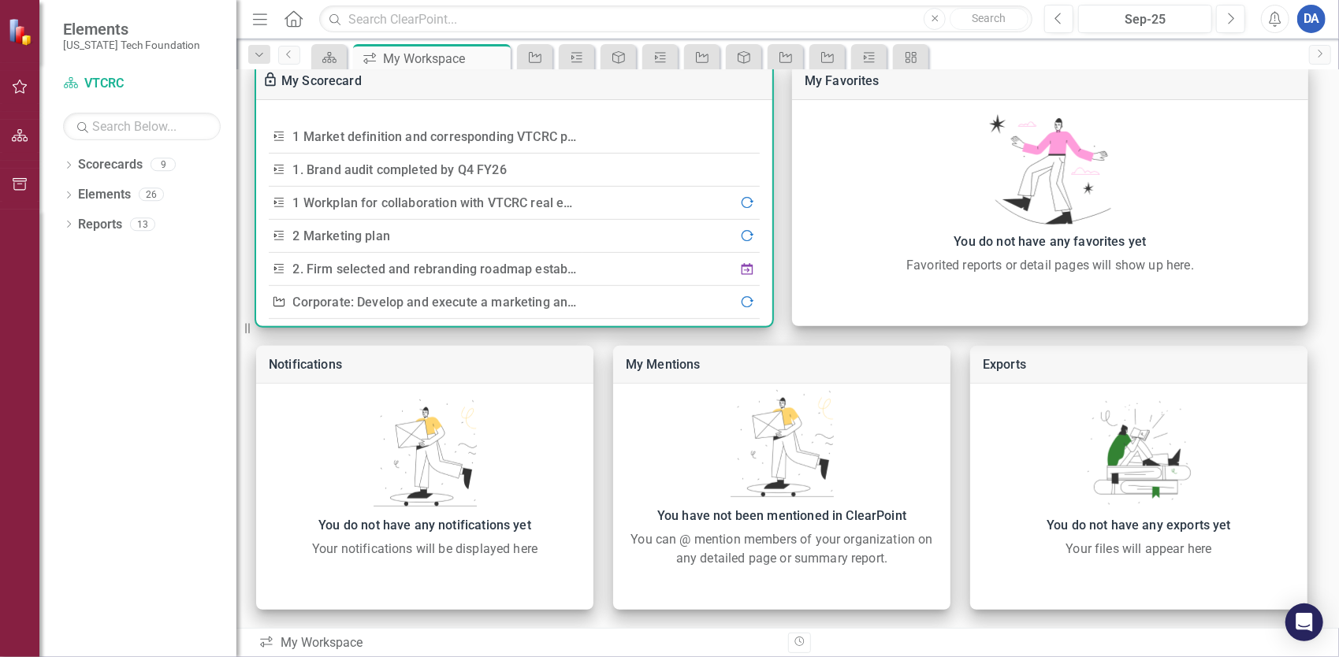
scroll to position [236, 0]
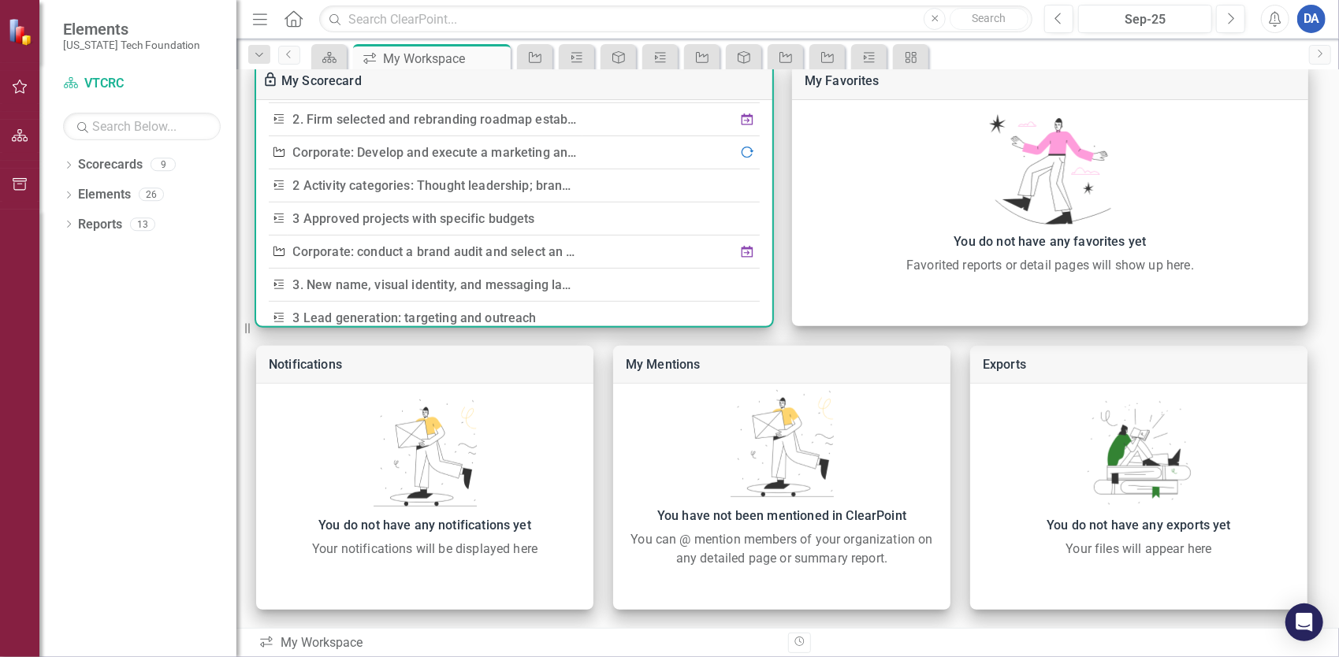
click at [437, 184] on link "2 Activity categories: Thought leadership; branding; content development; digit…" at bounding box center [548, 185] width 510 height 15
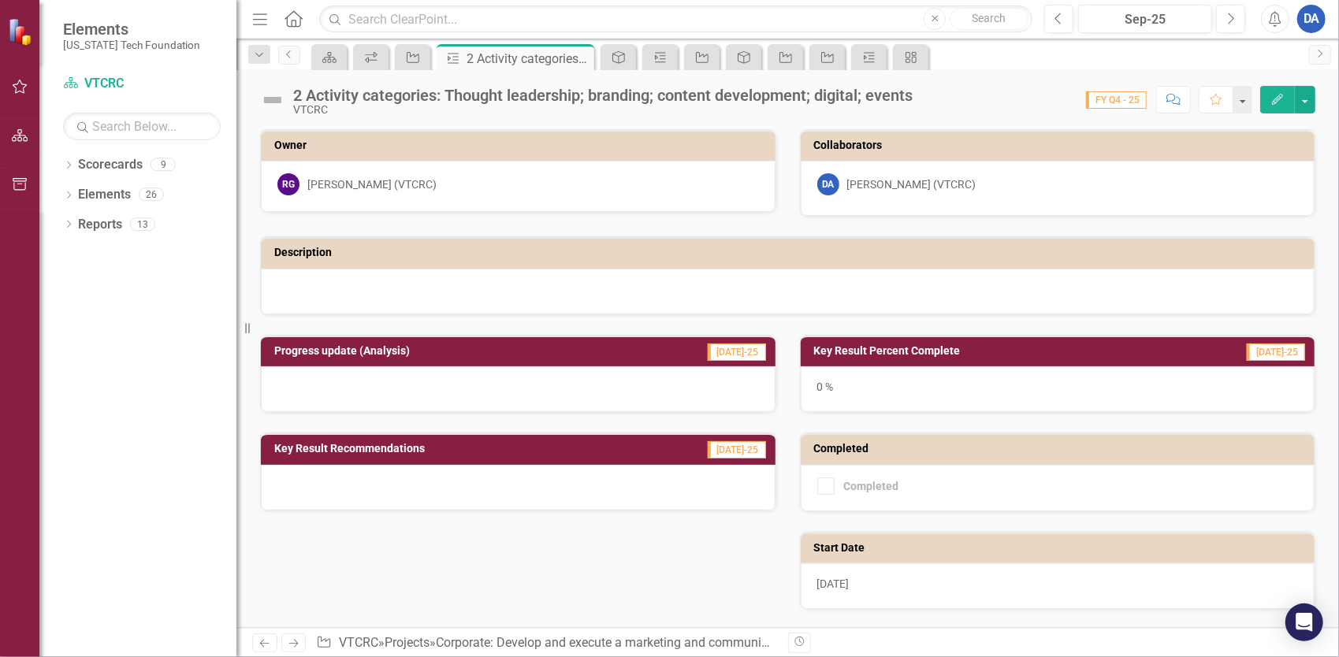
click at [1267, 100] on button "Edit" at bounding box center [1277, 100] width 35 height 28
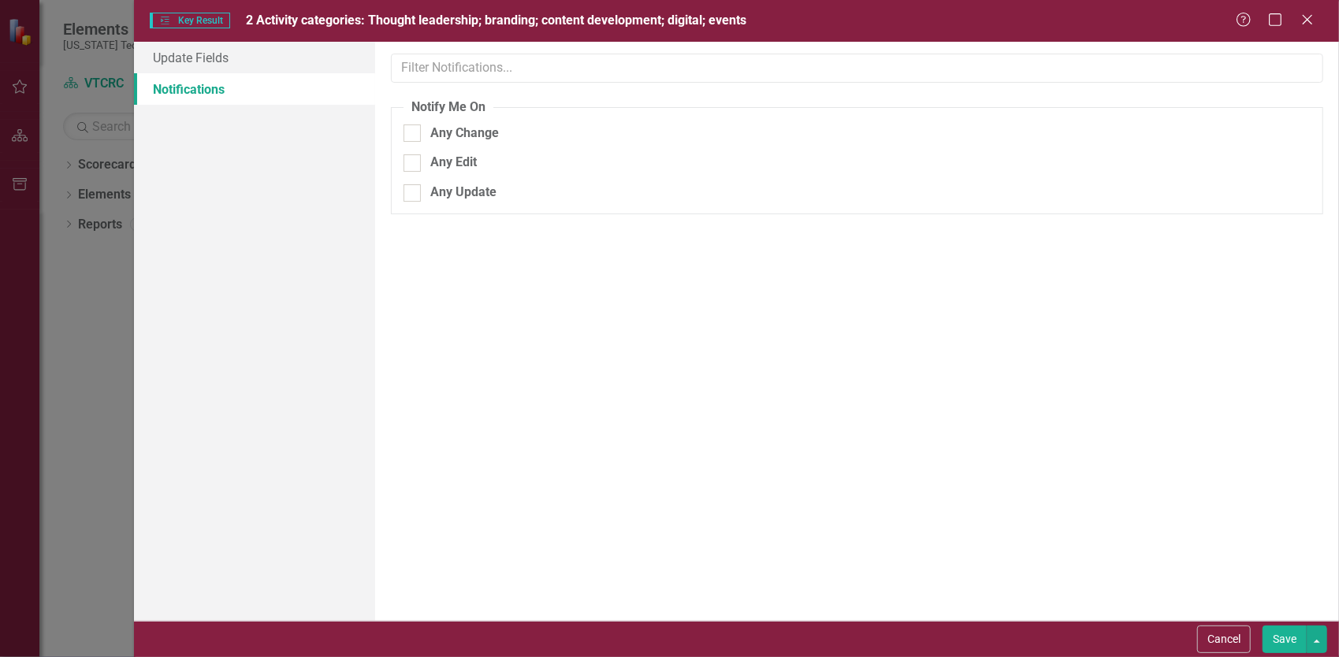
click at [527, 397] on div "ClearPoint Can Do More! How ClearPoint Can Help Close Professional and Enterpri…" at bounding box center [857, 331] width 964 height 579
click at [229, 53] on link "Update Fields" at bounding box center [254, 58] width 241 height 32
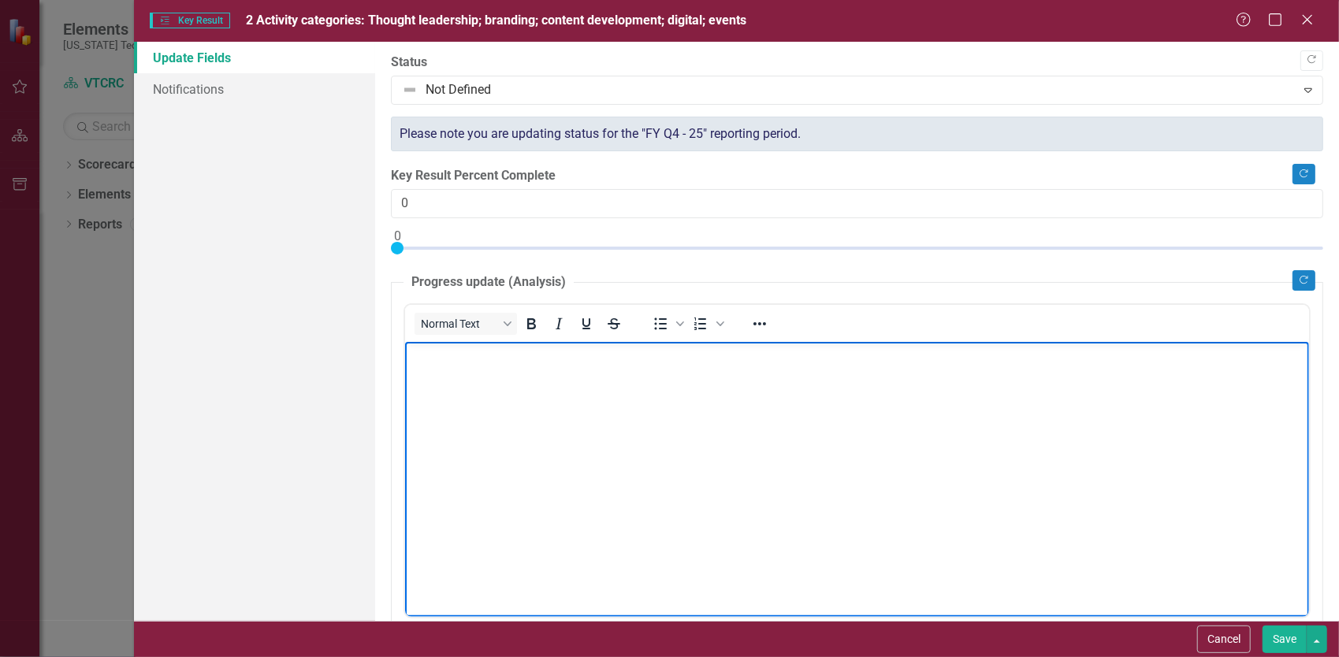
click at [764, 424] on body "Rich Text Area. Press ALT-0 for help." at bounding box center [856, 459] width 904 height 236
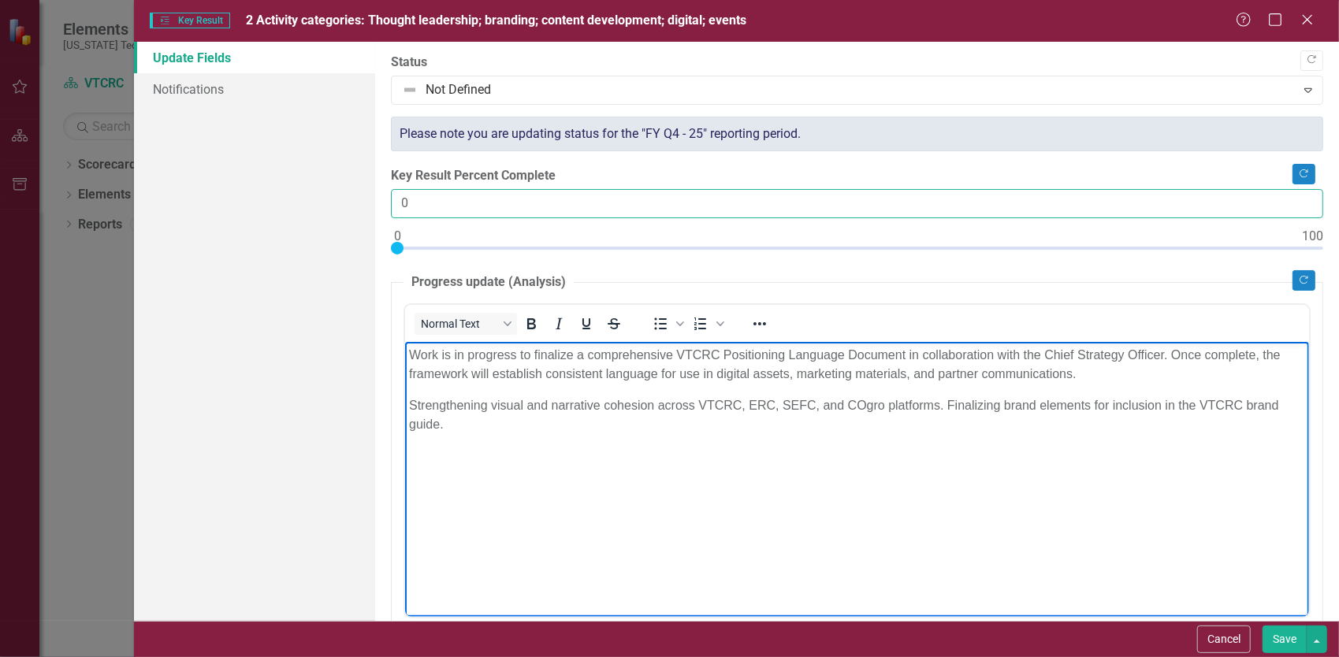
click at [556, 195] on input "0" at bounding box center [857, 203] width 932 height 29
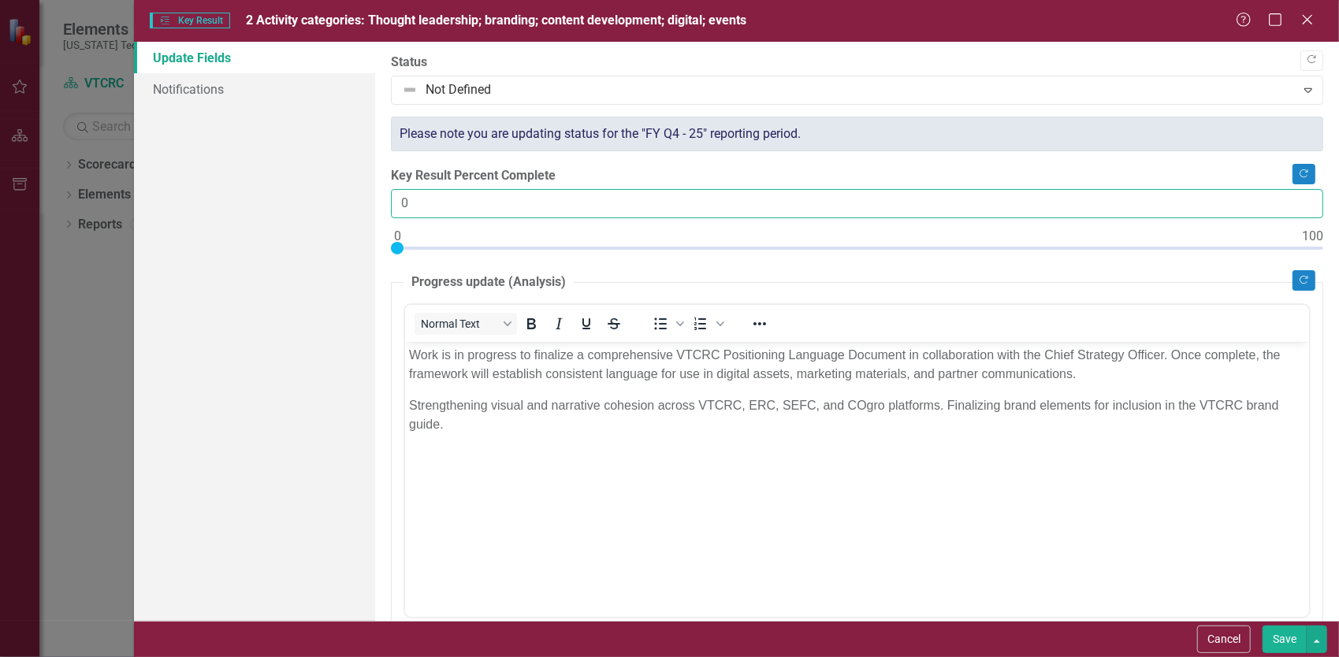
drag, startPoint x: 683, startPoint y: 197, endPoint x: 227, endPoint y: 201, distance: 456.2
click at [234, 202] on div "Update Fields Notifications "Update" fields in ClearPoint are the fields that c…" at bounding box center [736, 331] width 1205 height 579
type input "75"
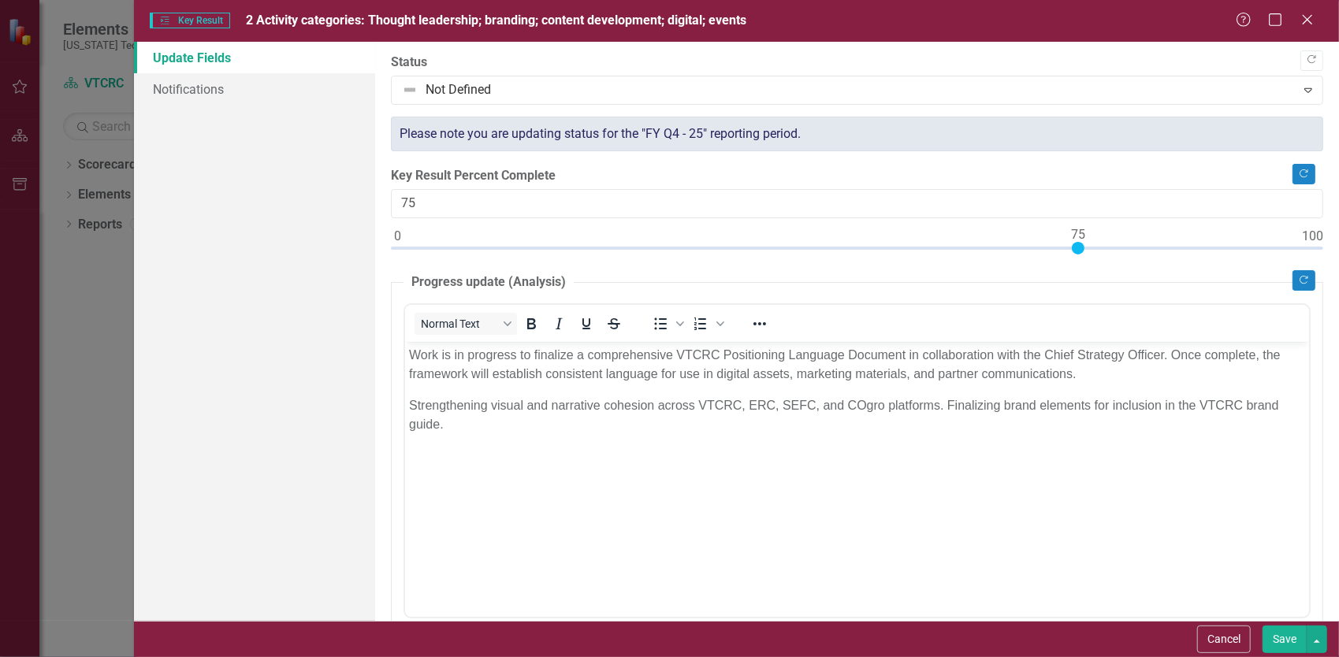
click at [1286, 640] on button "Save" at bounding box center [1284, 640] width 44 height 28
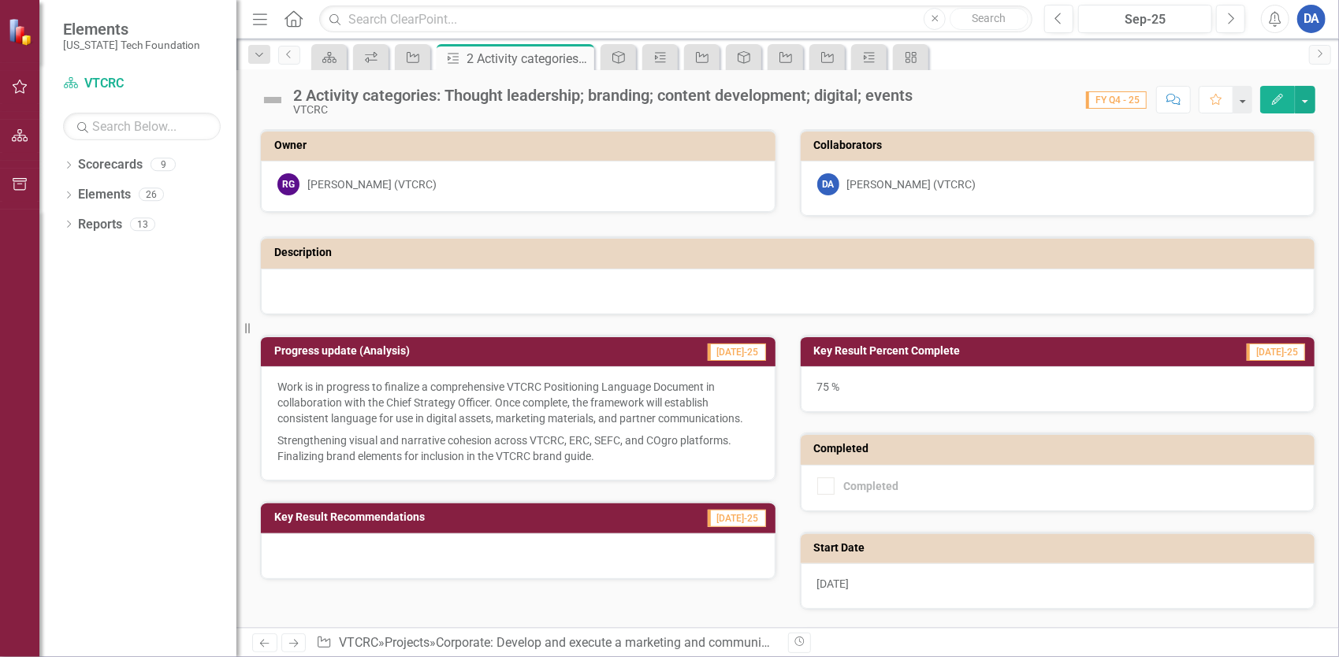
click at [1272, 96] on icon "Edit" at bounding box center [1277, 99] width 14 height 11
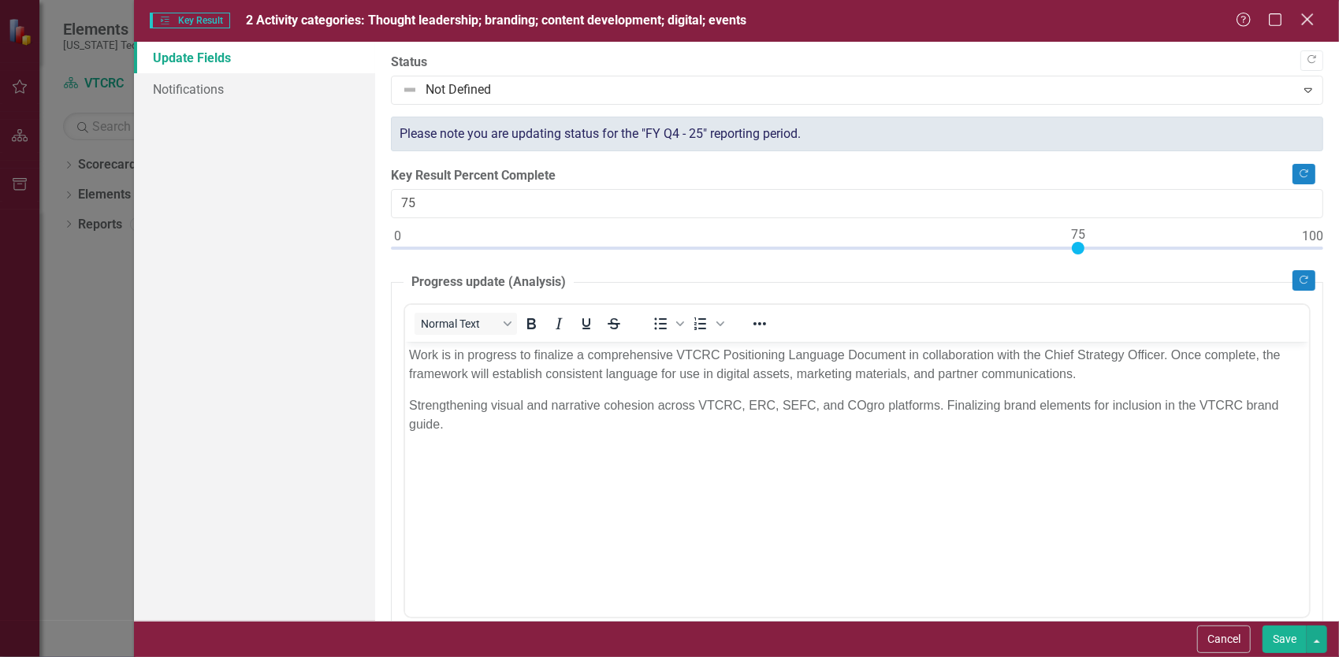
click at [1314, 22] on icon "Close" at bounding box center [1307, 19] width 20 height 15
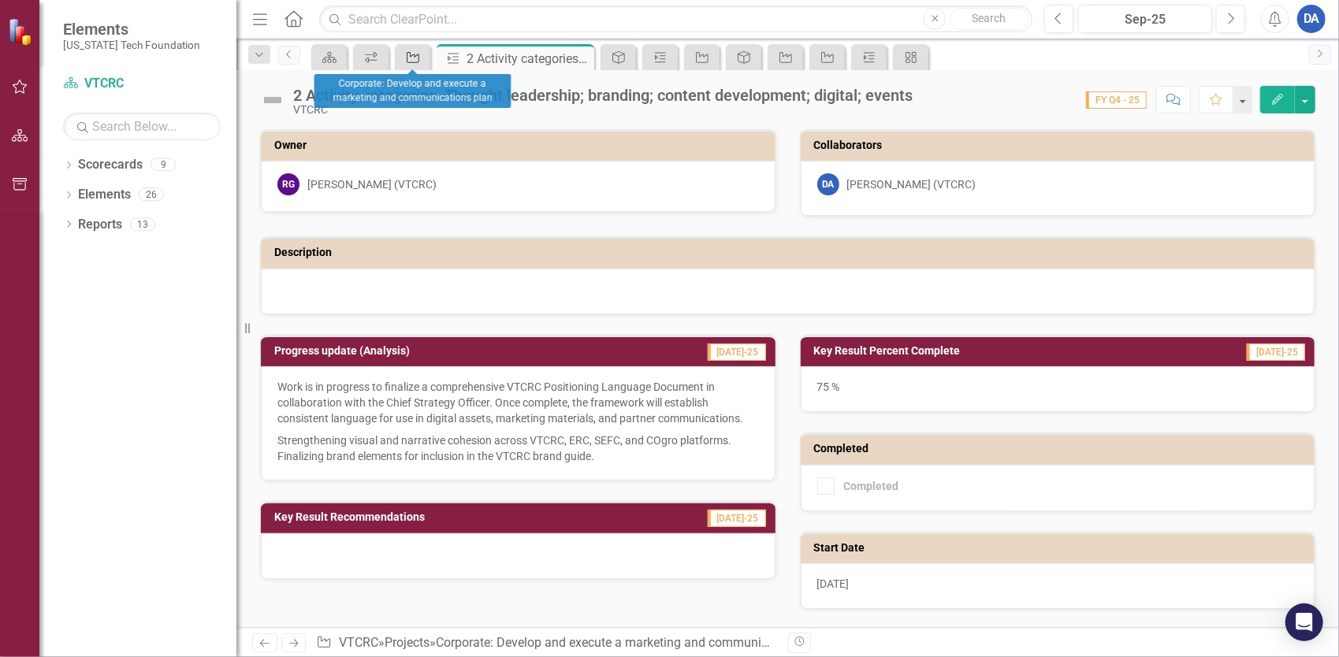
click at [403, 54] on div "Project" at bounding box center [410, 57] width 22 height 20
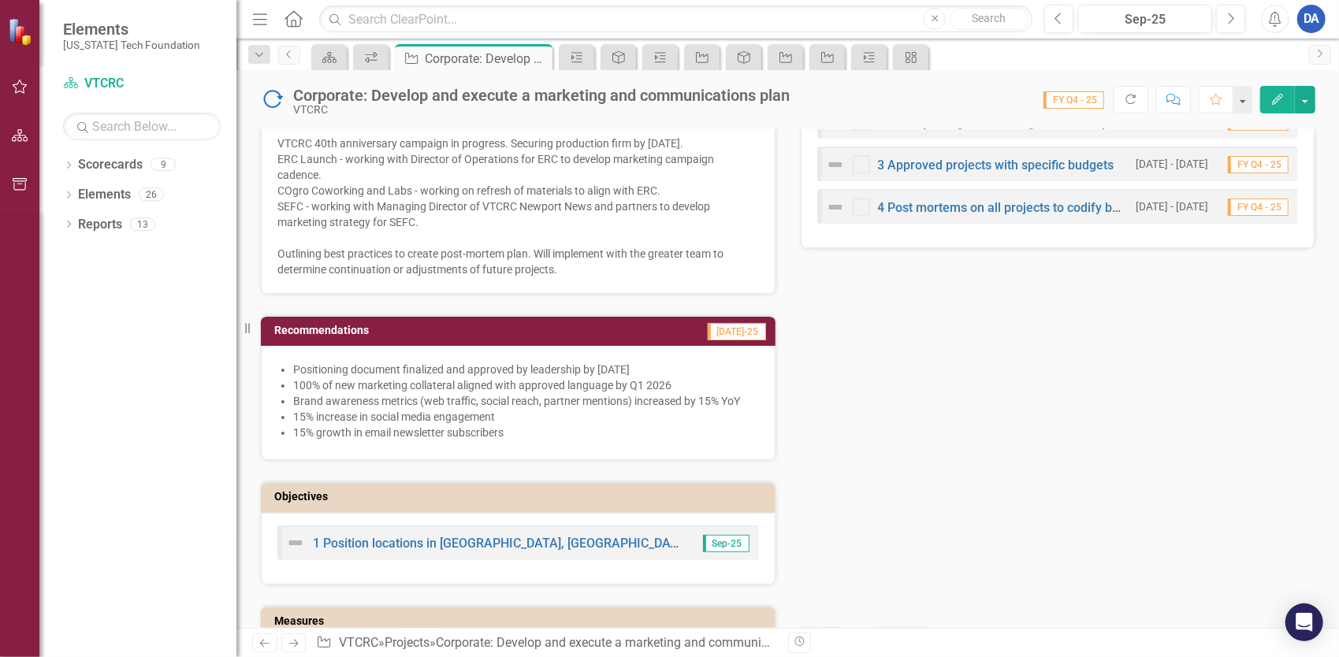
scroll to position [709, 0]
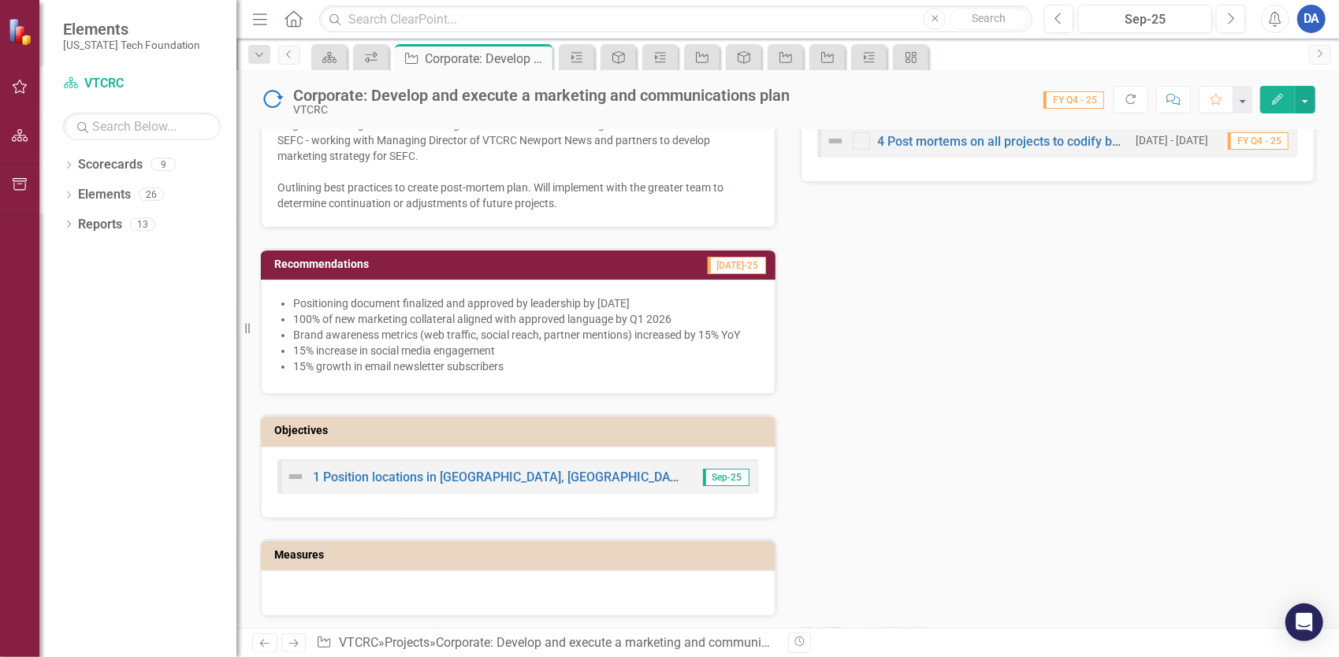
click at [630, 327] on p "Brand awareness metrics (web traffic, social reach, partner mentions) increased…" at bounding box center [526, 335] width 466 height 16
click at [1280, 106] on button "Edit" at bounding box center [1277, 100] width 35 height 28
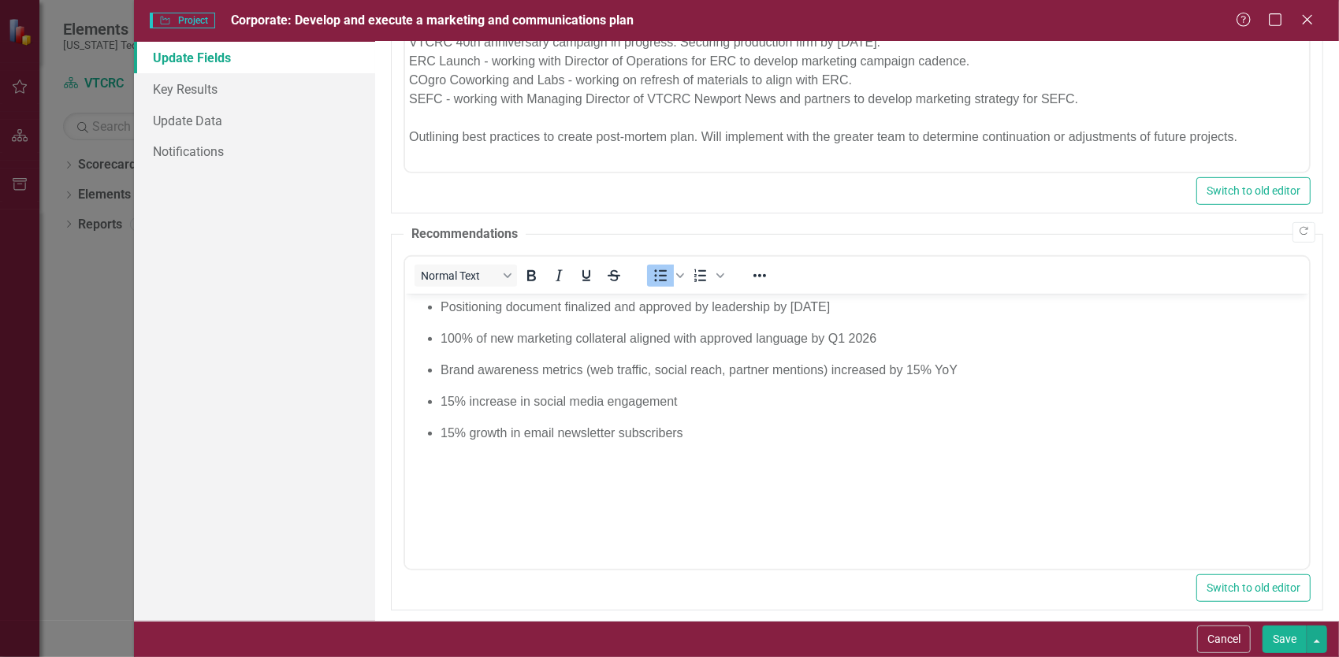
scroll to position [455, 0]
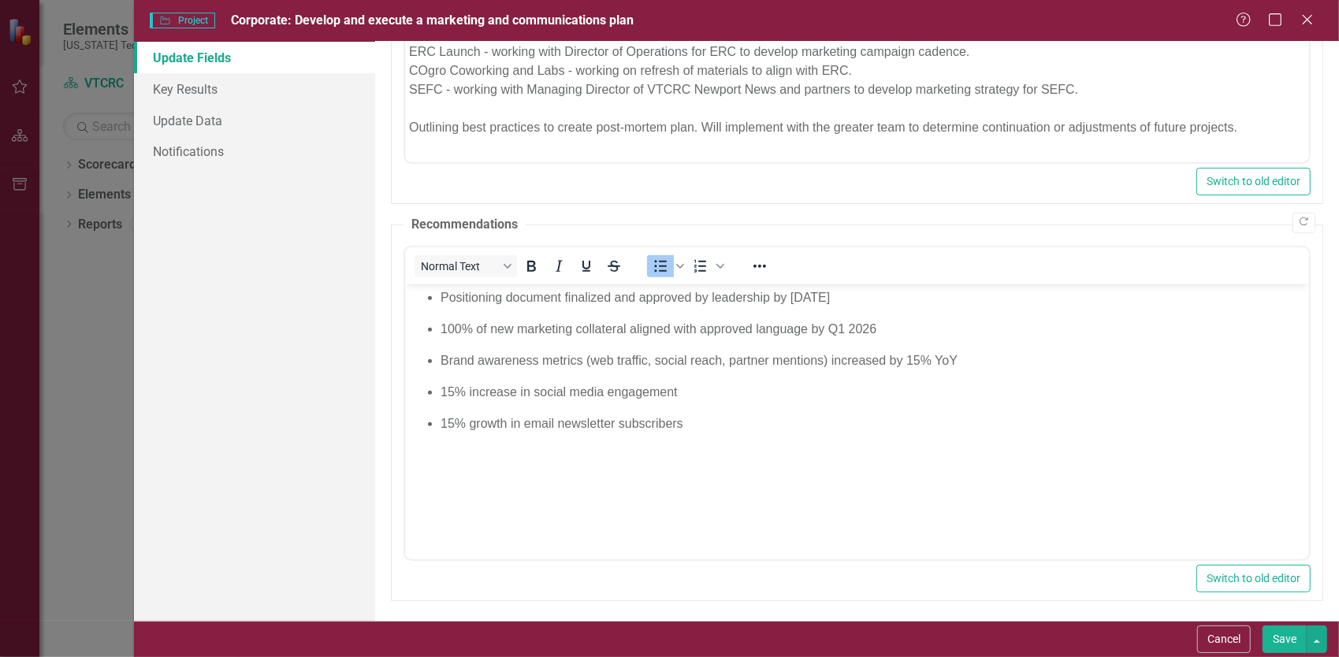
click at [588, 346] on ul "Positioning document finalized and approved by leadership by November 2025 100%…" at bounding box center [856, 360] width 896 height 145
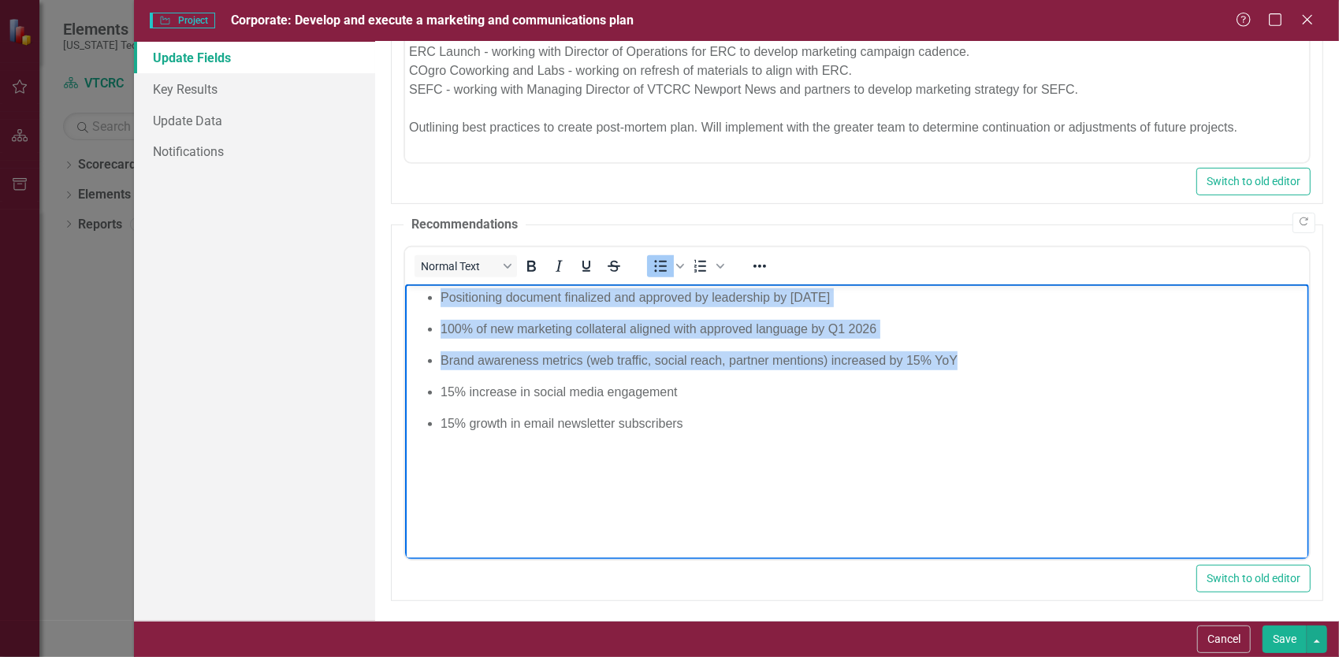
drag, startPoint x: 986, startPoint y: 357, endPoint x: 224, endPoint y: 243, distance: 770.3
click at [404, 284] on html "Positioning document finalized and approved by leadership by November 2025 100%…" at bounding box center [856, 402] width 904 height 236
copy ul "Positioning document finalized and approved by leadership by November 2025 100%…"
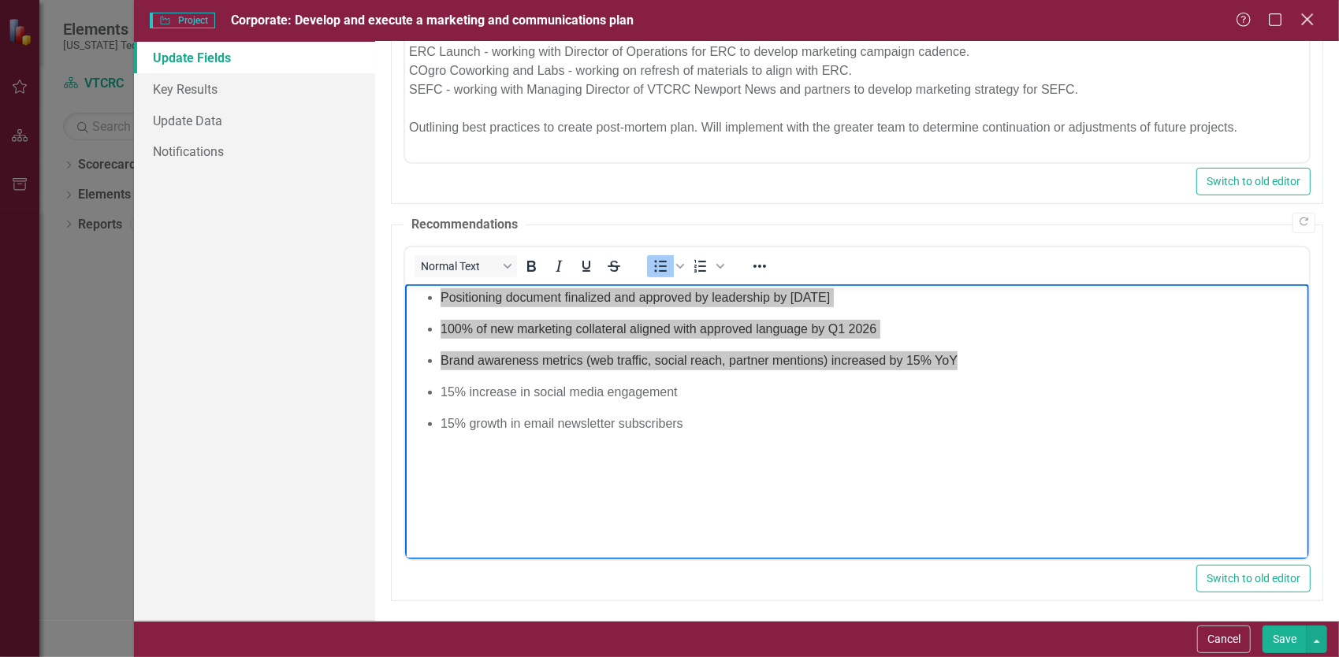
click at [1313, 20] on icon "Close" at bounding box center [1307, 19] width 20 height 15
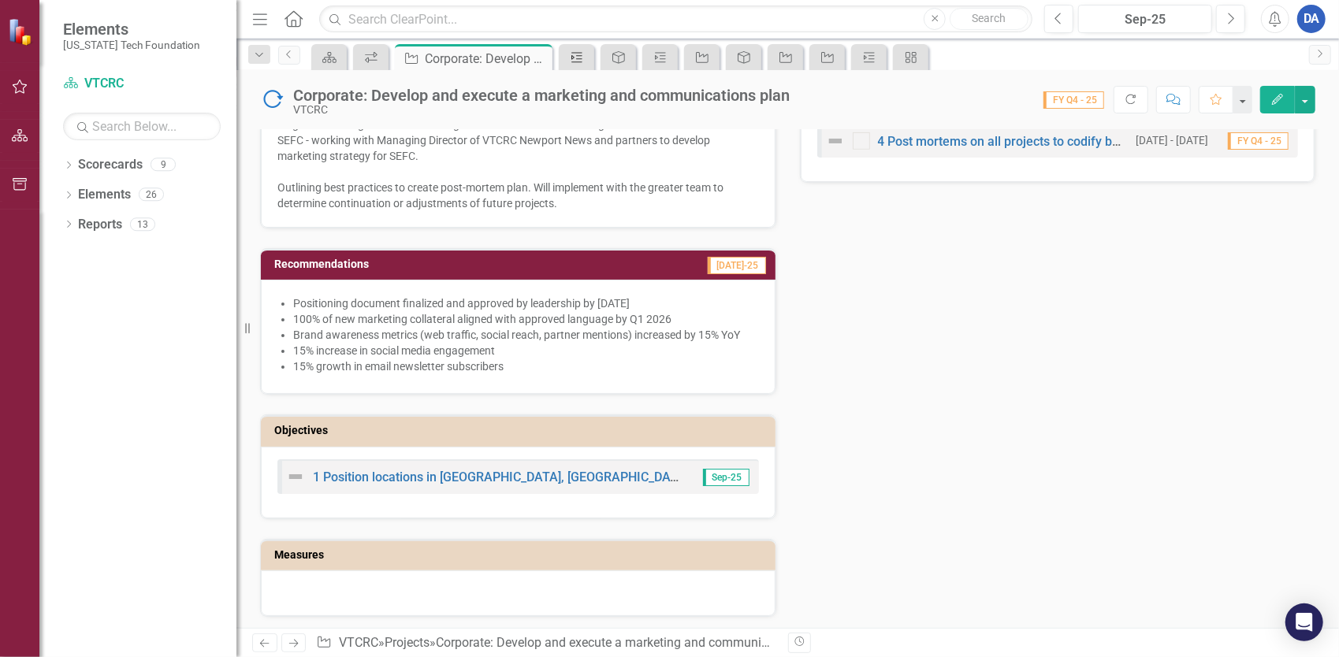
click at [574, 59] on icon "Key Result" at bounding box center [577, 57] width 16 height 13
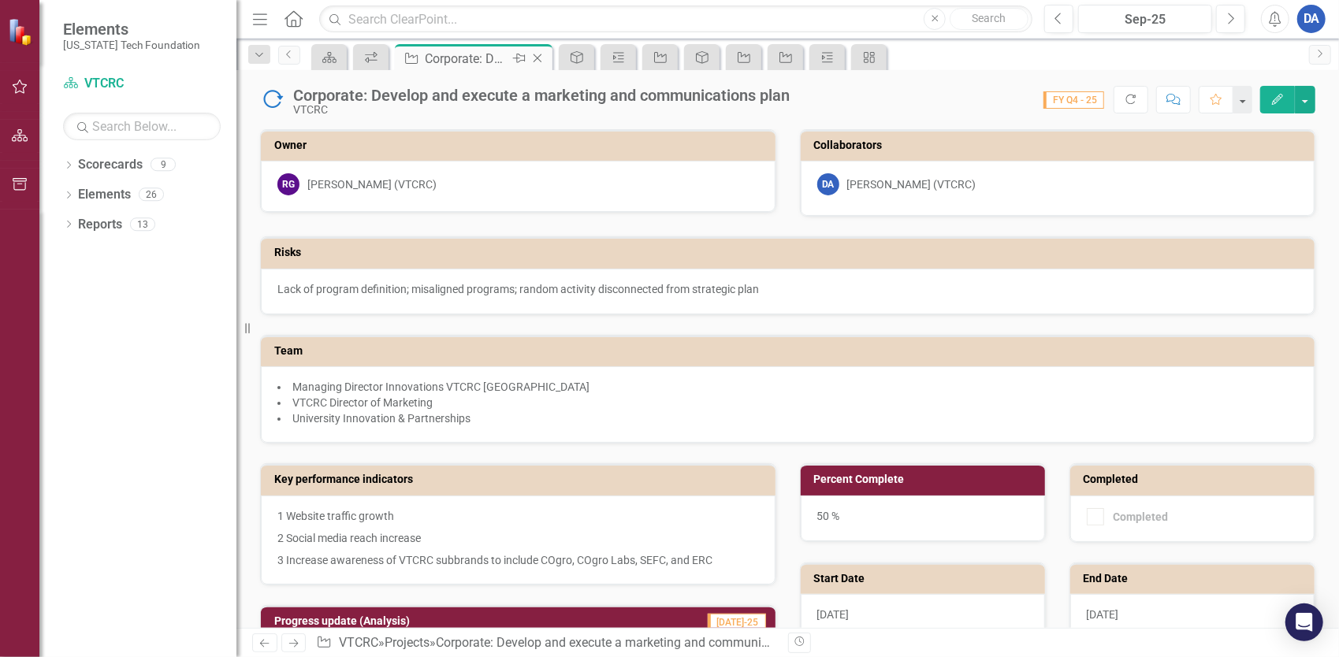
click at [538, 55] on icon "Close" at bounding box center [537, 58] width 16 height 13
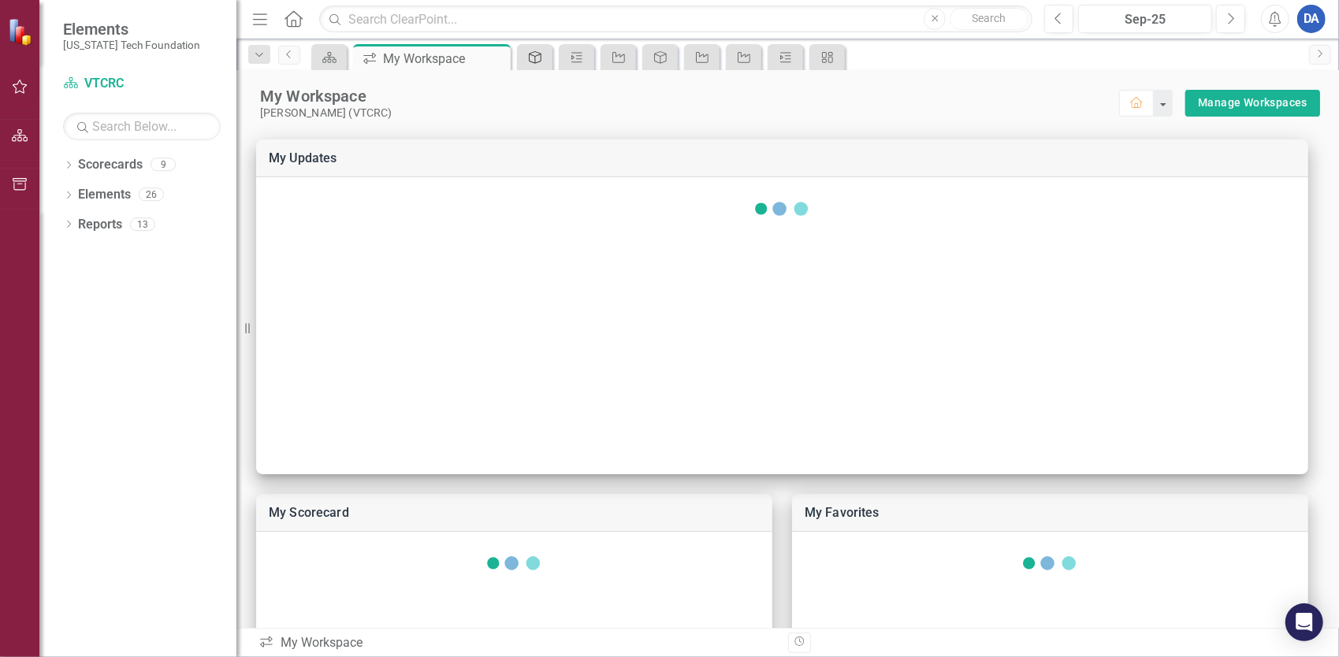
click at [528, 58] on icon "Objective" at bounding box center [535, 57] width 16 height 13
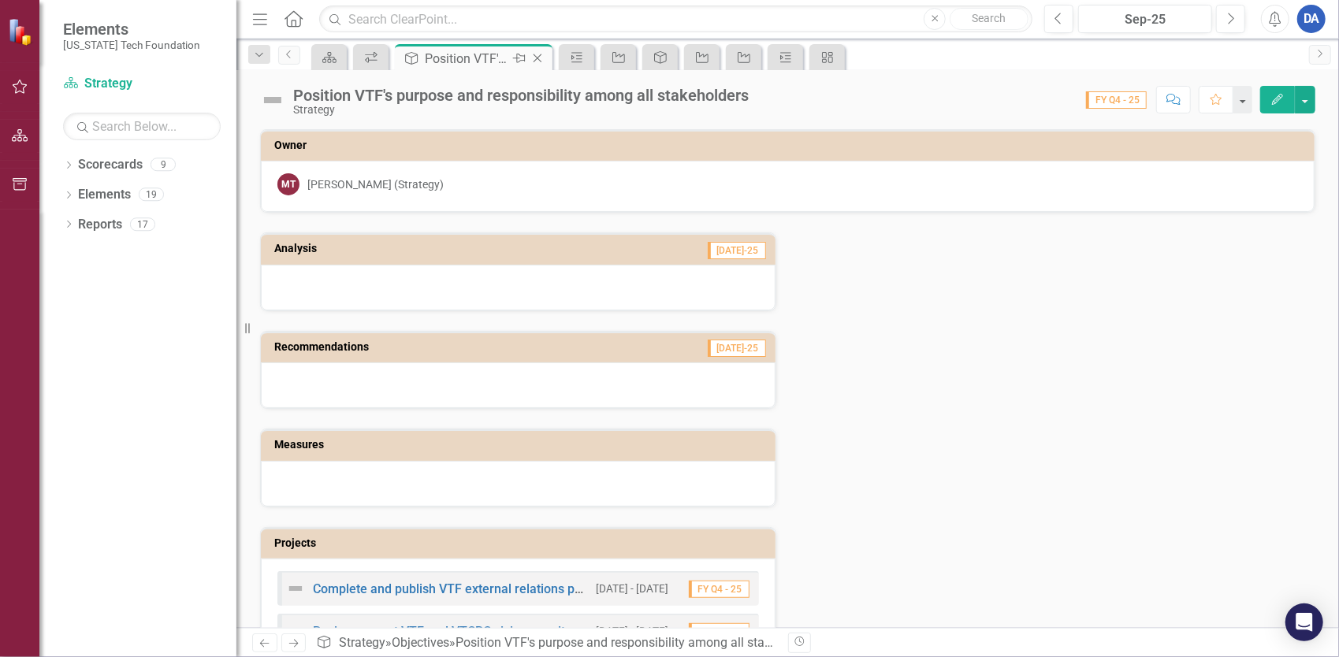
click at [537, 57] on icon "Close" at bounding box center [537, 58] width 16 height 13
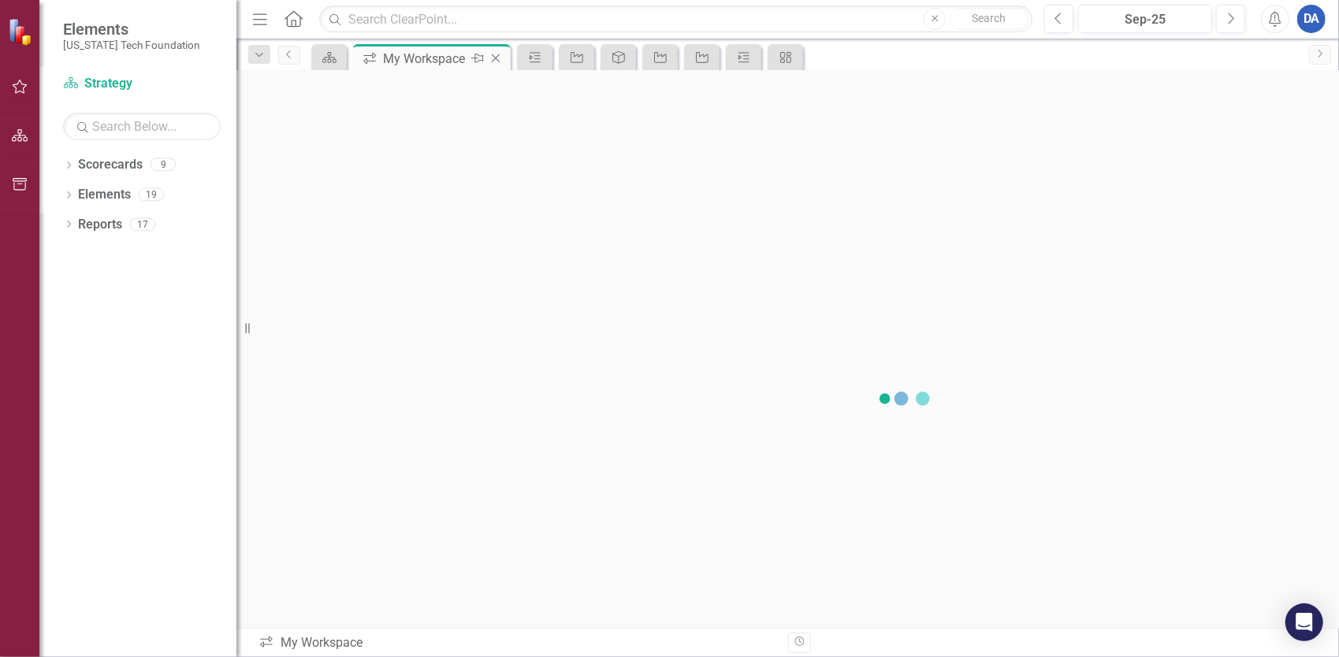
click at [411, 56] on div "My Workspace" at bounding box center [425, 59] width 84 height 20
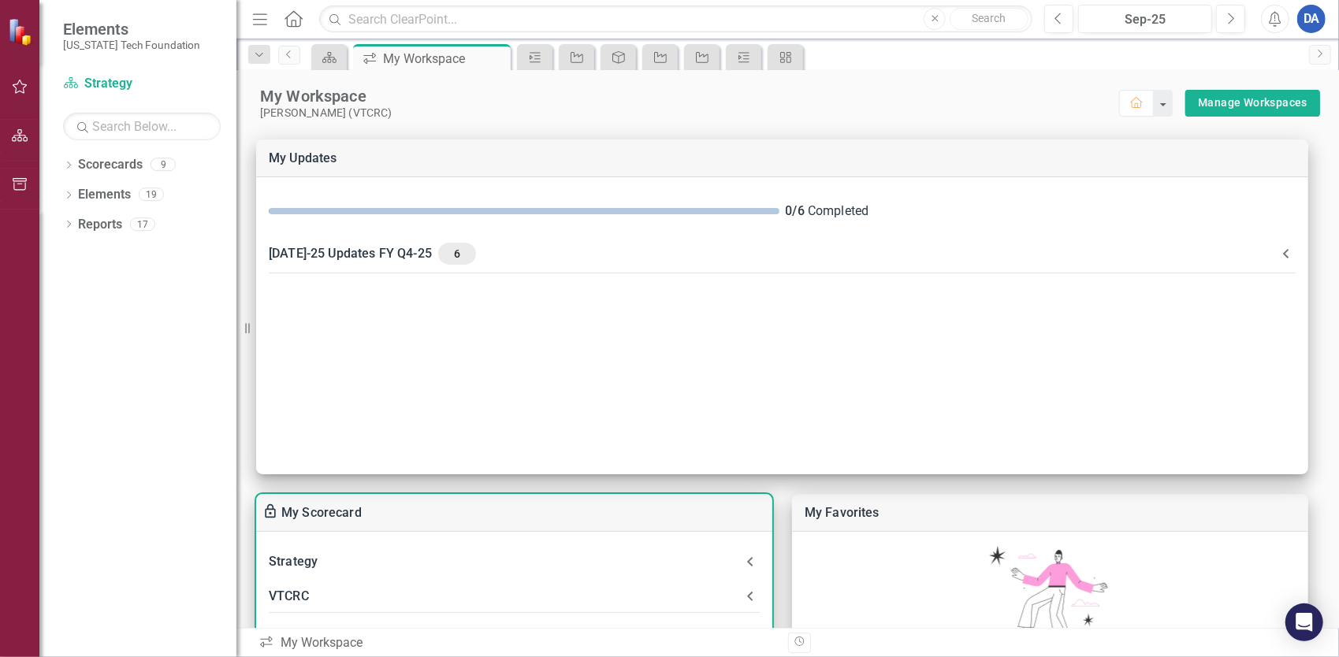
scroll to position [315, 0]
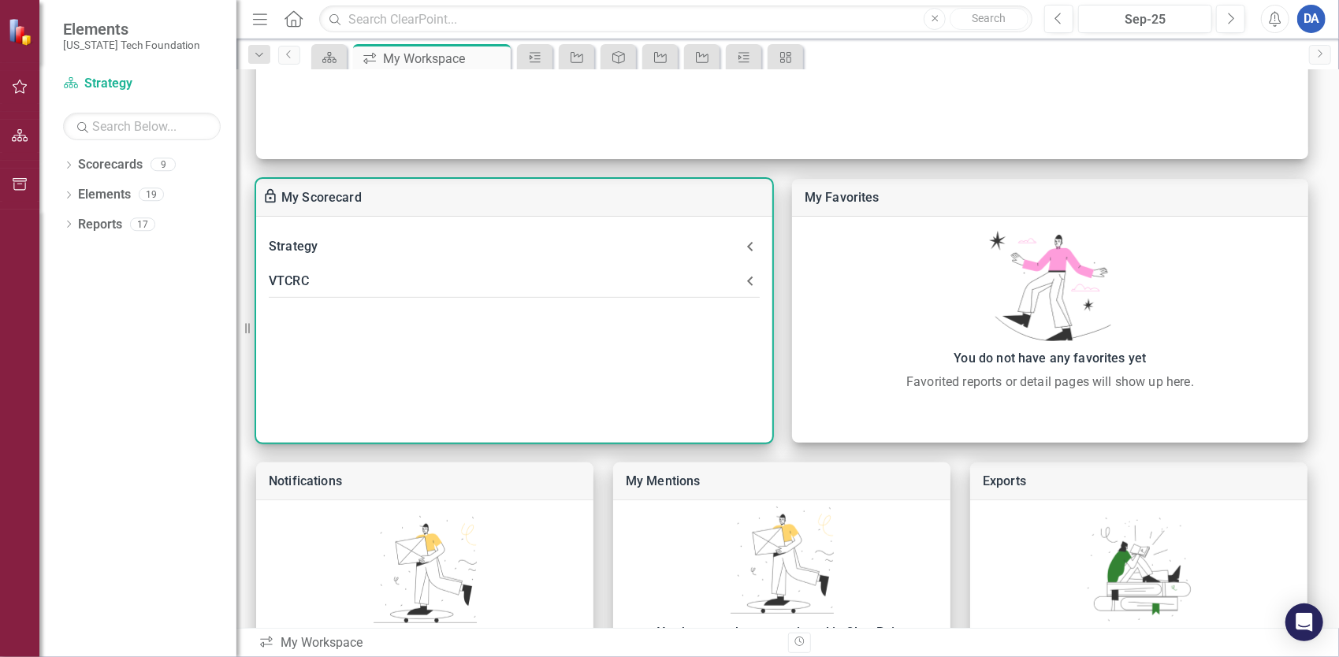
click at [344, 275] on div "VTCRC" at bounding box center [505, 281] width 472 height 22
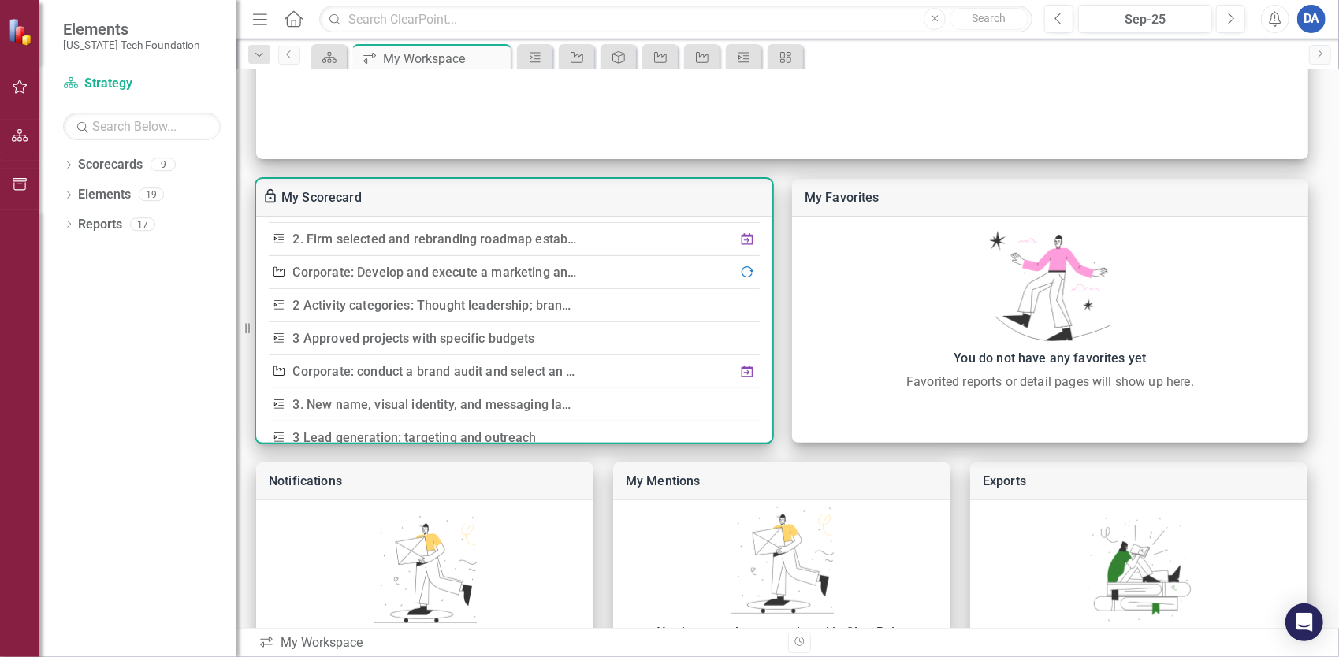
scroll to position [236, 0]
click at [441, 303] on link "2 Activity categories: Thought leadership; branding; content development; digit…" at bounding box center [548, 302] width 510 height 15
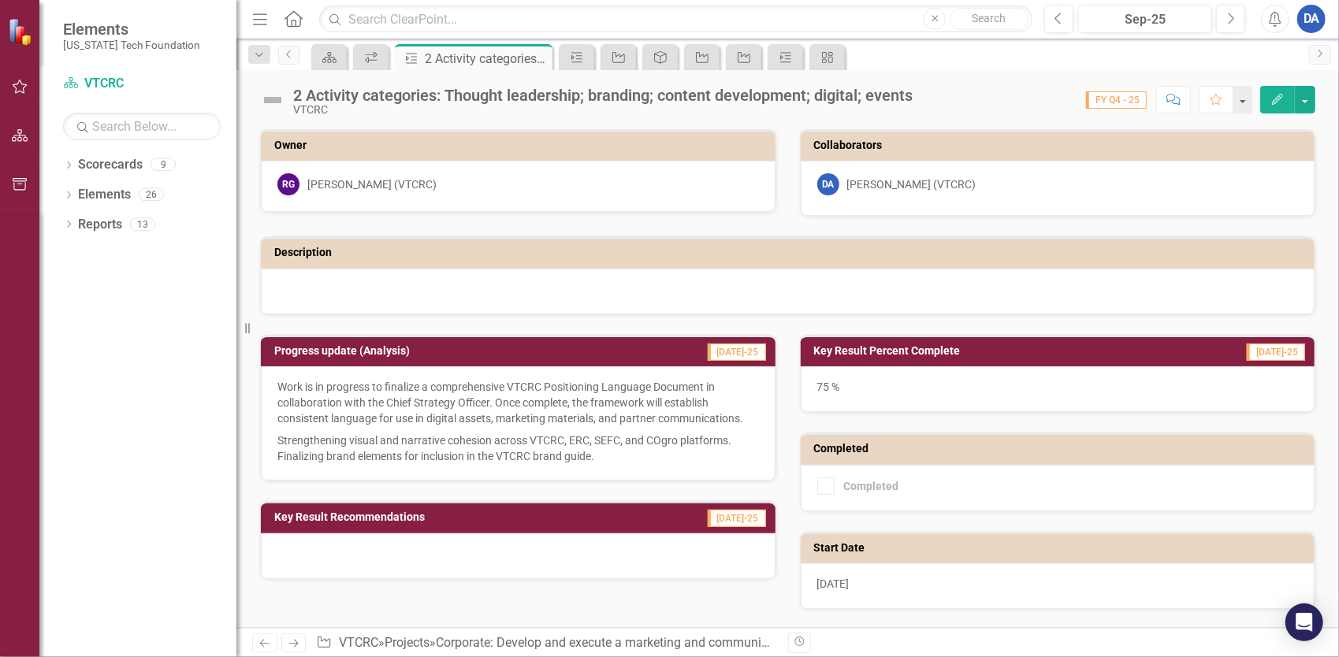
click at [1278, 107] on button "Edit" at bounding box center [1277, 100] width 35 height 28
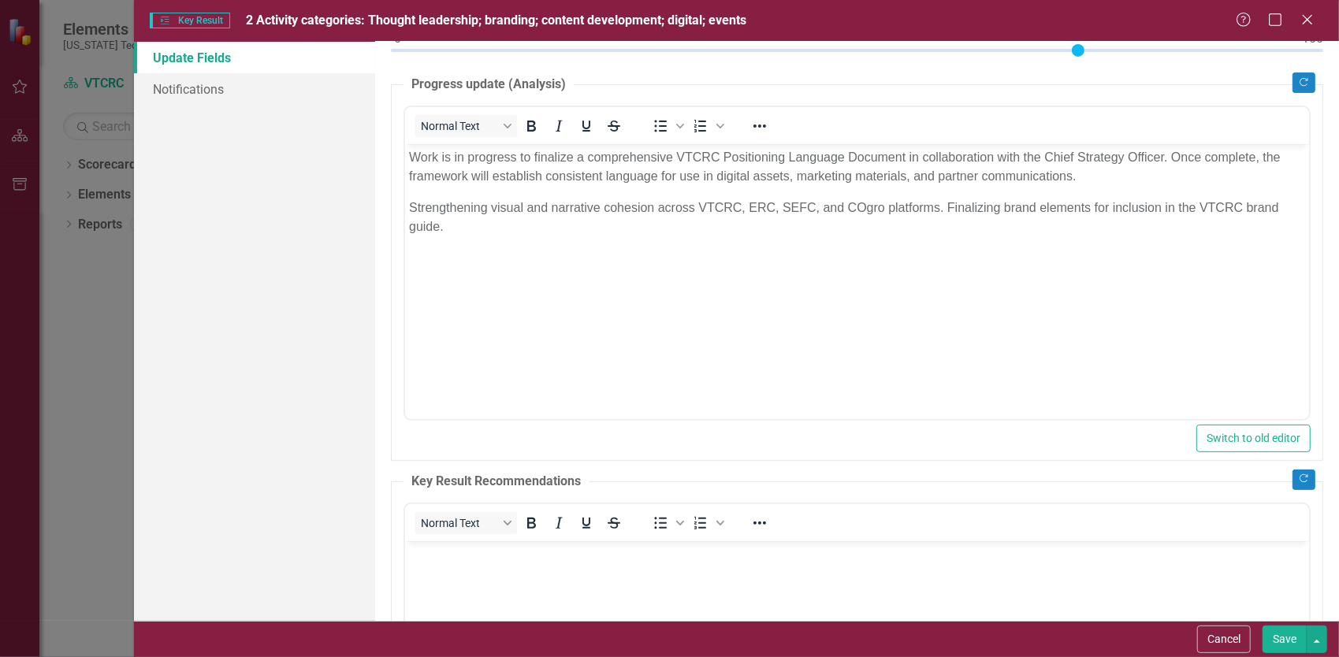
scroll to position [455, 0]
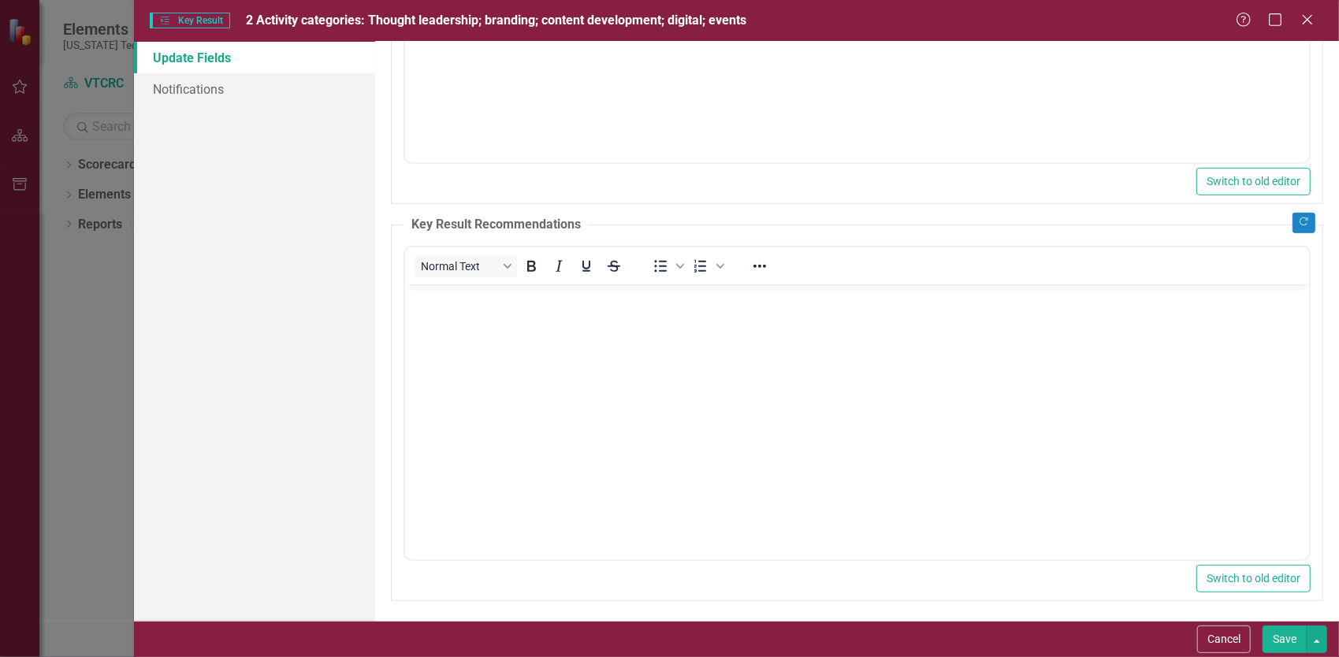
click at [562, 450] on body "Rich Text Area. Press ALT-0 for help." at bounding box center [856, 402] width 904 height 236
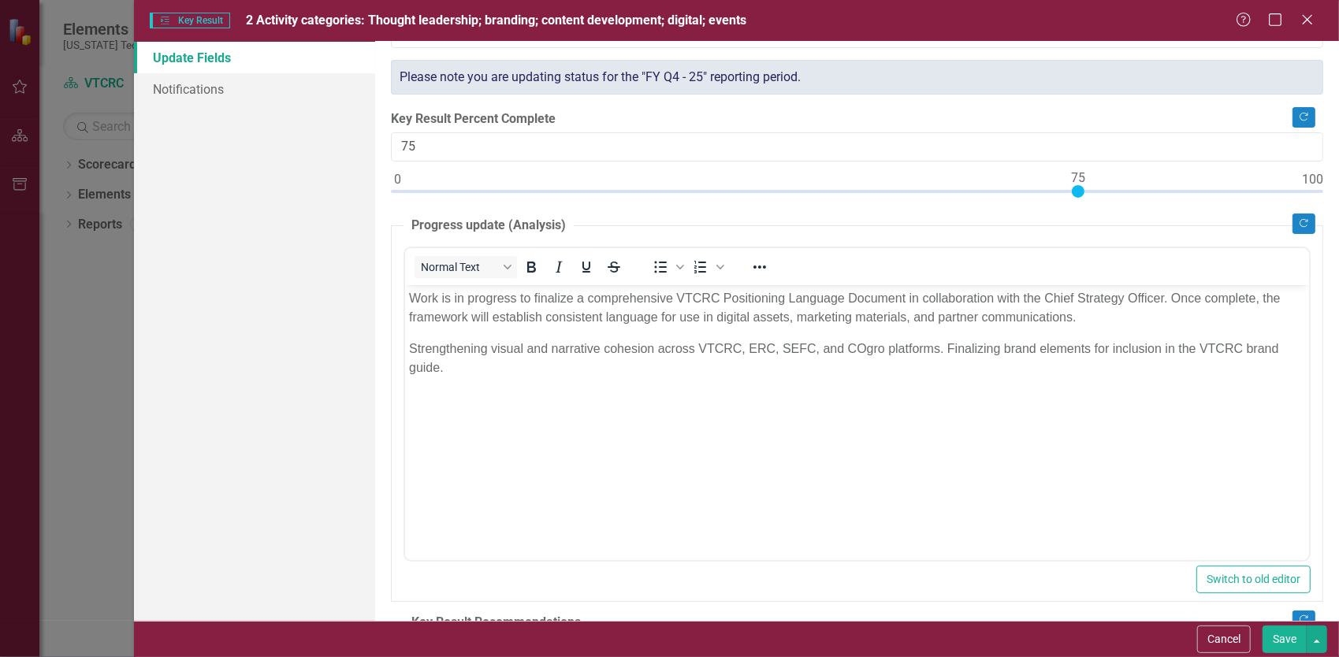
scroll to position [0, 0]
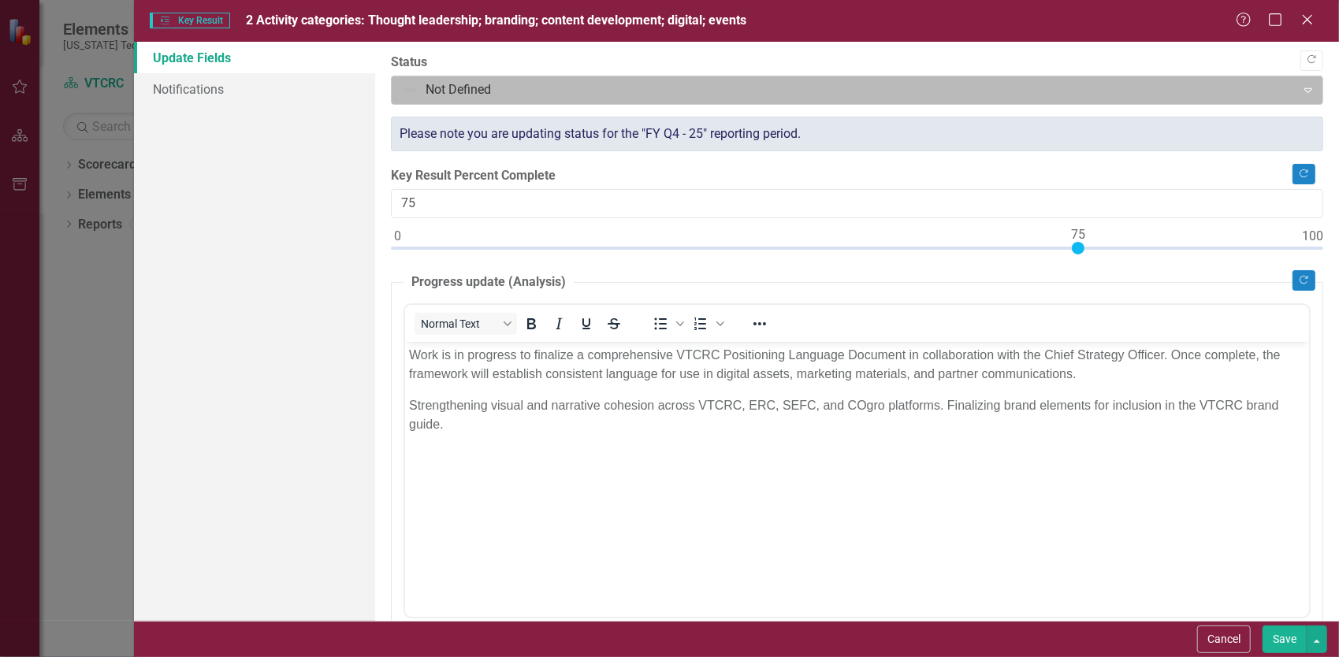
click at [437, 92] on div at bounding box center [844, 90] width 884 height 21
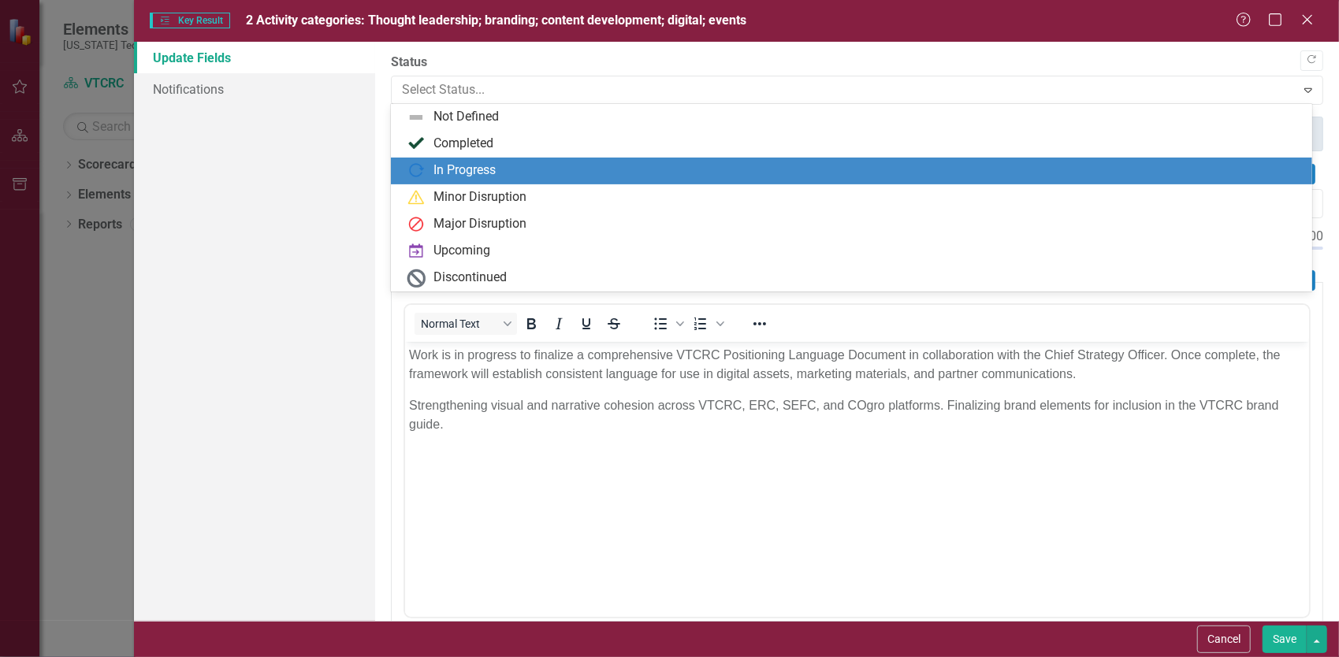
click at [458, 169] on div "In Progress" at bounding box center [464, 171] width 62 height 18
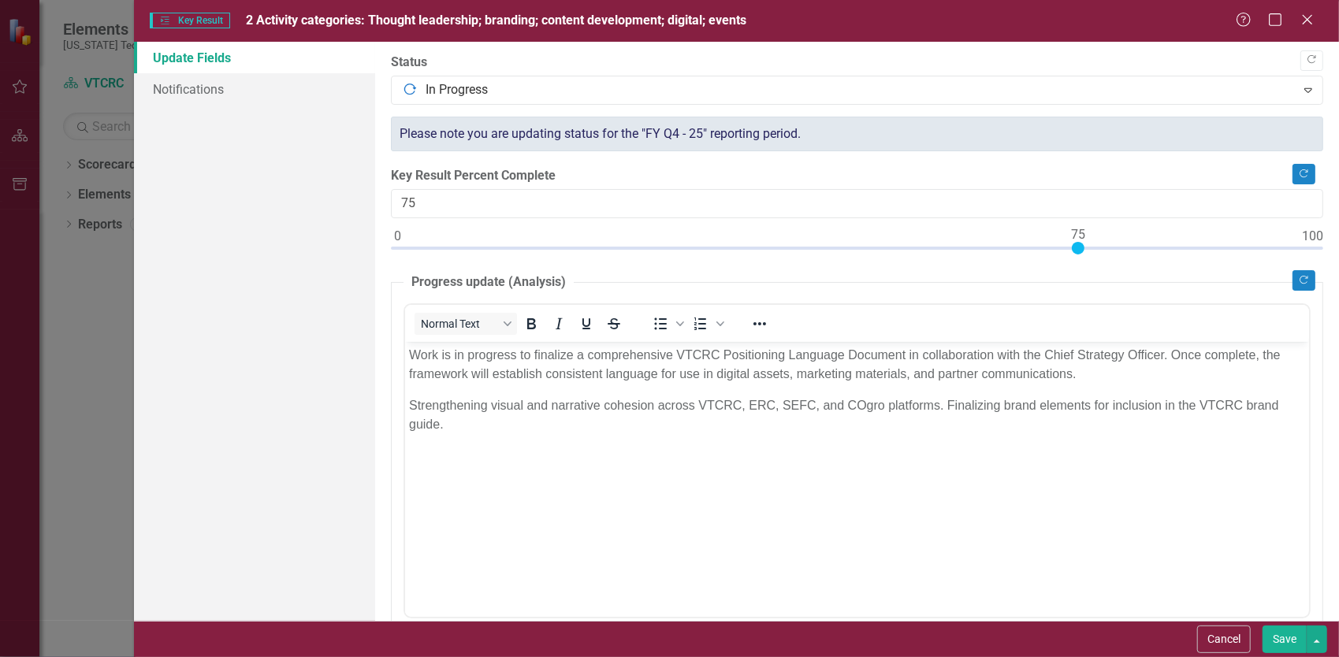
click at [1284, 648] on button "Save" at bounding box center [1284, 640] width 44 height 28
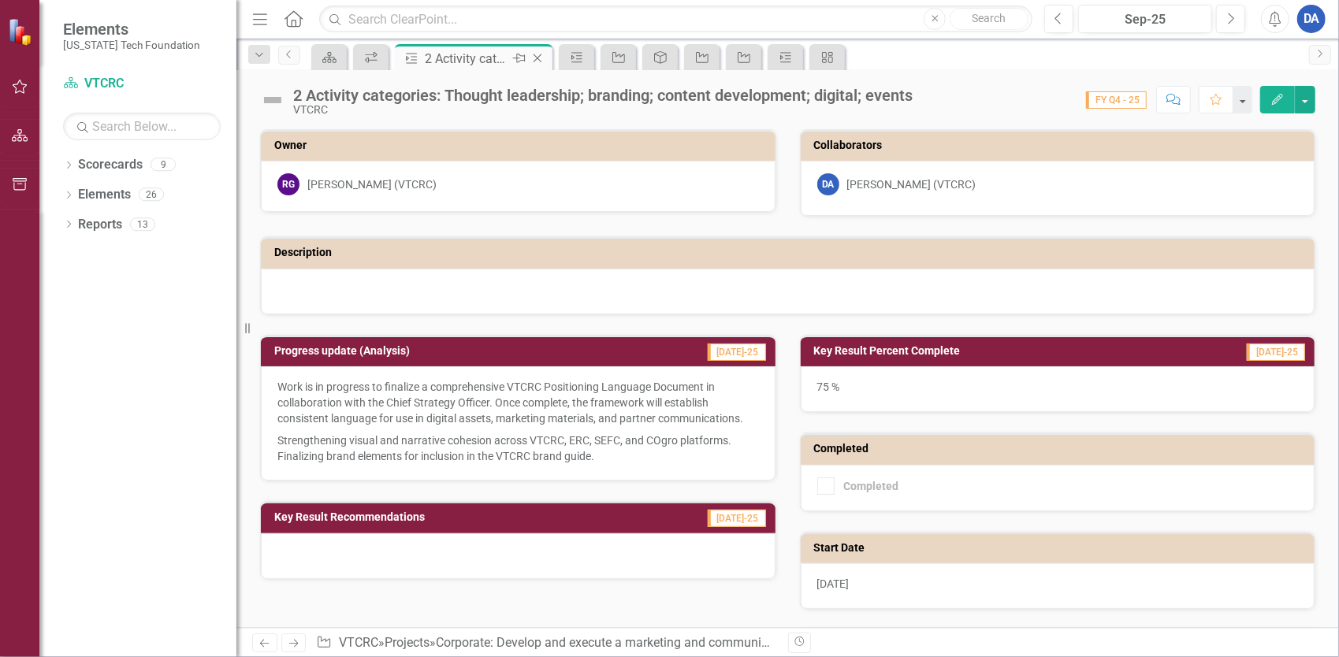
click at [537, 58] on icon at bounding box center [537, 58] width 9 height 9
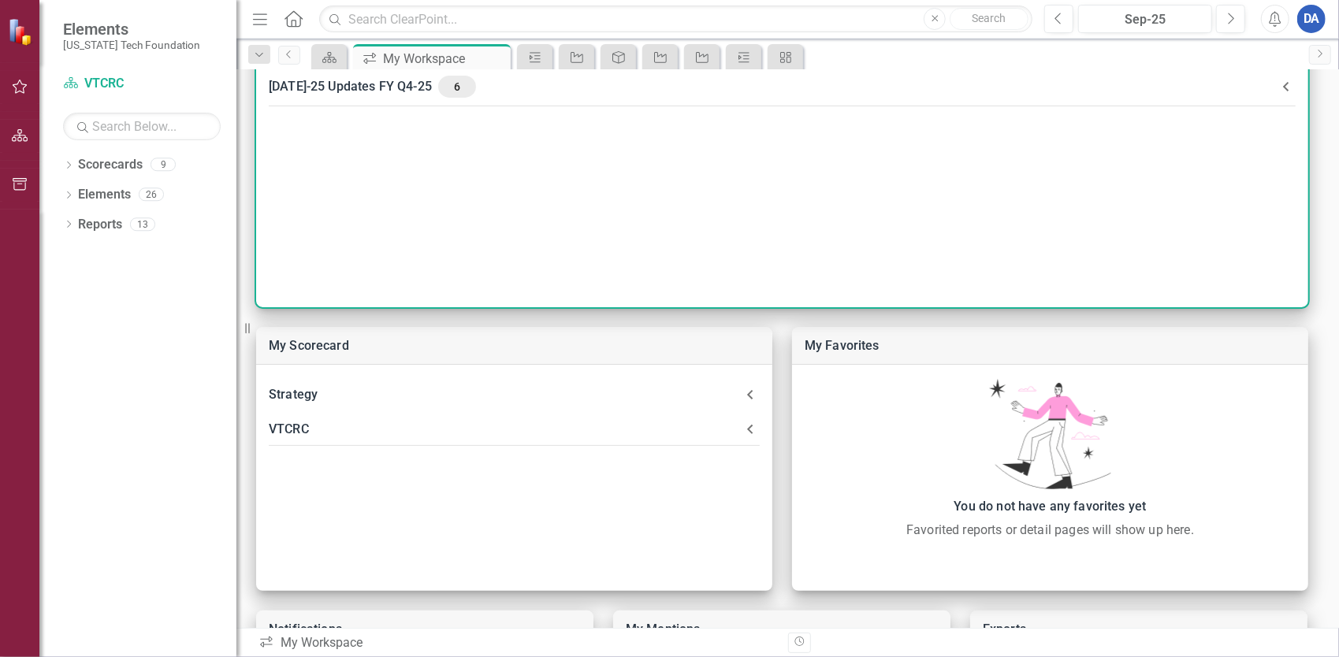
scroll to position [236, 0]
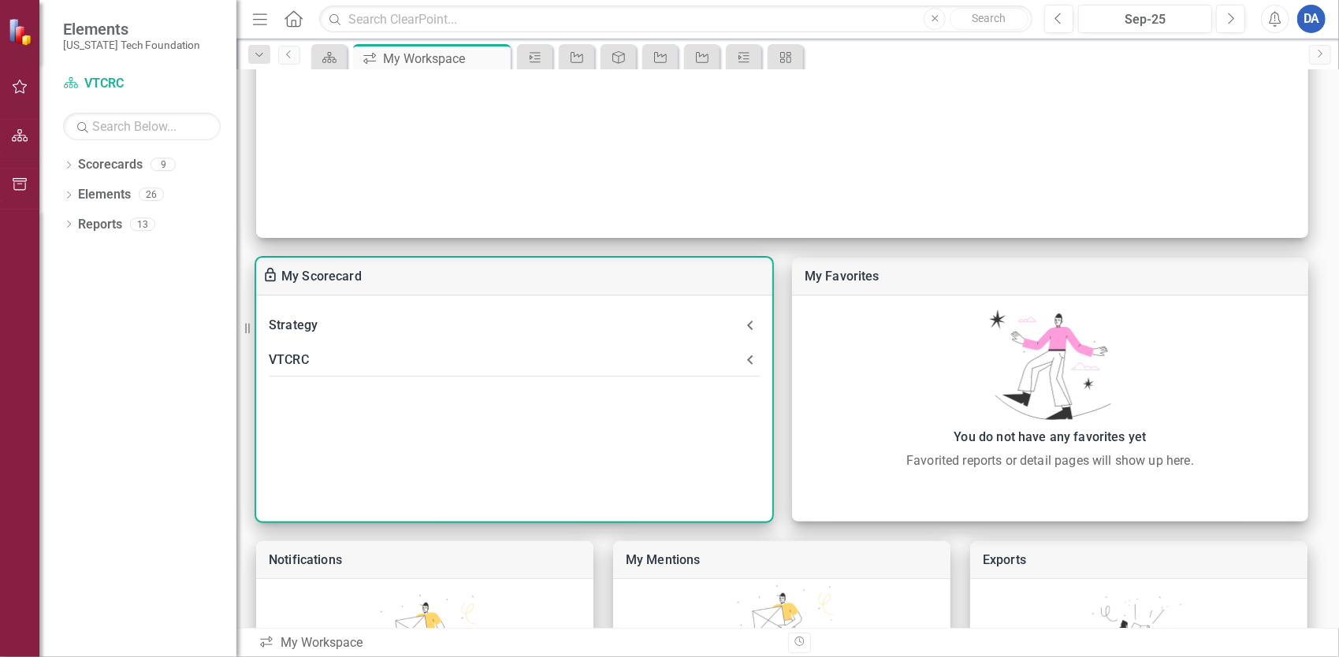
click at [295, 362] on div "VTCRC" at bounding box center [505, 360] width 472 height 22
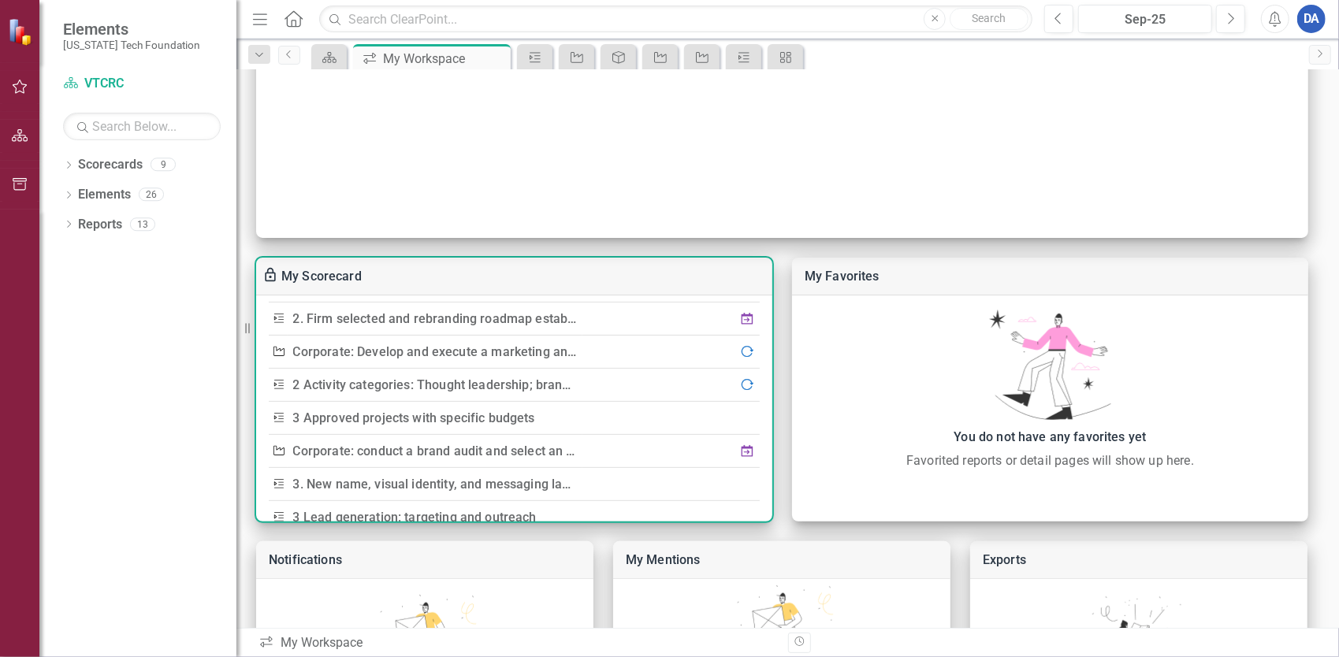
scroll to position [315, 0]
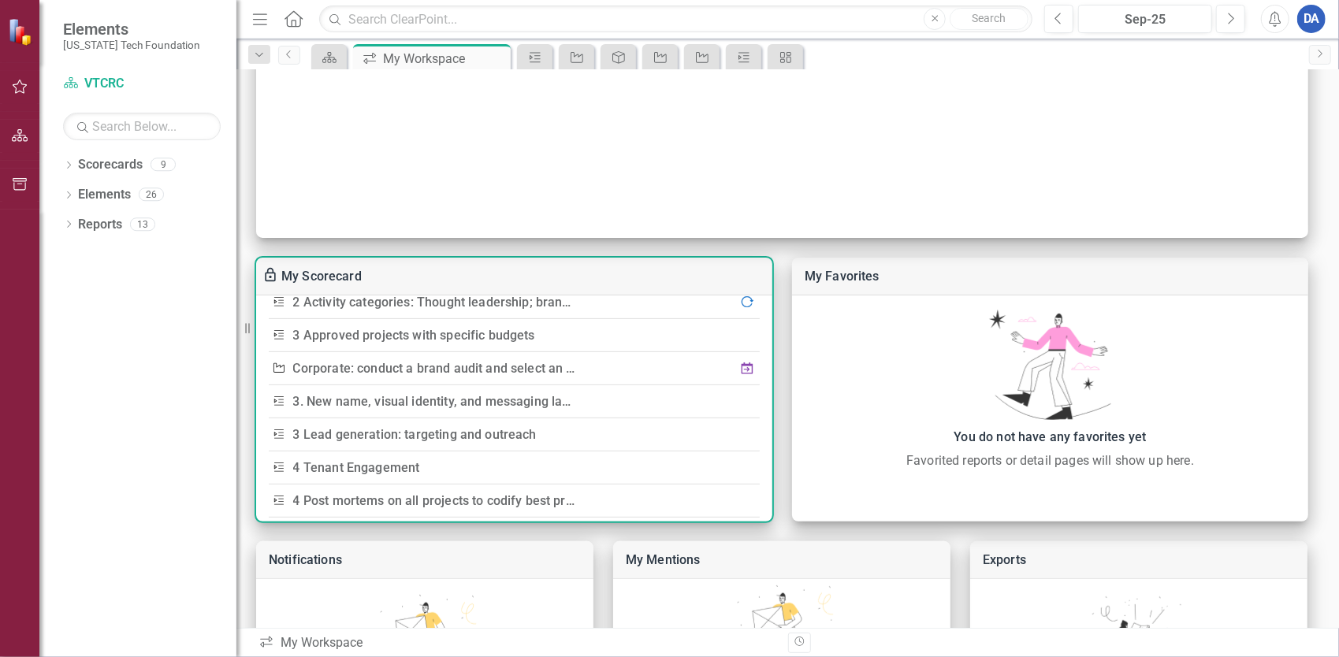
click at [411, 335] on link "3 Approved projects with specific budgets" at bounding box center [414, 335] width 242 height 15
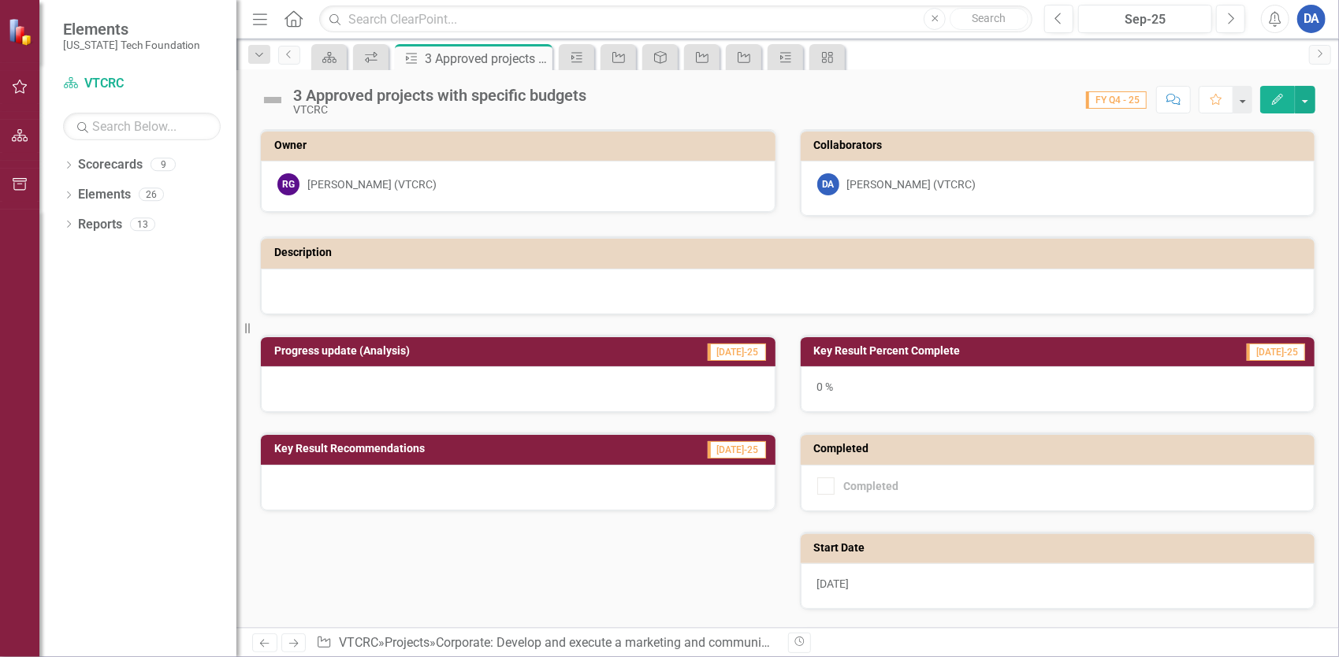
click at [1276, 104] on icon "Edit" at bounding box center [1277, 99] width 14 height 11
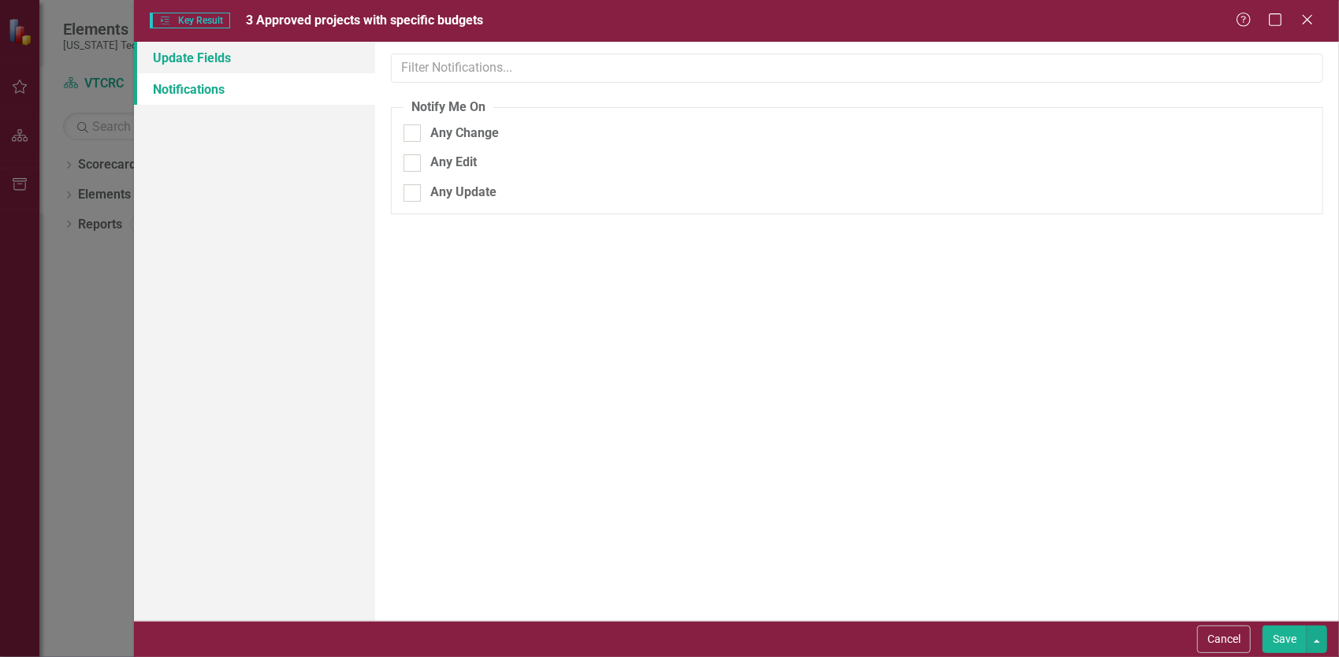
click at [225, 66] on link "Update Fields" at bounding box center [254, 58] width 241 height 32
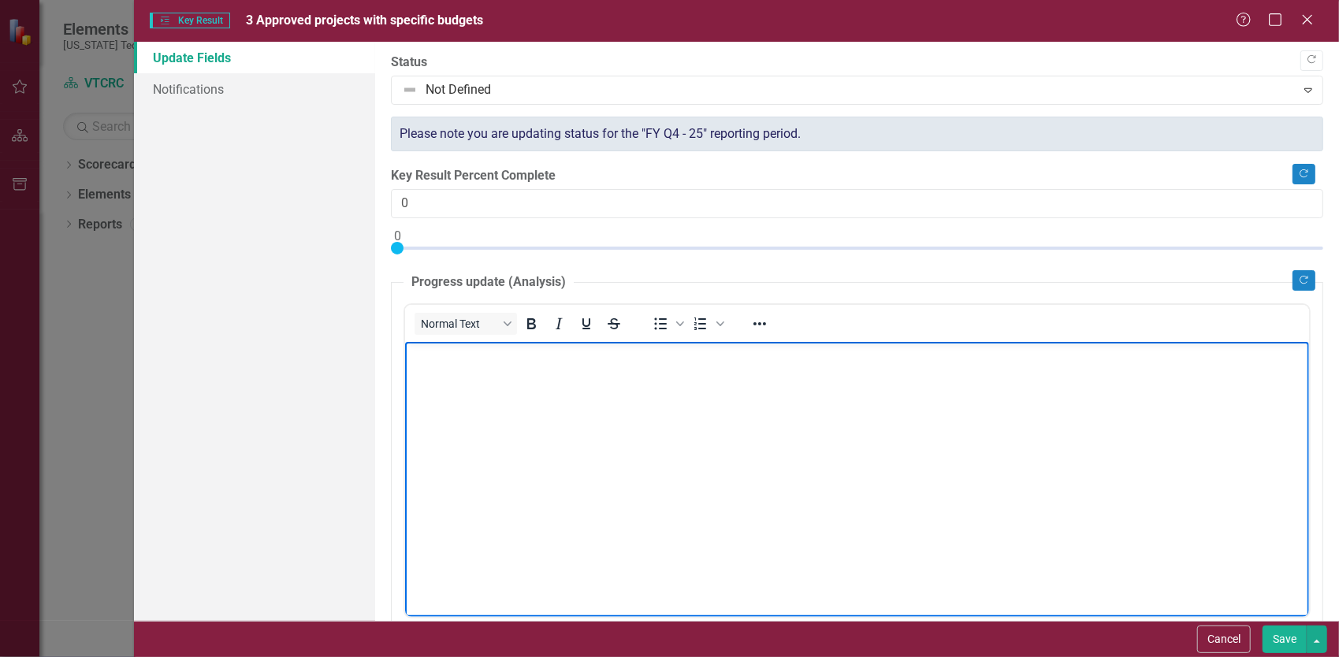
click at [529, 436] on body "Rich Text Area. Press ALT-0 for help." at bounding box center [856, 459] width 904 height 236
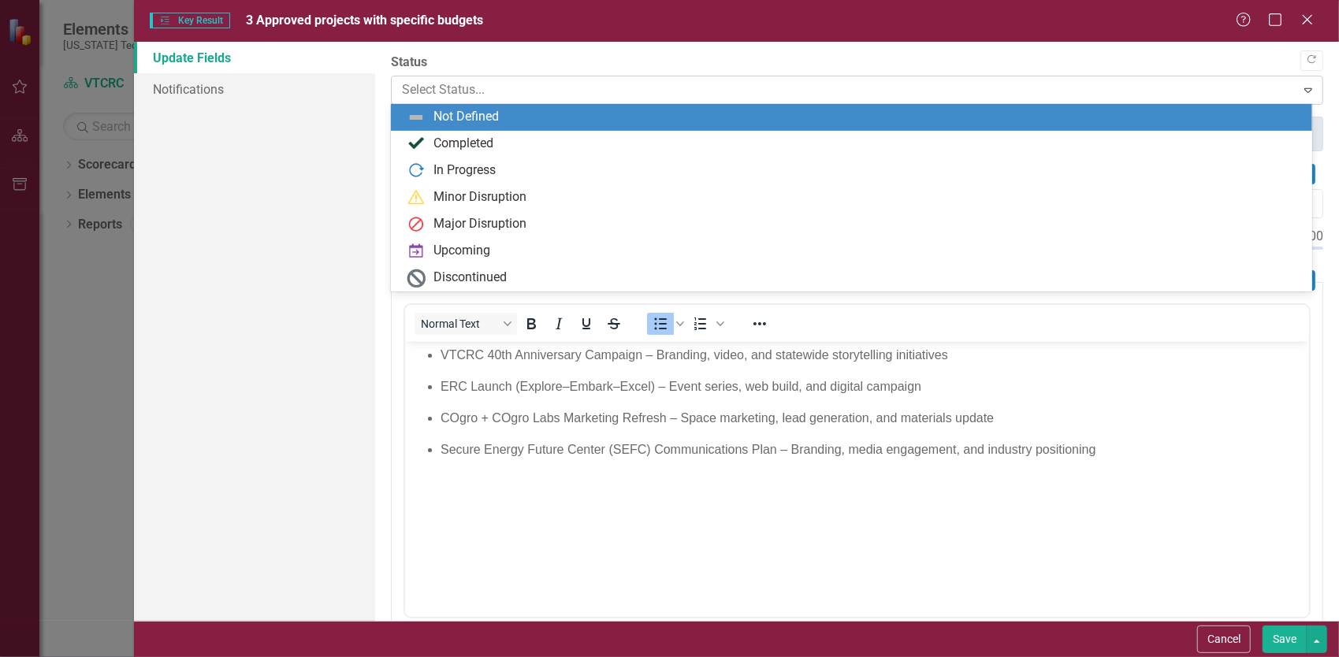
click at [490, 90] on div at bounding box center [844, 90] width 884 height 21
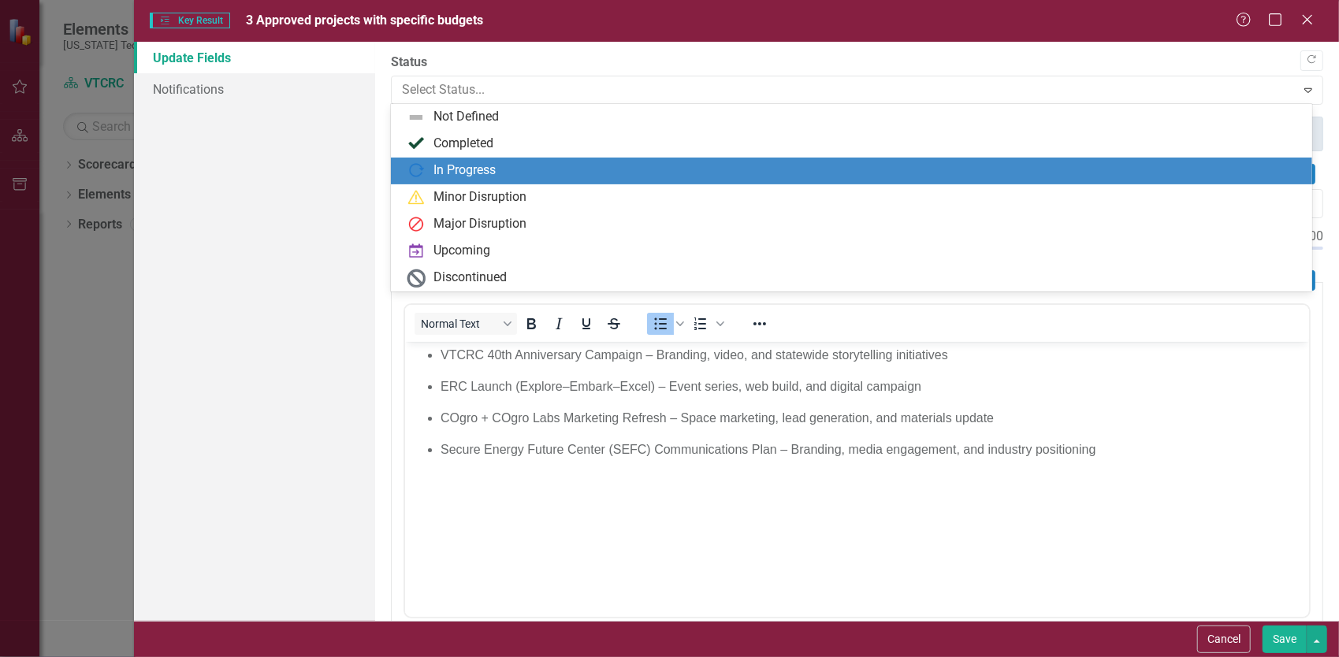
click at [466, 172] on div "In Progress" at bounding box center [464, 171] width 62 height 18
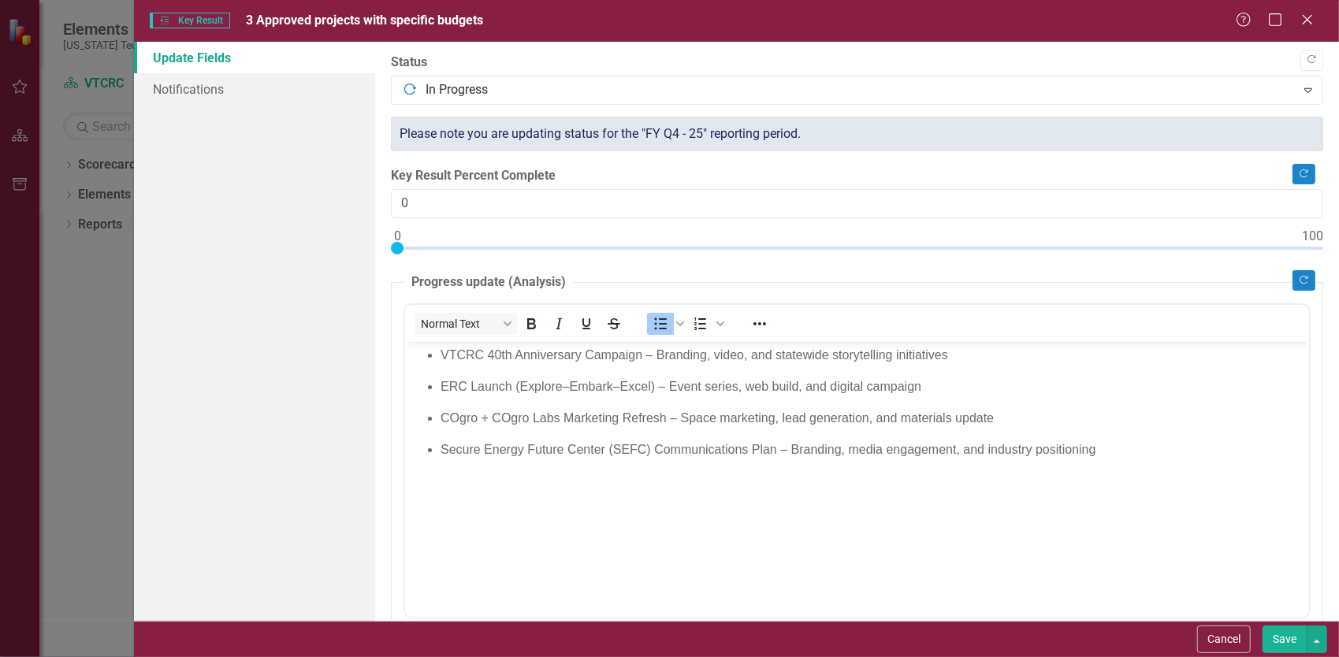
click at [1005, 521] on body "VTCRC 40th Anniversary Campaign – Branding, video, and statewide storytelling i…" at bounding box center [856, 459] width 904 height 236
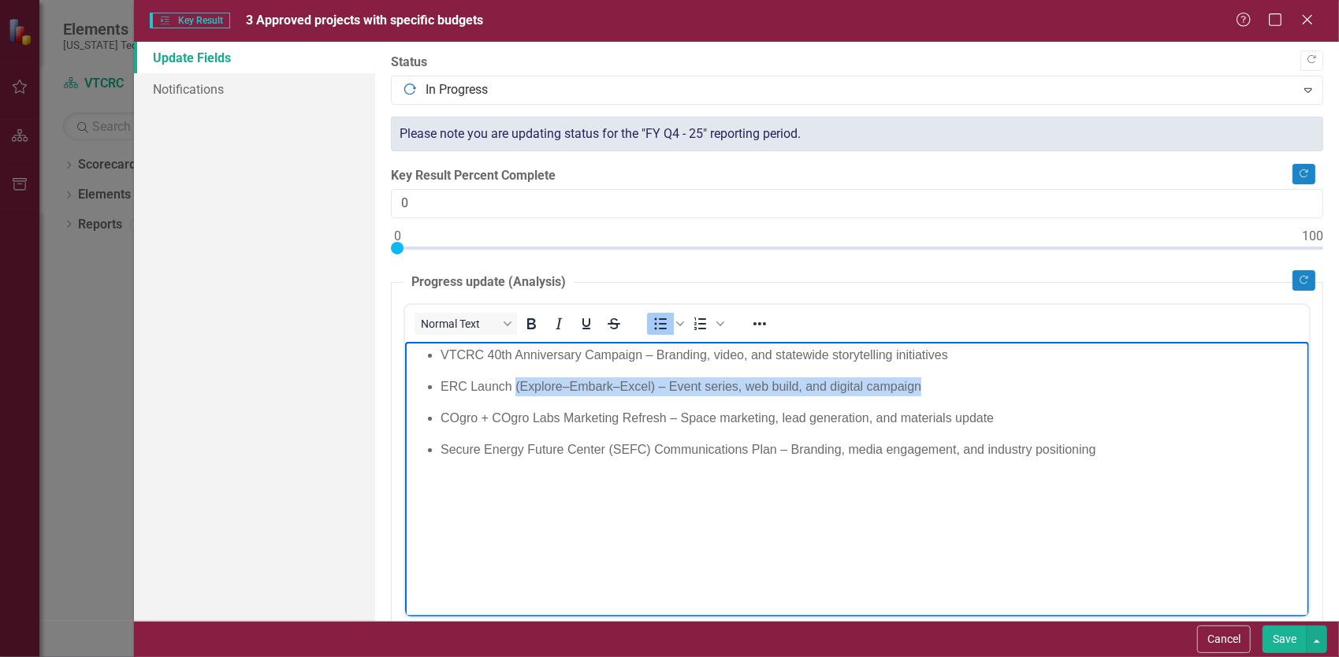
drag, startPoint x: 926, startPoint y: 390, endPoint x: 513, endPoint y: 389, distance: 412.9
click at [513, 389] on p "ERC Launch (Explore–Embark–Excel) – Event series, web build, and digital campai…" at bounding box center [872, 386] width 864 height 19
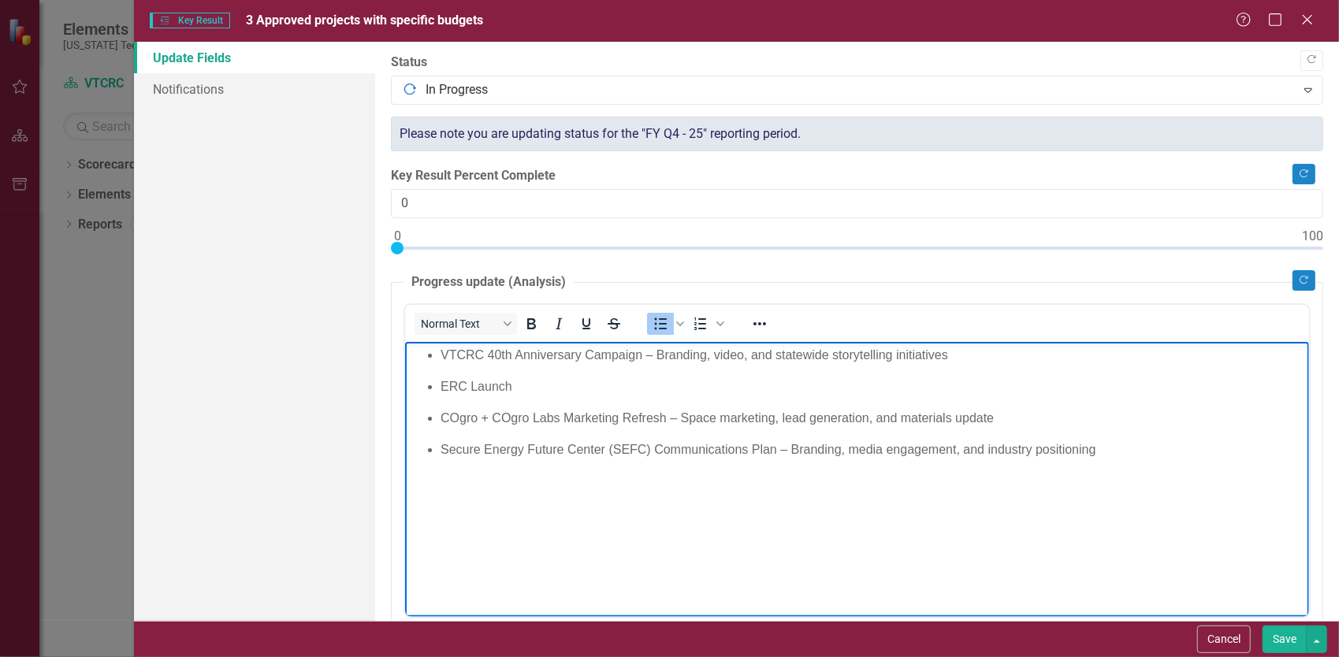
click at [1021, 425] on p "COgro + COgro Labs Marketing Refresh – Space marketing, lead generation, and ma…" at bounding box center [872, 417] width 864 height 19
drag, startPoint x: 1025, startPoint y: 414, endPoint x: 671, endPoint y: 414, distance: 353.8
click at [671, 414] on p "COgro + COgro Labs Marketing Refresh – Space marketing, lead generation, and ma…" at bounding box center [872, 417] width 864 height 19
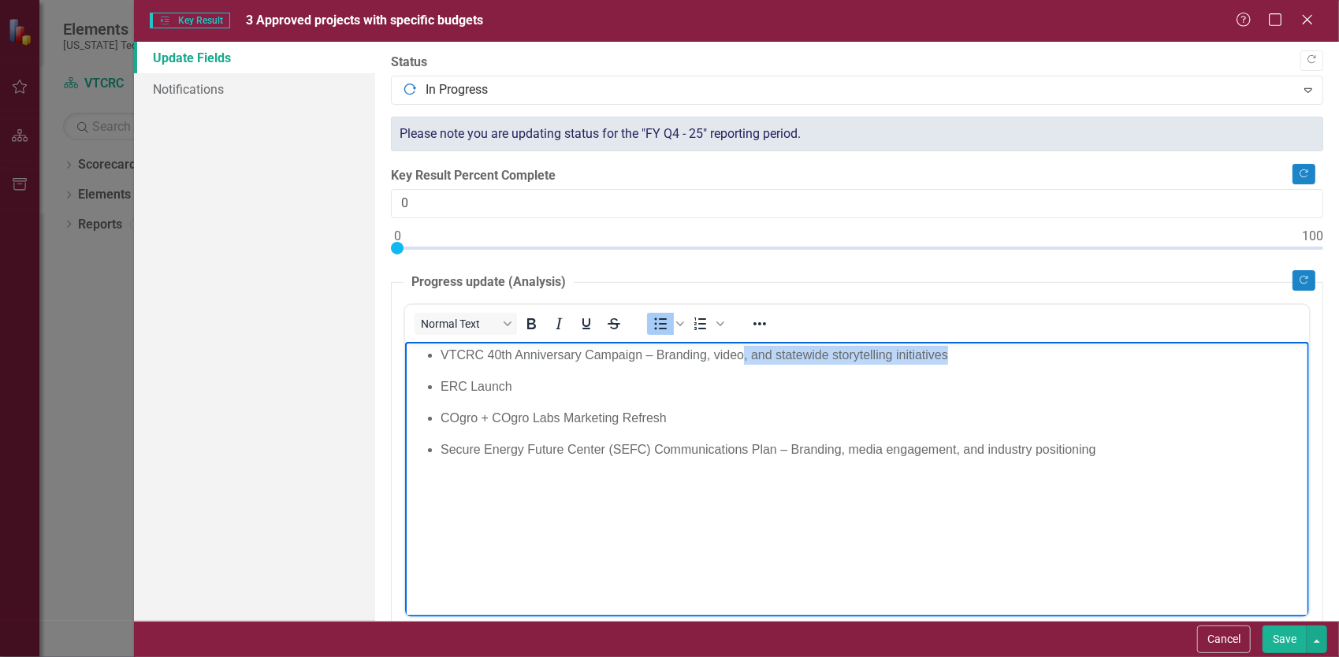
drag, startPoint x: 992, startPoint y: 359, endPoint x: 742, endPoint y: 359, distance: 249.8
click at [742, 359] on p "VTCRC 40th Anniversary Campaign – Branding, video, and statewide storytelling i…" at bounding box center [872, 354] width 864 height 19
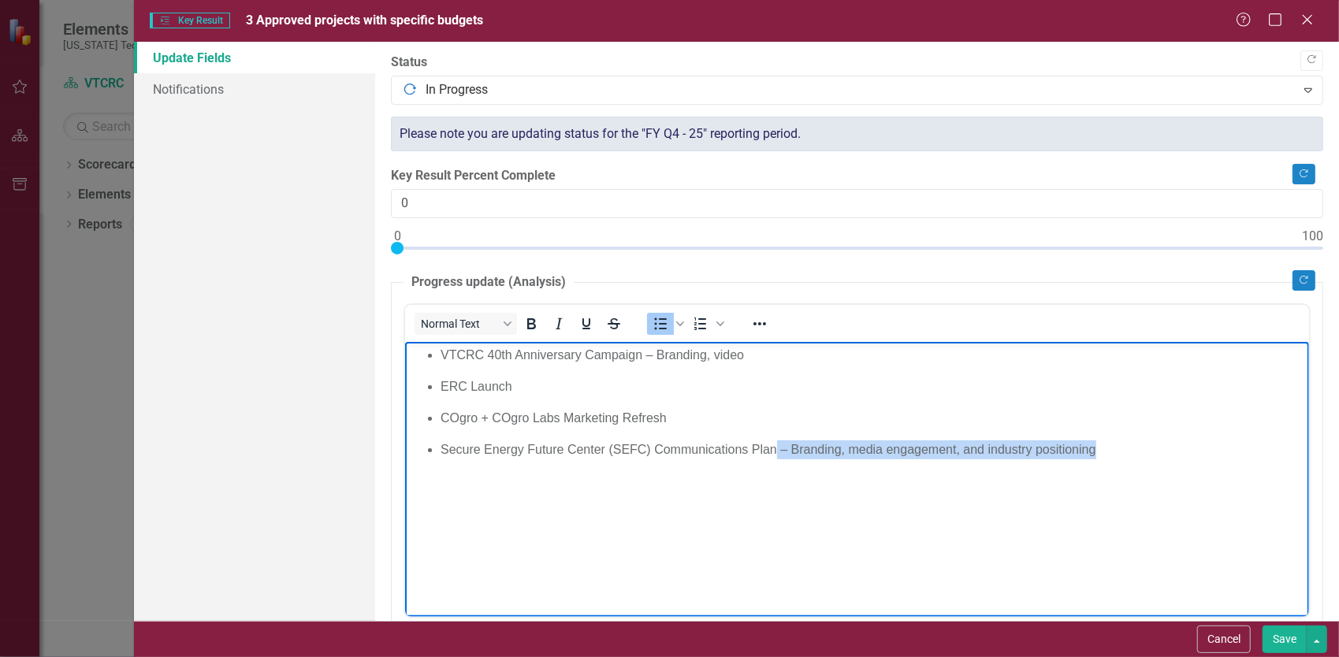
drag, startPoint x: 1132, startPoint y: 448, endPoint x: 774, endPoint y: 463, distance: 358.8
click at [774, 463] on body "VTCRC 40th Anniversary Campaign – Branding, video ERC Launch COgro + COgro Labs…" at bounding box center [856, 459] width 904 height 236
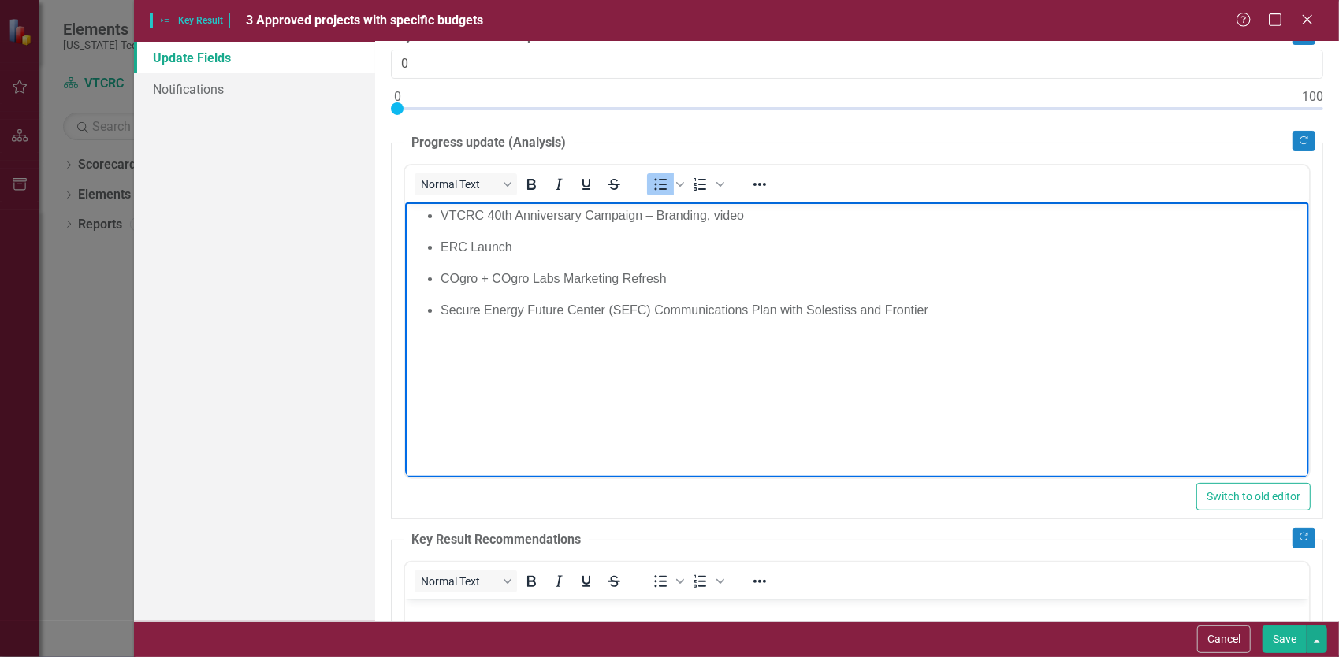
scroll to position [376, 0]
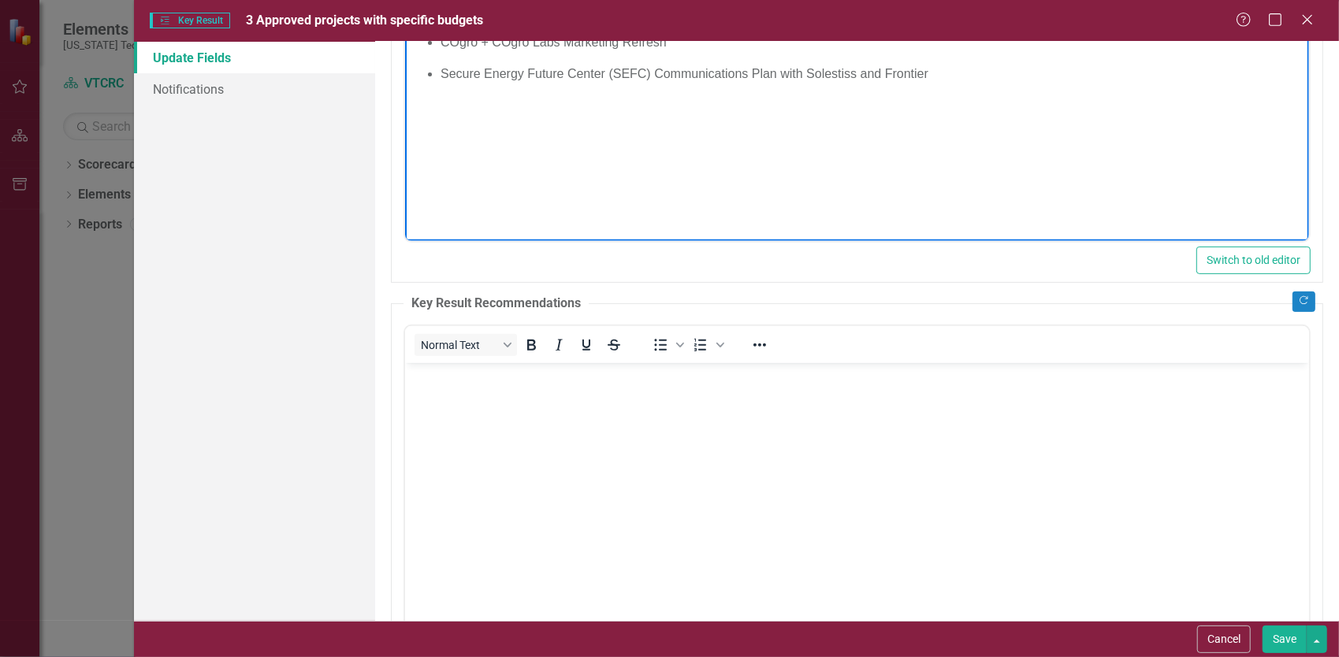
click at [619, 456] on body "Rich Text Area. Press ALT-0 for help." at bounding box center [856, 480] width 904 height 236
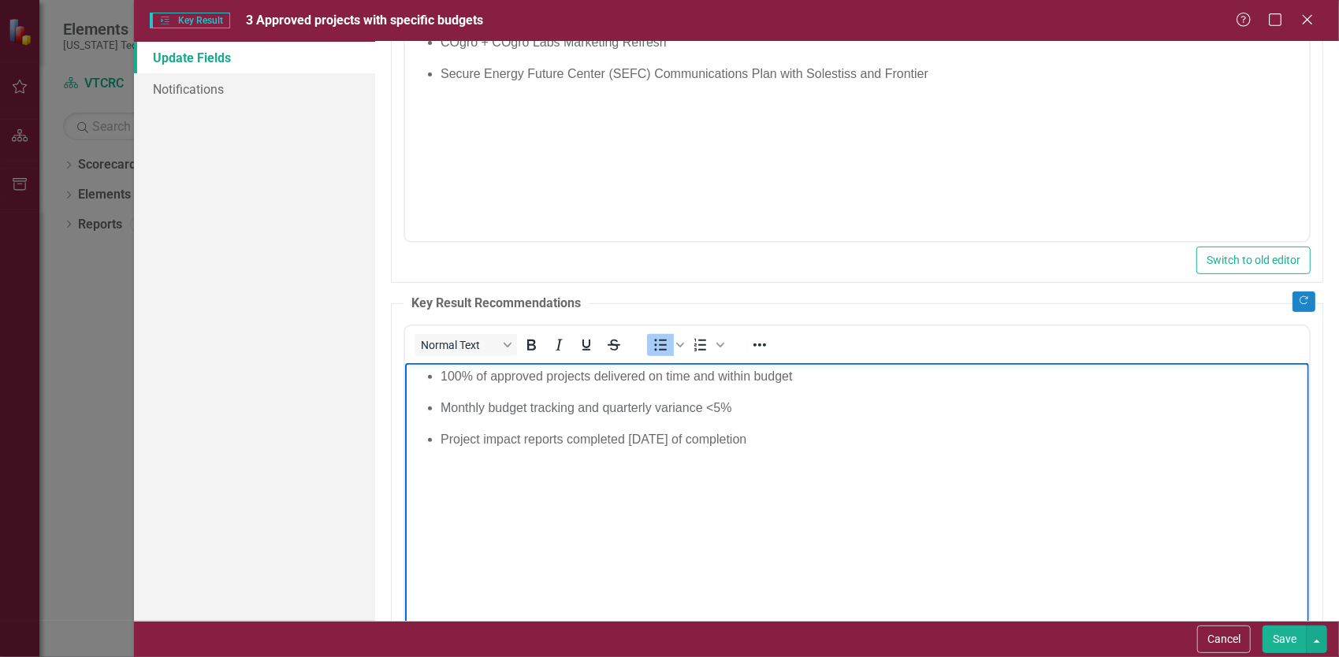
click at [700, 379] on p "100% of approved projects delivered on time and within budget" at bounding box center [872, 375] width 864 height 19
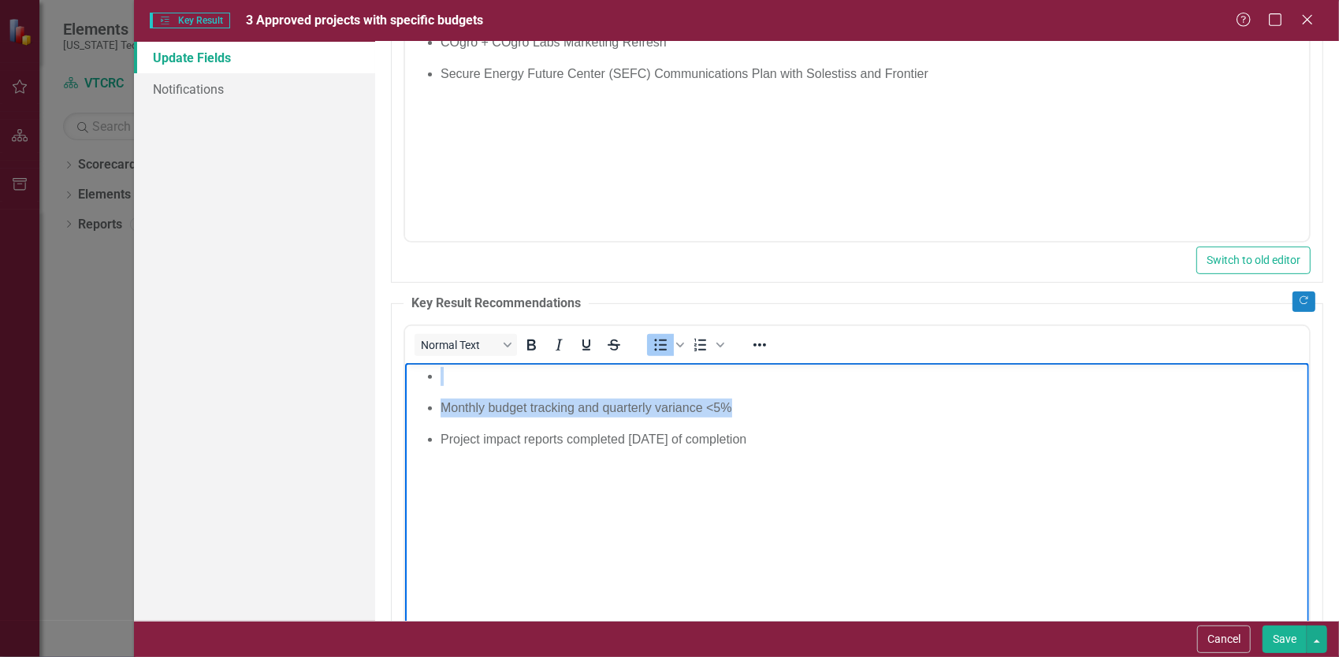
drag, startPoint x: 830, startPoint y: 414, endPoint x: 312, endPoint y: 279, distance: 535.9
click at [404, 362] on html "Monthly budget tracking and quarterly variance <5% Project impact reports compl…" at bounding box center [856, 480] width 904 height 236
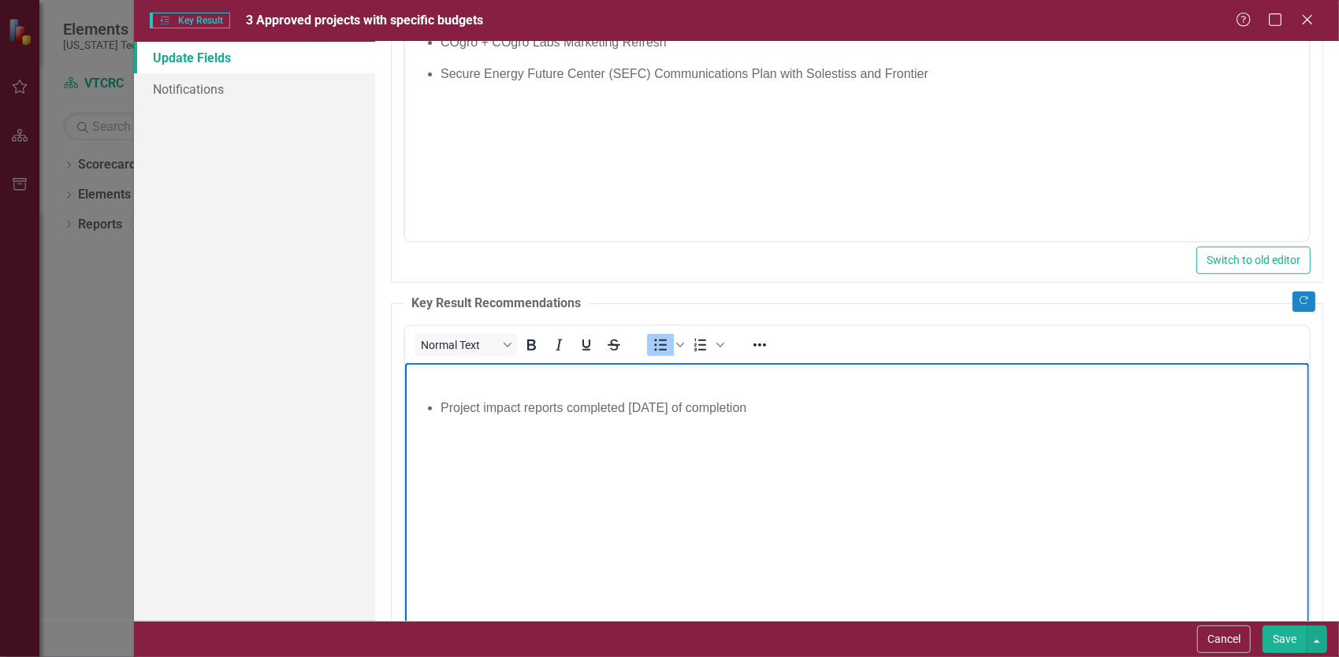
click at [440, 405] on p "Project impact reports completed within 30 days of completion" at bounding box center [872, 407] width 864 height 19
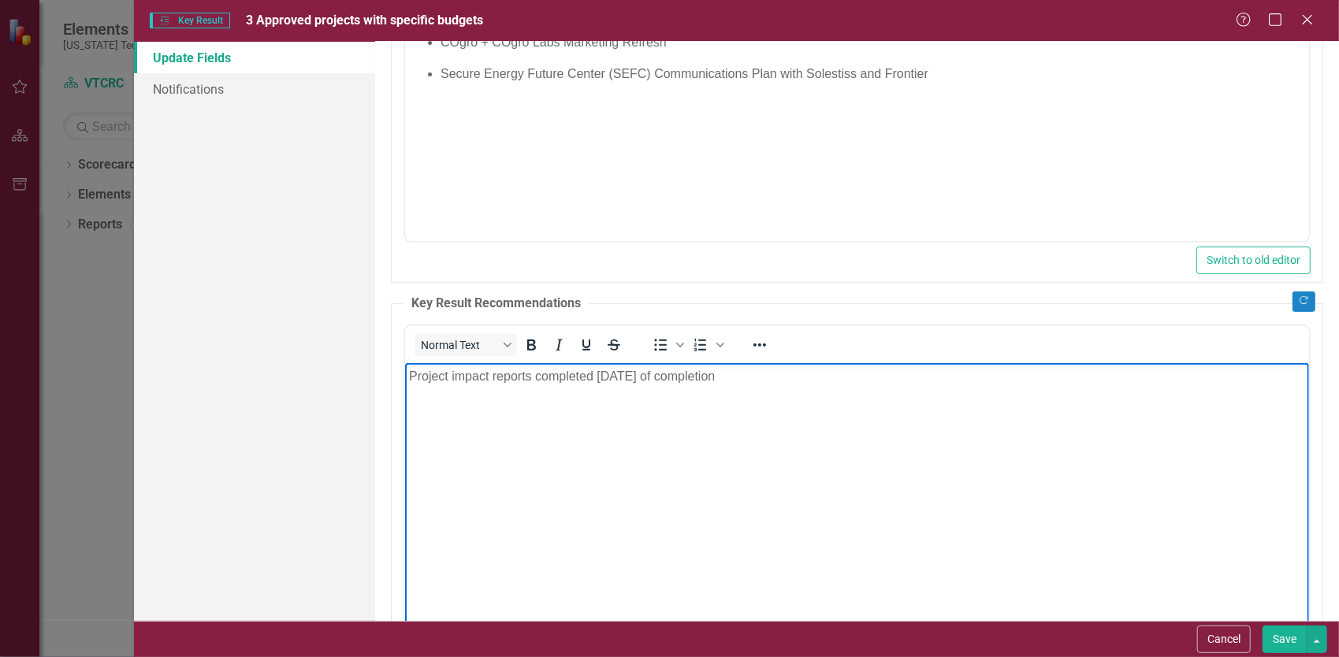
drag, startPoint x: 788, startPoint y: 372, endPoint x: 80, endPoint y: 345, distance: 708.1
click at [404, 362] on html "Project impact reports completed within 30 days of completion" at bounding box center [856, 480] width 904 height 236
click at [853, 396] on body "Rich Text Area. Press ALT-0 for help." at bounding box center [856, 480] width 904 height 236
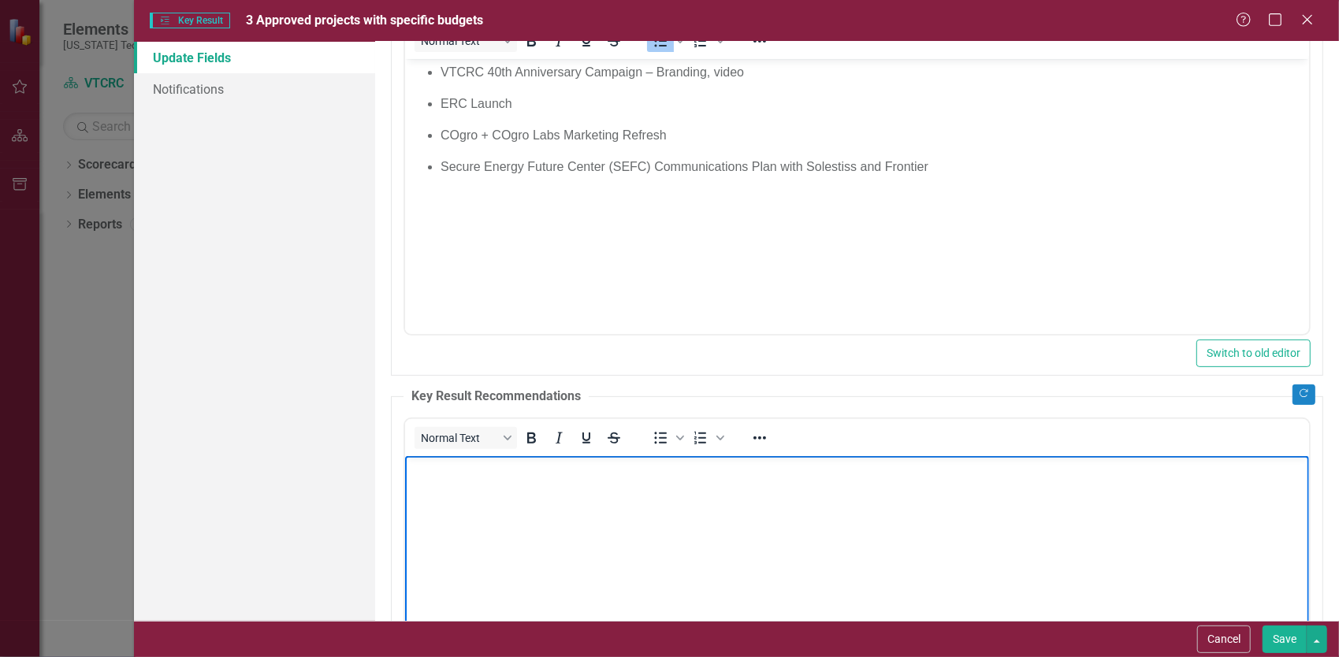
scroll to position [218, 0]
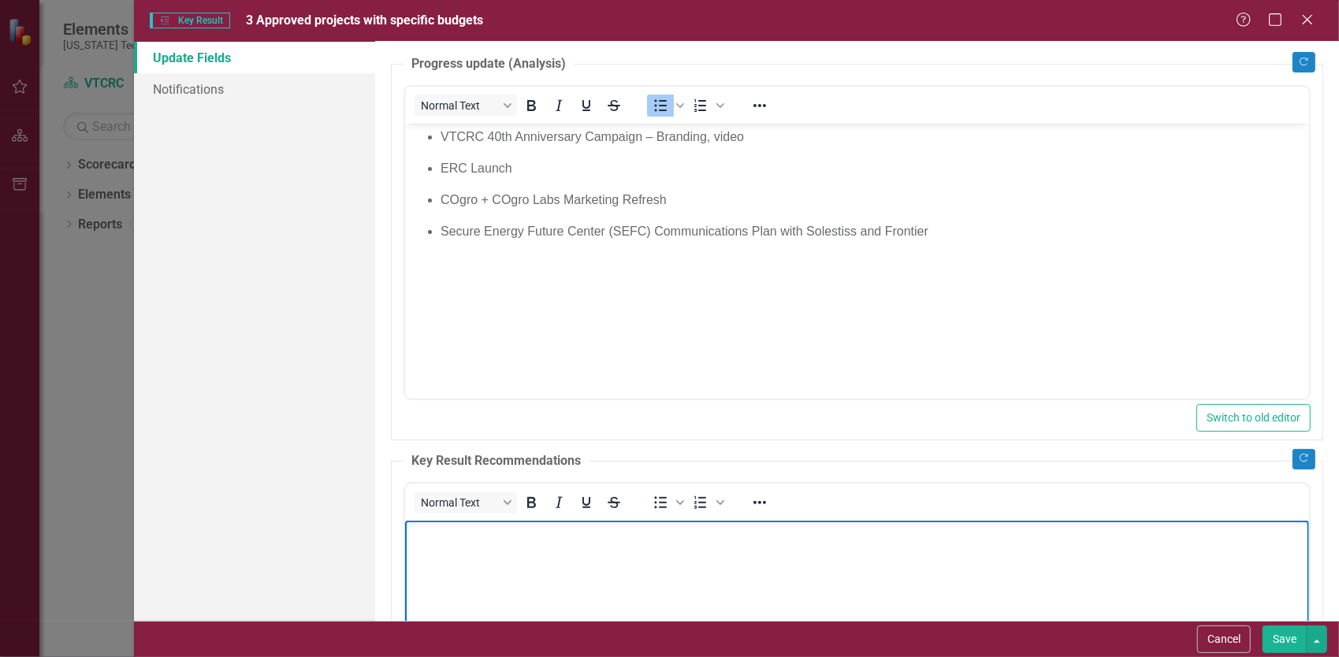
click at [559, 587] on body "Rich Text Area. Press ALT-0 for help." at bounding box center [856, 638] width 904 height 236
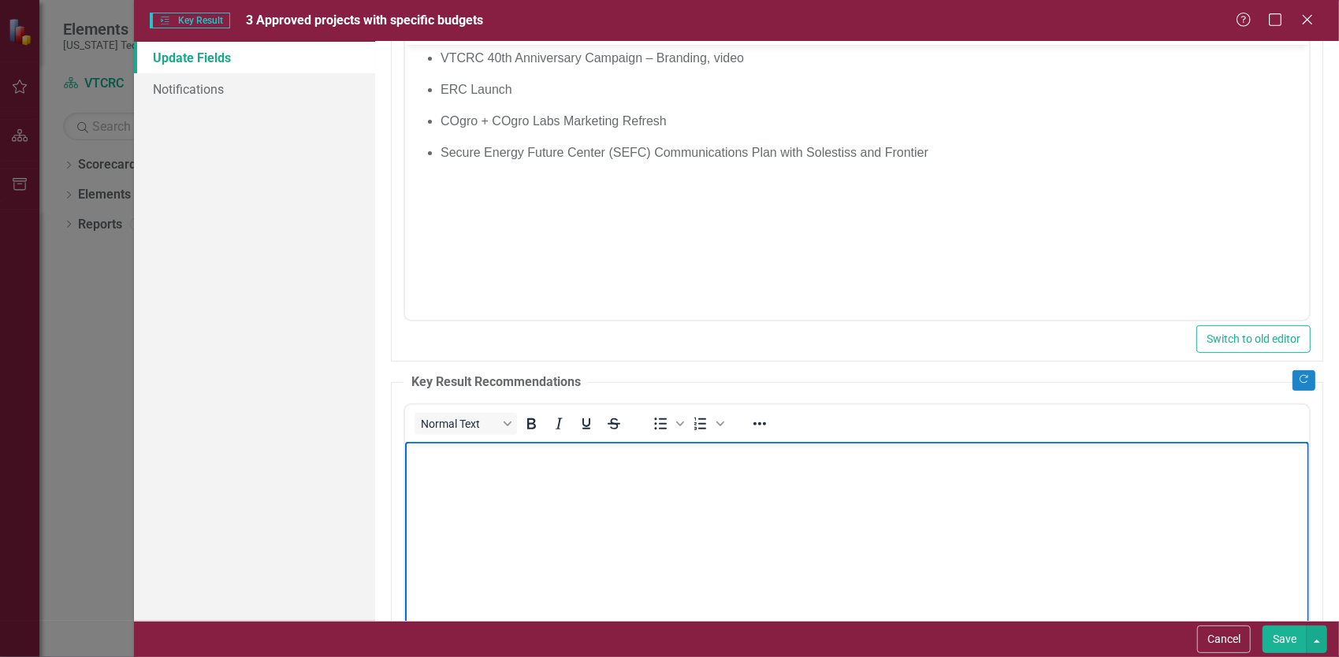
scroll to position [376, 0]
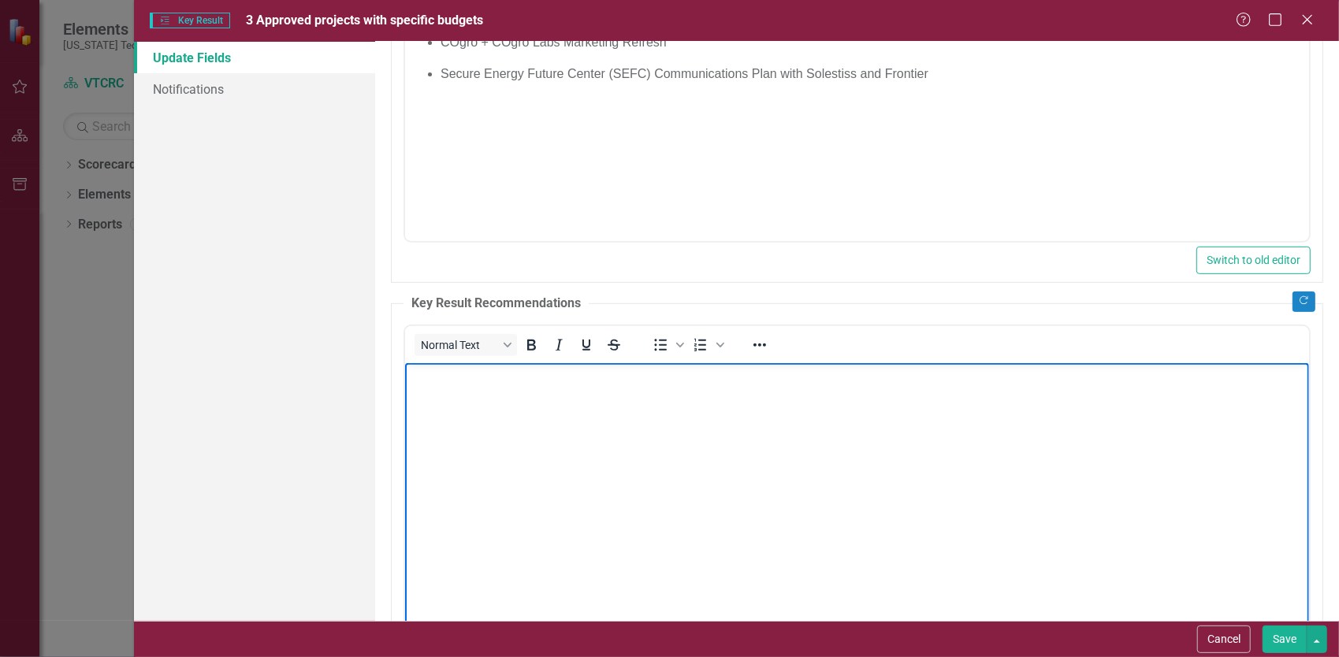
click at [1267, 635] on button "Save" at bounding box center [1284, 640] width 44 height 28
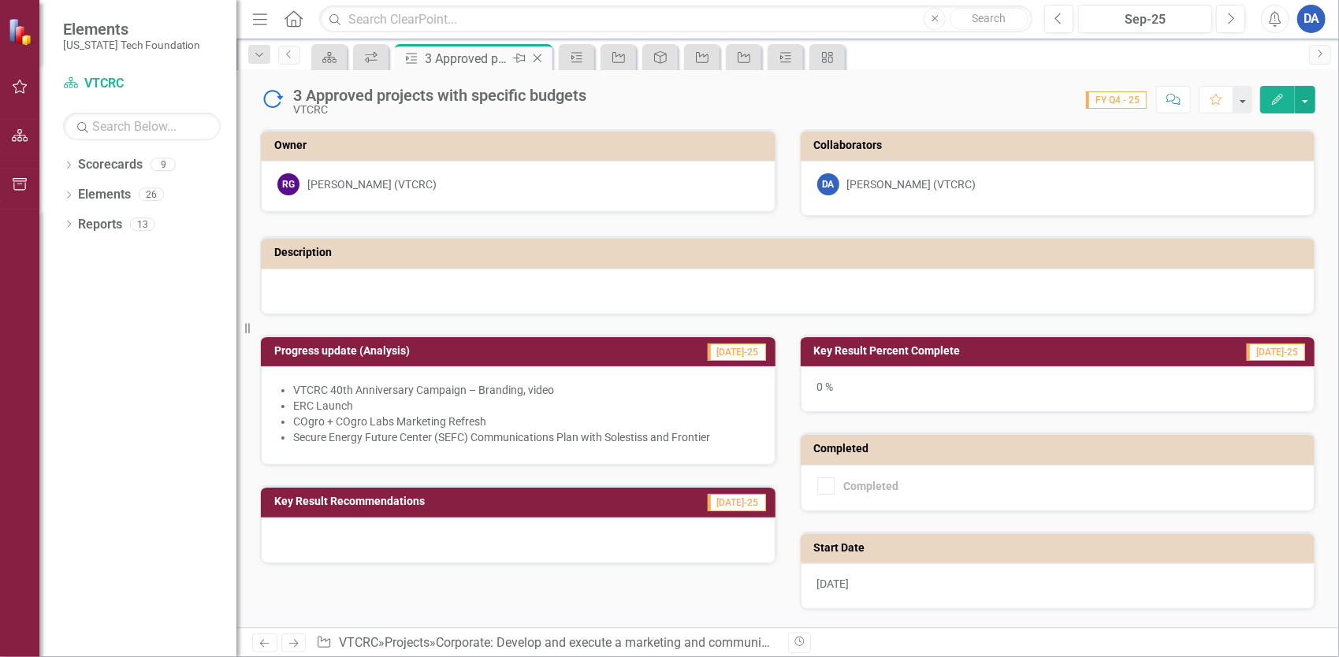
click at [541, 59] on icon "Close" at bounding box center [537, 58] width 16 height 13
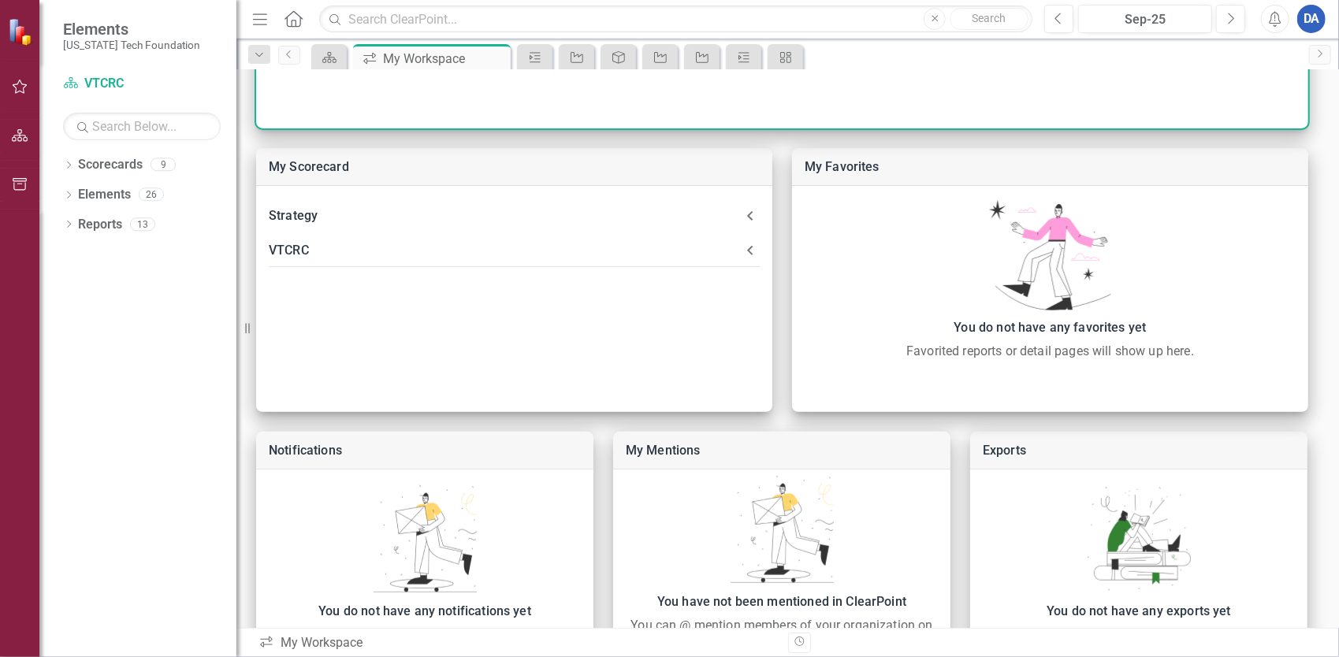
scroll to position [394, 0]
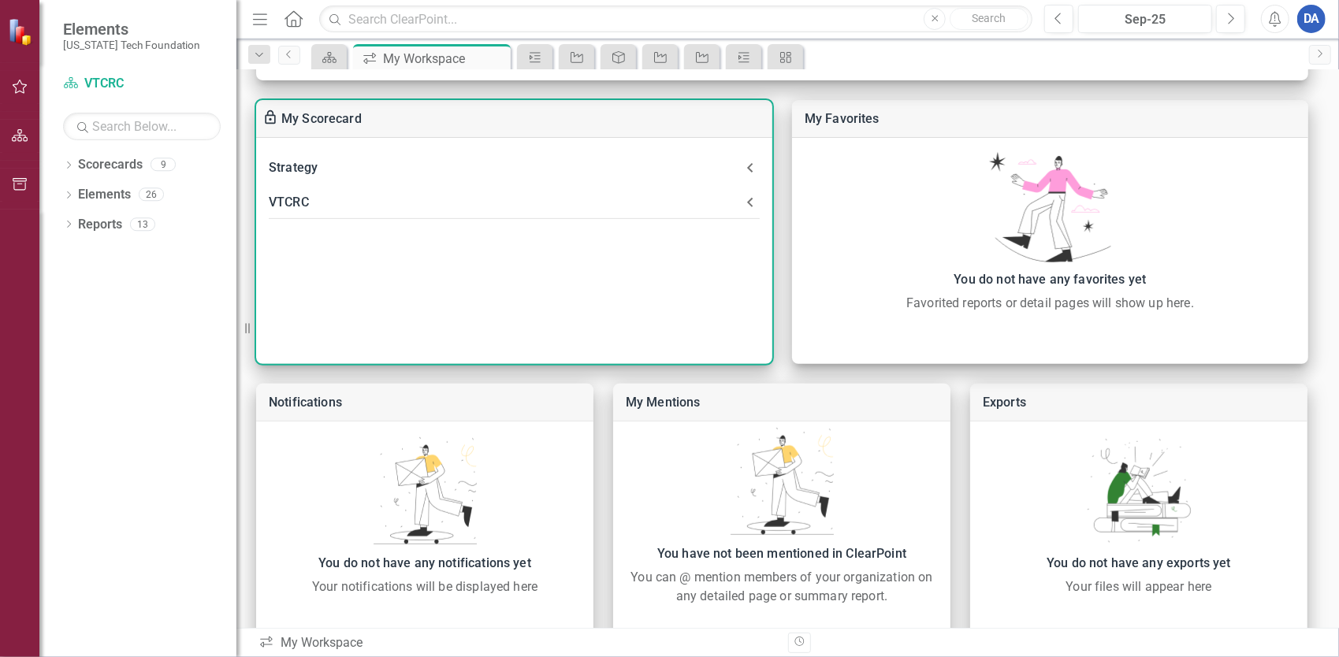
drag, startPoint x: 304, startPoint y: 225, endPoint x: 312, endPoint y: 210, distance: 16.9
click at [304, 224] on div "Strategy Objective Position VTF's purpose and responsibility among all stakehol…" at bounding box center [514, 251] width 516 height 226
click at [314, 202] on div "VTCRC" at bounding box center [505, 202] width 472 height 22
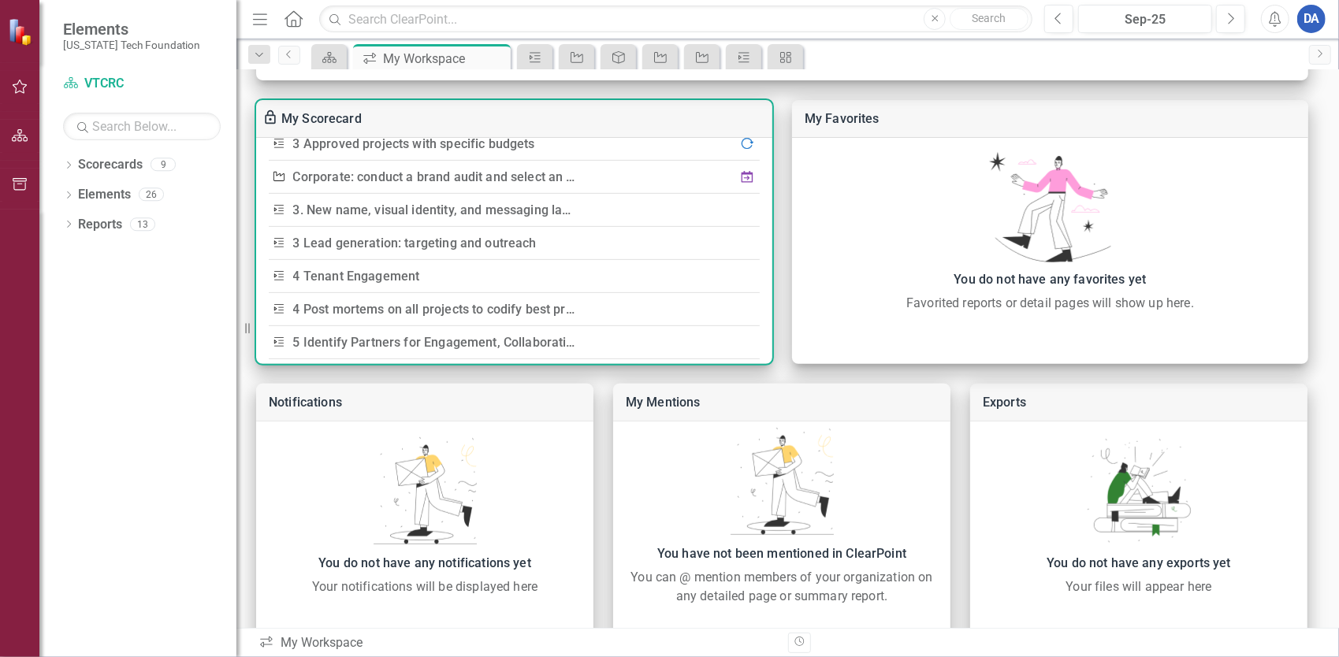
scroll to position [315, 0]
click at [429, 243] on link "3. New name, visual identity, and messaging launched by Q4 FY27" at bounding box center [483, 243] width 381 height 15
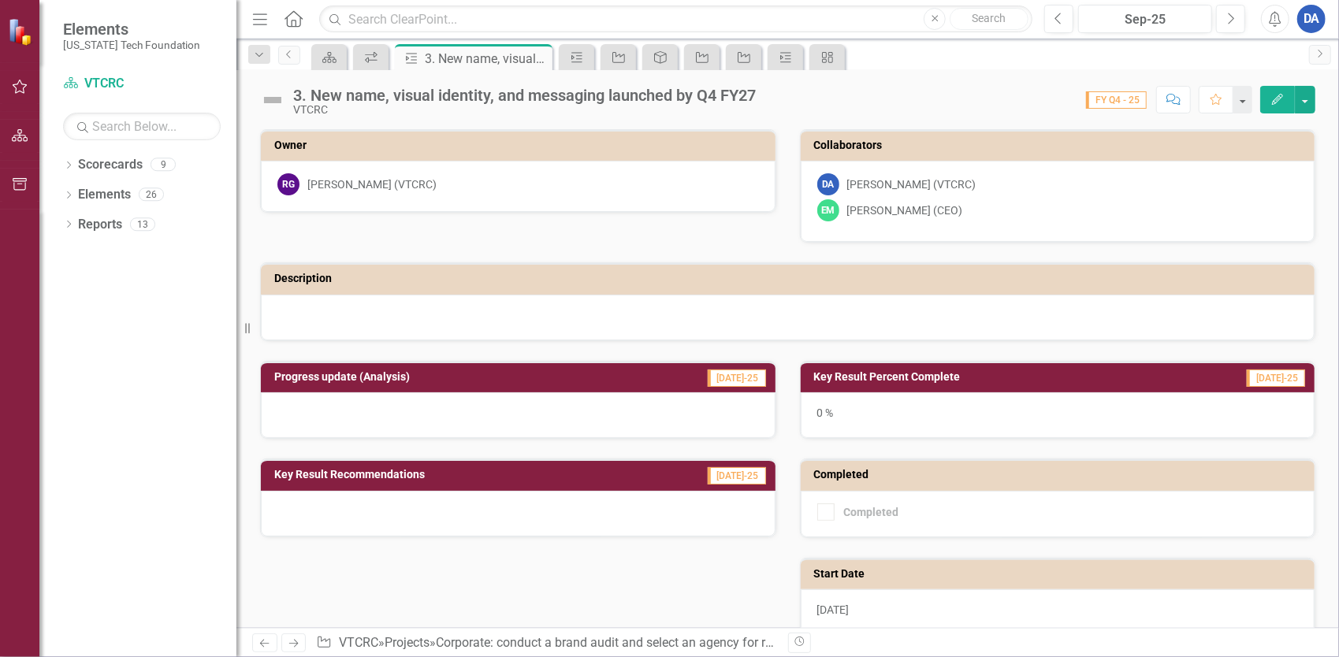
click at [1281, 94] on icon "button" at bounding box center [1277, 99] width 11 height 11
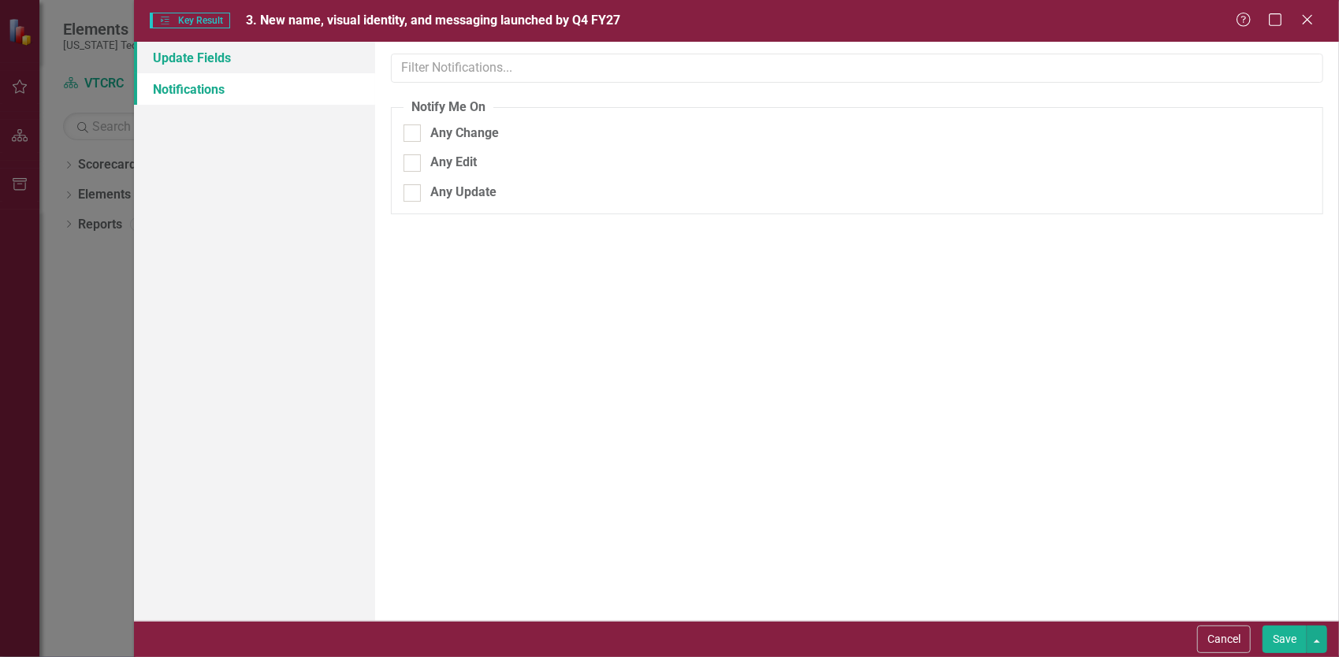
click at [221, 61] on link "Update Fields" at bounding box center [254, 58] width 241 height 32
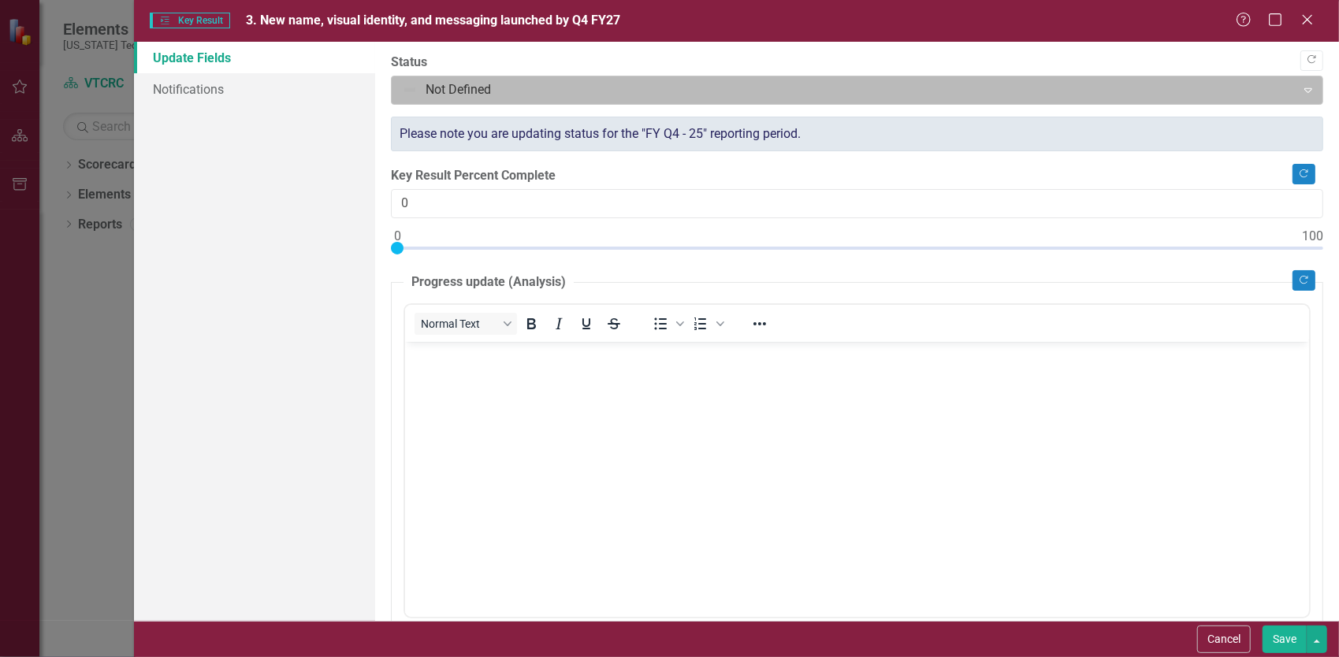
click at [512, 85] on div at bounding box center [844, 90] width 884 height 21
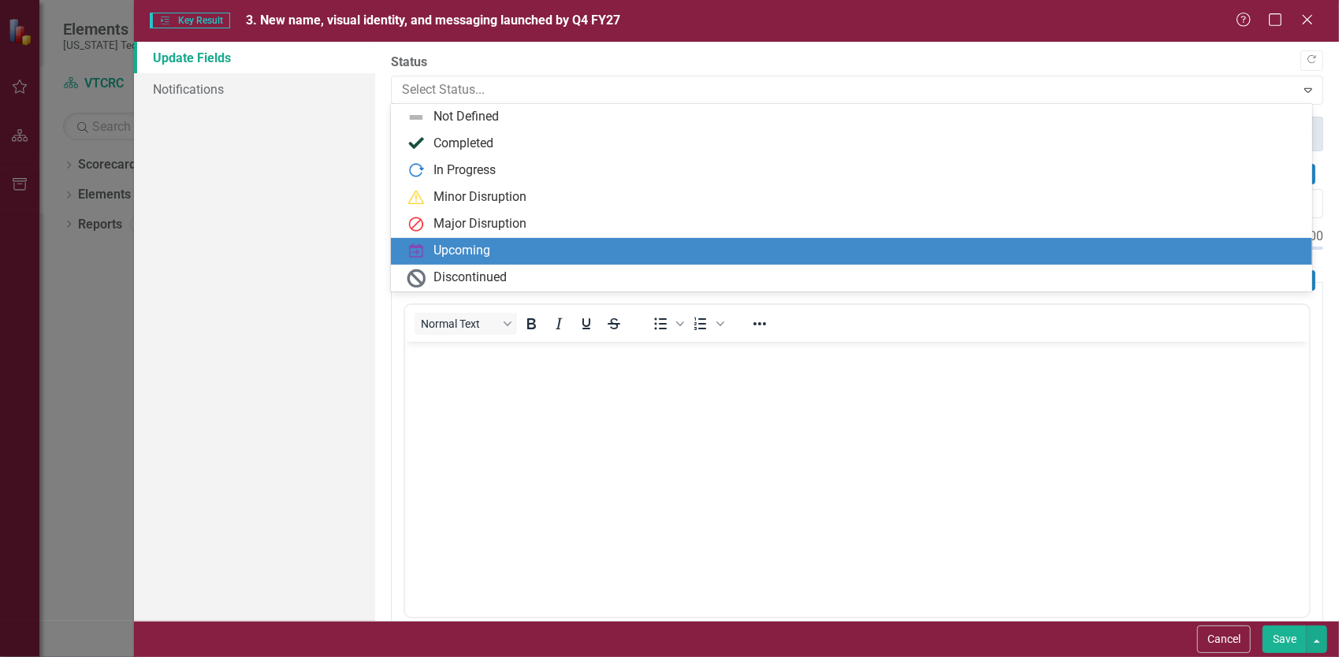
click at [465, 249] on div "Upcoming" at bounding box center [461, 251] width 57 height 18
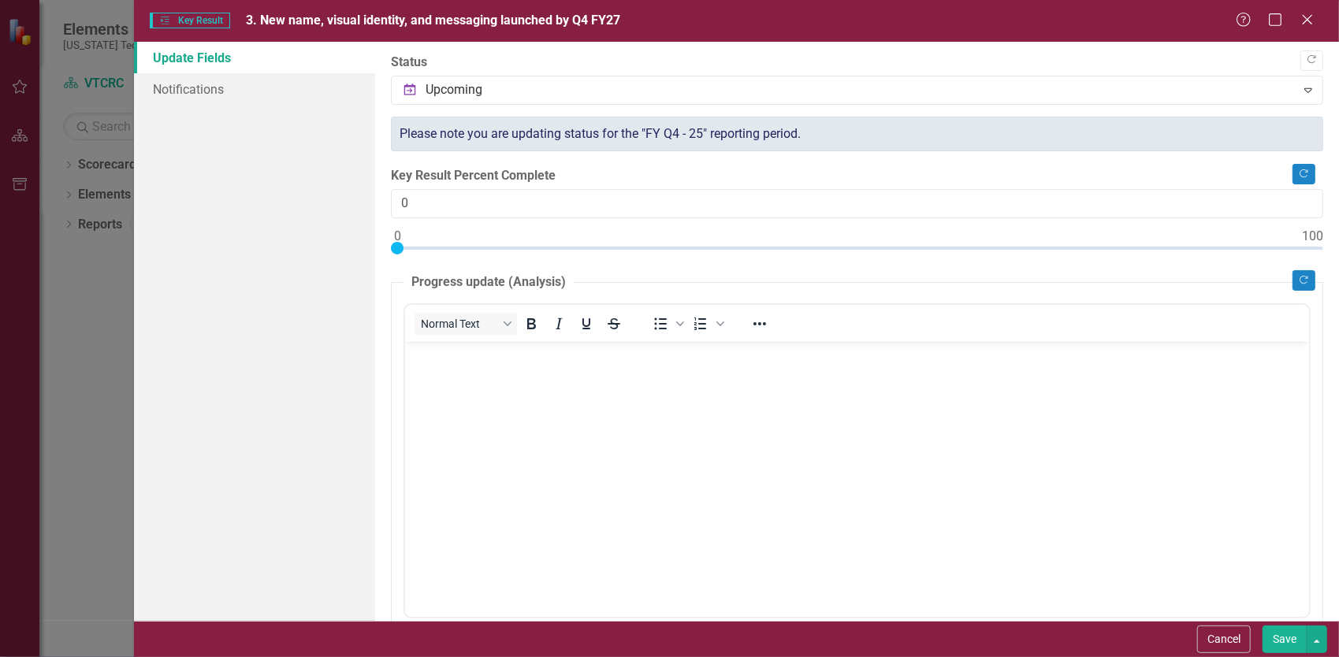
click at [1292, 633] on button "Save" at bounding box center [1284, 640] width 44 height 28
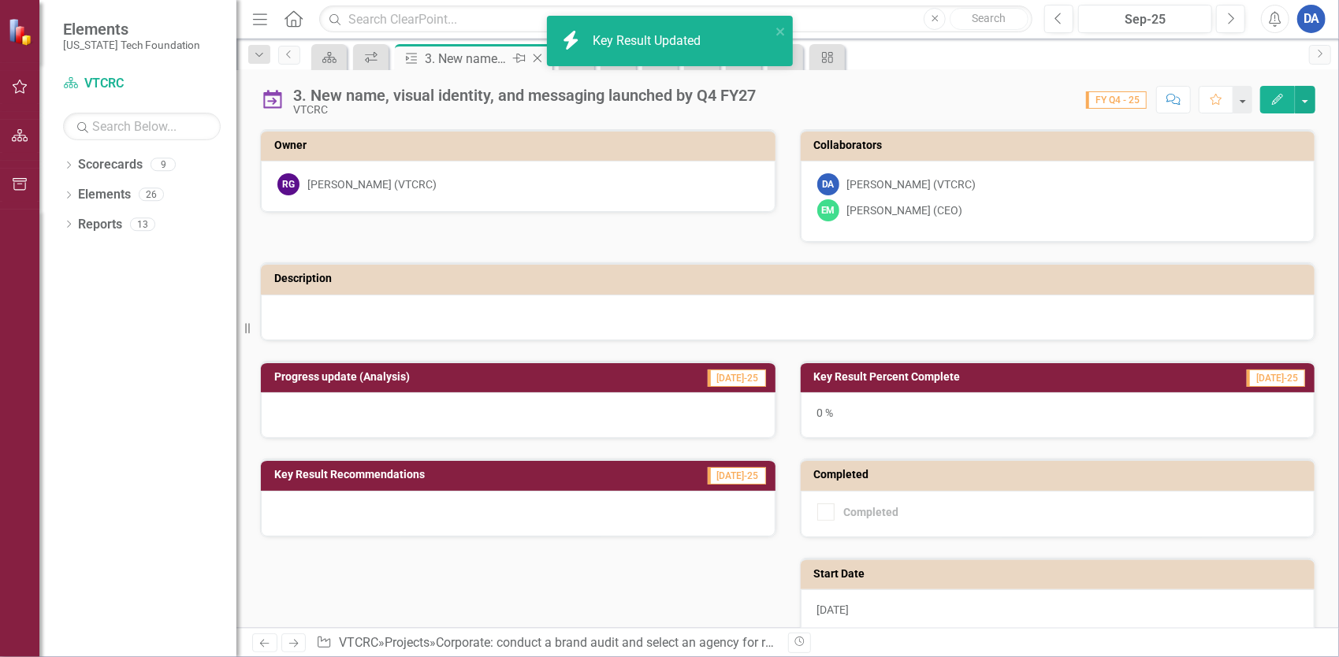
click at [538, 59] on icon at bounding box center [537, 58] width 9 height 9
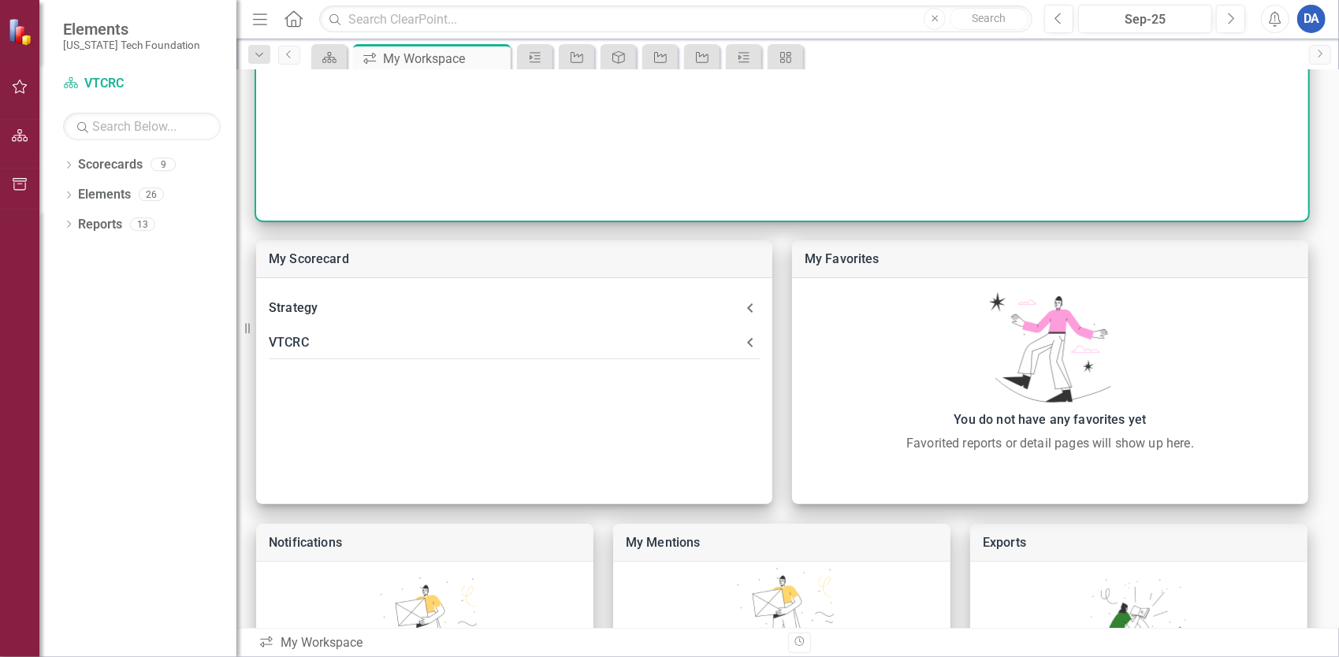
scroll to position [315, 0]
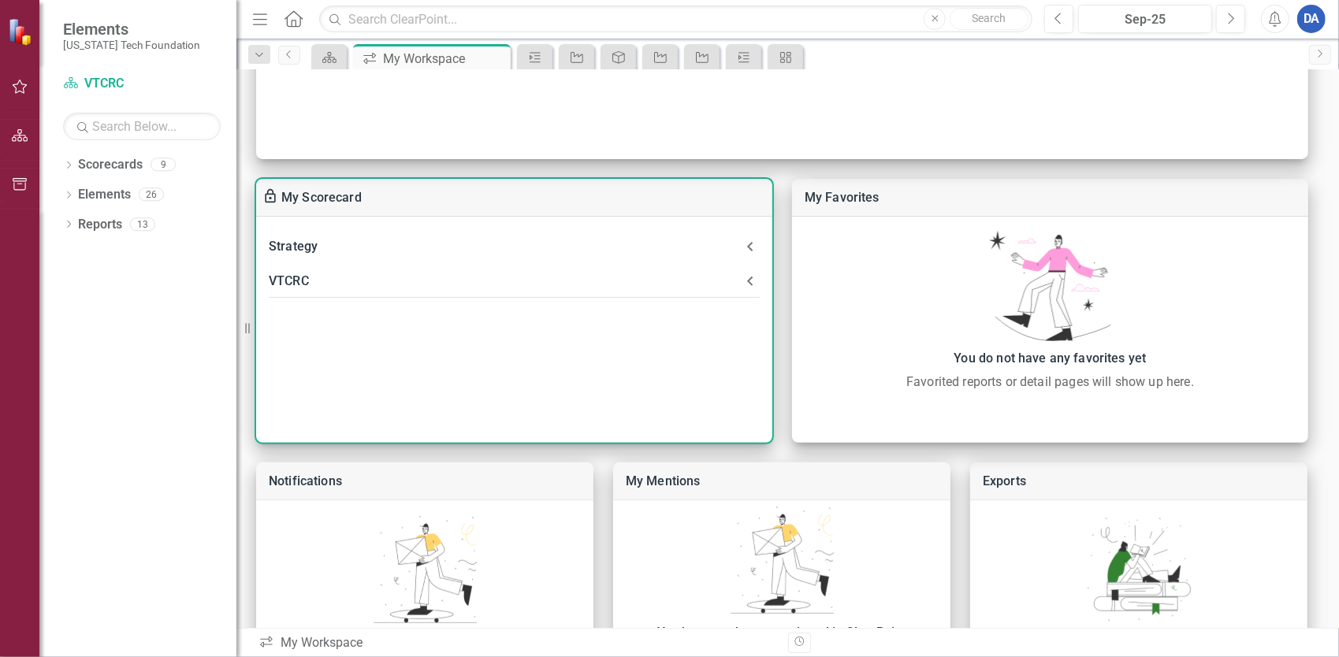
click at [364, 274] on div "VTCRC" at bounding box center [505, 281] width 472 height 22
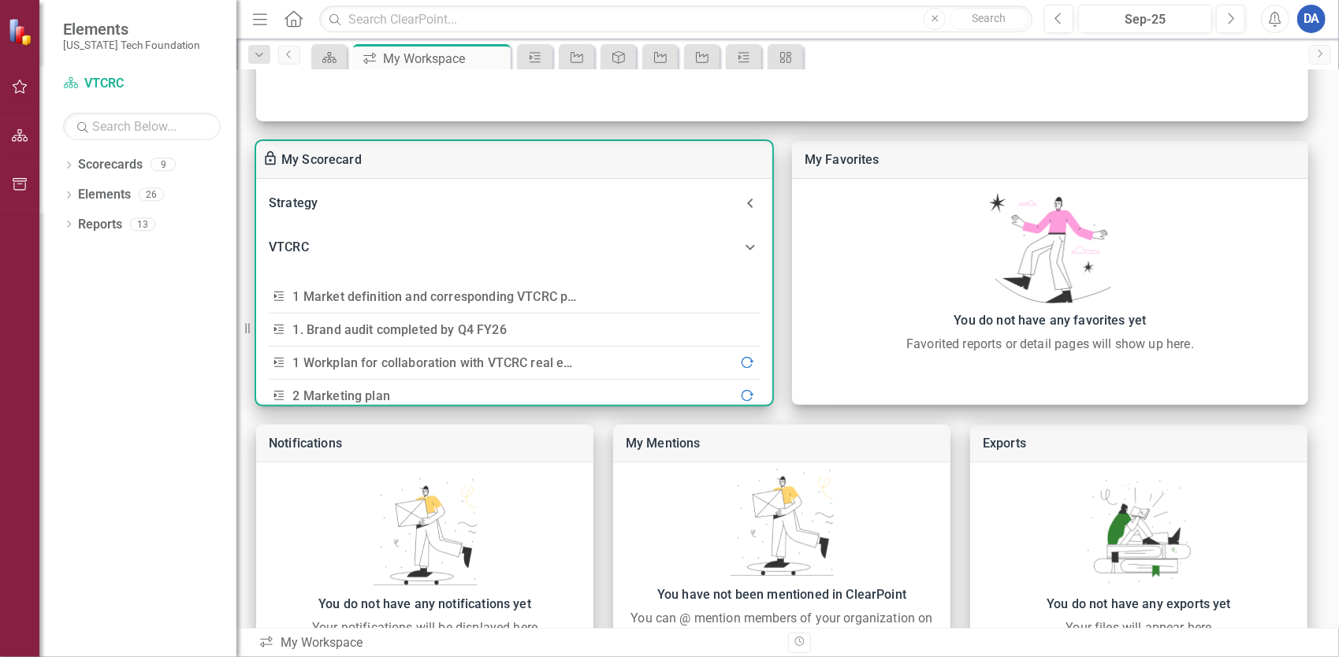
scroll to position [0, 0]
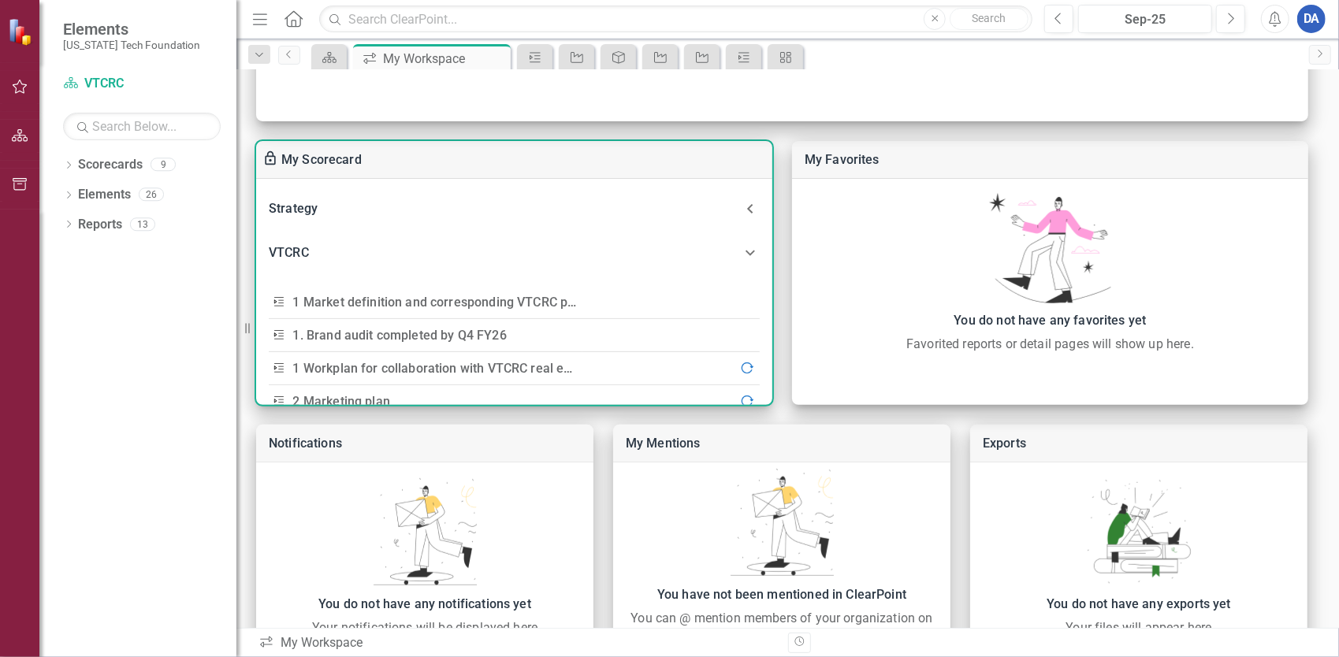
click at [353, 329] on link "1. Brand audit completed by Q4 FY26" at bounding box center [400, 335] width 214 height 15
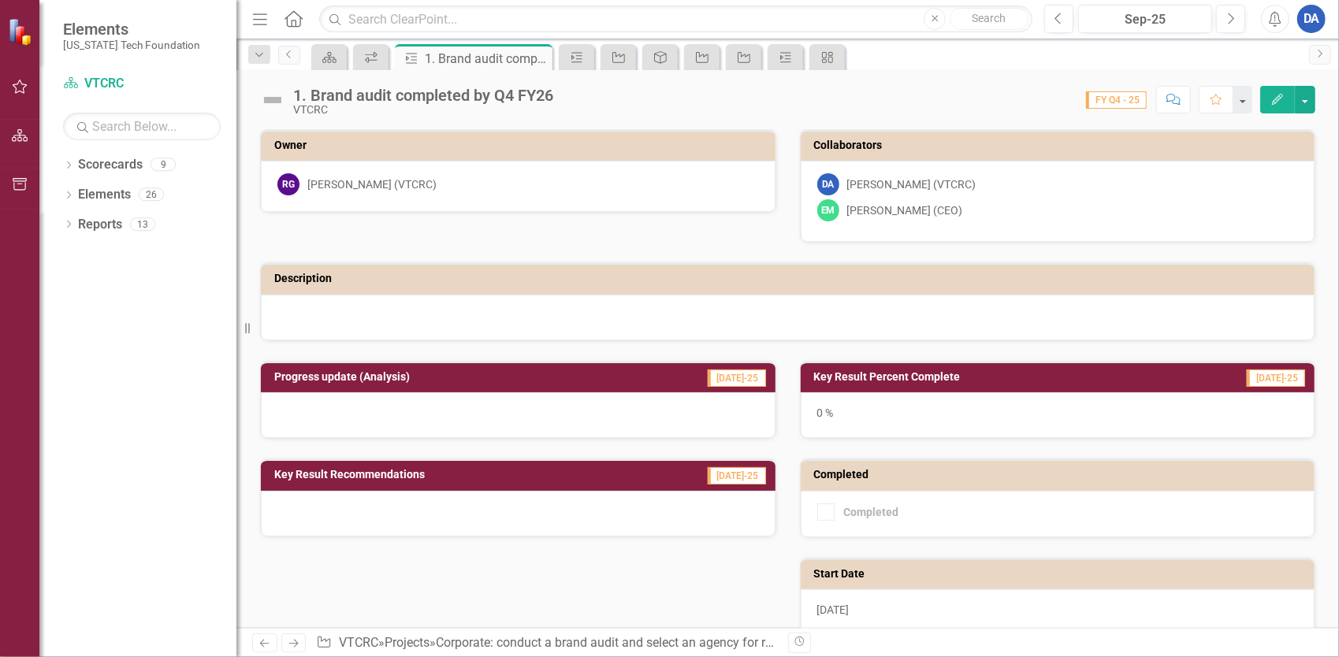
click at [1277, 100] on icon "Edit" at bounding box center [1277, 99] width 14 height 11
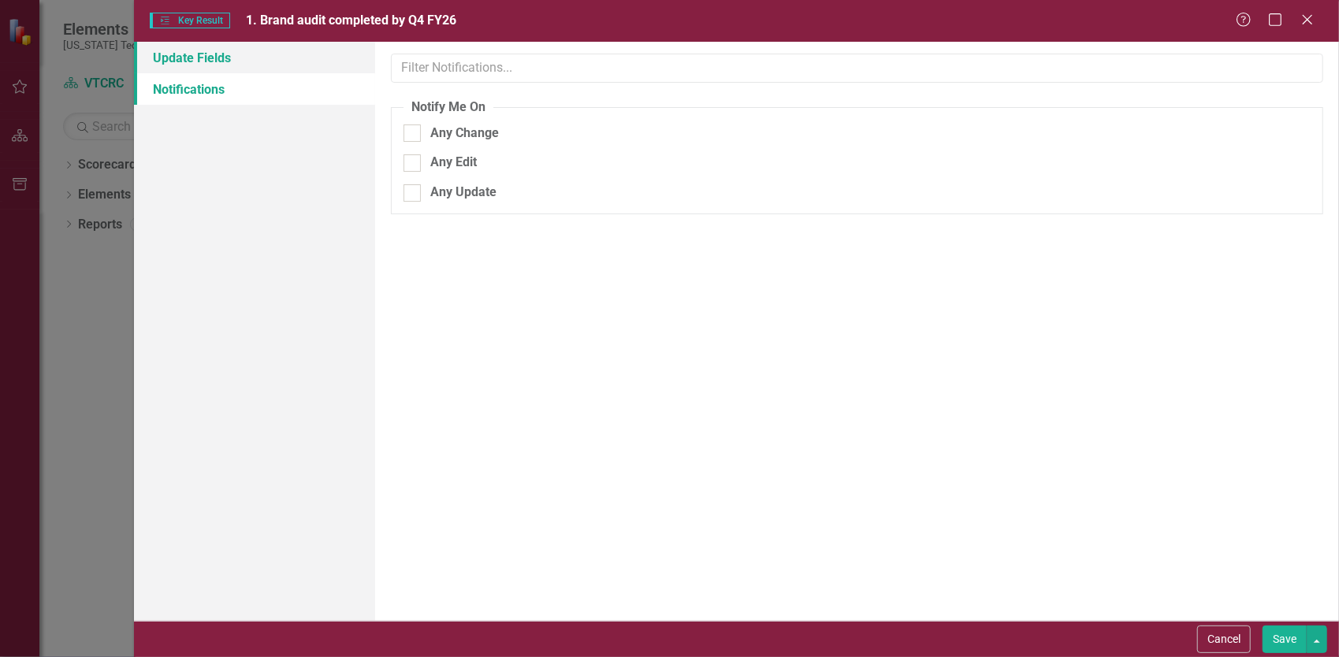
click at [251, 54] on link "Update Fields" at bounding box center [254, 58] width 241 height 32
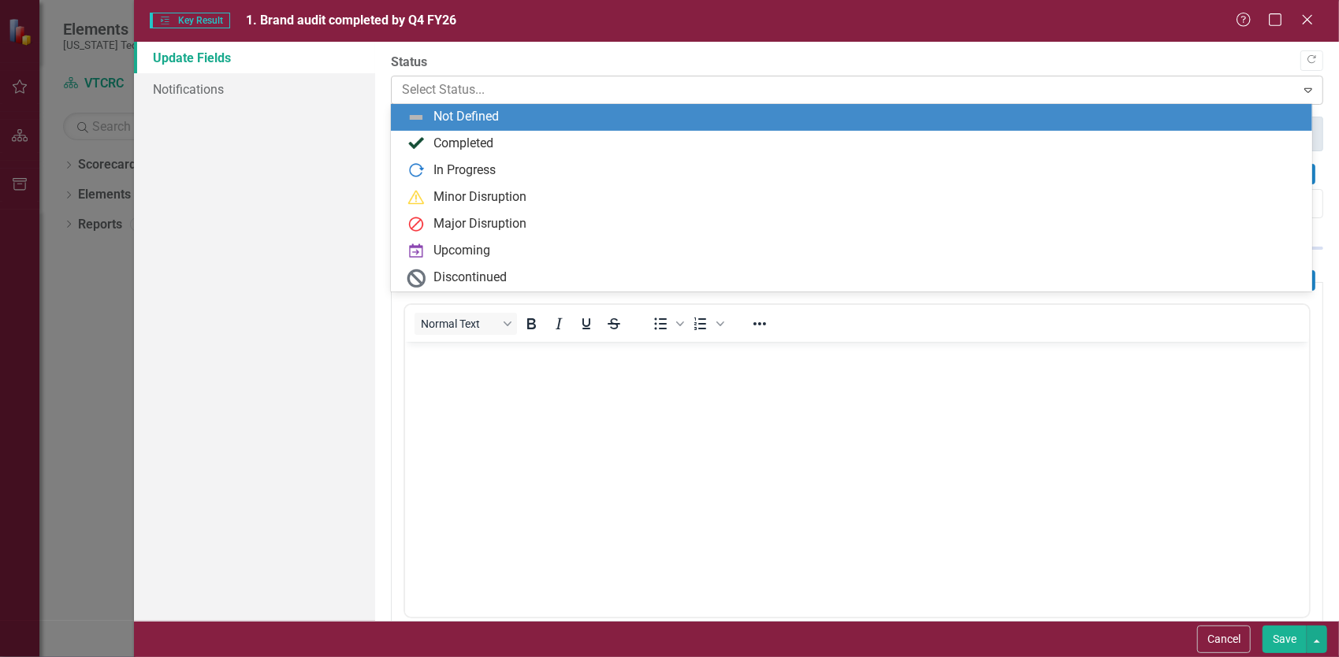
click at [492, 95] on div at bounding box center [844, 90] width 884 height 21
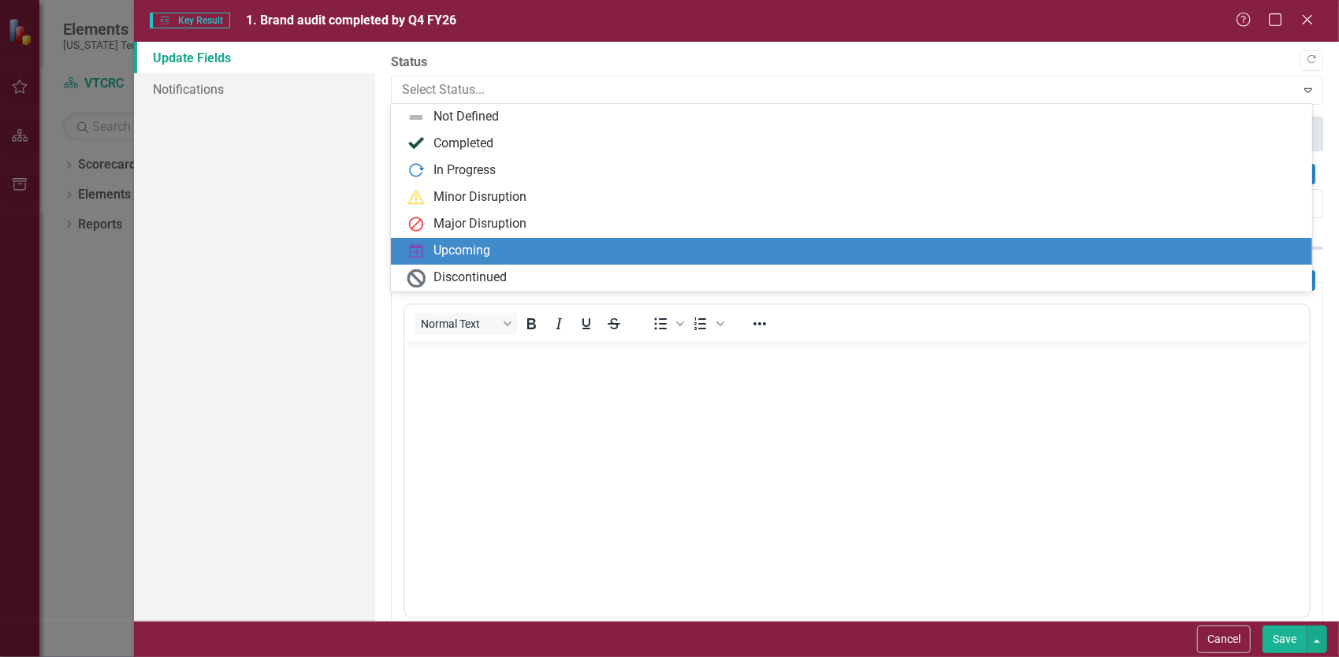
click at [460, 251] on div "Upcoming" at bounding box center [461, 251] width 57 height 18
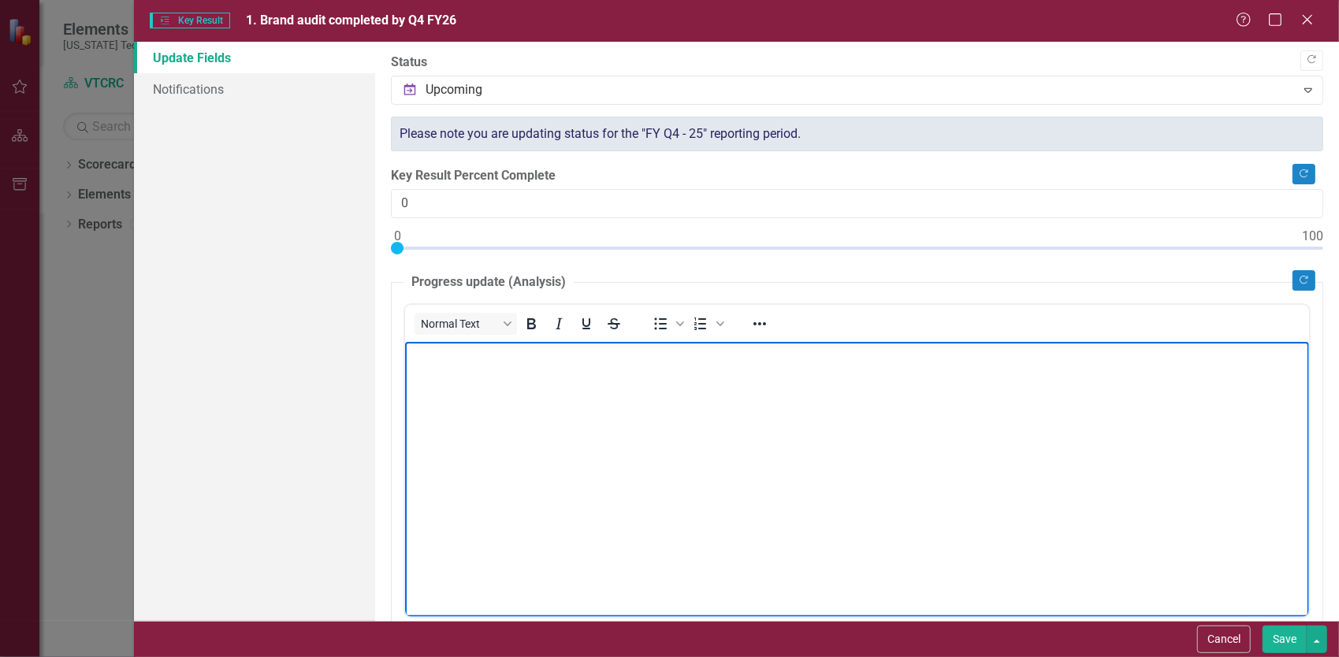
click at [786, 472] on body "Rich Text Area. Press ALT-0 for help." at bounding box center [856, 459] width 904 height 236
click at [1296, 642] on button "Save" at bounding box center [1284, 640] width 44 height 28
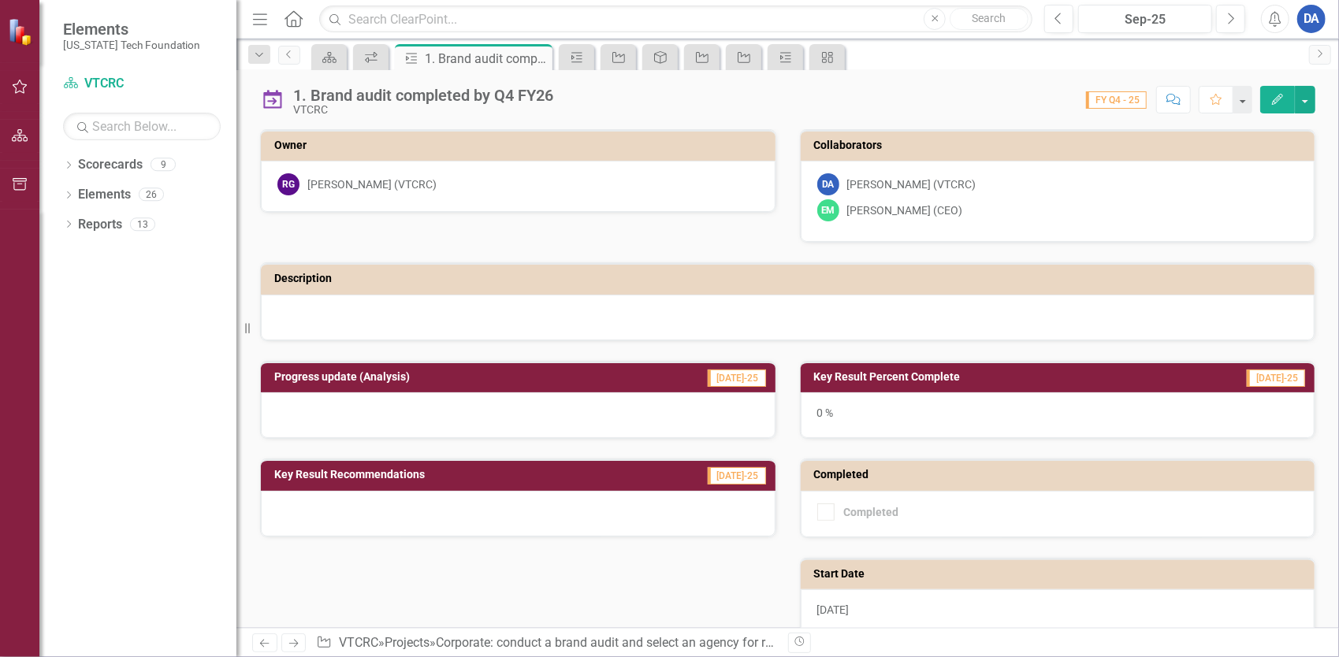
click at [1272, 99] on icon "Edit" at bounding box center [1277, 99] width 14 height 11
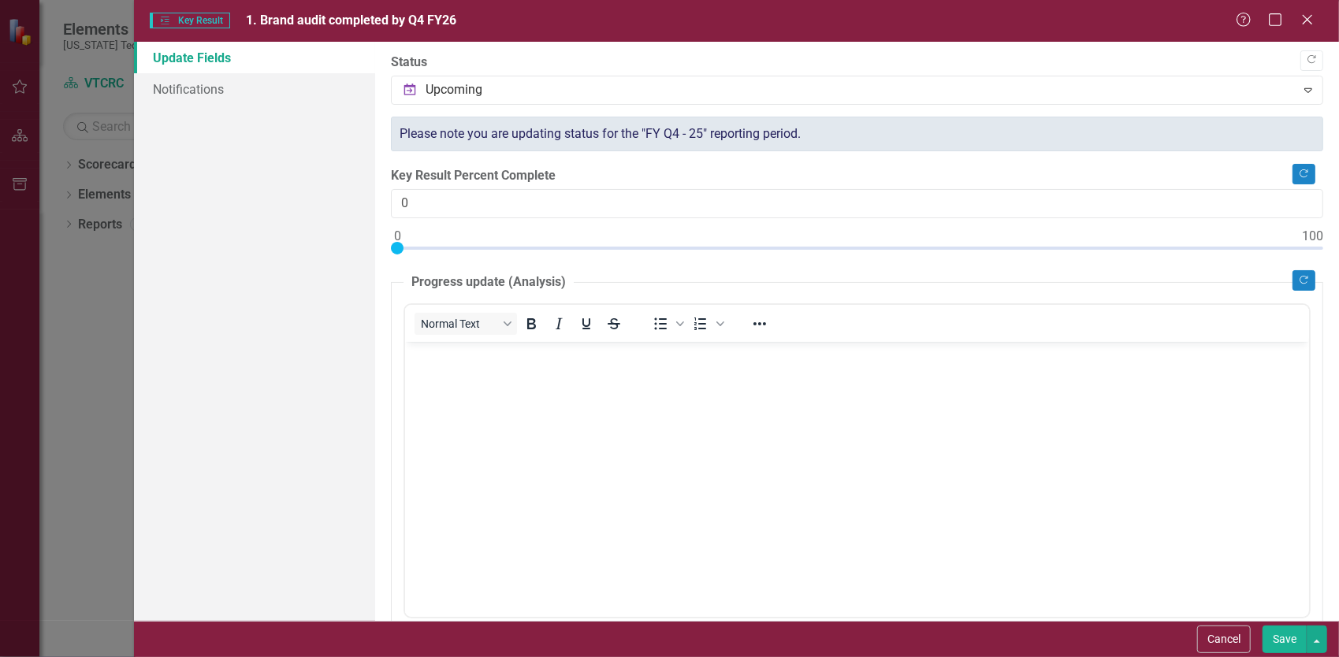
click at [103, 368] on div "Key Results Key Result 1. Brand audit completed by Q4 FY26 Help Maximize Close …" at bounding box center [669, 328] width 1339 height 657
click at [1305, 24] on icon "Close" at bounding box center [1307, 19] width 20 height 15
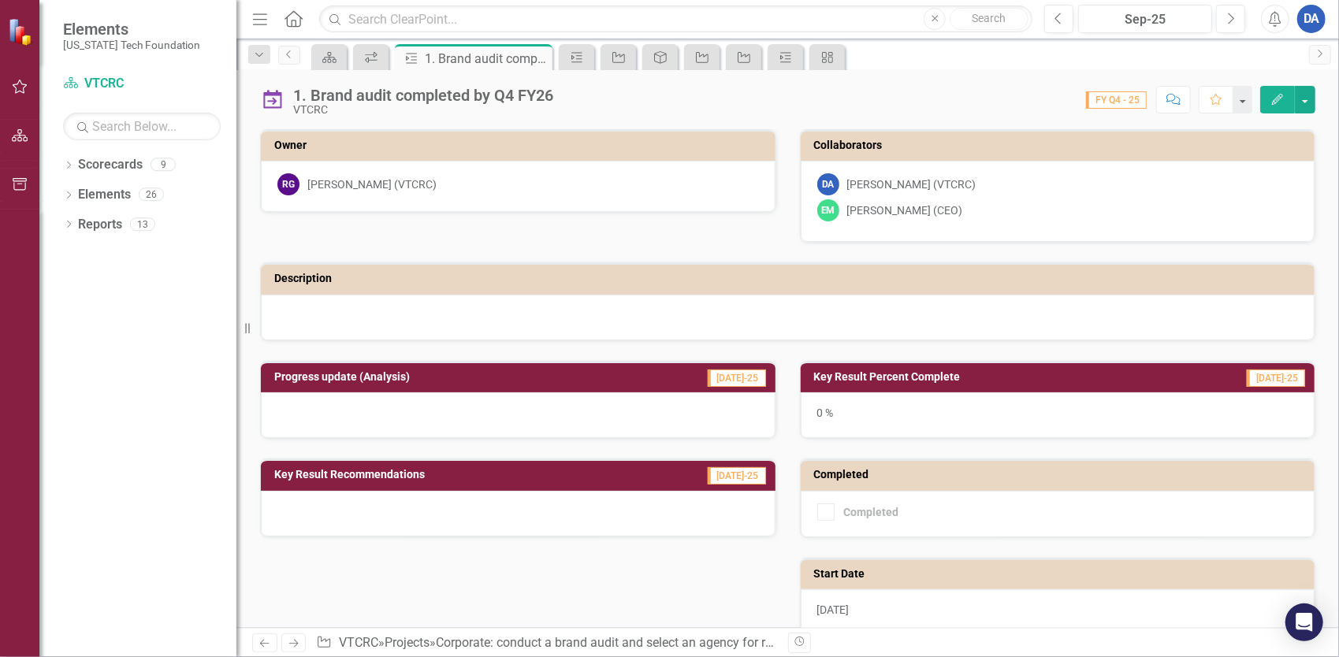
click at [1273, 98] on icon "Edit" at bounding box center [1277, 99] width 14 height 11
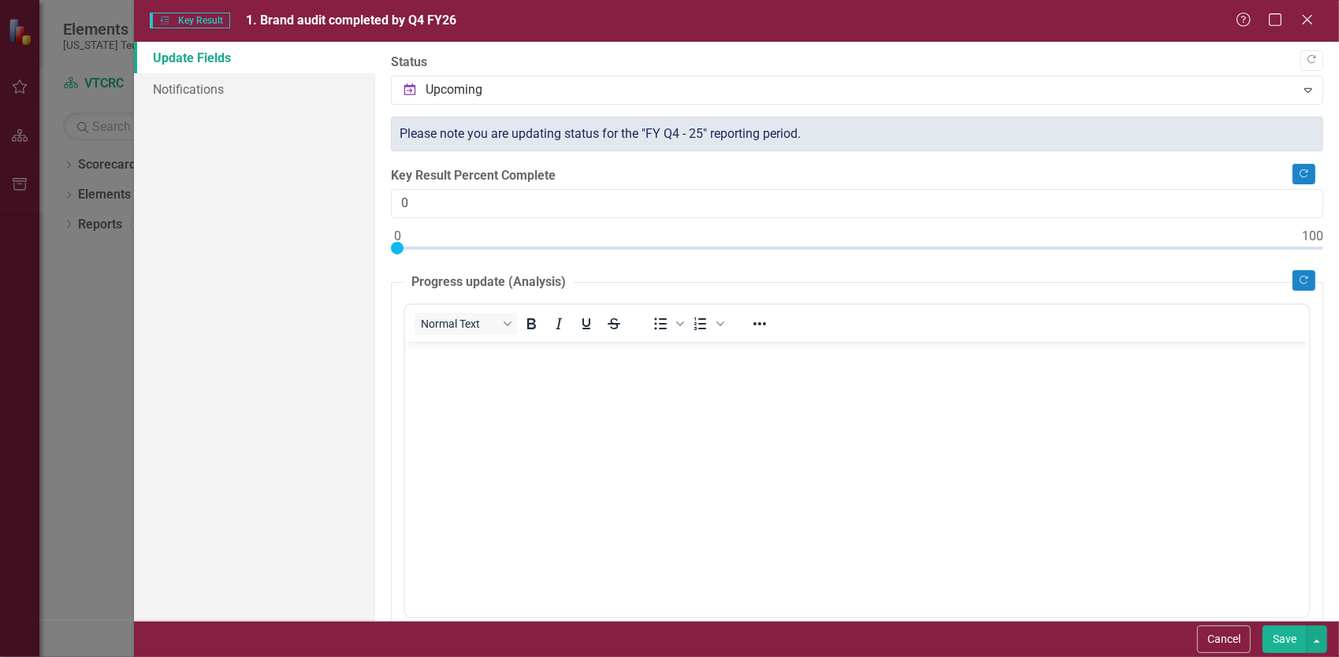
click at [216, 254] on div "Update Fields Notifications" at bounding box center [254, 331] width 241 height 579
click at [230, 203] on div "Update Fields Notifications" at bounding box center [254, 331] width 241 height 579
click at [1309, 13] on icon "Close" at bounding box center [1307, 19] width 20 height 15
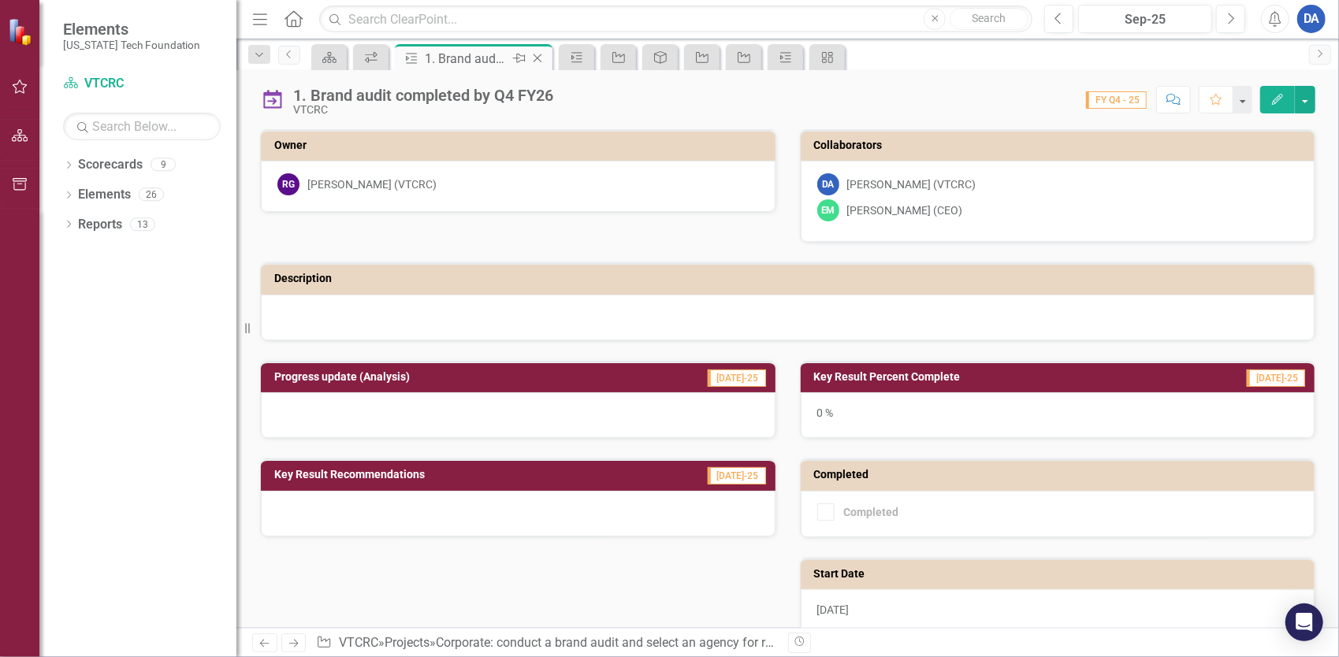
click at [539, 58] on icon "Close" at bounding box center [537, 58] width 16 height 13
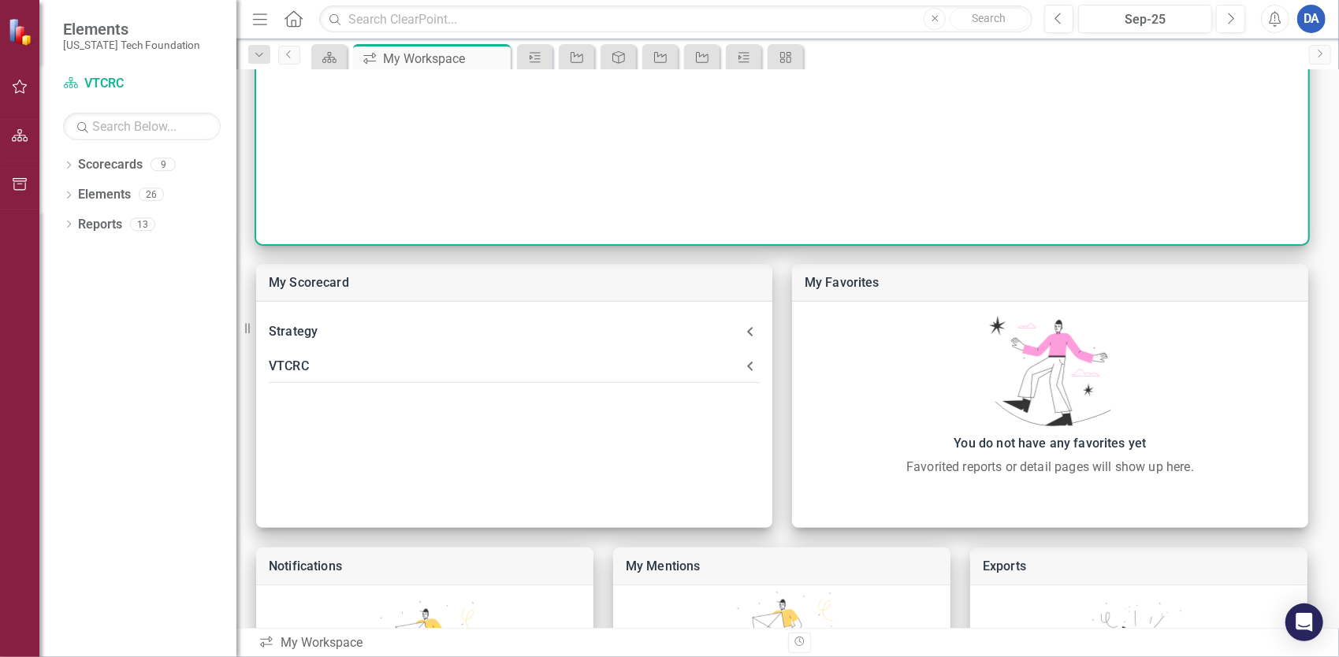
scroll to position [236, 0]
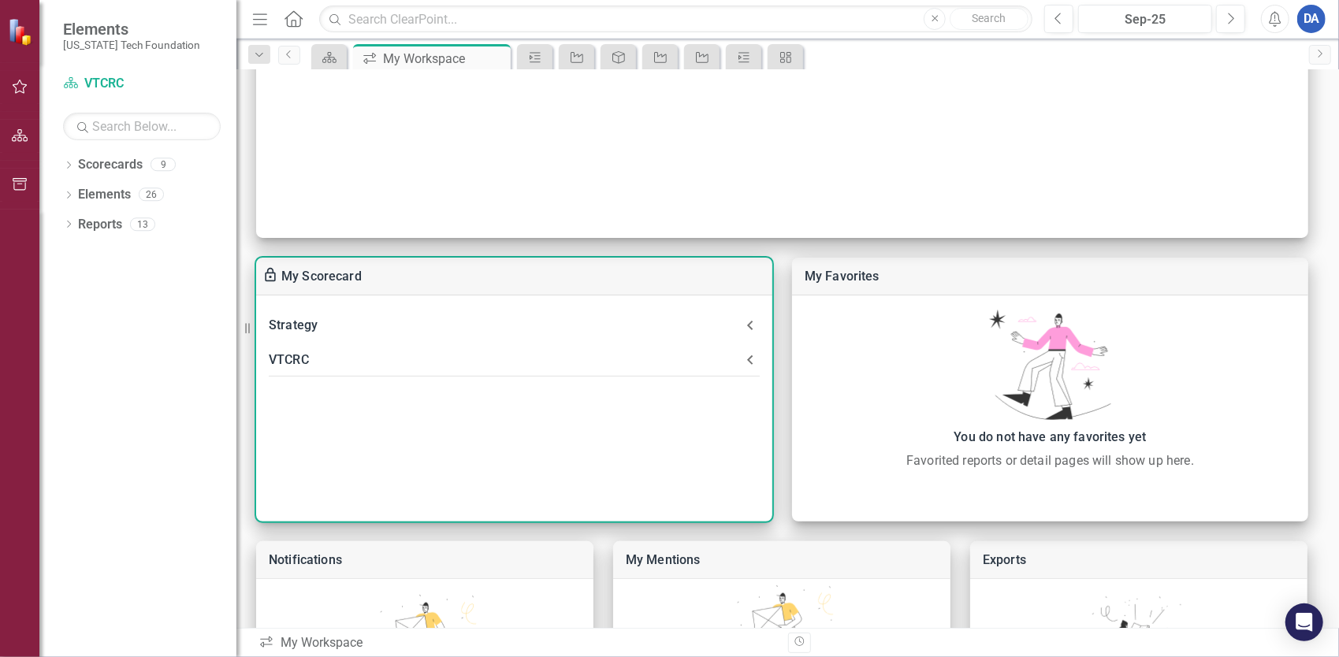
click at [304, 370] on div "VTCRC" at bounding box center [505, 360] width 472 height 22
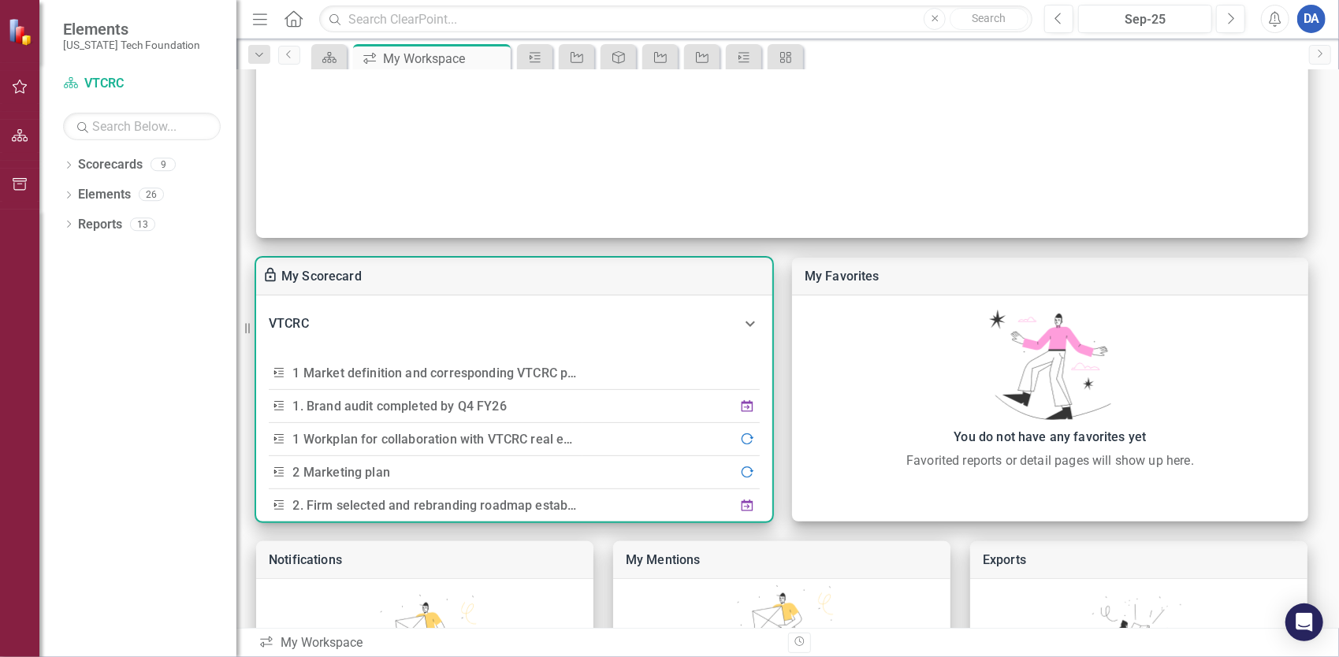
scroll to position [79, 0]
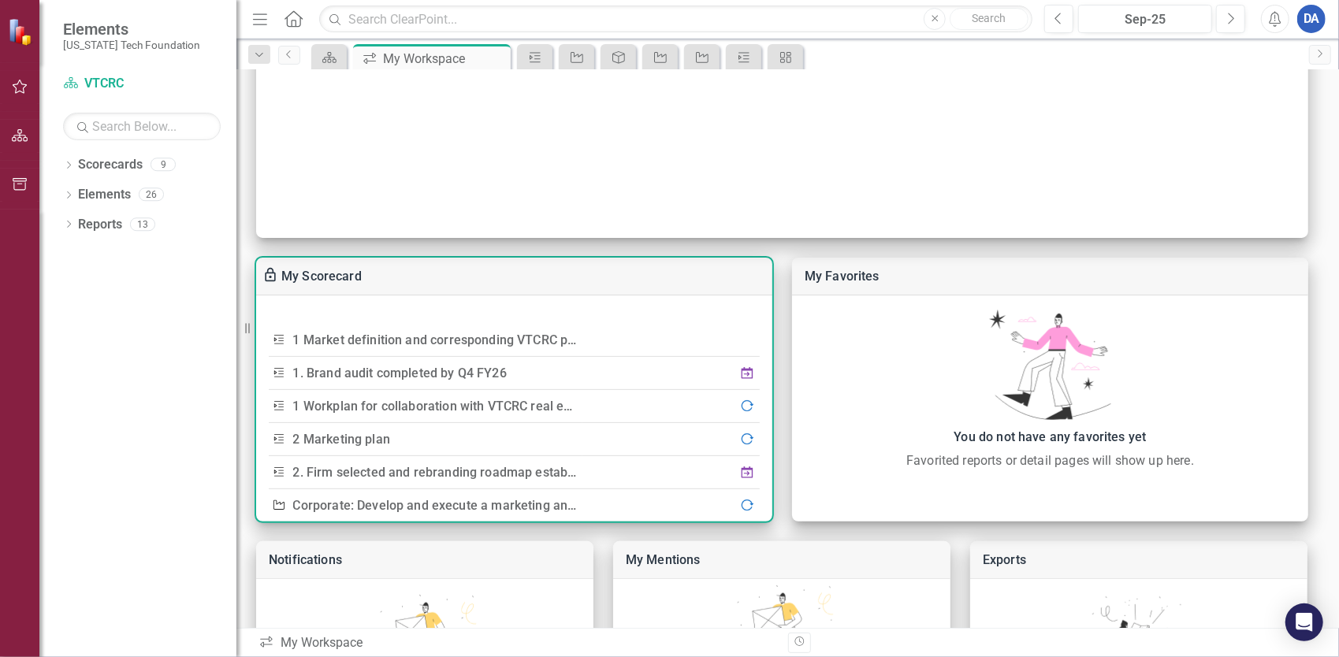
click at [526, 340] on link "1 Market definition and corresponding VTCRC positioning" at bounding box center [458, 339] width 331 height 15
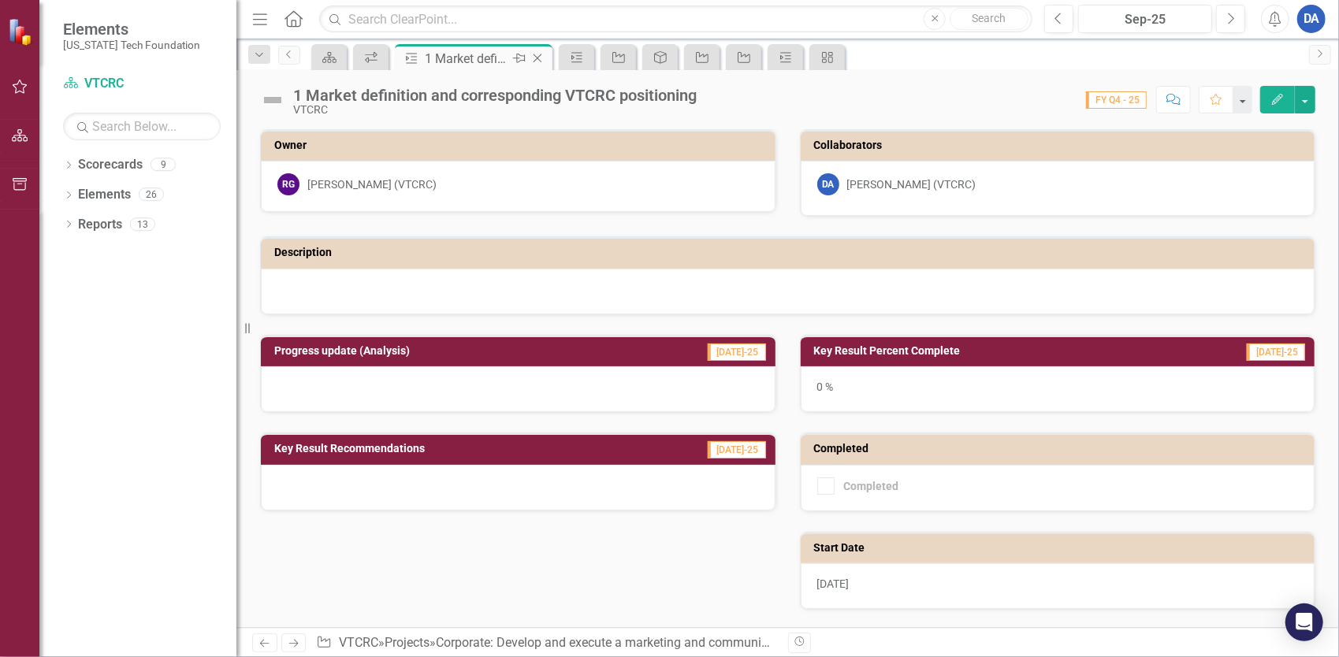
click at [538, 54] on icon "Close" at bounding box center [537, 58] width 16 height 13
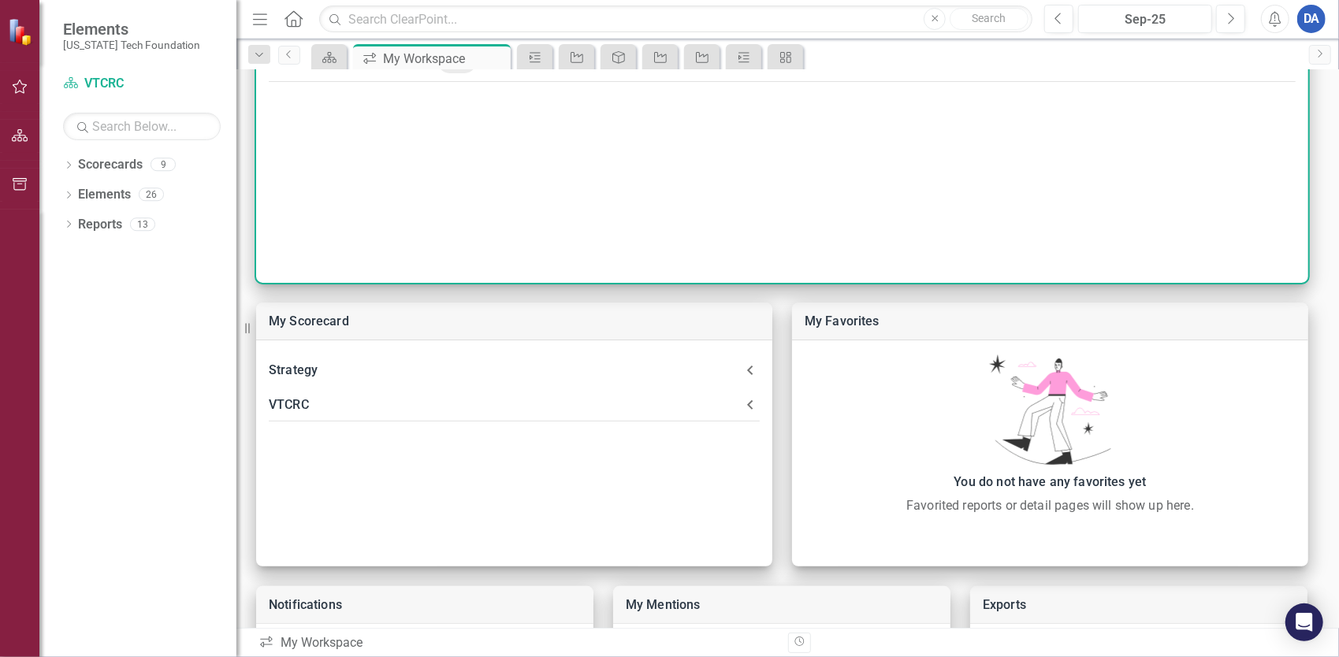
scroll to position [315, 0]
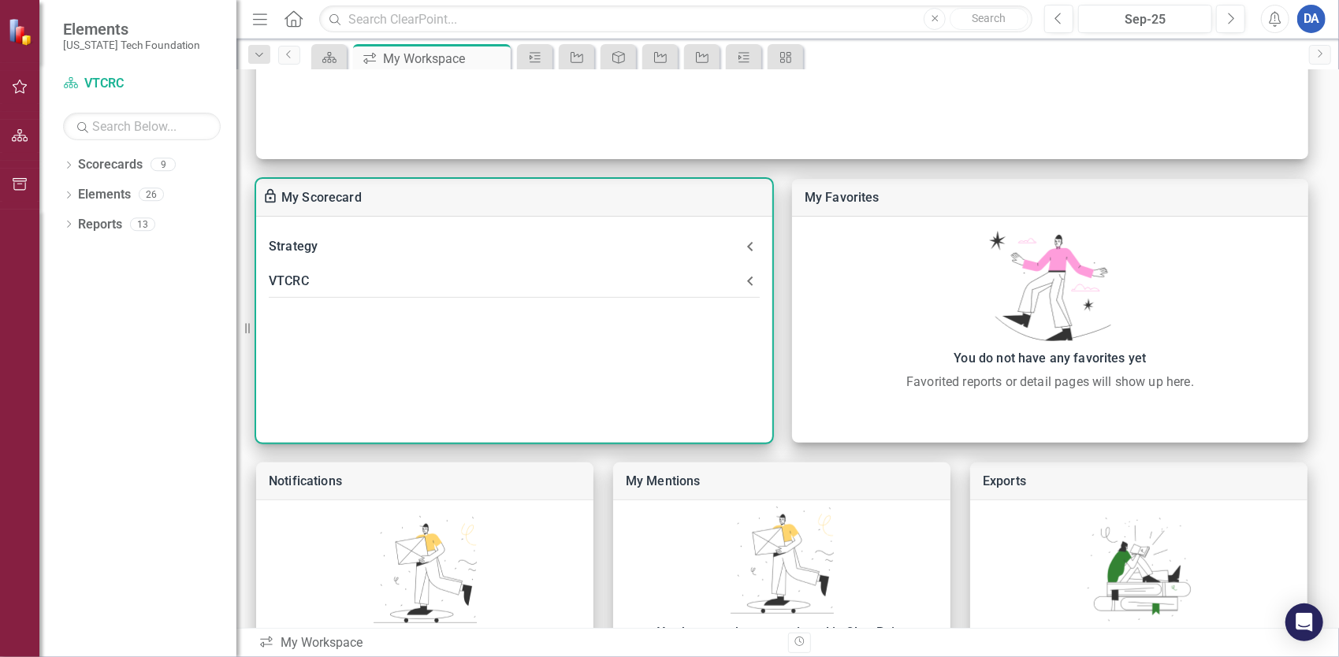
click at [459, 282] on div "VTCRC" at bounding box center [505, 281] width 472 height 22
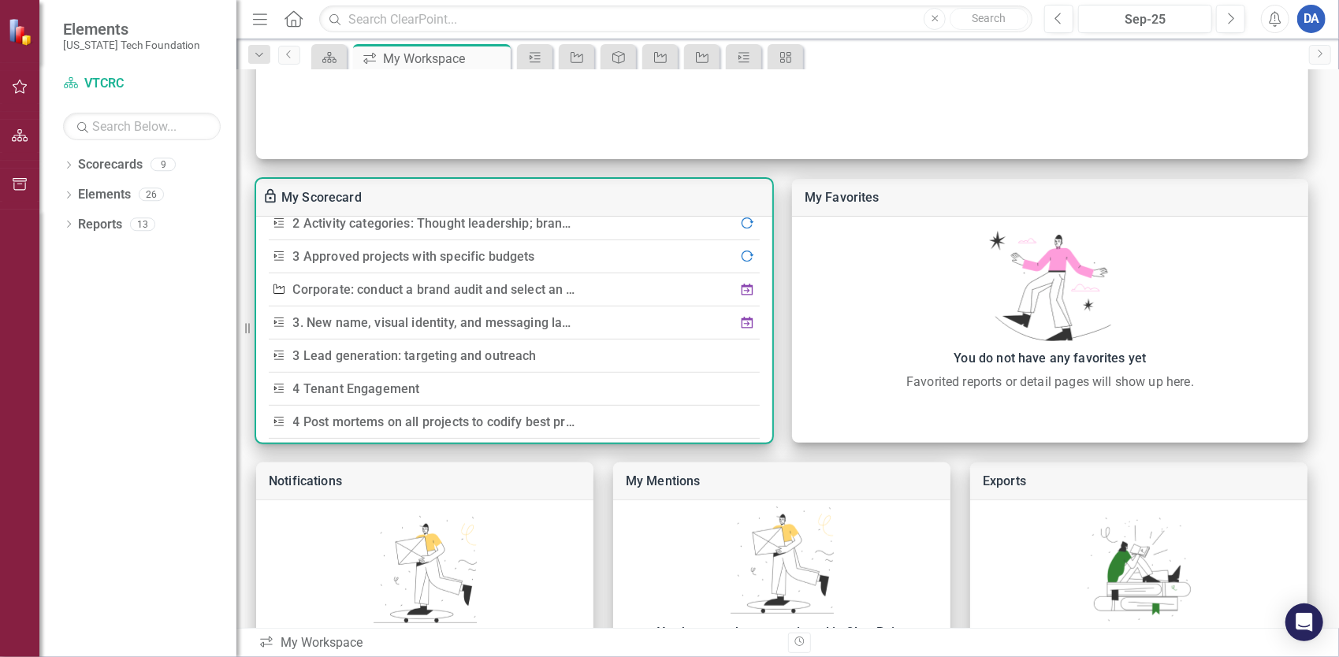
click at [509, 348] on link "3 Lead generation: targeting and outreach" at bounding box center [414, 355] width 243 height 15
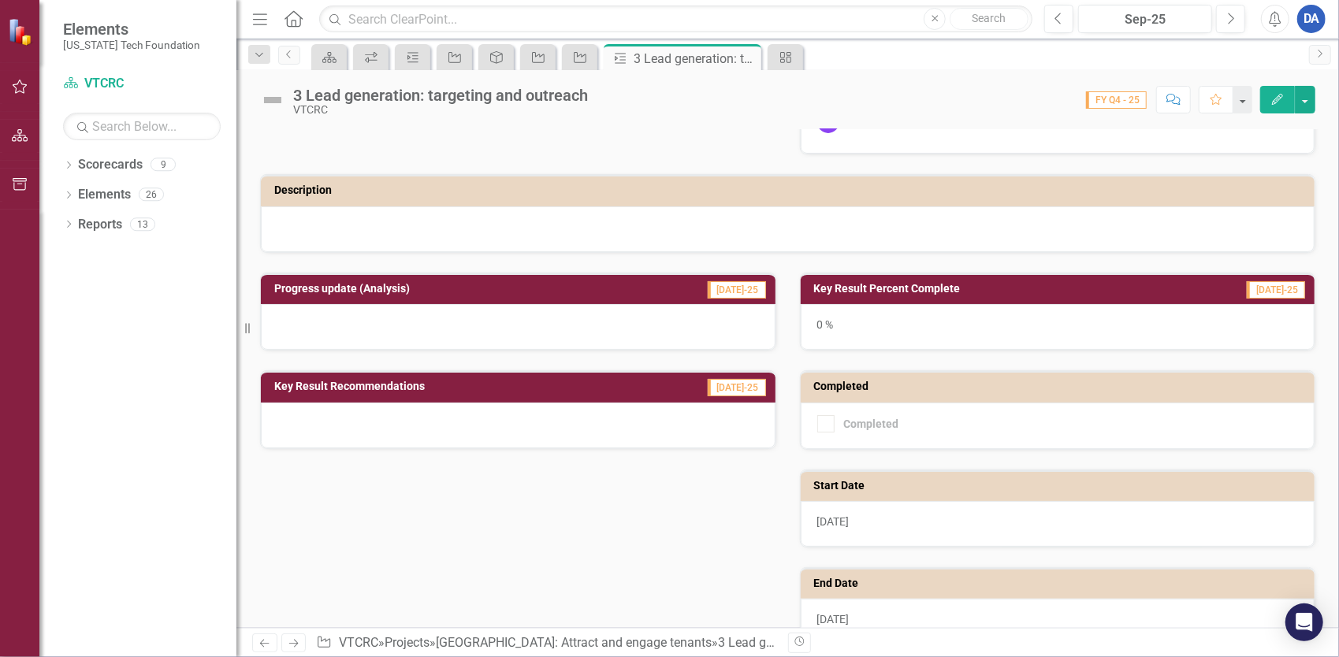
scroll to position [55, 0]
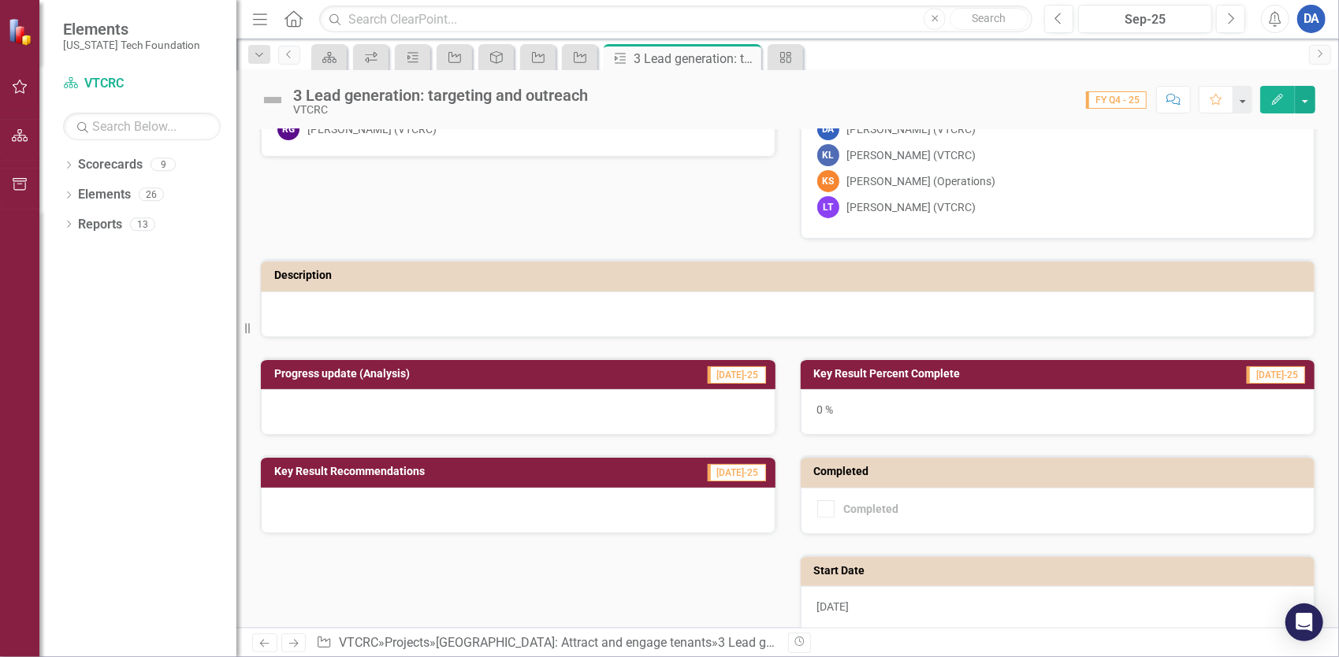
click at [1280, 102] on icon "Edit" at bounding box center [1277, 99] width 14 height 11
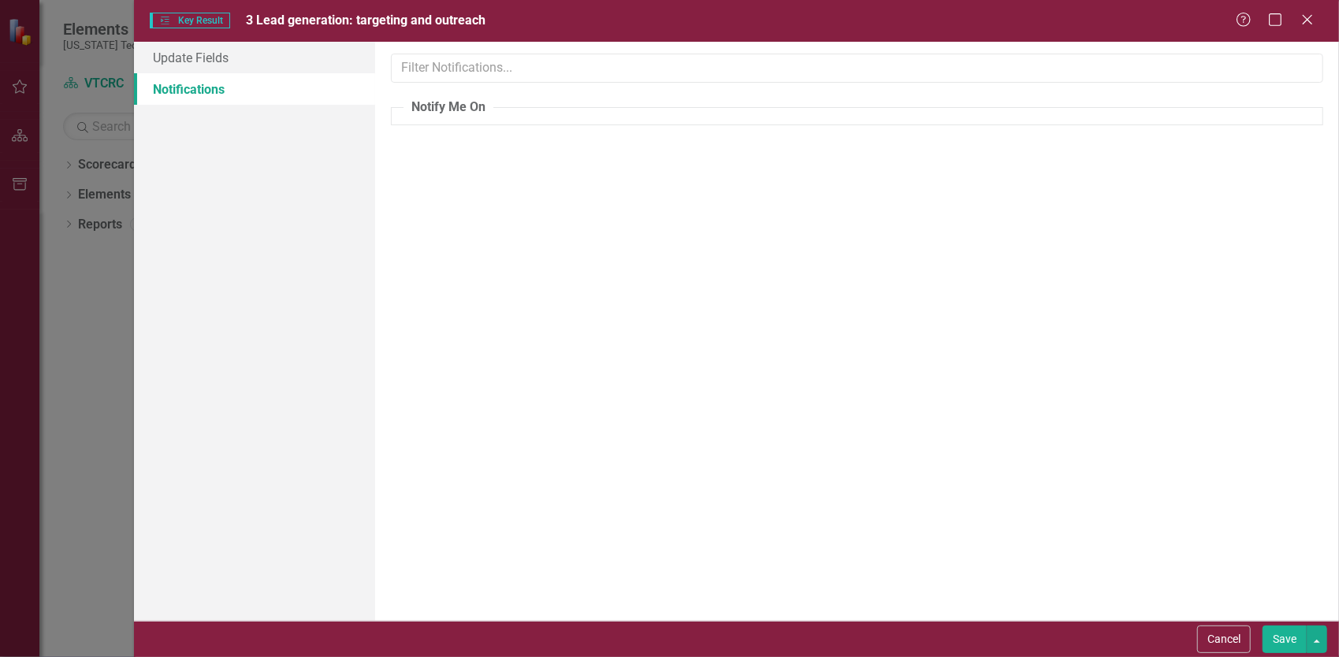
scroll to position [0, 0]
click at [180, 54] on link "Update Fields" at bounding box center [254, 58] width 241 height 32
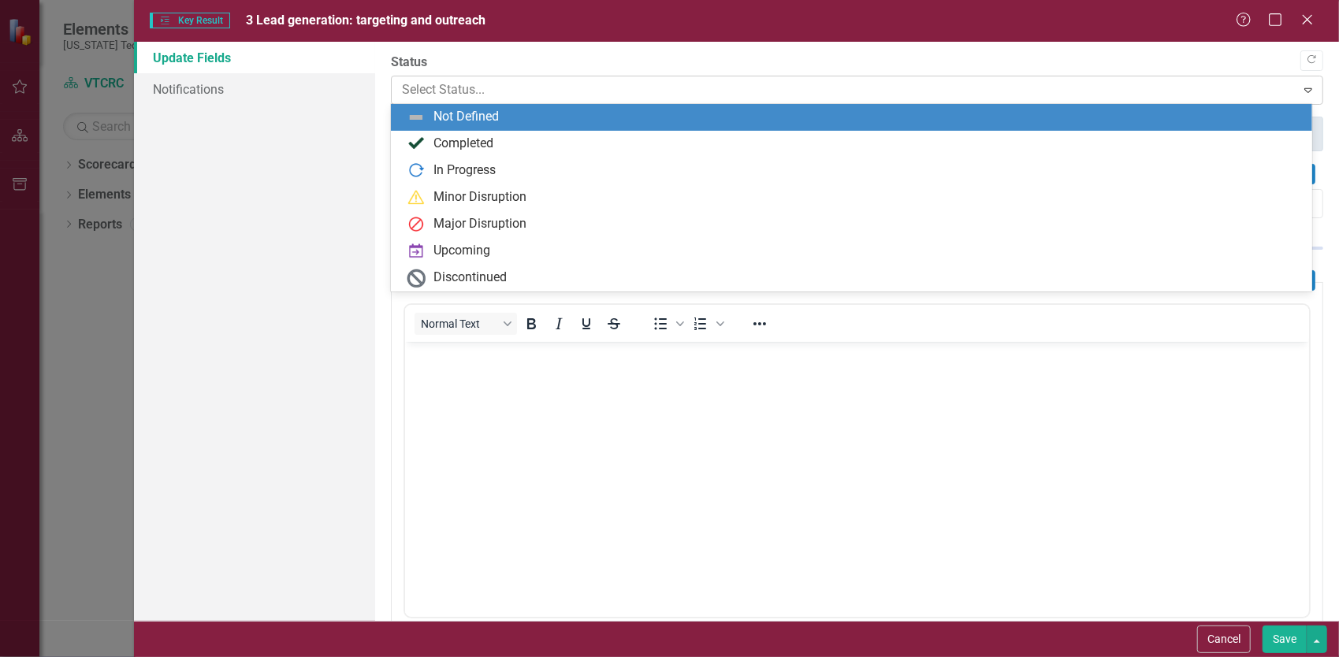
click at [451, 90] on div at bounding box center [844, 90] width 884 height 21
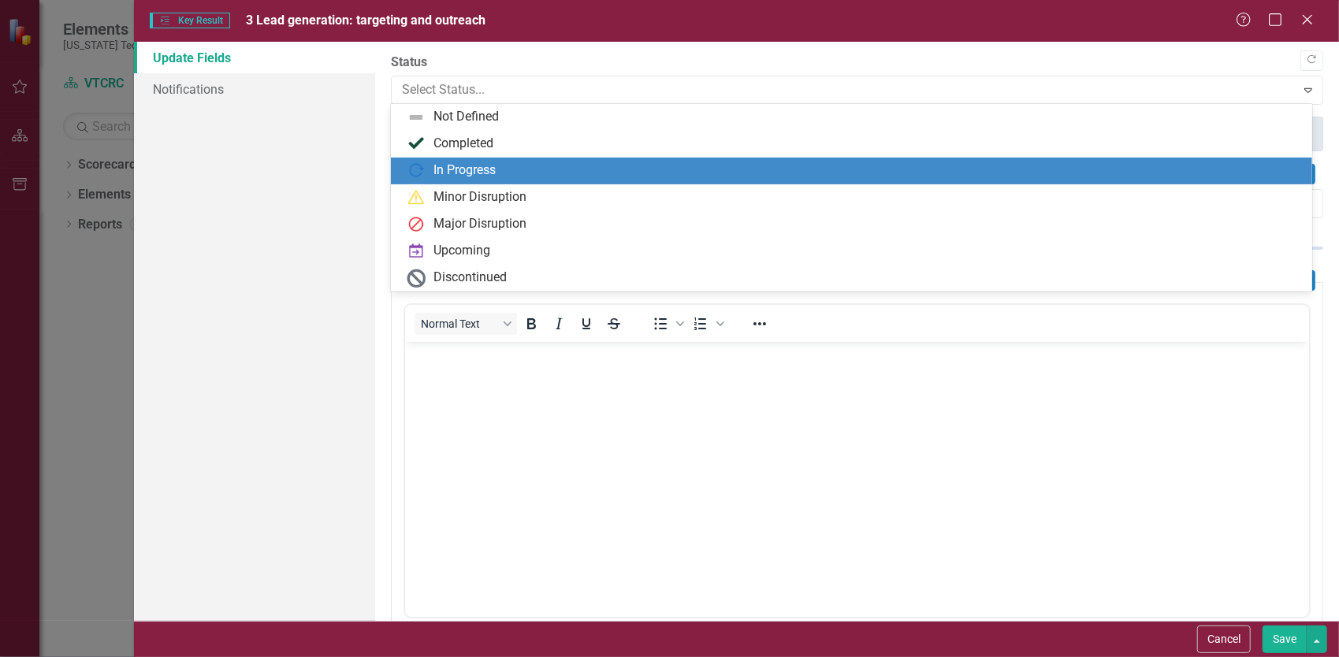
click at [467, 173] on div "In Progress" at bounding box center [464, 171] width 62 height 18
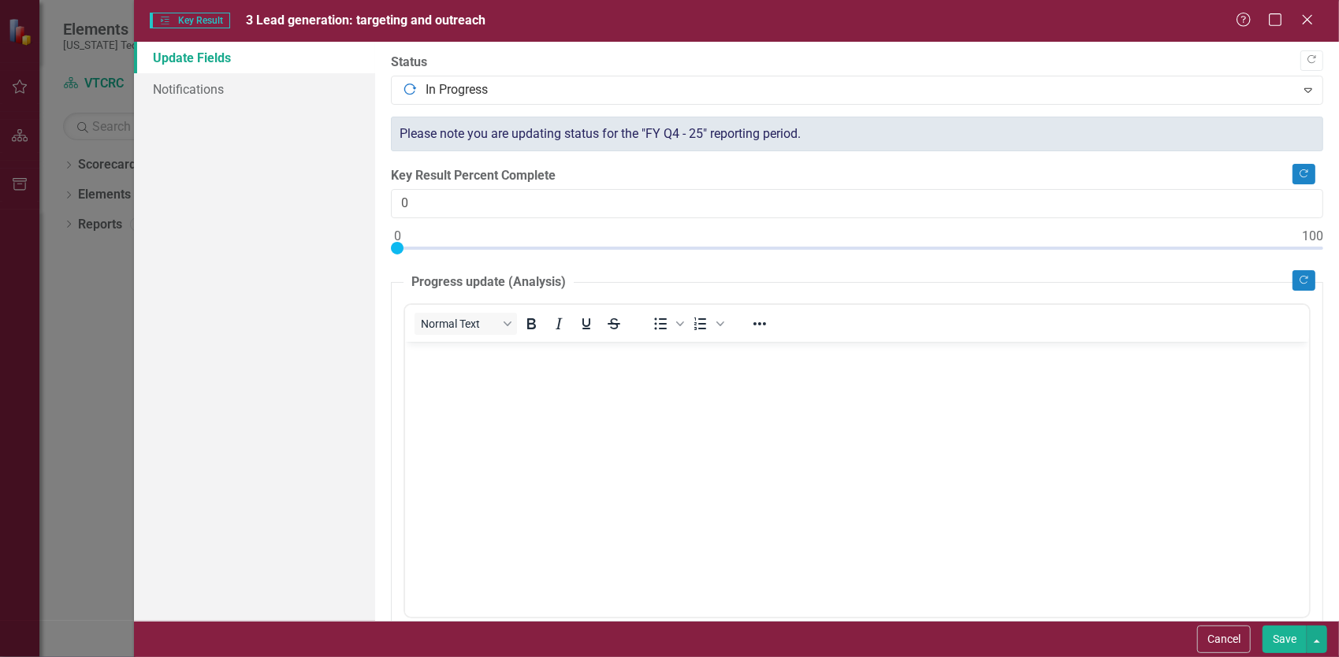
click at [604, 470] on body "Rich Text Area. Press ALT-0 for help." at bounding box center [856, 459] width 904 height 236
click at [1285, 633] on button "Save" at bounding box center [1284, 640] width 44 height 28
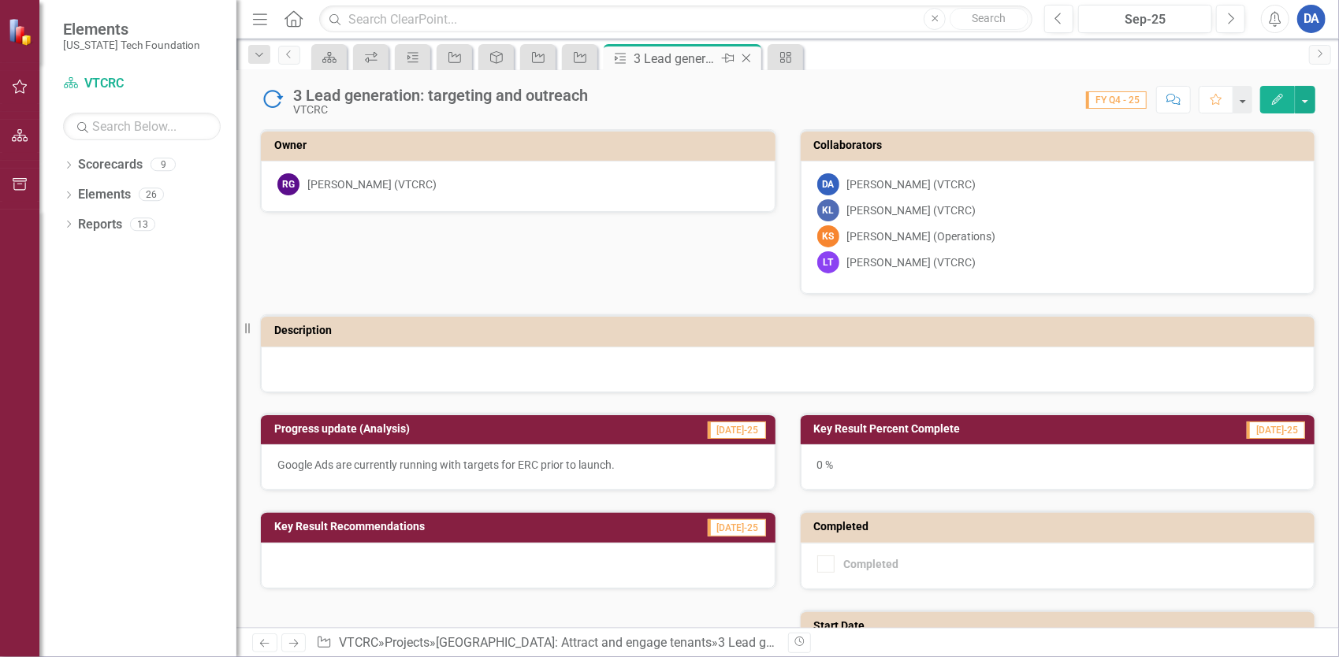
click at [745, 58] on icon at bounding box center [746, 58] width 9 height 9
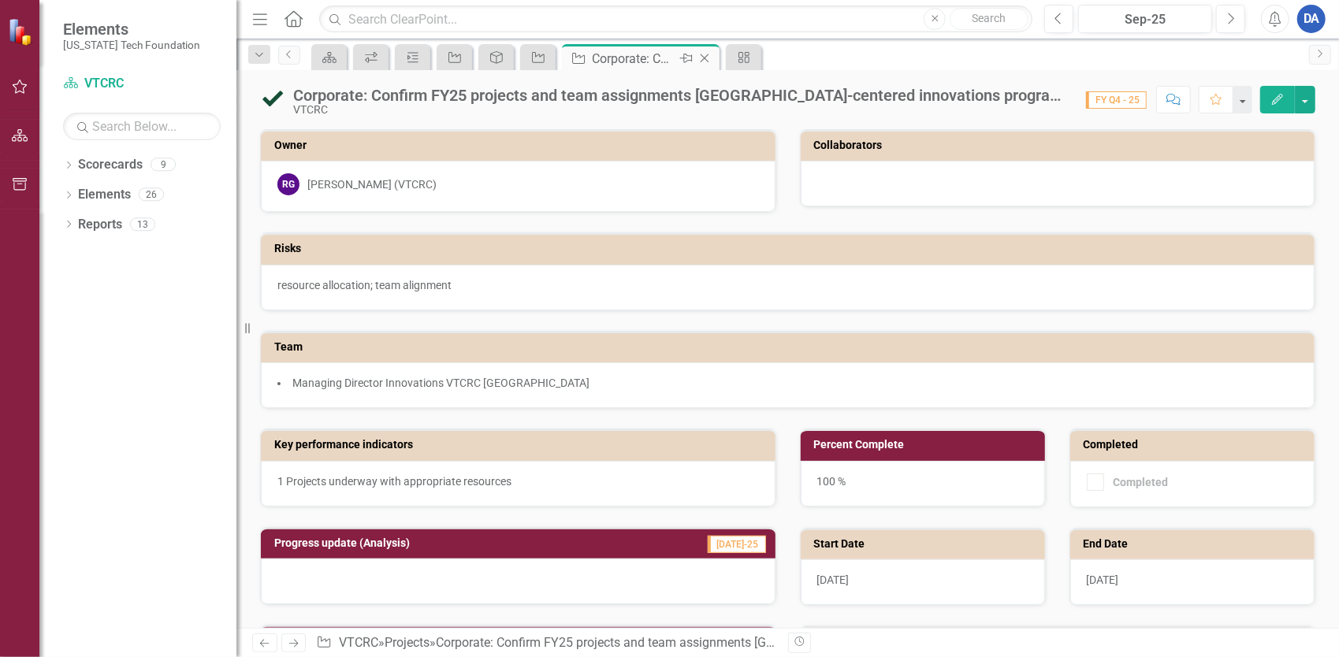
click at [704, 57] on icon "Close" at bounding box center [705, 58] width 16 height 13
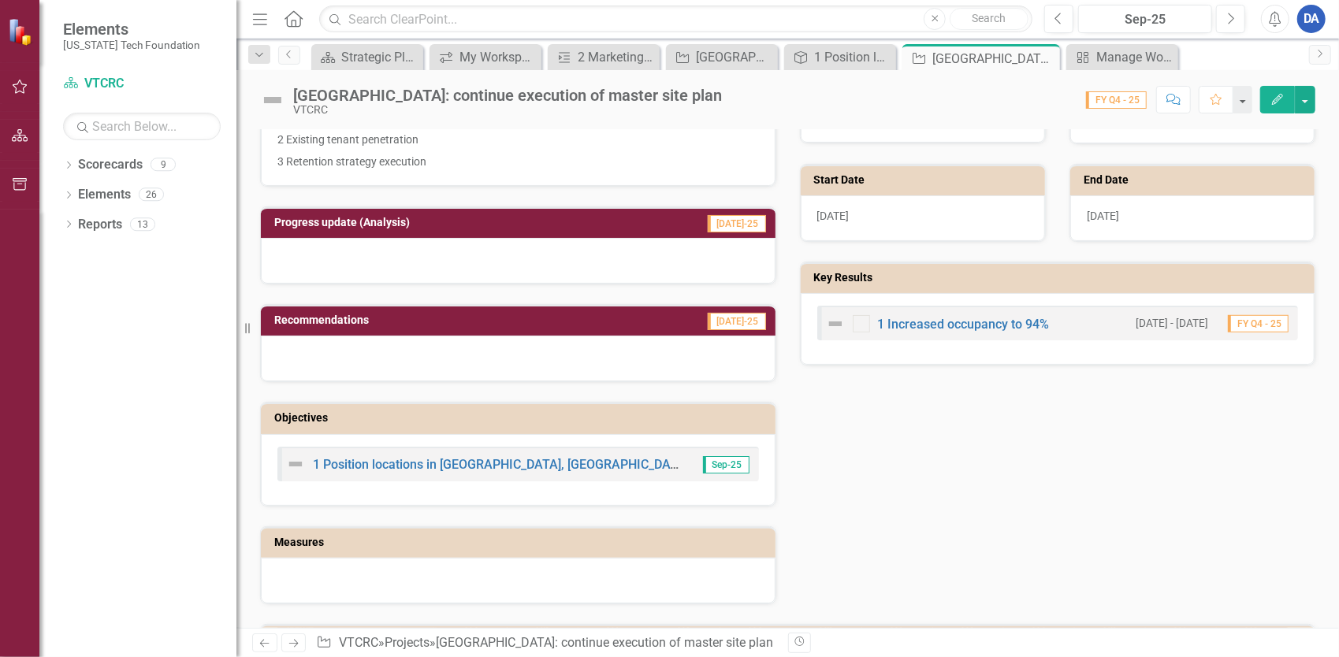
scroll to position [236, 0]
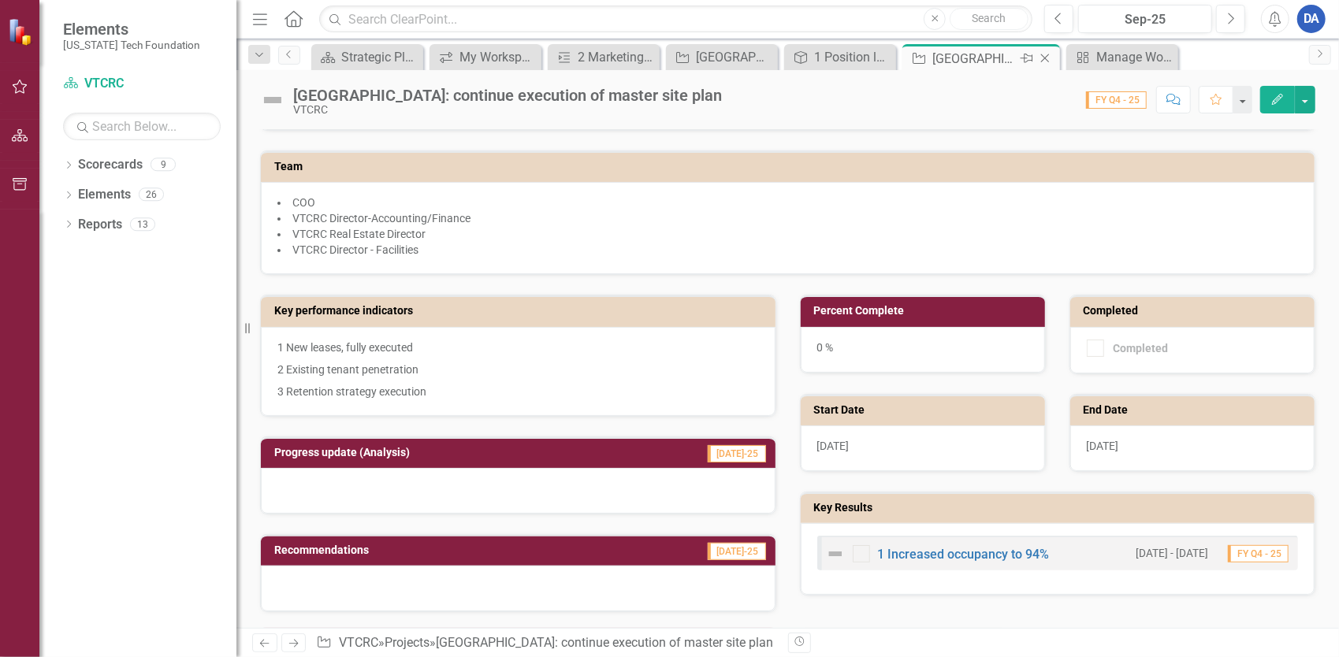
click at [1047, 52] on icon "Close" at bounding box center [1045, 58] width 16 height 13
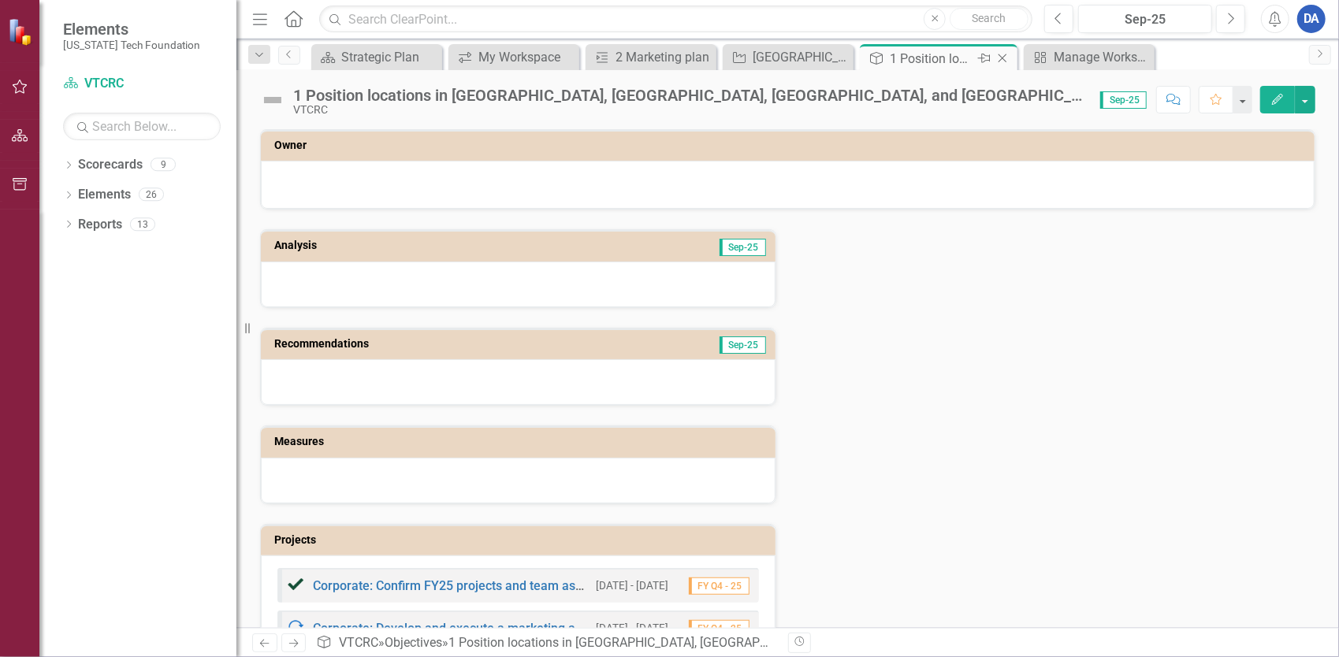
click at [1002, 58] on icon at bounding box center [1002, 58] width 9 height 9
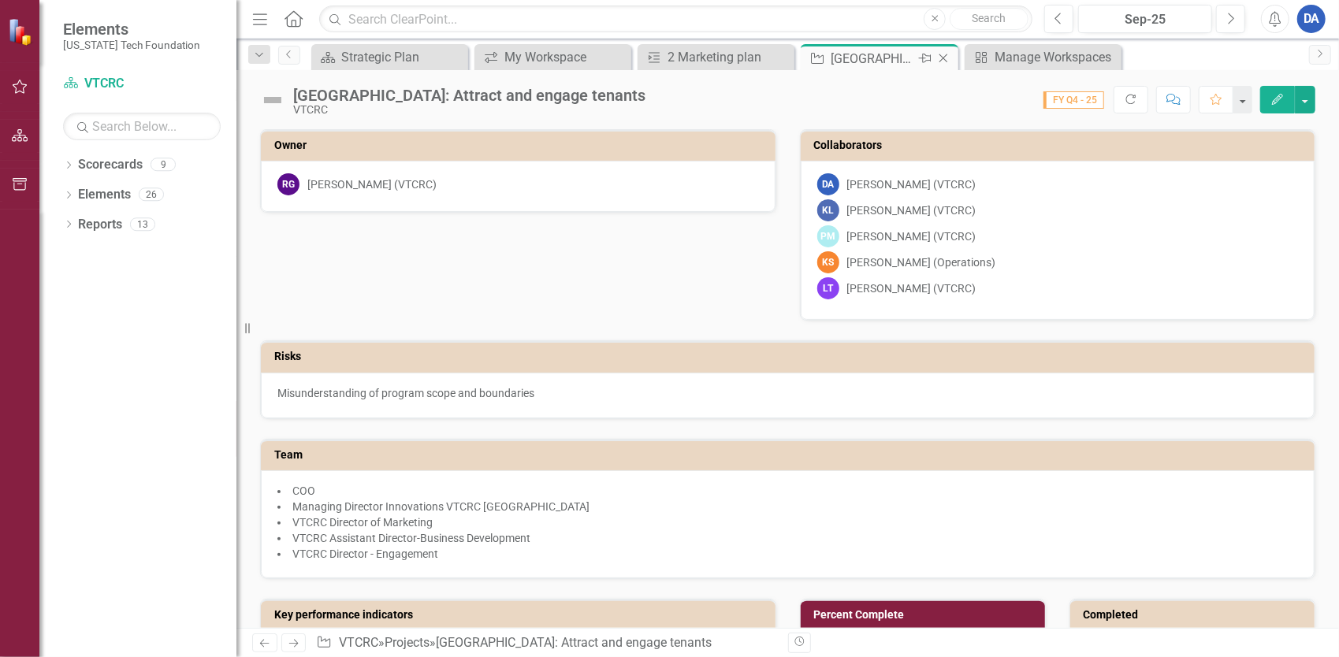
click at [849, 52] on div "[GEOGRAPHIC_DATA]: Attract and engage tenants" at bounding box center [872, 59] width 84 height 20
click at [944, 58] on icon at bounding box center [943, 58] width 9 height 9
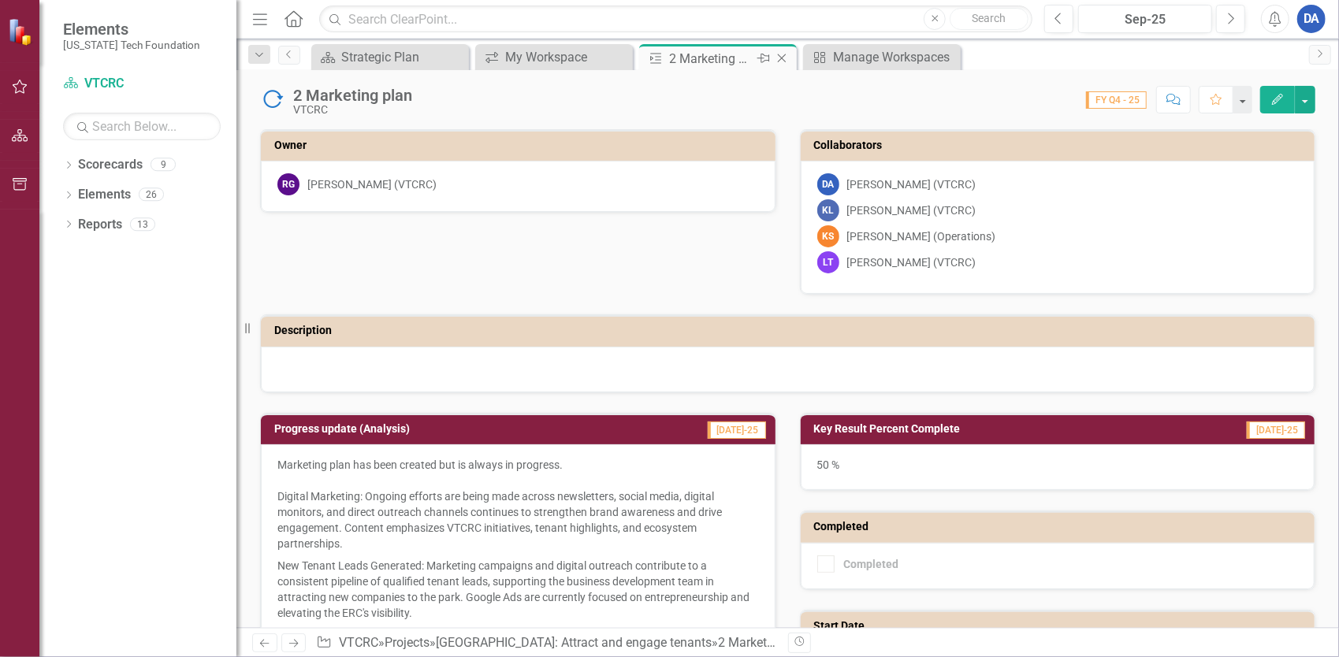
click at [783, 57] on icon "Close" at bounding box center [782, 58] width 16 height 13
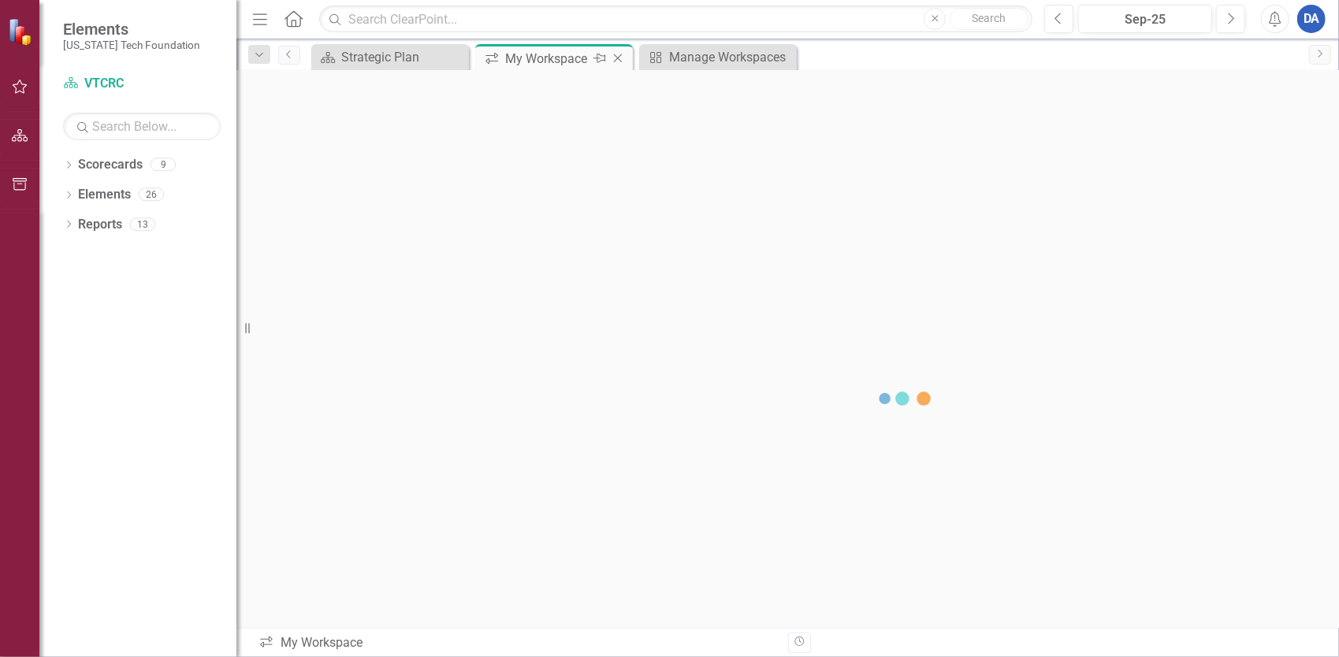
click at [543, 58] on div "My Workspace" at bounding box center [547, 59] width 84 height 20
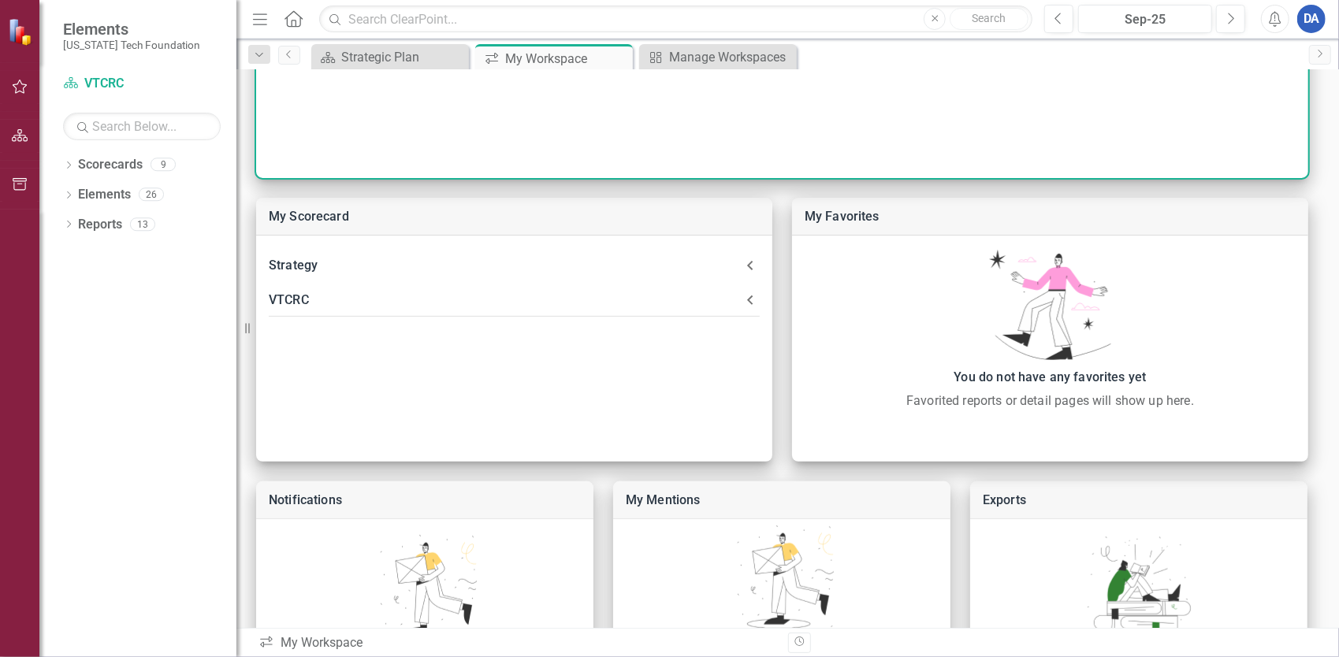
scroll to position [315, 0]
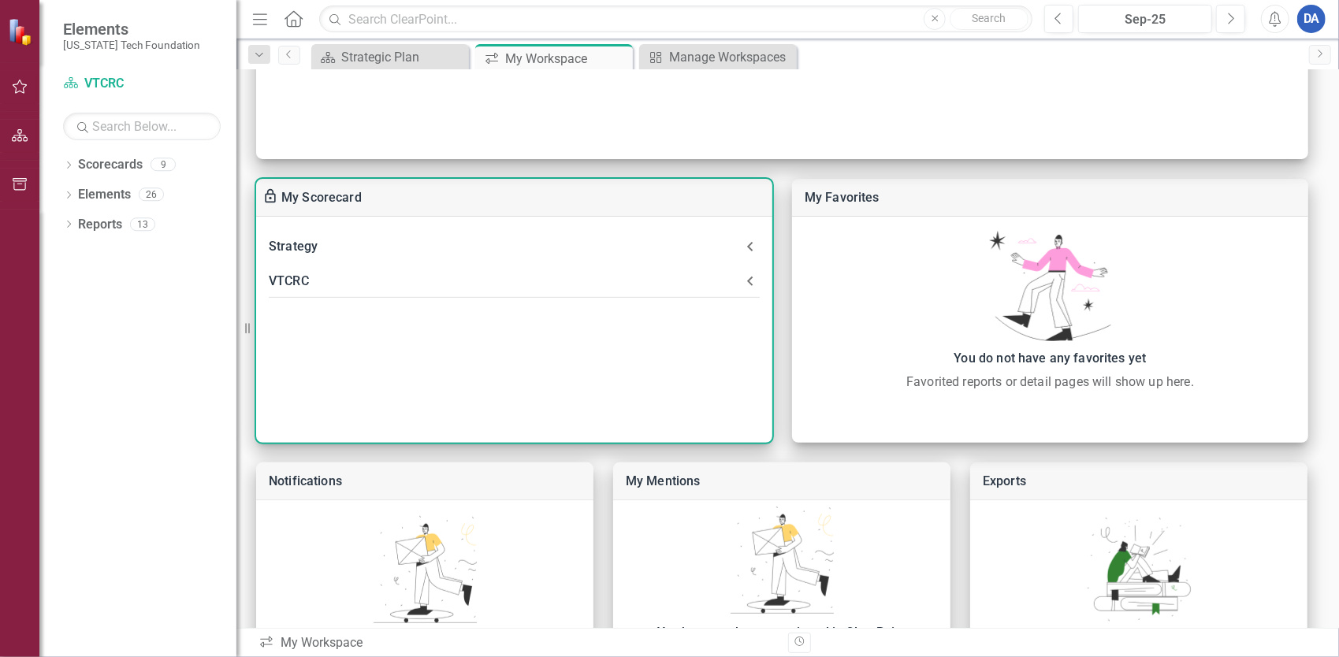
click at [451, 292] on div "VTCRC" at bounding box center [514, 281] width 516 height 35
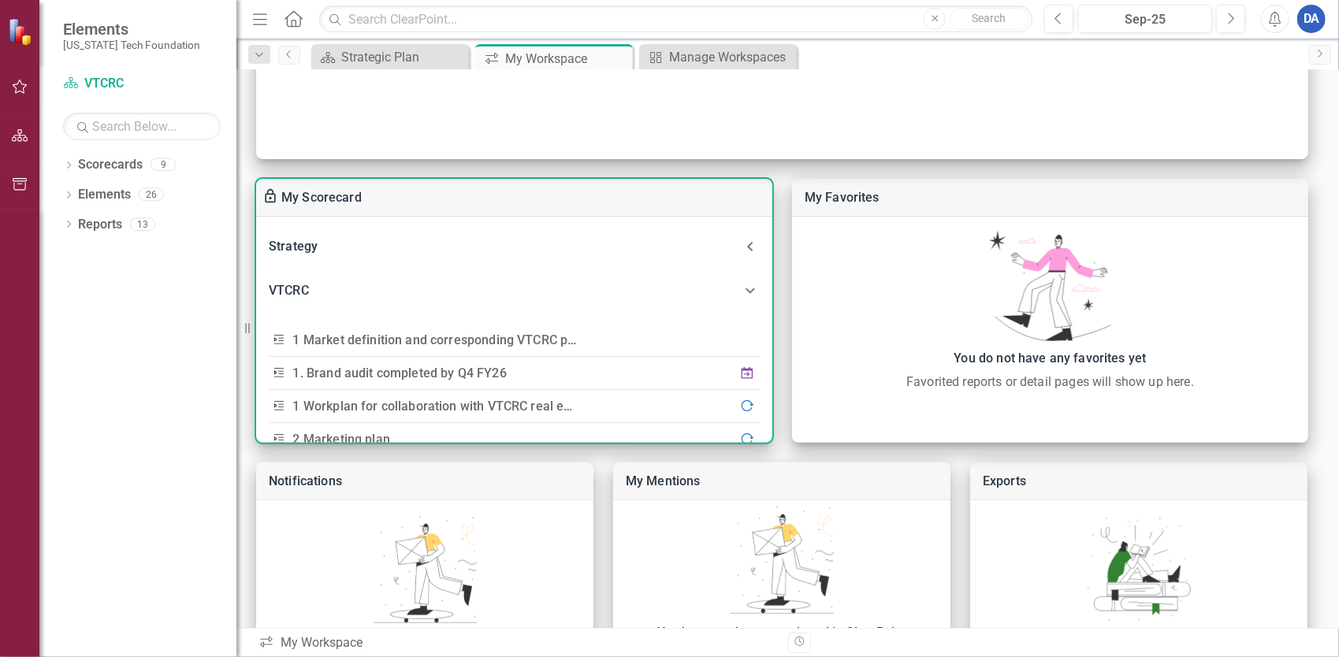
scroll to position [79, 0]
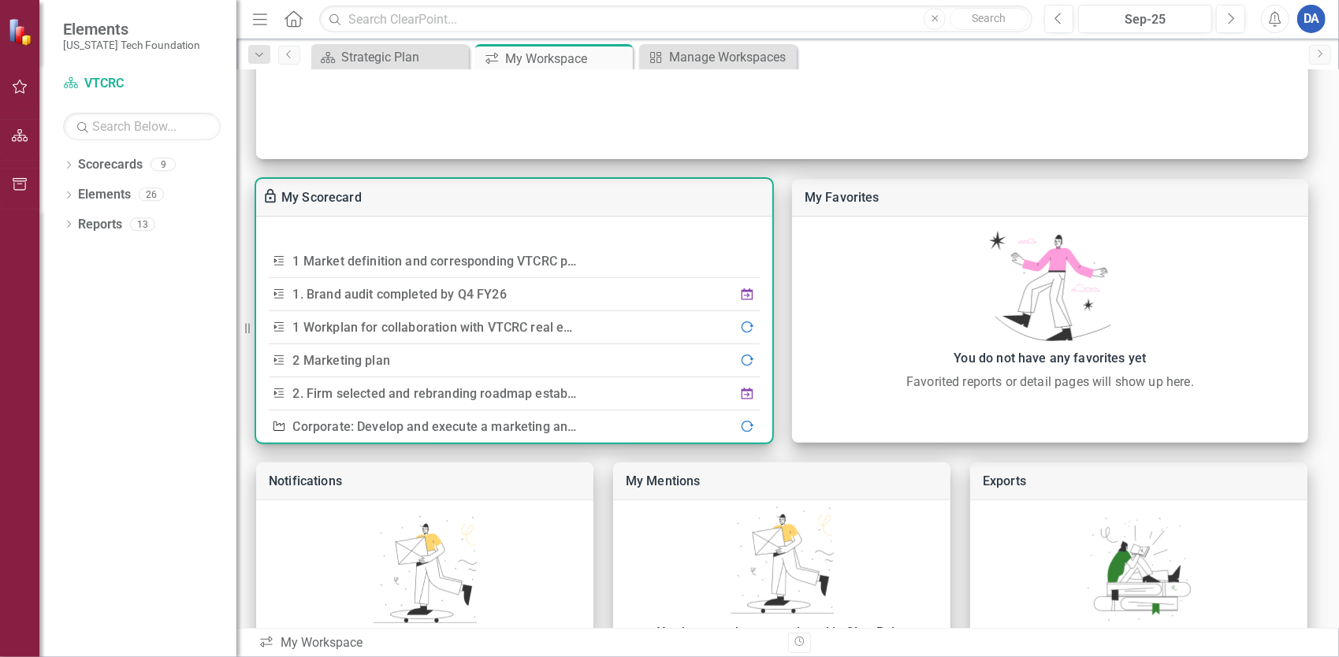
click at [477, 262] on link "1 Market definition and corresponding VTCRC positioning" at bounding box center [458, 261] width 331 height 15
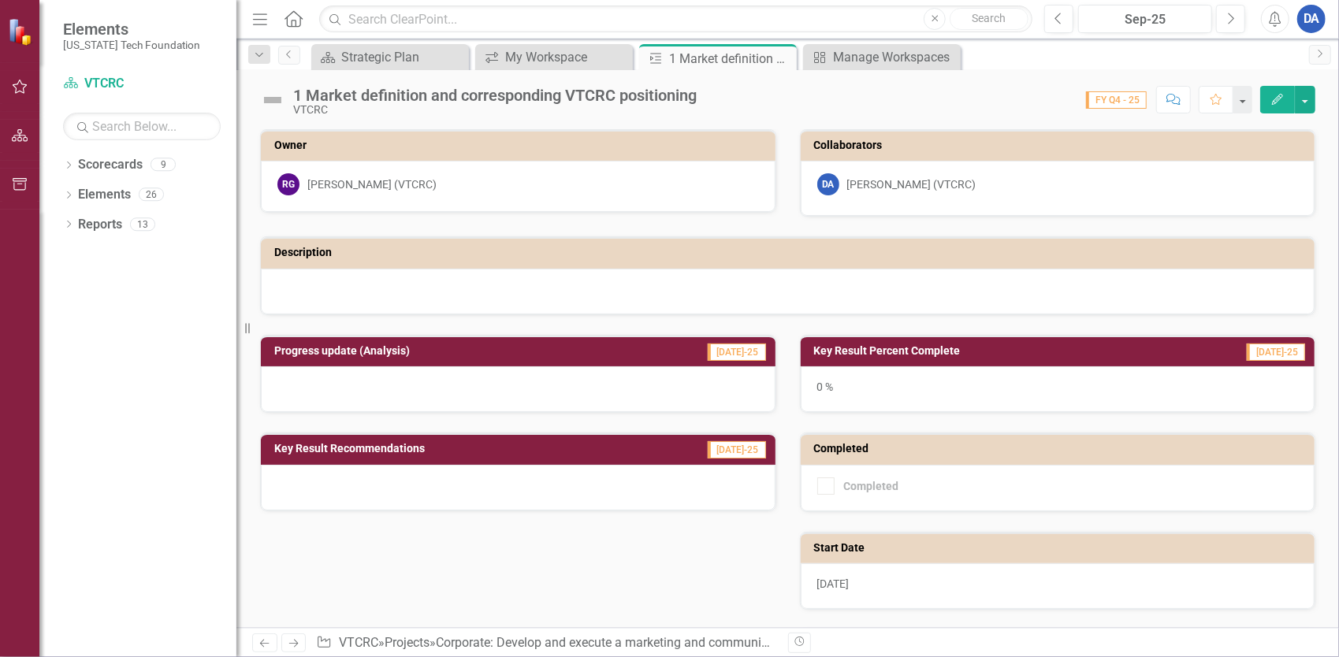
click at [1267, 105] on button "Edit" at bounding box center [1277, 100] width 35 height 28
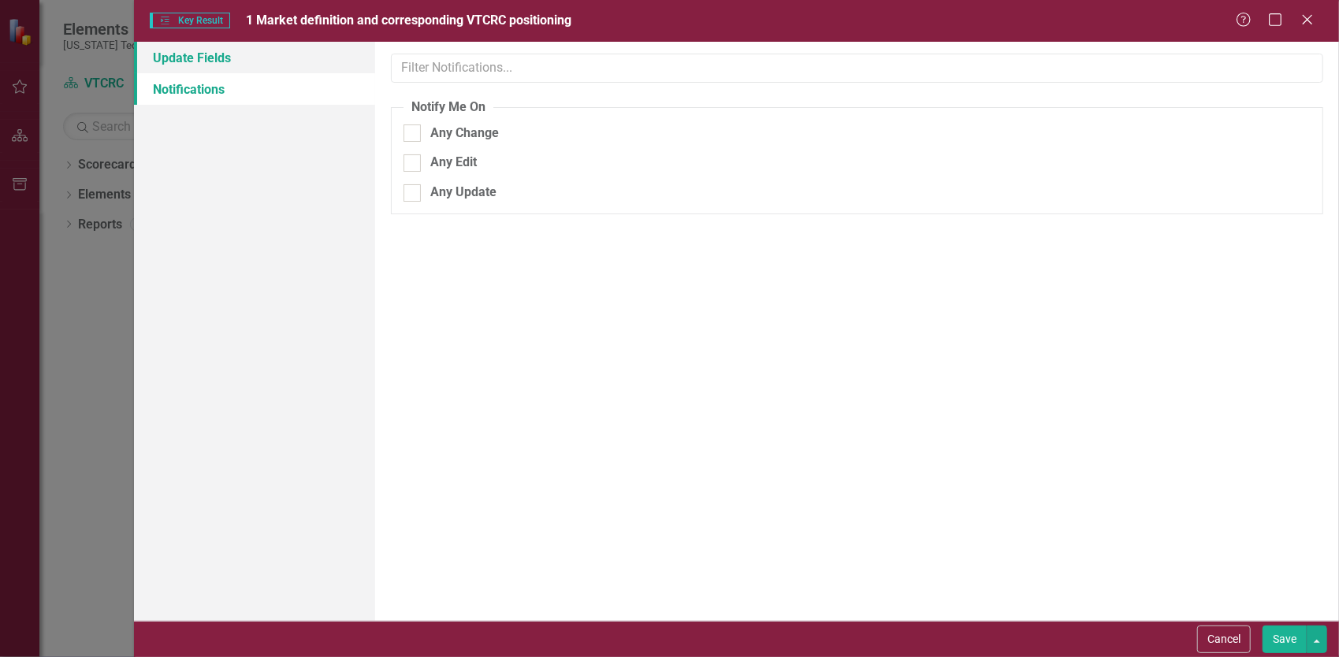
click at [166, 62] on link "Update Fields" at bounding box center [254, 58] width 241 height 32
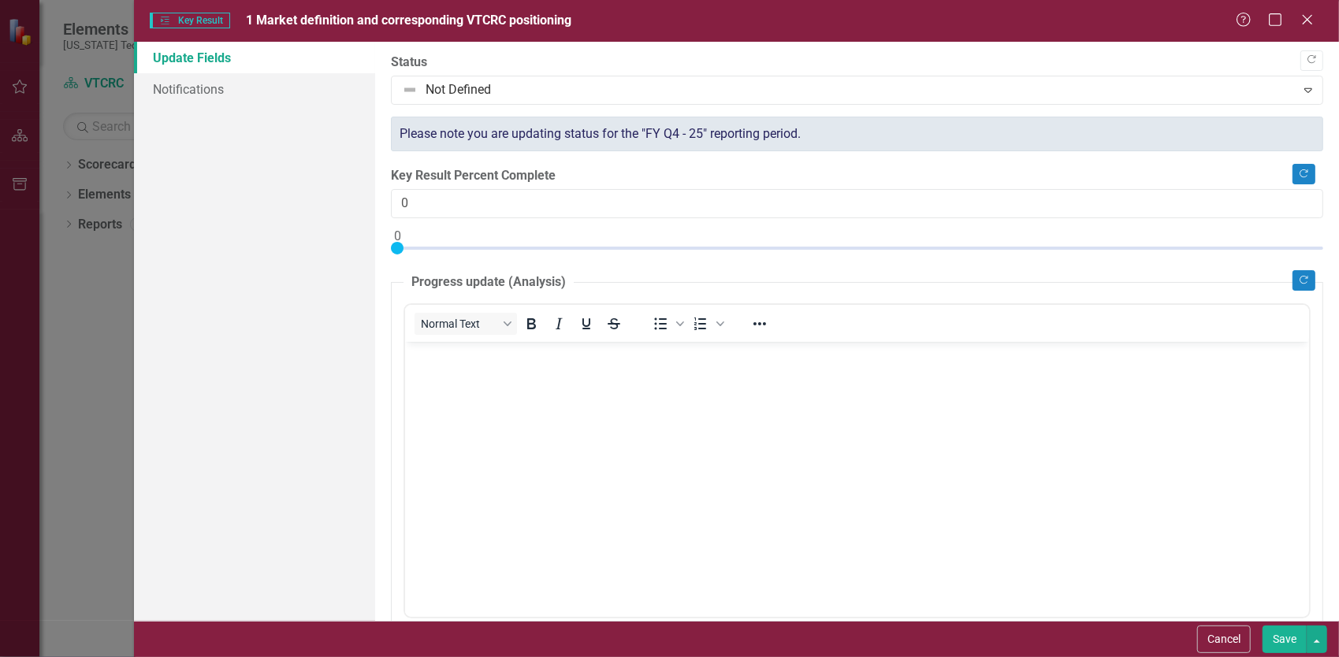
click at [767, 405] on body "Rich Text Area. Press ALT-0 for help." at bounding box center [856, 459] width 904 height 236
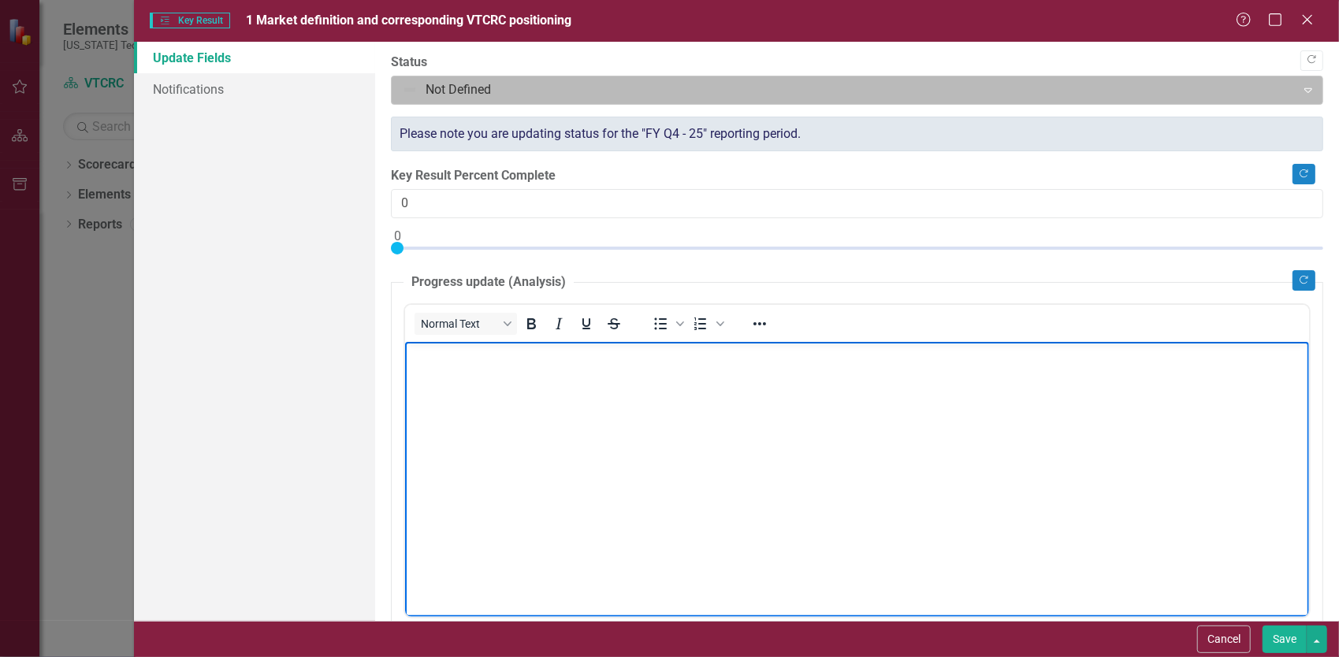
click at [613, 87] on div at bounding box center [844, 90] width 884 height 21
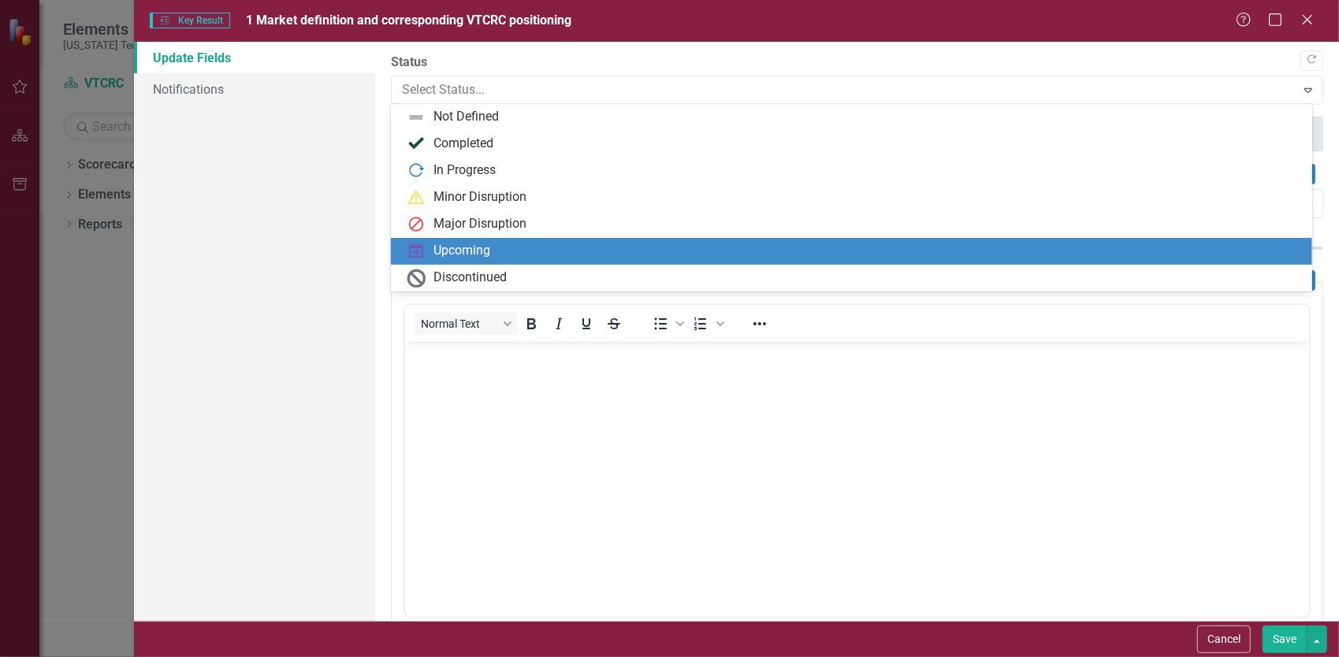
click at [446, 245] on div "Upcoming" at bounding box center [461, 251] width 57 height 18
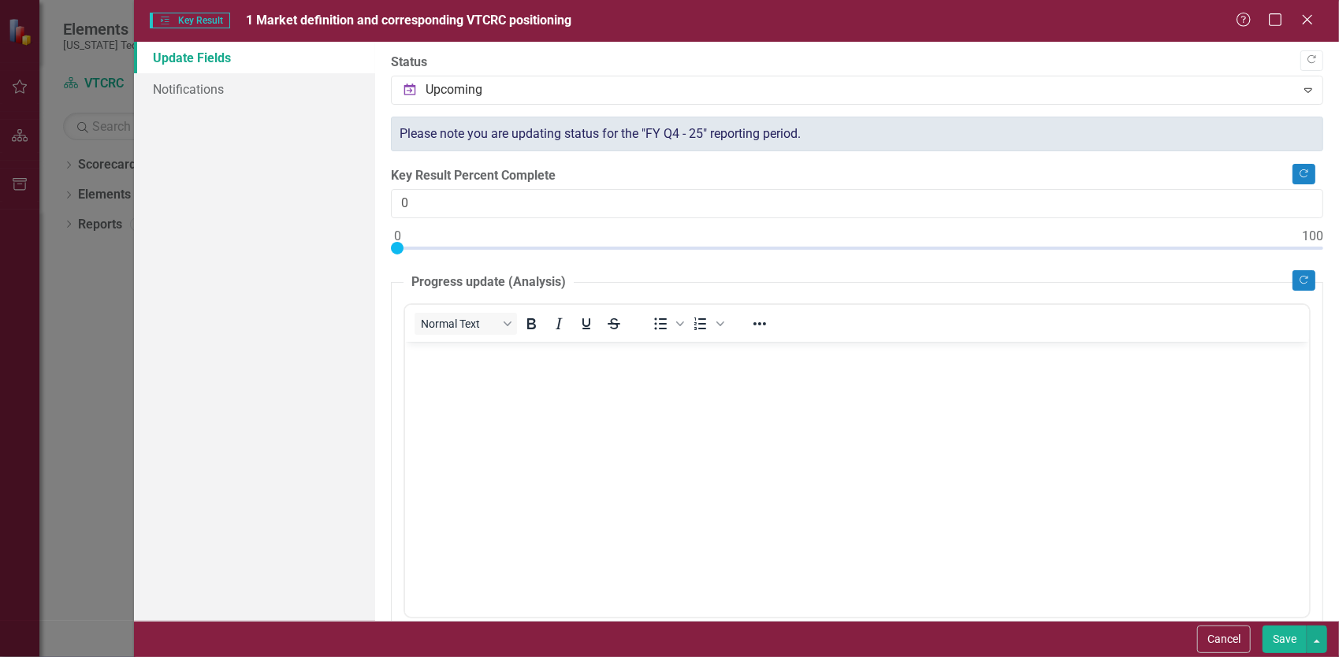
click at [532, 437] on body "Rich Text Area. Press ALT-0 for help." at bounding box center [856, 459] width 904 height 236
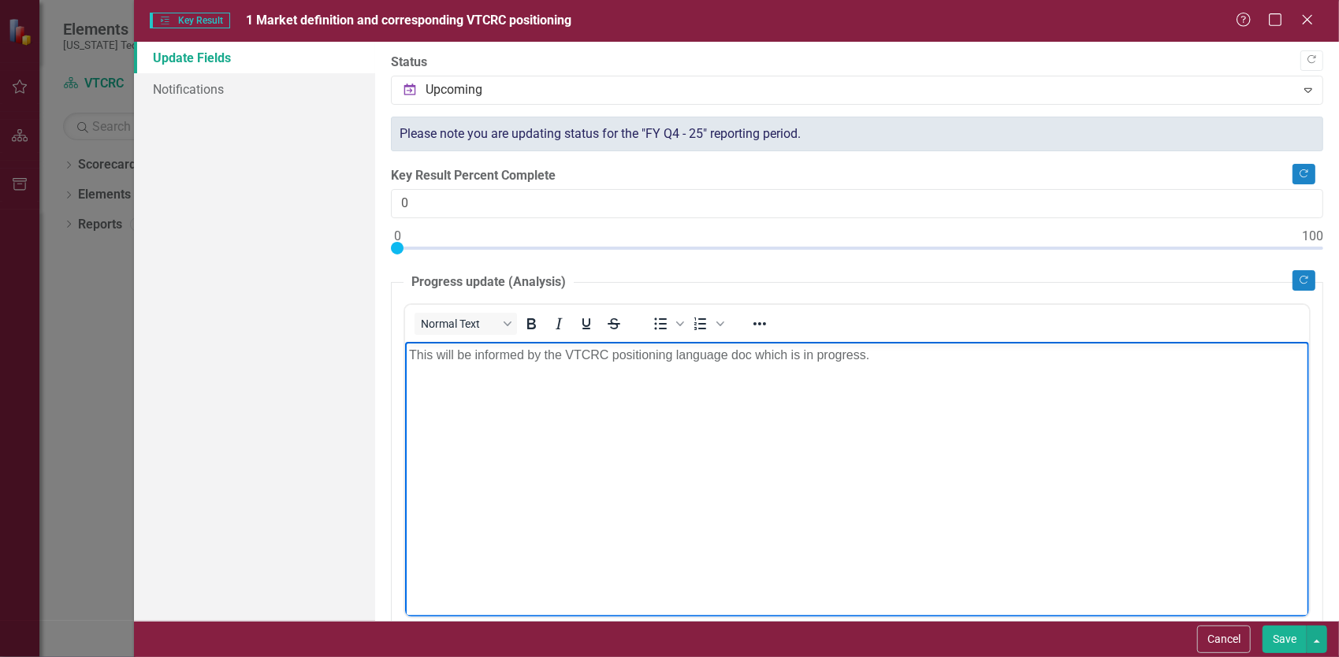
click at [1283, 641] on button "Save" at bounding box center [1284, 640] width 44 height 28
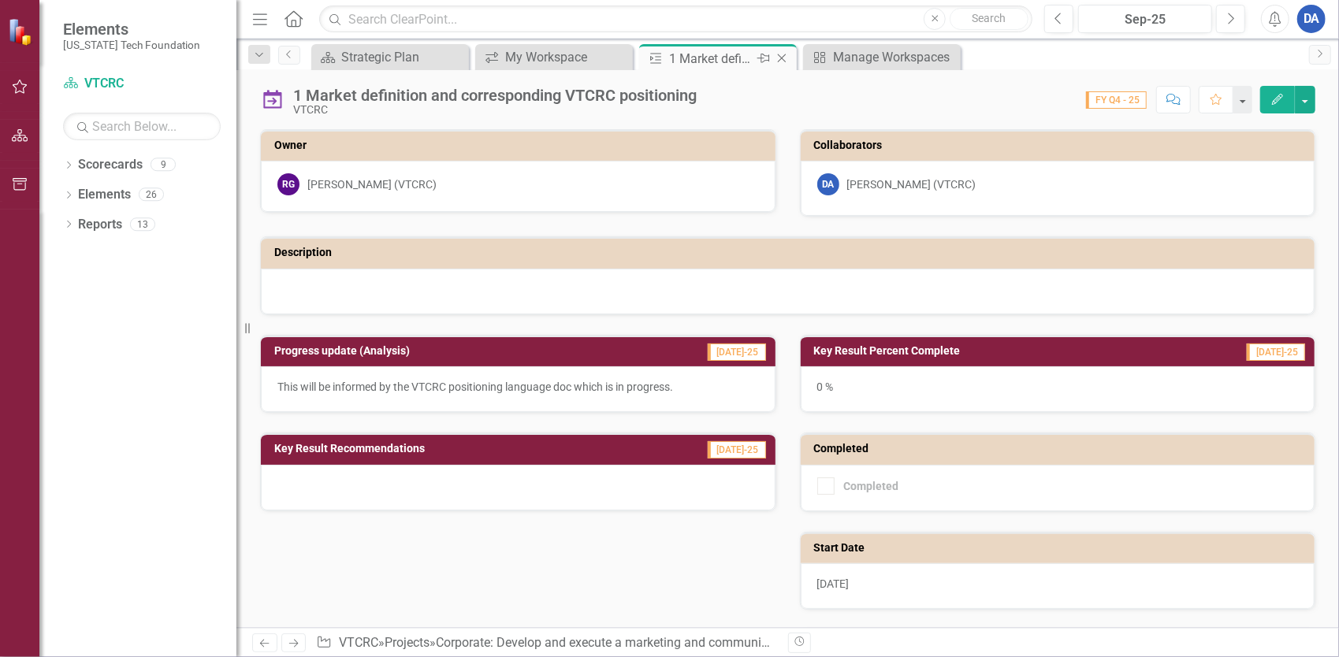
click at [785, 60] on icon "Close" at bounding box center [782, 58] width 16 height 13
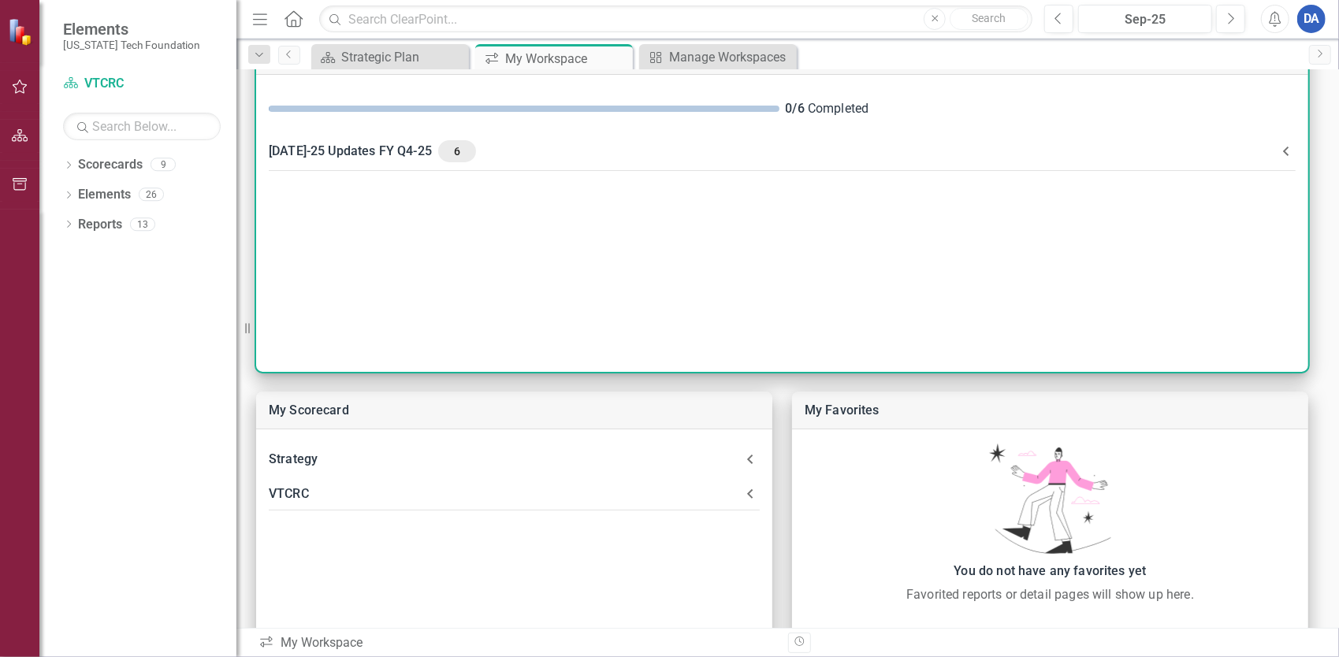
scroll to position [236, 0]
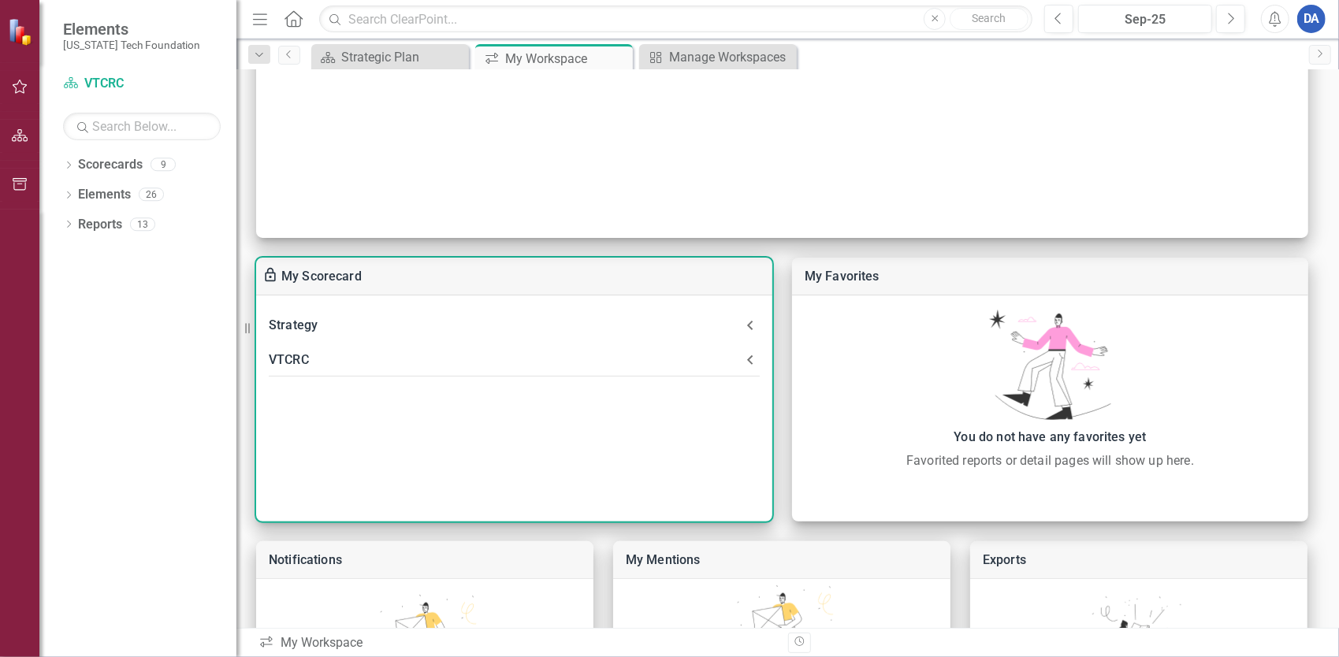
click at [397, 365] on div "VTCRC" at bounding box center [505, 360] width 472 height 22
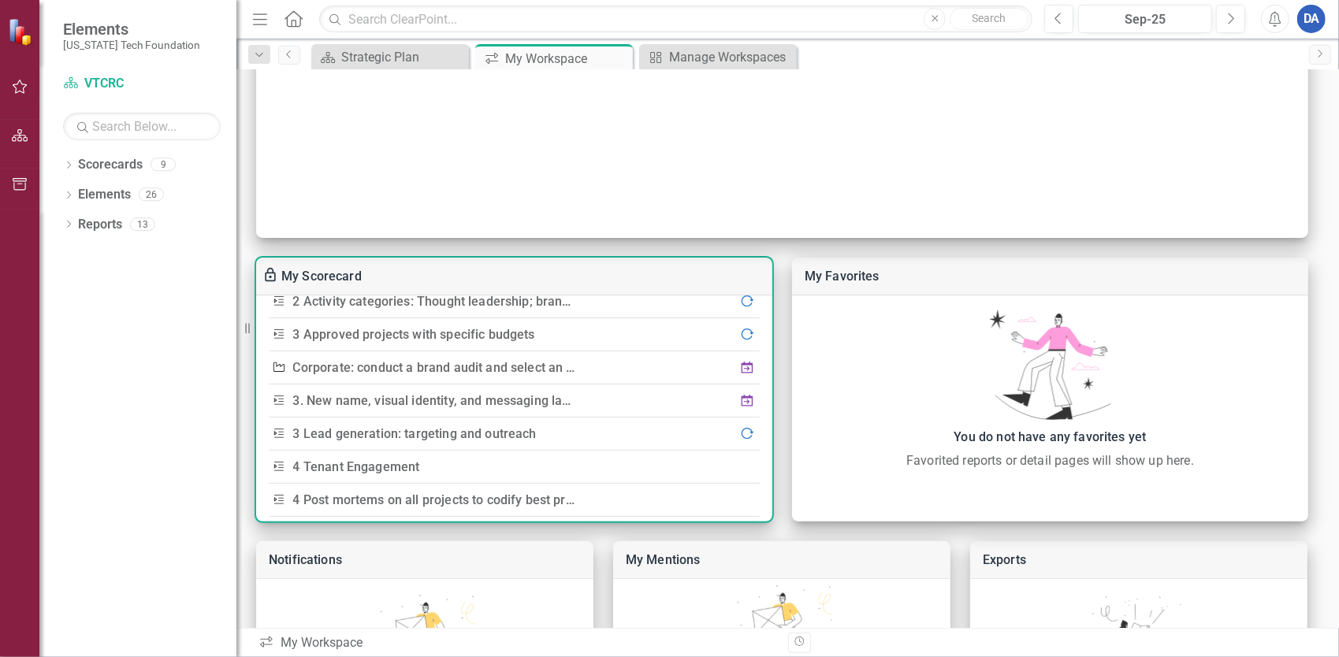
scroll to position [394, 0]
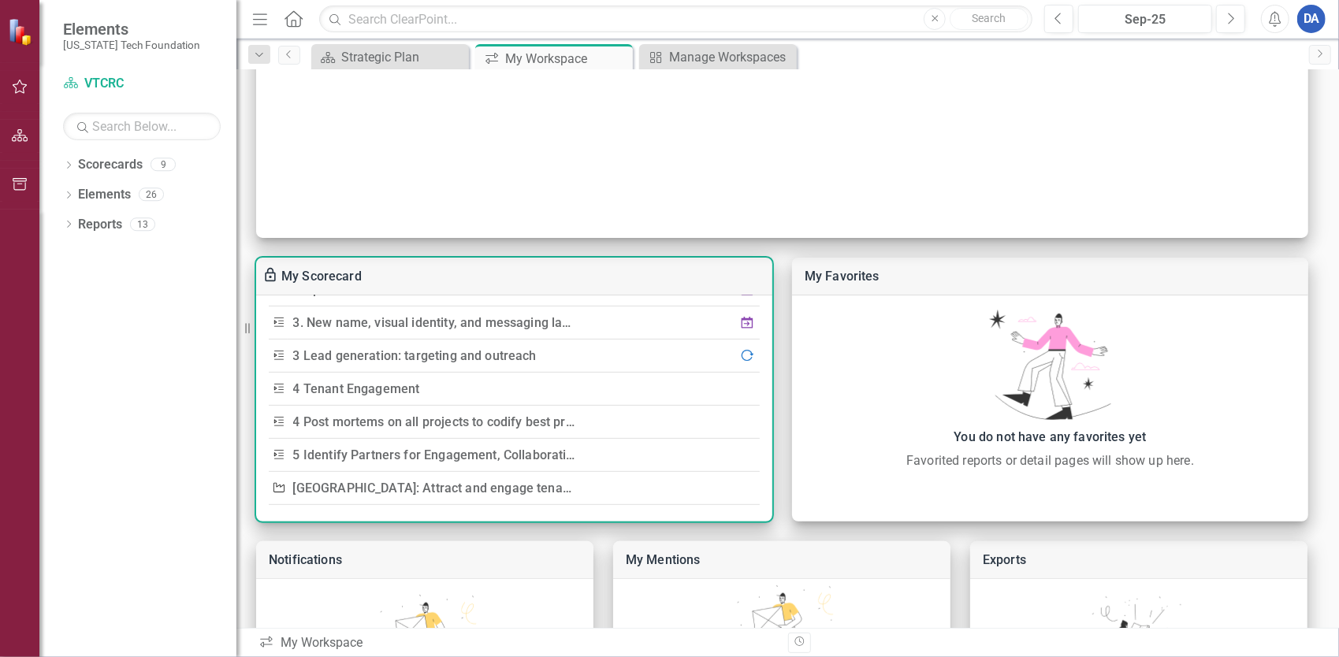
click at [389, 383] on link "4 Tenant Engagement" at bounding box center [356, 388] width 127 height 15
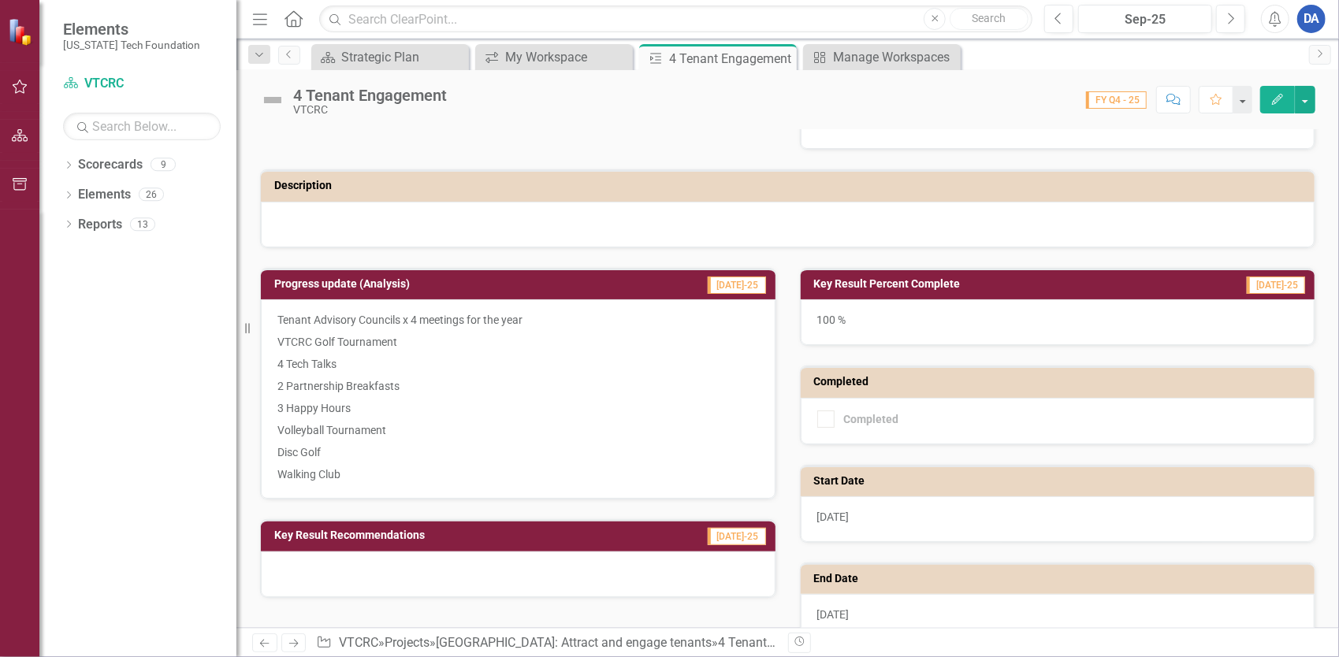
scroll to position [158, 0]
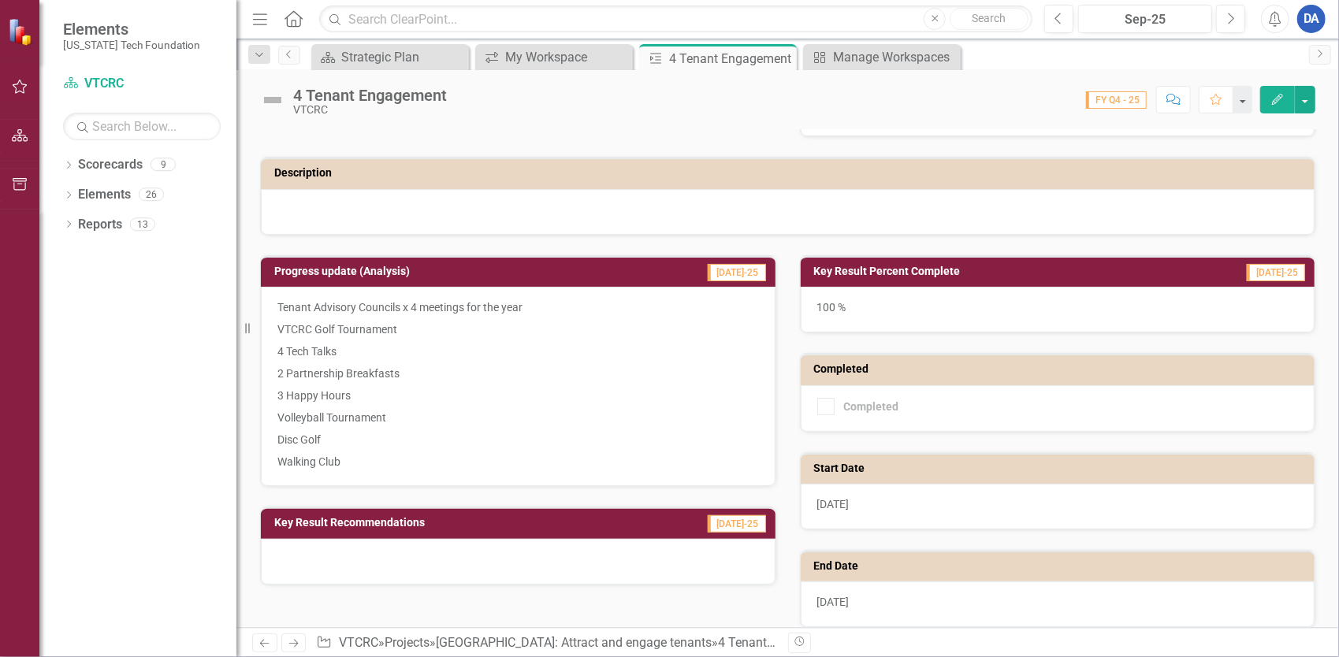
click at [528, 232] on div at bounding box center [787, 212] width 1053 height 46
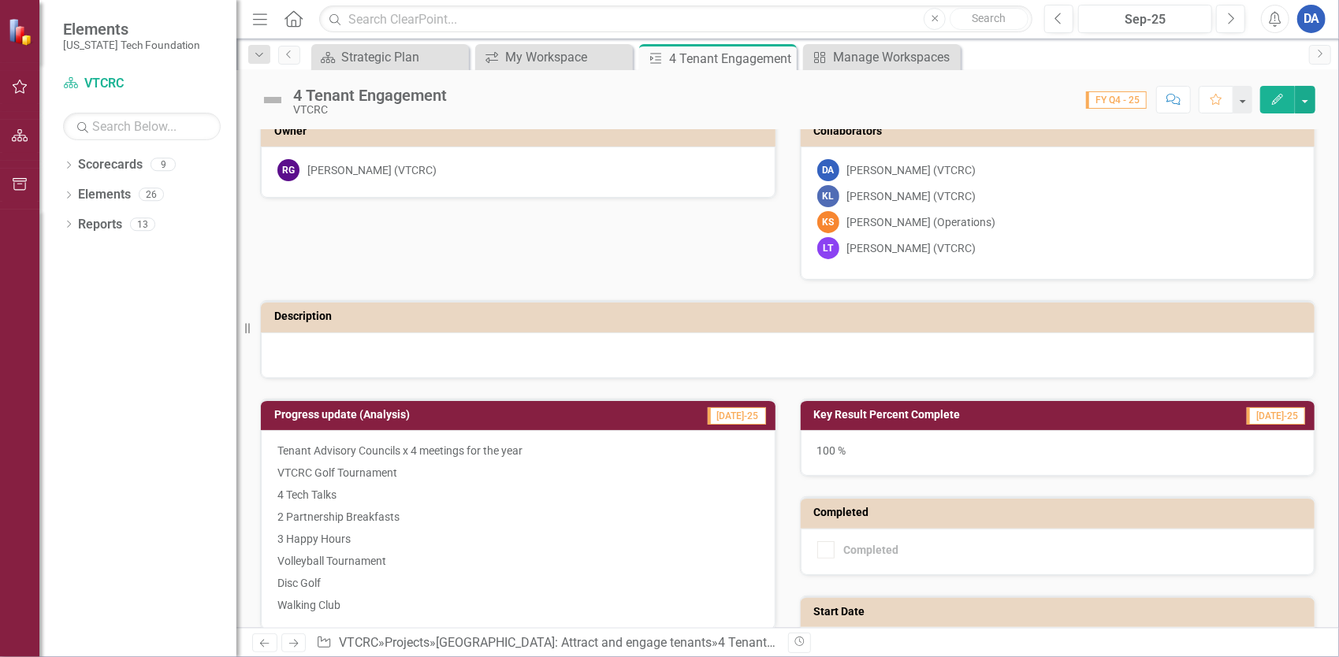
scroll to position [0, 0]
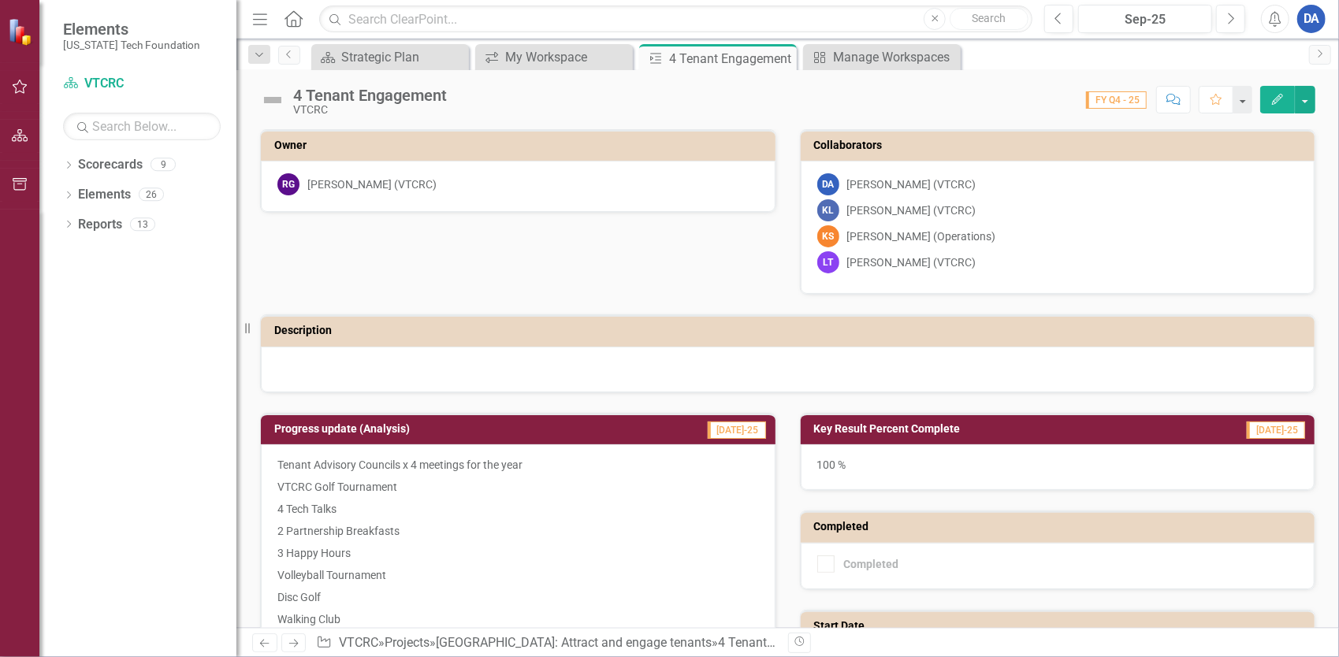
click at [1272, 90] on button "Edit" at bounding box center [1277, 100] width 35 height 28
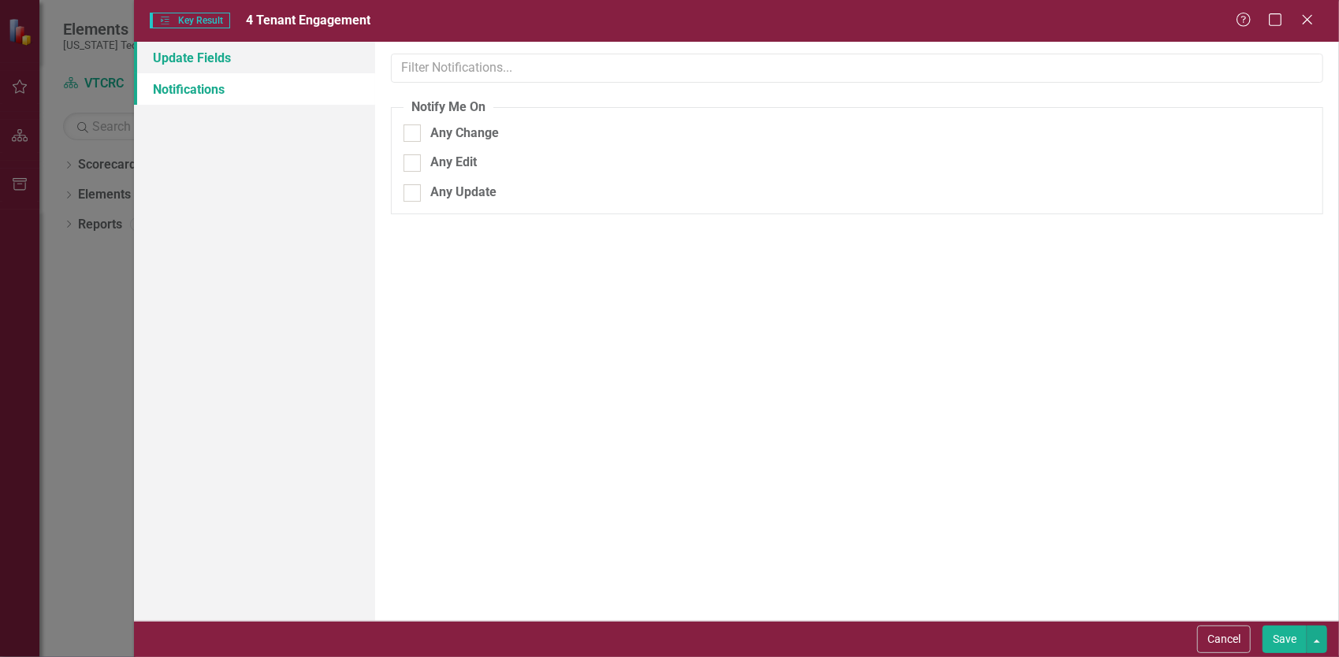
click at [224, 50] on link "Update Fields" at bounding box center [254, 58] width 241 height 32
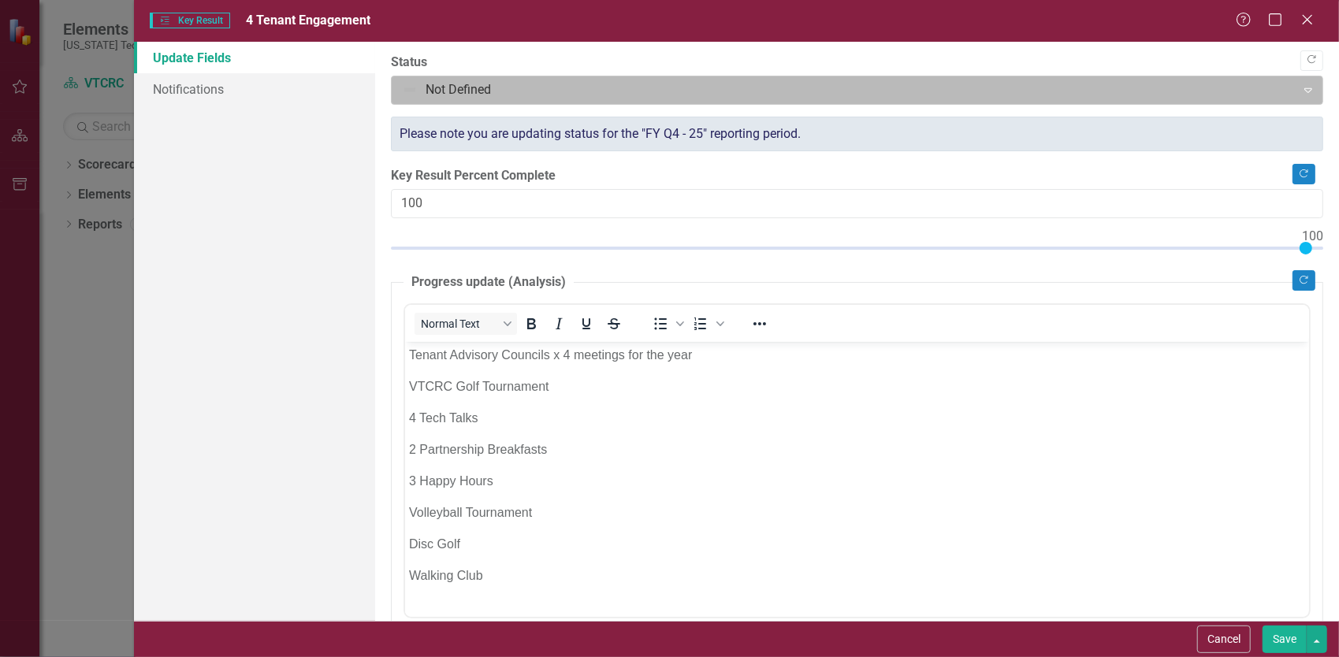
click at [506, 84] on div at bounding box center [844, 90] width 884 height 21
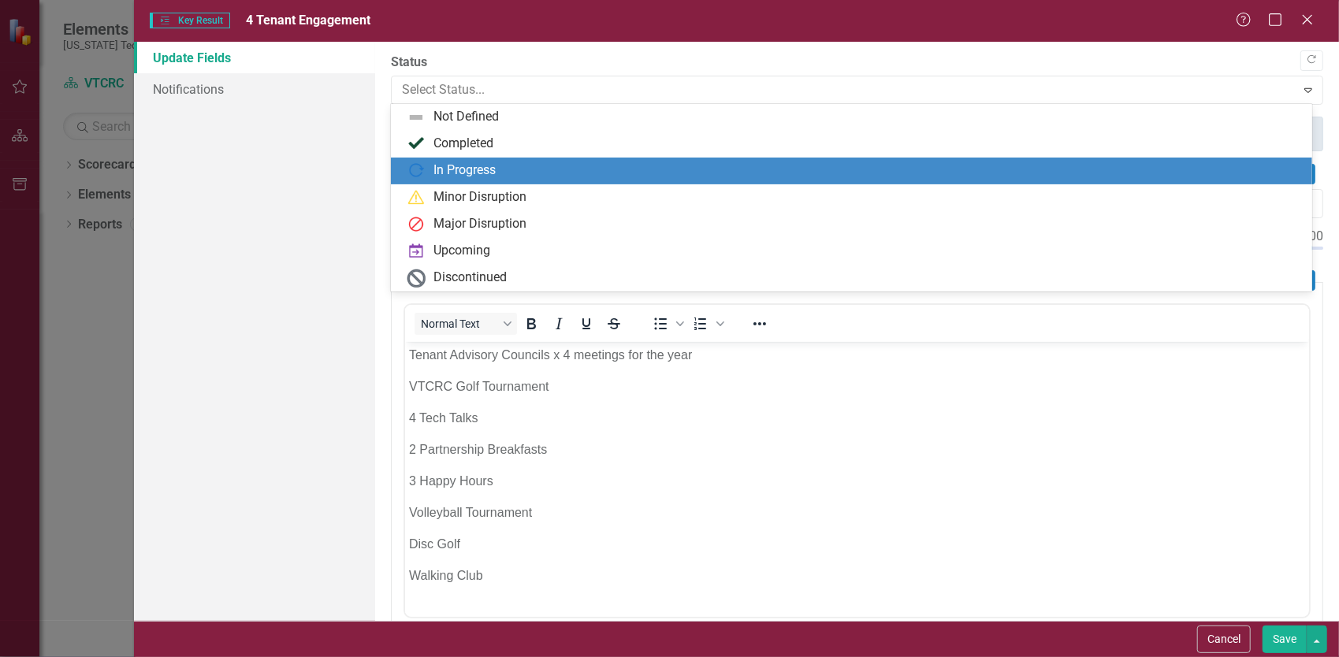
click at [491, 175] on div "In Progress" at bounding box center [464, 171] width 62 height 18
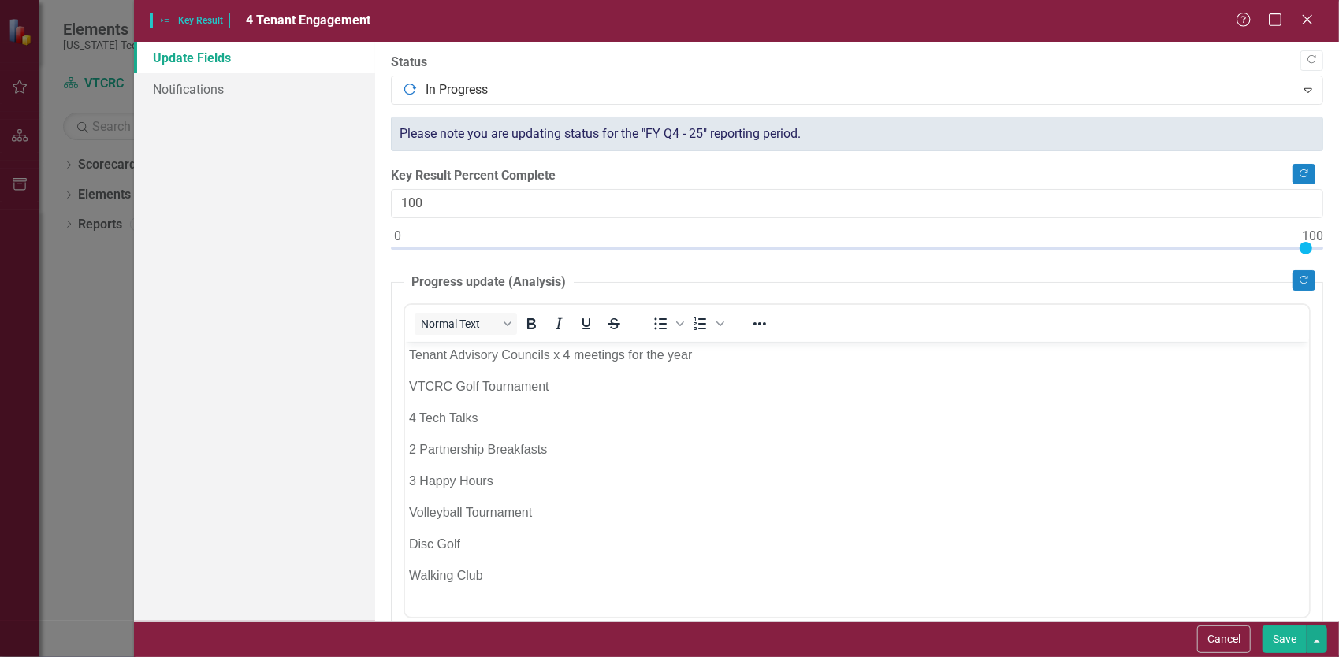
click at [882, 513] on p "Volleyball Tournament" at bounding box center [856, 512] width 896 height 19
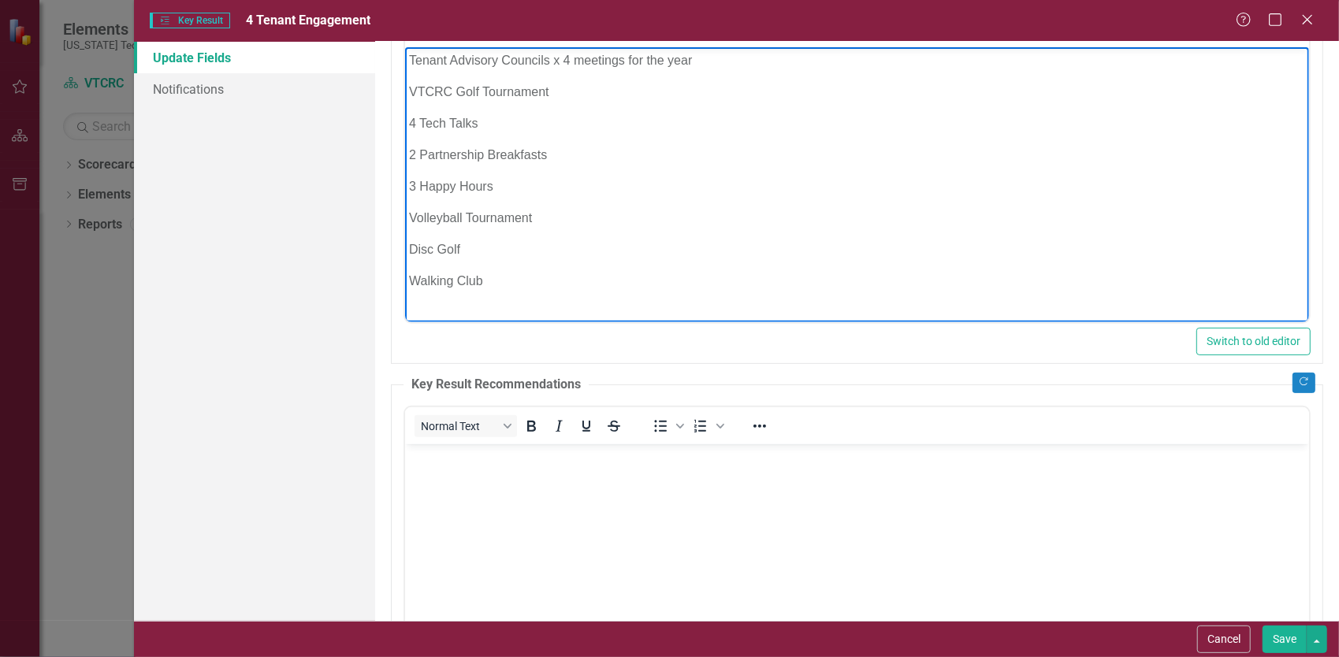
scroll to position [315, 0]
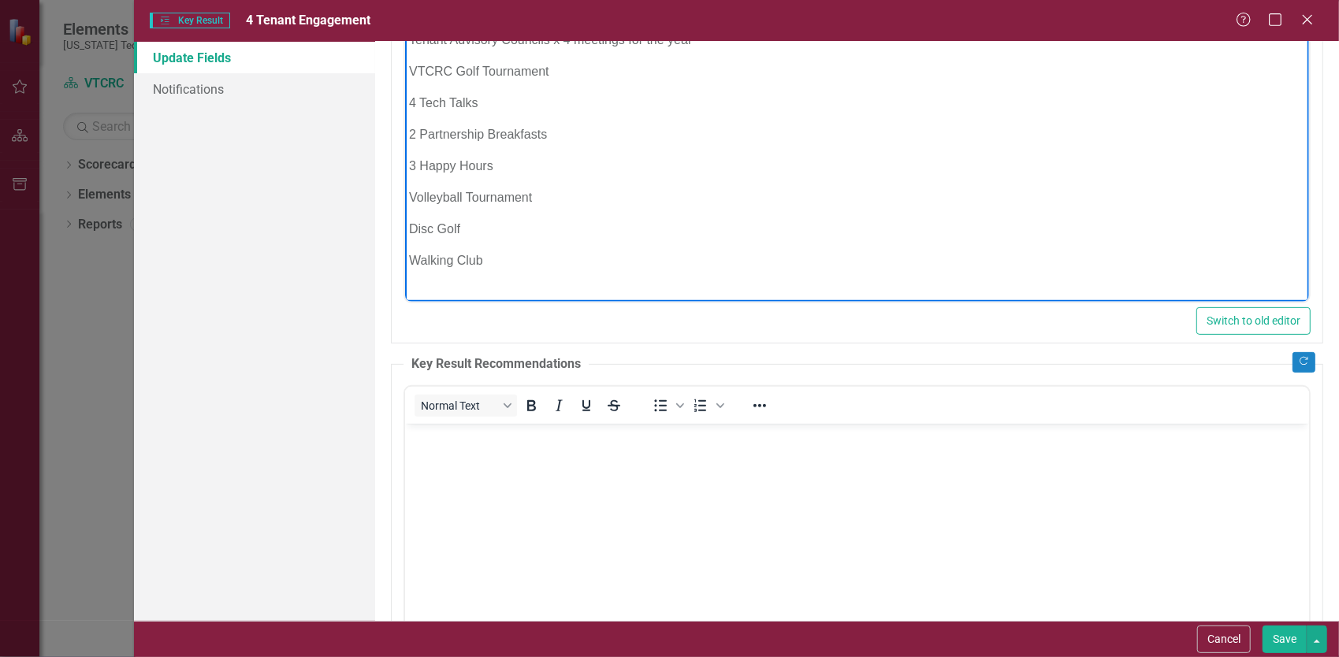
click at [1280, 639] on button "Save" at bounding box center [1284, 640] width 44 height 28
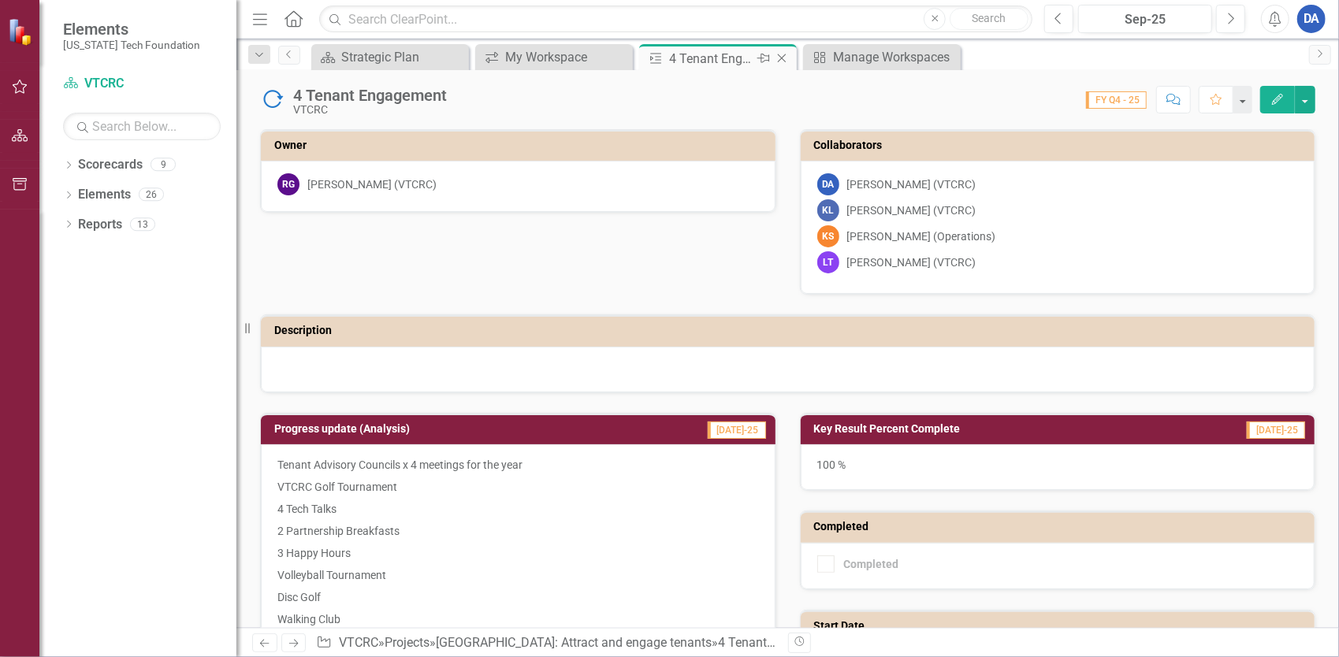
click at [783, 57] on icon at bounding box center [782, 58] width 9 height 9
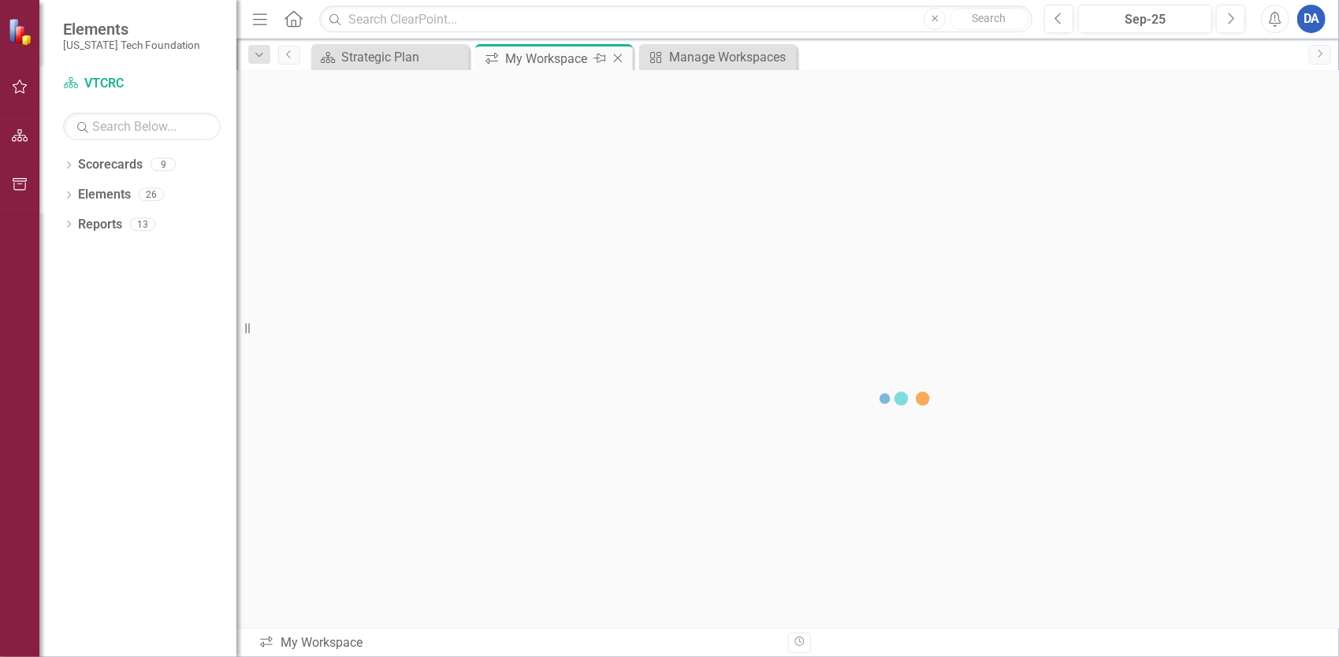
click at [542, 54] on div "My Workspace" at bounding box center [547, 59] width 84 height 20
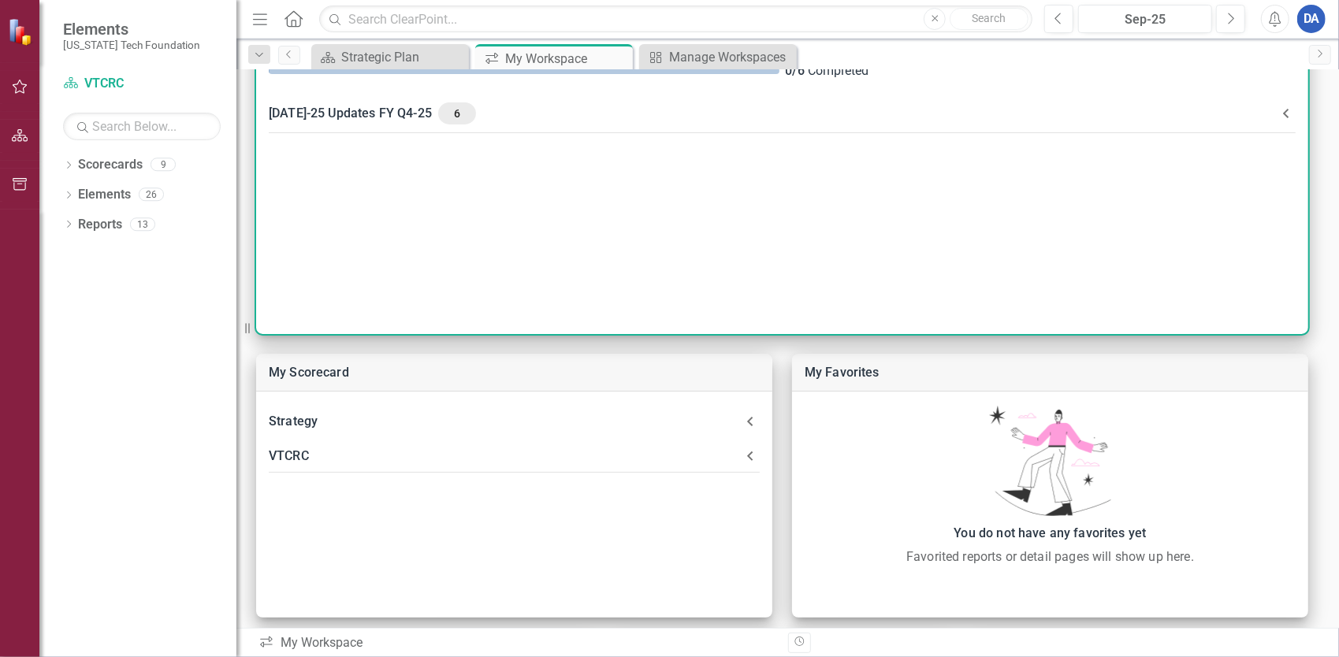
scroll to position [394, 0]
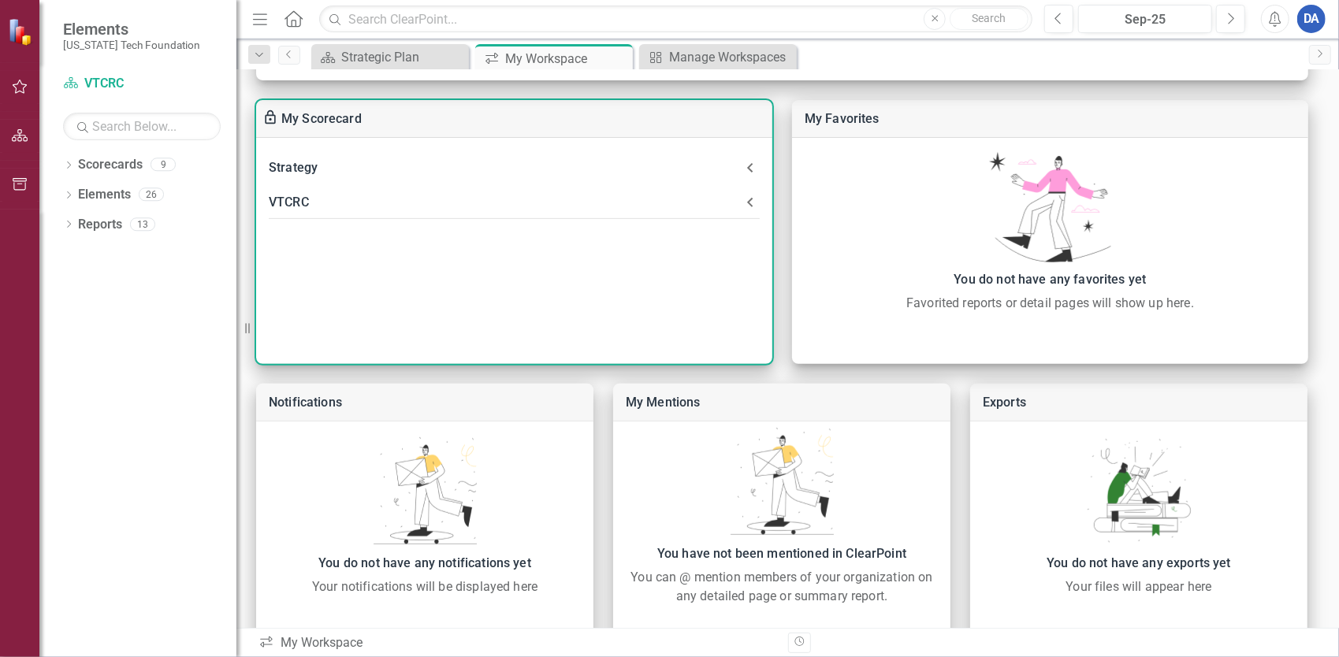
click at [293, 198] on div "VTCRC" at bounding box center [505, 202] width 472 height 22
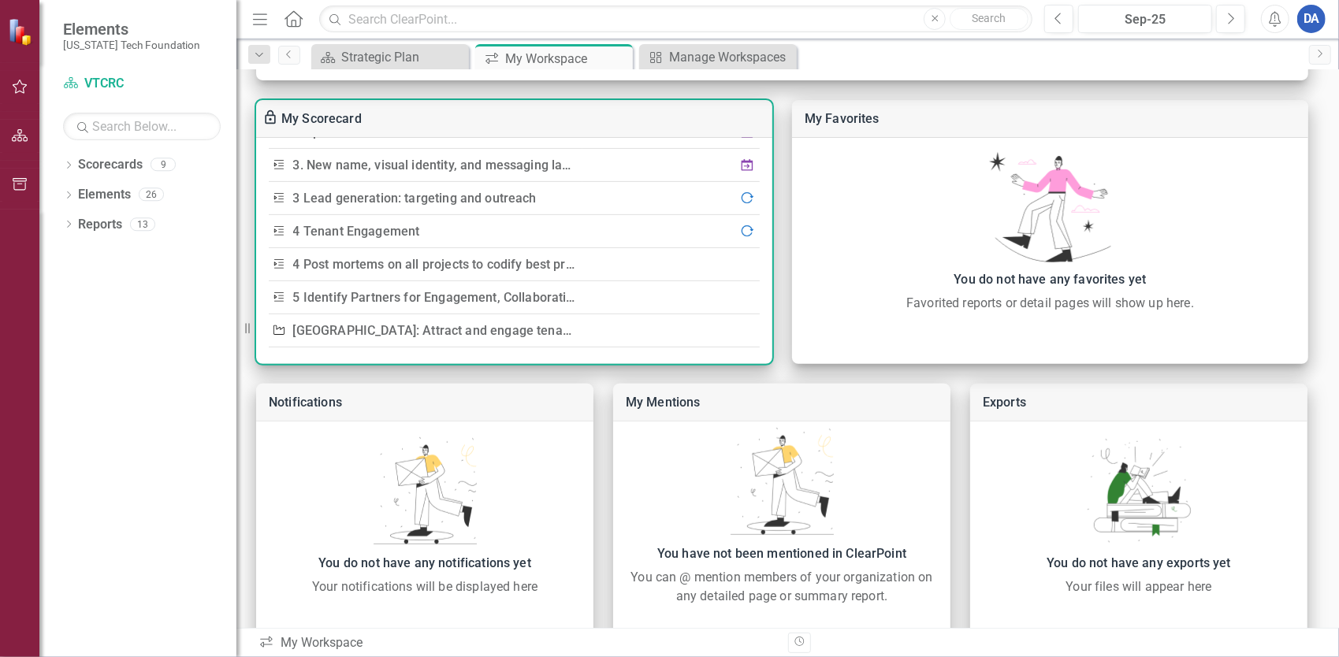
click at [509, 264] on link "4 Post mortems on all projects to codify best practices, opportunities for impr…" at bounding box center [643, 264] width 700 height 15
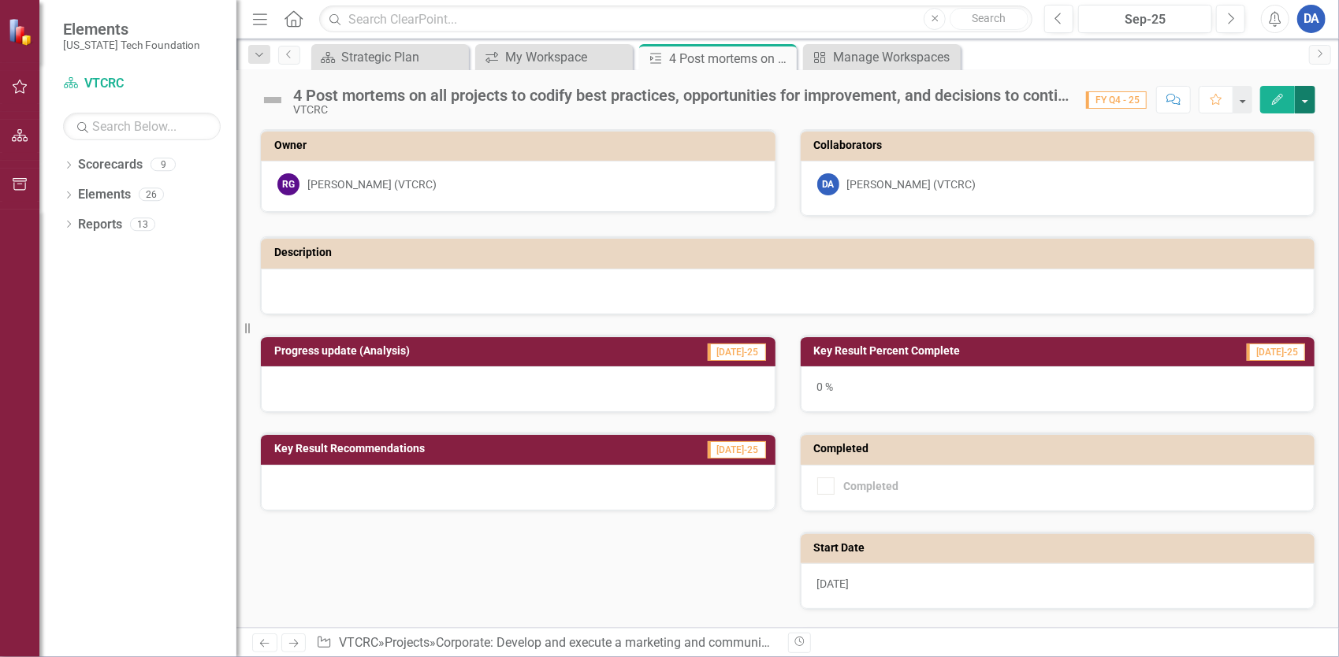
click at [1305, 97] on button "button" at bounding box center [1305, 100] width 20 height 28
click at [1283, 130] on link "Edit Edit Key Result" at bounding box center [1251, 127] width 128 height 29
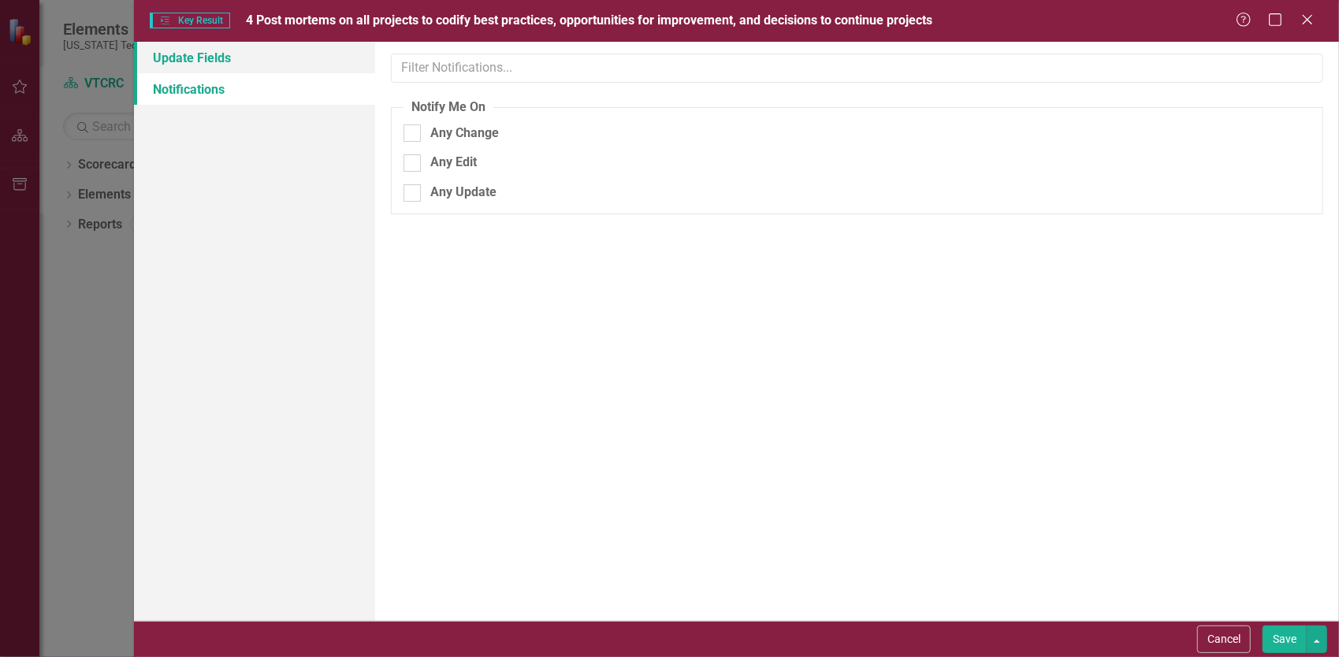
click at [214, 65] on link "Update Fields" at bounding box center [254, 58] width 241 height 32
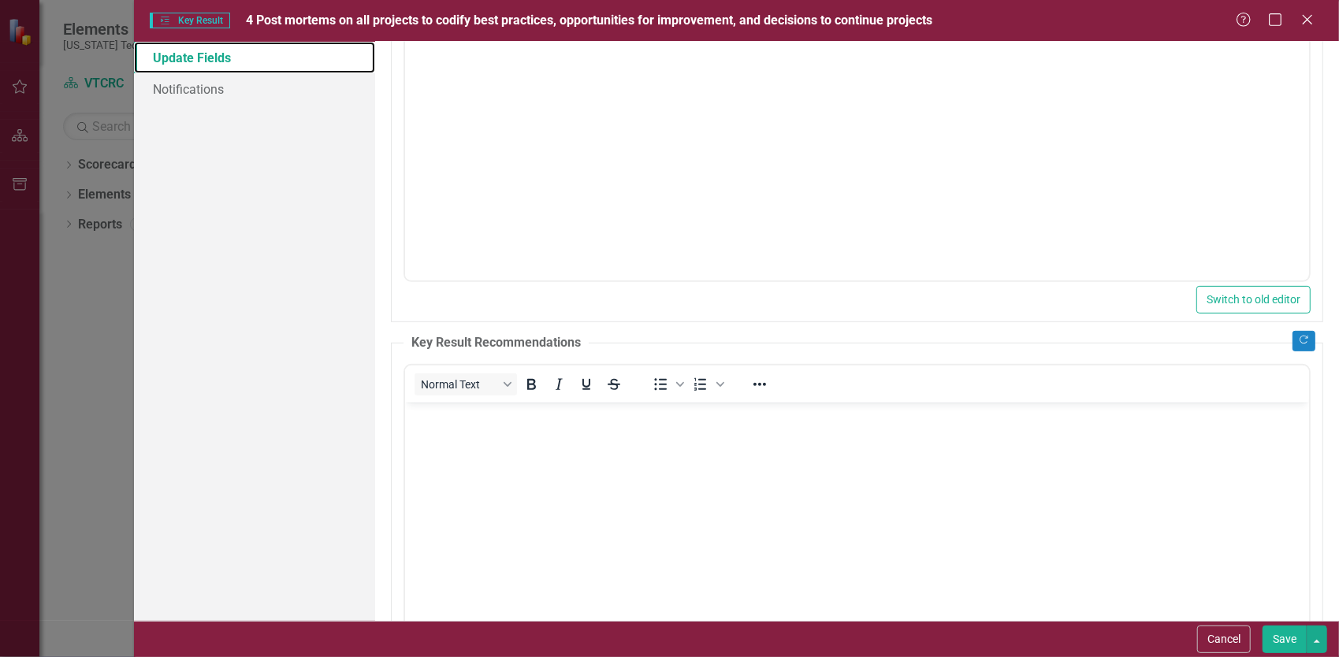
scroll to position [455, 0]
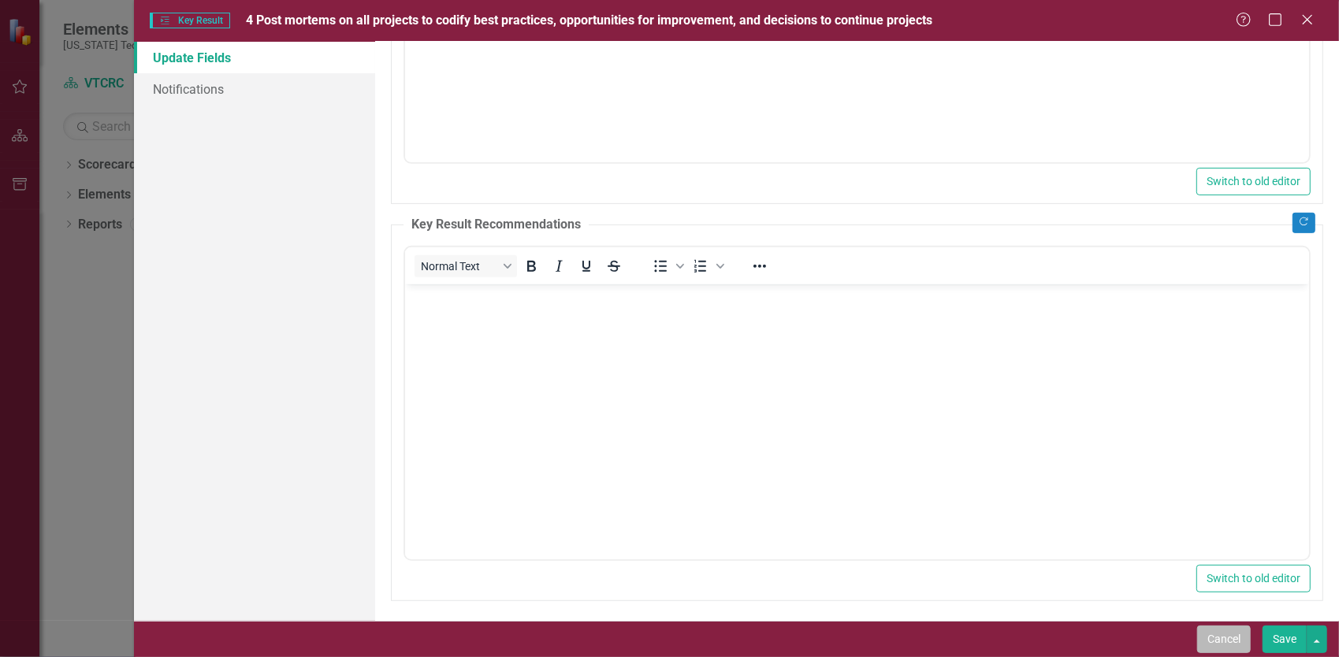
click at [1223, 640] on button "Cancel" at bounding box center [1224, 640] width 54 height 28
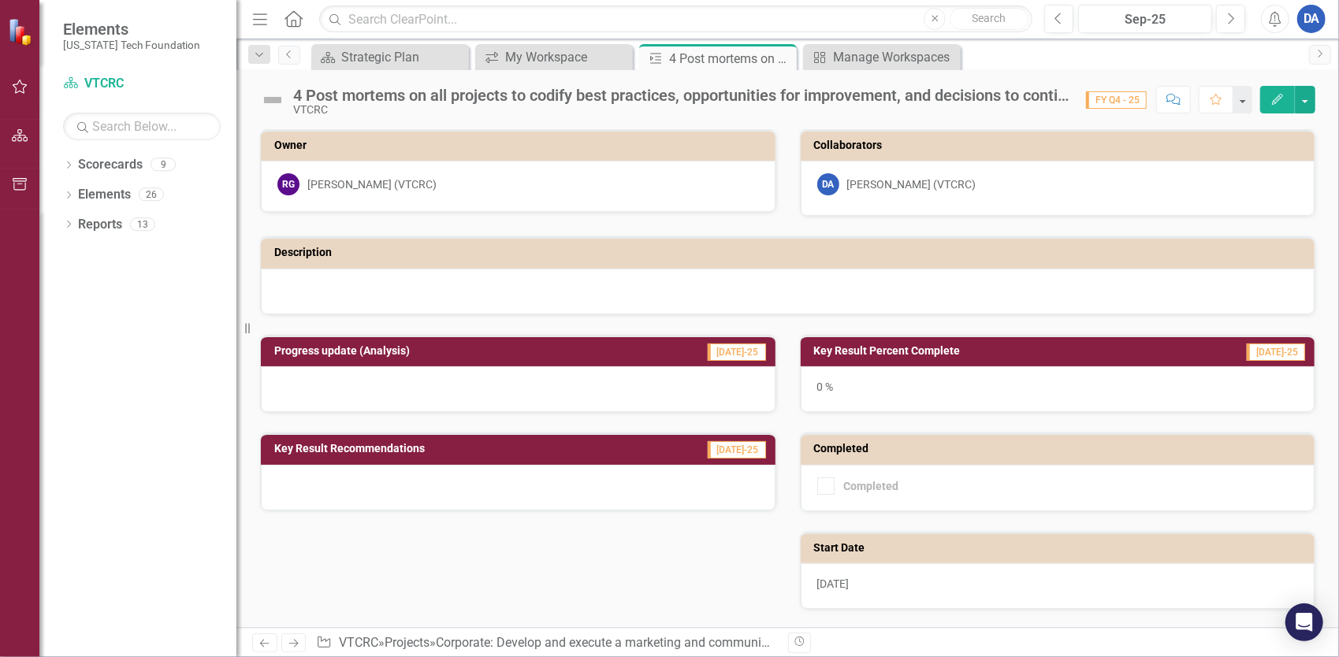
click at [555, 538] on div "Progress update (Analysis) Jul-25 Key Result Recommendations Jul-25 Key Result …" at bounding box center [787, 573] width 1079 height 517
click at [1249, 98] on button "button" at bounding box center [1242, 100] width 20 height 28
click at [589, 256] on h3 "Description" at bounding box center [790, 253] width 1032 height 12
click at [543, 58] on div "My Workspace" at bounding box center [557, 57] width 104 height 20
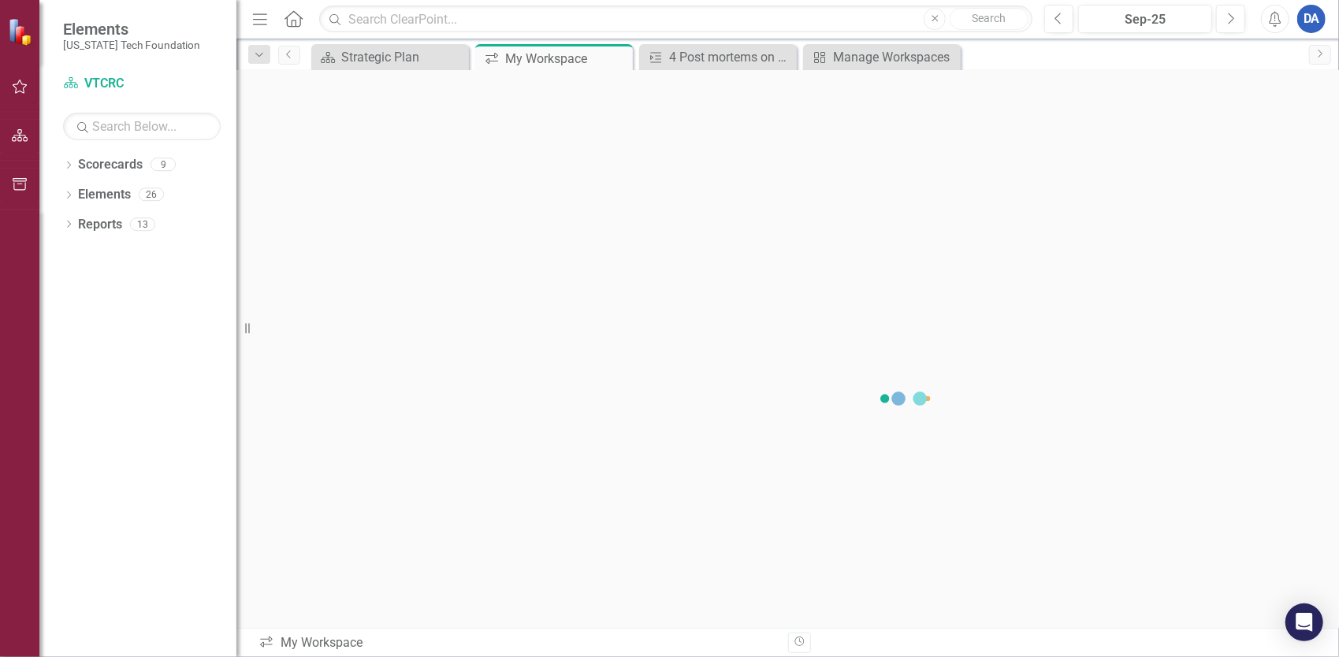
click at [705, 39] on div "Dropdown Search Scorecard Strategic Plan Close icon.workspace My Workspace Pin …" at bounding box center [787, 55] width 1102 height 32
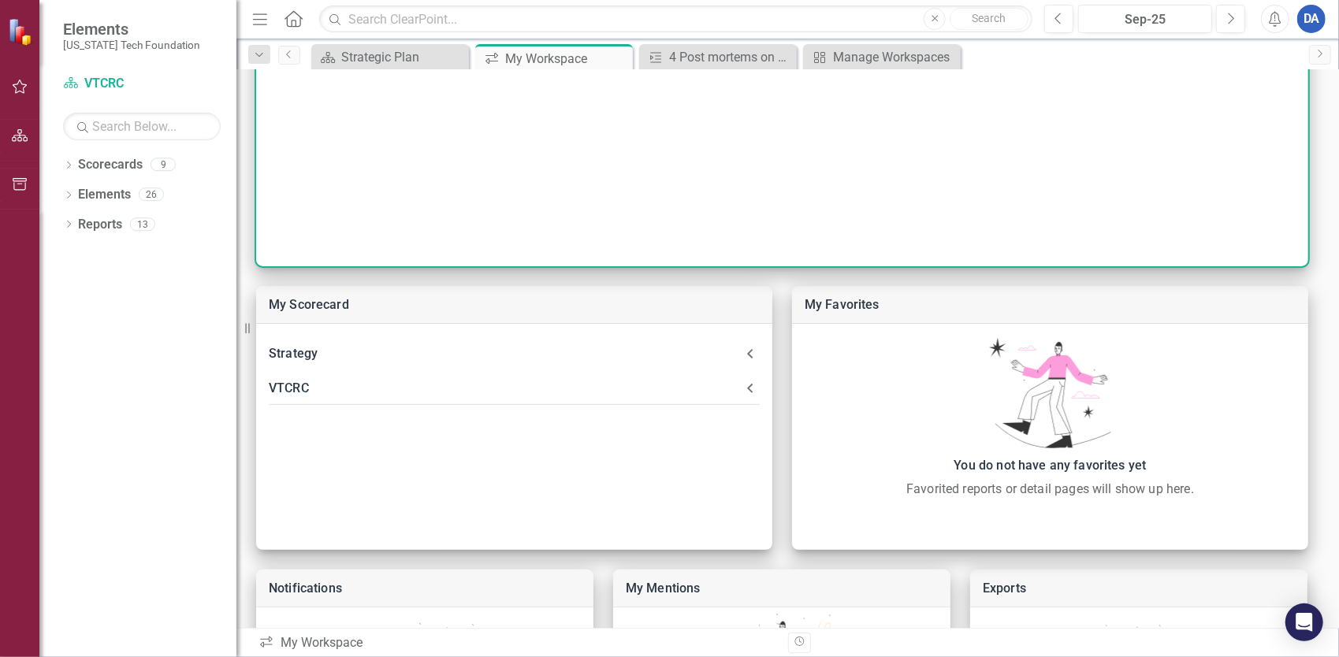
scroll to position [315, 0]
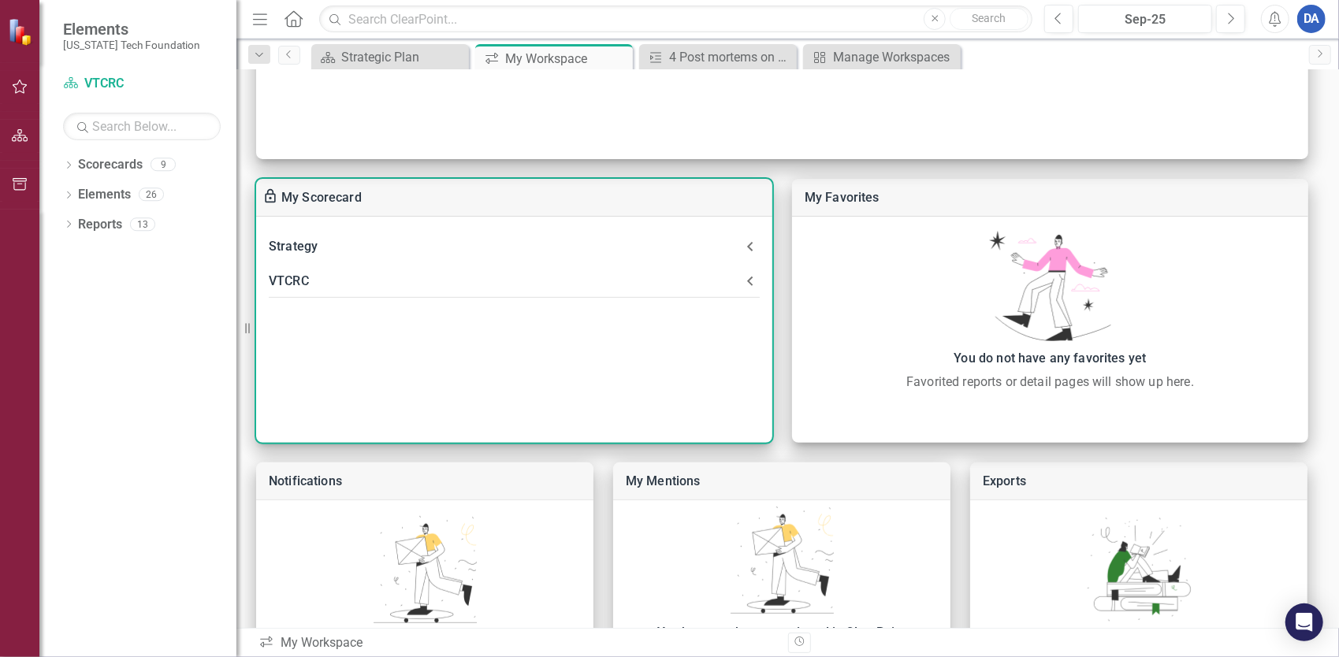
click at [303, 276] on div "VTCRC" at bounding box center [505, 281] width 472 height 22
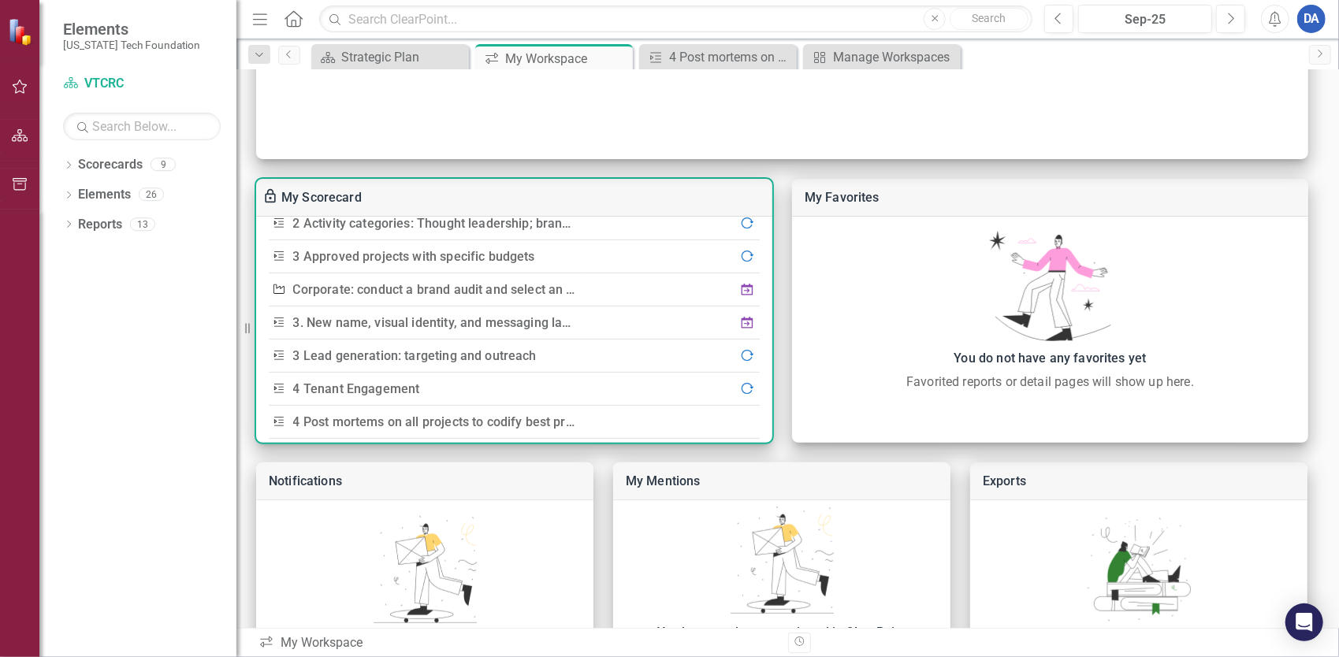
scroll to position [394, 0]
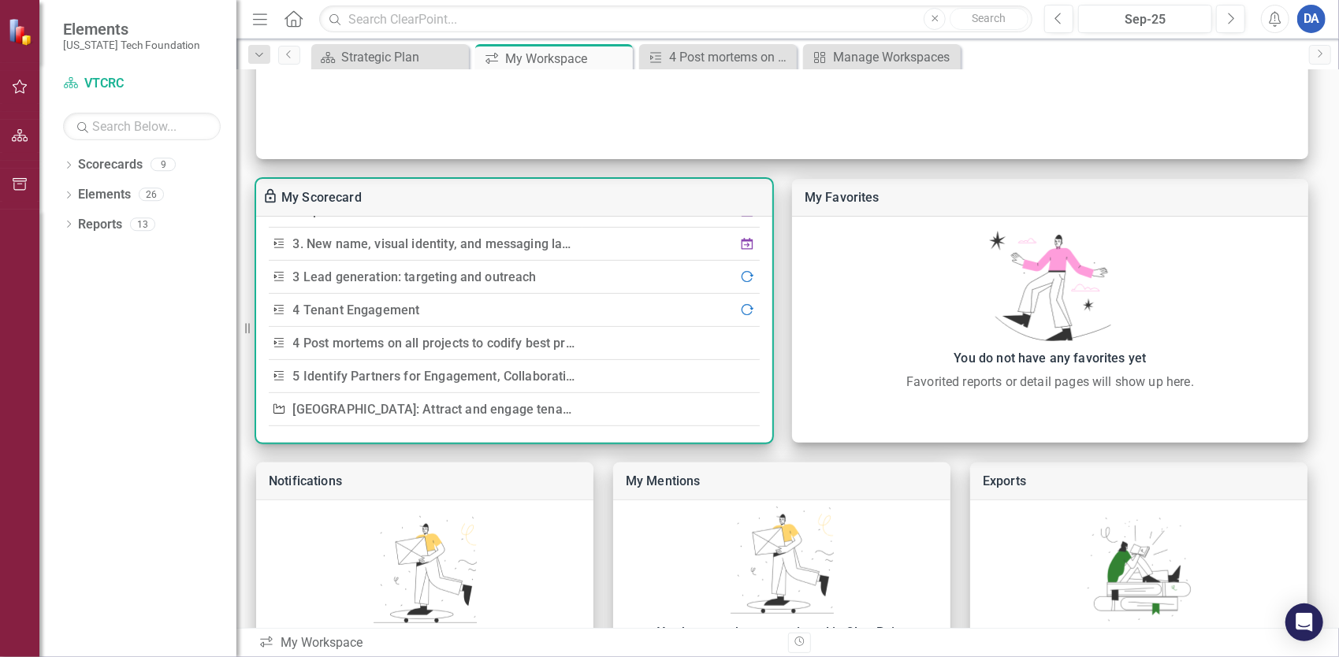
click at [335, 376] on link "5 Identify Partners for Engagement, Collaboration, and Development" at bounding box center [491, 376] width 396 height 15
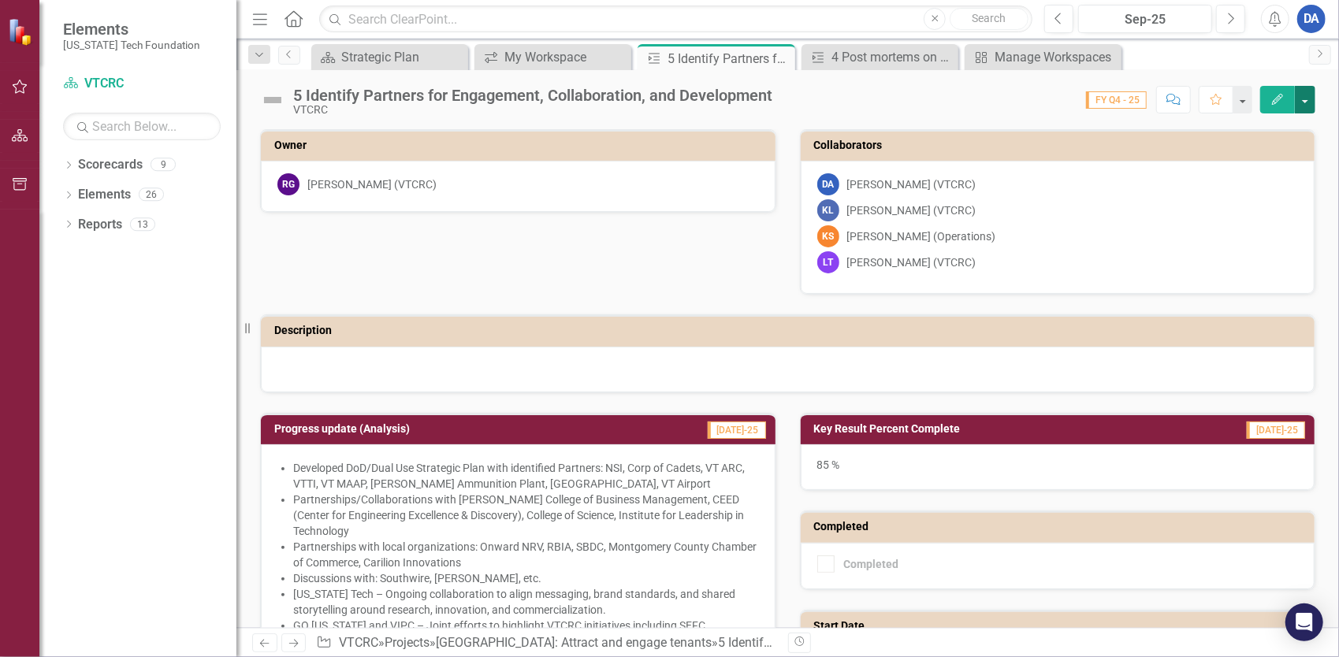
click at [1300, 102] on button "button" at bounding box center [1305, 100] width 20 height 28
click at [1253, 128] on link "Edit Edit Key Result" at bounding box center [1251, 127] width 128 height 29
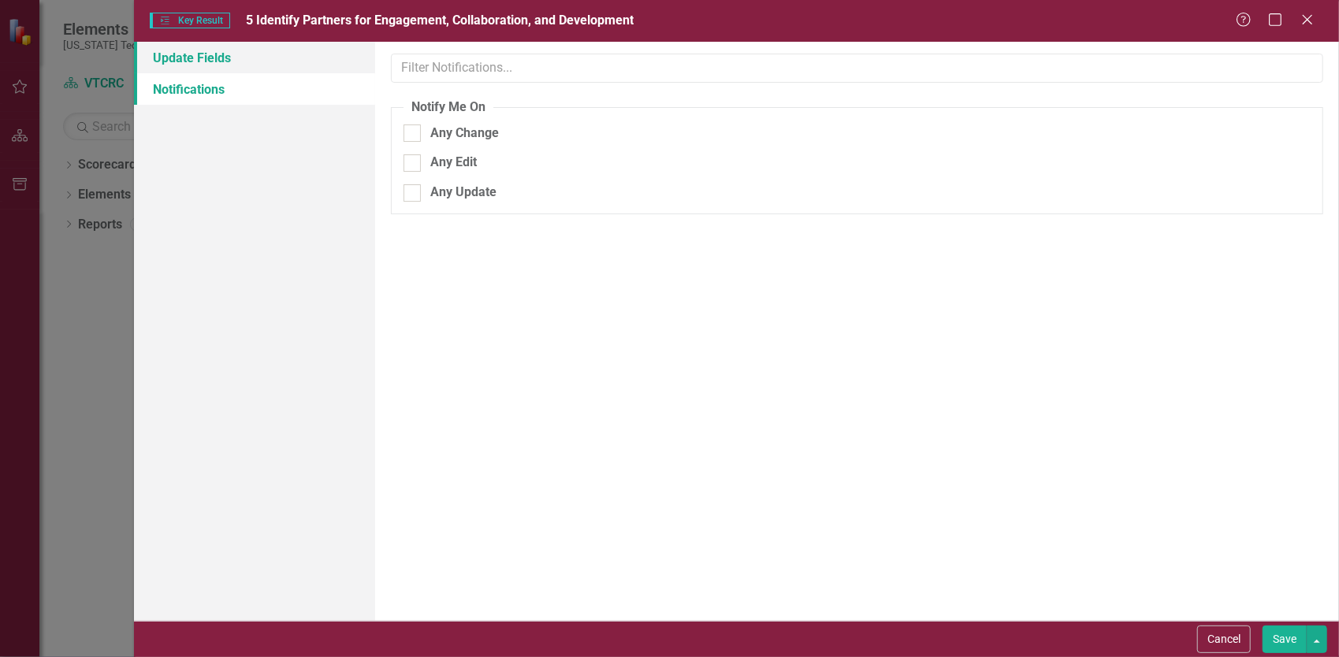
click at [209, 61] on link "Update Fields" at bounding box center [254, 58] width 241 height 32
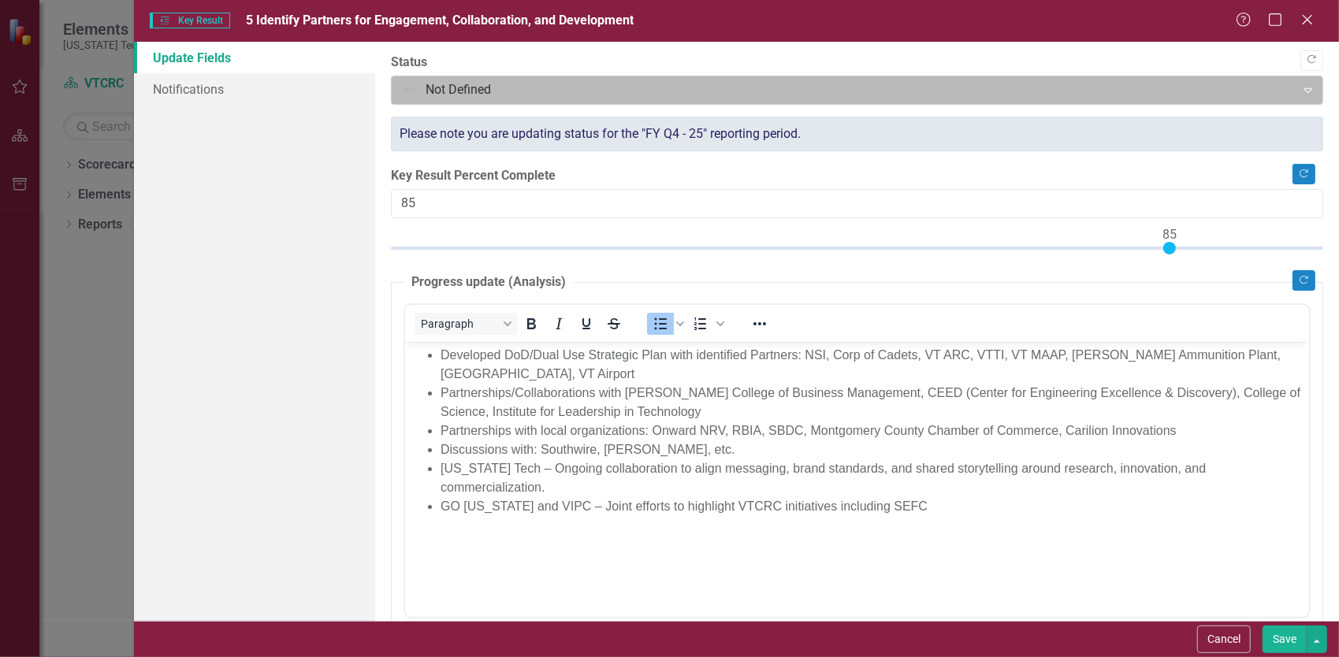
click at [466, 90] on div at bounding box center [844, 90] width 884 height 21
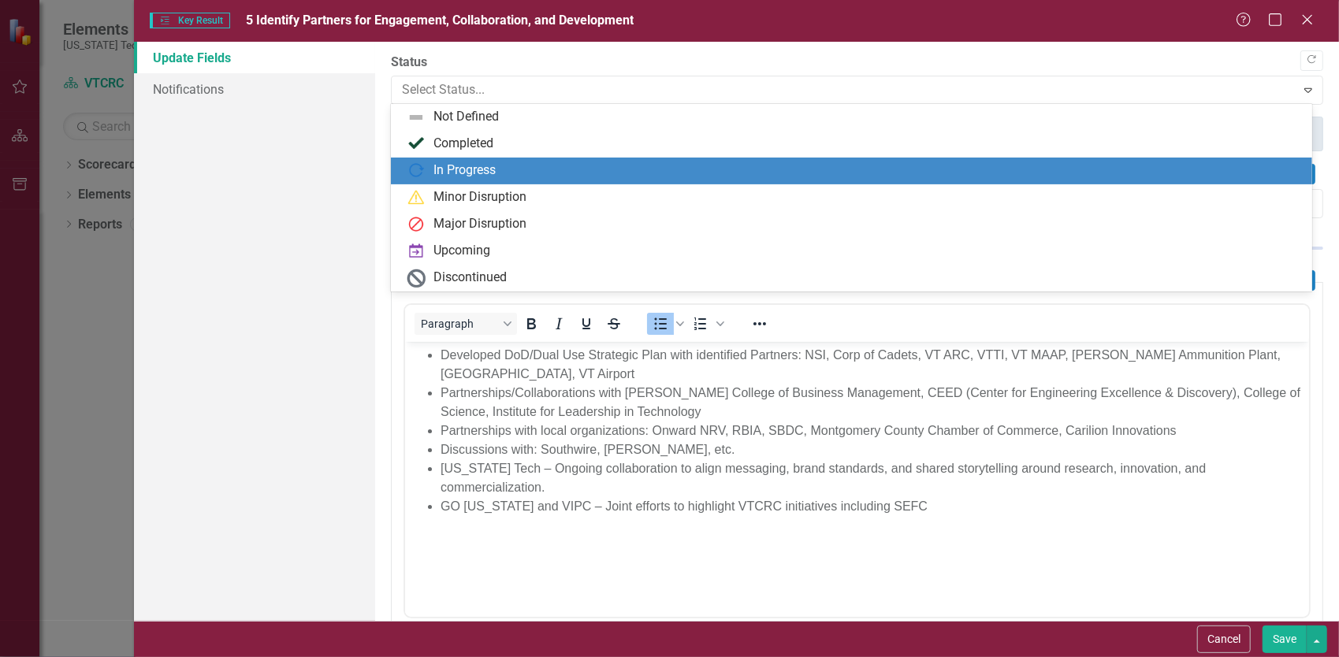
click at [458, 172] on div "In Progress" at bounding box center [464, 171] width 62 height 18
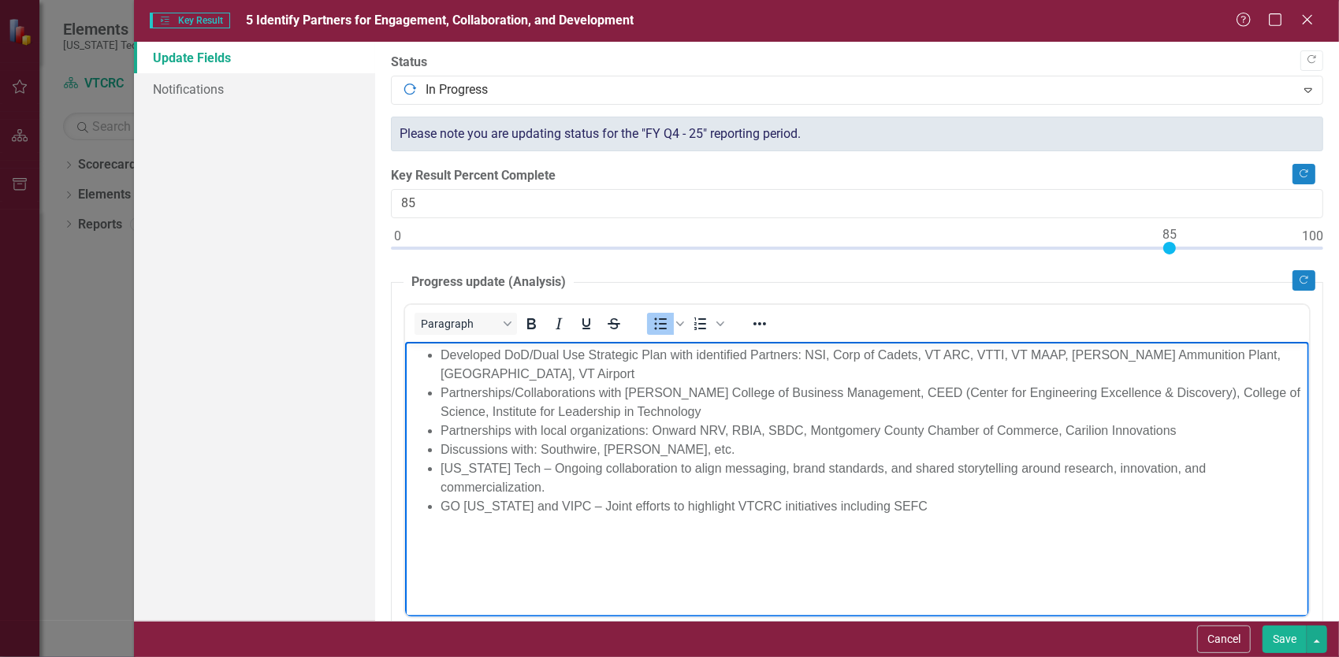
click at [700, 555] on body "Developed DoD/Dual Use Strategic Plan with identified Partners: NSI, Corp of Ca…" at bounding box center [856, 459] width 904 height 236
click at [1287, 633] on button "Save" at bounding box center [1284, 640] width 44 height 28
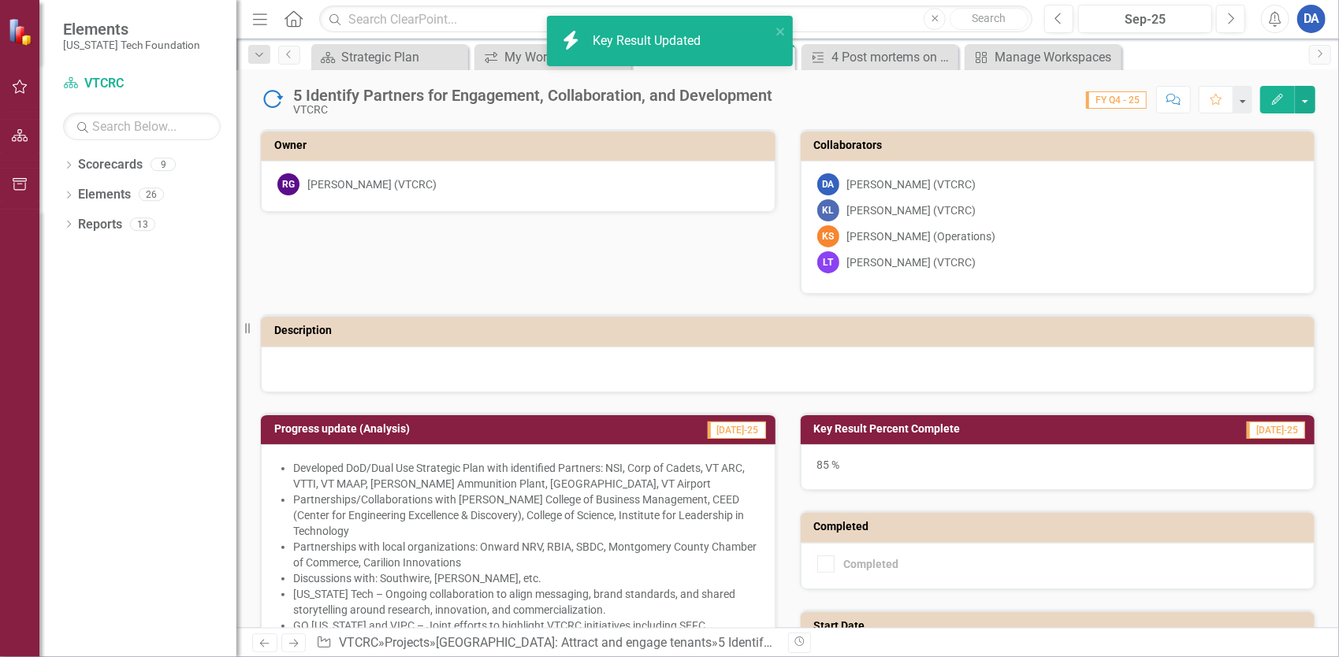
click at [790, 109] on div "Score: N/A FY Q4 - 25 Completed Comment Favorite Edit" at bounding box center [1047, 99] width 535 height 27
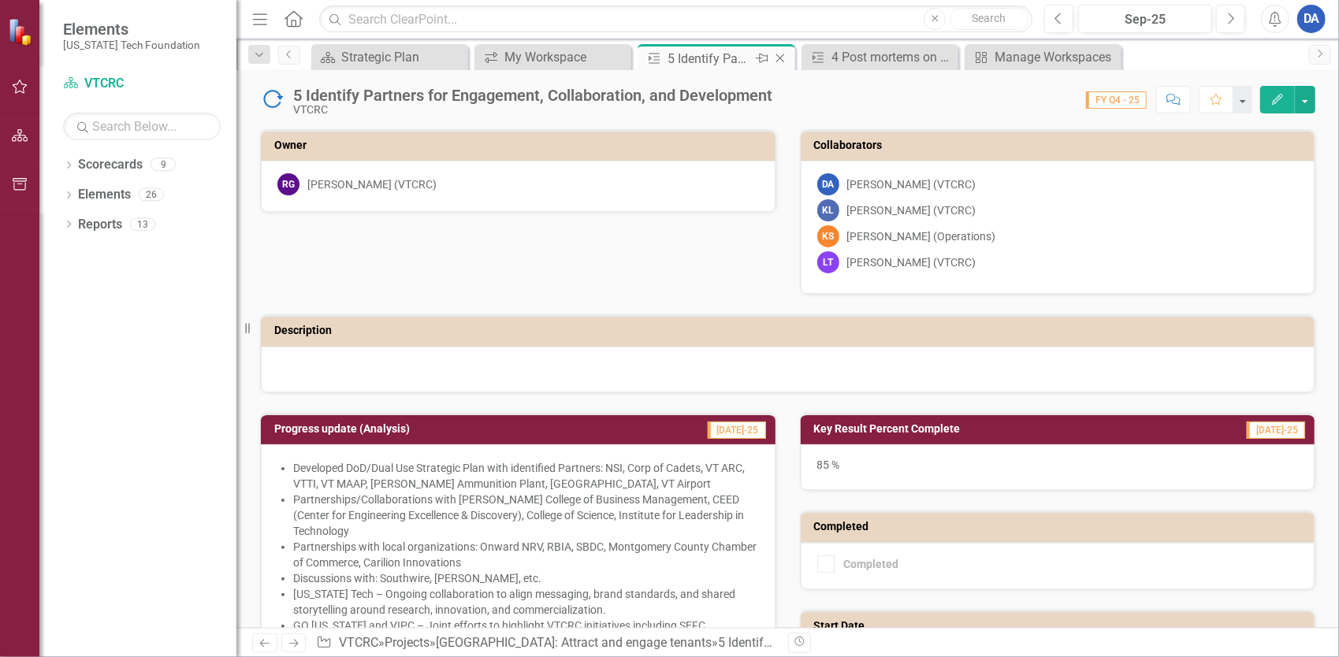
click at [779, 52] on icon "Close" at bounding box center [780, 58] width 16 height 13
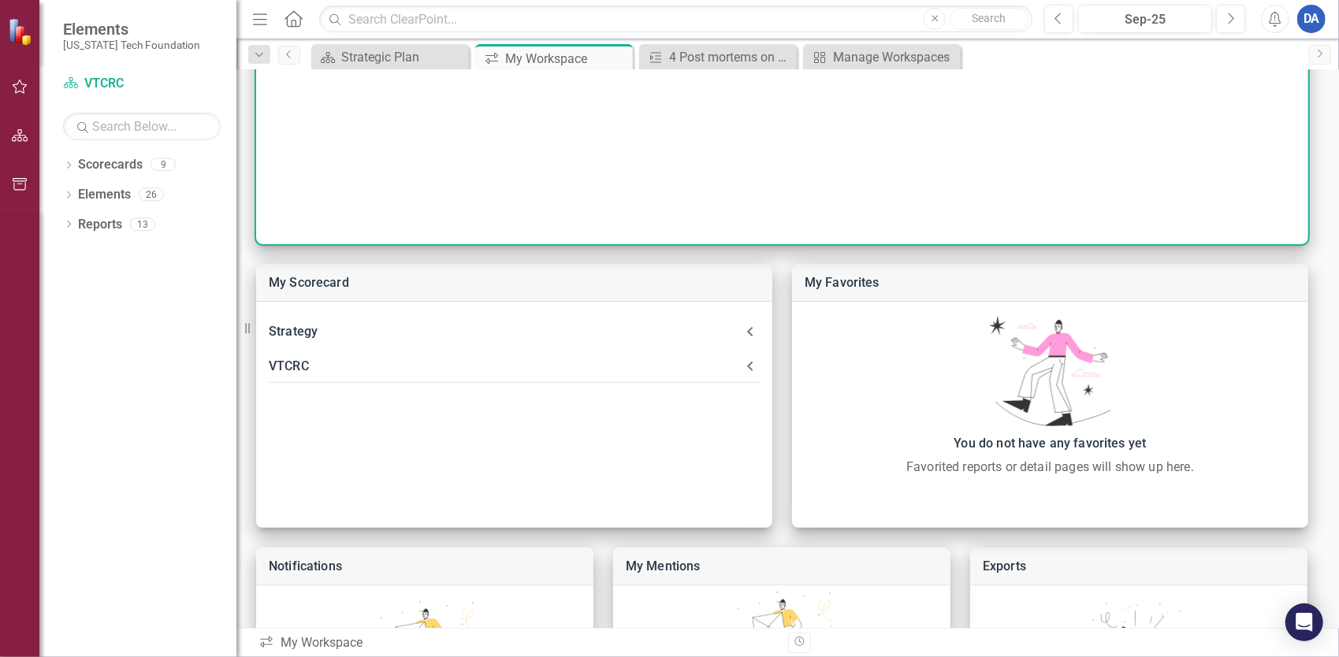
scroll to position [236, 0]
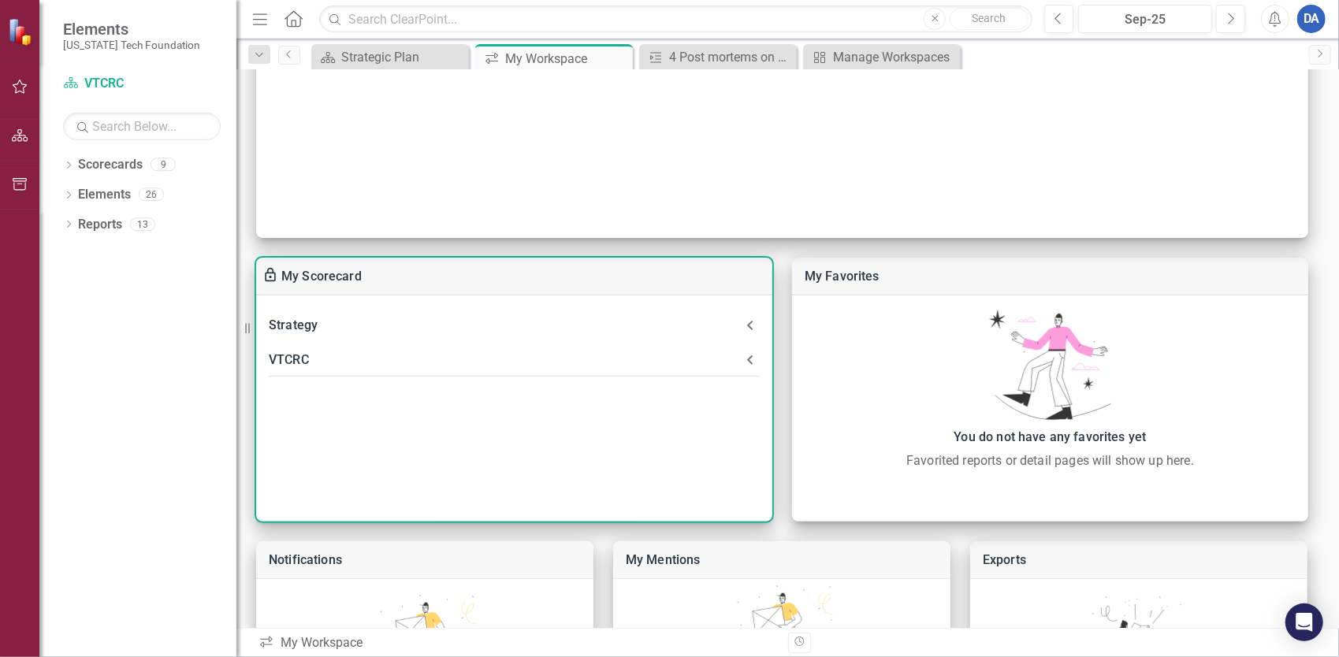
click at [583, 356] on div "VTCRC" at bounding box center [505, 360] width 472 height 22
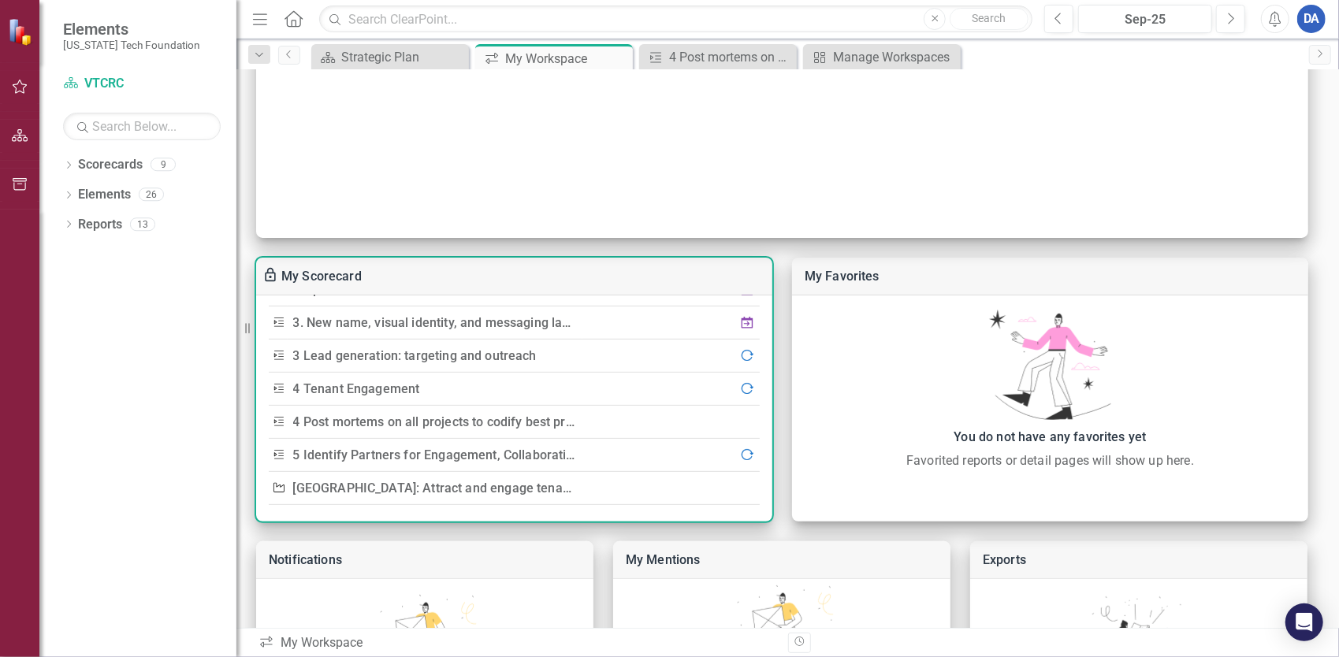
scroll to position [399, 0]
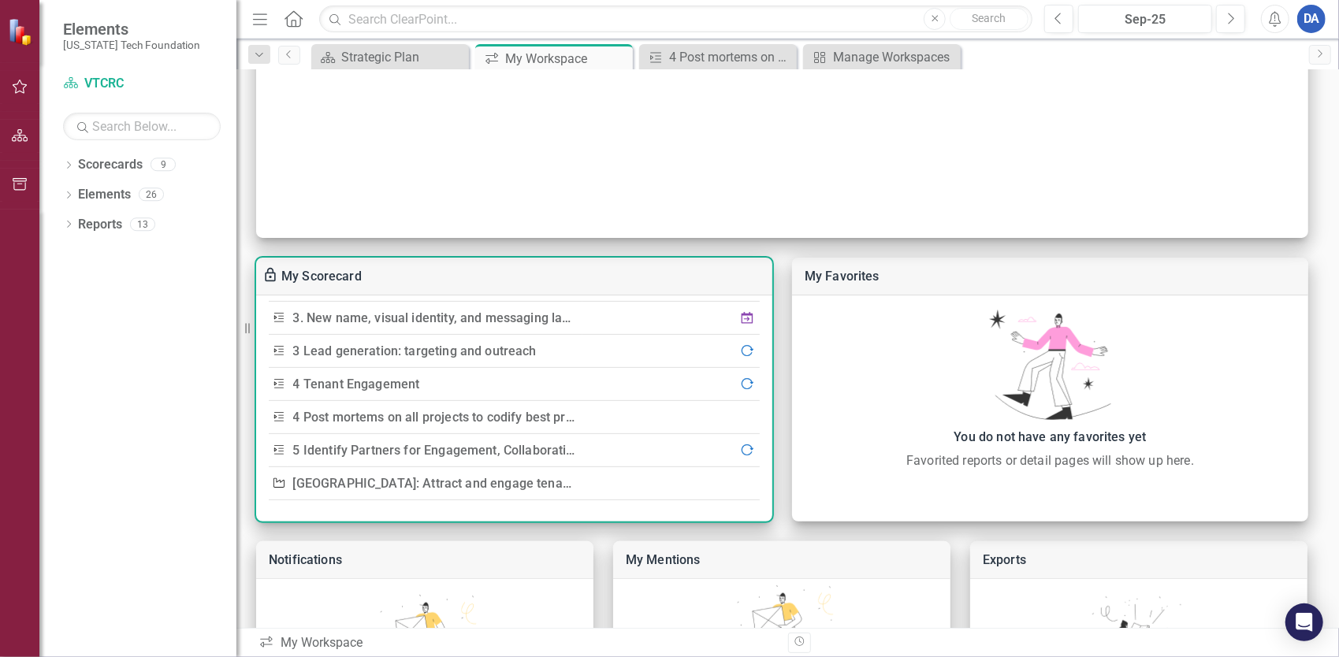
click at [468, 480] on link "[GEOGRAPHIC_DATA]: Attract and engage tenants" at bounding box center [437, 483] width 288 height 15
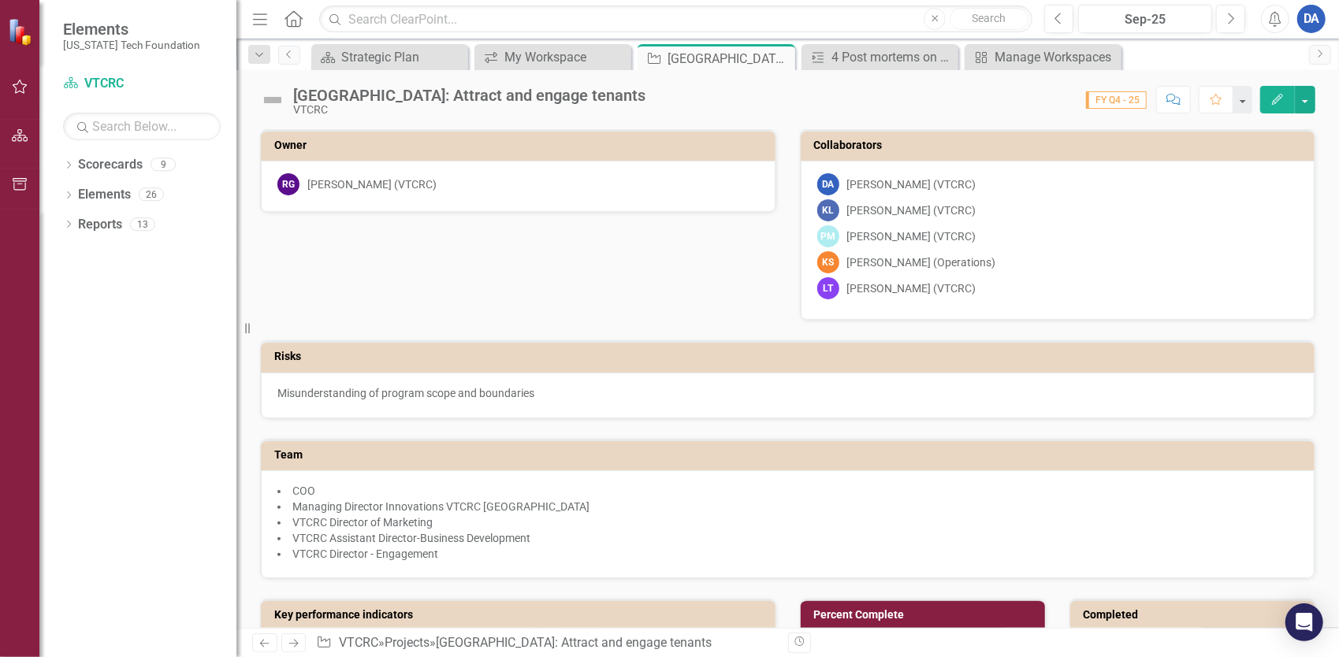
click at [1277, 107] on button "Edit" at bounding box center [1277, 100] width 35 height 28
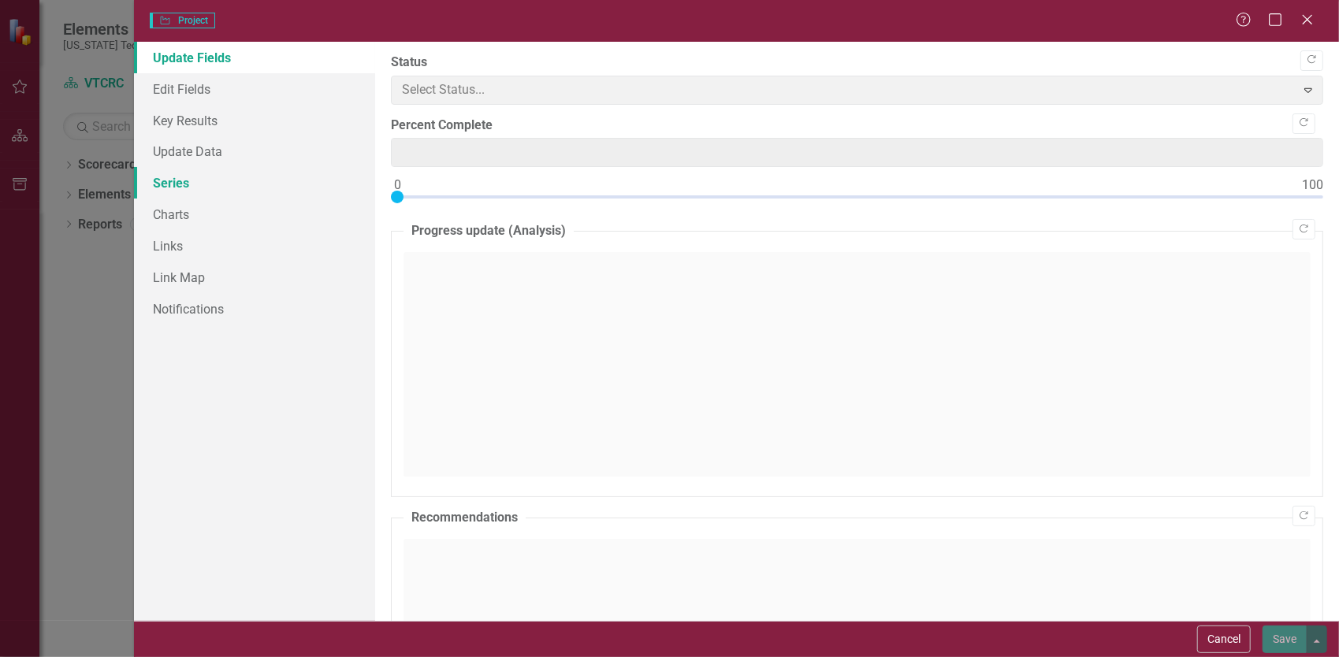
type input "0"
click at [472, 79] on span "Not Defined Expand" at bounding box center [857, 90] width 932 height 29
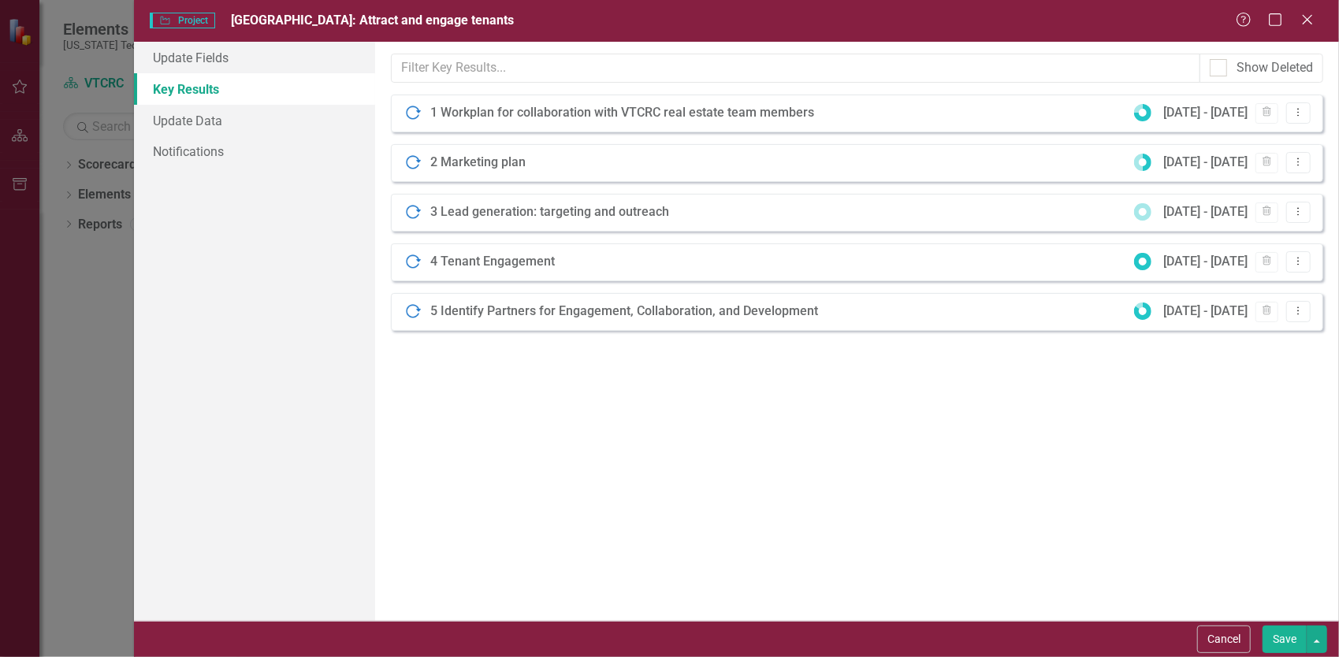
click at [476, 96] on div "1 Workplan for collaboration with VTCRC real estate team members [DATE] - [DATE…" at bounding box center [857, 114] width 932 height 38
click at [473, 75] on input "text" at bounding box center [796, 68] width 808 height 29
click at [167, 55] on link "Update Fields" at bounding box center [254, 58] width 241 height 32
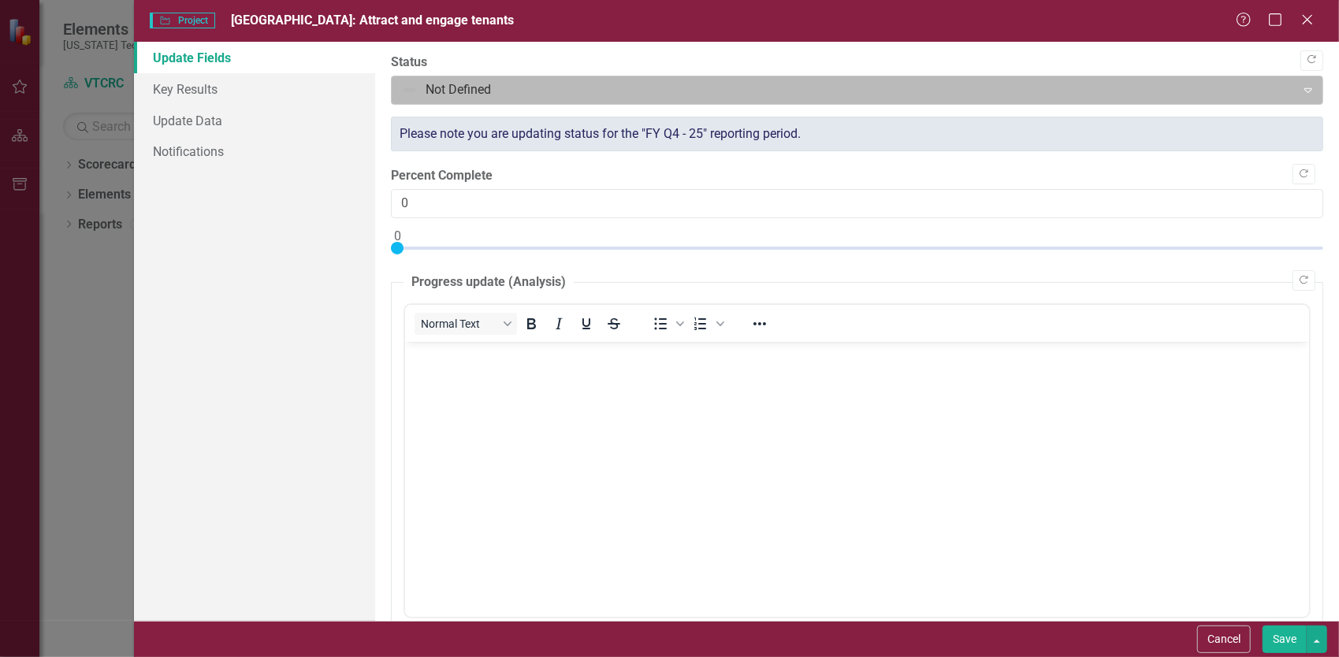
click at [471, 87] on div at bounding box center [844, 90] width 884 height 21
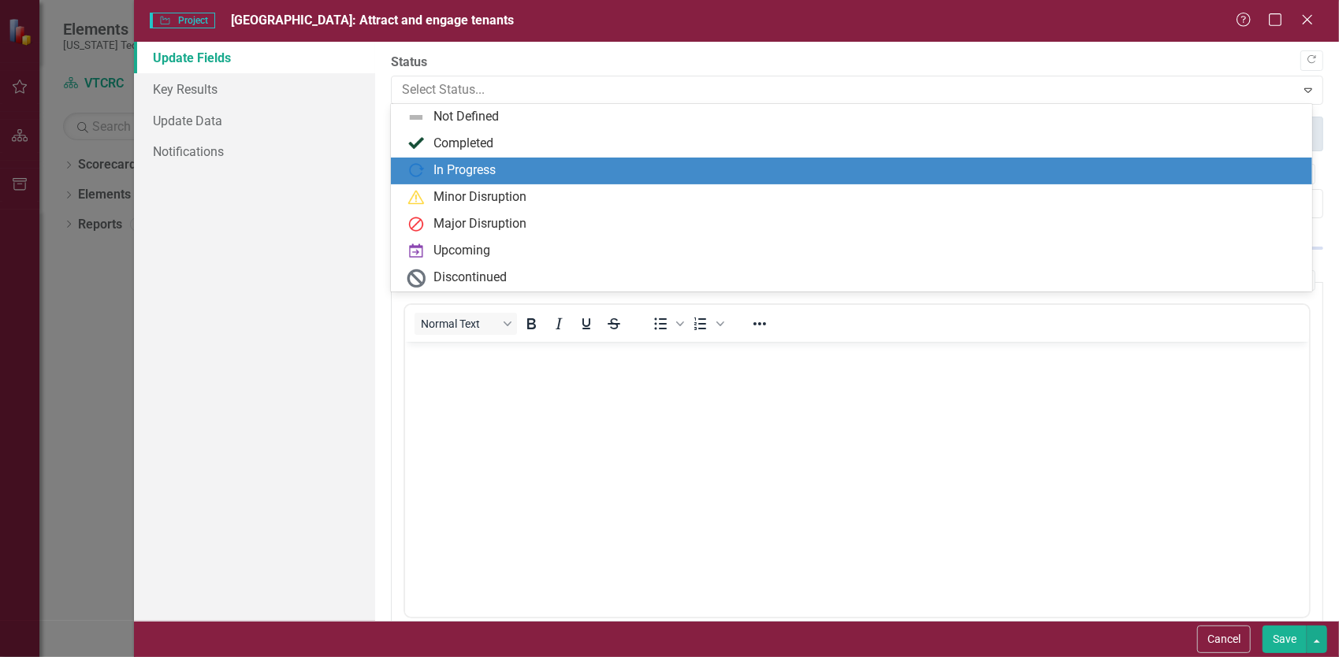
click at [459, 164] on div "In Progress" at bounding box center [464, 171] width 62 height 18
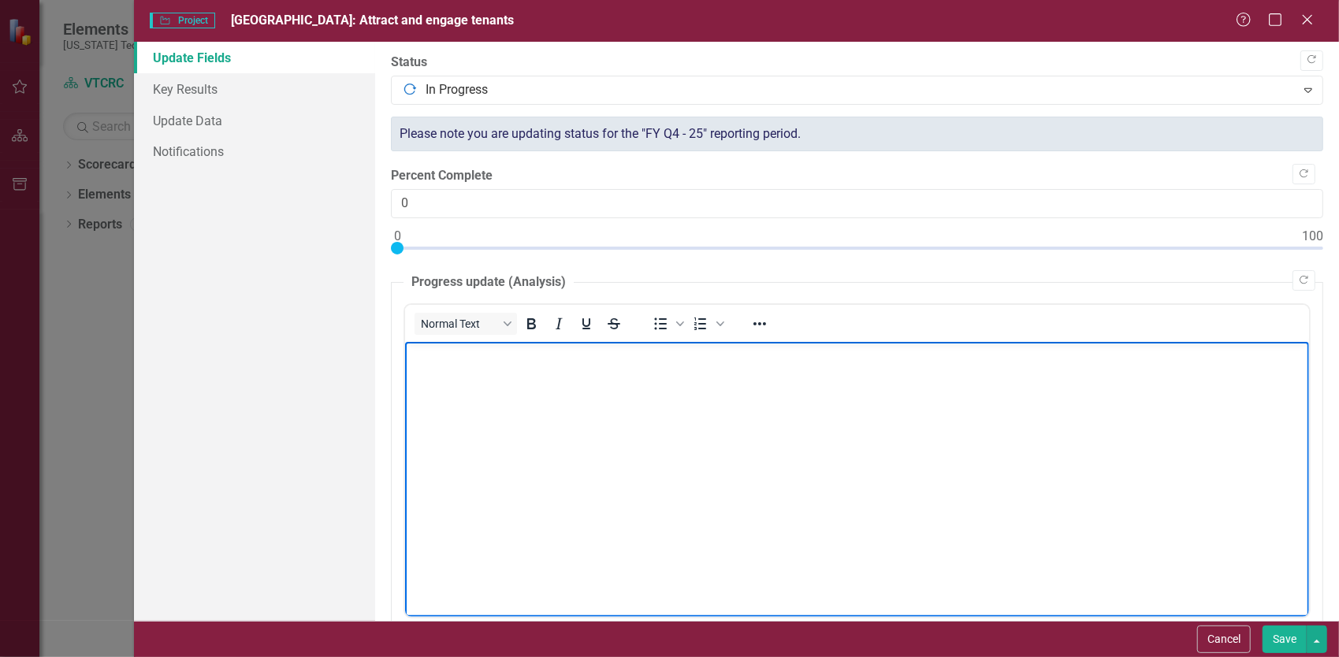
click at [605, 469] on body "Rich Text Area. Press ALT-0 for help." at bounding box center [856, 459] width 904 height 236
click at [1287, 648] on button "Save" at bounding box center [1284, 640] width 44 height 28
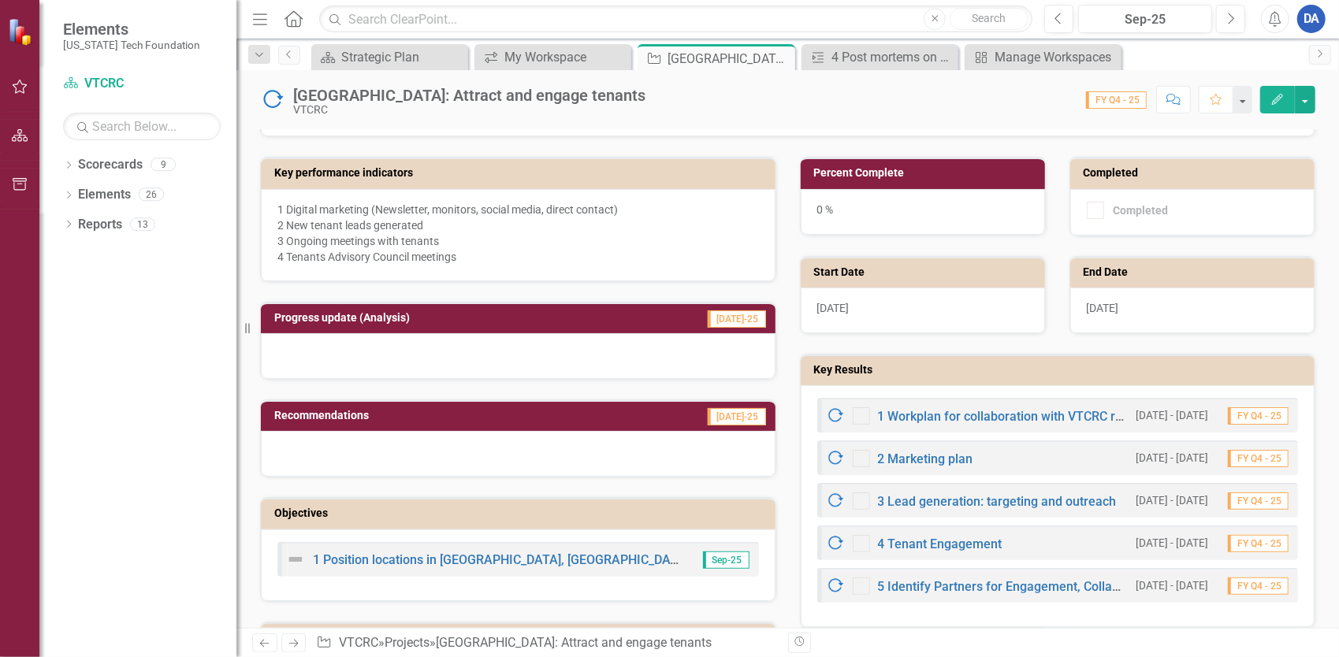
scroll to position [315, 0]
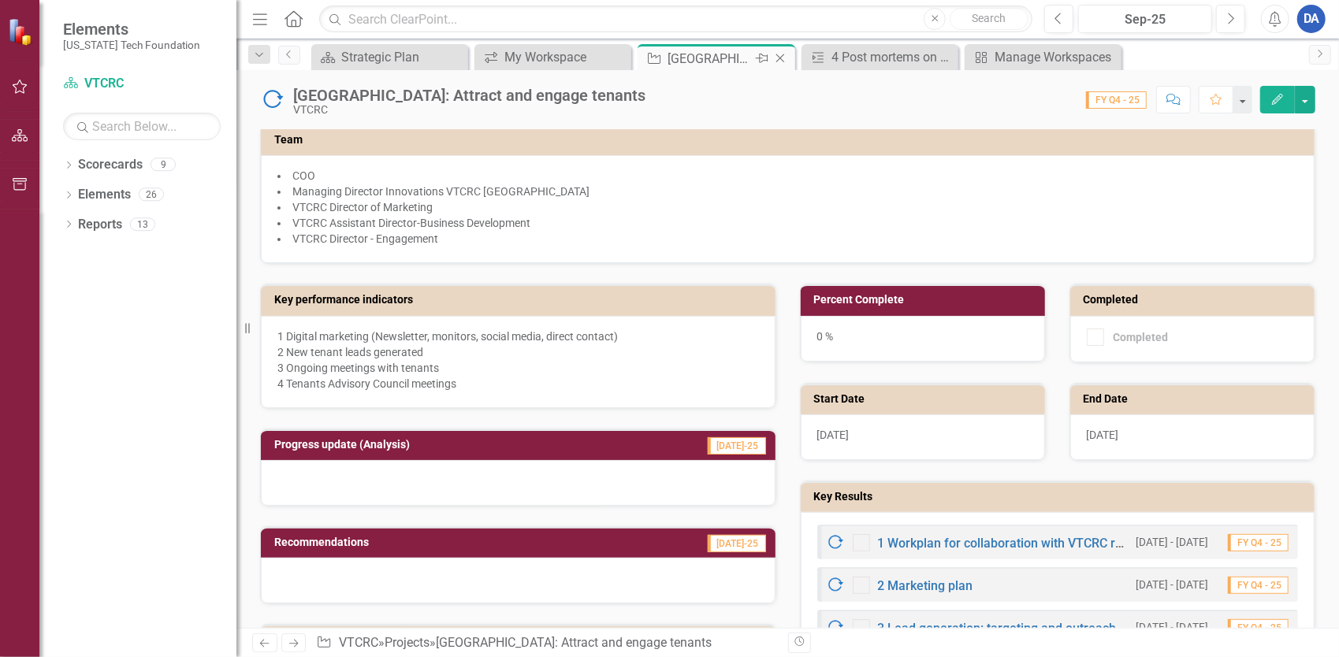
click at [781, 56] on icon at bounding box center [780, 58] width 9 height 9
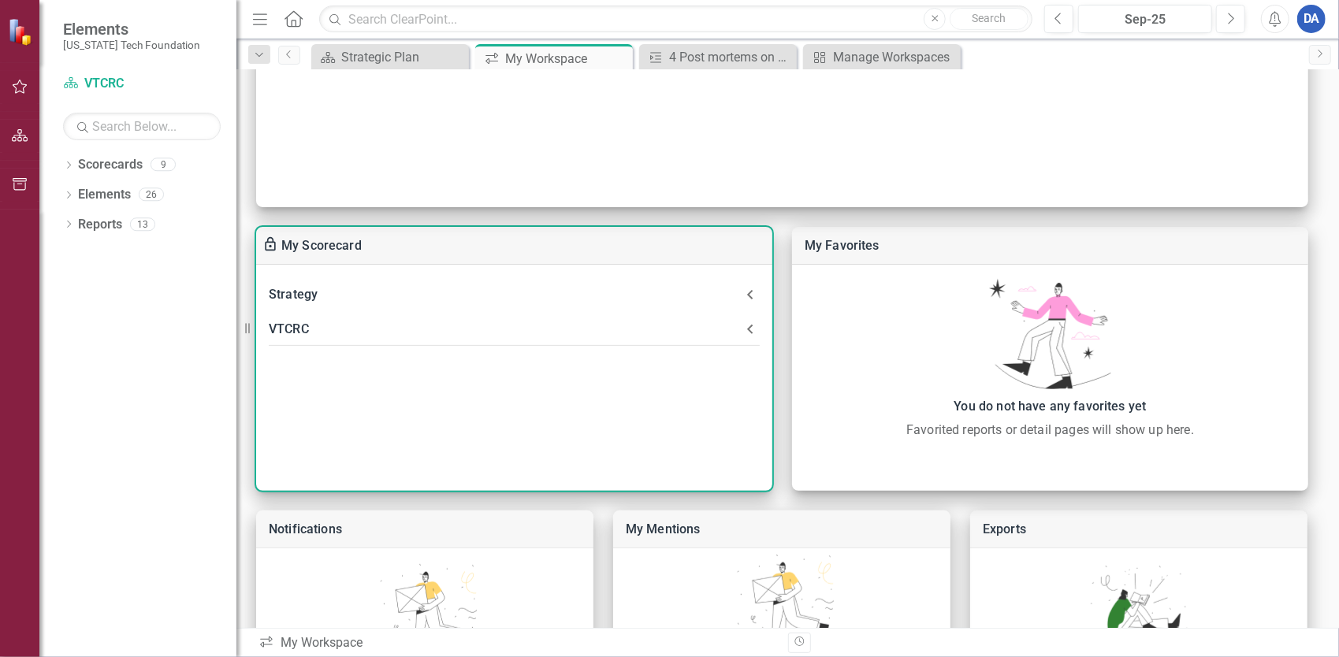
scroll to position [315, 0]
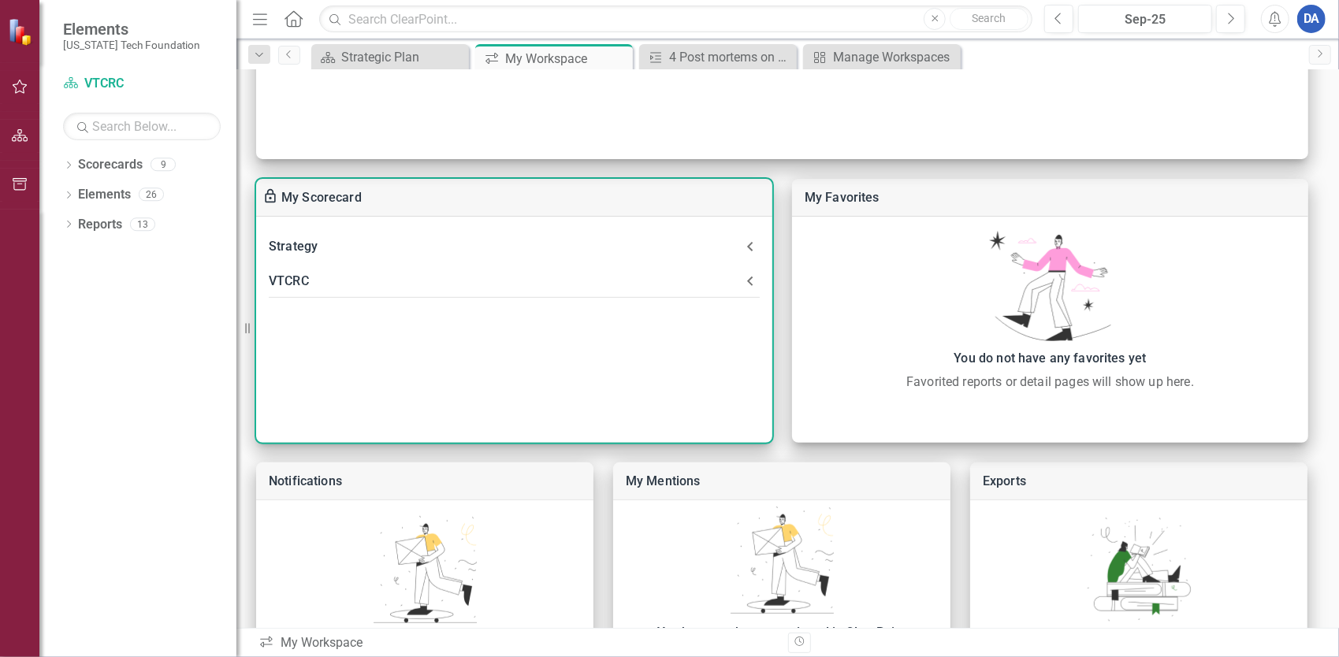
click at [307, 297] on div "VTCRC" at bounding box center [514, 281] width 516 height 35
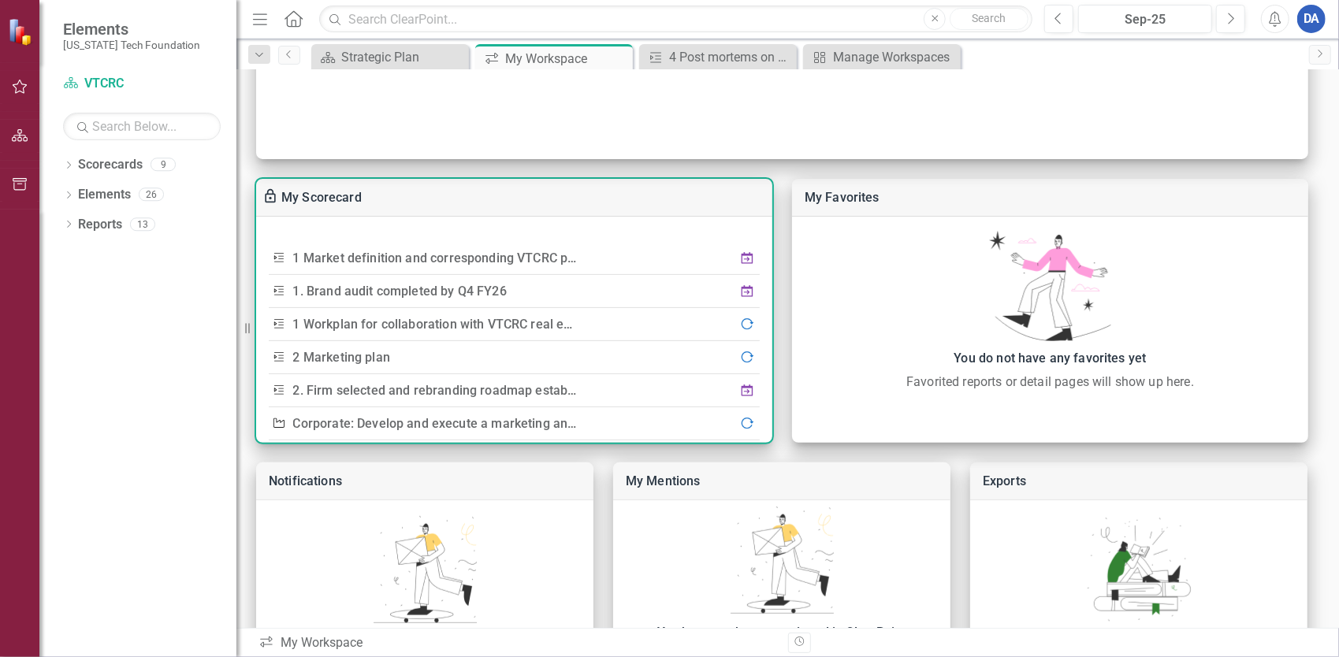
scroll to position [0, 0]
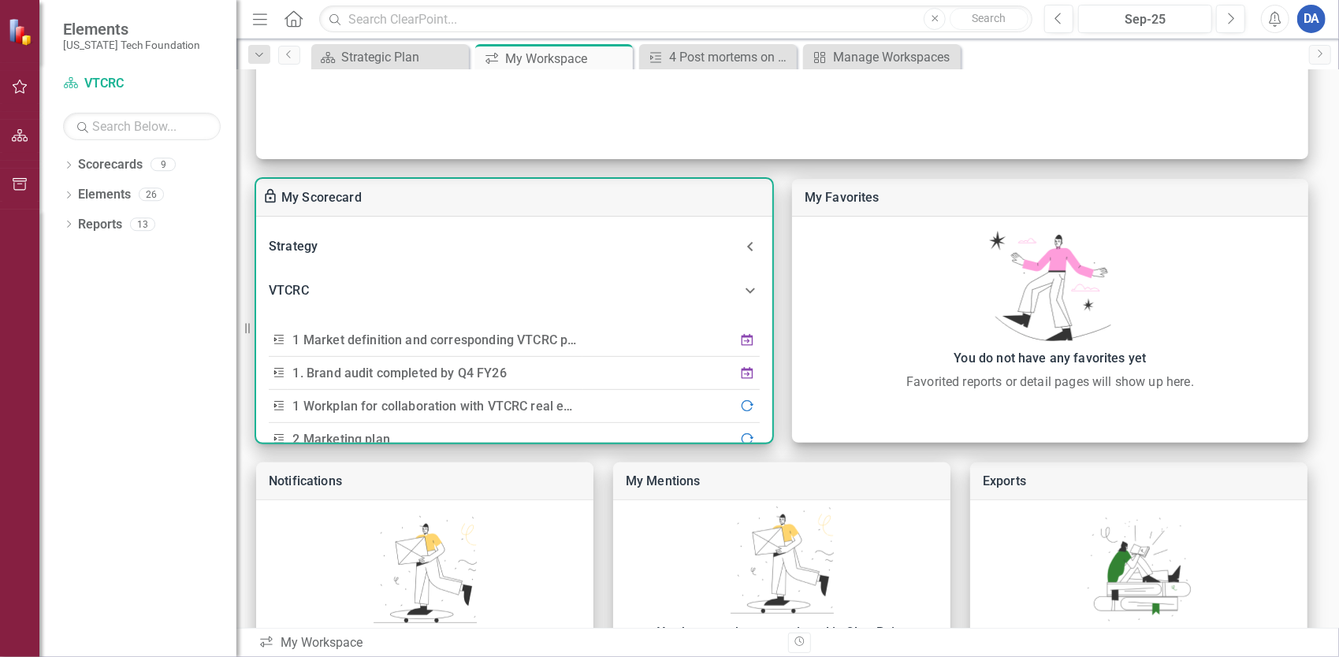
click at [711, 244] on div "Strategy" at bounding box center [505, 247] width 472 height 22
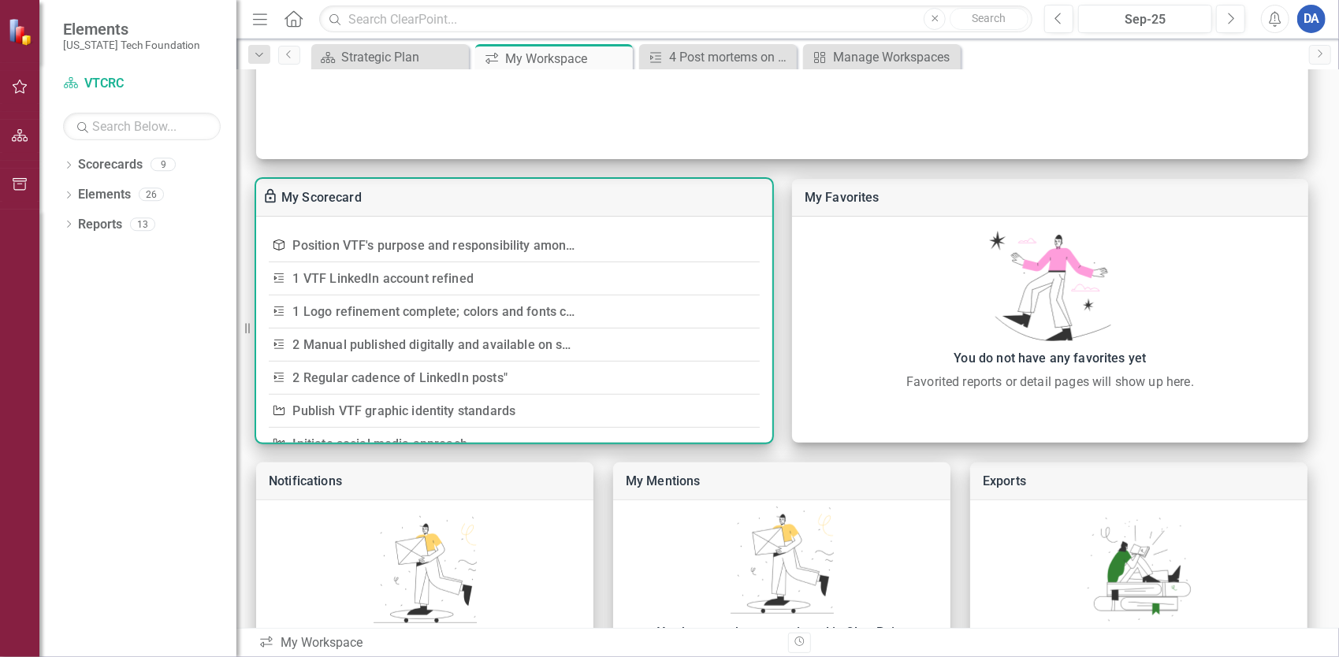
scroll to position [35, 0]
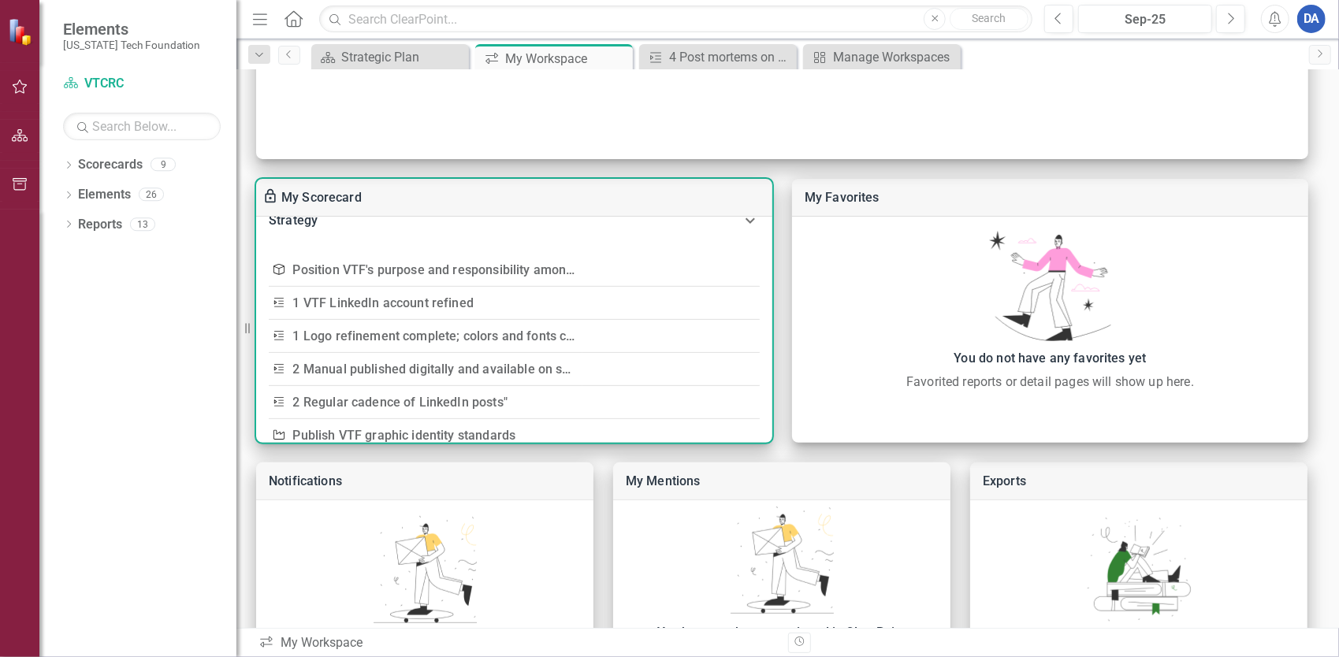
click at [464, 301] on link "1 VTF LinkedIn account refined" at bounding box center [383, 302] width 181 height 15
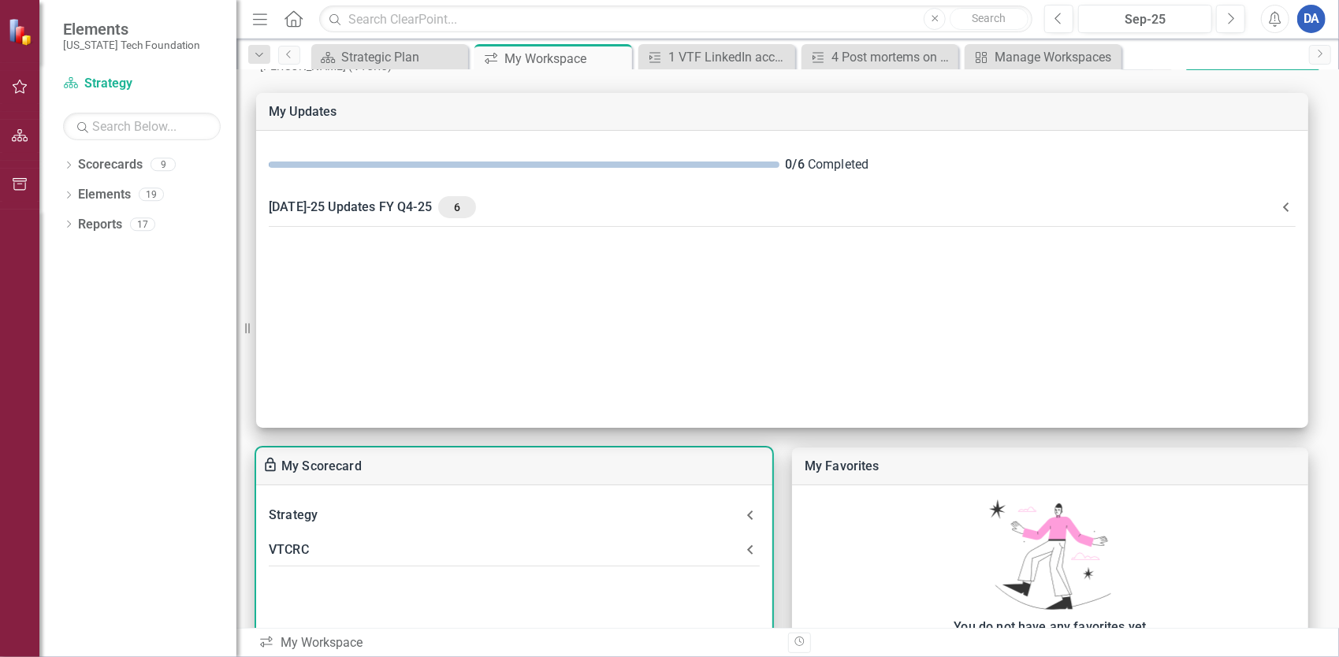
scroll to position [79, 0]
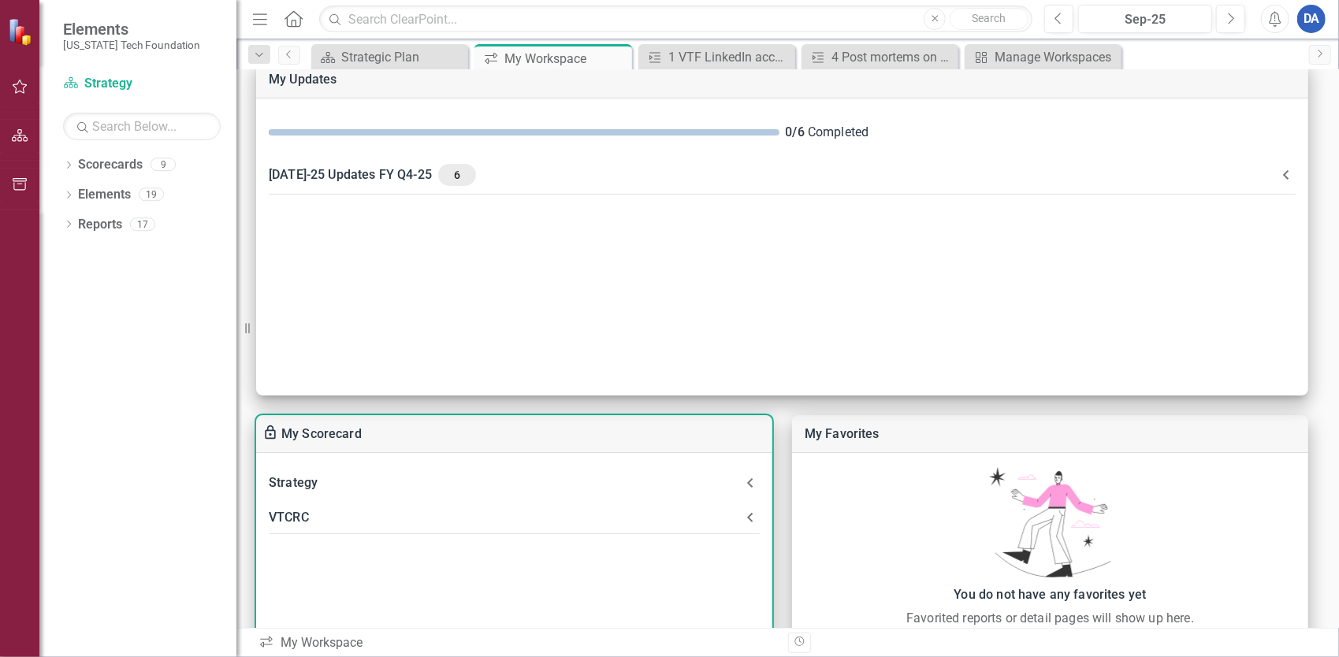
click at [319, 477] on div "Strategy" at bounding box center [505, 483] width 472 height 22
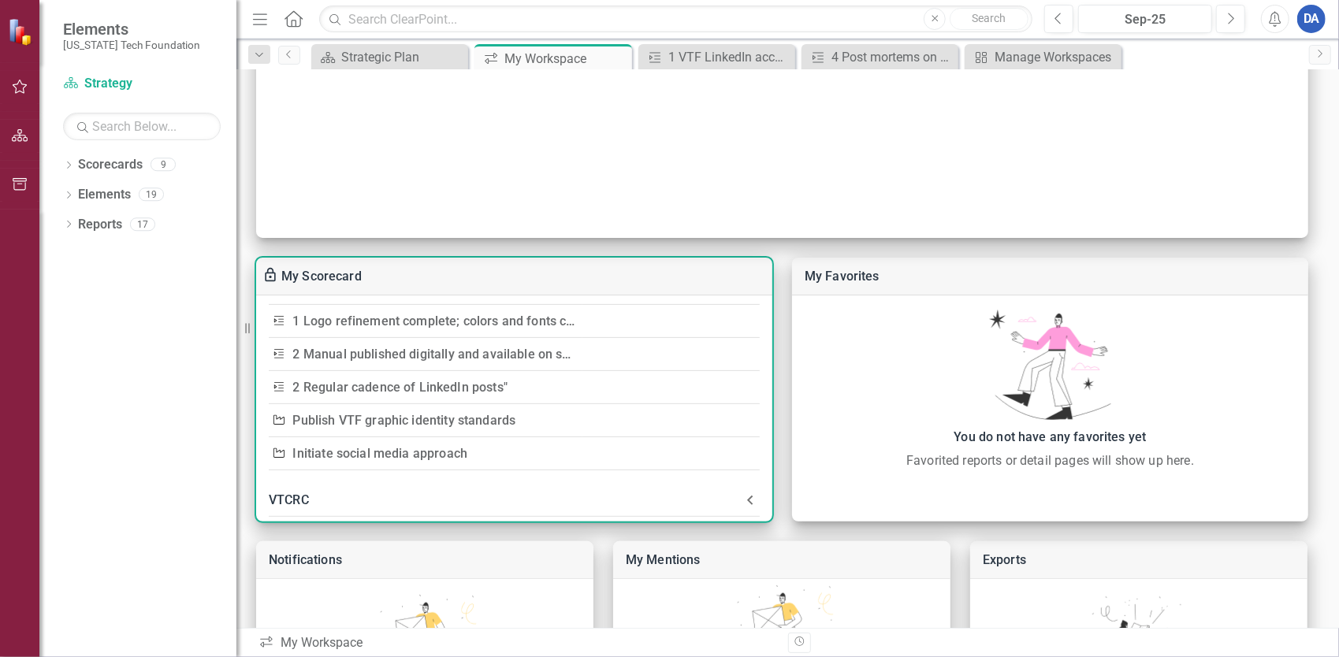
scroll to position [136, 0]
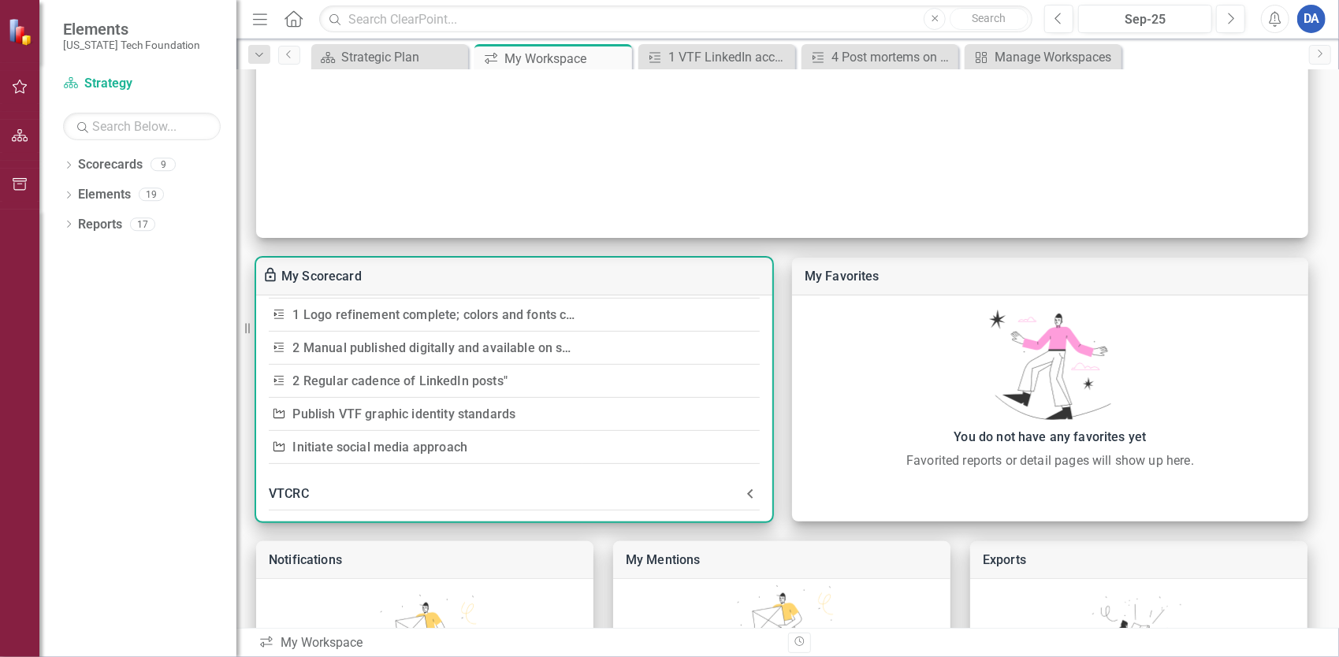
click at [413, 344] on link "2 Manual published digitally and available on shared drive"" at bounding box center [463, 347] width 340 height 15
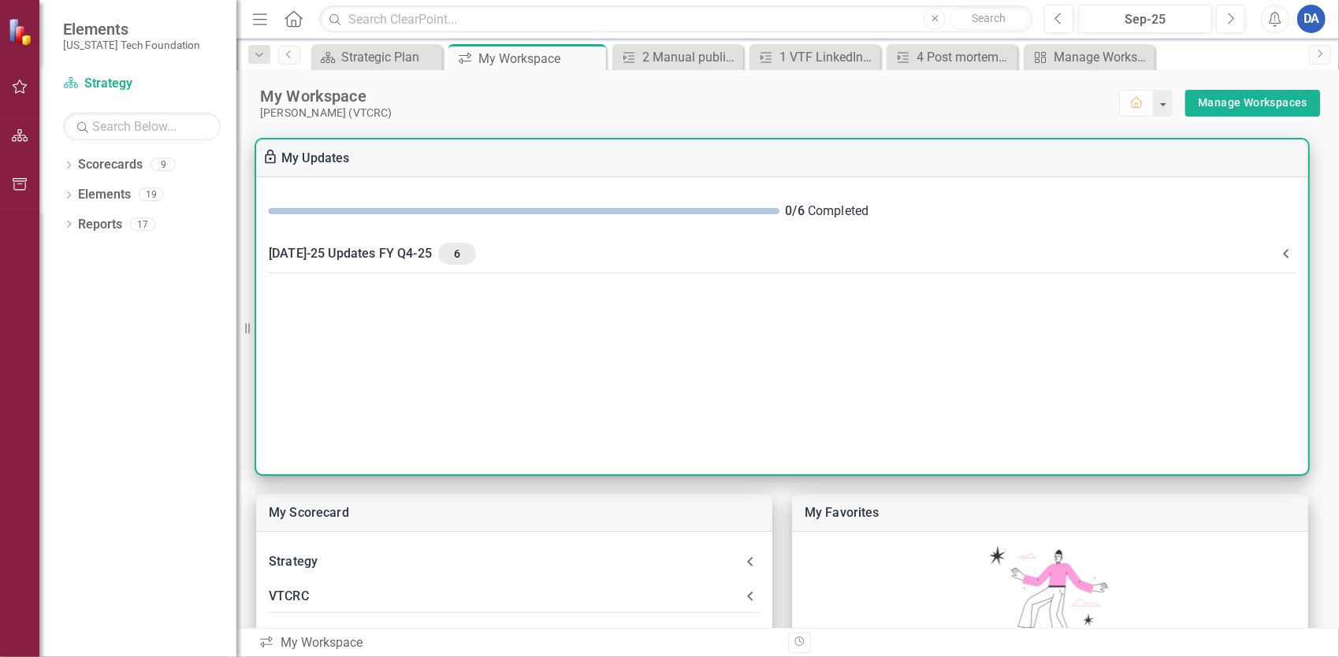
click at [322, 254] on div "[DATE]-25 Updates FY Q4-25 6" at bounding box center [773, 254] width 1008 height 22
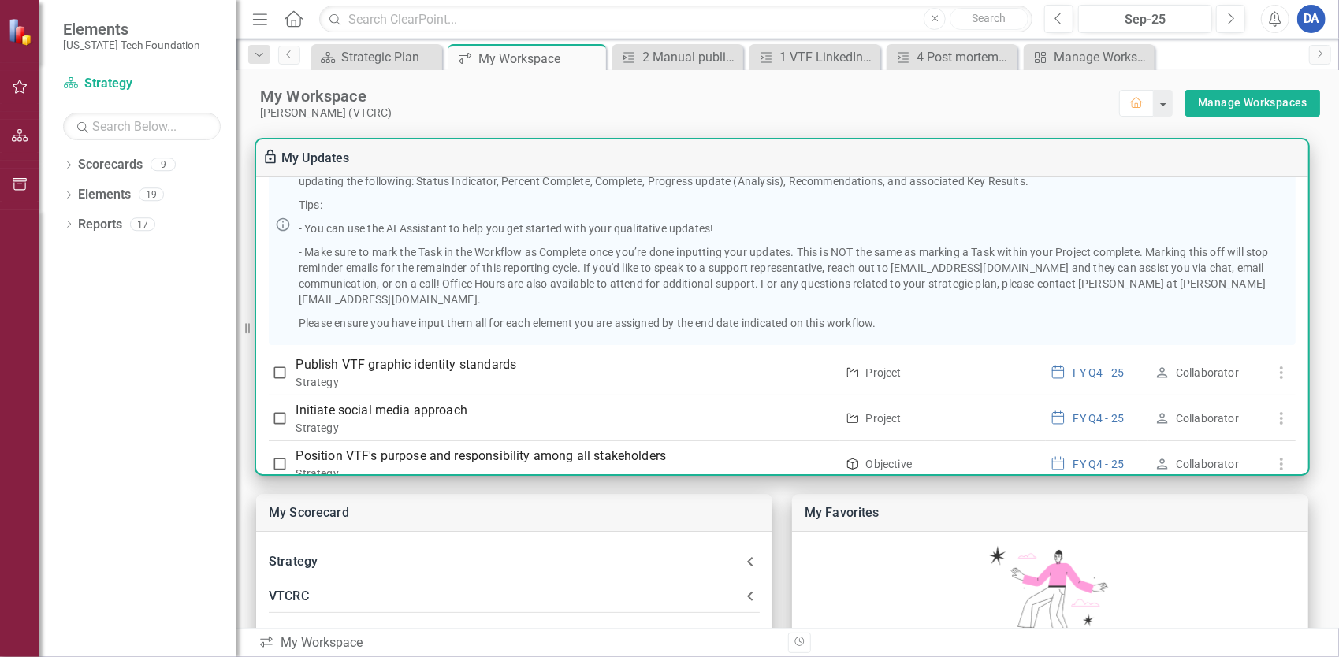
scroll to position [347, 0]
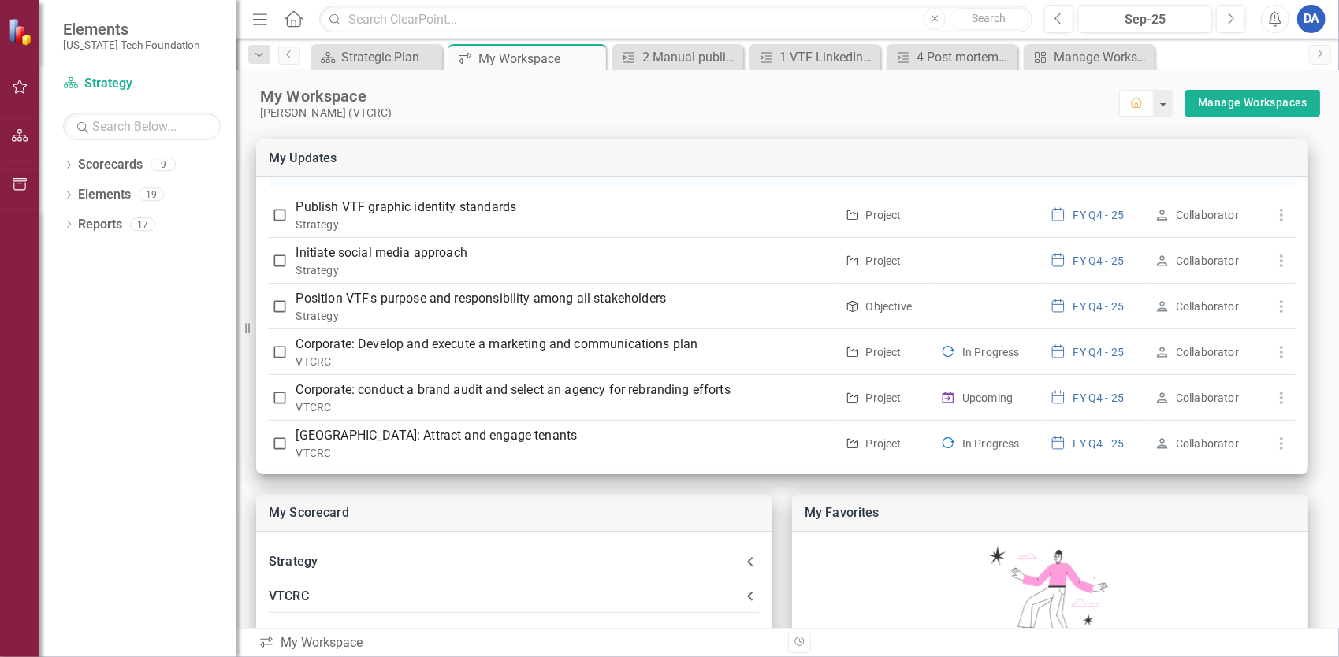
click at [1324, 151] on div "My Scorecard Strategy Objective Position VTF's purpose and responsibility among…" at bounding box center [787, 591] width 1102 height 942
click at [470, 490] on div "My Scorecard Strategy Objective Position VTF's purpose and responsibility among…" at bounding box center [787, 591] width 1102 height 942
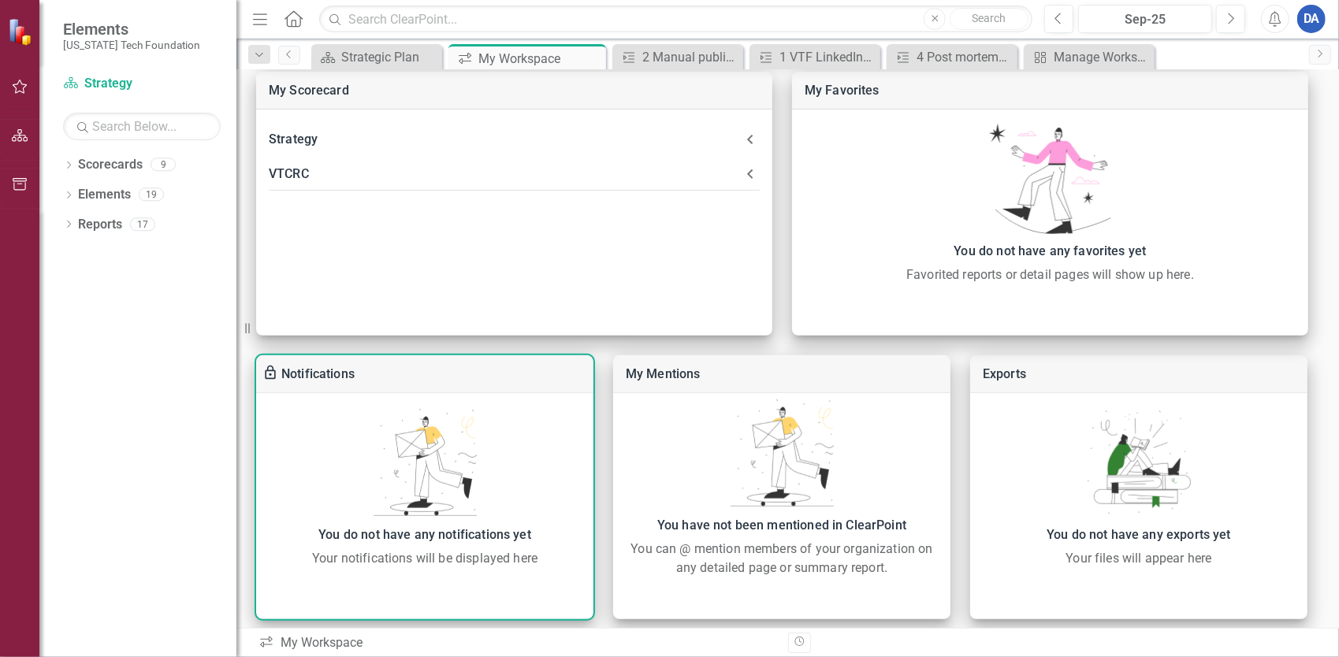
scroll to position [432, 0]
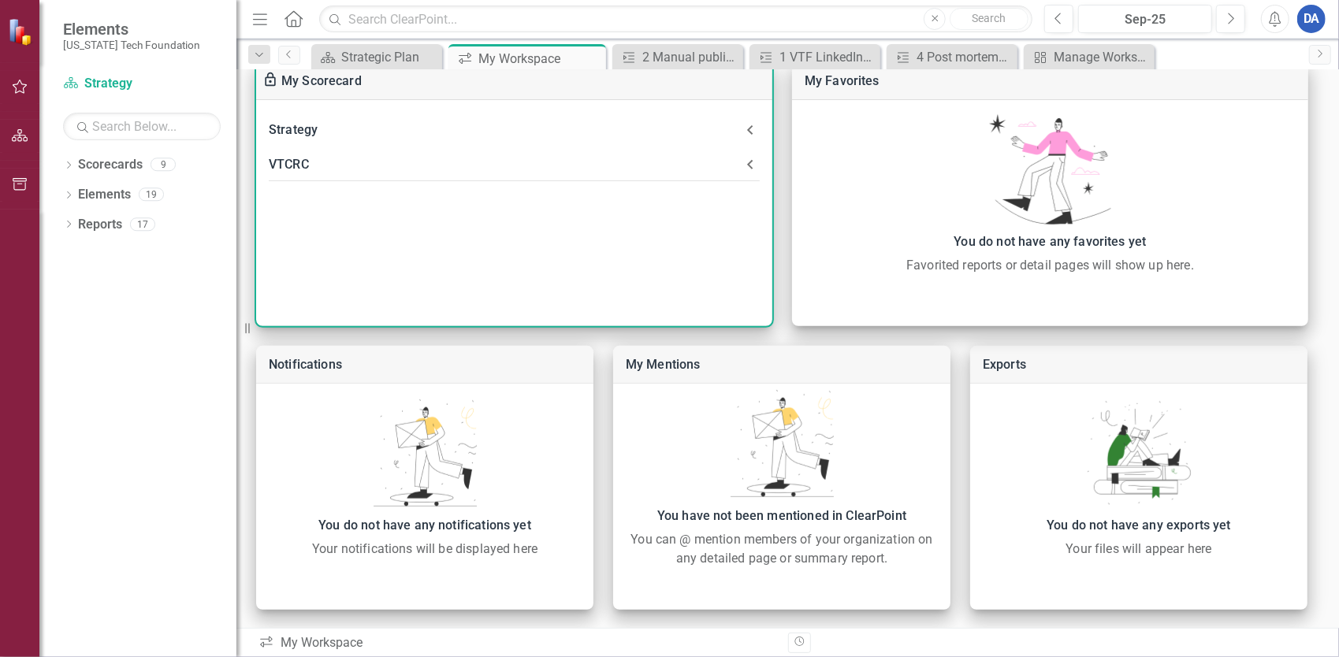
click at [282, 156] on div "VTCRC" at bounding box center [505, 165] width 472 height 22
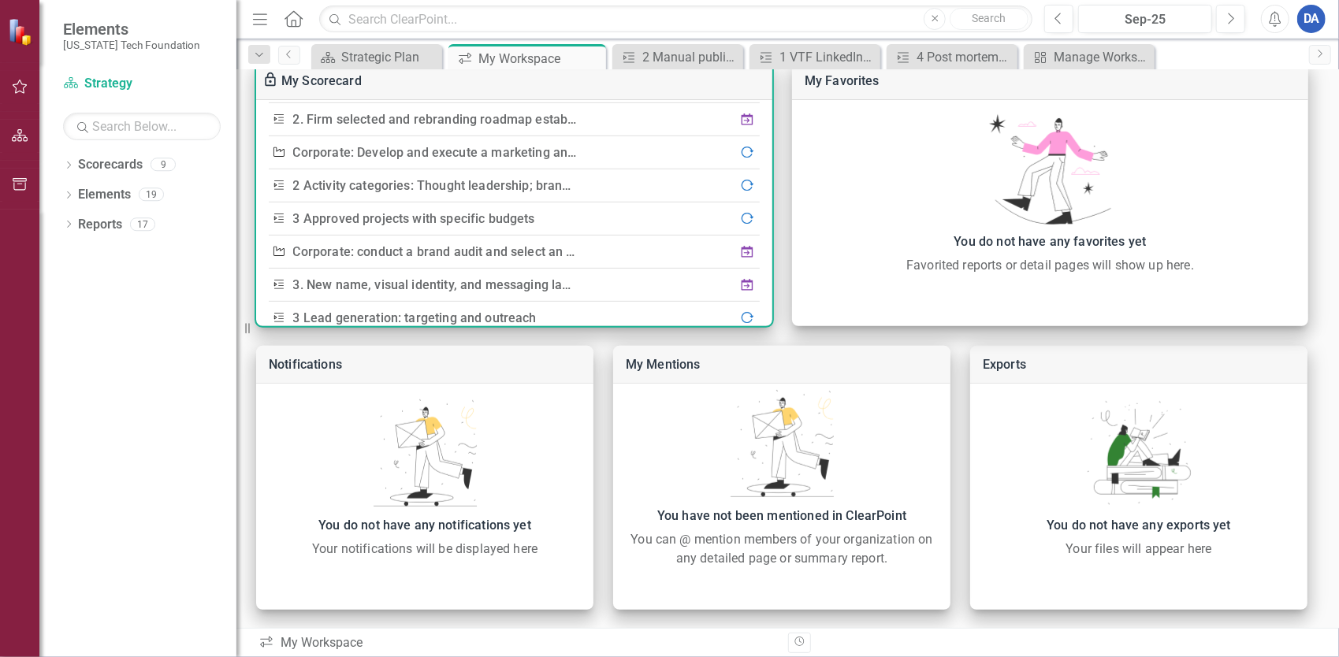
scroll to position [394, 0]
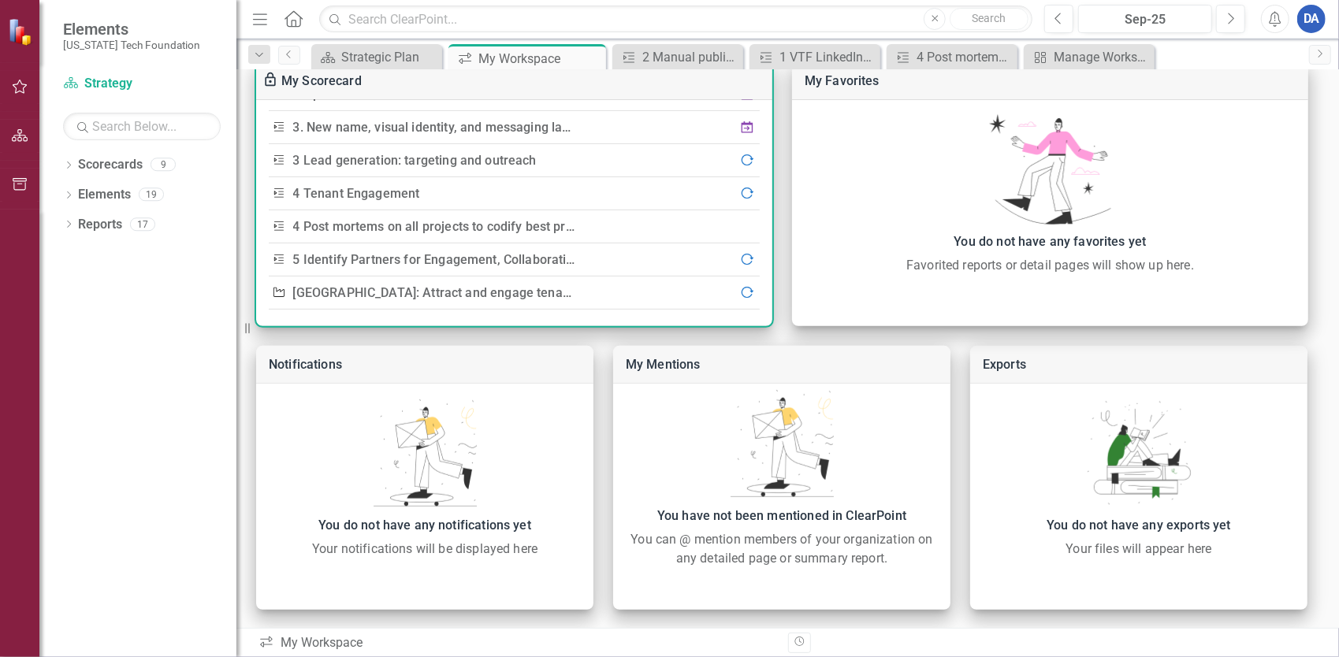
click at [409, 219] on link "4 Post mortems on all projects to codify best practices, opportunities for impr…" at bounding box center [643, 226] width 700 height 15
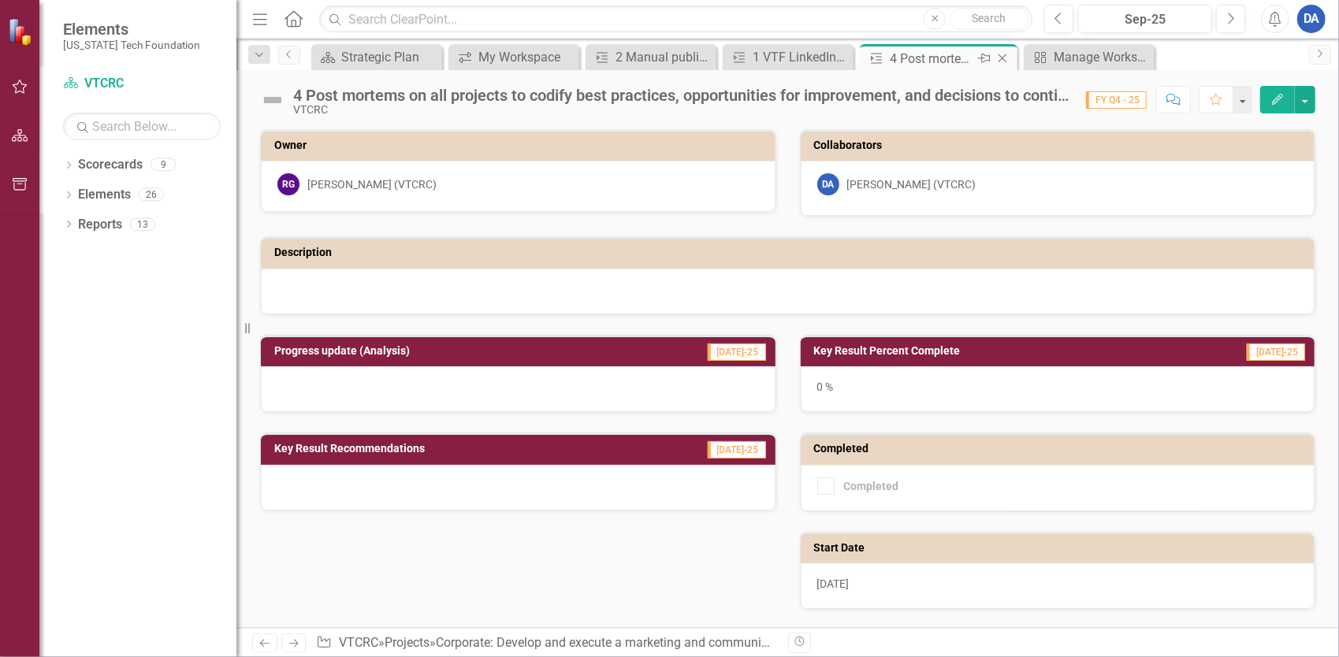
click at [1006, 58] on icon "Close" at bounding box center [1002, 58] width 16 height 13
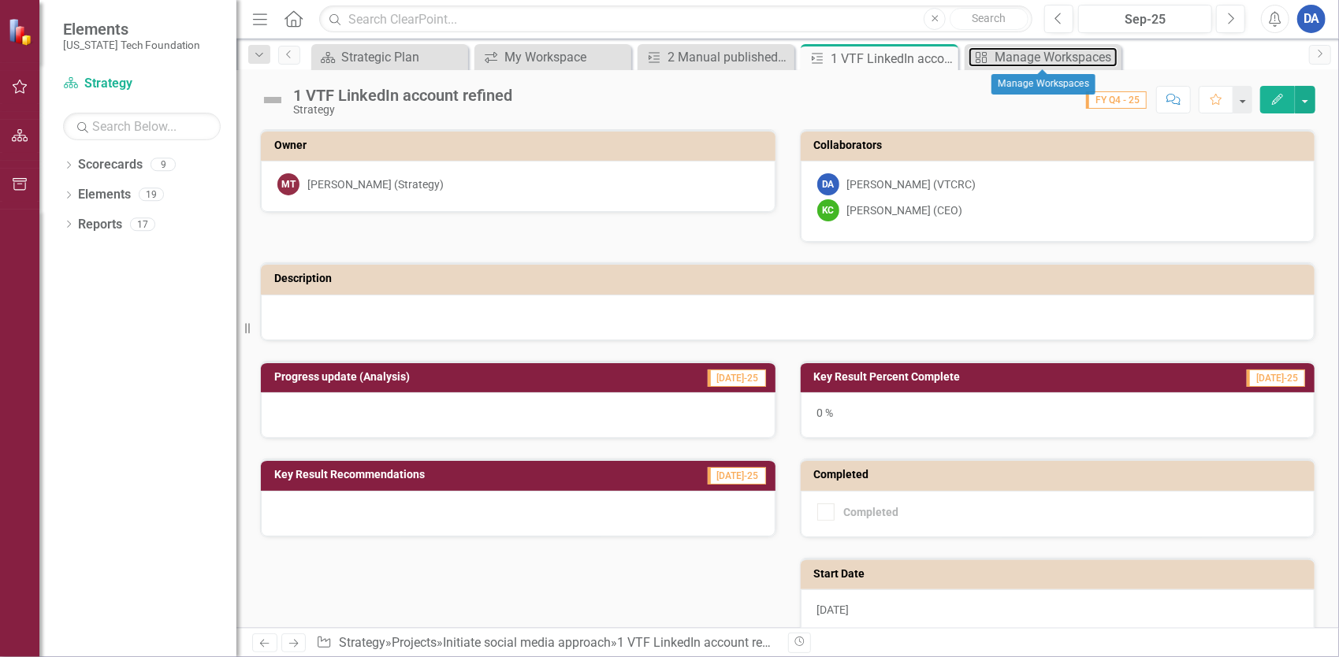
click at [1006, 58] on div "Manage Workspaces" at bounding box center [1055, 57] width 123 height 20
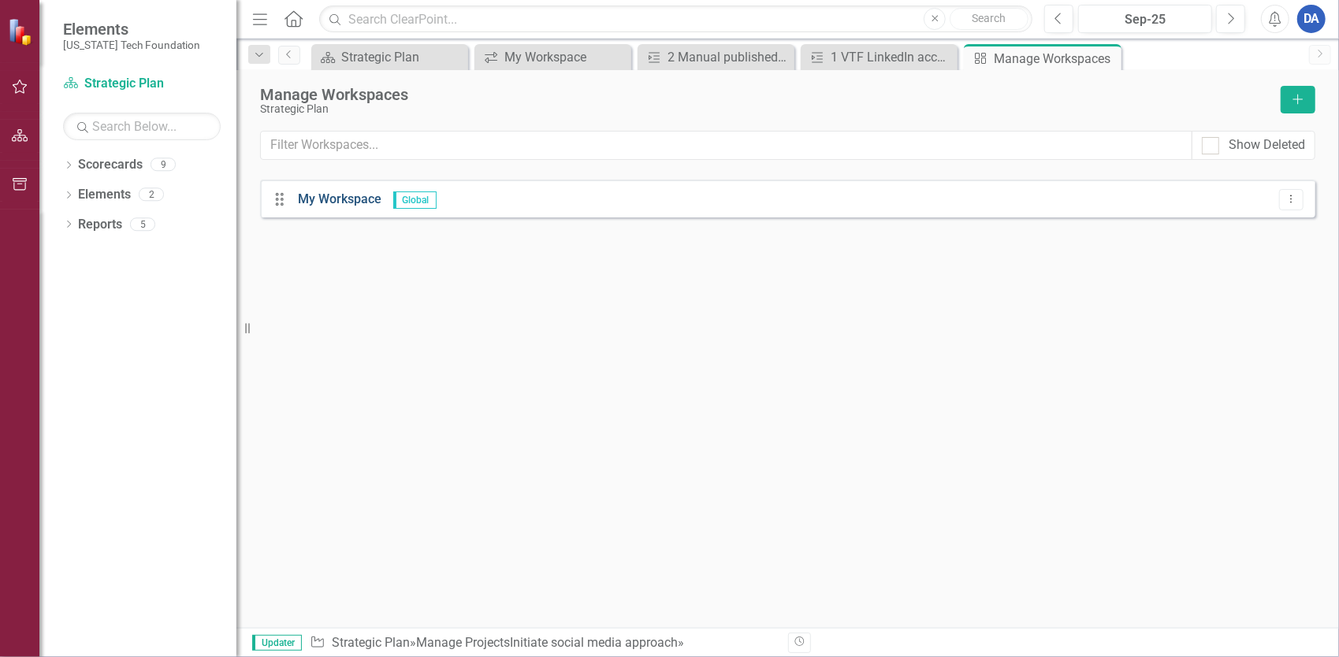
click at [325, 198] on link "My Workspace" at bounding box center [340, 198] width 84 height 15
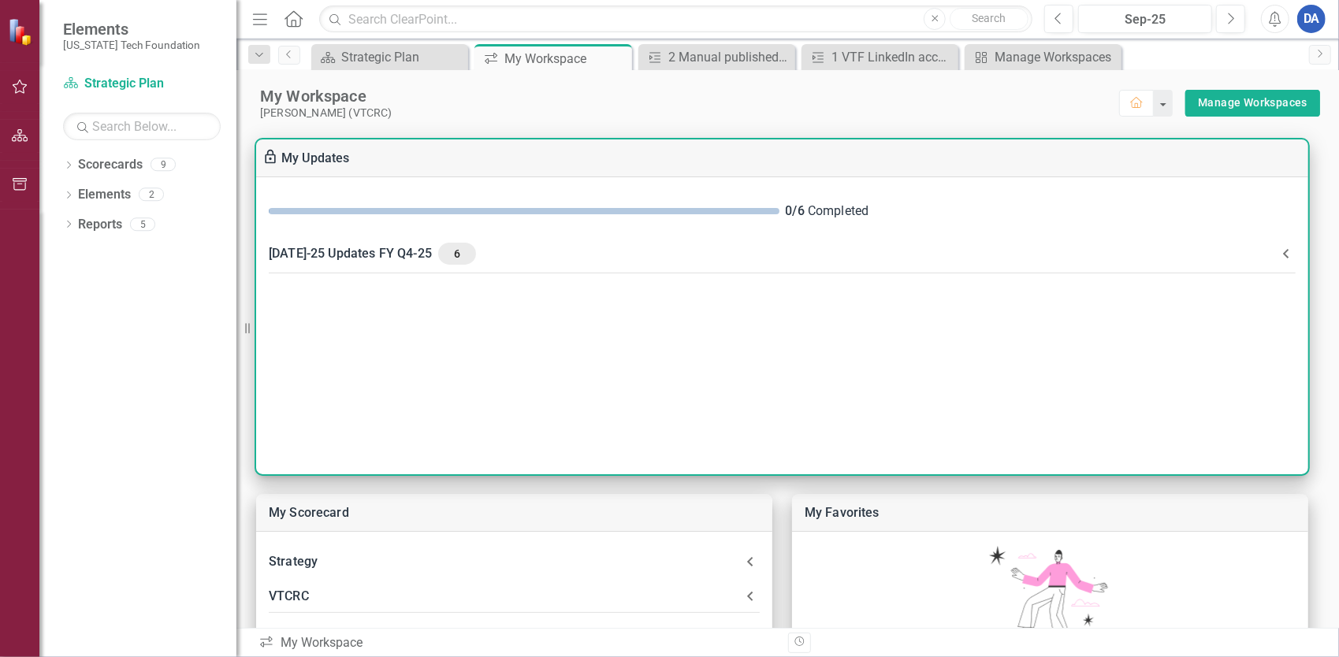
scroll to position [79, 0]
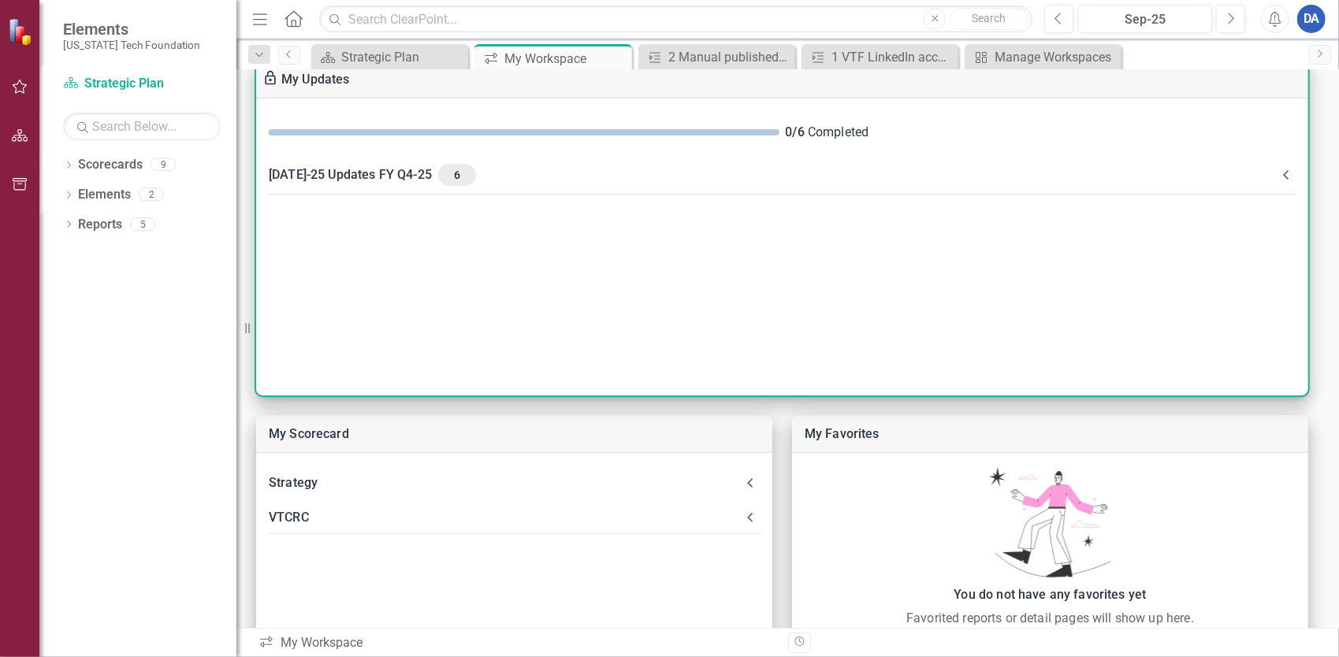
click at [342, 178] on div "[DATE]-25 Updates FY Q4-25 6" at bounding box center [773, 175] width 1008 height 22
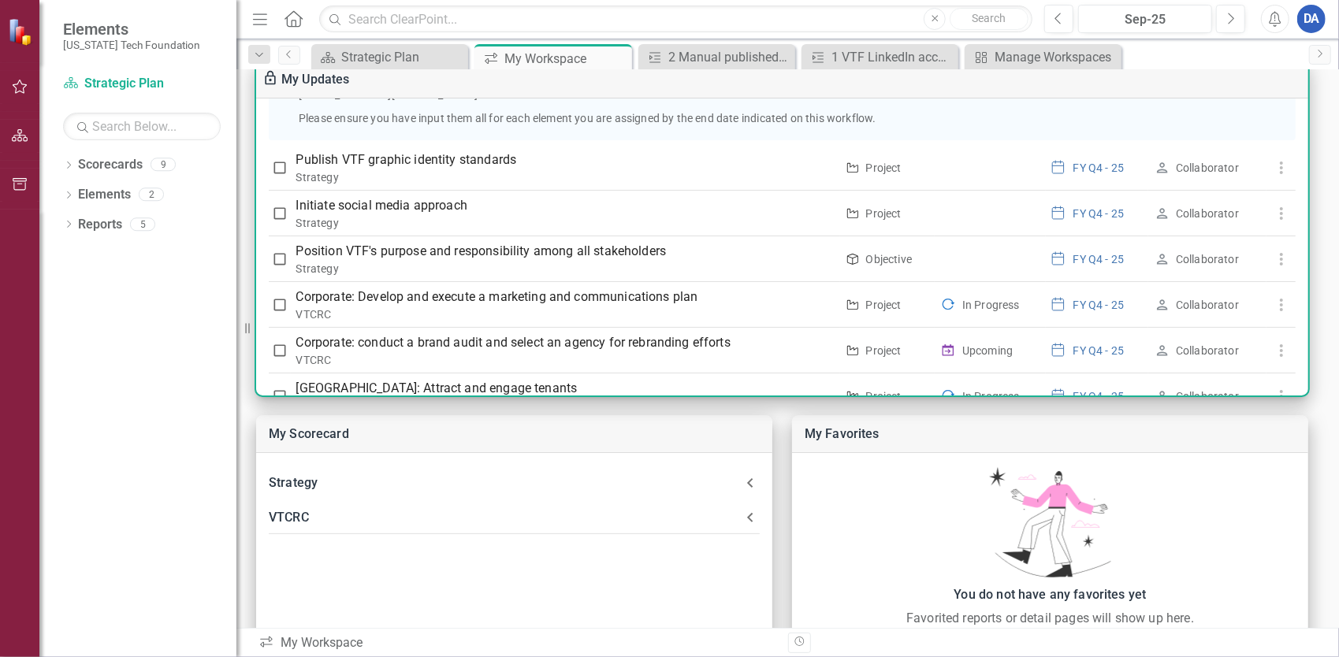
scroll to position [347, 0]
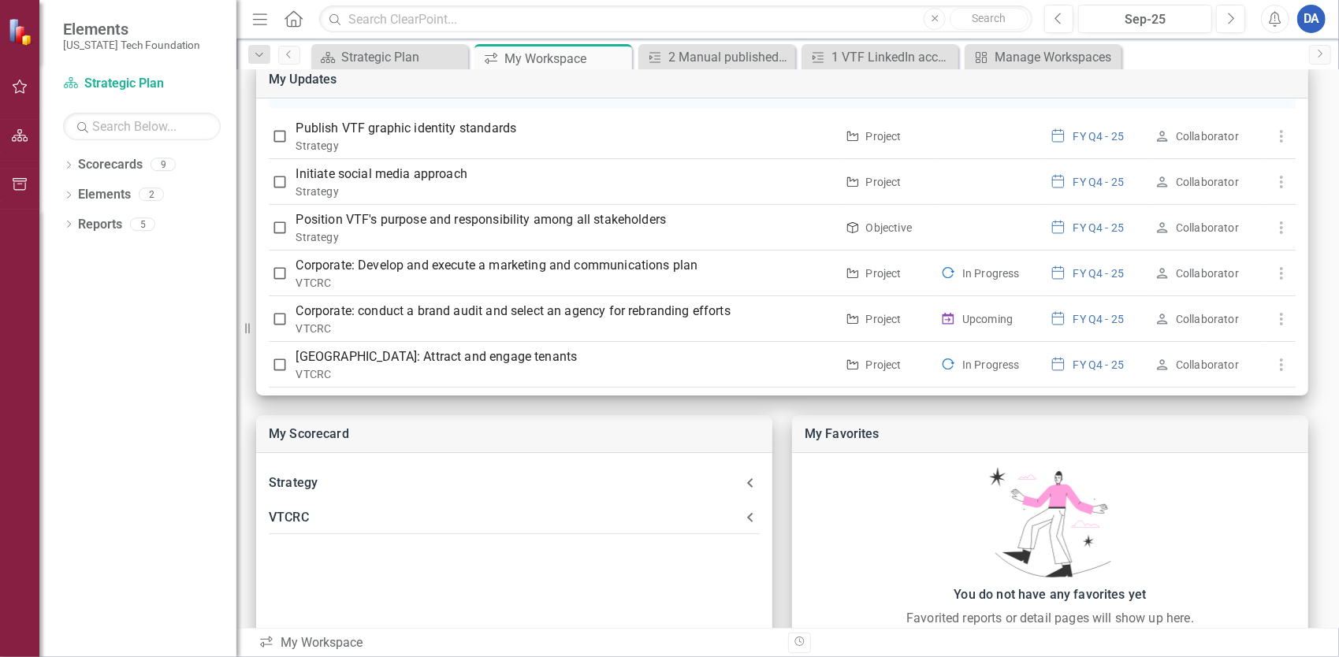
click at [774, 407] on div "My Scorecard Strategy Objective Position VTF's purpose and responsibility among…" at bounding box center [787, 512] width 1102 height 942
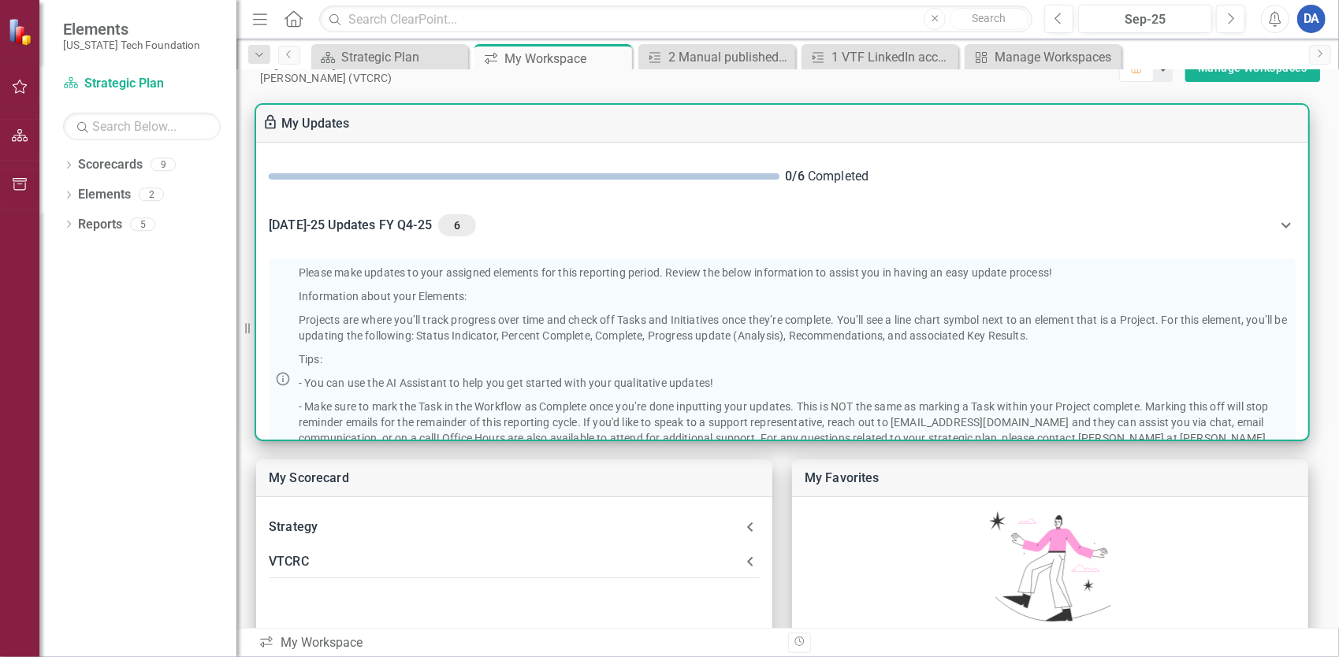
scroll to position [0, 0]
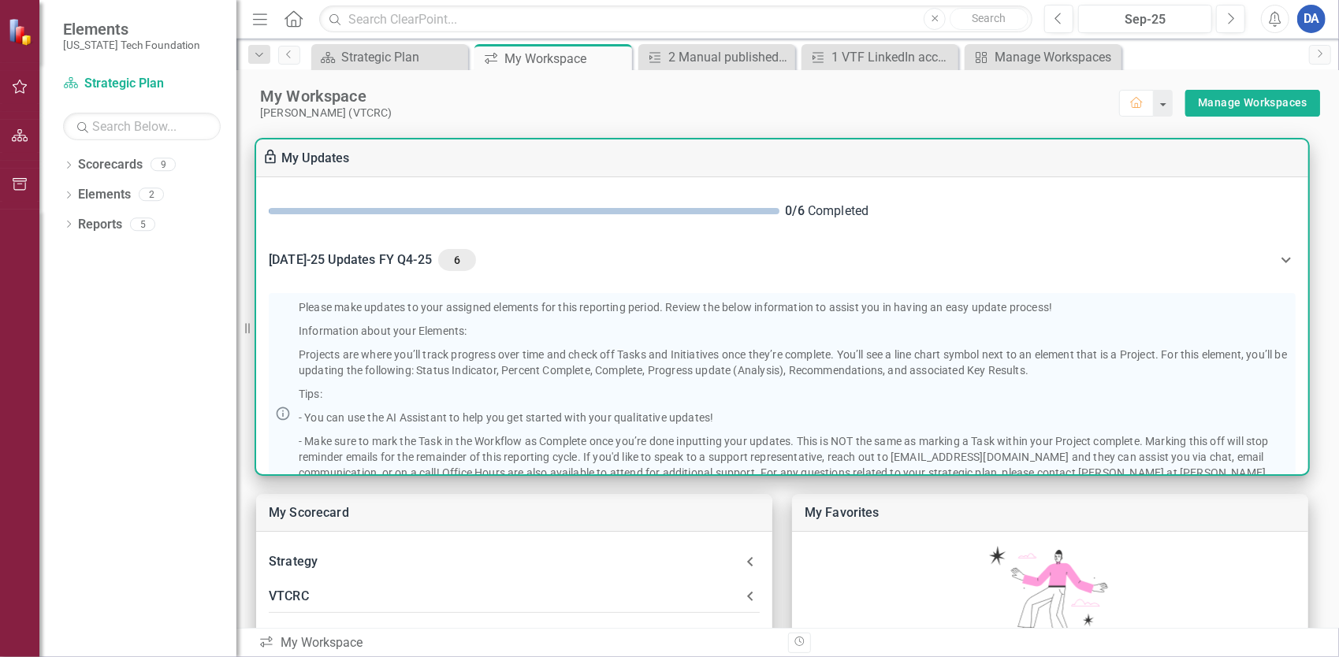
click at [298, 154] on link "My Updates" at bounding box center [315, 157] width 69 height 15
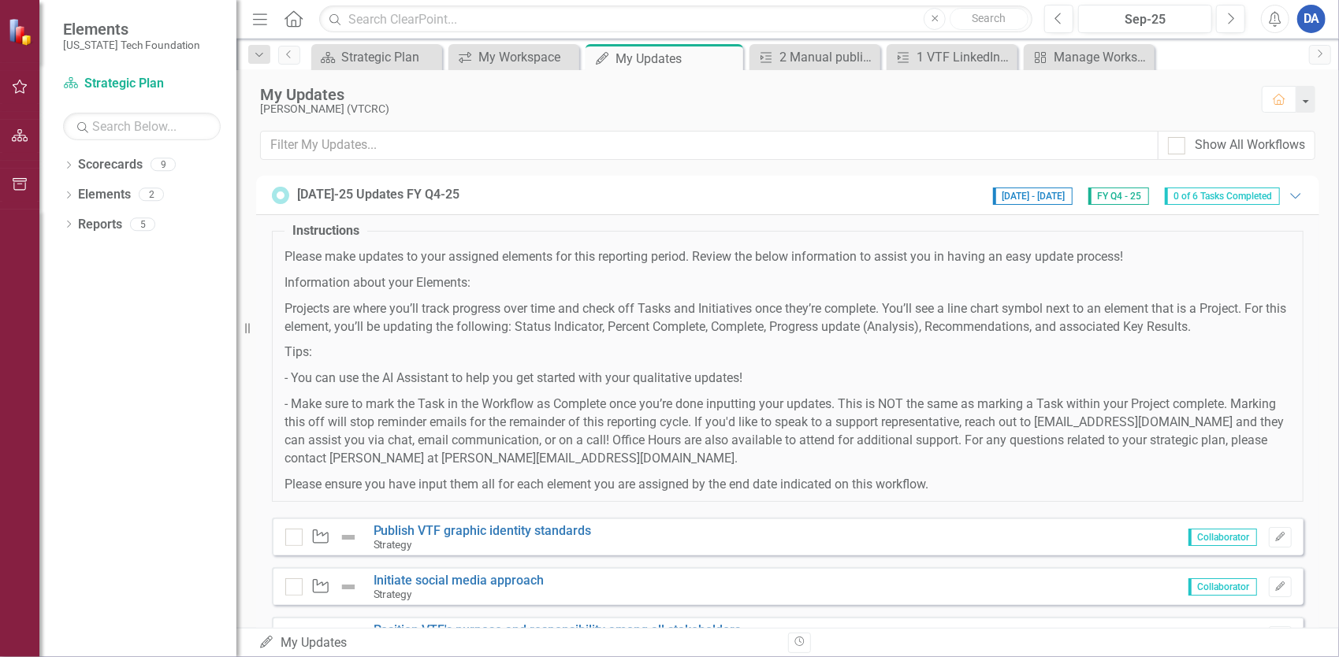
click at [1183, 192] on span "0 of 6 Tasks Completed" at bounding box center [1222, 196] width 115 height 17
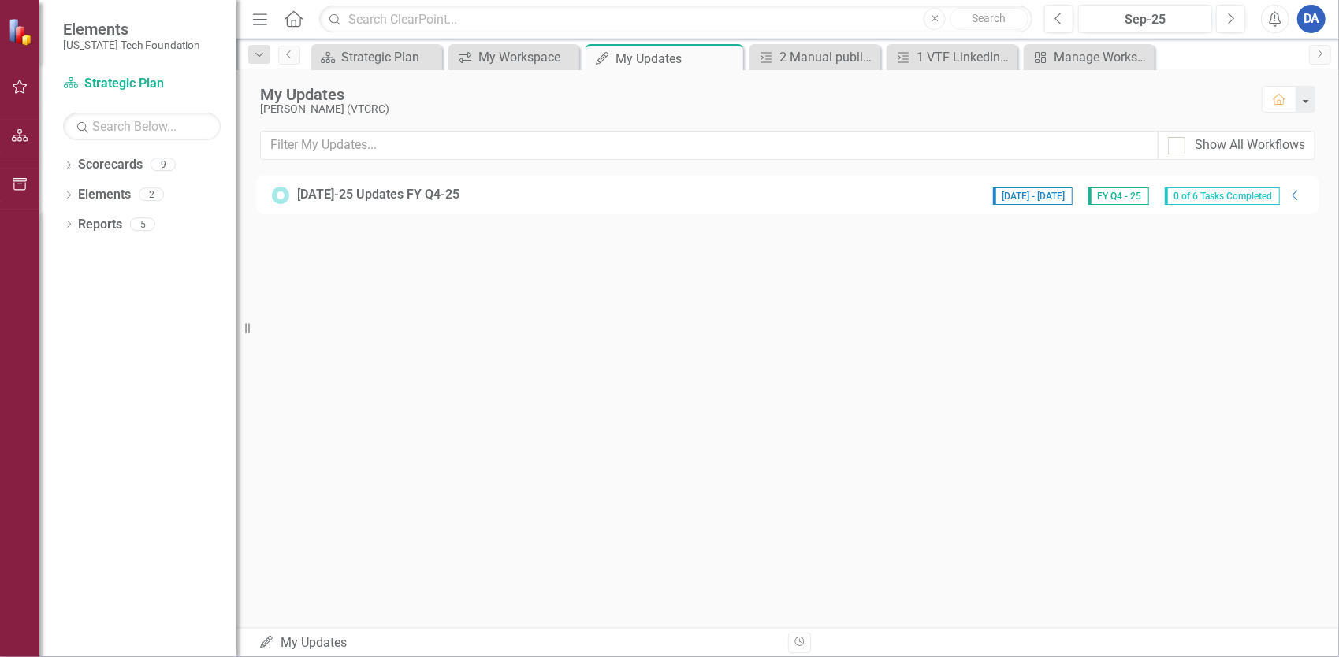
click at [1183, 192] on span "0 of 6 Tasks Completed" at bounding box center [1222, 196] width 115 height 17
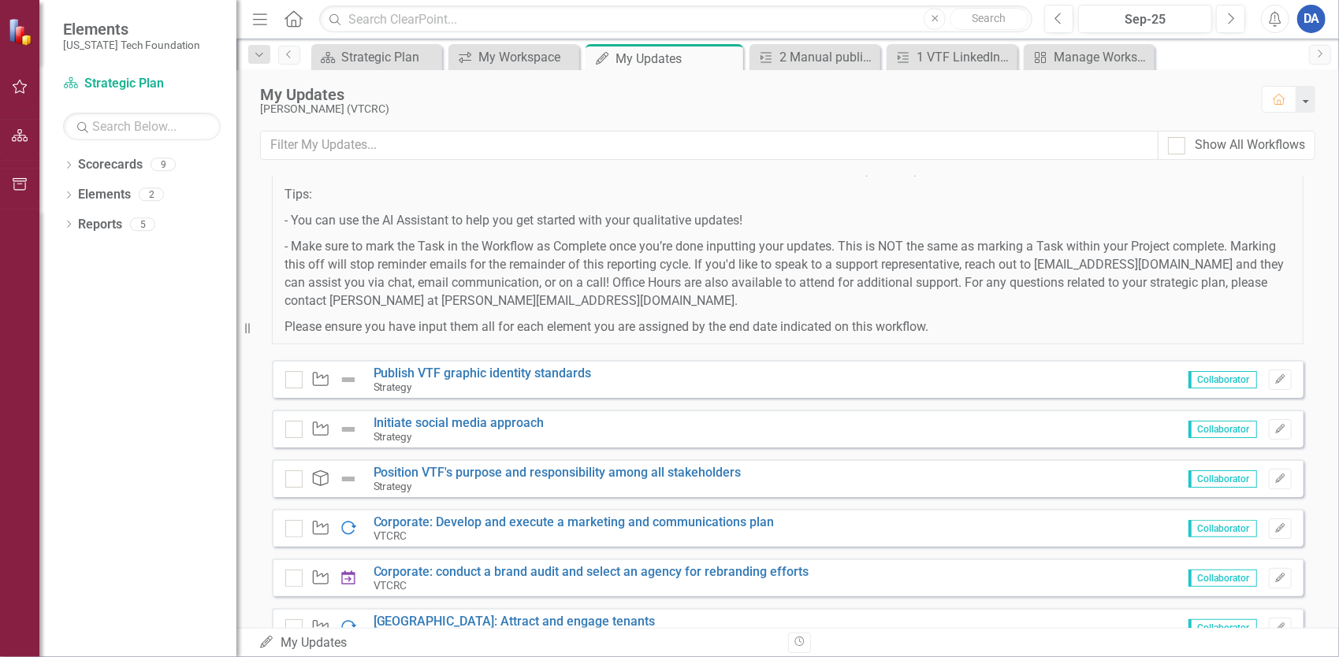
scroll to position [221, 0]
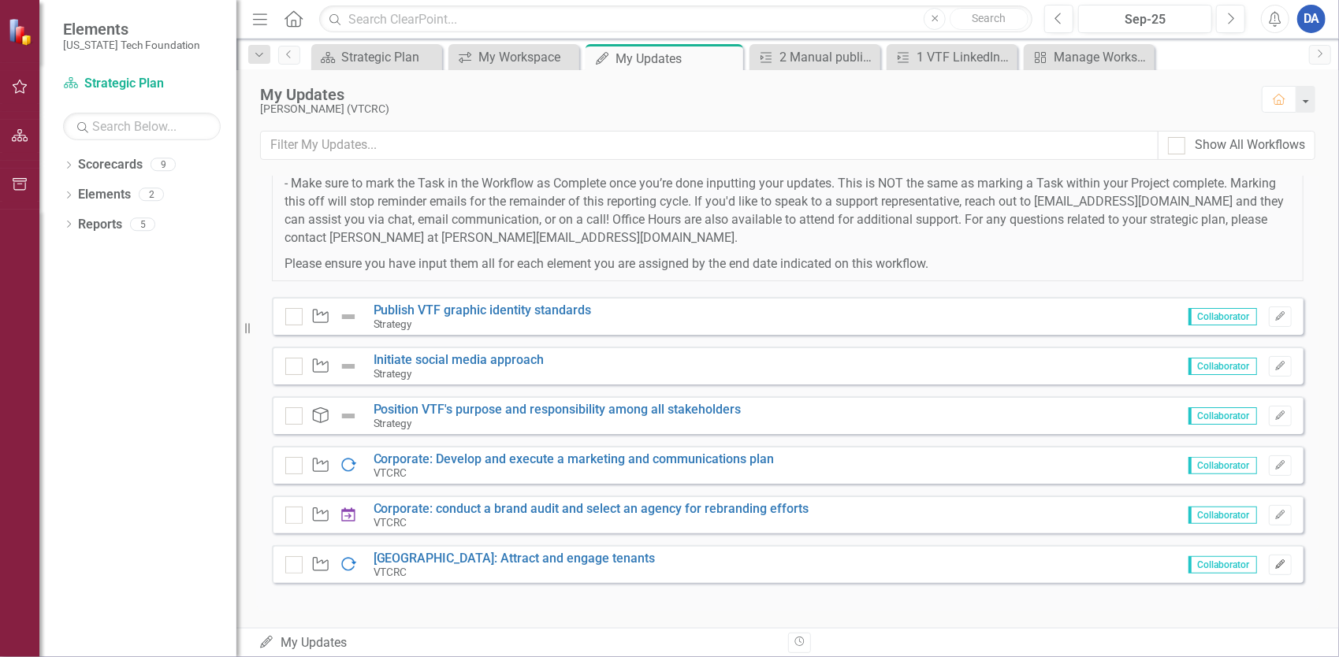
click at [1274, 563] on icon "Edit" at bounding box center [1280, 564] width 12 height 9
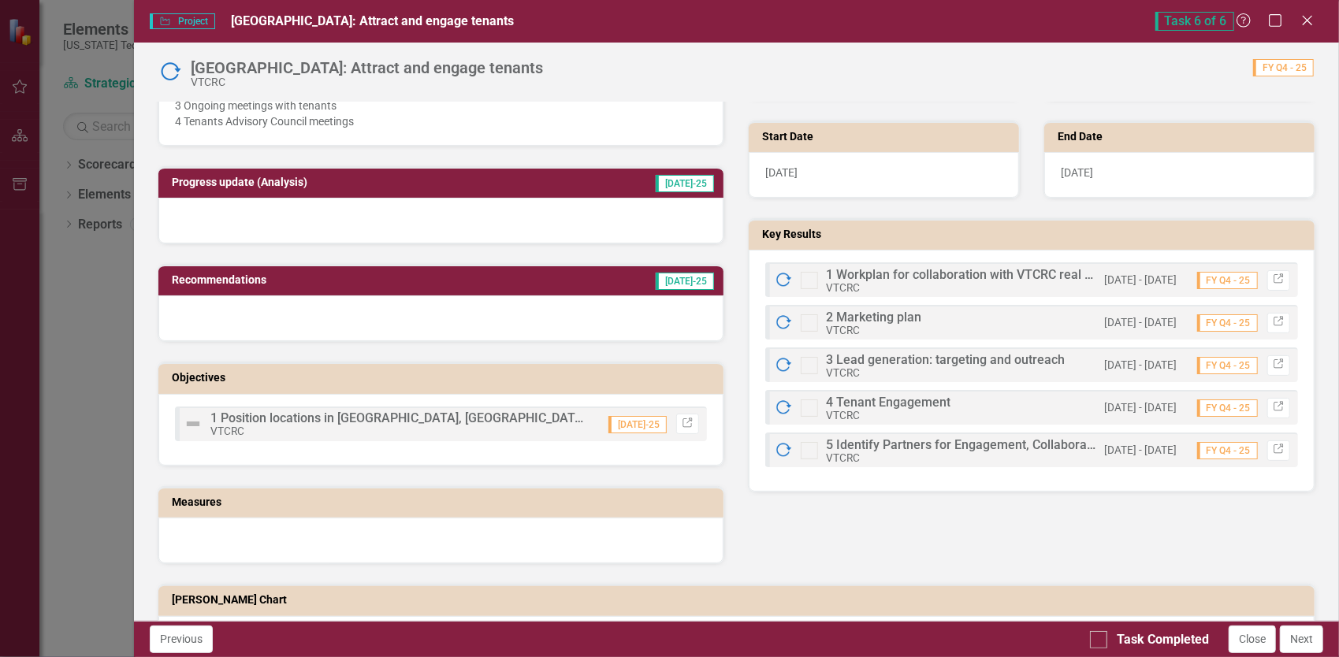
scroll to position [0, 0]
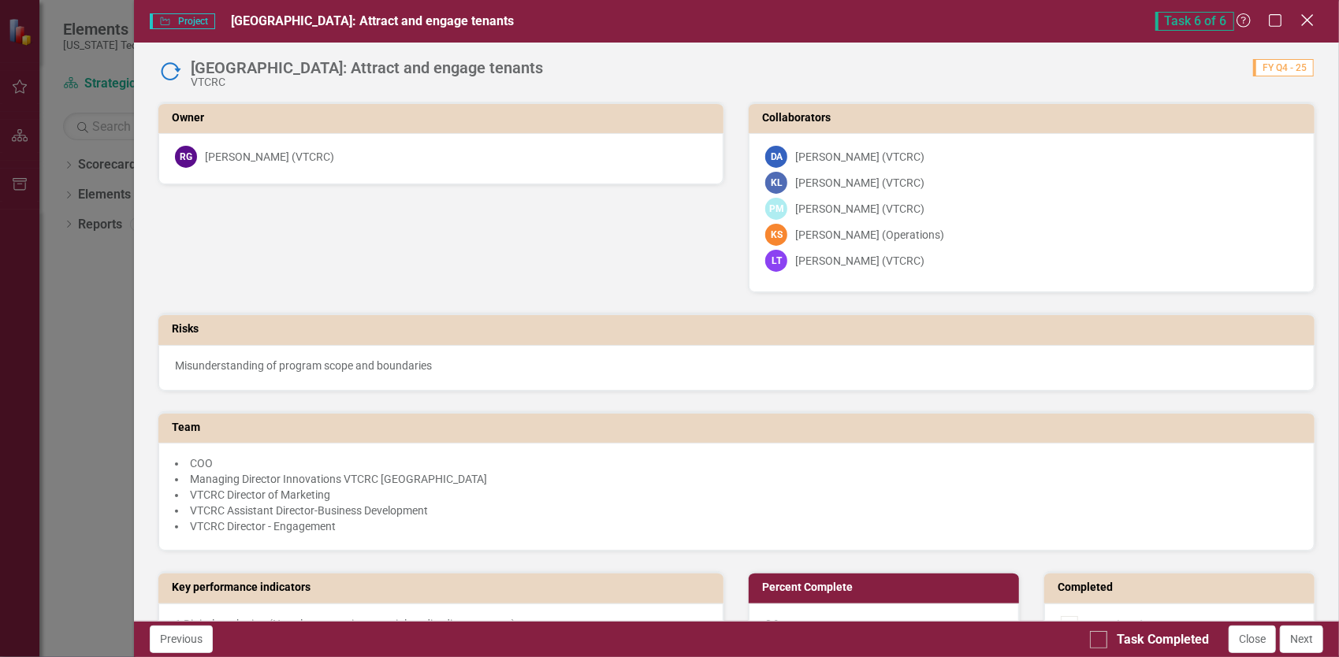
click at [1303, 20] on icon "Close" at bounding box center [1307, 20] width 20 height 15
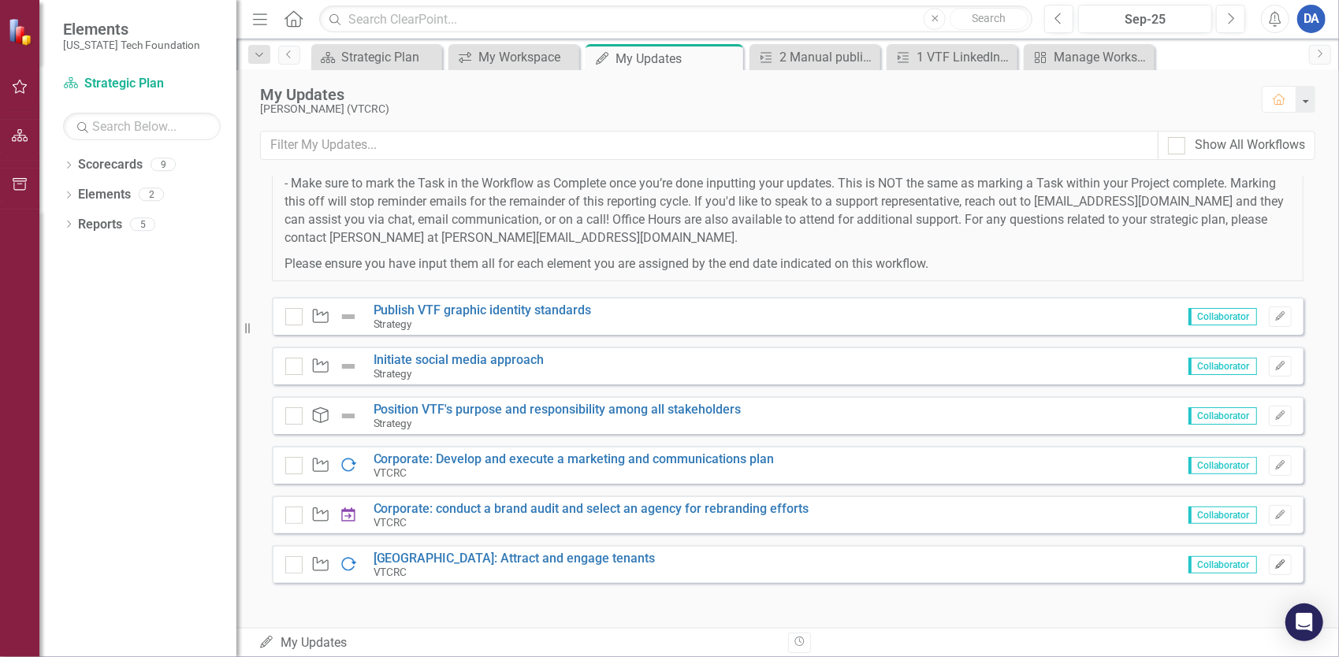
click at [1274, 560] on icon "Edit" at bounding box center [1280, 564] width 12 height 9
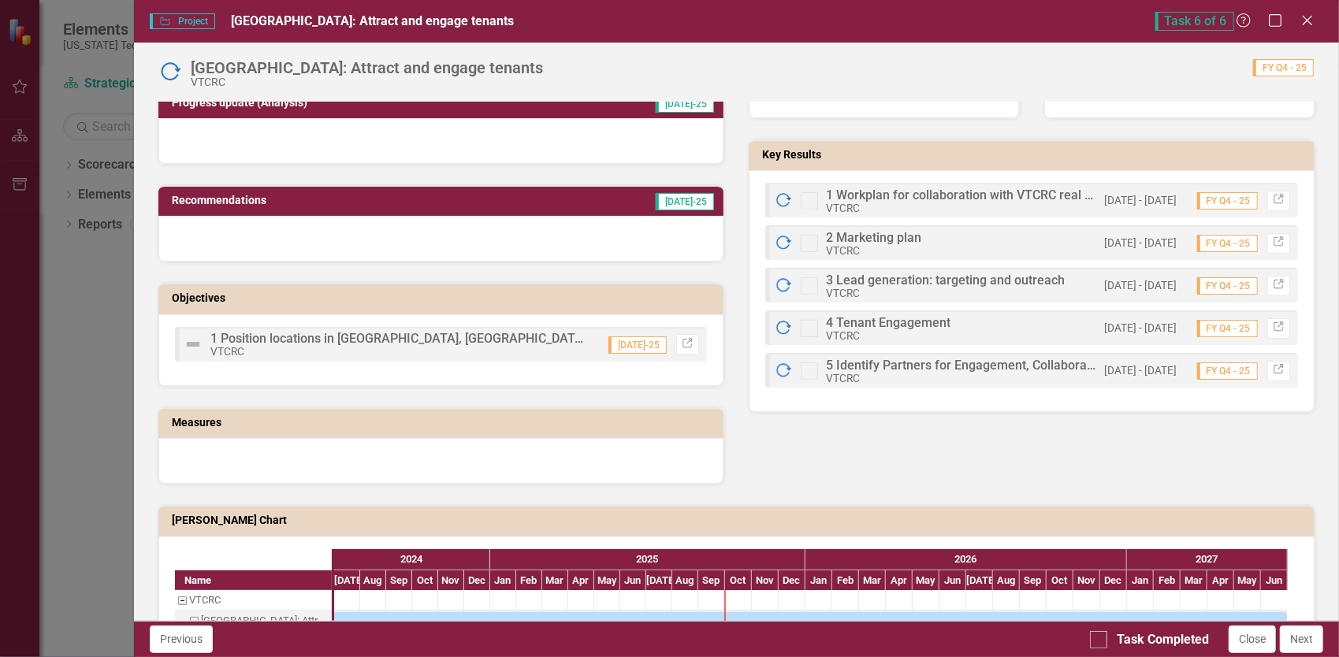
scroll to position [630, 0]
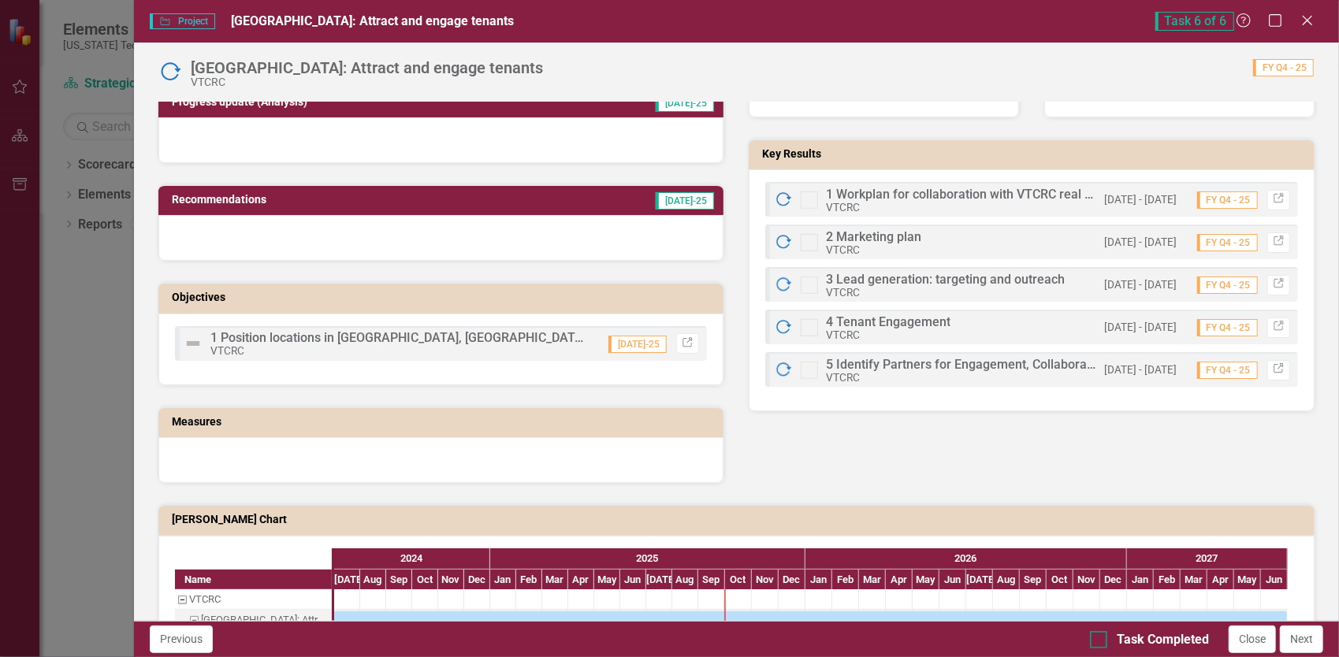
click at [1102, 638] on div at bounding box center [1098, 639] width 17 height 17
click at [1100, 638] on input "Task Completed" at bounding box center [1095, 636] width 10 height 10
checkbox input "true"
click at [1304, 643] on button "Next" at bounding box center [1301, 640] width 43 height 28
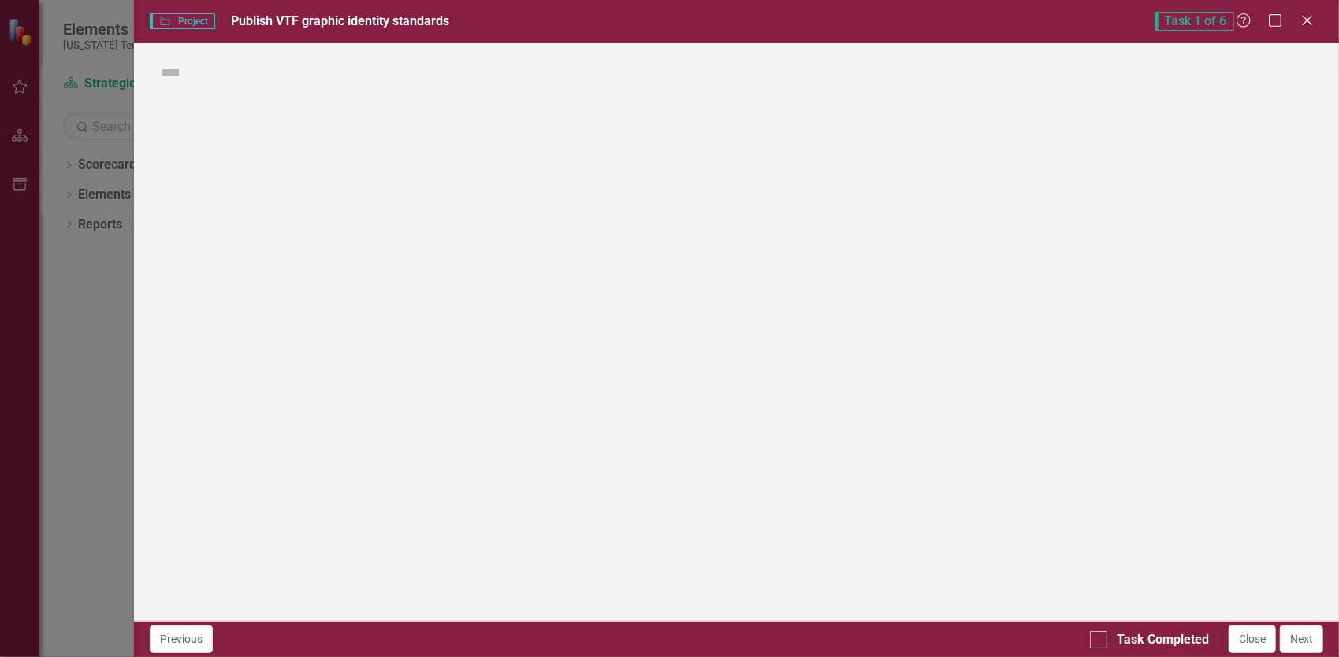
checkbox input "true"
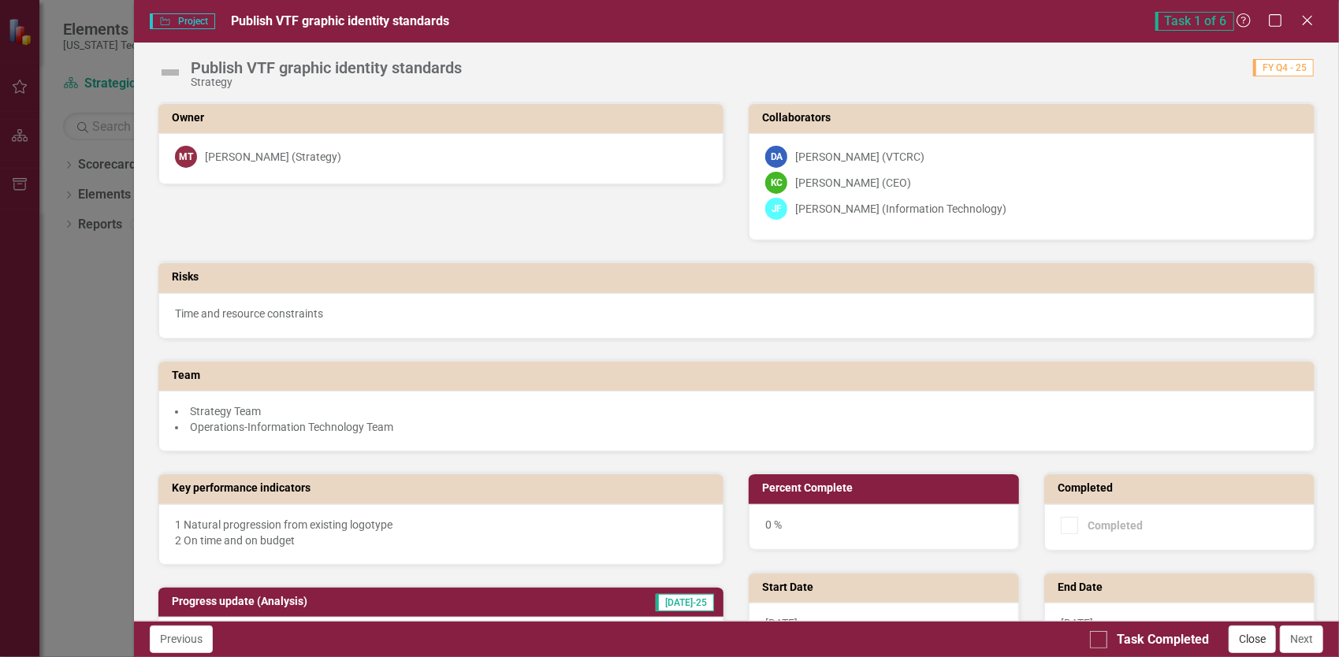
click at [1245, 642] on button "Close" at bounding box center [1251, 640] width 47 height 28
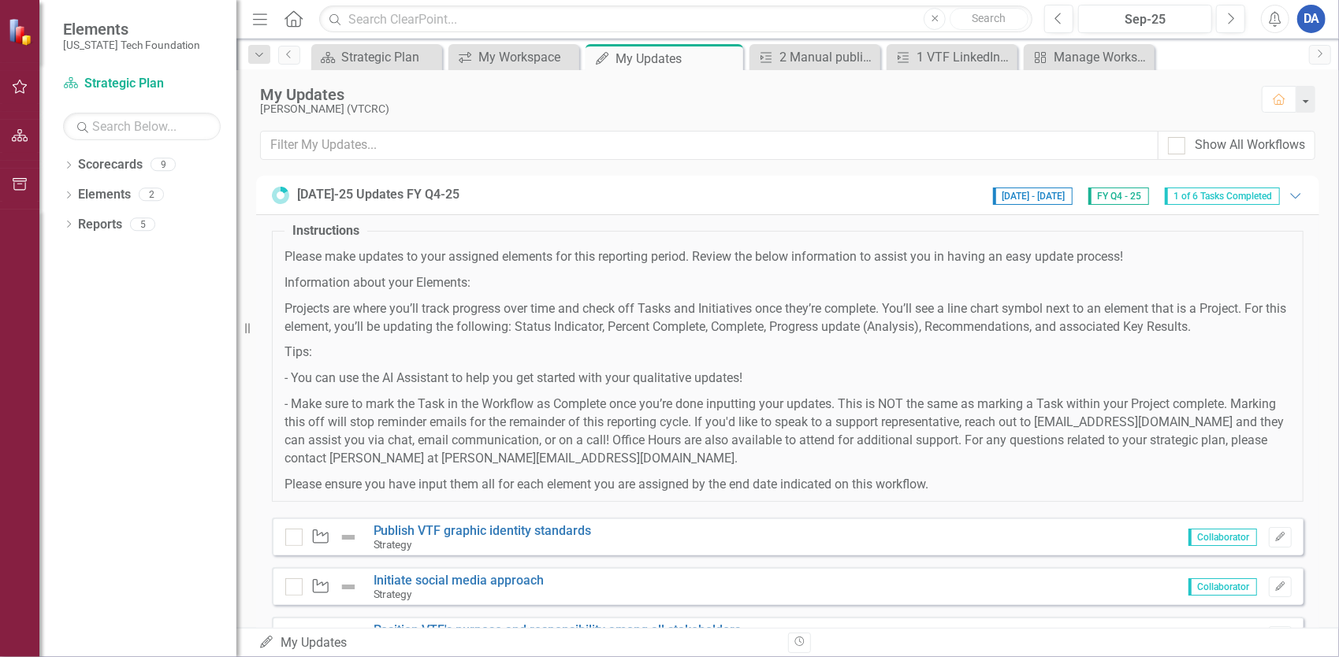
scroll to position [221, 0]
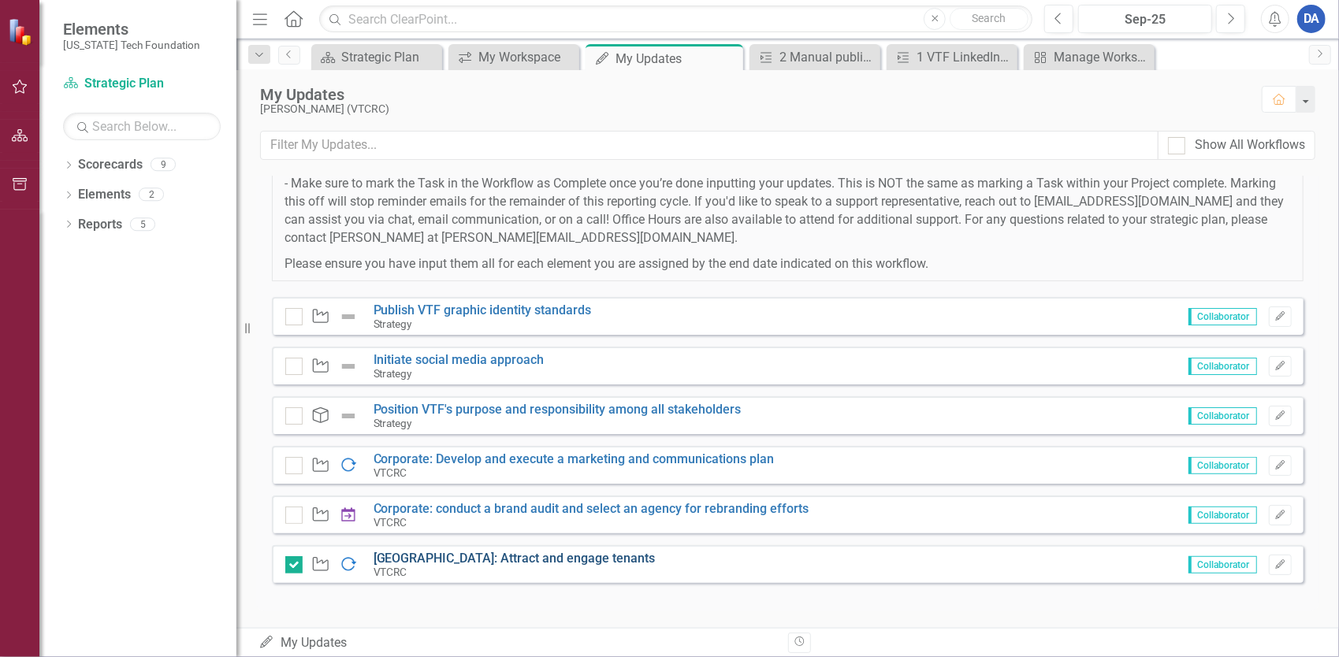
click at [526, 558] on link "[GEOGRAPHIC_DATA]: Attract and engage tenants" at bounding box center [514, 558] width 282 height 15
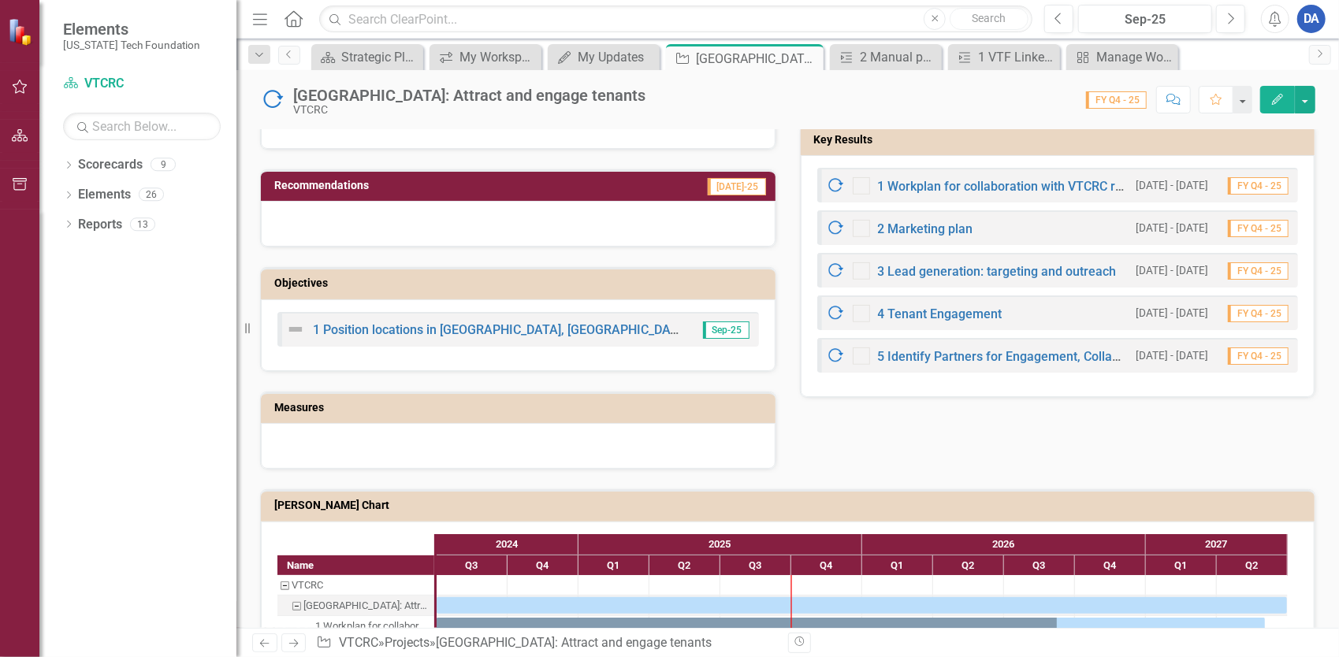
scroll to position [585, 0]
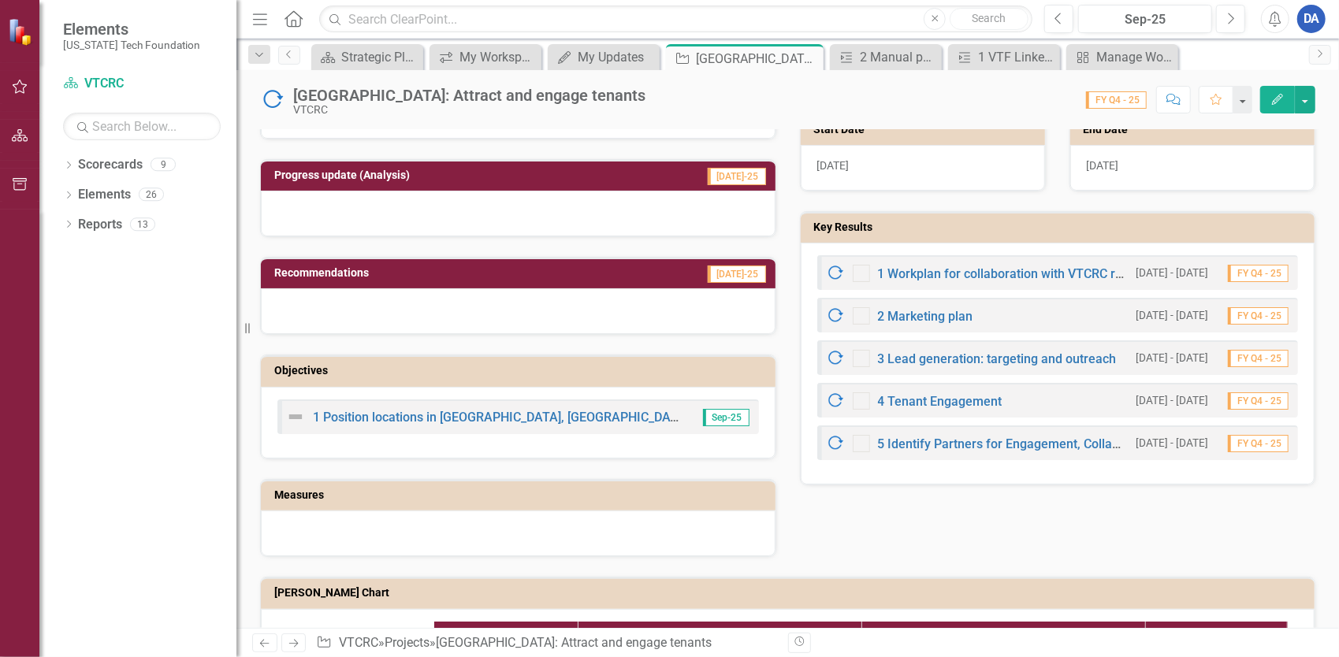
click at [1265, 102] on button "Edit" at bounding box center [1277, 100] width 35 height 28
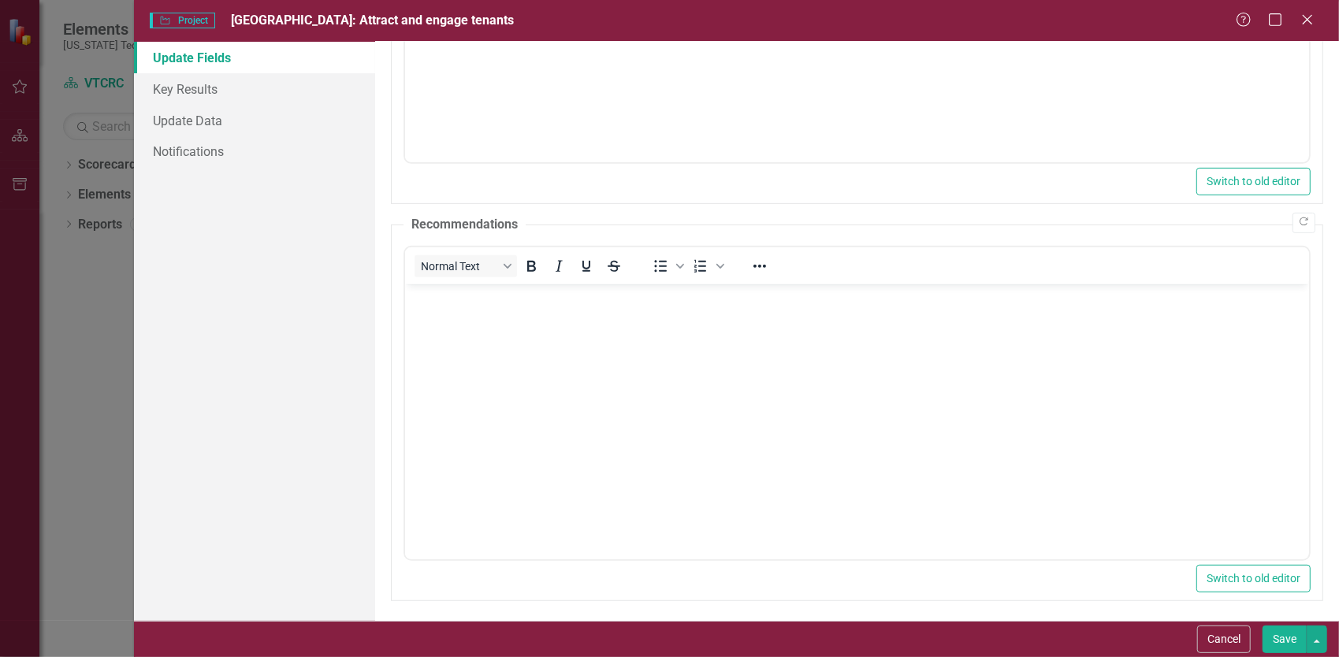
scroll to position [0, 0]
click at [1217, 645] on button "Cancel" at bounding box center [1224, 640] width 54 height 28
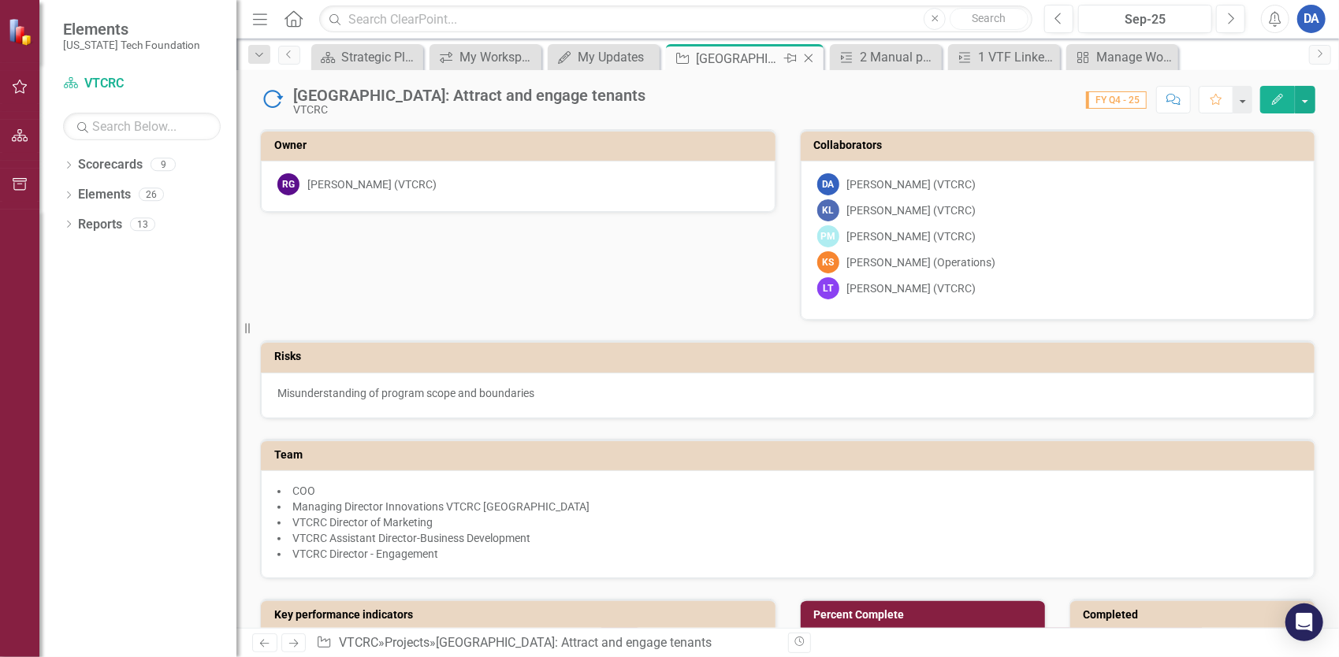
click at [808, 56] on icon "Close" at bounding box center [809, 58] width 16 height 13
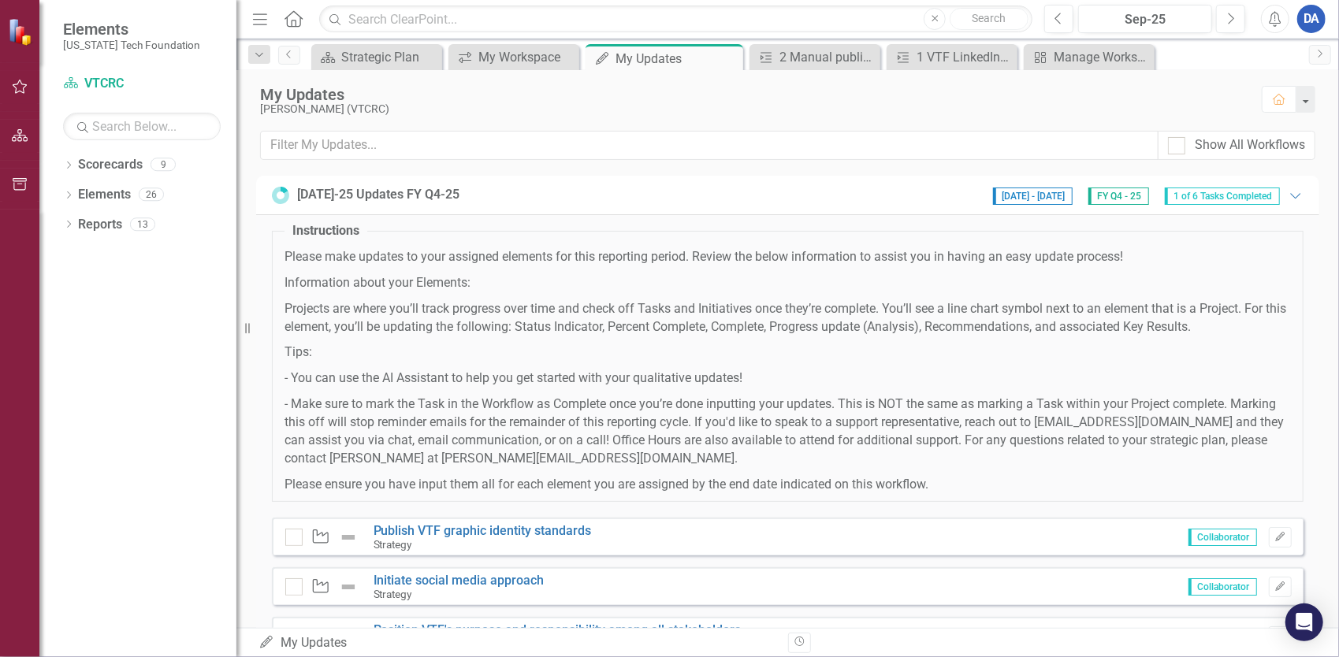
scroll to position [221, 0]
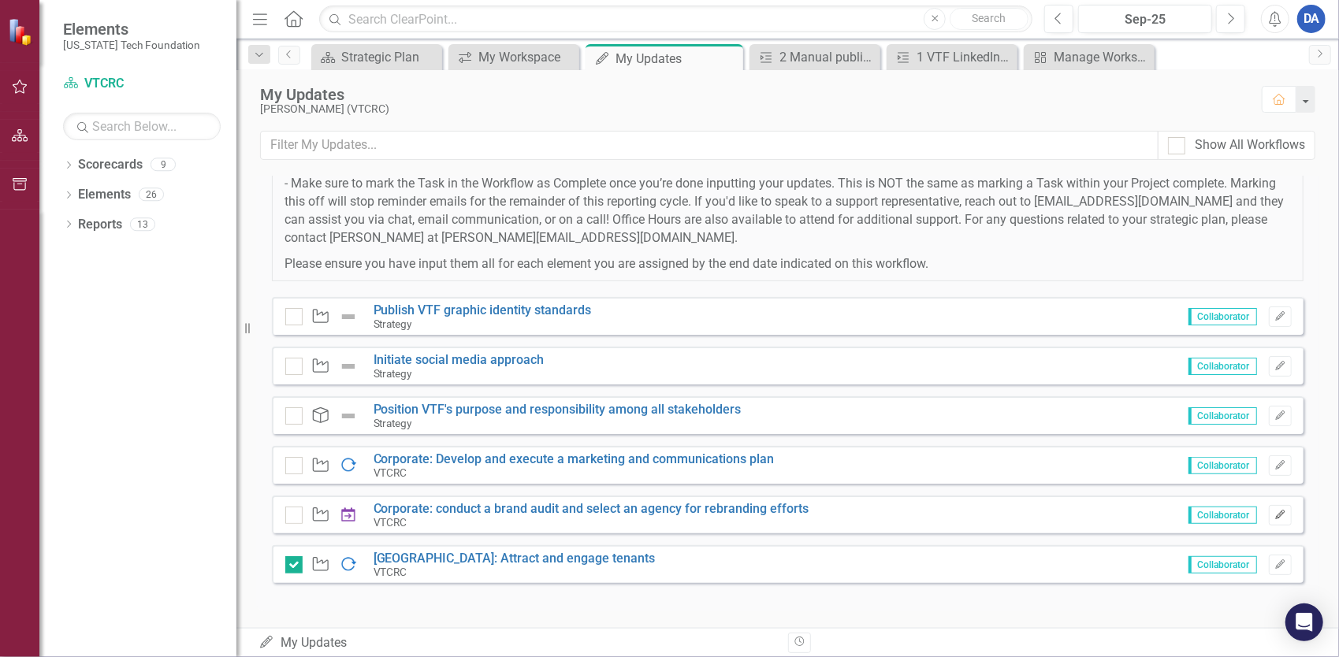
click at [1275, 512] on icon "button" at bounding box center [1279, 514] width 9 height 9
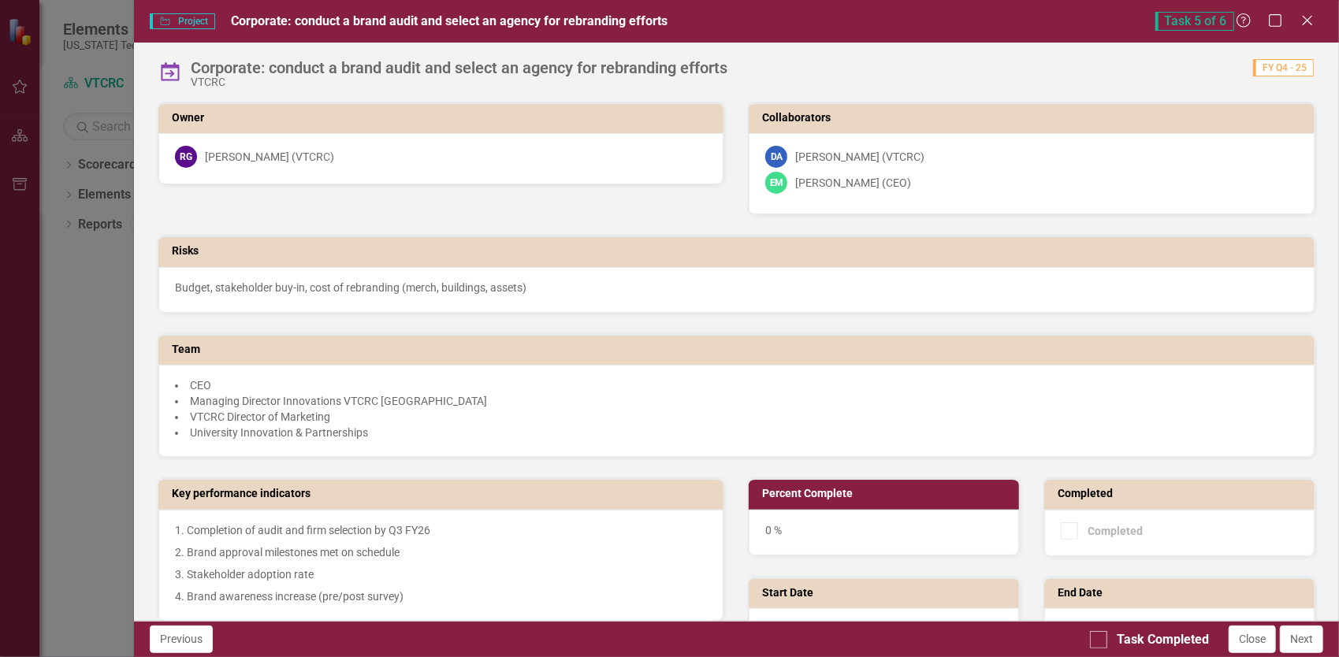
scroll to position [79, 0]
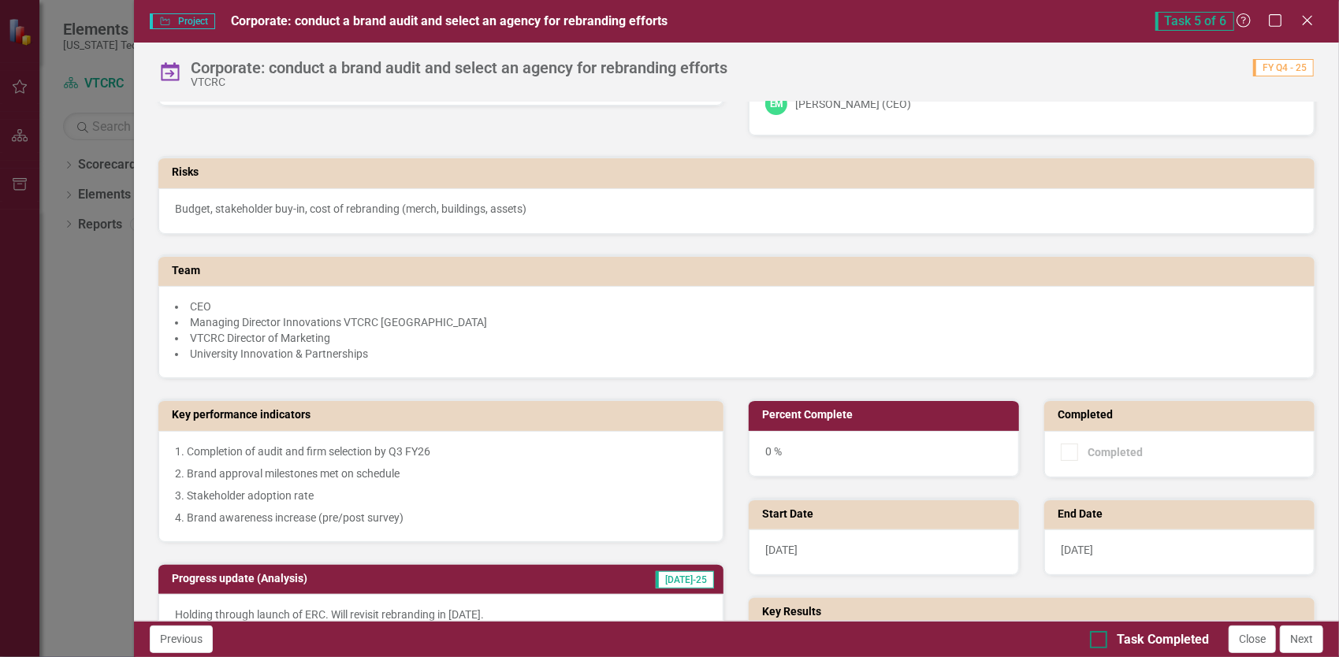
click at [1095, 640] on input "Task Completed" at bounding box center [1095, 636] width 10 height 10
checkbox input "true"
click at [1309, 643] on button "Next" at bounding box center [1301, 640] width 43 height 28
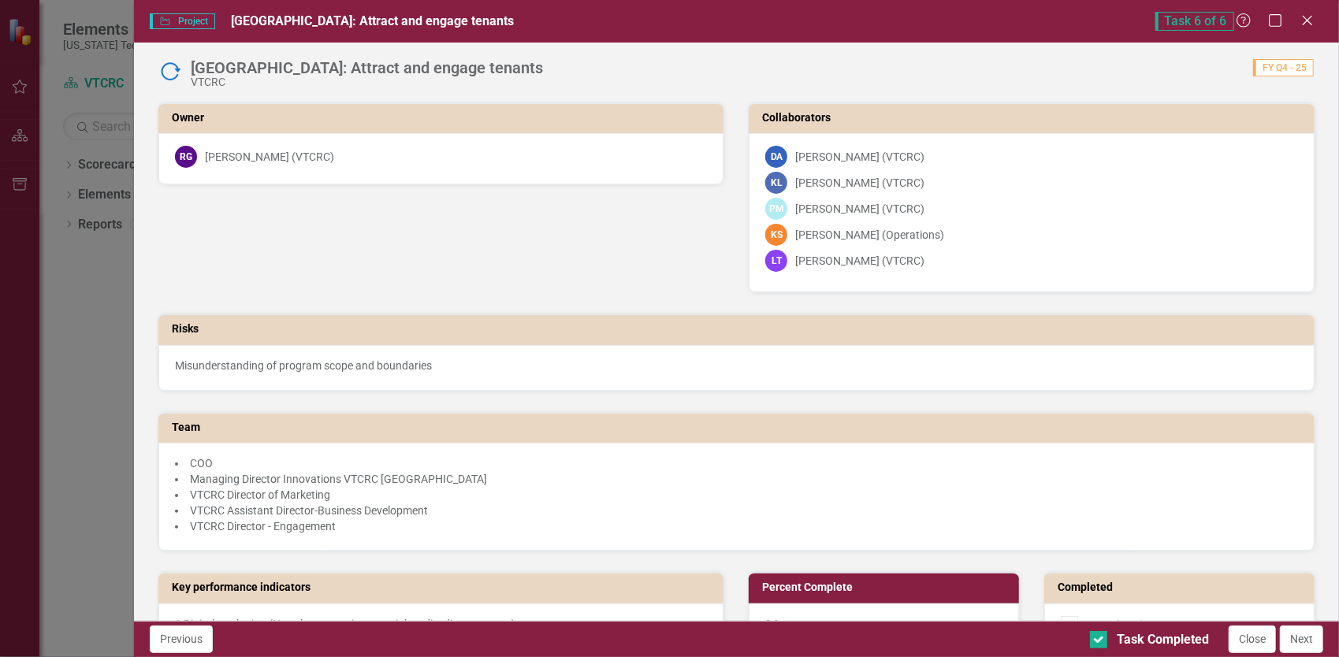
checkbox input "true"
click at [1309, 643] on button "Next" at bounding box center [1301, 640] width 43 height 28
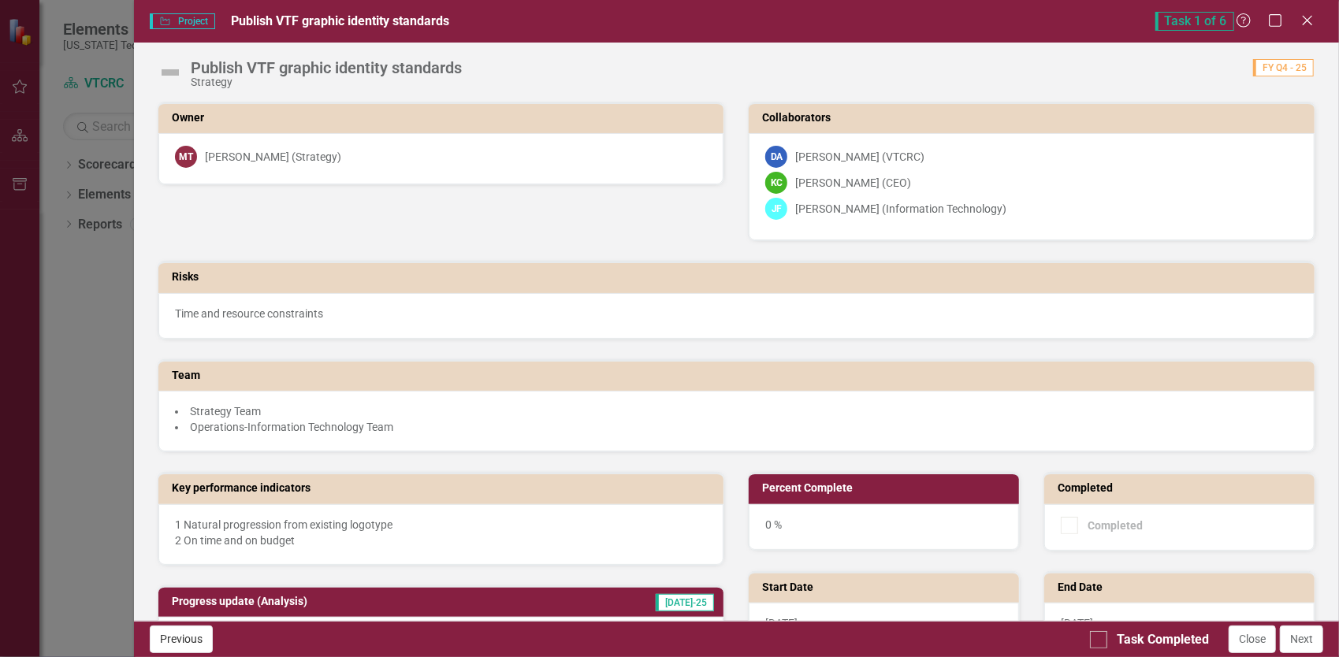
click at [185, 644] on button "Previous" at bounding box center [181, 640] width 63 height 28
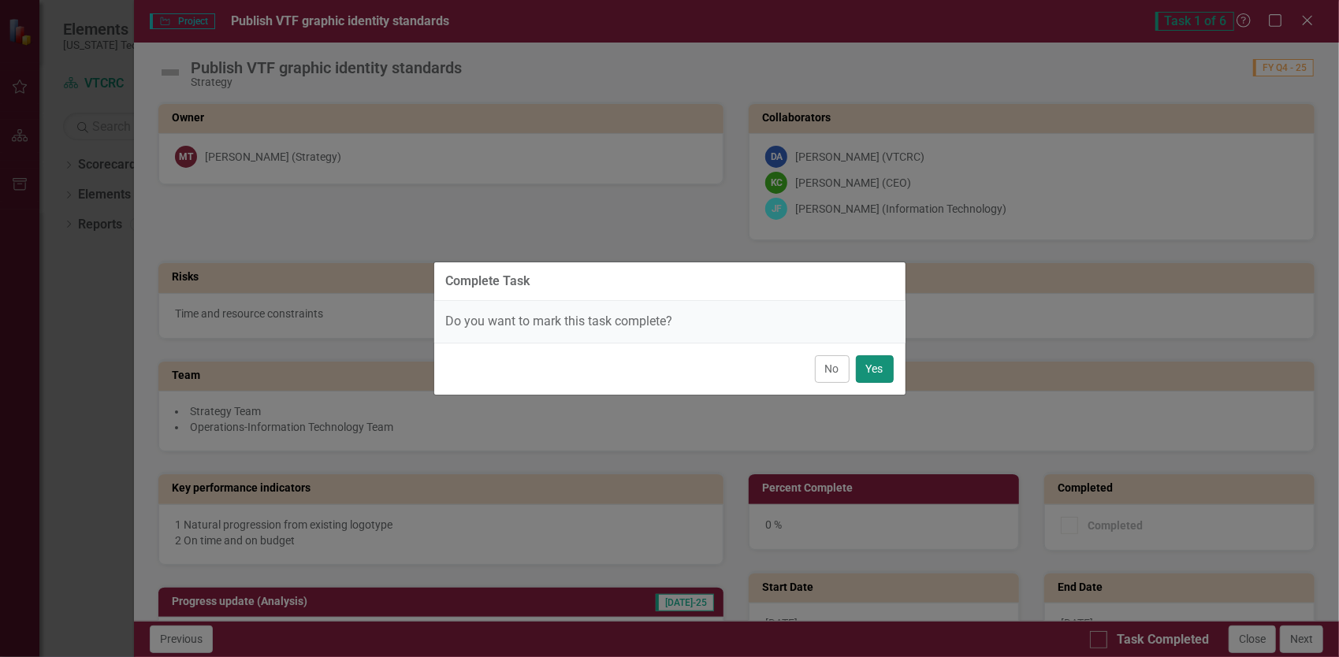
click at [871, 373] on button "Yes" at bounding box center [875, 369] width 38 height 28
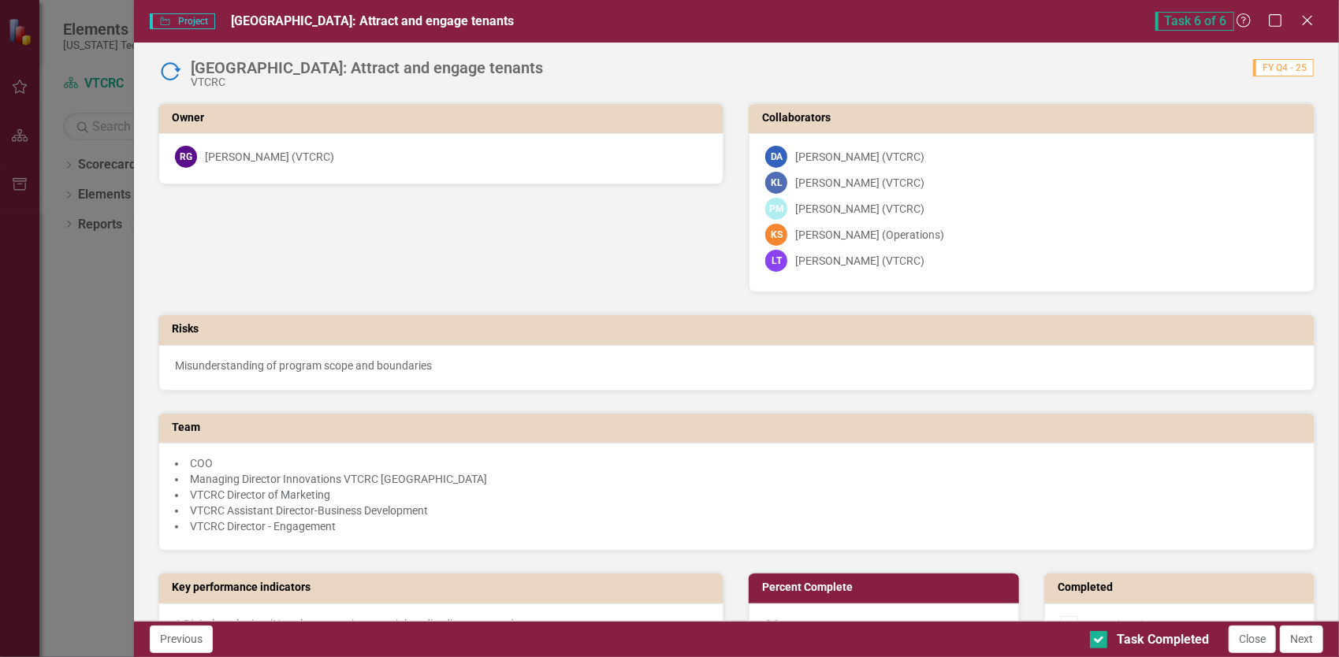
drag, startPoint x: 1250, startPoint y: 646, endPoint x: 1194, endPoint y: 656, distance: 56.1
click at [1250, 646] on button "Close" at bounding box center [1251, 640] width 47 height 28
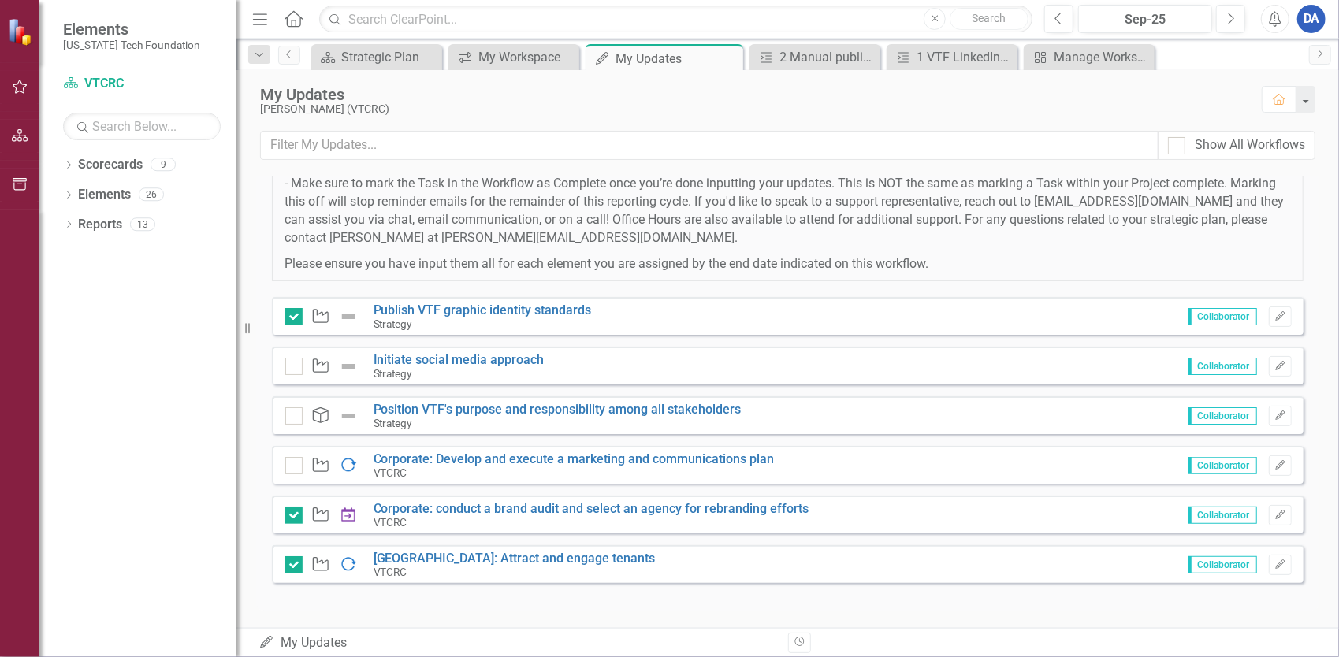
click at [256, 503] on div "Instructions Please make updates to your assigned elements for this reporting p…" at bounding box center [787, 302] width 1063 height 617
click at [292, 317] on input "checkbox" at bounding box center [290, 313] width 10 height 10
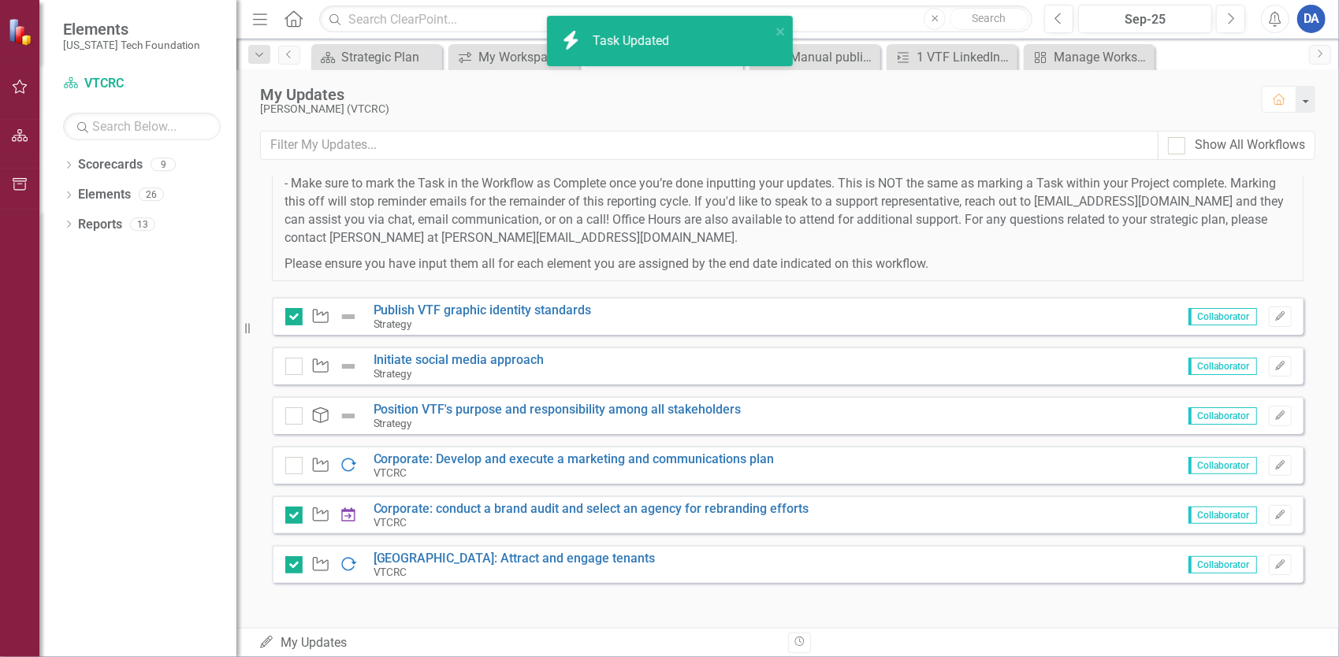
checkbox input "false"
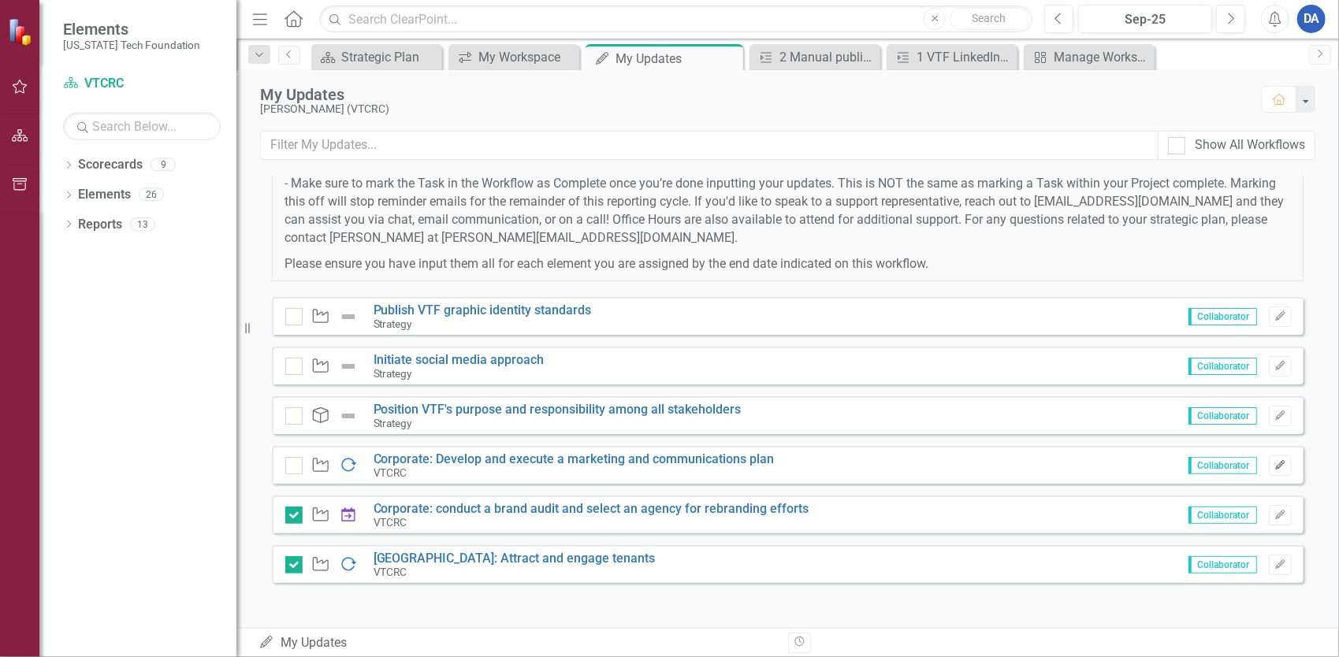
click at [1274, 463] on icon "Edit" at bounding box center [1280, 465] width 12 height 9
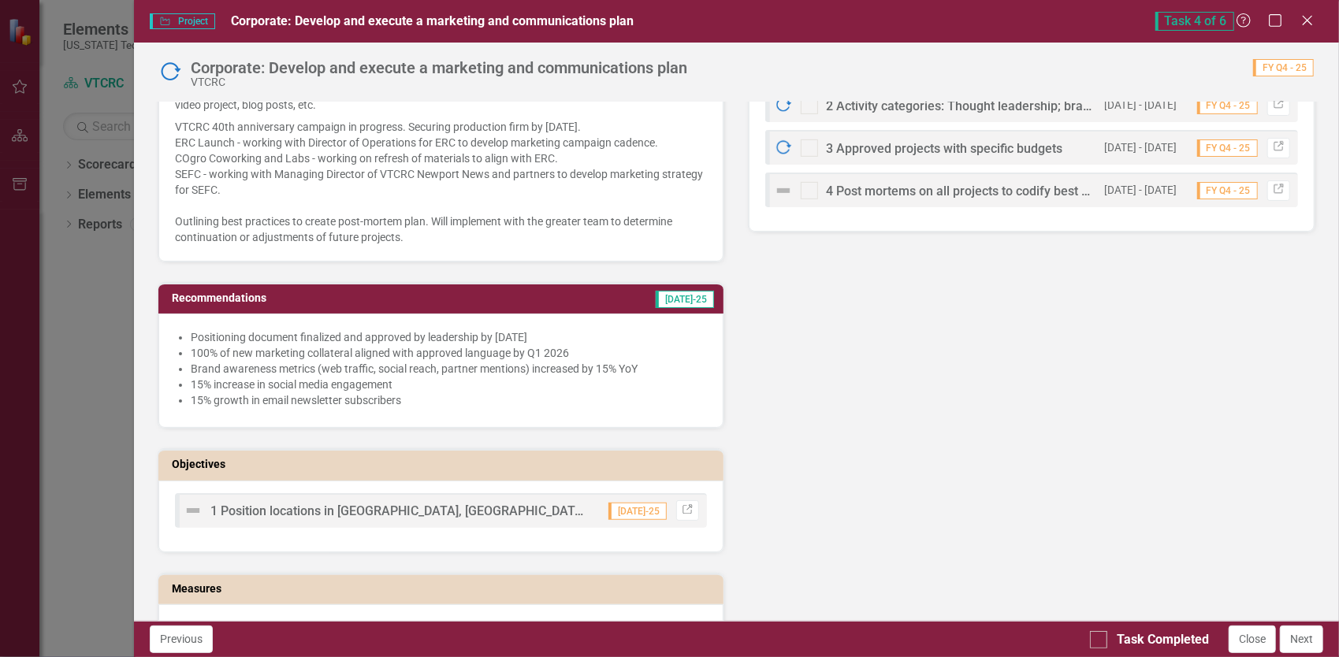
scroll to position [474, 0]
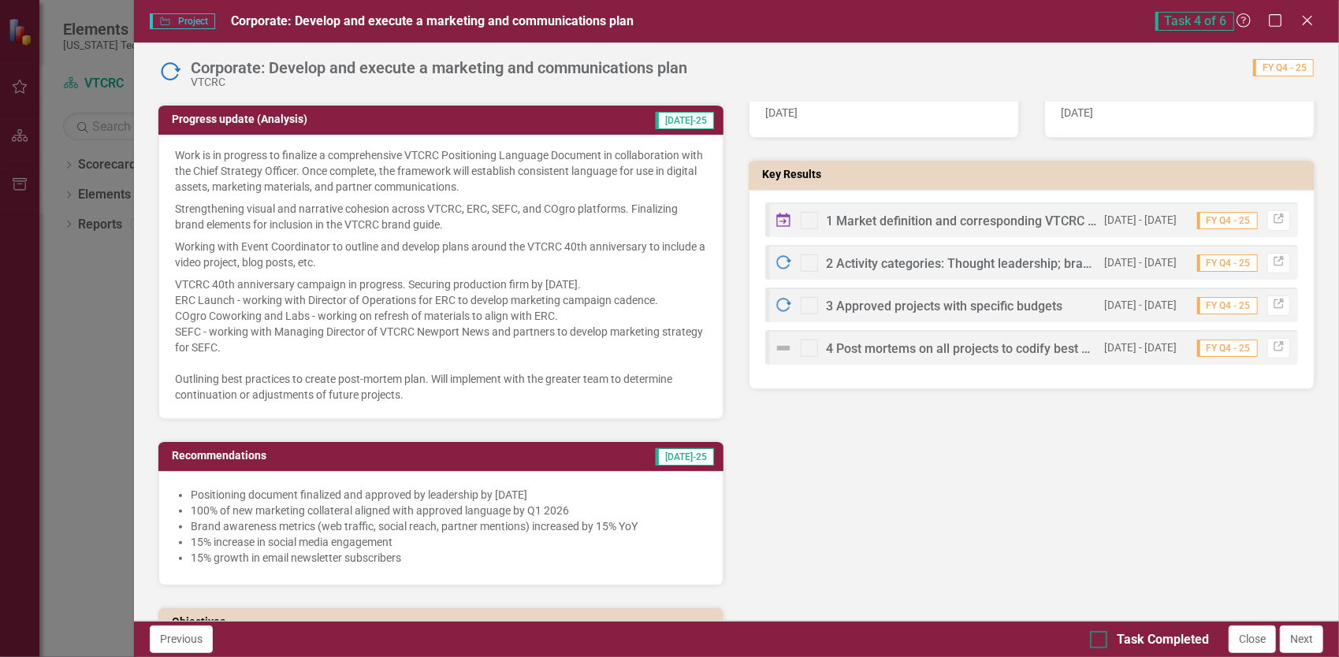
click at [1095, 640] on input "Task Completed" at bounding box center [1095, 636] width 10 height 10
checkbox input "true"
click at [1313, 22] on icon "Close" at bounding box center [1307, 20] width 20 height 15
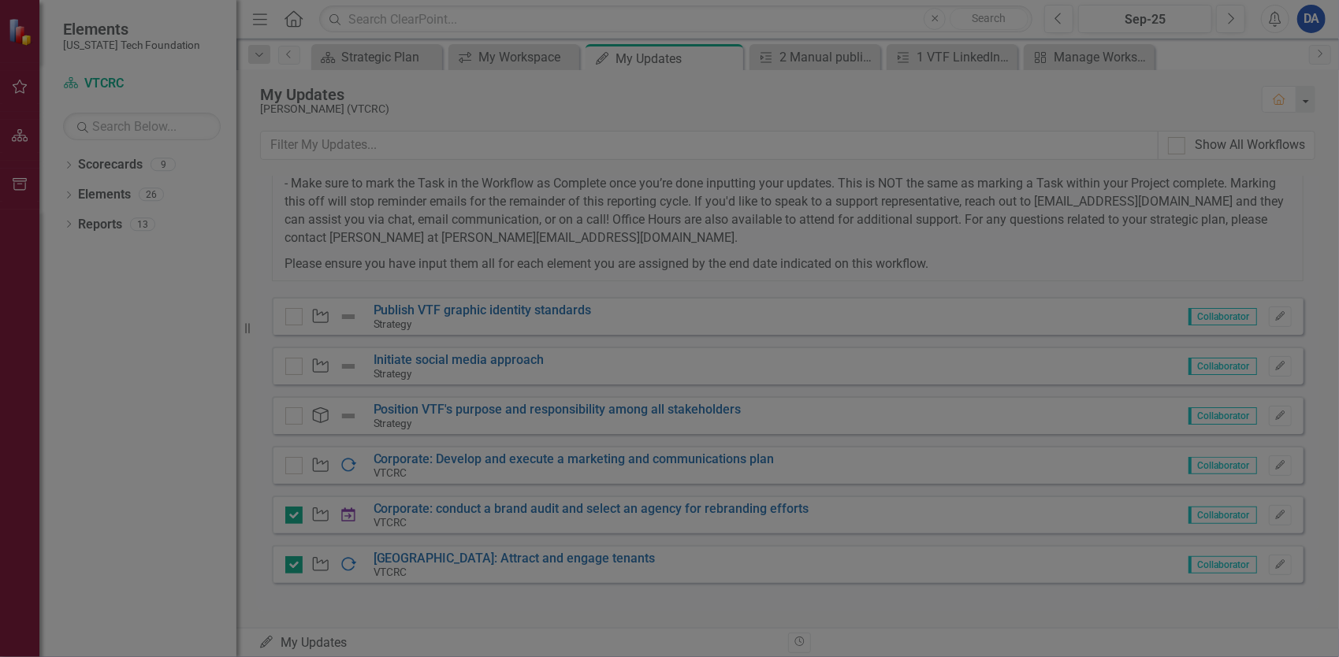
checkbox input "true"
